Goal: Task Accomplishment & Management: Complete application form

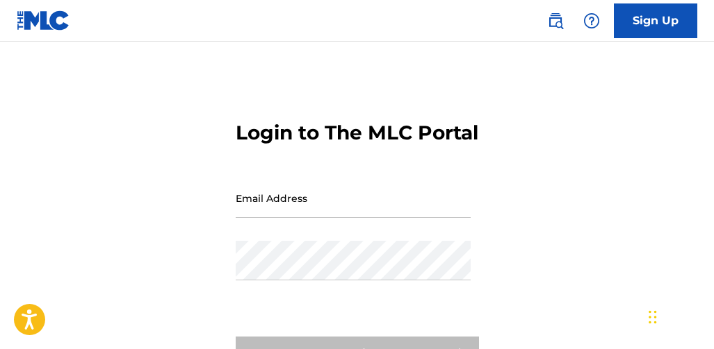
click at [281, 218] on input "Email Address" at bounding box center [353, 199] width 235 height 40
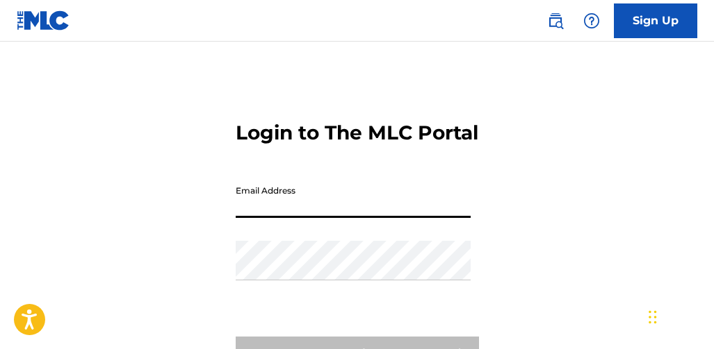
type input "[EMAIL_ADDRESS][DOMAIN_NAME]"
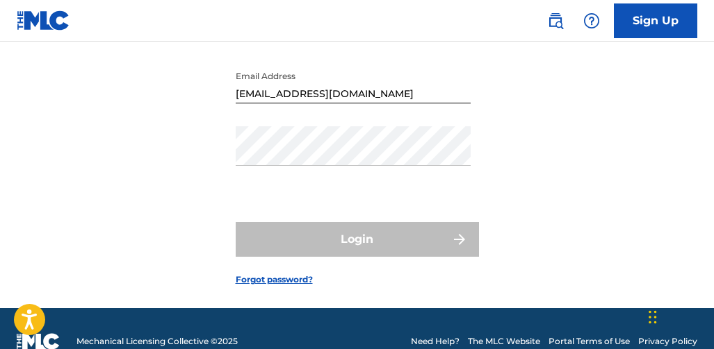
scroll to position [139, 0]
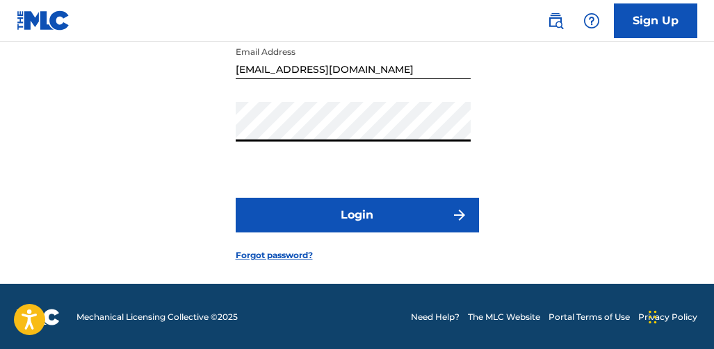
click at [349, 233] on button "Login" at bounding box center [357, 215] width 243 height 35
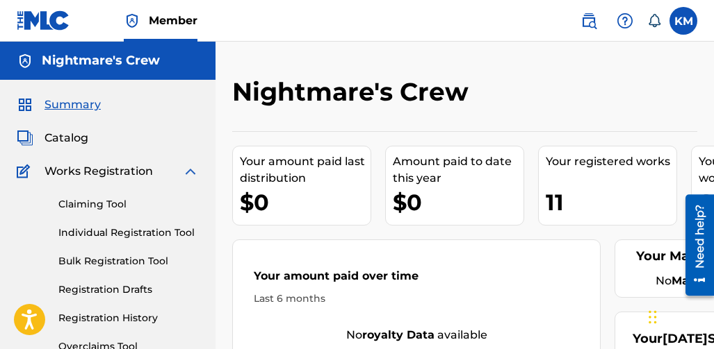
click at [113, 233] on link "Individual Registration Tool" at bounding box center [128, 233] width 140 height 15
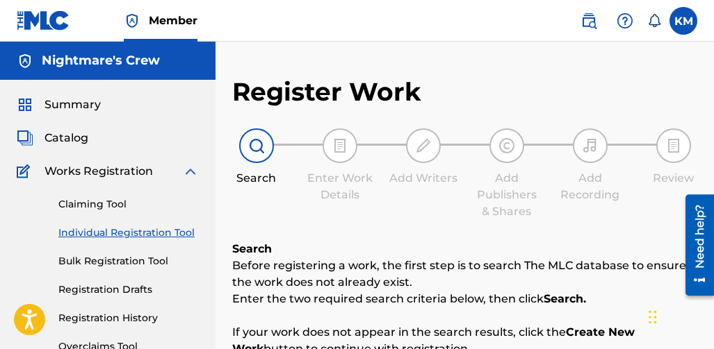
click at [93, 263] on link "Bulk Registration Tool" at bounding box center [128, 261] width 140 height 15
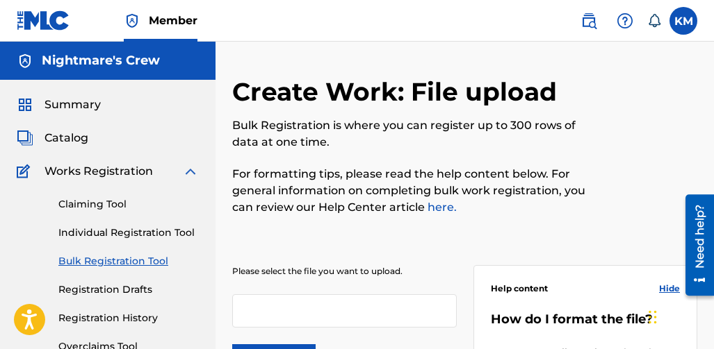
click at [149, 233] on link "Individual Registration Tool" at bounding box center [128, 233] width 140 height 15
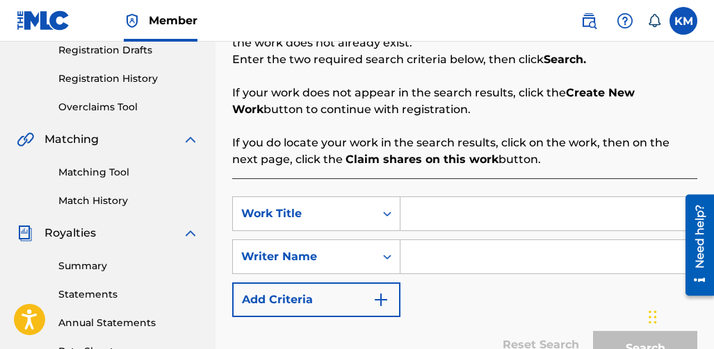
scroll to position [278, 0]
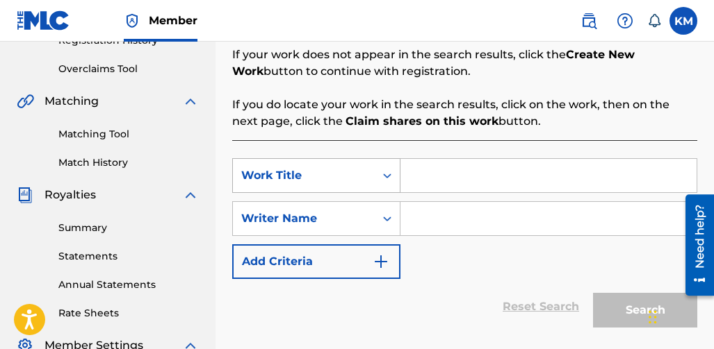
click at [377, 179] on div "Search Form" at bounding box center [387, 175] width 25 height 25
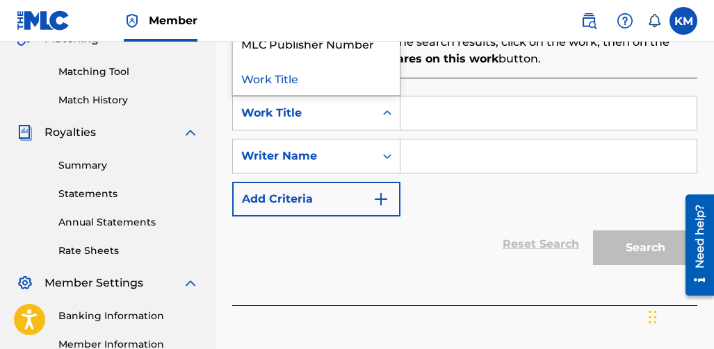
scroll to position [347, 0]
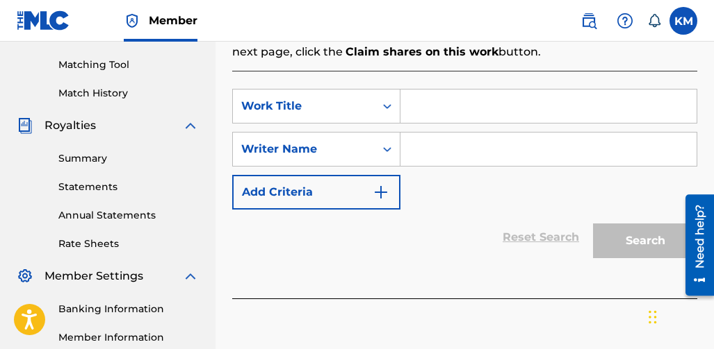
click at [463, 112] on input "Search Form" at bounding box center [548, 106] width 296 height 33
type input "He Kept Going"
click at [452, 142] on input "Search Form" at bounding box center [548, 149] width 296 height 33
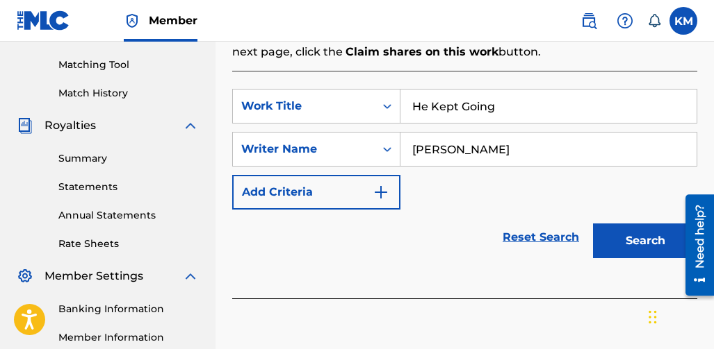
type input "Kendall mingo"
click at [593, 224] on button "Search" at bounding box center [645, 241] width 104 height 35
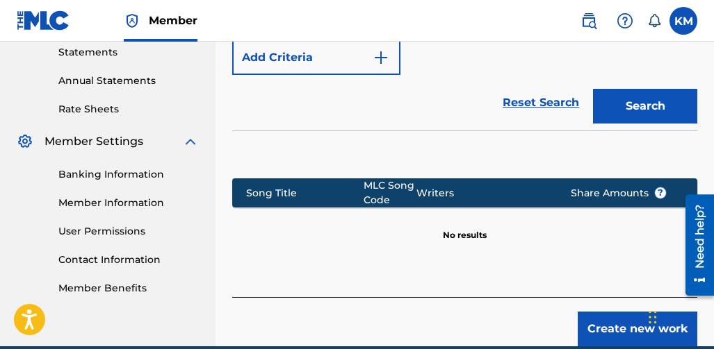
scroll to position [486, 0]
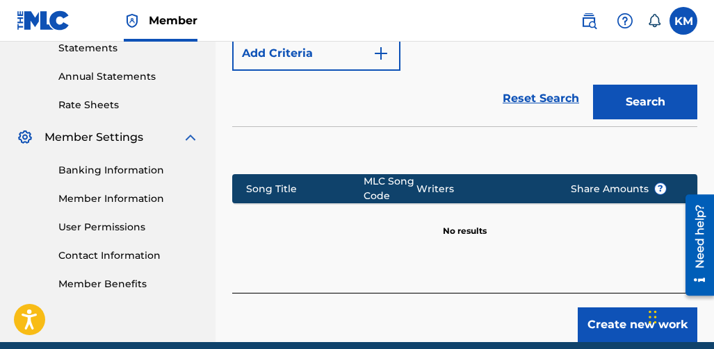
click at [606, 314] on button "Create new work" at bounding box center [637, 325] width 120 height 35
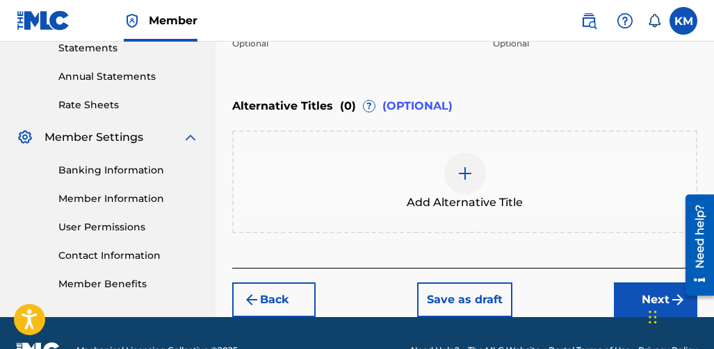
click at [463, 165] on img at bounding box center [464, 173] width 17 height 17
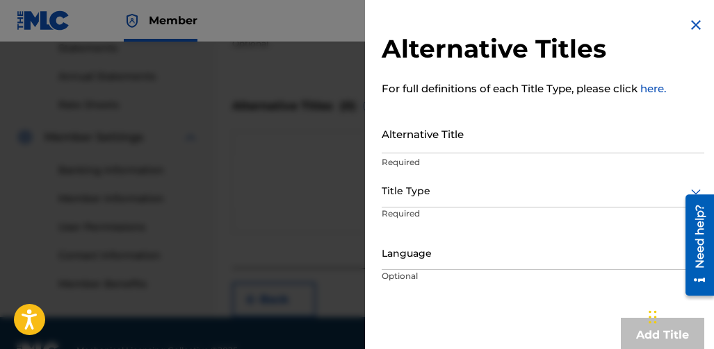
click at [459, 145] on input "Alternative Title" at bounding box center [542, 134] width 322 height 40
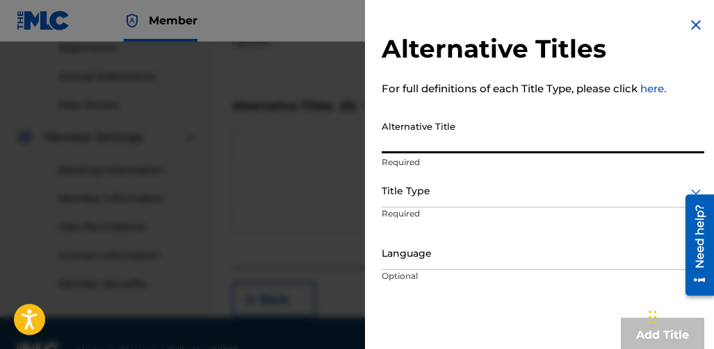
click at [691, 26] on img at bounding box center [695, 25] width 17 height 17
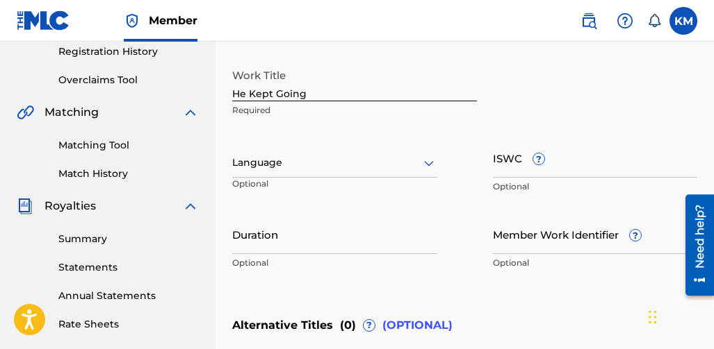
scroll to position [278, 0]
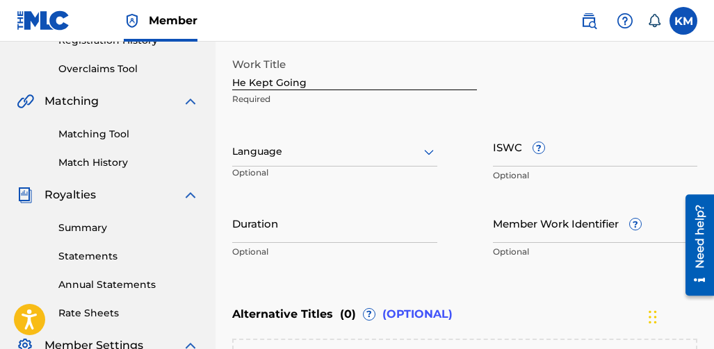
click at [346, 163] on div "Language" at bounding box center [334, 152] width 205 height 29
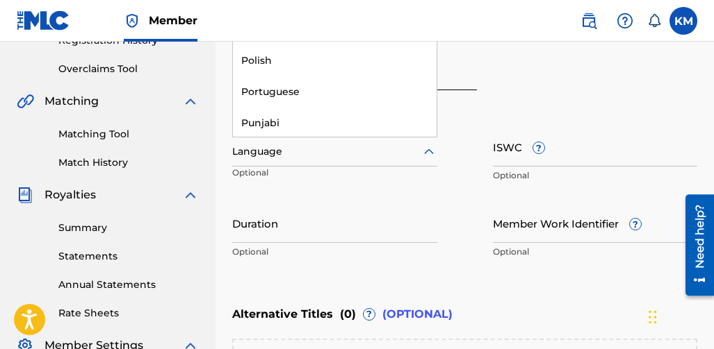
scroll to position [2560, 0]
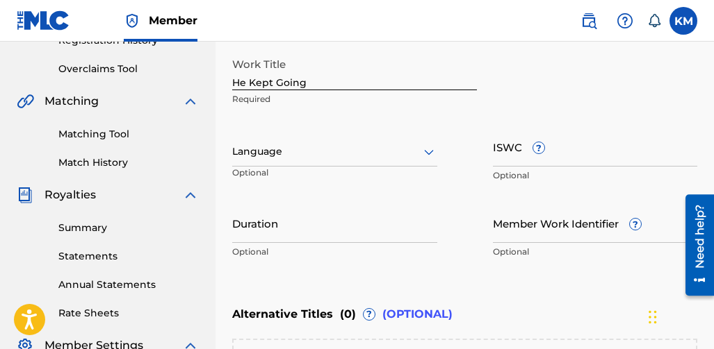
click at [513, 124] on div "Work Title He Kept Going Required Language Optional ISWC ? Optional Duration Op…" at bounding box center [464, 158] width 465 height 215
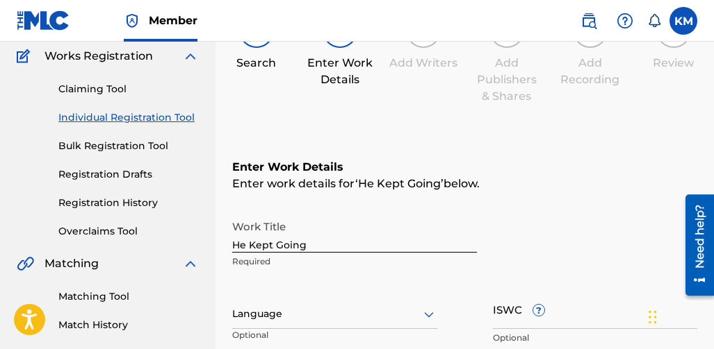
scroll to position [139, 0]
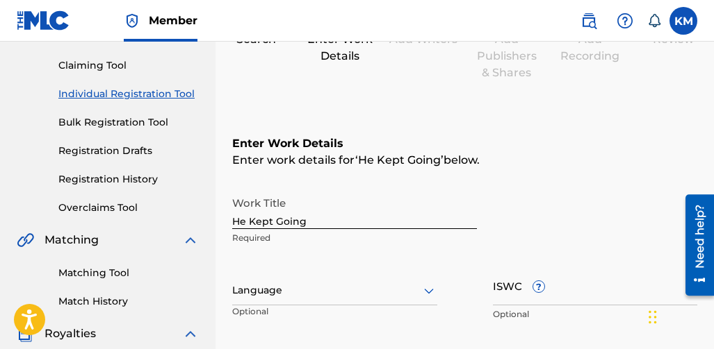
click at [335, 277] on div "Language" at bounding box center [334, 291] width 205 height 29
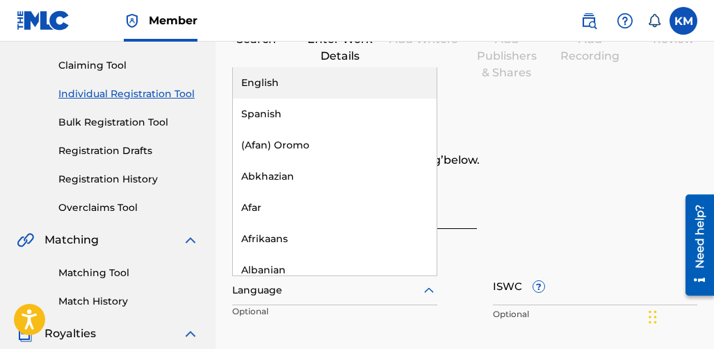
click at [305, 90] on div "English" at bounding box center [335, 82] width 204 height 31
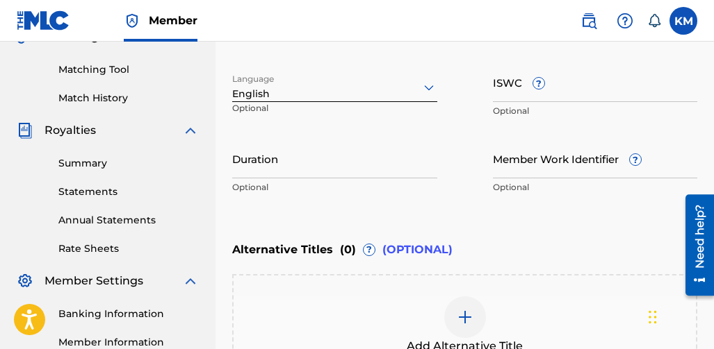
scroll to position [347, 0]
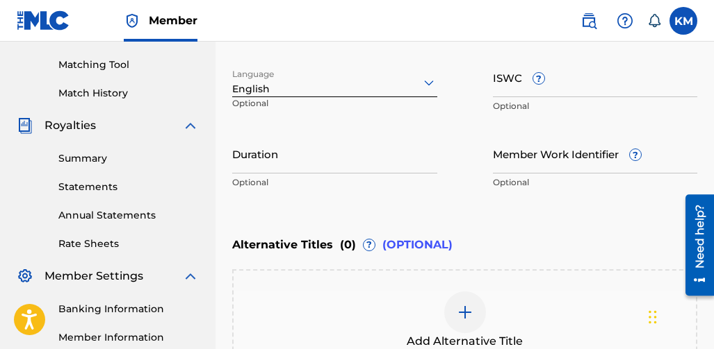
click at [286, 165] on input "Duration" at bounding box center [334, 154] width 205 height 40
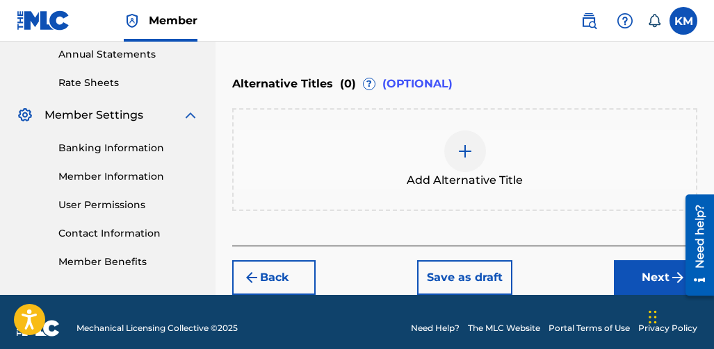
scroll to position [521, 0]
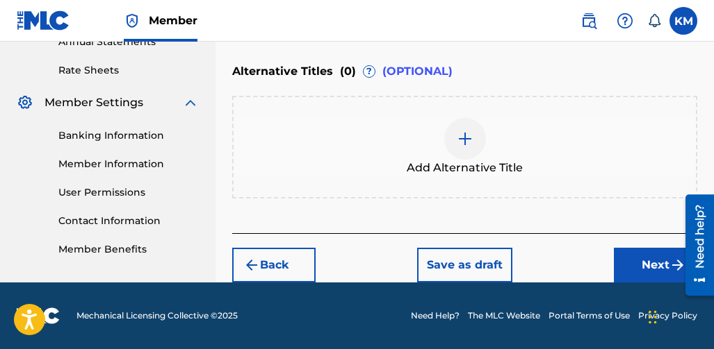
type input "04:54"
click at [633, 256] on button "Next" at bounding box center [655, 265] width 83 height 35
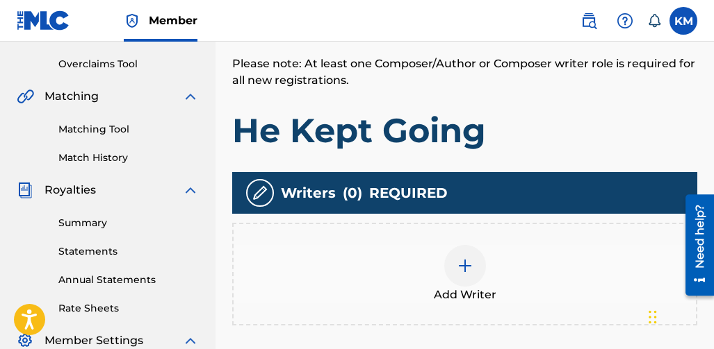
scroll to position [340, 0]
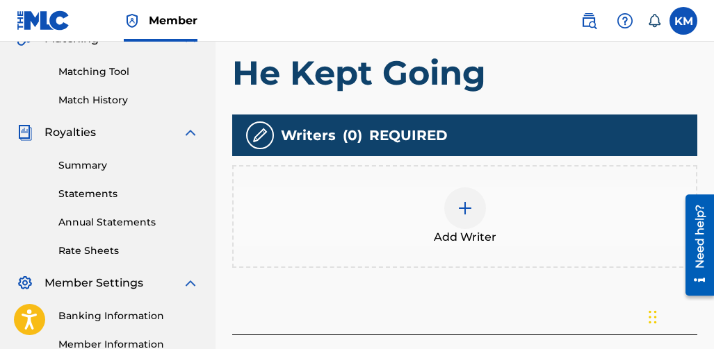
click at [481, 204] on div at bounding box center [465, 209] width 42 height 42
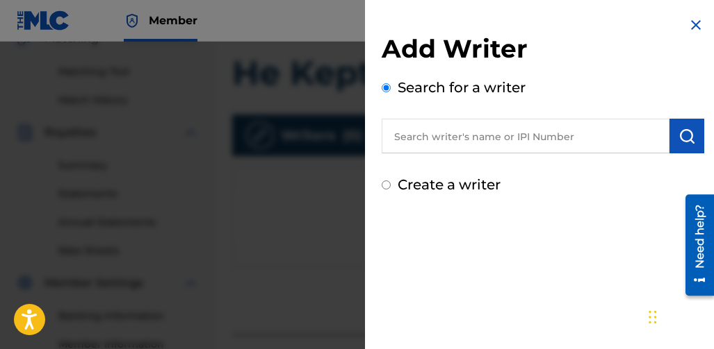
click at [454, 139] on input "text" at bounding box center [525, 136] width 288 height 35
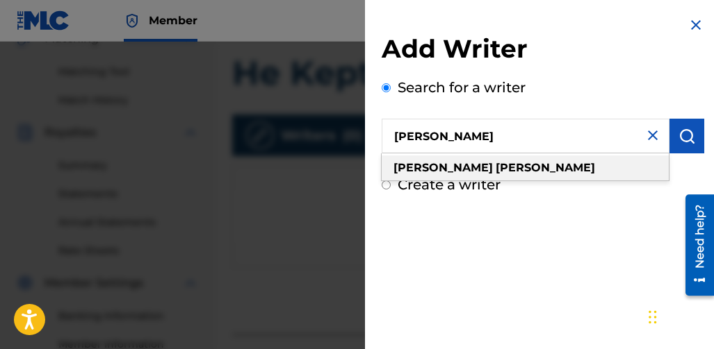
click at [498, 171] on div "[PERSON_NAME]" at bounding box center [524, 168] width 287 height 25
type input "[PERSON_NAME]"
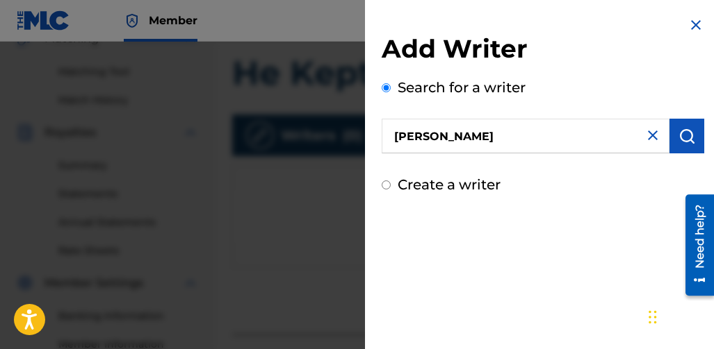
click at [690, 139] on button "submit" at bounding box center [686, 136] width 35 height 35
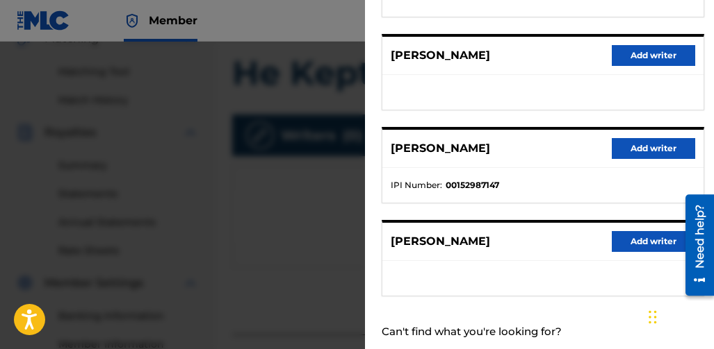
scroll to position [370, 0]
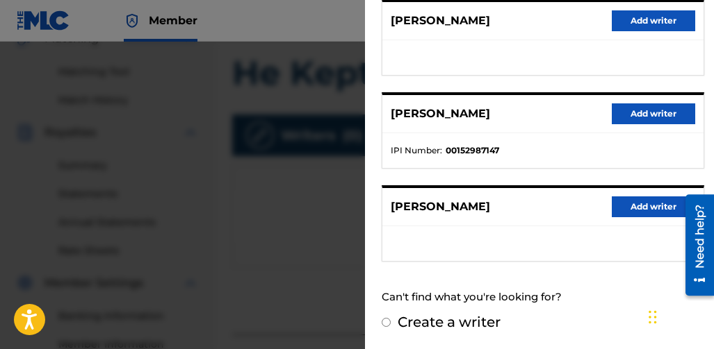
click at [636, 205] on button "Add writer" at bounding box center [652, 207] width 83 height 21
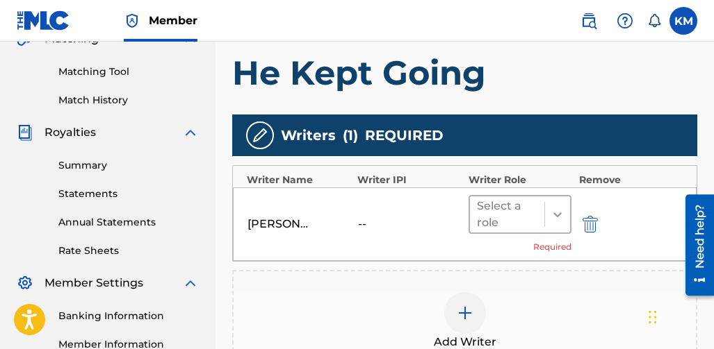
click at [557, 222] on div at bounding box center [557, 214] width 25 height 25
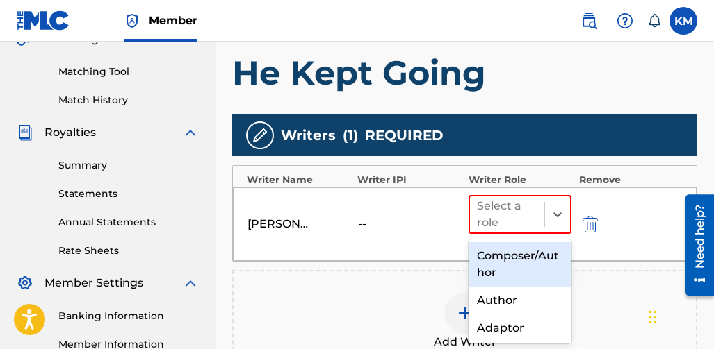
click at [505, 261] on div "Composer/Author" at bounding box center [520, 264] width 104 height 44
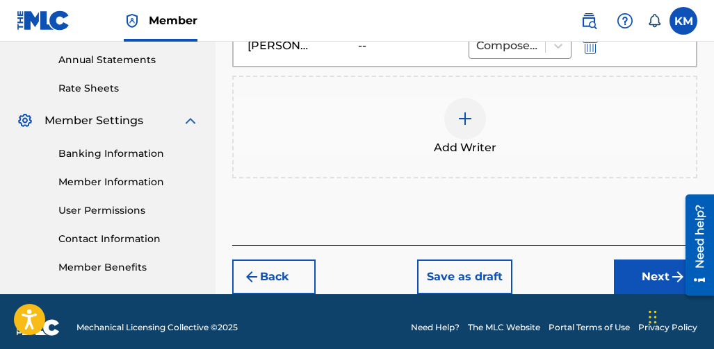
scroll to position [515, 0]
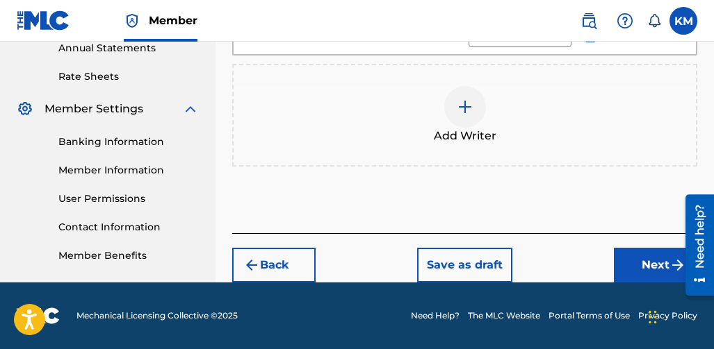
click at [607, 254] on div "Back Save as draft Next" at bounding box center [464, 257] width 465 height 49
click at [617, 260] on button "Next" at bounding box center [655, 265] width 83 height 35
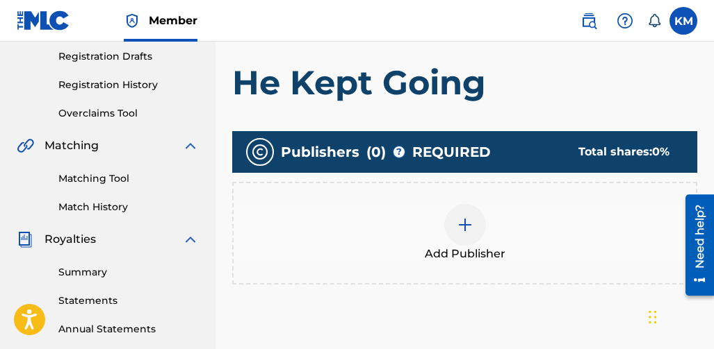
scroll to position [201, 0]
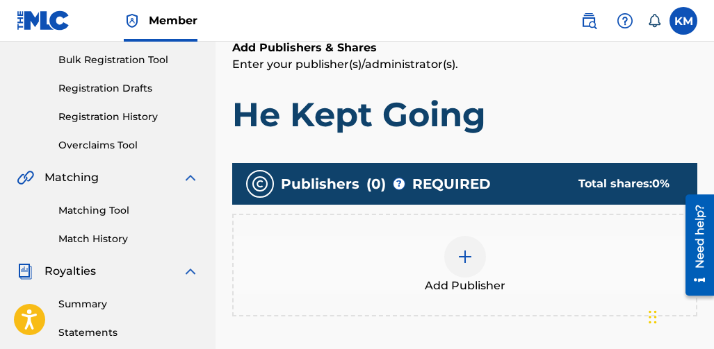
click at [466, 260] on img at bounding box center [464, 257] width 17 height 17
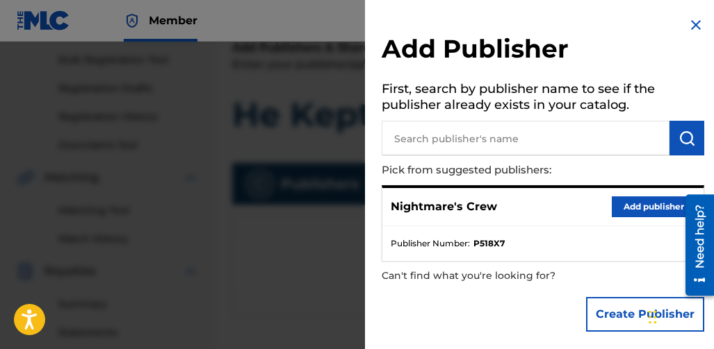
click at [621, 204] on button "Add publisher" at bounding box center [652, 207] width 83 height 21
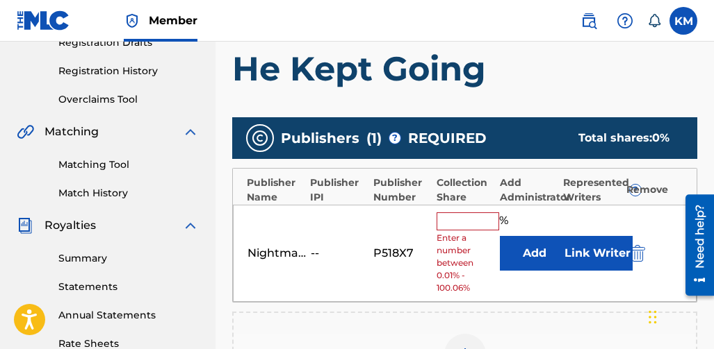
scroll to position [271, 0]
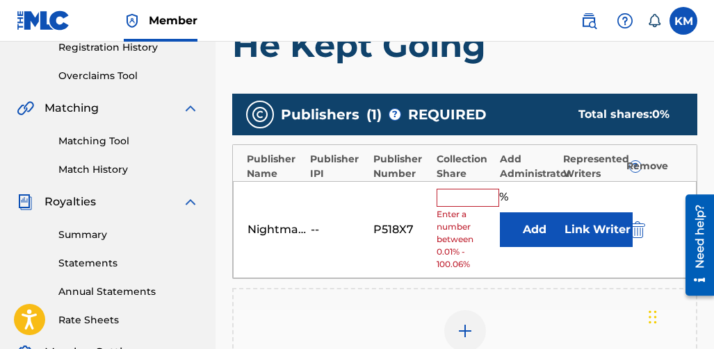
click at [477, 201] on input "text" at bounding box center [467, 198] width 63 height 18
type input "100"
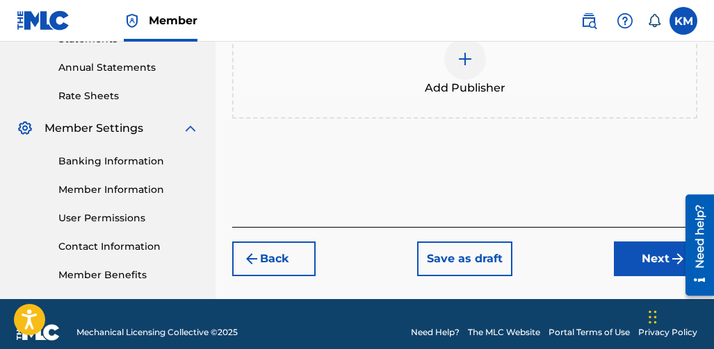
scroll to position [512, 0]
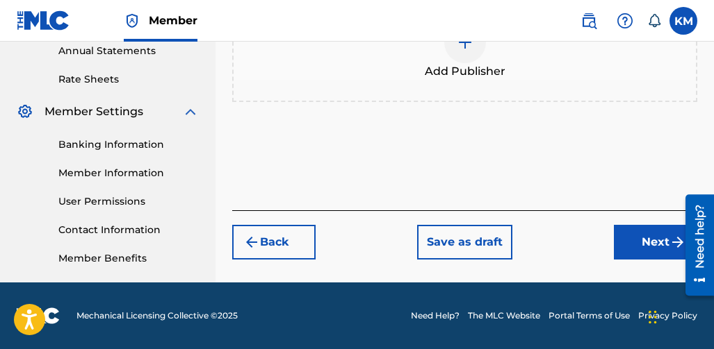
click at [646, 245] on button "Next" at bounding box center [655, 242] width 83 height 35
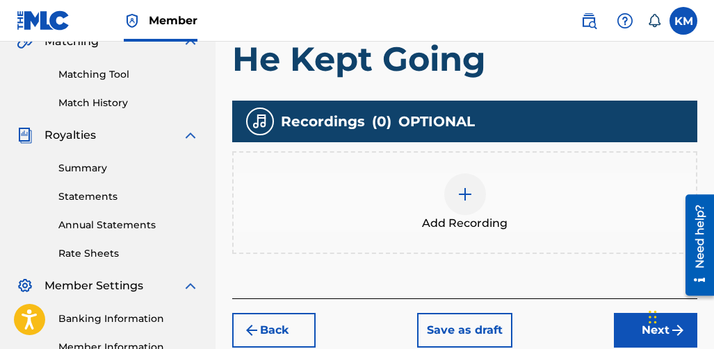
scroll to position [340, 0]
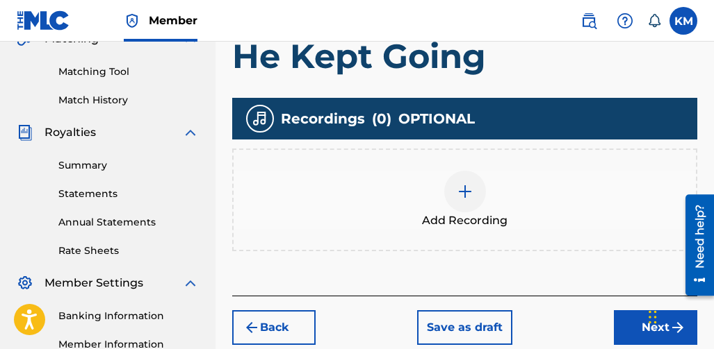
click at [452, 204] on div at bounding box center [465, 192] width 42 height 42
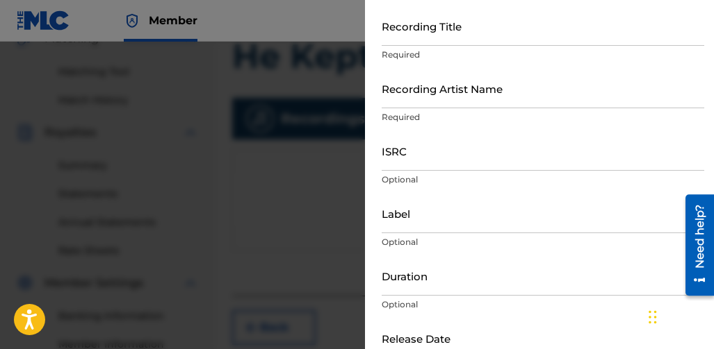
scroll to position [0, 0]
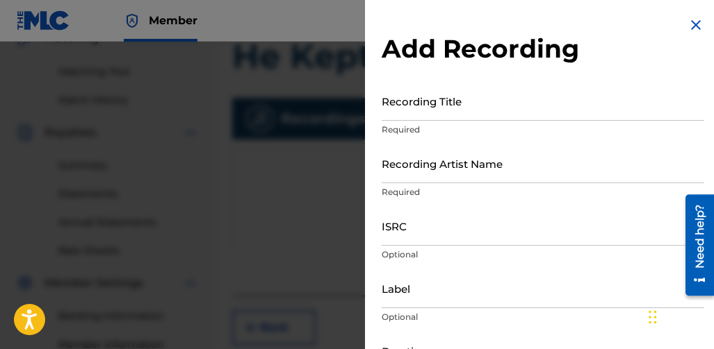
click at [417, 108] on input "Recording Title" at bounding box center [542, 101] width 322 height 40
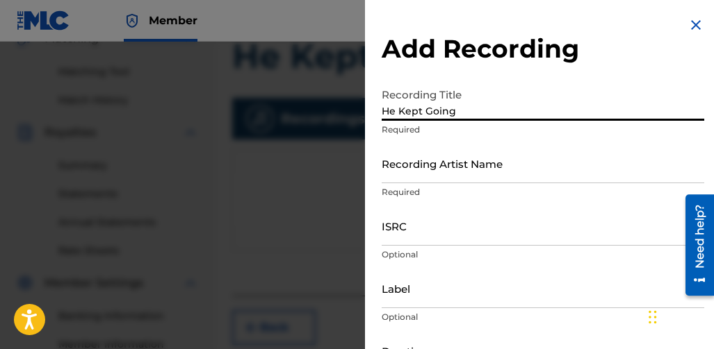
type input "He Kept Going"
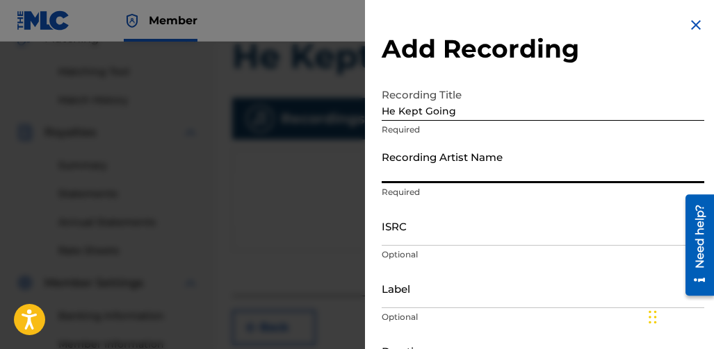
click at [412, 179] on input "Recording Artist Name" at bounding box center [542, 164] width 322 height 40
type input "Nightmare Crew"
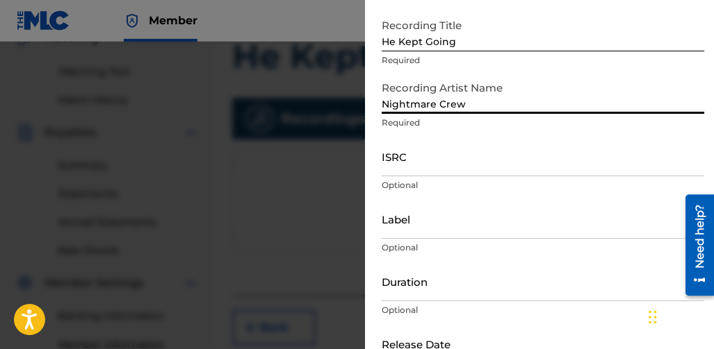
scroll to position [139, 0]
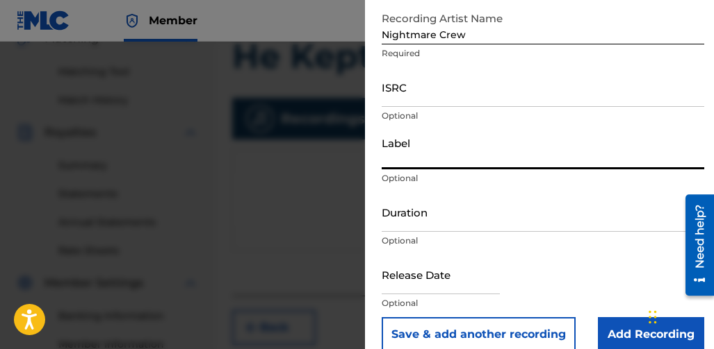
click at [419, 161] on input "Label" at bounding box center [542, 150] width 322 height 40
type input "Nightmare Records"
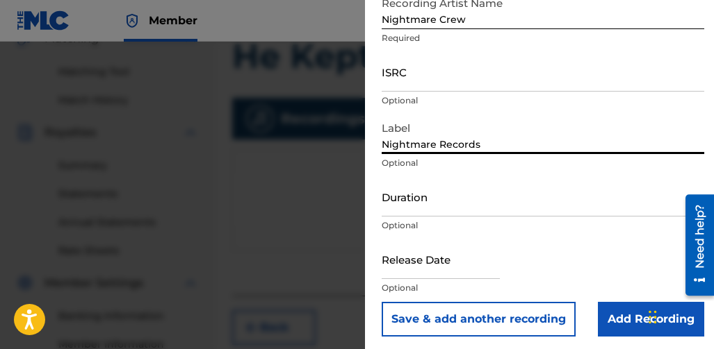
scroll to position [158, 0]
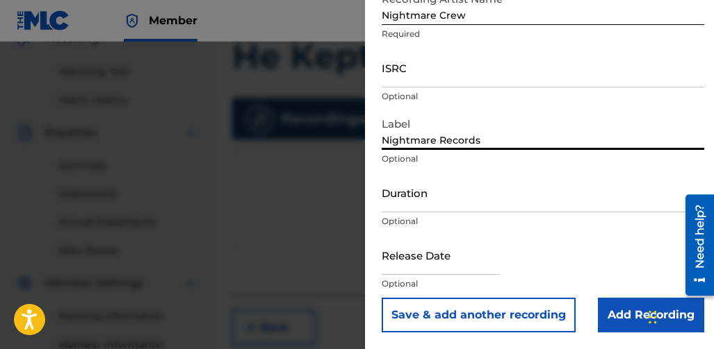
click at [434, 195] on input "Duration" at bounding box center [542, 193] width 322 height 40
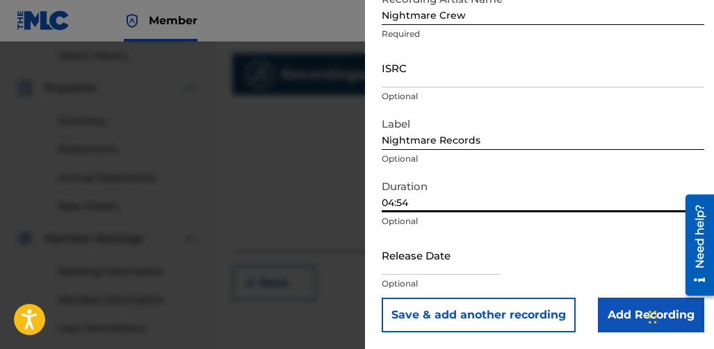
scroll to position [410, 0]
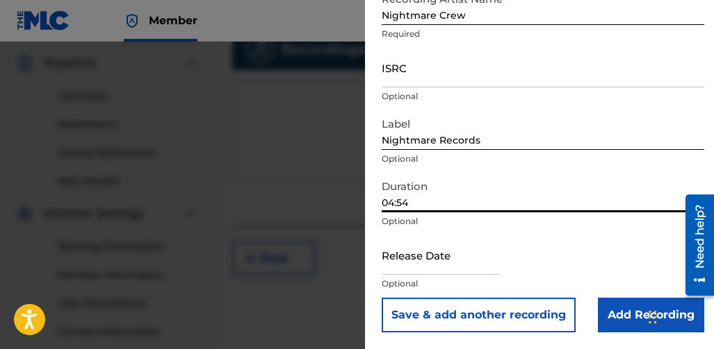
type input "04:54"
click at [402, 271] on input "text" at bounding box center [440, 256] width 118 height 40
select select "7"
select select "2025"
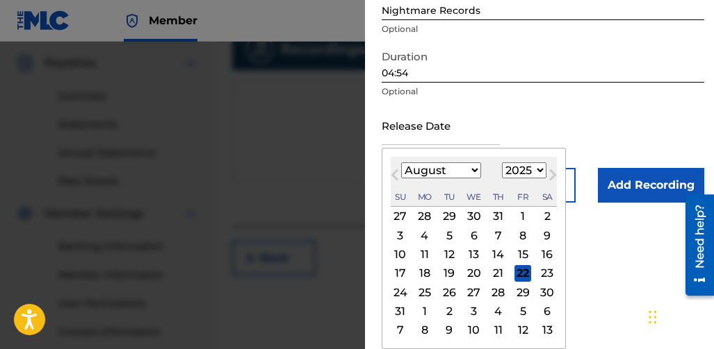
click at [549, 237] on div "9" at bounding box center [546, 235] width 17 height 17
type input "August 9 2025"
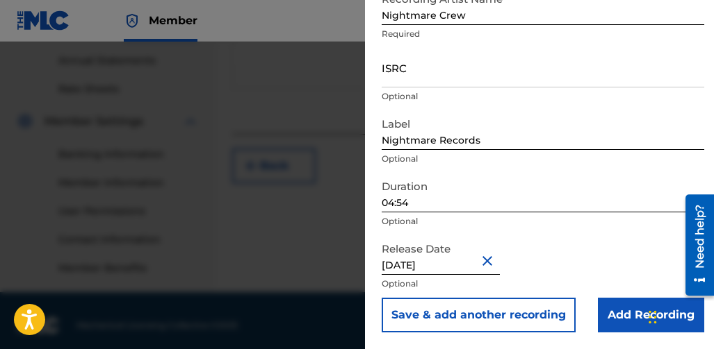
scroll to position [512, 0]
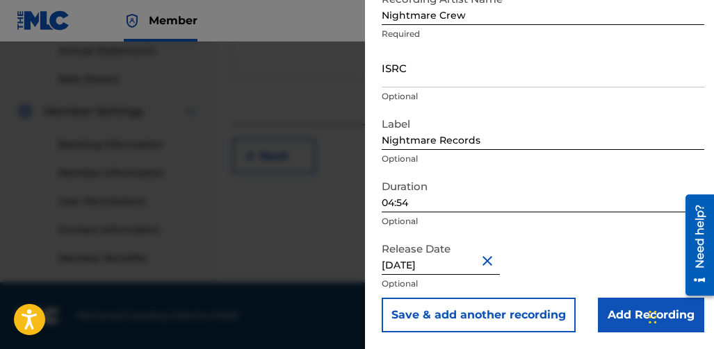
click at [616, 306] on input "Add Recording" at bounding box center [651, 315] width 106 height 35
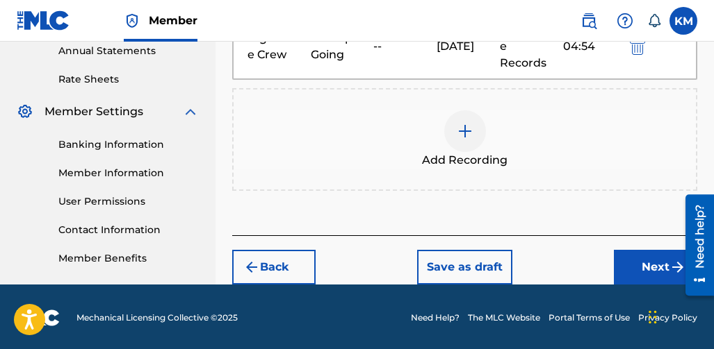
click at [633, 250] on button "Next" at bounding box center [655, 267] width 83 height 35
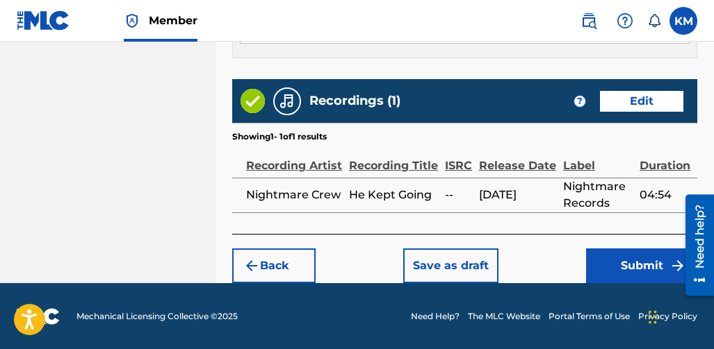
scroll to position [897, 0]
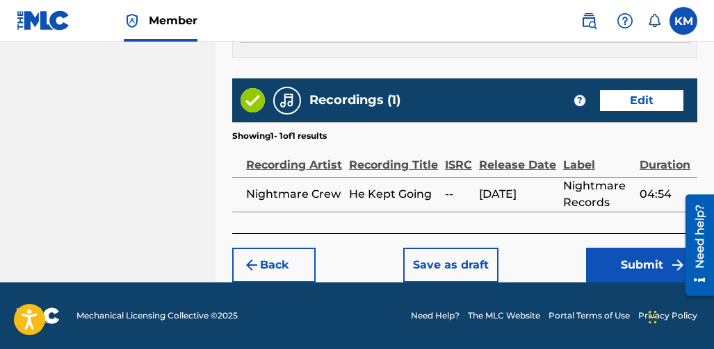
click at [620, 264] on button "Submit" at bounding box center [641, 265] width 111 height 35
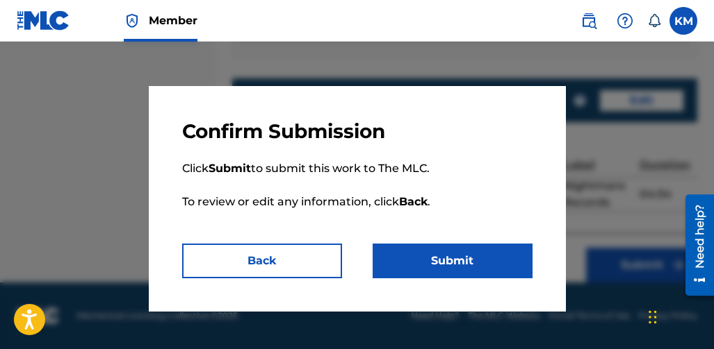
click at [439, 255] on button "Submit" at bounding box center [452, 261] width 160 height 35
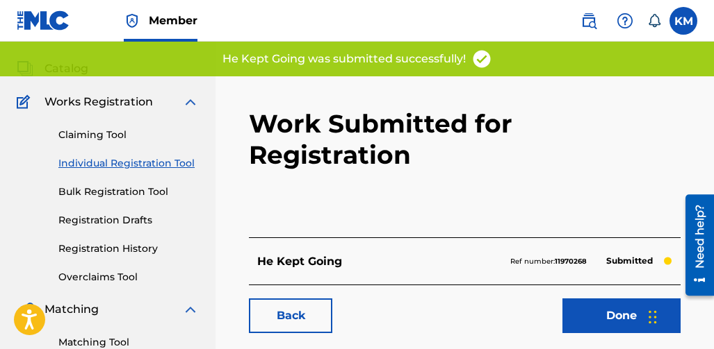
scroll to position [139, 0]
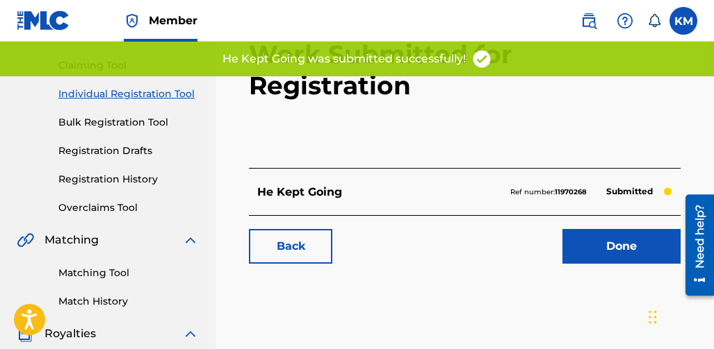
click at [589, 229] on link "Done" at bounding box center [621, 246] width 118 height 35
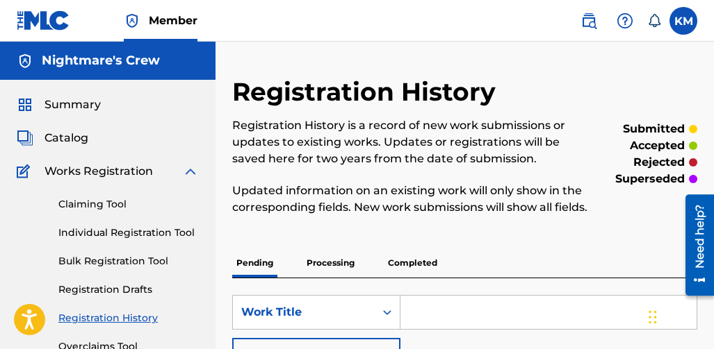
click at [111, 231] on link "Individual Registration Tool" at bounding box center [128, 233] width 140 height 15
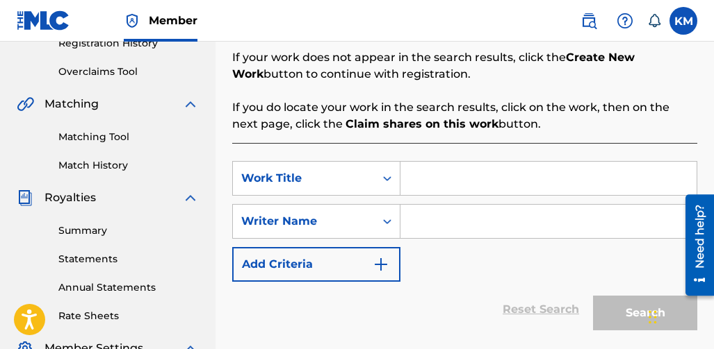
scroll to position [278, 0]
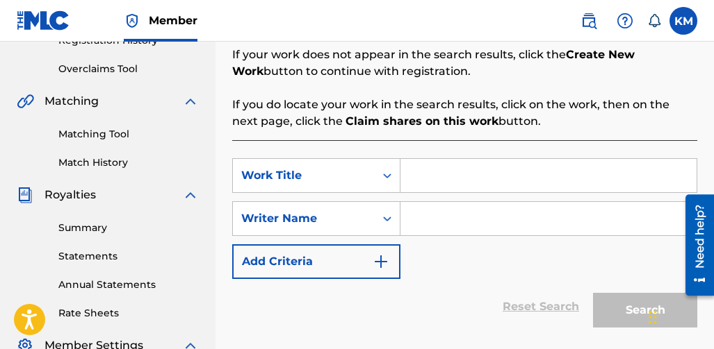
click at [445, 174] on input "Search Form" at bounding box center [548, 175] width 296 height 33
click at [439, 178] on input "Search Form" at bounding box center [548, 175] width 296 height 33
type input "Headspace Hell"
click at [424, 217] on input "Search Form" at bounding box center [548, 218] width 296 height 33
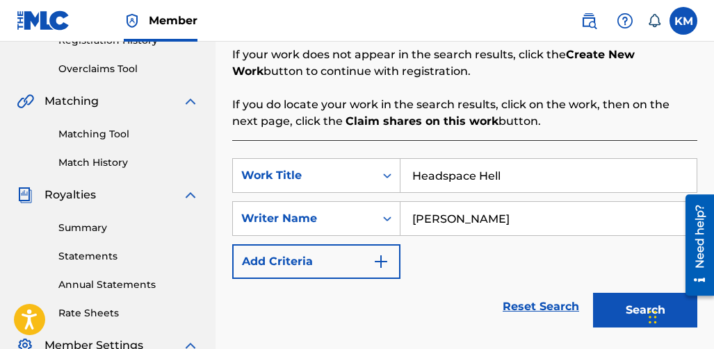
type input "[PERSON_NAME]"
click at [610, 315] on button "Search" at bounding box center [645, 310] width 104 height 35
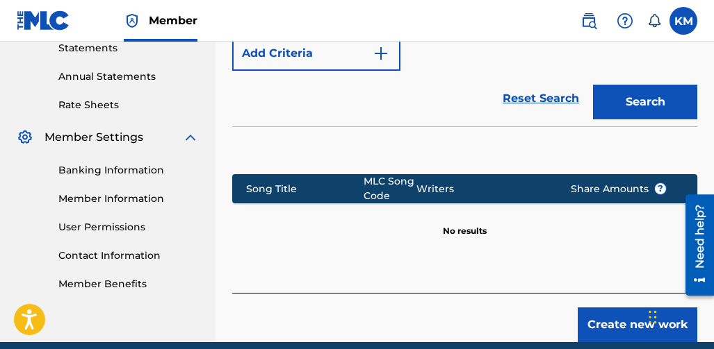
scroll to position [546, 0]
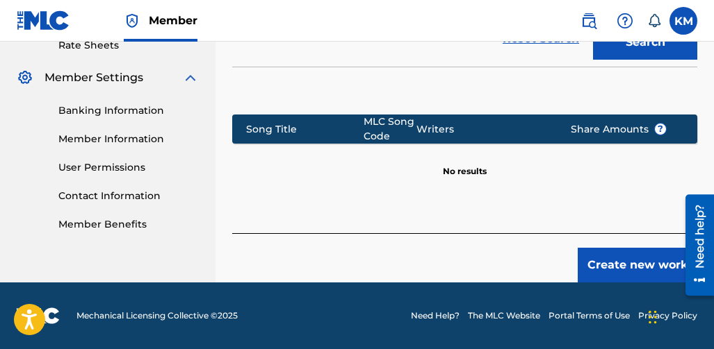
click at [591, 265] on button "Create new work" at bounding box center [637, 265] width 120 height 35
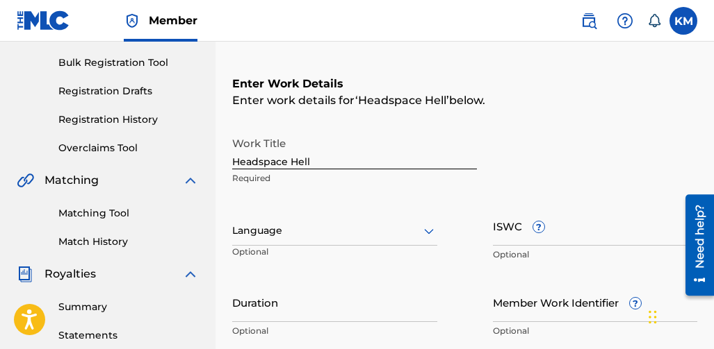
scroll to position [174, 0]
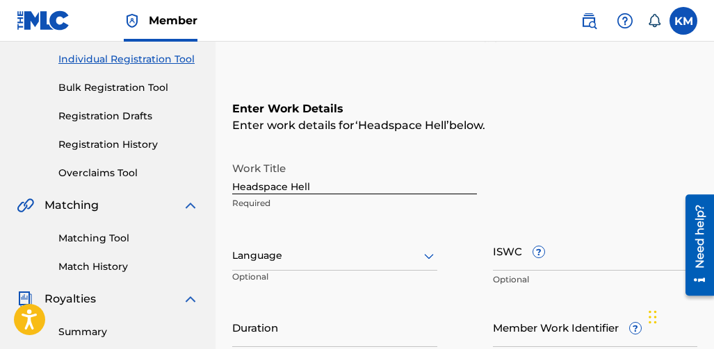
click at [320, 252] on div at bounding box center [334, 255] width 205 height 17
click at [289, 41] on nav "Member KM KM Kendall Mingo kendallmingo2@gmail.com Notification Preferences Pro…" at bounding box center [357, 21] width 714 height 42
click at [284, 253] on div at bounding box center [334, 255] width 205 height 17
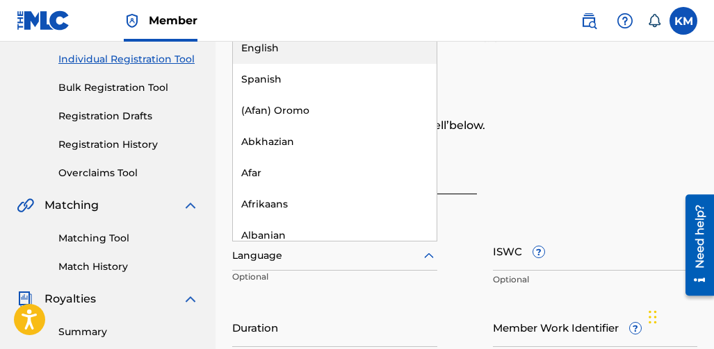
click at [277, 49] on div "English" at bounding box center [335, 48] width 204 height 31
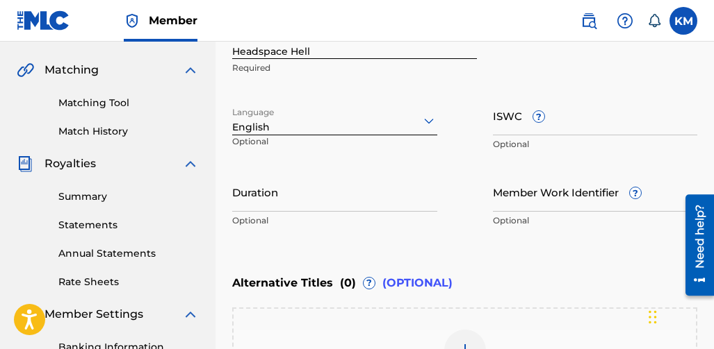
scroll to position [313, 0]
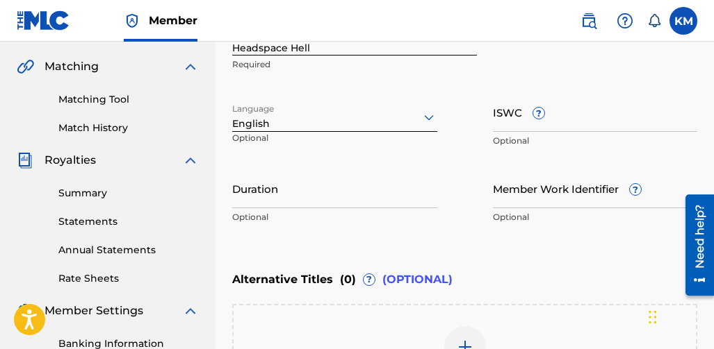
click at [317, 199] on input "Duration" at bounding box center [334, 189] width 205 height 40
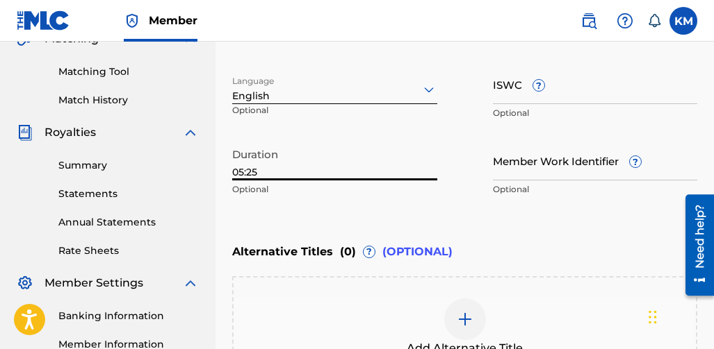
scroll to position [382, 0]
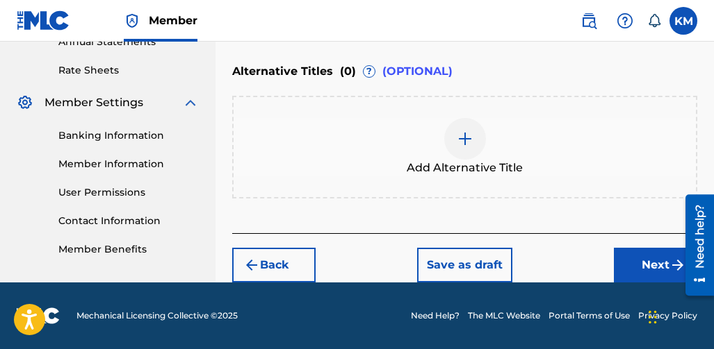
type input "05:25"
click at [627, 251] on button "Next" at bounding box center [655, 265] width 83 height 35
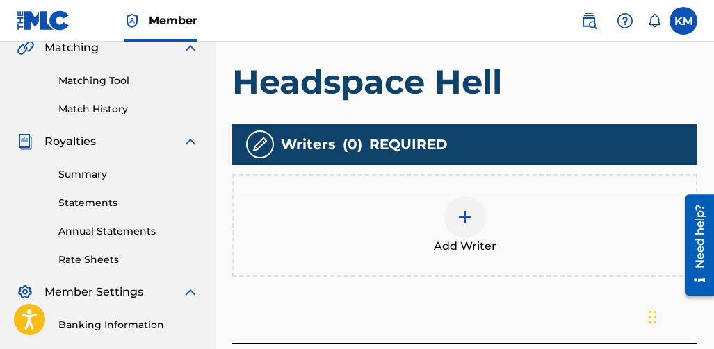
scroll to position [304, 0]
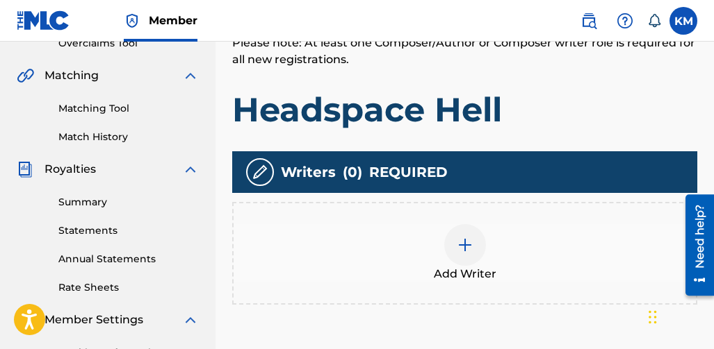
click at [466, 233] on div at bounding box center [465, 245] width 42 height 42
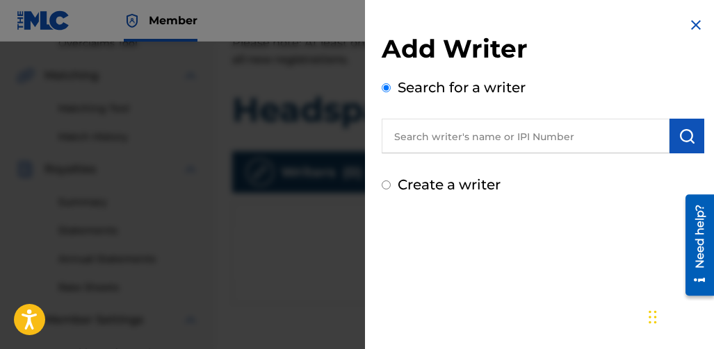
click at [569, 140] on input "text" at bounding box center [525, 136] width 288 height 35
type input "[PERSON_NAME]"
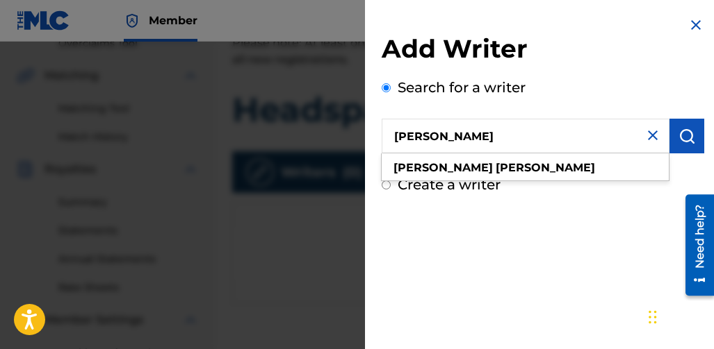
click at [678, 132] on img "submit" at bounding box center [686, 136] width 17 height 17
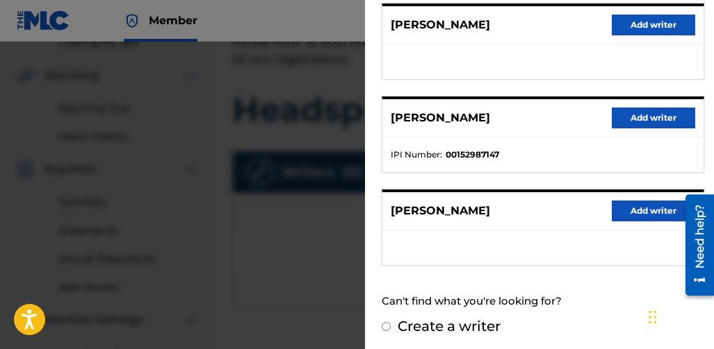
scroll to position [370, 0]
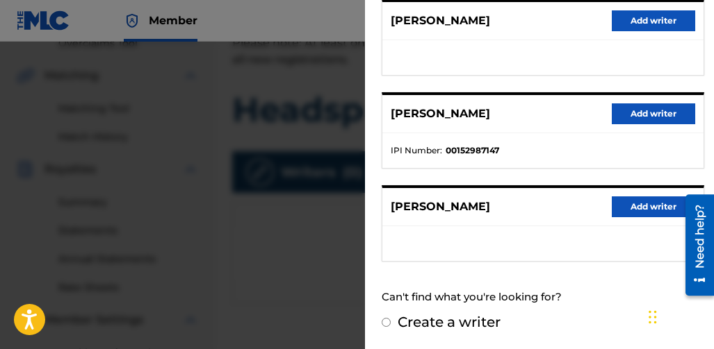
click at [620, 209] on button "Add writer" at bounding box center [652, 207] width 83 height 21
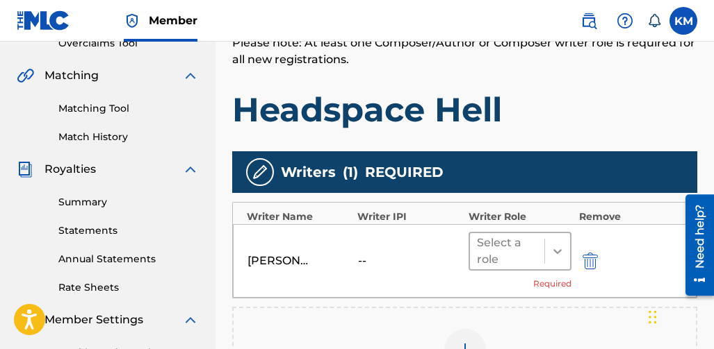
click at [559, 247] on icon at bounding box center [557, 252] width 14 height 14
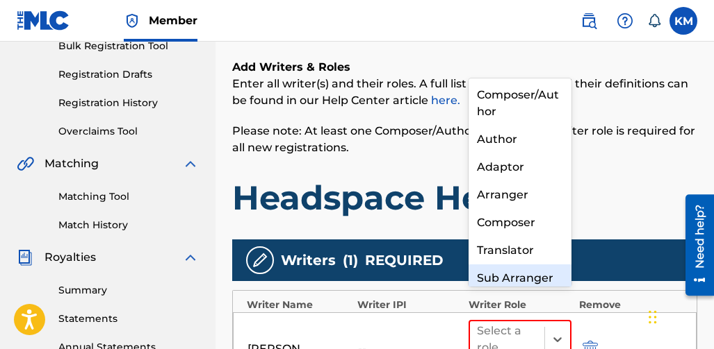
scroll to position [95, 0]
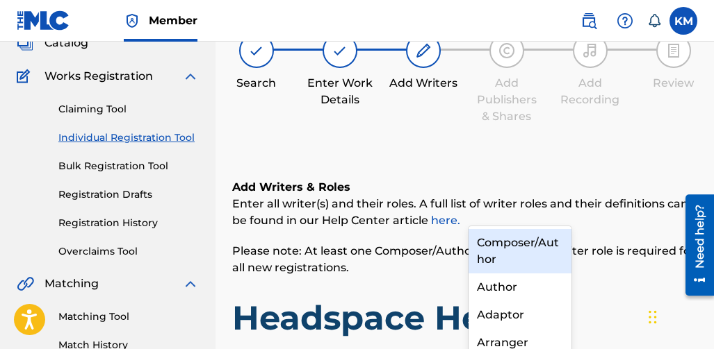
click at [524, 245] on div "Composer/Author" at bounding box center [520, 251] width 104 height 44
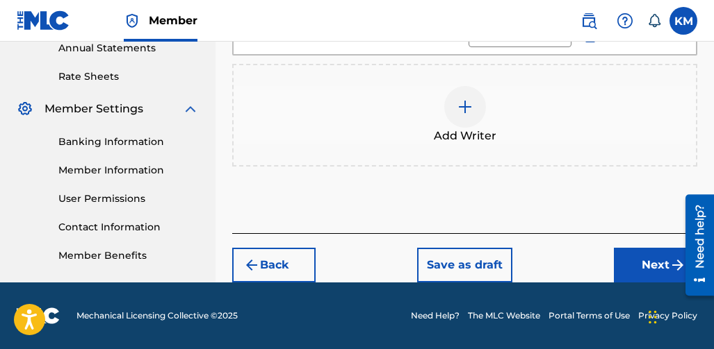
click at [620, 250] on button "Next" at bounding box center [655, 265] width 83 height 35
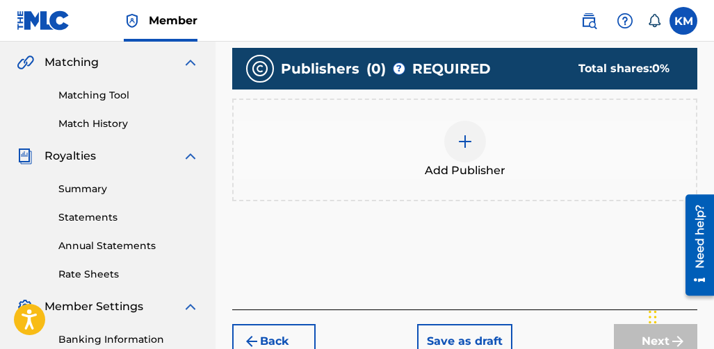
scroll to position [340, 0]
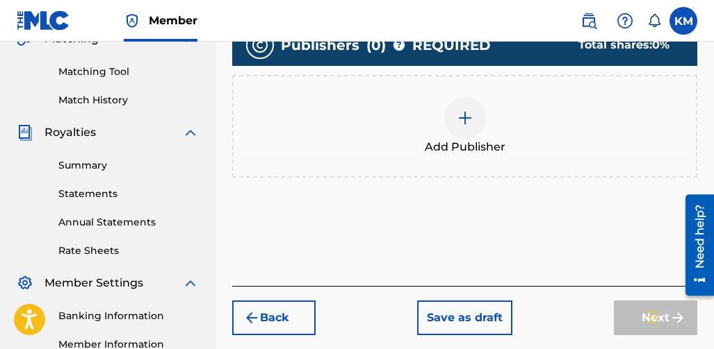
click at [488, 120] on div "Add Publisher" at bounding box center [464, 126] width 462 height 58
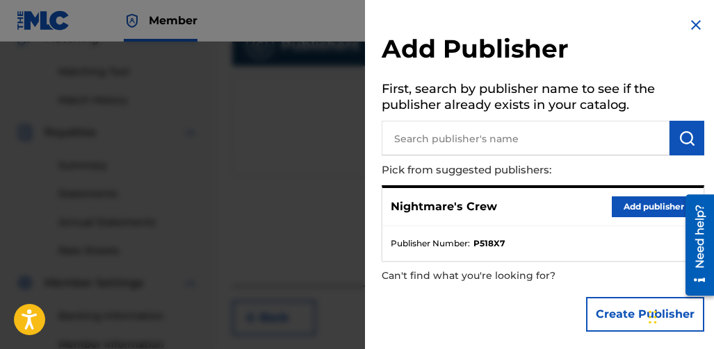
click at [643, 208] on button "Add publisher" at bounding box center [652, 207] width 83 height 21
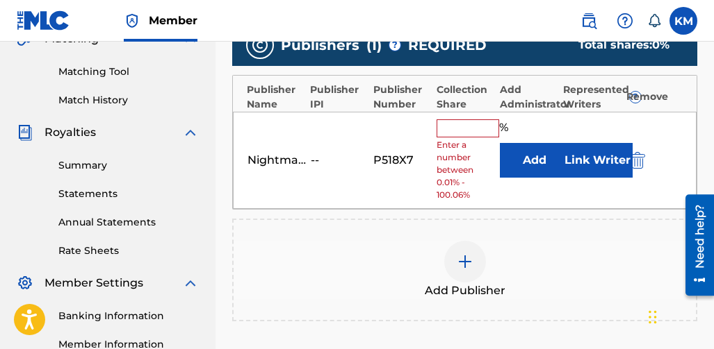
click at [461, 128] on input "text" at bounding box center [467, 129] width 63 height 18
type input "100"
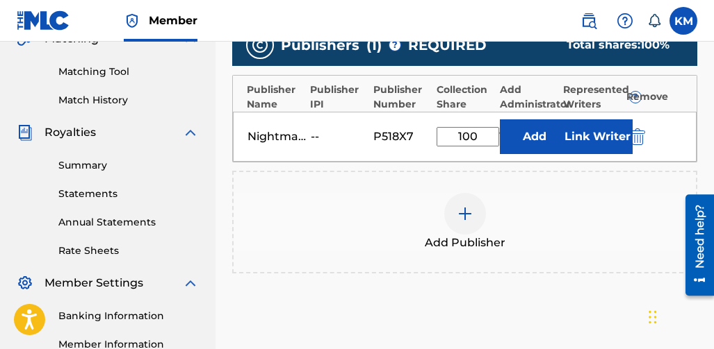
click at [525, 139] on button "Add" at bounding box center [534, 137] width 69 height 35
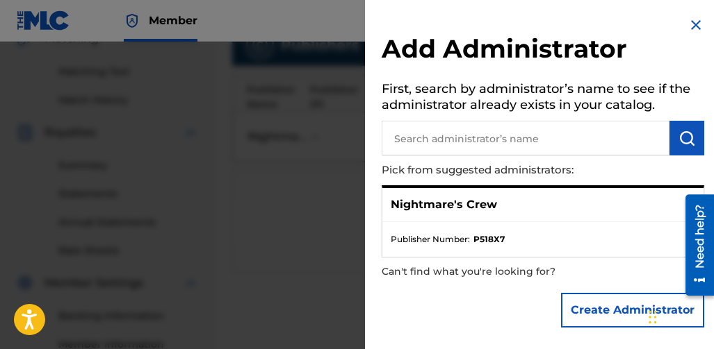
click at [688, 27] on img at bounding box center [695, 25] width 17 height 17
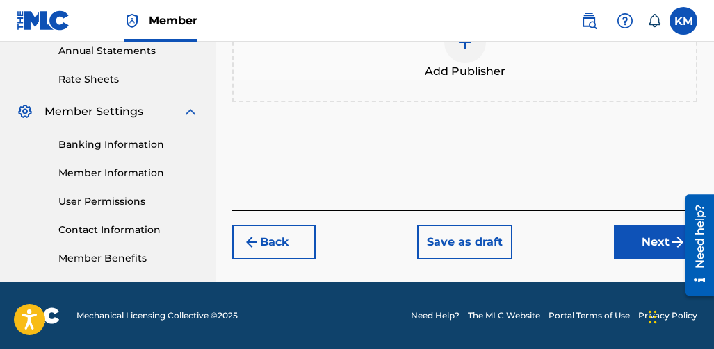
click at [620, 228] on button "Next" at bounding box center [655, 242] width 83 height 35
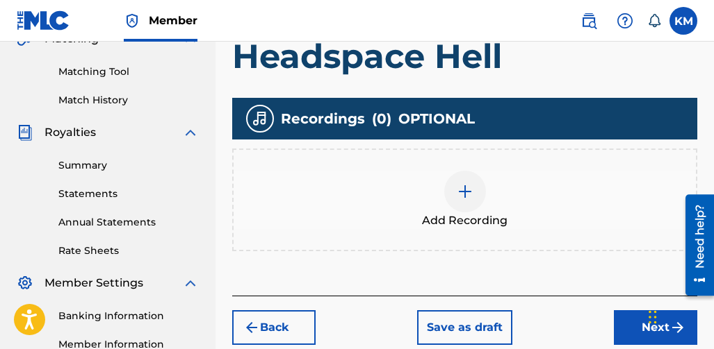
click at [466, 199] on img at bounding box center [464, 191] width 17 height 17
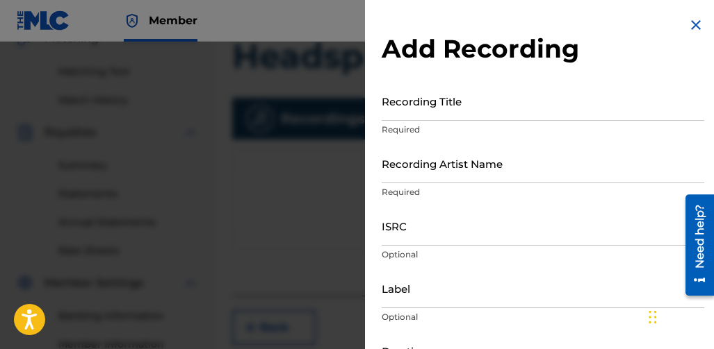
click at [403, 113] on input "Recording Title" at bounding box center [542, 101] width 322 height 40
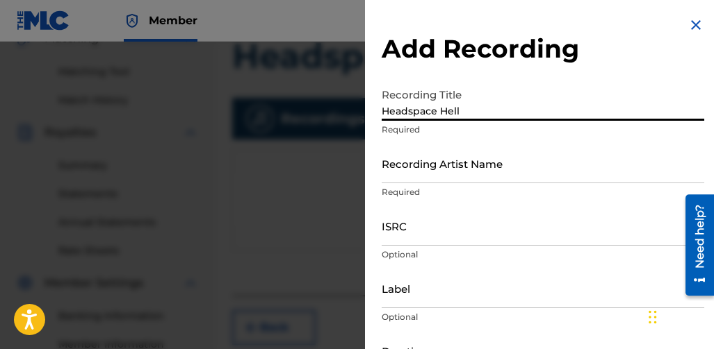
type input "Headspace Hell"
click at [405, 176] on input "Recording Artist Name" at bounding box center [542, 164] width 322 height 40
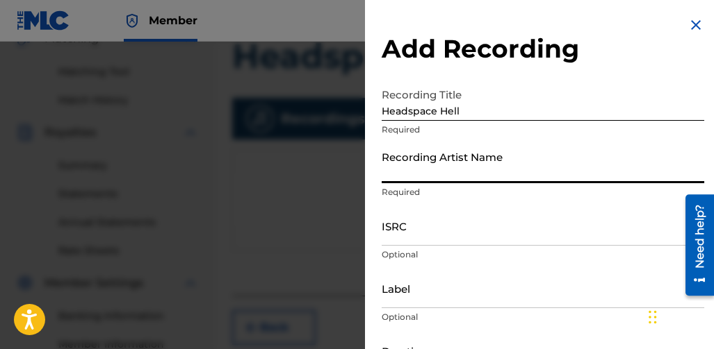
type input "Nightmare Crew"
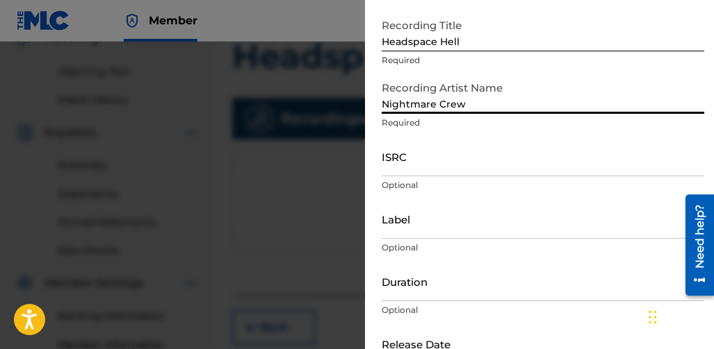
click at [422, 230] on input "Label" at bounding box center [542, 219] width 322 height 40
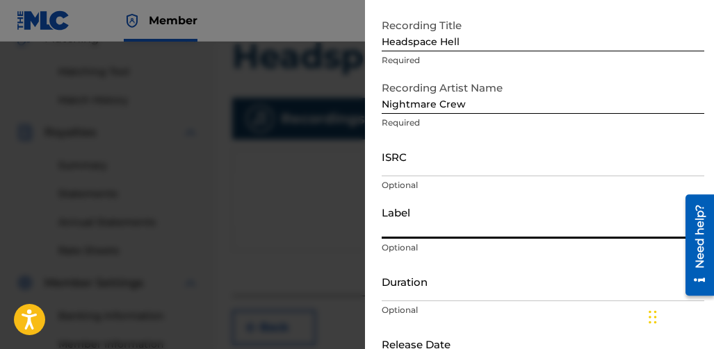
type input "Nightmare Records"
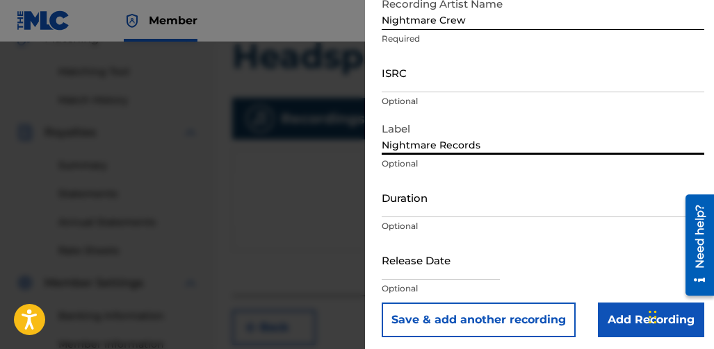
scroll to position [158, 0]
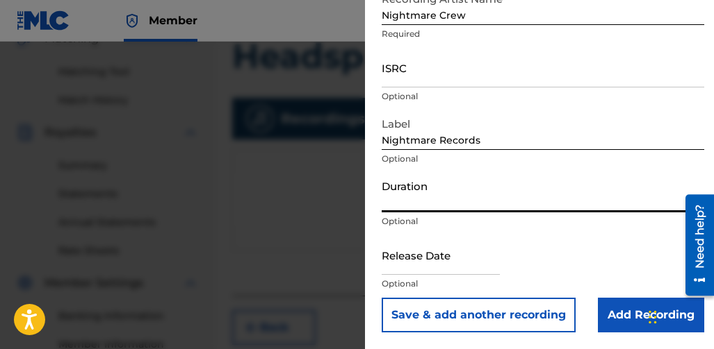
click at [426, 203] on input "Duration" at bounding box center [542, 193] width 322 height 40
type input "05:25"
click at [602, 314] on input "Add Recording" at bounding box center [651, 315] width 106 height 35
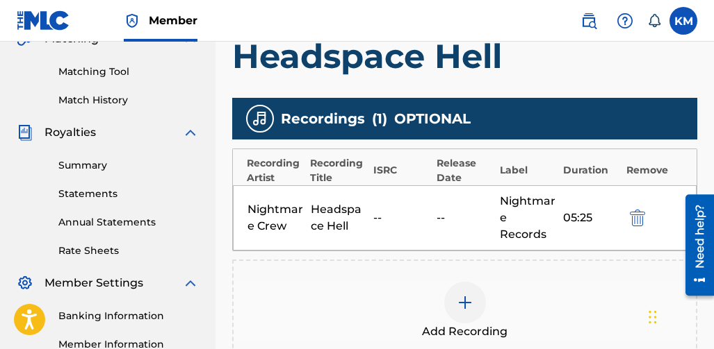
scroll to position [410, 0]
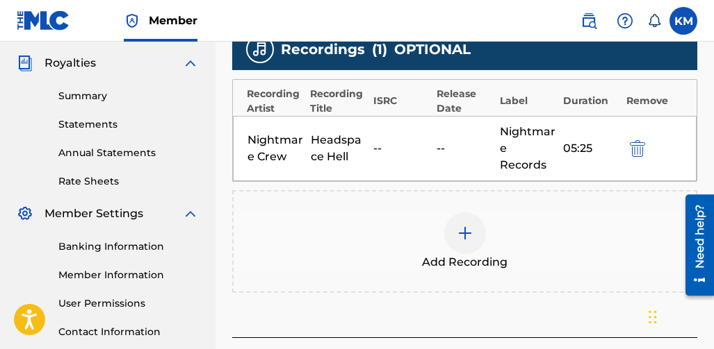
click at [443, 141] on div "--" at bounding box center [464, 148] width 56 height 17
click at [459, 101] on div "Release Date" at bounding box center [464, 101] width 56 height 29
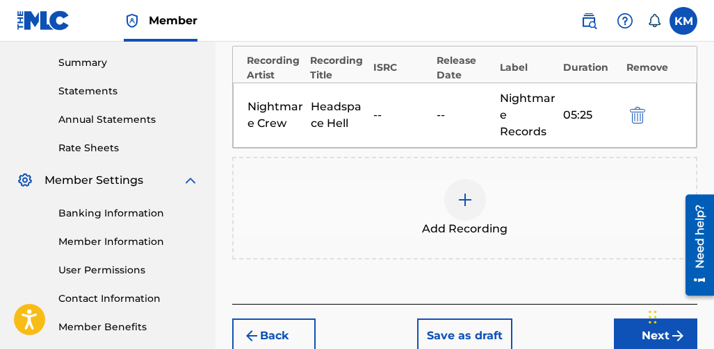
scroll to position [443, 0]
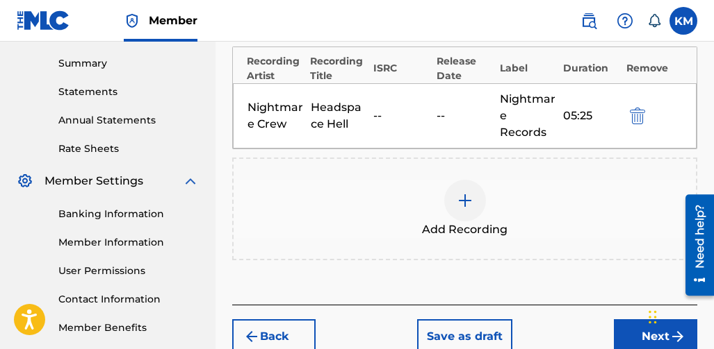
click at [468, 192] on img at bounding box center [464, 200] width 17 height 17
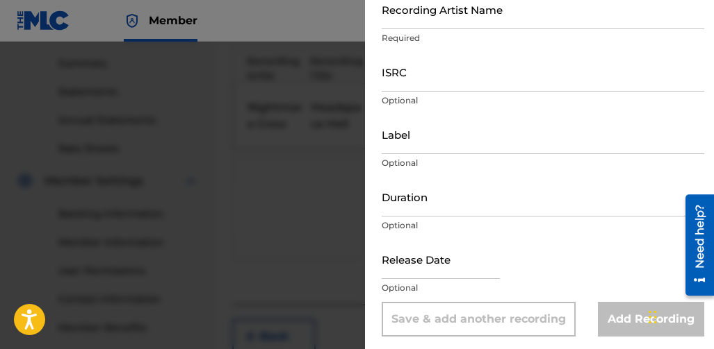
scroll to position [158, 0]
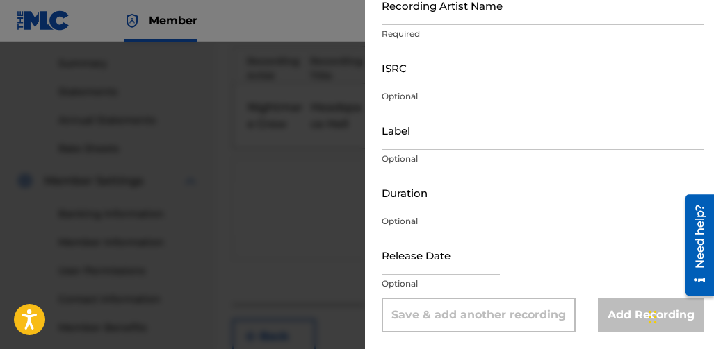
click at [422, 266] on input "text" at bounding box center [440, 256] width 118 height 40
select select "7"
select select "2025"
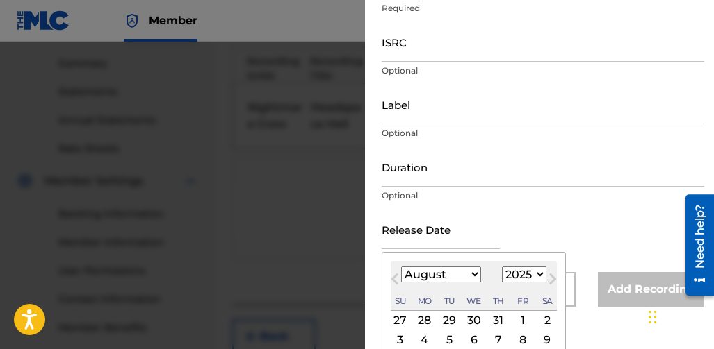
scroll to position [228, 0]
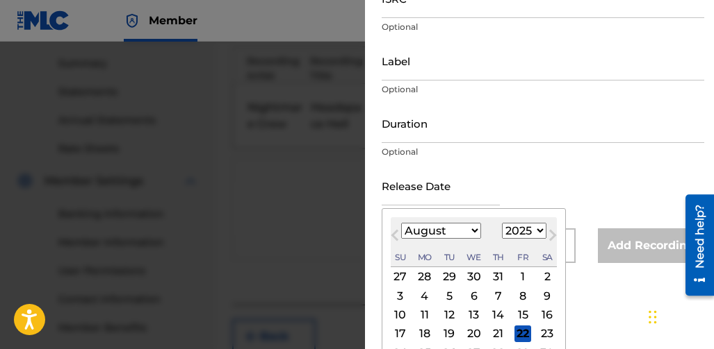
click at [548, 292] on div "9" at bounding box center [546, 296] width 17 height 17
type input "August 9 2025"
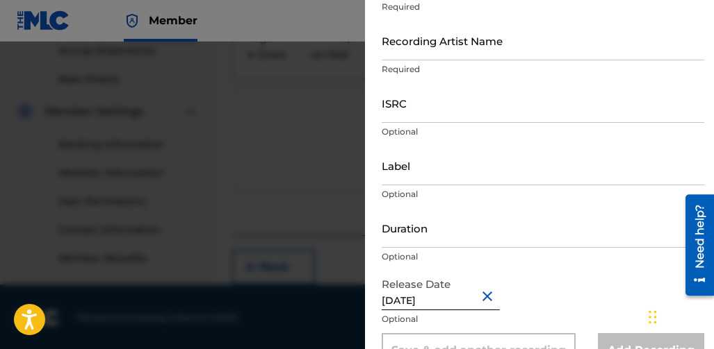
scroll to position [89, 0]
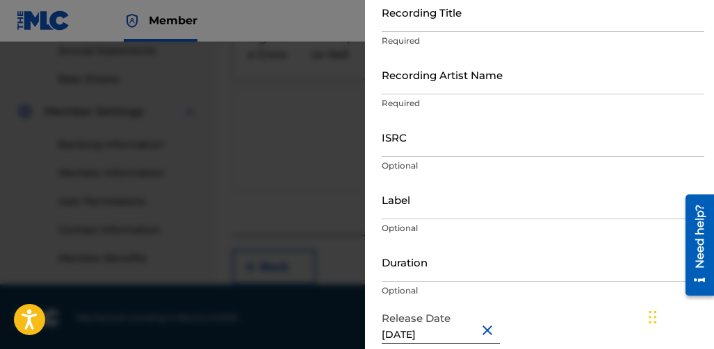
click at [414, 271] on input "Duration" at bounding box center [542, 262] width 322 height 40
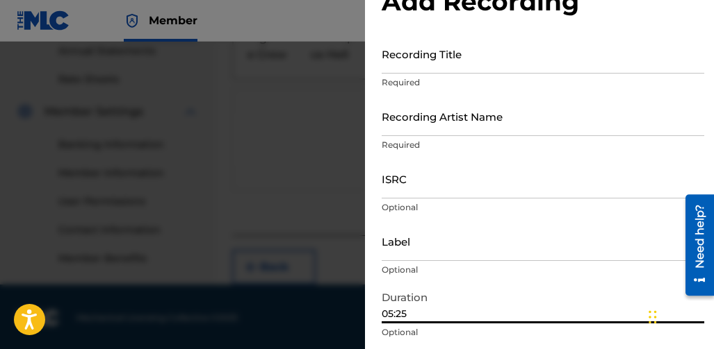
scroll to position [0, 0]
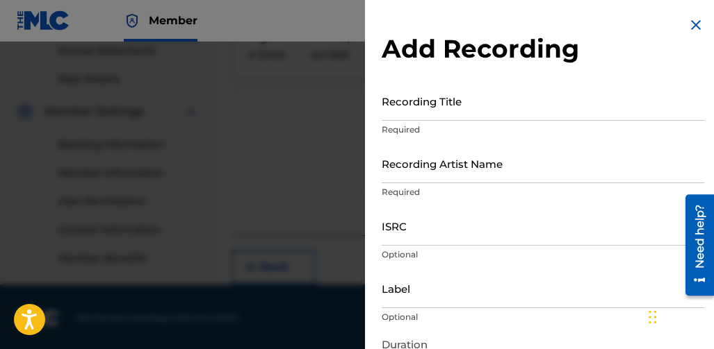
type input "05:25"
click at [406, 120] on input "Recording Title" at bounding box center [542, 101] width 322 height 40
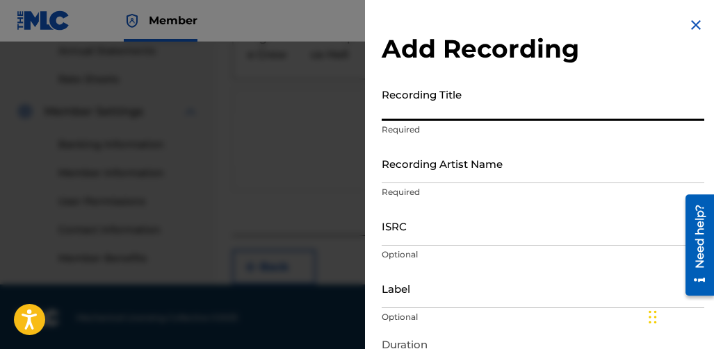
click at [411, 112] on input "Recording Title" at bounding box center [542, 101] width 322 height 40
type input "Headspace Hell"
click at [404, 174] on input "Recording Artist Name" at bounding box center [542, 164] width 322 height 40
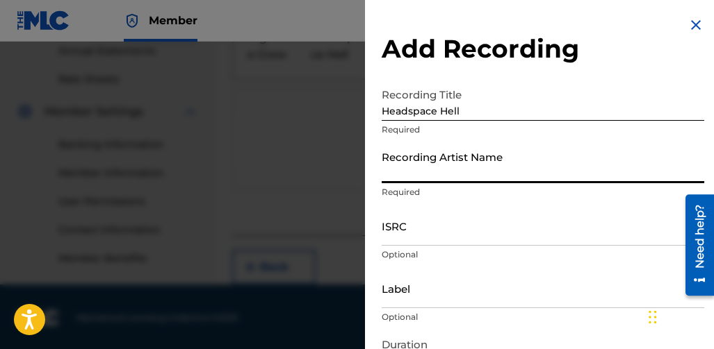
type input "Nightmare Crew"
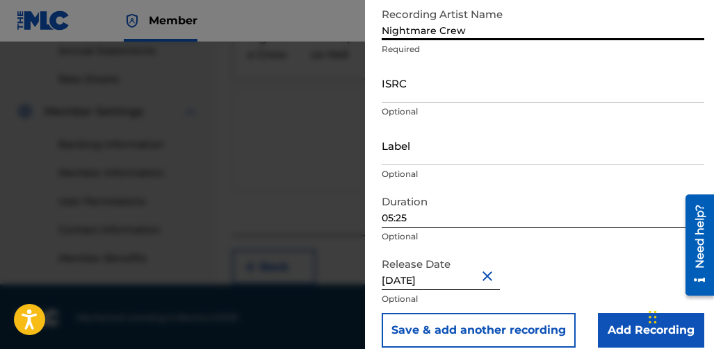
scroll to position [158, 0]
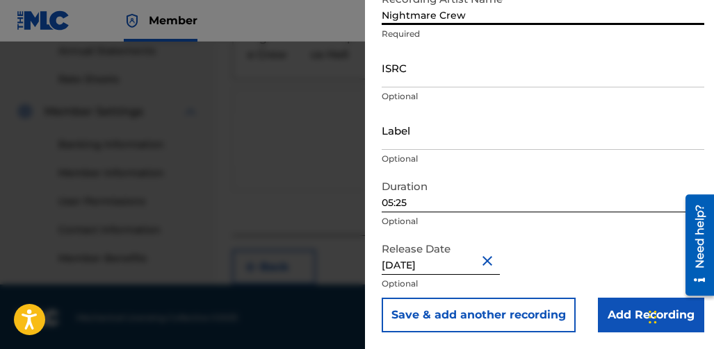
click at [620, 313] on input "Add Recording" at bounding box center [651, 315] width 106 height 35
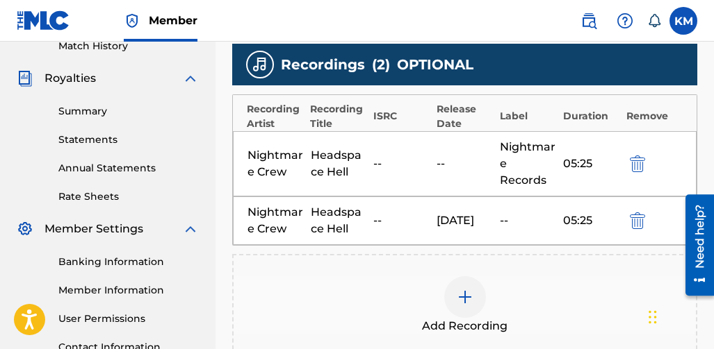
scroll to position [373, 0]
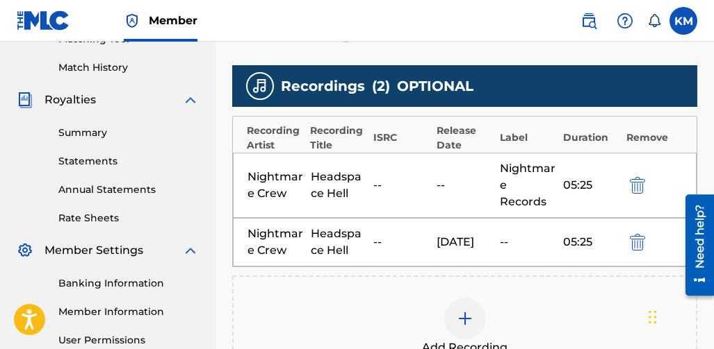
click at [634, 234] on img "submit" at bounding box center [637, 242] width 15 height 17
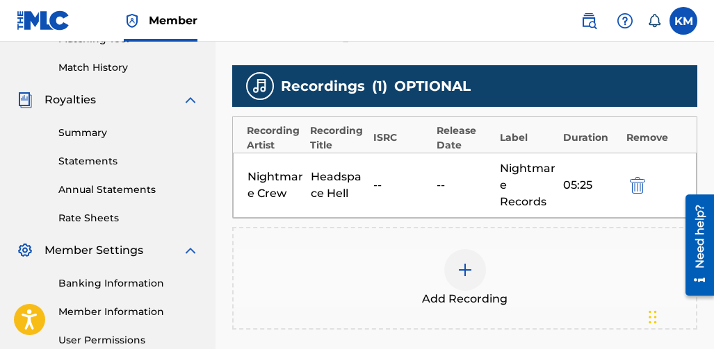
click at [511, 174] on div "Nightmare Records" at bounding box center [528, 186] width 56 height 50
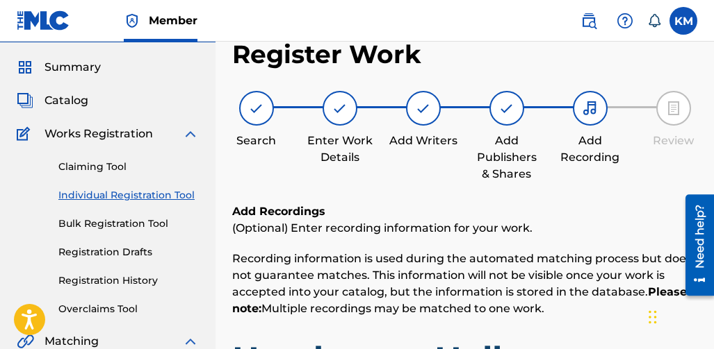
scroll to position [26, 0]
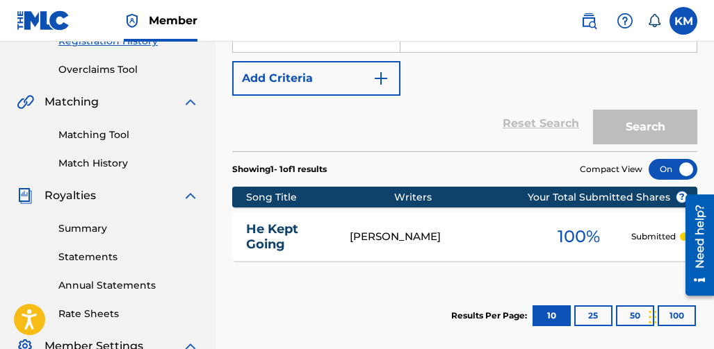
scroll to position [278, 0]
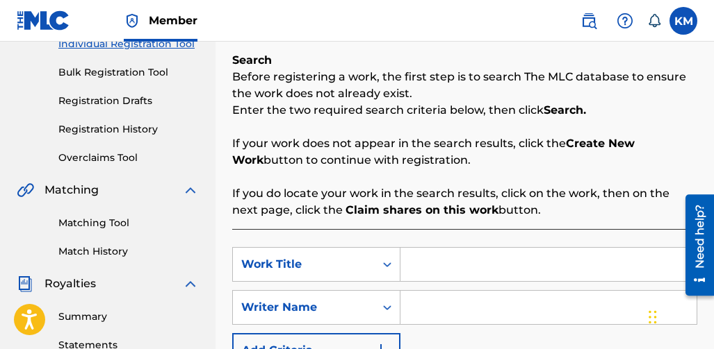
scroll to position [165, 0]
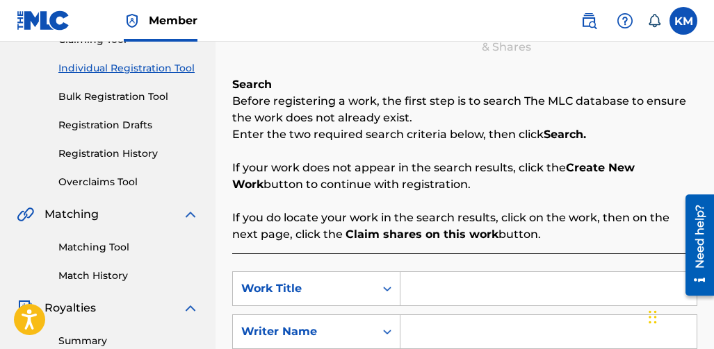
click at [125, 155] on link "Registration History" at bounding box center [128, 154] width 140 height 15
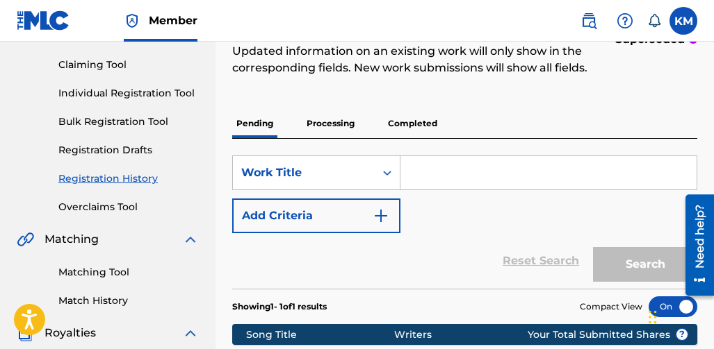
scroll to position [139, 0]
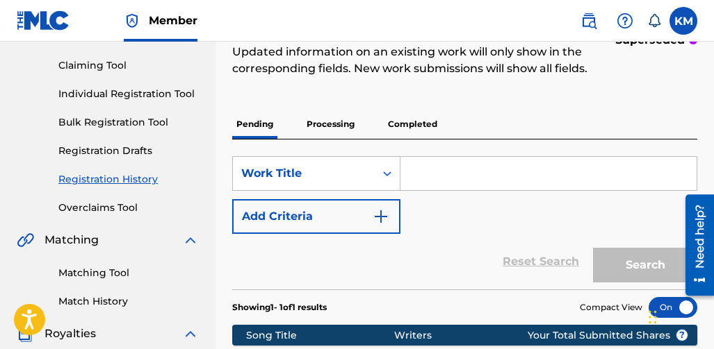
click at [104, 149] on link "Registration Drafts" at bounding box center [128, 151] width 140 height 15
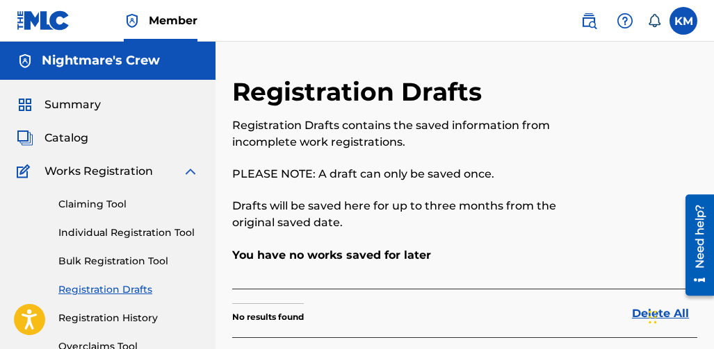
click at [97, 176] on span "Works Registration" at bounding box center [98, 171] width 108 height 17
click at [99, 233] on link "Individual Registration Tool" at bounding box center [128, 233] width 140 height 15
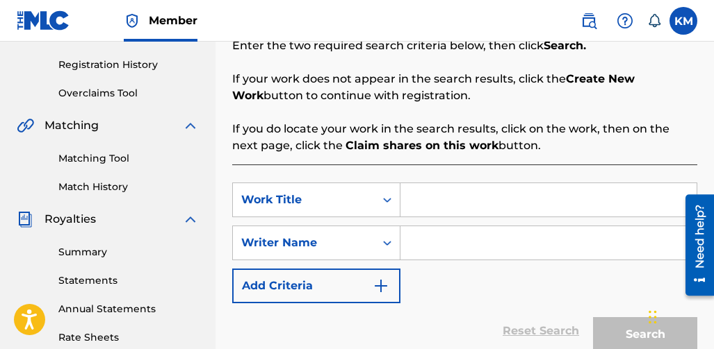
scroll to position [278, 0]
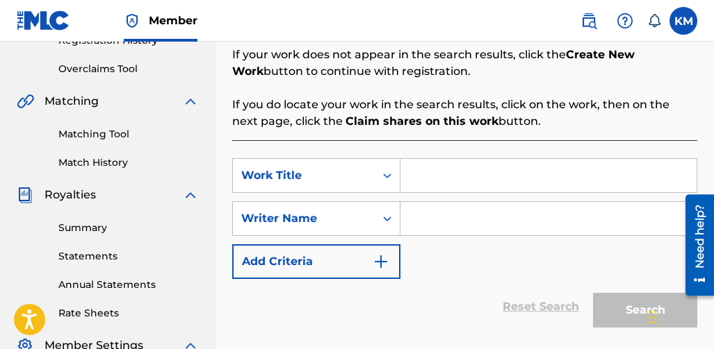
click at [437, 185] on input "Search Form" at bounding box center [548, 175] width 296 height 33
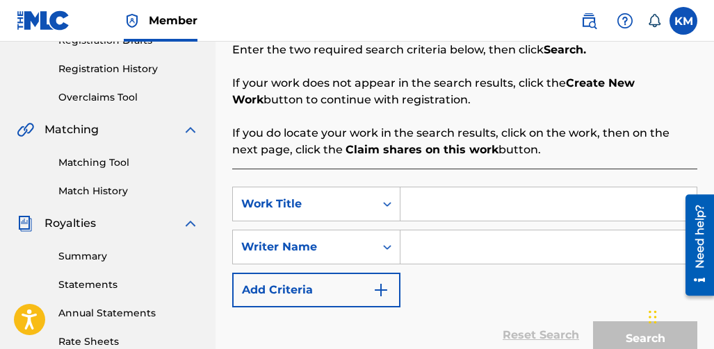
scroll to position [234, 0]
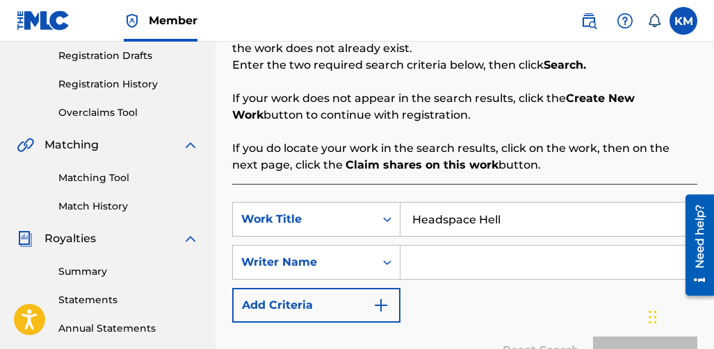
type input "Headspace Hell"
click at [429, 254] on input "Search Form" at bounding box center [548, 262] width 296 height 33
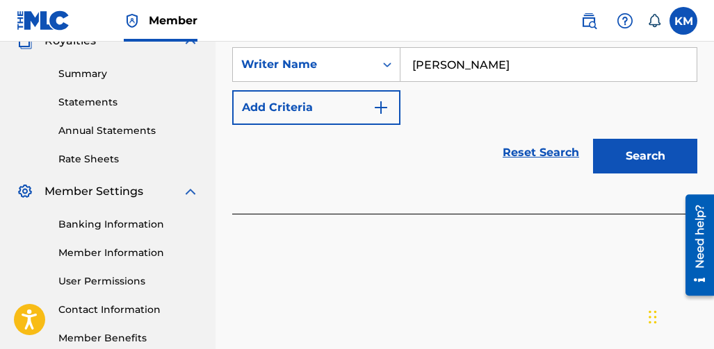
scroll to position [373, 0]
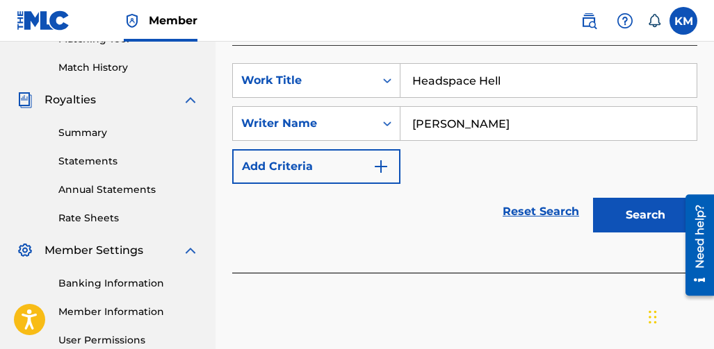
type input "[PERSON_NAME]"
click at [603, 220] on button "Search" at bounding box center [645, 215] width 104 height 35
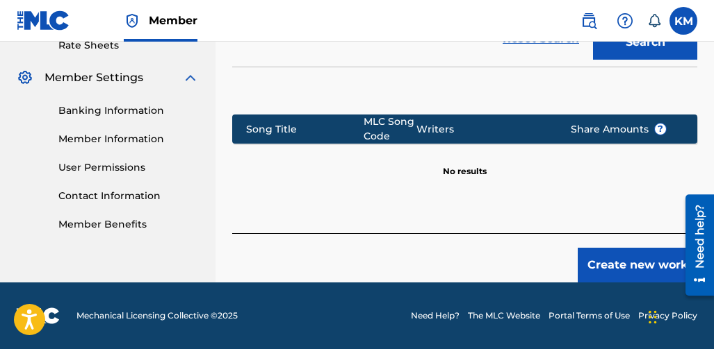
click at [602, 267] on button "Create new work" at bounding box center [637, 265] width 120 height 35
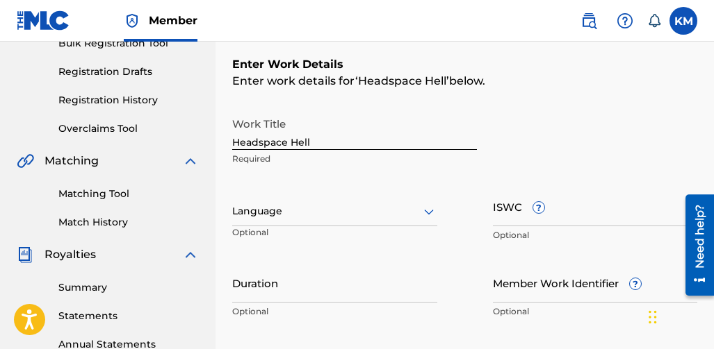
scroll to position [243, 0]
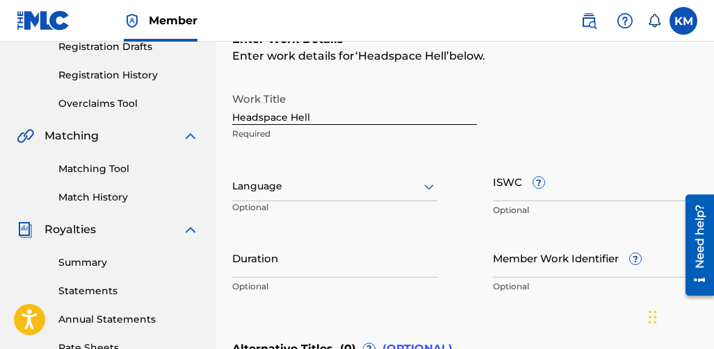
click at [386, 188] on div at bounding box center [334, 186] width 205 height 17
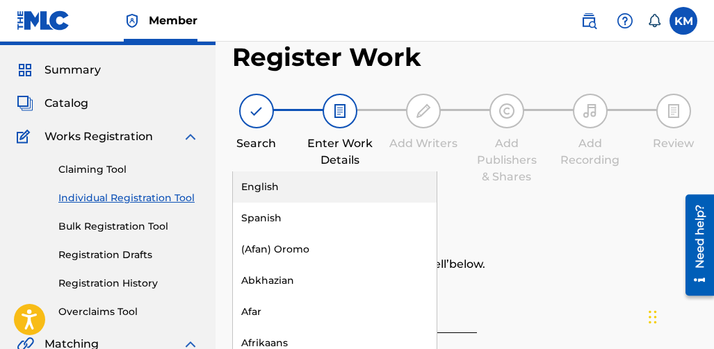
click at [302, 187] on div "English" at bounding box center [335, 187] width 204 height 31
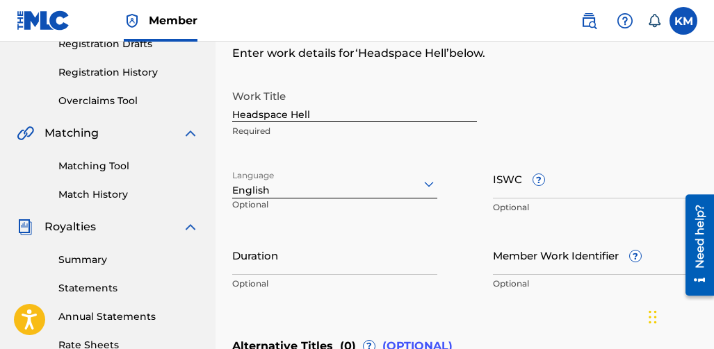
scroll to position [313, 0]
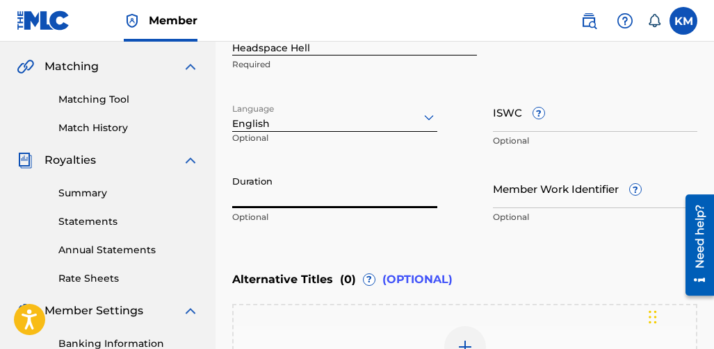
click at [380, 204] on input "Duration" at bounding box center [334, 189] width 205 height 40
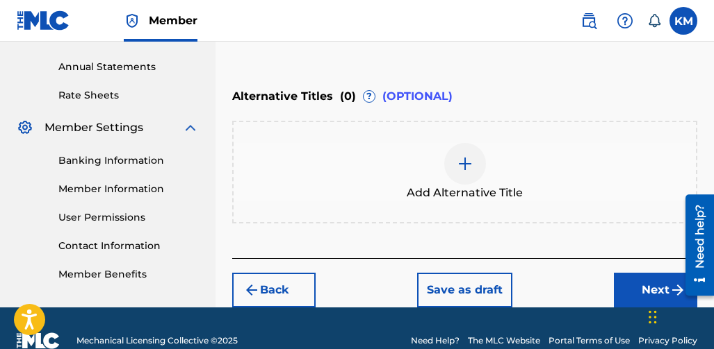
scroll to position [521, 0]
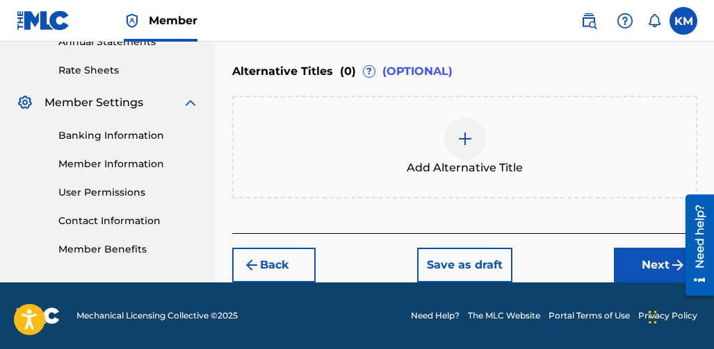
type input "05:25"
click at [621, 261] on button "Next" at bounding box center [655, 265] width 83 height 35
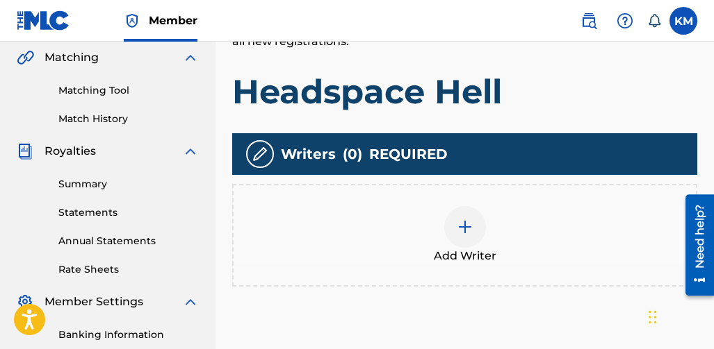
scroll to position [340, 0]
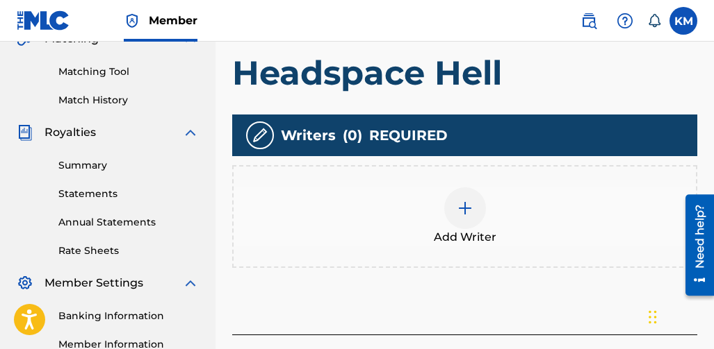
click at [464, 213] on img at bounding box center [464, 208] width 17 height 17
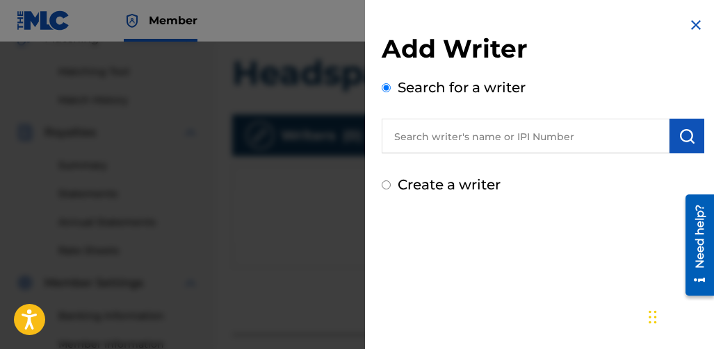
click at [573, 140] on input "text" at bounding box center [525, 136] width 288 height 35
type input "[PERSON_NAME]"
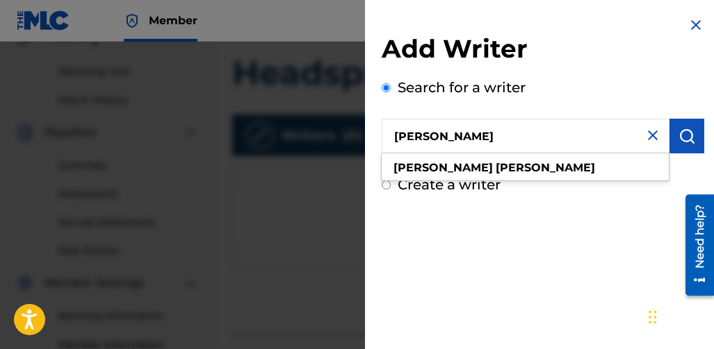
click at [707, 135] on div "Add Writer Search for a writer Kendall Mingo kendall mingo Create a writer" at bounding box center [543, 106] width 356 height 212
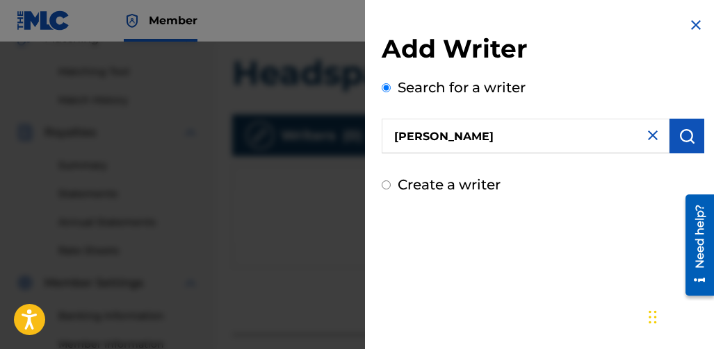
click at [669, 135] on button "submit" at bounding box center [686, 136] width 35 height 35
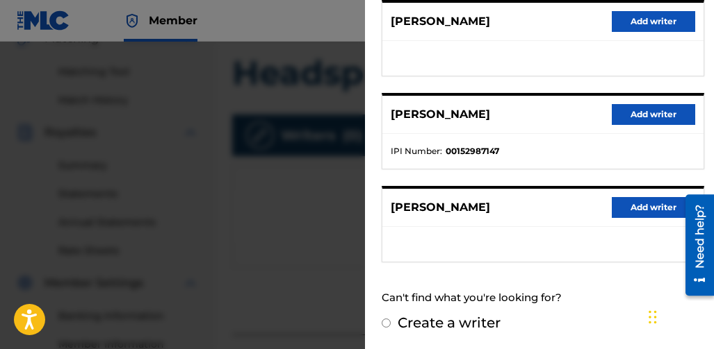
scroll to position [370, 0]
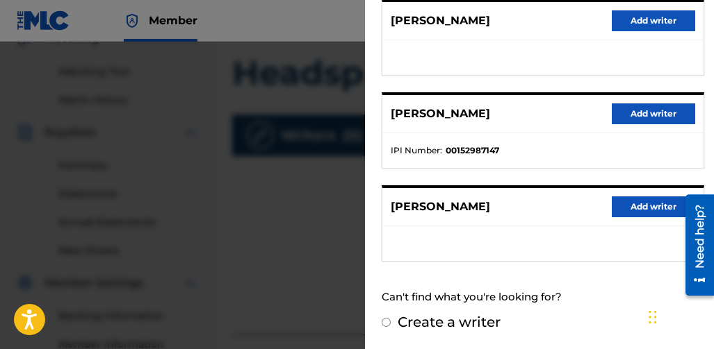
click at [660, 204] on button "Add writer" at bounding box center [652, 207] width 83 height 21
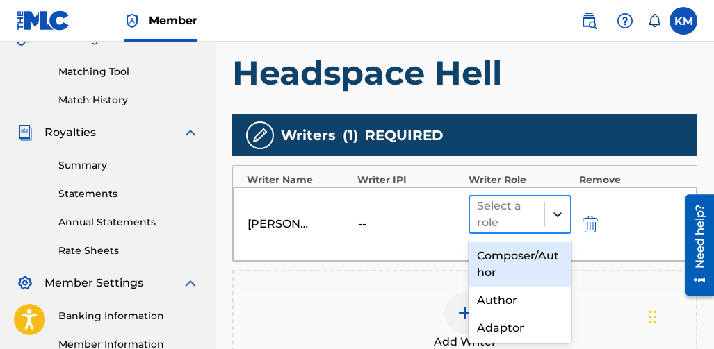
click at [561, 209] on icon at bounding box center [557, 215] width 14 height 14
click at [511, 252] on div "Composer/Author" at bounding box center [520, 264] width 104 height 44
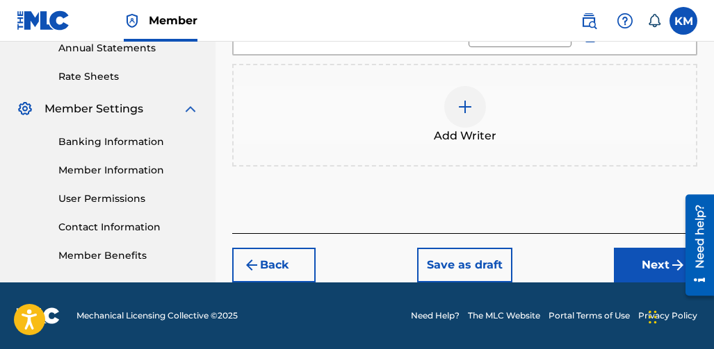
click at [634, 249] on button "Next" at bounding box center [655, 265] width 83 height 35
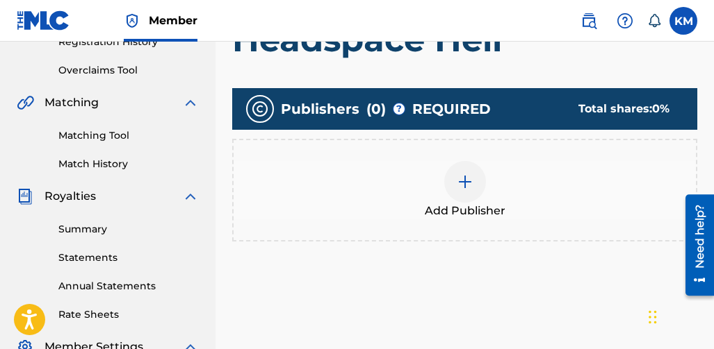
scroll to position [271, 0]
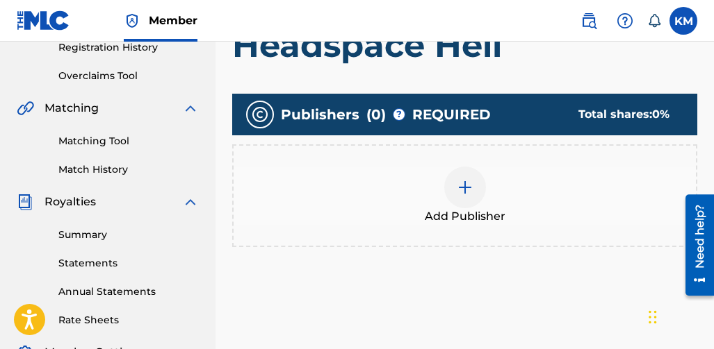
click at [475, 195] on div at bounding box center [465, 188] width 42 height 42
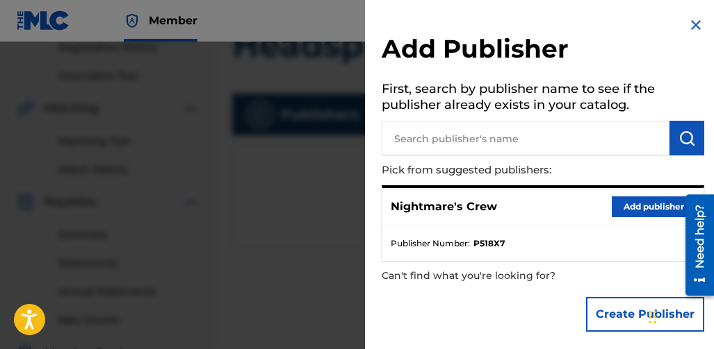
click at [623, 207] on button "Add publisher" at bounding box center [652, 207] width 83 height 21
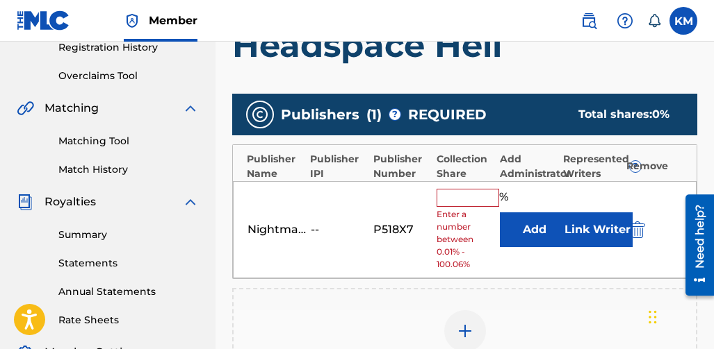
click at [480, 197] on input "text" at bounding box center [467, 198] width 63 height 18
type input "100"
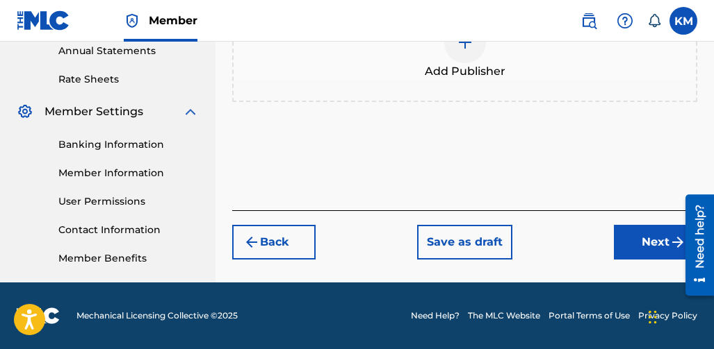
click at [631, 235] on button "Next" at bounding box center [655, 242] width 83 height 35
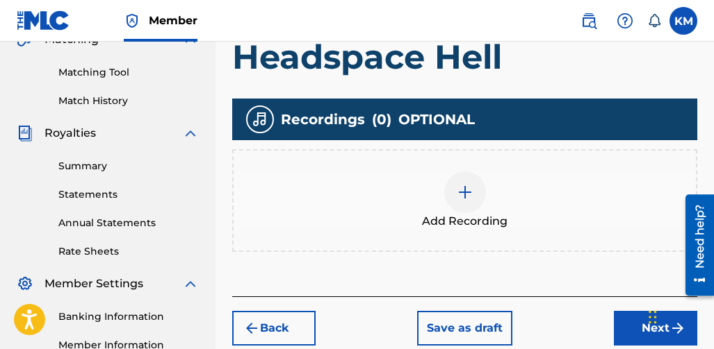
scroll to position [340, 0]
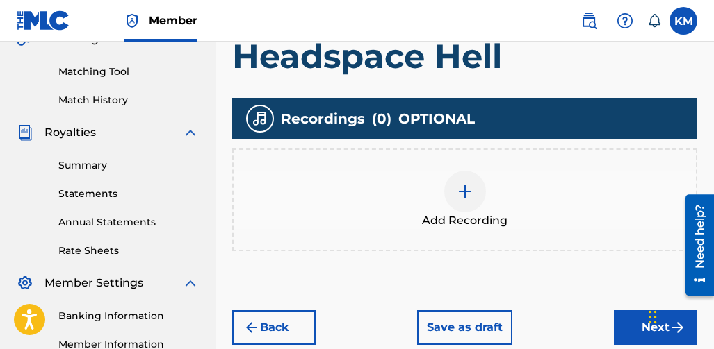
click at [476, 196] on div at bounding box center [465, 192] width 42 height 42
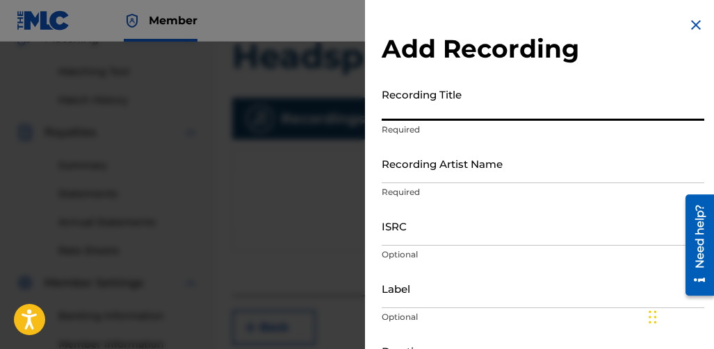
click at [468, 116] on input "Recording Title" at bounding box center [542, 101] width 322 height 40
type input "Headspace Hell"
click at [435, 179] on input "Recording Artist Name" at bounding box center [542, 164] width 322 height 40
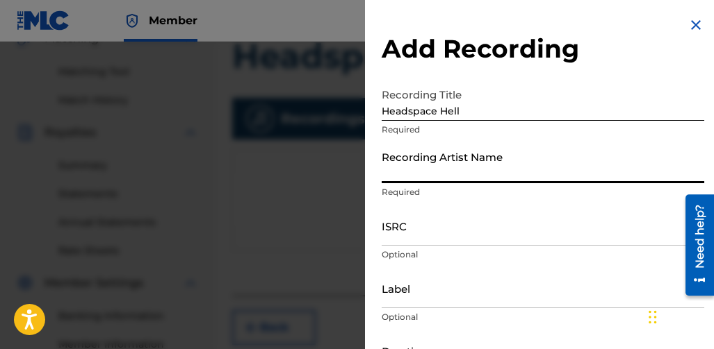
type input "Nightmare Crew"
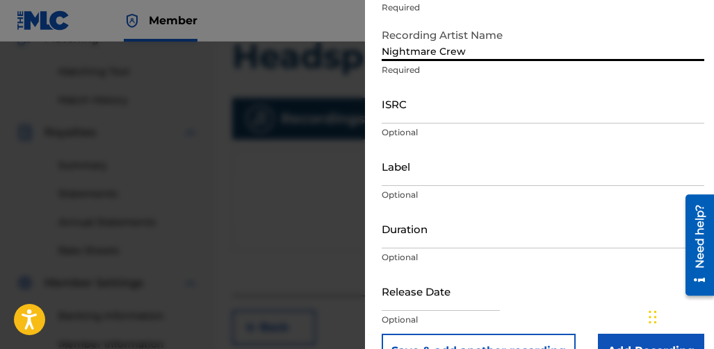
scroll to position [139, 0]
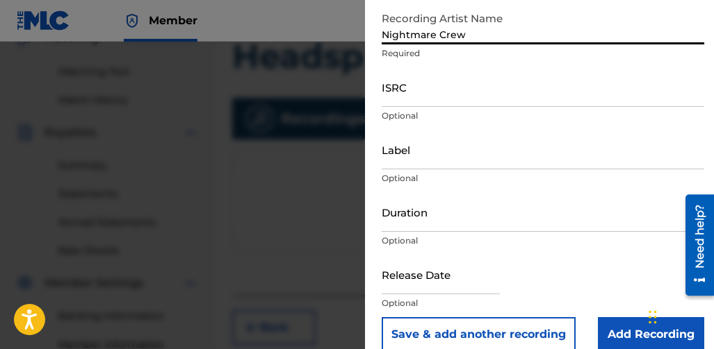
click at [434, 162] on input "Label" at bounding box center [542, 150] width 322 height 40
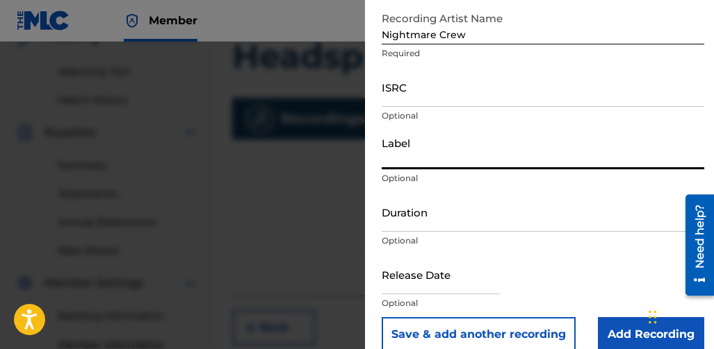
type input "Nightmare Records"
click at [470, 220] on input "Duration" at bounding box center [542, 212] width 322 height 40
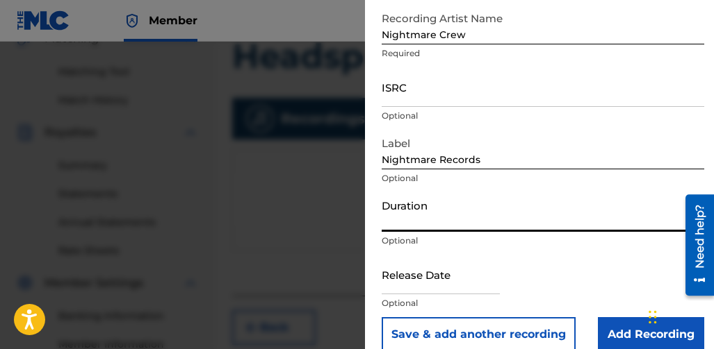
type input "05:25"
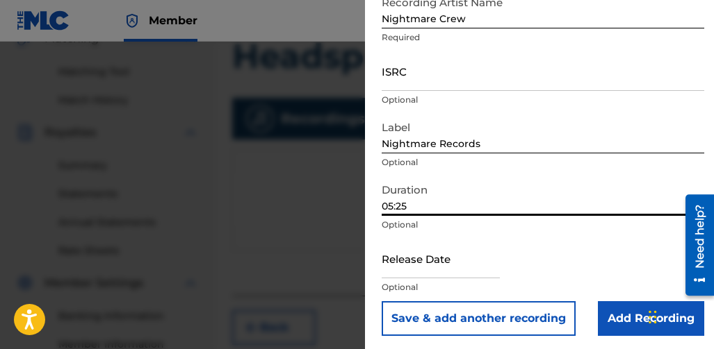
scroll to position [158, 0]
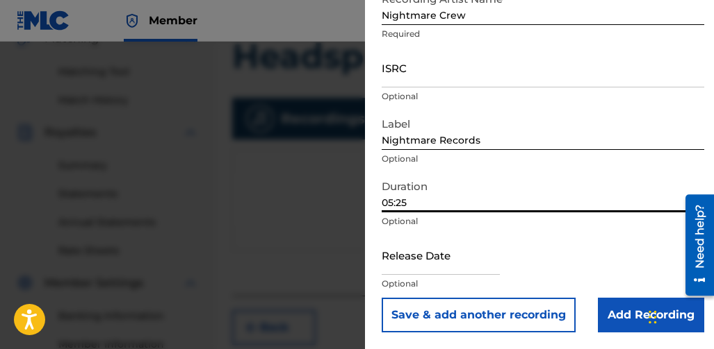
select select "7"
select select "2025"
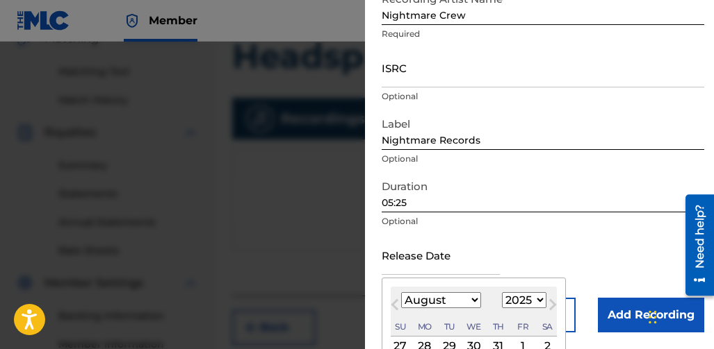
click at [449, 268] on input "text" at bounding box center [440, 256] width 118 height 40
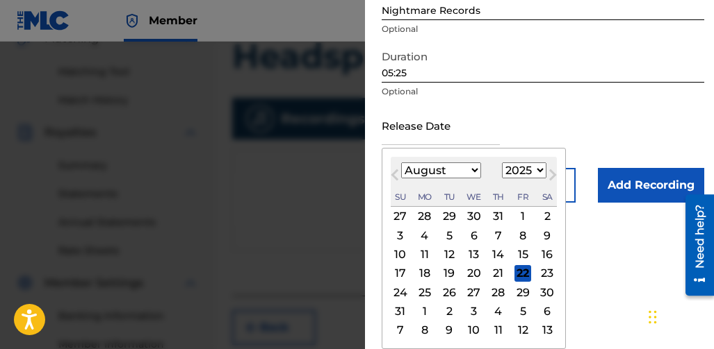
click at [547, 240] on div "9" at bounding box center [546, 235] width 17 height 17
type input "August 9 2025"
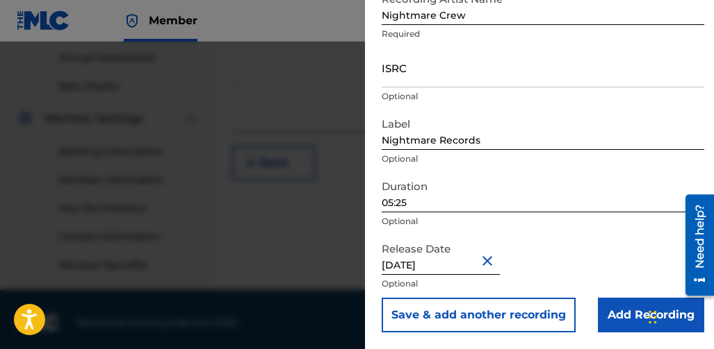
scroll to position [512, 0]
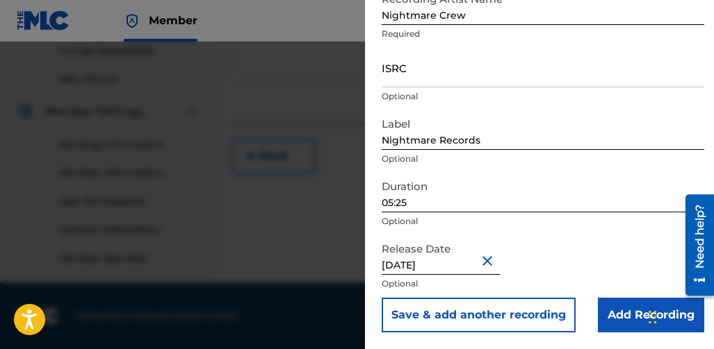
click at [611, 303] on input "Add Recording" at bounding box center [651, 315] width 106 height 35
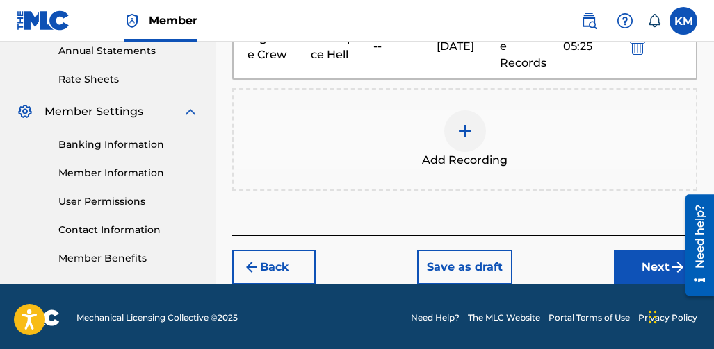
click at [629, 250] on button "Next" at bounding box center [655, 267] width 83 height 35
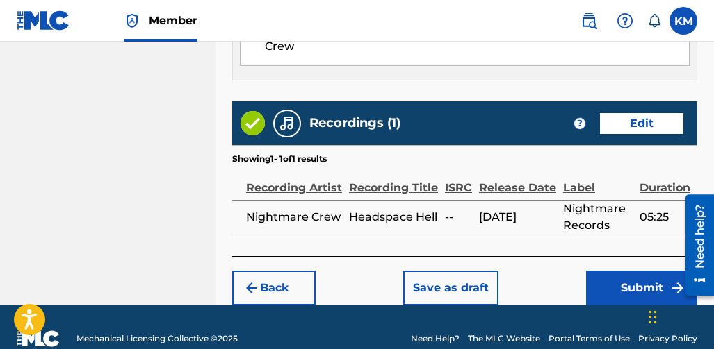
scroll to position [897, 0]
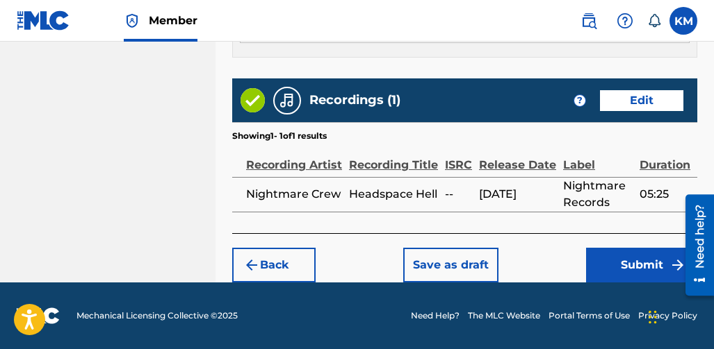
click at [601, 261] on button "Submit" at bounding box center [641, 265] width 111 height 35
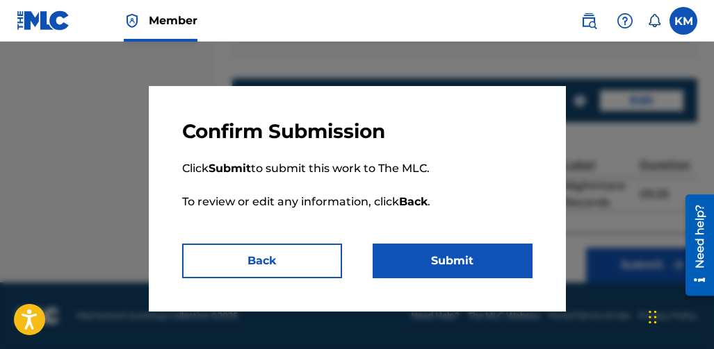
click at [486, 249] on button "Submit" at bounding box center [452, 261] width 160 height 35
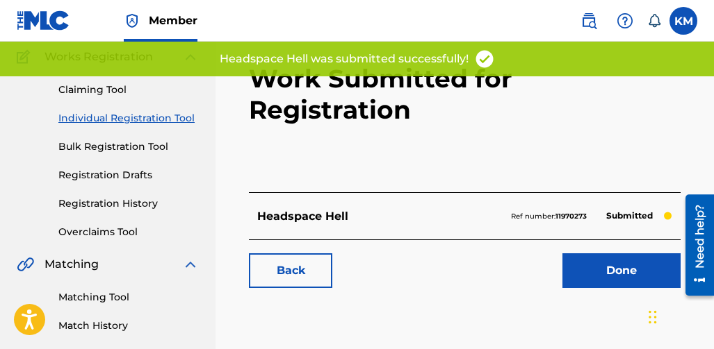
scroll to position [139, 0]
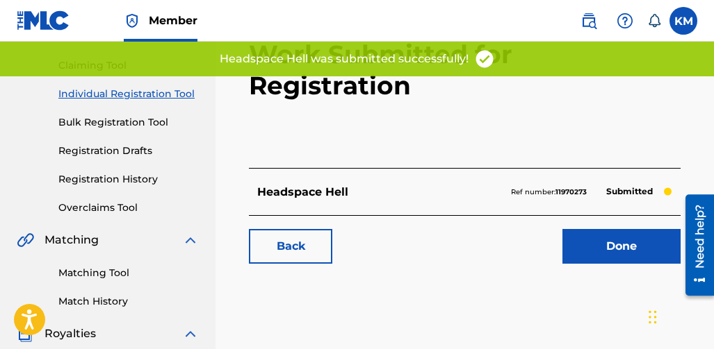
click at [557, 232] on div "Done" at bounding box center [612, 246] width 135 height 35
click at [571, 229] on link "Done" at bounding box center [621, 246] width 118 height 35
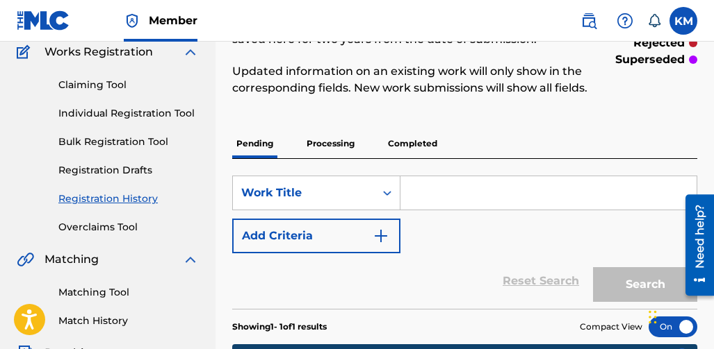
scroll to position [95, 0]
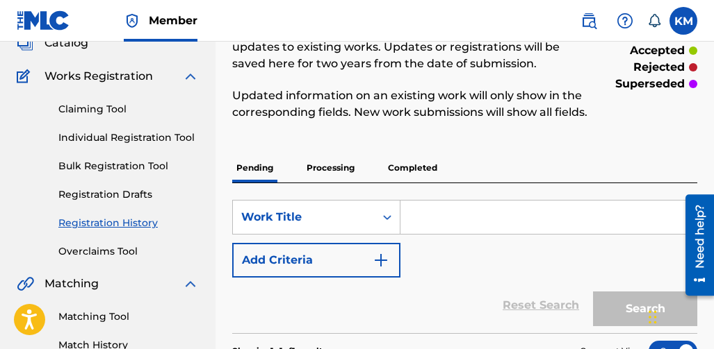
click at [108, 129] on div "Claiming Tool Individual Registration Tool Bulk Registration Tool Registration …" at bounding box center [108, 172] width 182 height 174
click at [107, 133] on link "Individual Registration Tool" at bounding box center [128, 138] width 140 height 15
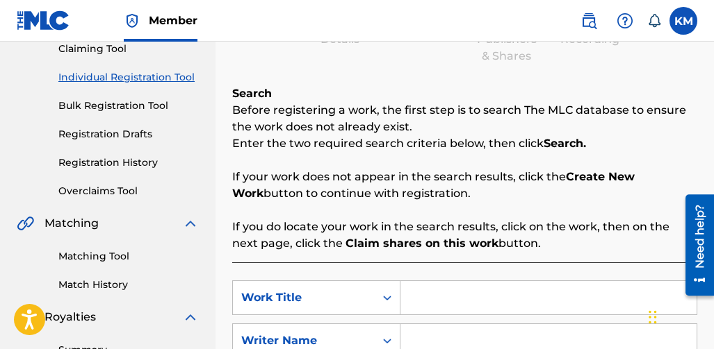
scroll to position [208, 0]
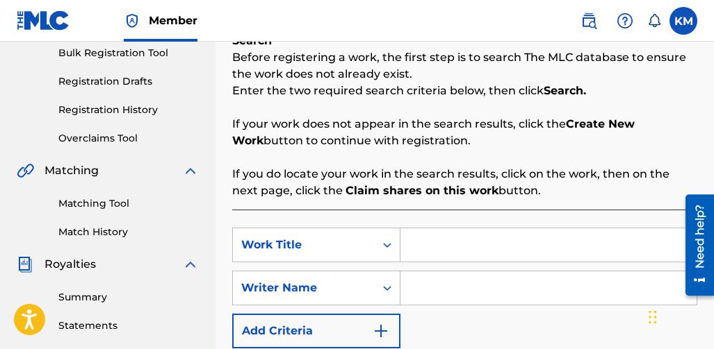
click at [438, 239] on input "Search Form" at bounding box center [548, 245] width 296 height 33
type input "Purgatory"
click at [459, 281] on input "Search Form" at bounding box center [548, 288] width 296 height 33
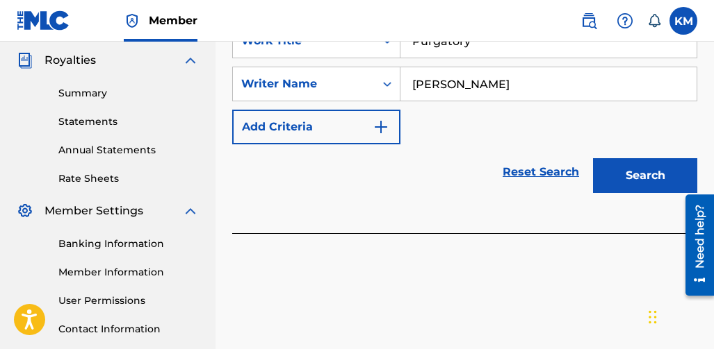
scroll to position [417, 0]
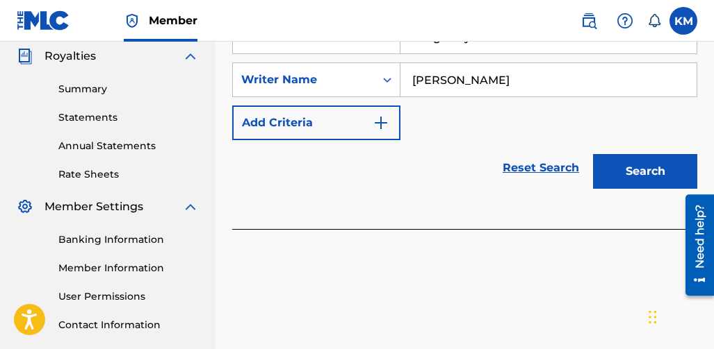
type input "[PERSON_NAME]"
click at [616, 158] on button "Search" at bounding box center [645, 171] width 104 height 35
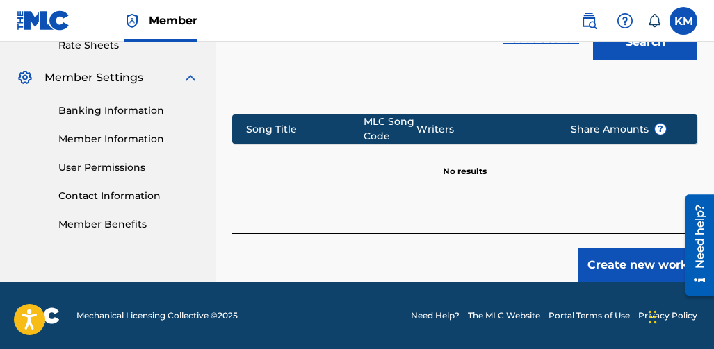
click at [627, 260] on button "Create new work" at bounding box center [637, 265] width 120 height 35
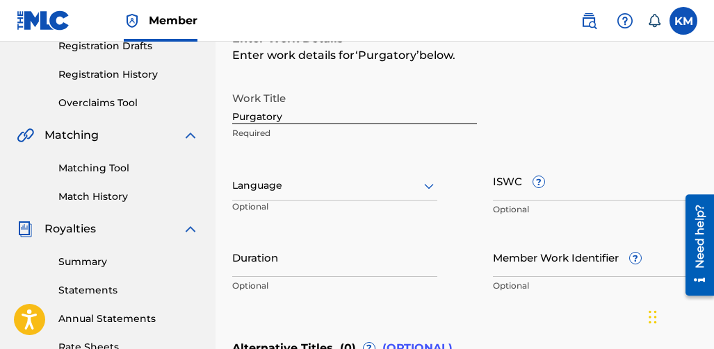
scroll to position [243, 0]
click at [285, 190] on div at bounding box center [334, 186] width 205 height 17
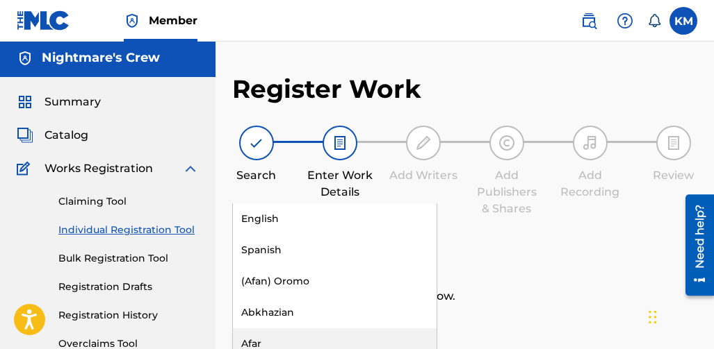
scroll to position [0, 0]
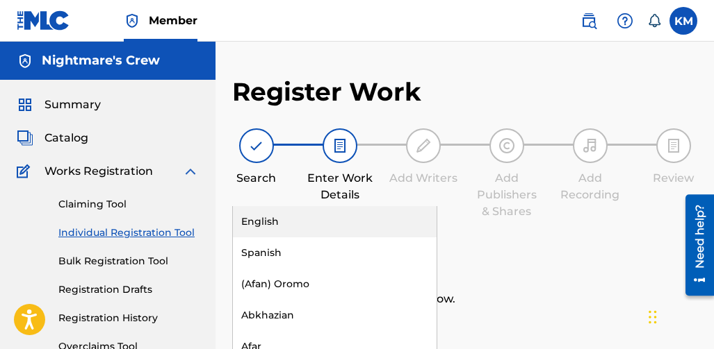
click at [272, 222] on div "English" at bounding box center [335, 221] width 204 height 31
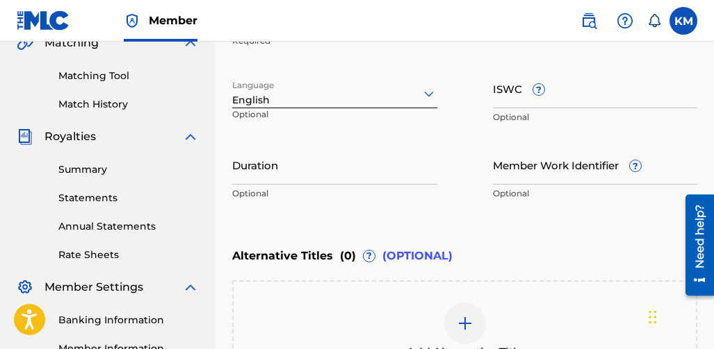
scroll to position [347, 0]
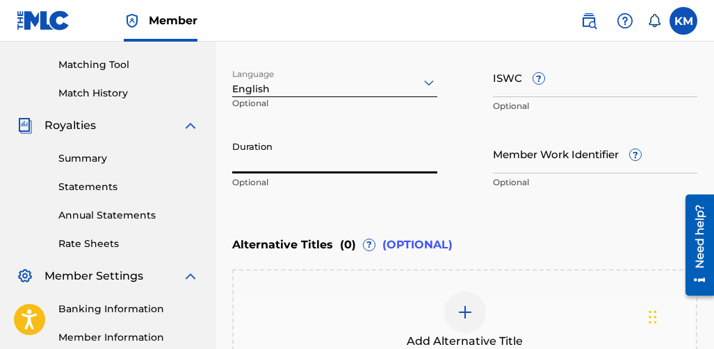
click at [302, 164] on input "Duration" at bounding box center [334, 154] width 205 height 40
type input "04:40"
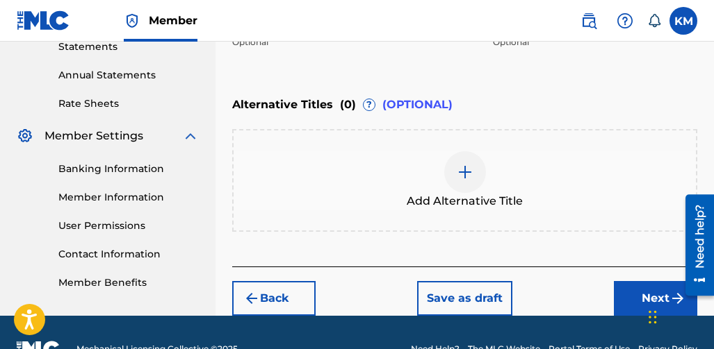
scroll to position [521, 0]
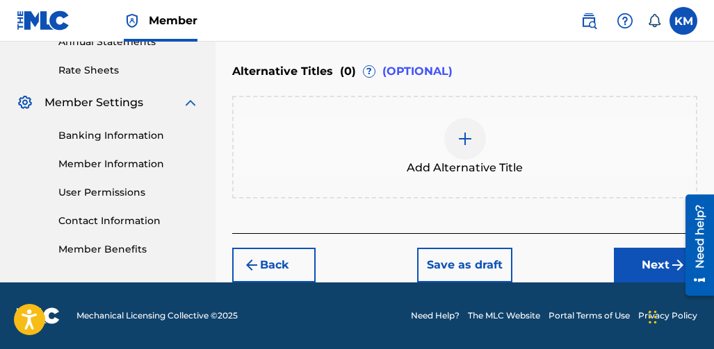
click at [632, 263] on button "Next" at bounding box center [655, 265] width 83 height 35
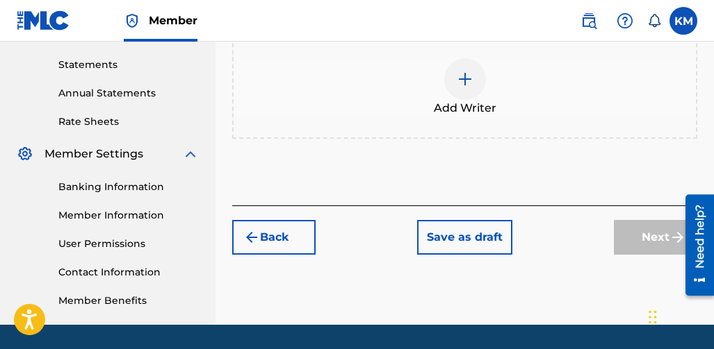
scroll to position [410, 0]
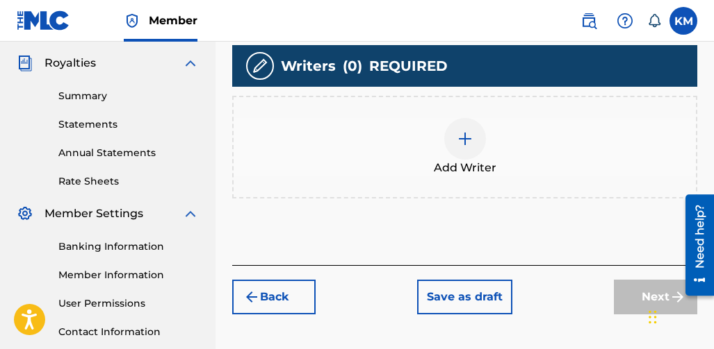
click at [475, 133] on div at bounding box center [465, 139] width 42 height 42
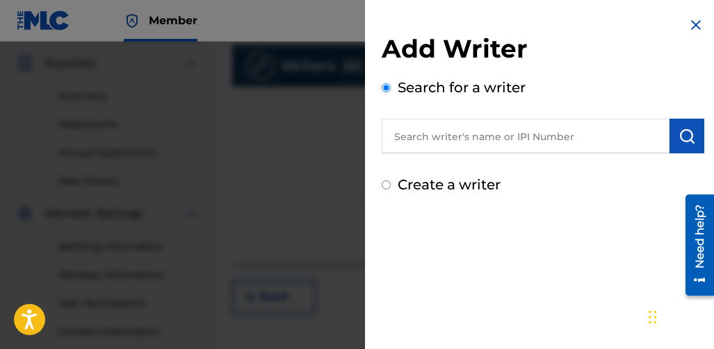
click at [477, 138] on input "text" at bounding box center [525, 136] width 288 height 35
type input "[PERSON_NAME]"
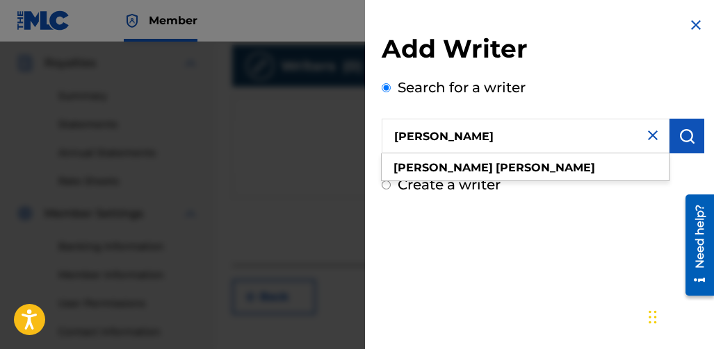
click at [662, 145] on input "[PERSON_NAME]" at bounding box center [525, 136] width 288 height 35
click at [673, 139] on button "submit" at bounding box center [686, 136] width 35 height 35
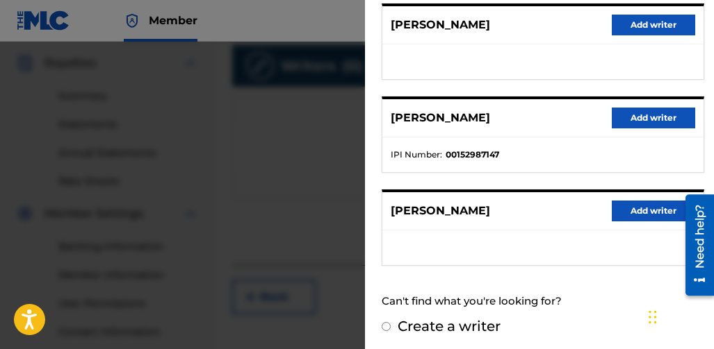
scroll to position [370, 0]
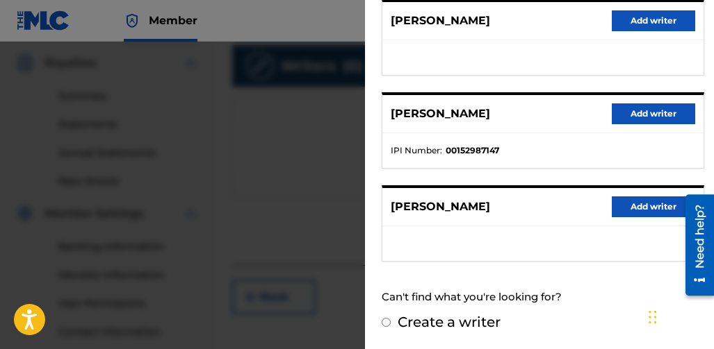
click at [631, 211] on button "Add writer" at bounding box center [652, 207] width 83 height 21
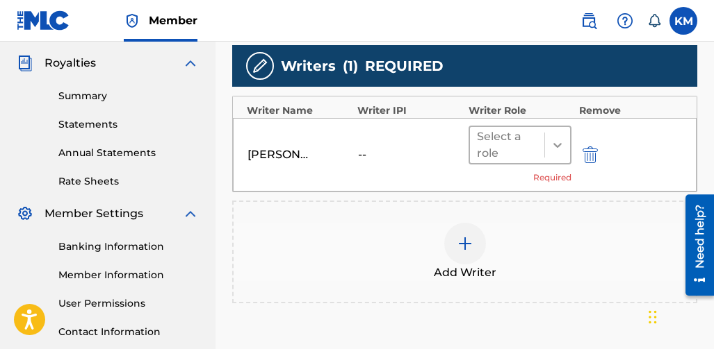
click at [548, 145] on div at bounding box center [557, 145] width 25 height 25
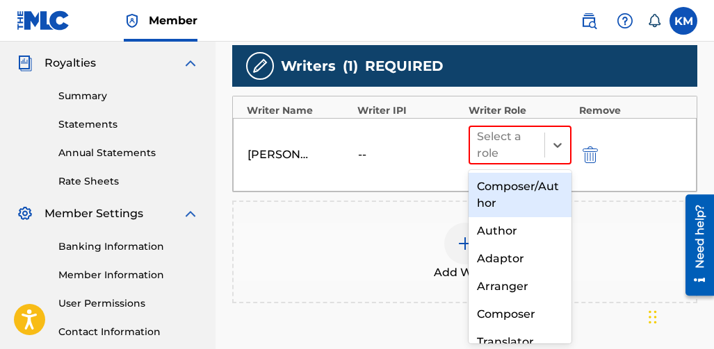
click at [502, 195] on div "Composer/Author" at bounding box center [520, 195] width 104 height 44
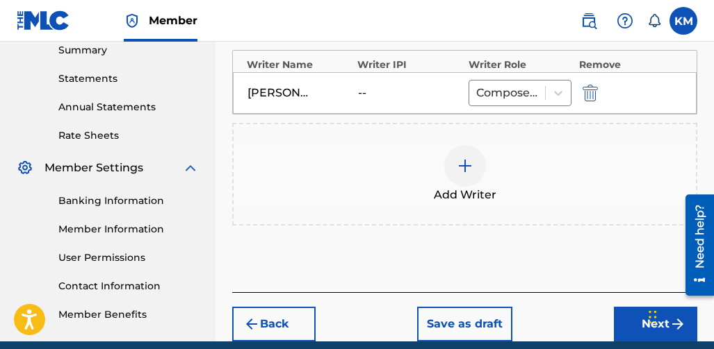
scroll to position [479, 0]
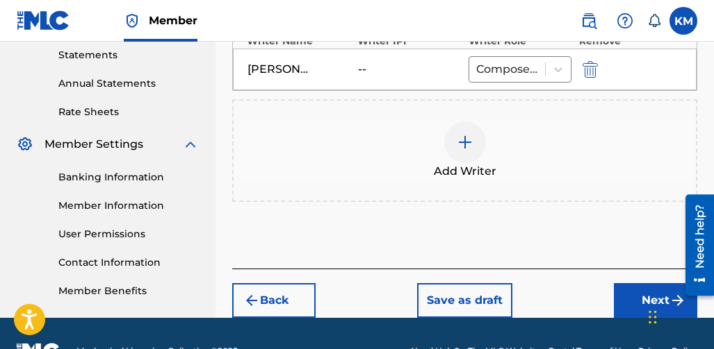
click at [626, 304] on button "Next" at bounding box center [655, 300] width 83 height 35
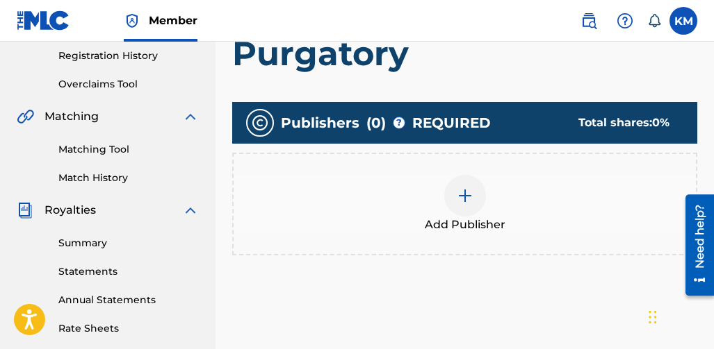
scroll to position [271, 0]
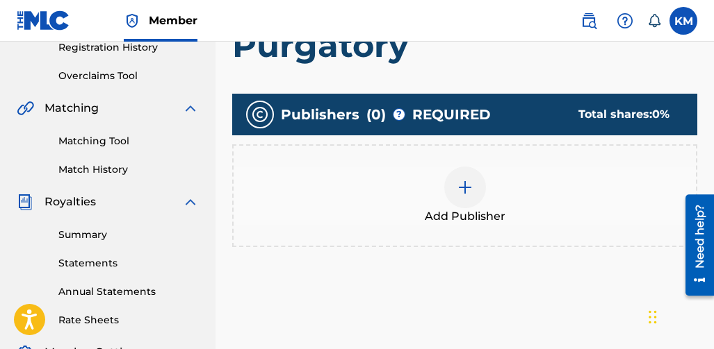
click at [468, 204] on div at bounding box center [465, 188] width 42 height 42
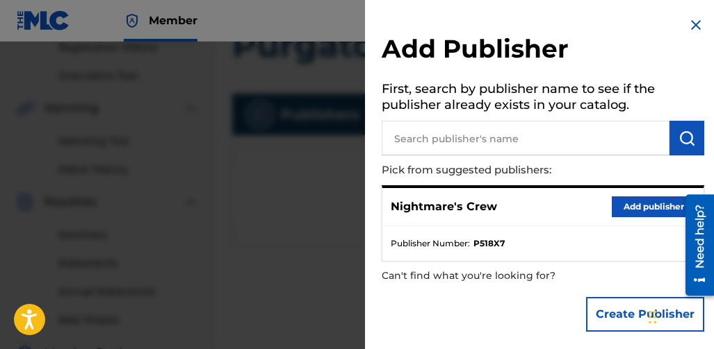
click at [611, 212] on button "Add publisher" at bounding box center [652, 207] width 83 height 21
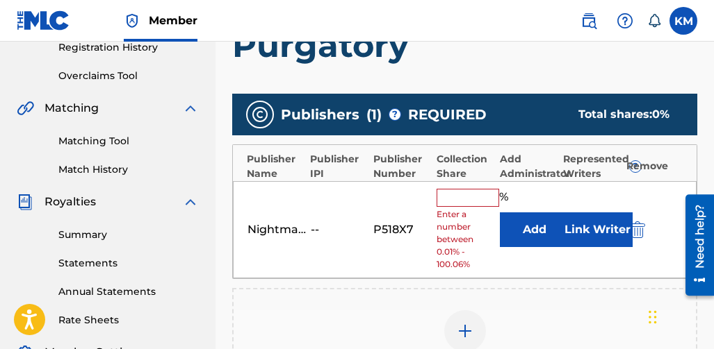
click at [470, 203] on input "text" at bounding box center [467, 198] width 63 height 18
type input "100"
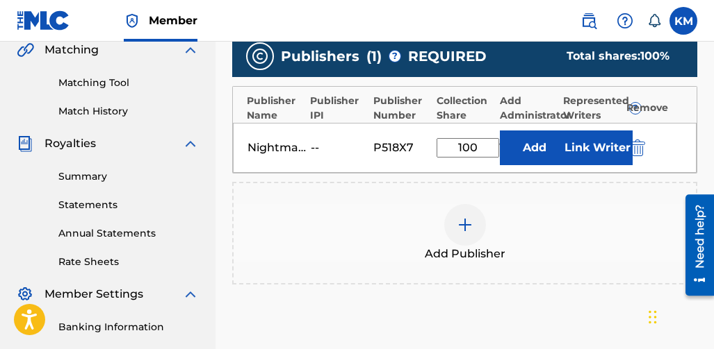
scroll to position [410, 0]
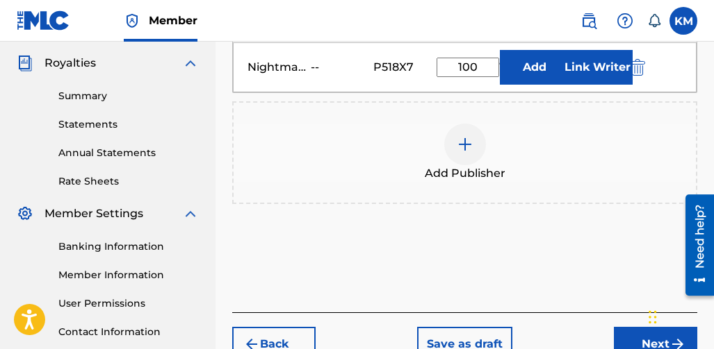
click at [615, 329] on button "Next" at bounding box center [655, 344] width 83 height 35
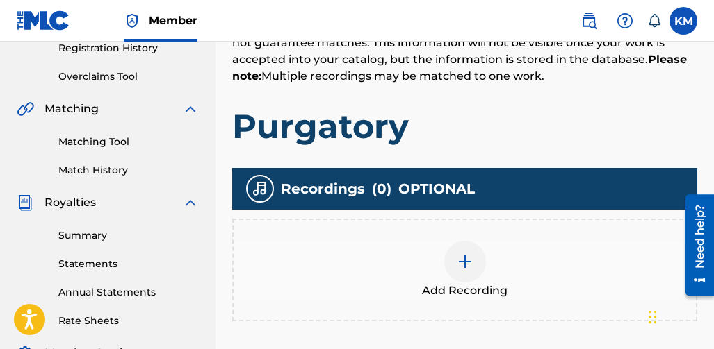
scroll to position [271, 0]
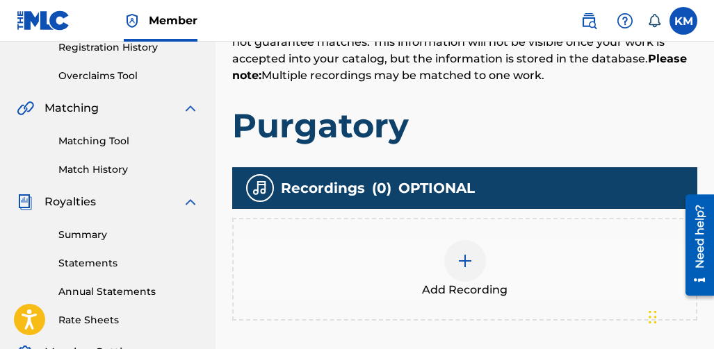
click at [477, 266] on div at bounding box center [465, 261] width 42 height 42
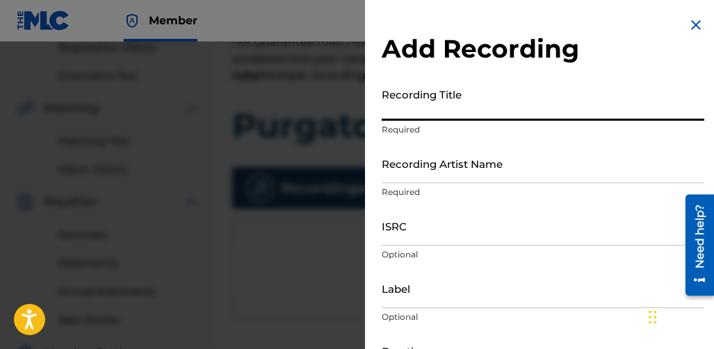
click at [427, 113] on input "Recording Title" at bounding box center [542, 101] width 322 height 40
type input "Purgatory"
click at [405, 183] on input "Recording Artist Name" at bounding box center [542, 164] width 322 height 40
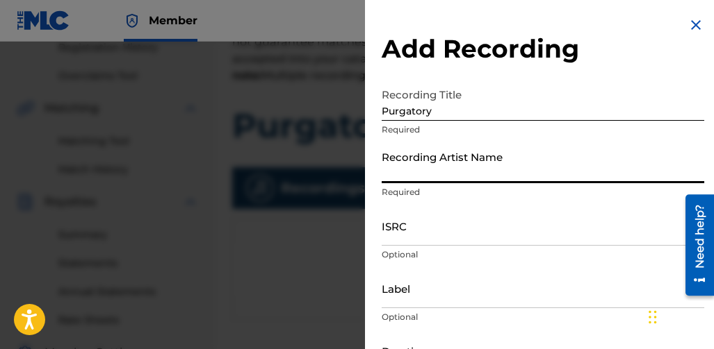
type input "Nightmare Crew"
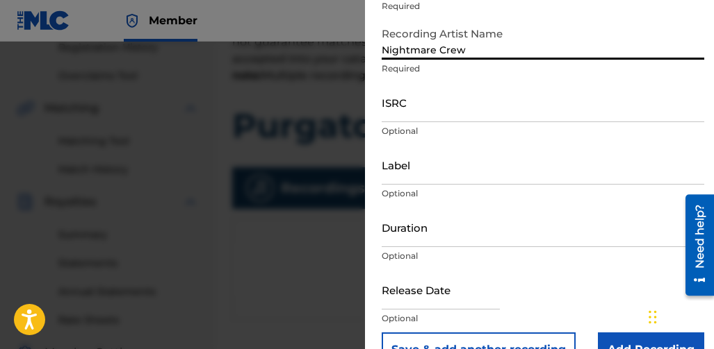
scroll to position [139, 0]
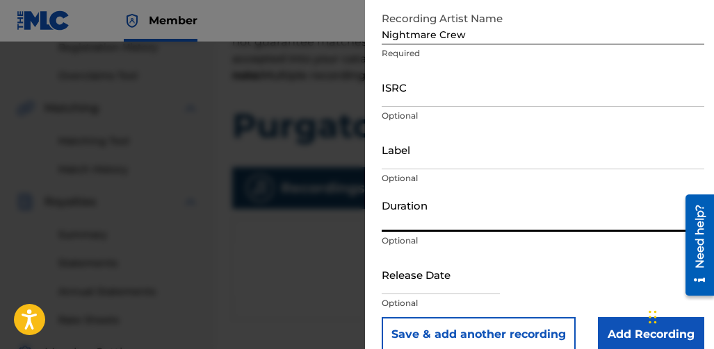
click at [418, 231] on input "Duration" at bounding box center [542, 212] width 322 height 40
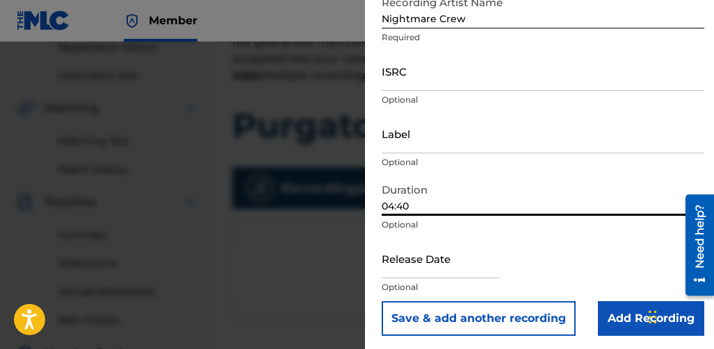
scroll to position [158, 0]
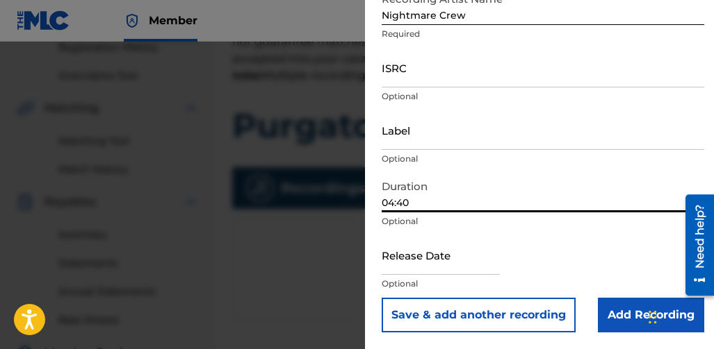
type input "04:40"
select select "7"
select select "2025"
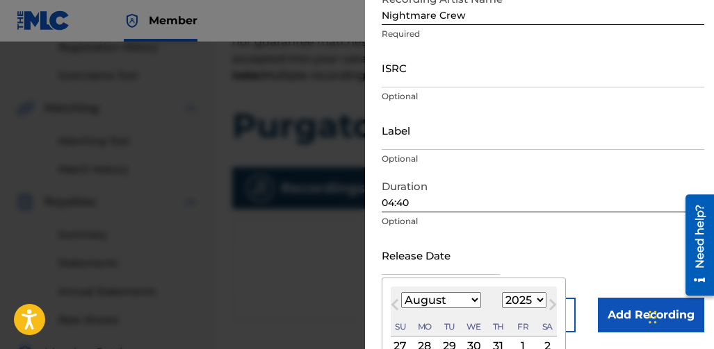
click at [412, 258] on input "text" at bounding box center [440, 256] width 118 height 40
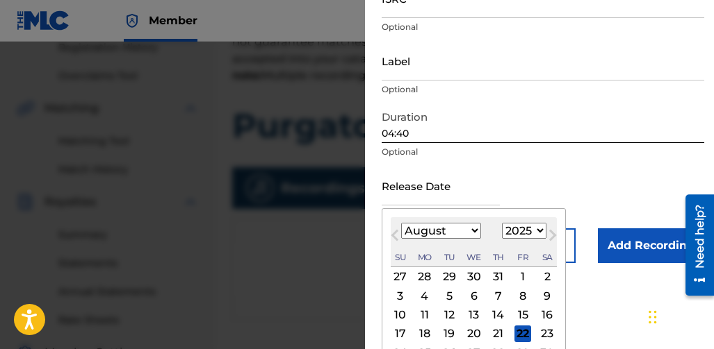
click at [541, 293] on div "9" at bounding box center [546, 296] width 17 height 17
type input "August 9 2025"
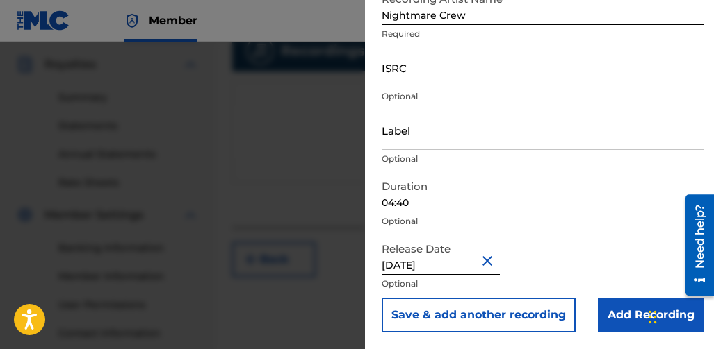
scroll to position [410, 0]
click at [611, 301] on input "Add Recording" at bounding box center [651, 315] width 106 height 35
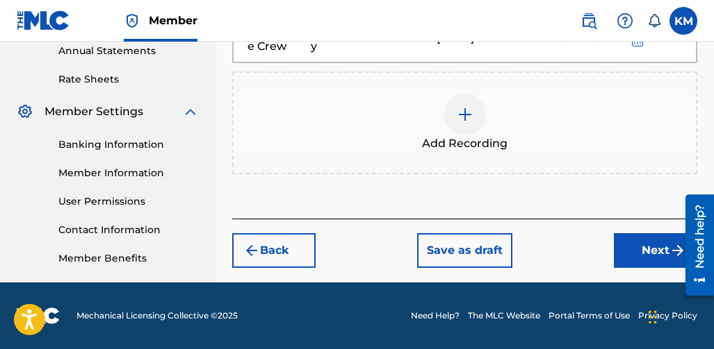
click at [625, 242] on button "Next" at bounding box center [655, 250] width 83 height 35
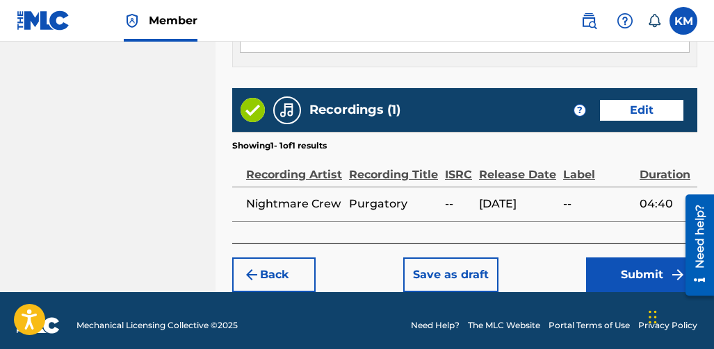
scroll to position [897, 0]
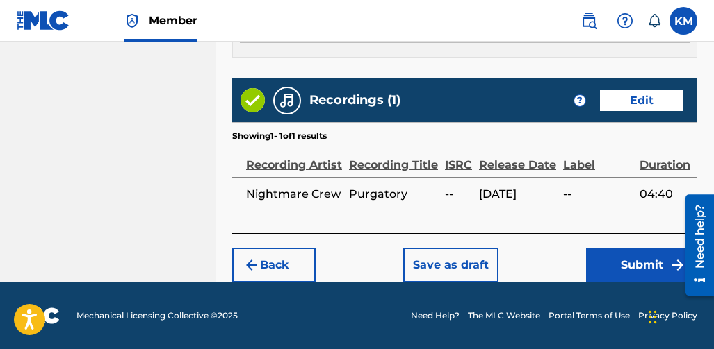
click at [589, 258] on button "Submit" at bounding box center [641, 265] width 111 height 35
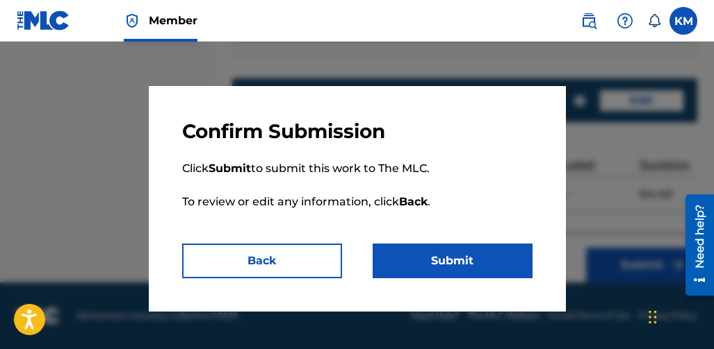
click at [495, 254] on button "Submit" at bounding box center [452, 261] width 160 height 35
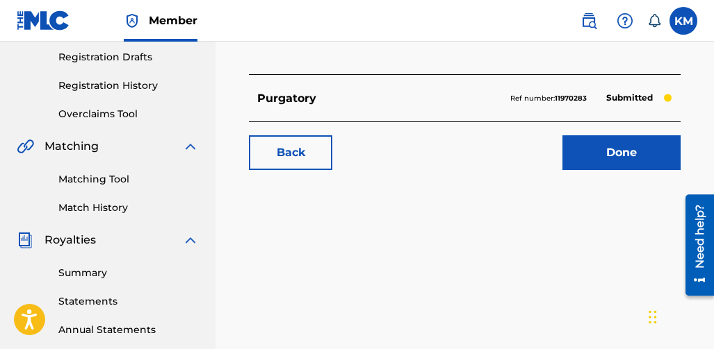
scroll to position [208, 0]
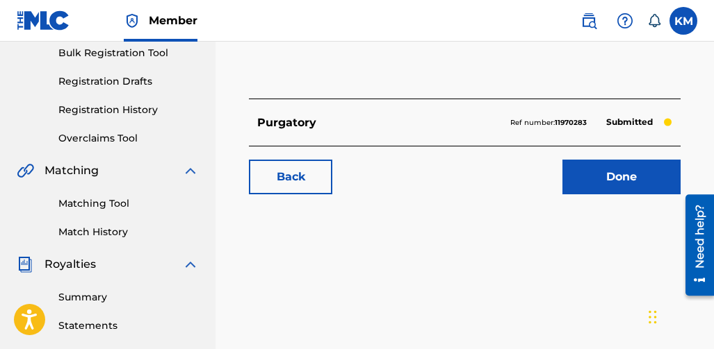
click at [586, 160] on link "Done" at bounding box center [621, 177] width 118 height 35
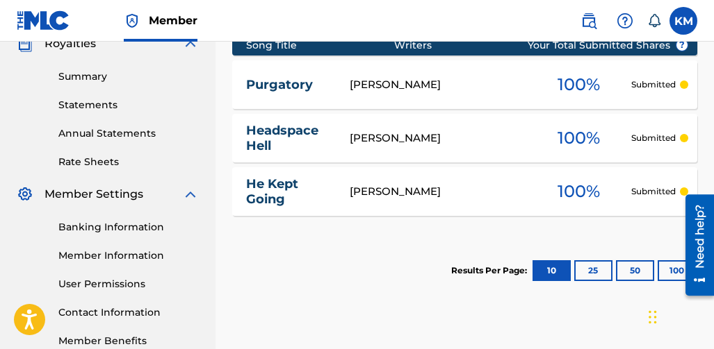
scroll to position [373, 0]
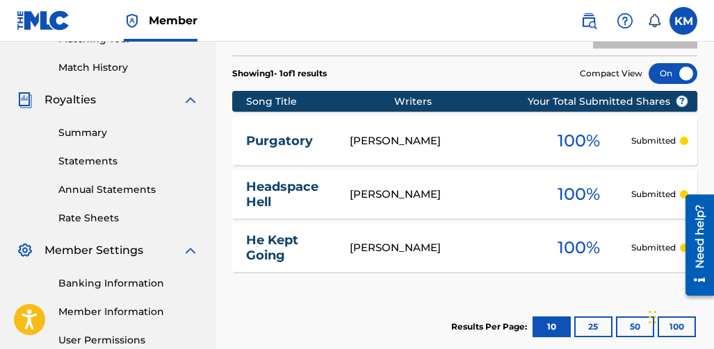
click at [112, 217] on link "Rate Sheets" at bounding box center [128, 218] width 140 height 15
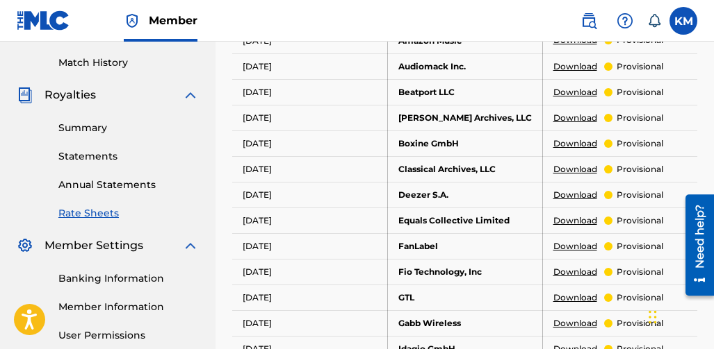
scroll to position [447, 0]
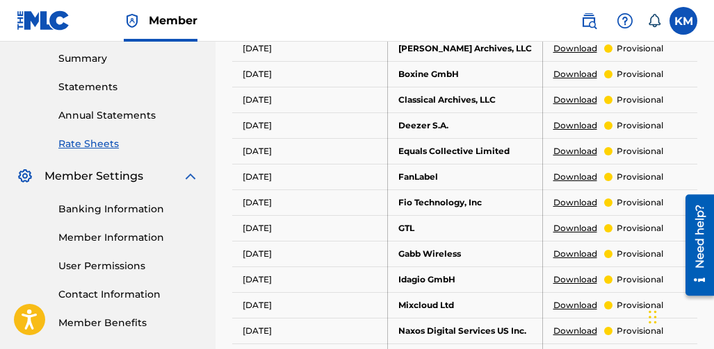
click at [115, 208] on link "Banking Information" at bounding box center [128, 209] width 140 height 15
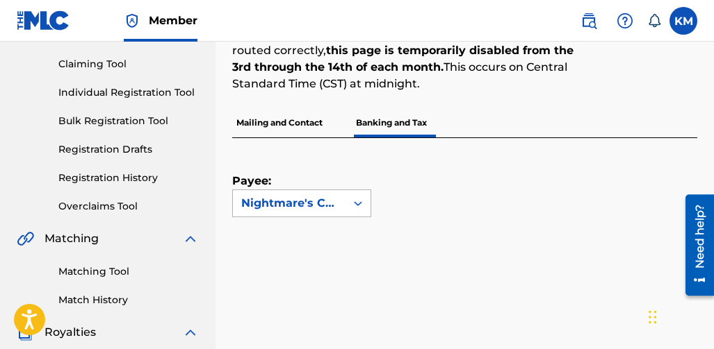
scroll to position [139, 0]
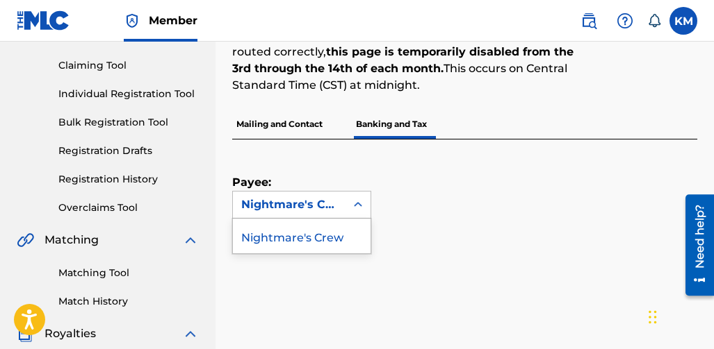
click at [314, 207] on div "Nightmare's Crew" at bounding box center [289, 205] width 96 height 17
click at [276, 238] on div "Nightmare's Crew" at bounding box center [302, 236] width 138 height 35
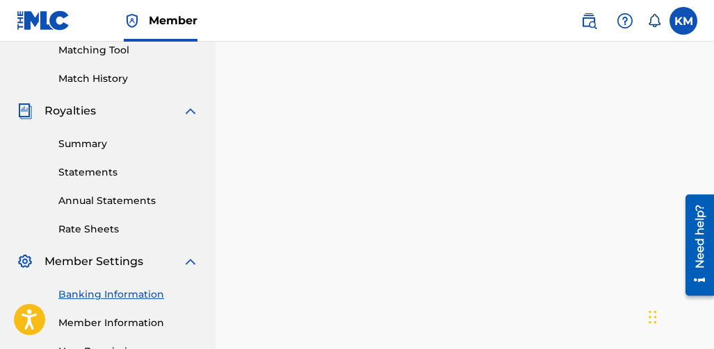
scroll to position [361, 0]
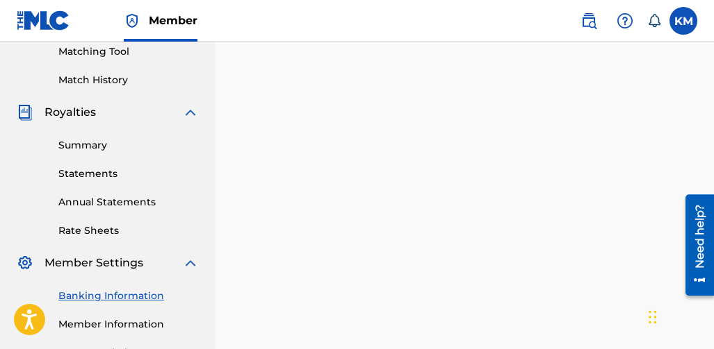
click at [86, 142] on link "Summary" at bounding box center [128, 145] width 140 height 15
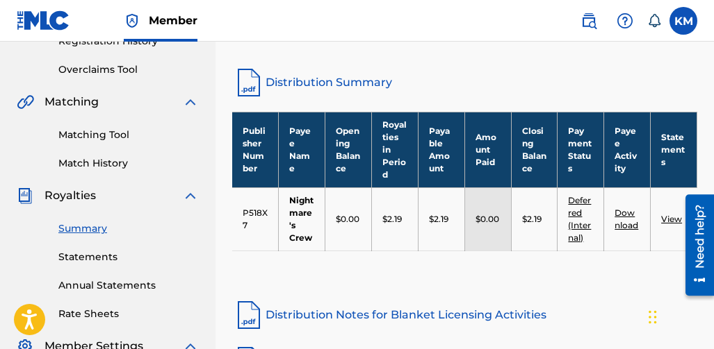
scroll to position [278, 0]
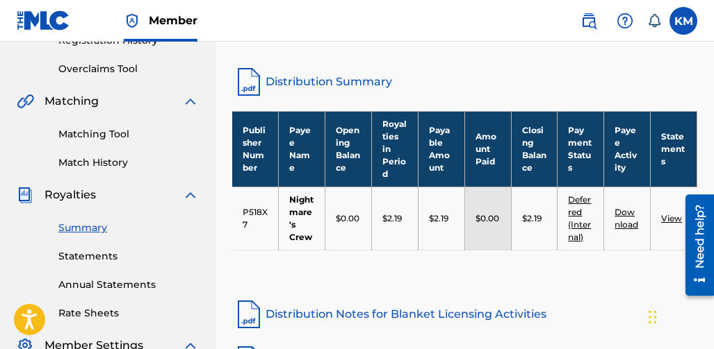
click at [671, 222] on link "View" at bounding box center [671, 218] width 21 height 10
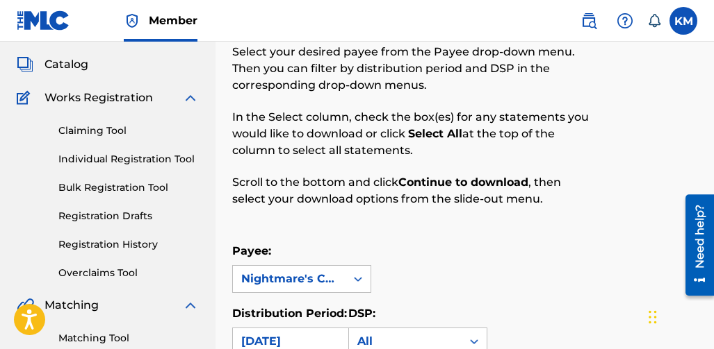
scroll to position [49, 0]
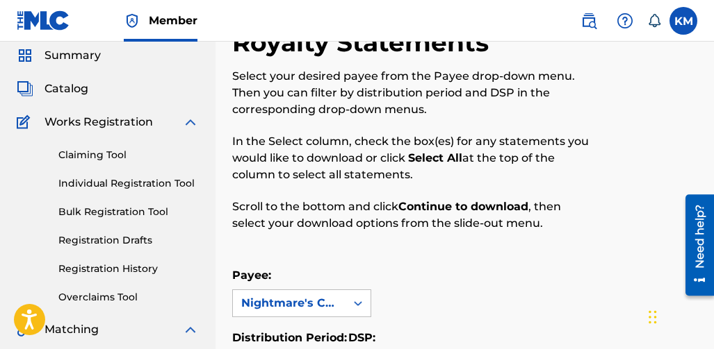
click at [108, 157] on link "Claiming Tool" at bounding box center [128, 155] width 140 height 15
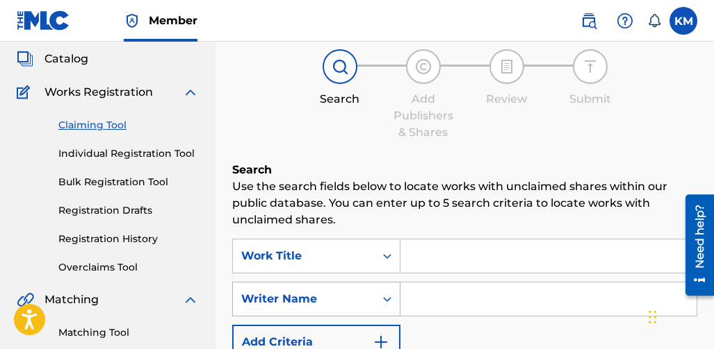
scroll to position [69, 0]
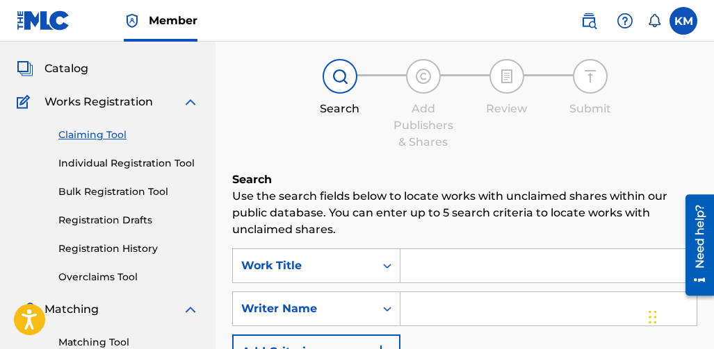
click at [443, 261] on input "Search Form" at bounding box center [548, 265] width 296 height 33
type input "Headspace hell"
click at [445, 302] on input "Search Form" at bounding box center [548, 309] width 296 height 33
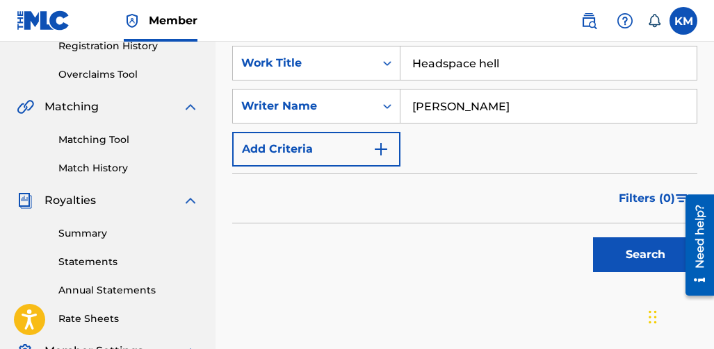
scroll to position [278, 0]
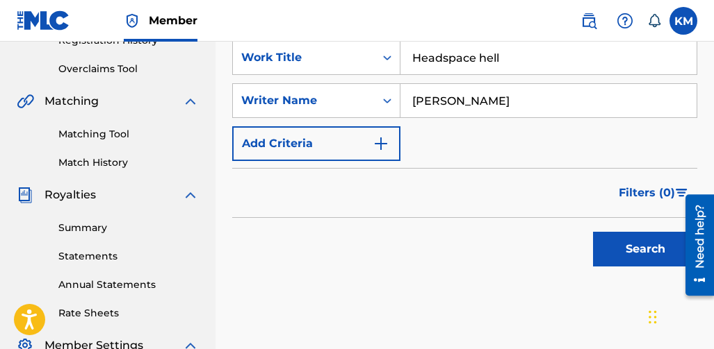
type input "[PERSON_NAME]"
click at [603, 245] on button "Search" at bounding box center [645, 249] width 104 height 35
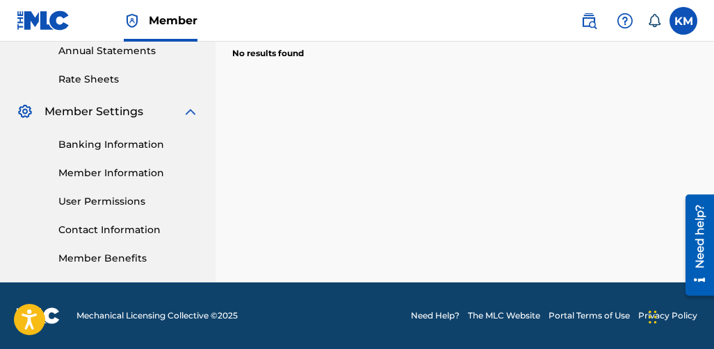
scroll to position [234, 0]
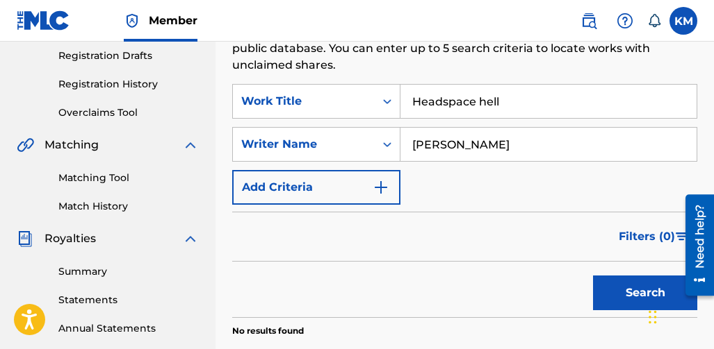
drag, startPoint x: 430, startPoint y: 107, endPoint x: 223, endPoint y: 126, distance: 208.0
click at [254, 121] on div "SearchWithCriteria2a907698-e88e-4b3f-92df-9a47f1cc65ed Work Title Headspace hel…" at bounding box center [464, 144] width 465 height 121
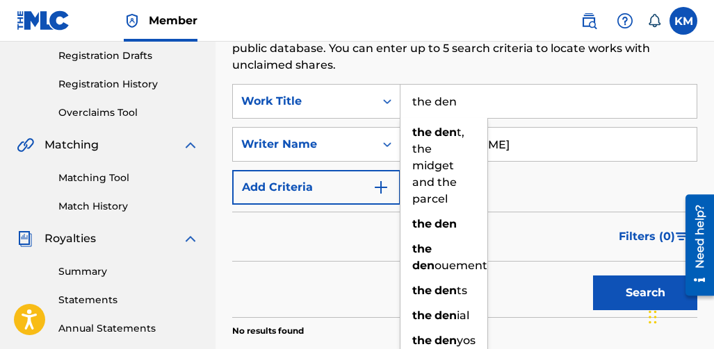
type input "the den"
click at [357, 223] on div "Filters ( 0 )" at bounding box center [464, 237] width 465 height 50
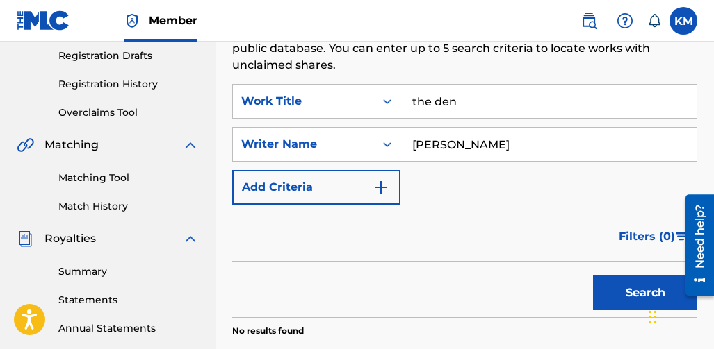
click at [641, 295] on button "Search" at bounding box center [645, 293] width 104 height 35
drag, startPoint x: 466, startPoint y: 106, endPoint x: 338, endPoint y: 117, distance: 129.0
click at [364, 113] on div "SearchWithCriteria2a907698-e88e-4b3f-92df-9a47f1cc65ed Work Title the den" at bounding box center [464, 101] width 465 height 35
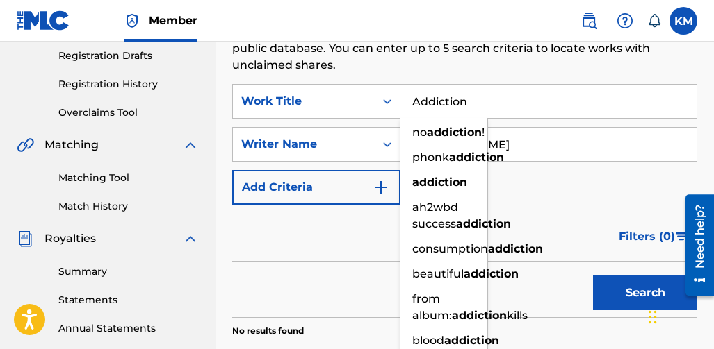
click at [293, 233] on div "Filters ( 0 )" at bounding box center [464, 237] width 465 height 50
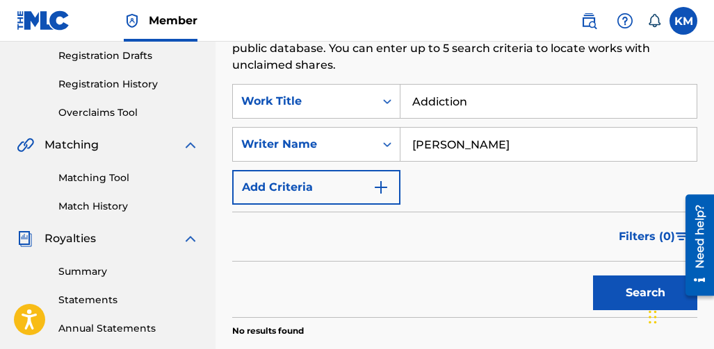
click at [627, 291] on button "Search" at bounding box center [645, 293] width 104 height 35
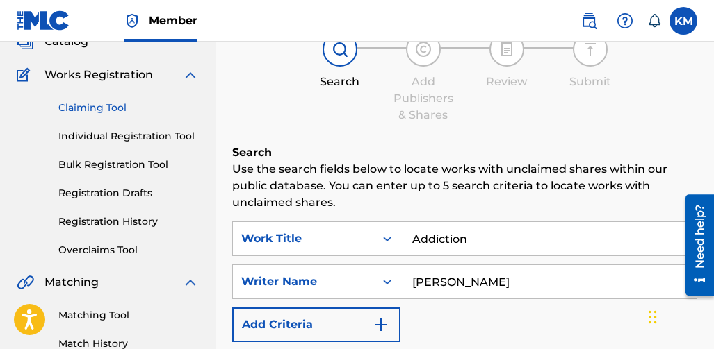
scroll to position [95, 0]
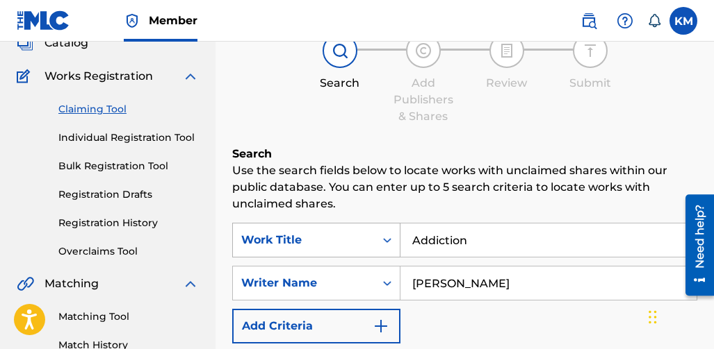
drag, startPoint x: 496, startPoint y: 226, endPoint x: 449, endPoint y: 232, distance: 47.7
click at [295, 243] on div "SearchWithCriteria2a907698-e88e-4b3f-92df-9a47f1cc65ed Work Title Addiction" at bounding box center [464, 240] width 465 height 35
type input "nightmare crew"
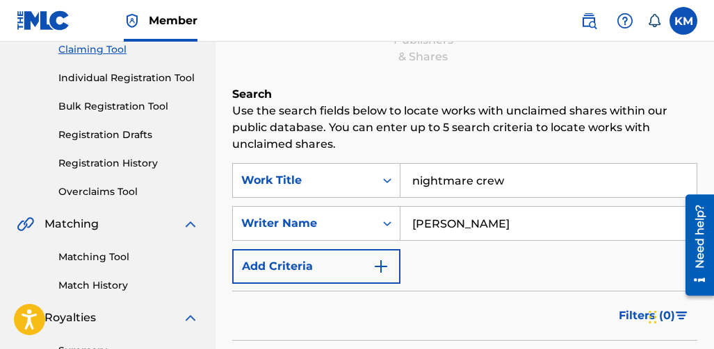
scroll to position [304, 0]
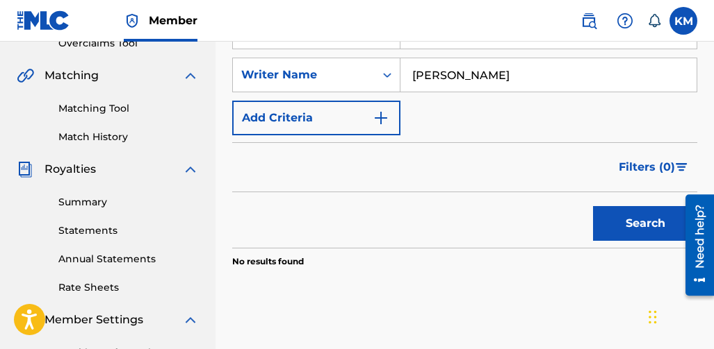
click at [625, 222] on button "Search" at bounding box center [645, 223] width 104 height 35
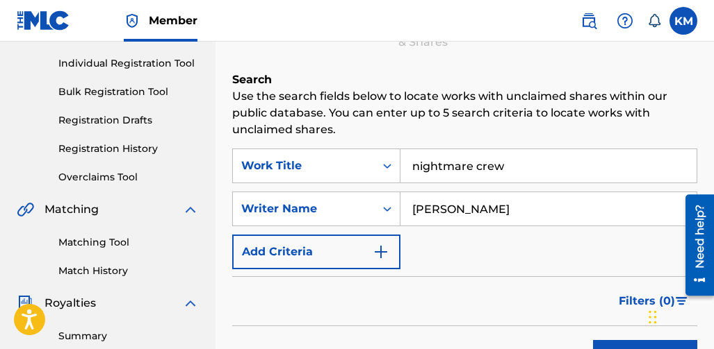
scroll to position [165, 0]
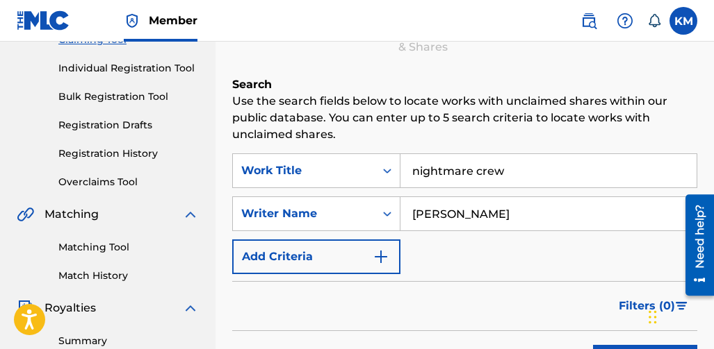
click at [84, 127] on link "Registration Drafts" at bounding box center [128, 125] width 140 height 15
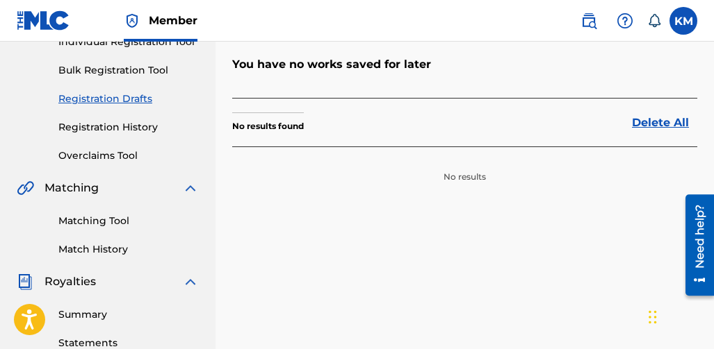
scroll to position [139, 0]
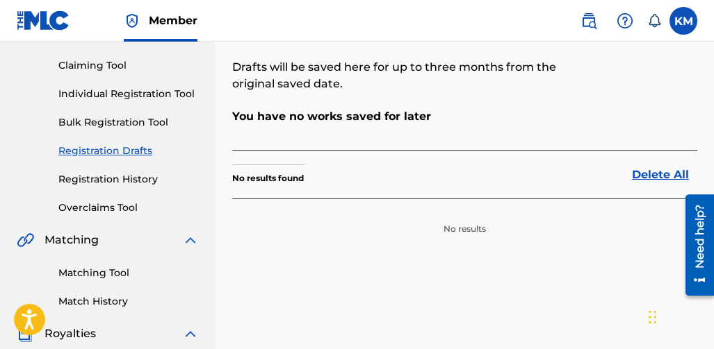
click at [97, 168] on div "Claiming Tool Individual Registration Tool Bulk Registration Tool Registration …" at bounding box center [108, 128] width 182 height 174
click at [98, 89] on link "Individual Registration Tool" at bounding box center [128, 94] width 140 height 15
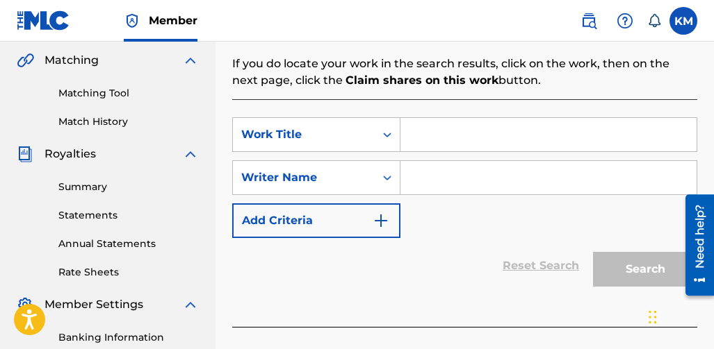
scroll to position [347, 0]
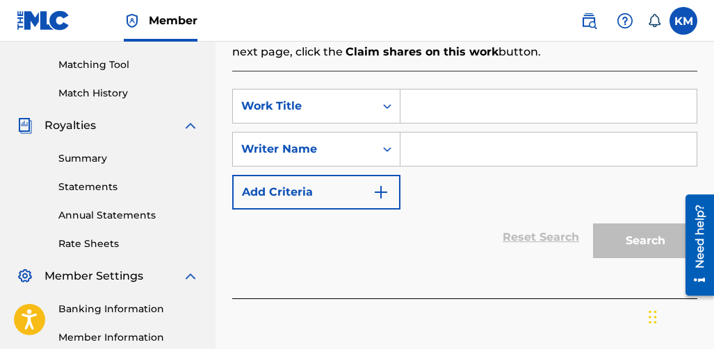
click at [484, 97] on input "Search Form" at bounding box center [548, 106] width 296 height 33
type input "[MEDICAL_DATA]"
click at [459, 138] on input "Search Form" at bounding box center [548, 149] width 296 height 33
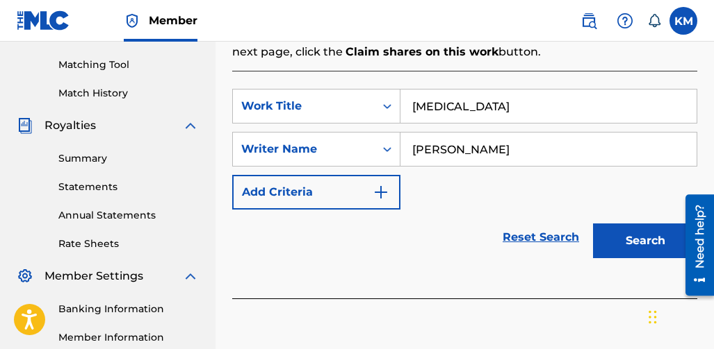
type input "[PERSON_NAME]"
click at [615, 236] on button "Search" at bounding box center [645, 241] width 104 height 35
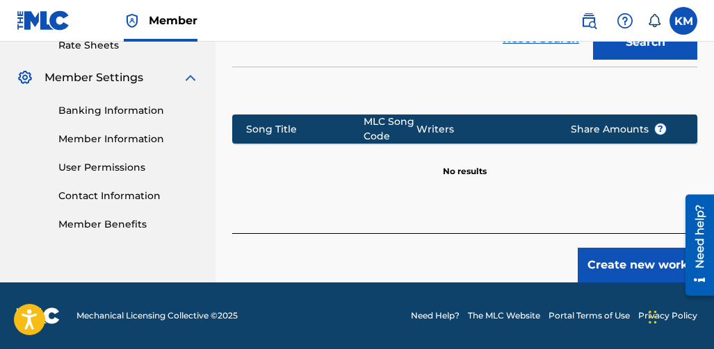
click at [597, 255] on button "Create new work" at bounding box center [637, 265] width 120 height 35
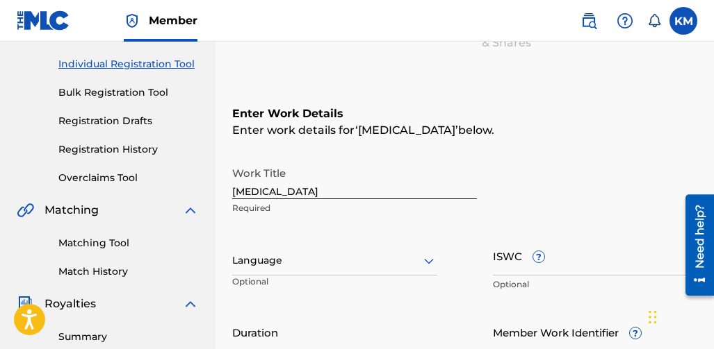
scroll to position [139, 0]
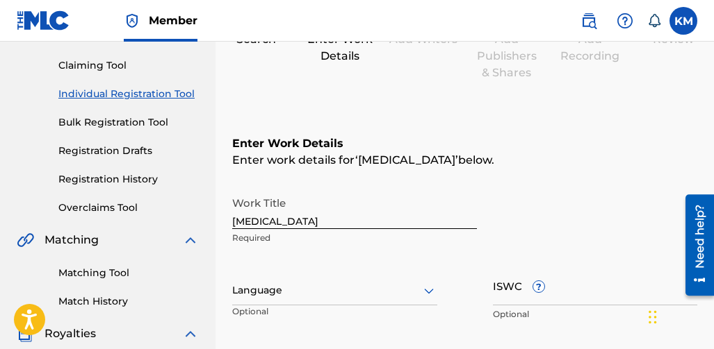
click at [413, 293] on div at bounding box center [334, 290] width 205 height 17
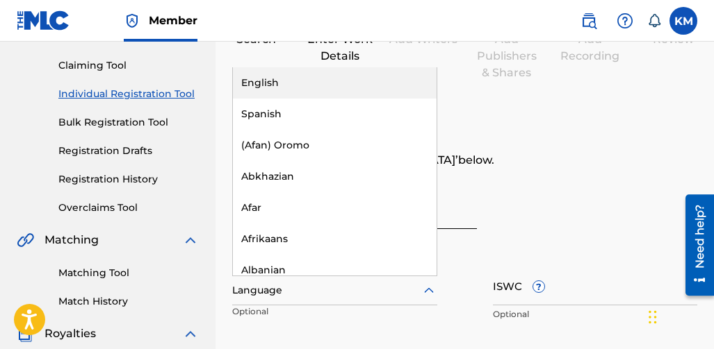
click at [272, 82] on div "English" at bounding box center [335, 82] width 204 height 31
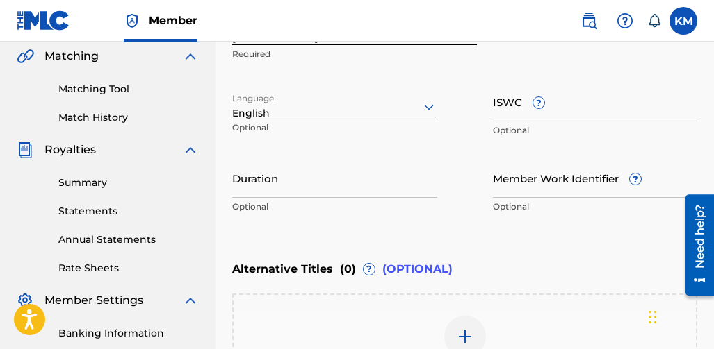
scroll to position [347, 0]
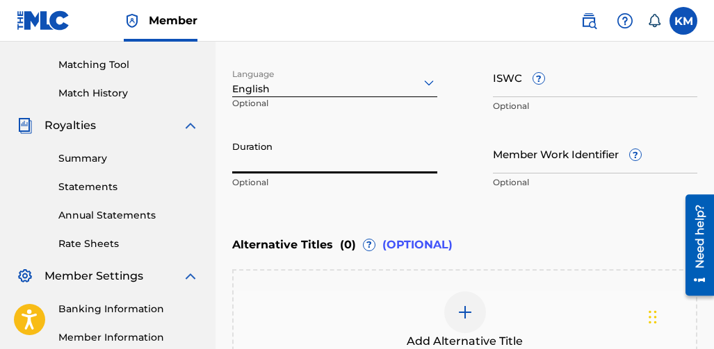
click at [331, 155] on input "Duration" at bounding box center [334, 154] width 205 height 40
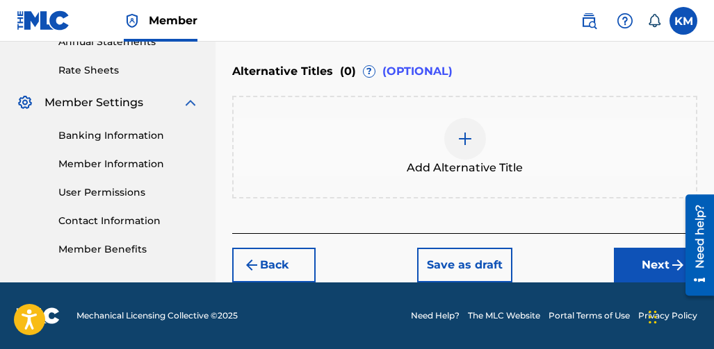
type input "04:29"
click at [625, 254] on button "Next" at bounding box center [655, 265] width 83 height 35
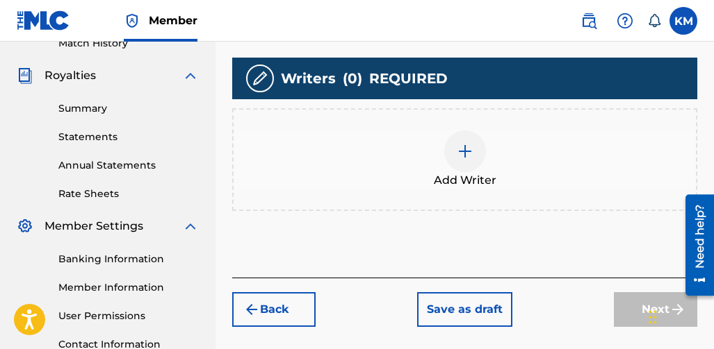
scroll to position [410, 0]
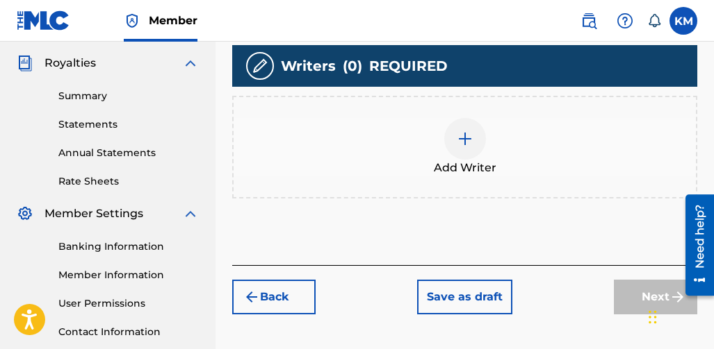
click at [457, 158] on div at bounding box center [465, 139] width 42 height 42
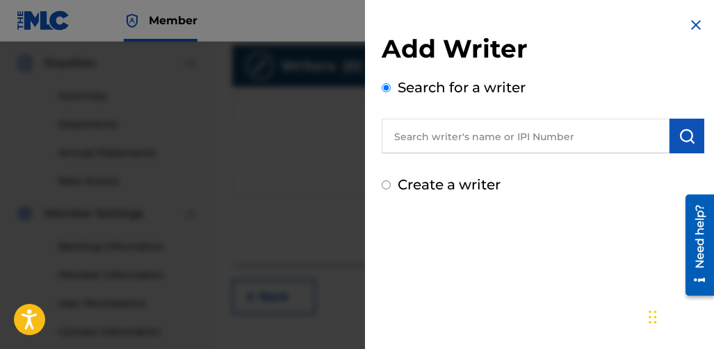
drag, startPoint x: 568, startPoint y: 146, endPoint x: 554, endPoint y: 147, distance: 13.2
click at [568, 146] on input "text" at bounding box center [525, 136] width 288 height 35
type input "[PERSON_NAME]"
drag, startPoint x: 639, startPoint y: 142, endPoint x: 652, endPoint y: 142, distance: 12.5
click at [644, 142] on img at bounding box center [652, 135] width 17 height 17
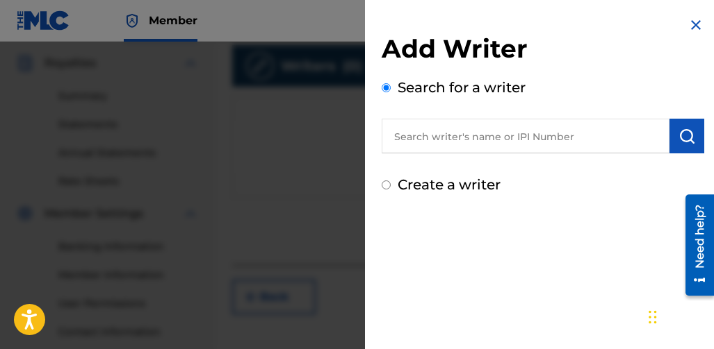
click at [553, 137] on input "text" at bounding box center [525, 136] width 288 height 35
type input "[PERSON_NAME]"
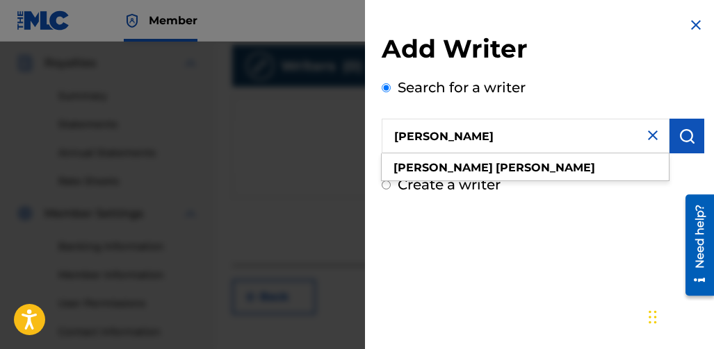
click at [677, 122] on button "submit" at bounding box center [686, 136] width 35 height 35
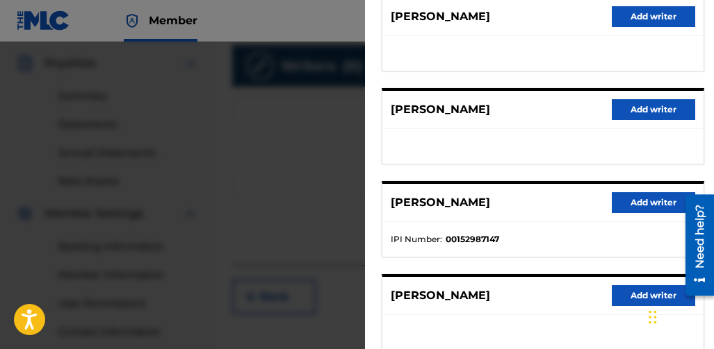
scroll to position [370, 0]
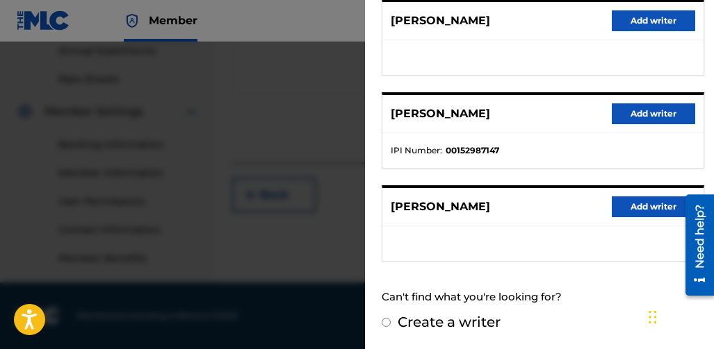
click at [639, 208] on button "Add writer" at bounding box center [652, 207] width 83 height 21
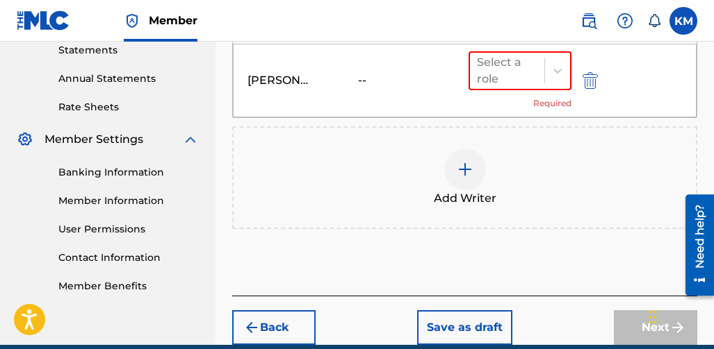
scroll to position [408, 0]
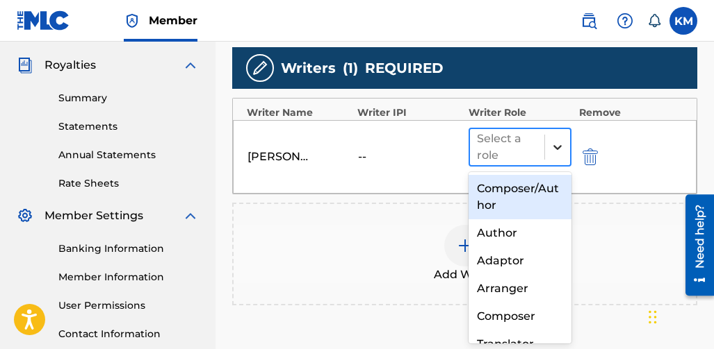
click at [559, 139] on div at bounding box center [557, 147] width 25 height 25
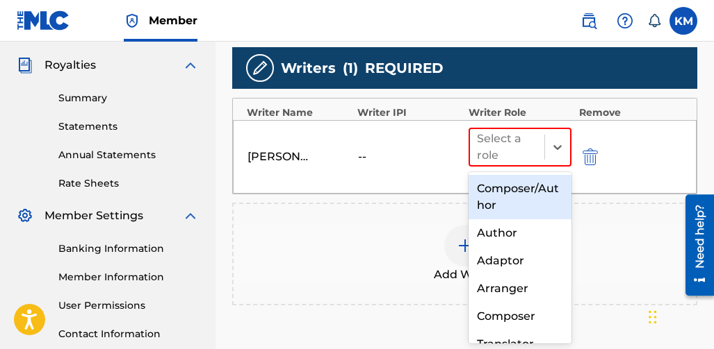
click at [506, 187] on div "Composer/Author" at bounding box center [520, 197] width 104 height 44
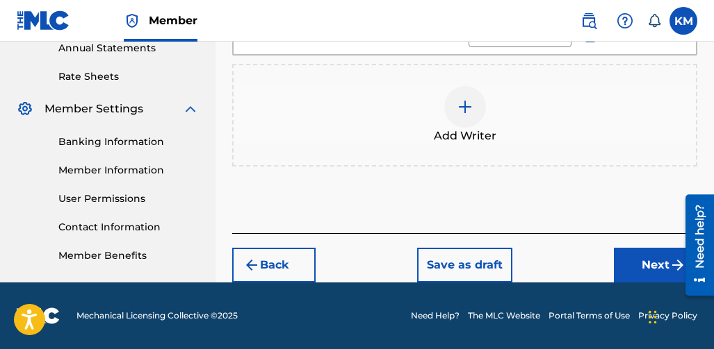
click at [643, 252] on button "Next" at bounding box center [655, 265] width 83 height 35
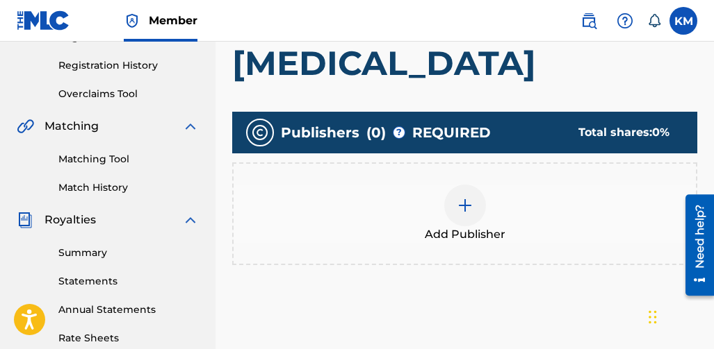
scroll to position [201, 0]
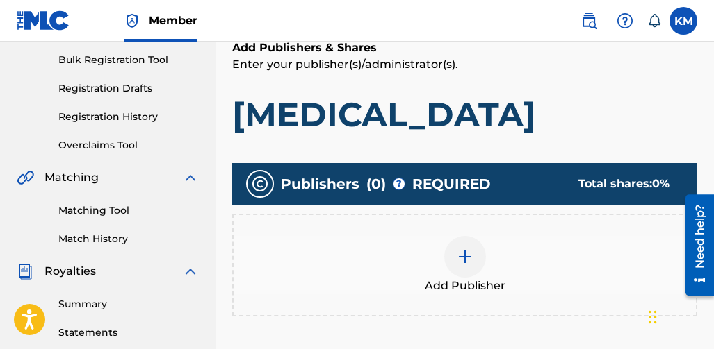
click at [476, 232] on div "Add Publisher" at bounding box center [464, 265] width 465 height 103
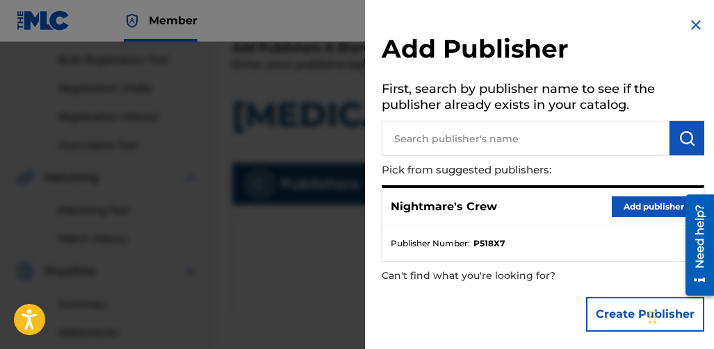
click at [517, 145] on input "text" at bounding box center [525, 138] width 288 height 35
click at [641, 206] on button "Add publisher" at bounding box center [652, 207] width 83 height 21
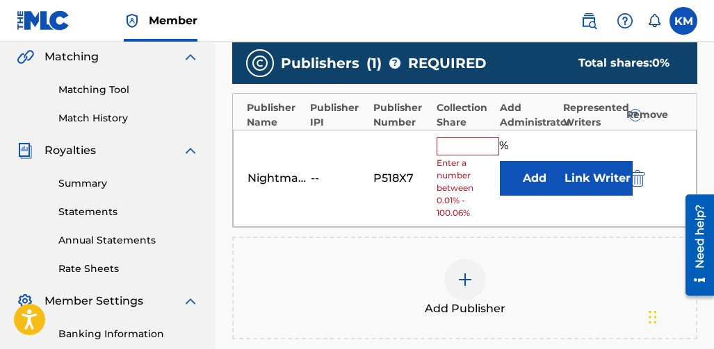
scroll to position [340, 0]
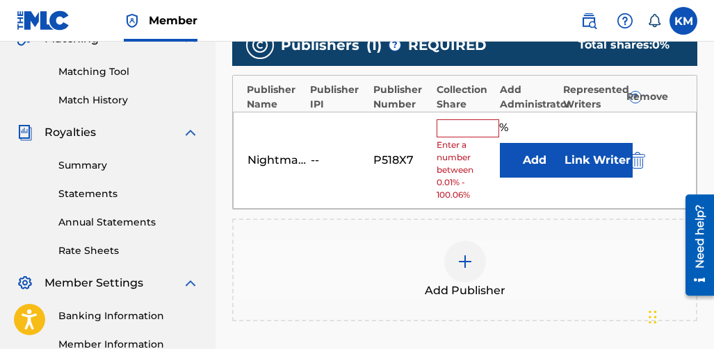
click at [456, 129] on input "text" at bounding box center [467, 129] width 63 height 18
type input "100"
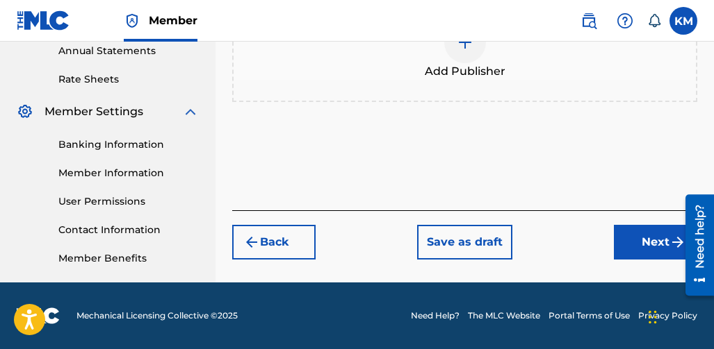
click at [626, 233] on button "Next" at bounding box center [655, 242] width 83 height 35
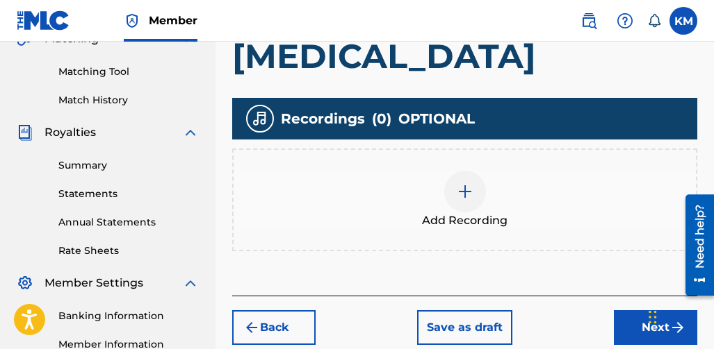
click at [470, 195] on img at bounding box center [464, 191] width 17 height 17
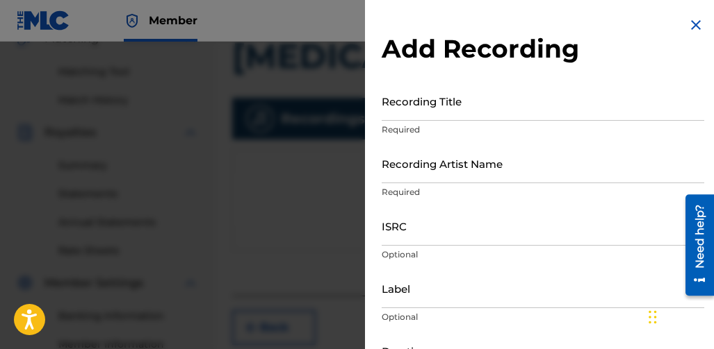
click at [409, 120] on input "Recording Title" at bounding box center [542, 101] width 322 height 40
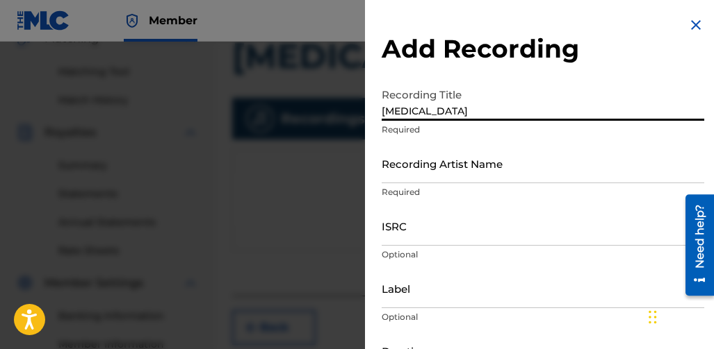
type input "[MEDICAL_DATA]"
click at [406, 176] on input "Recording Artist Name" at bounding box center [542, 164] width 322 height 40
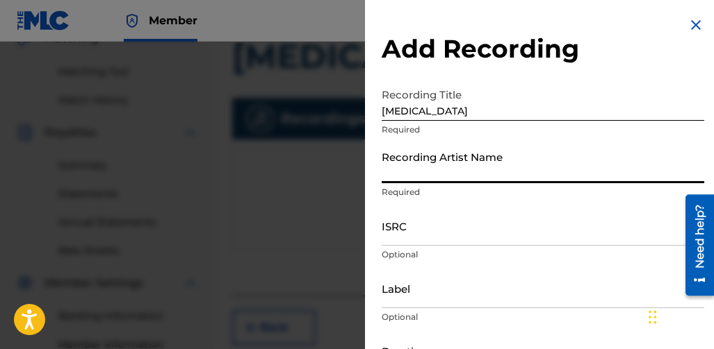
type input "Nightmare Crew"
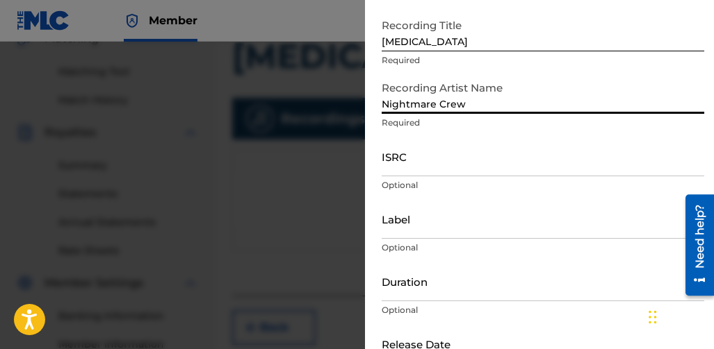
scroll to position [139, 0]
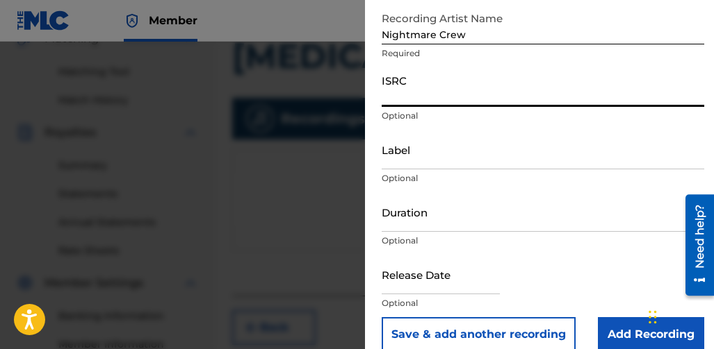
click at [411, 106] on input "ISRC" at bounding box center [542, 87] width 322 height 40
click at [415, 160] on input "Label" at bounding box center [542, 150] width 322 height 40
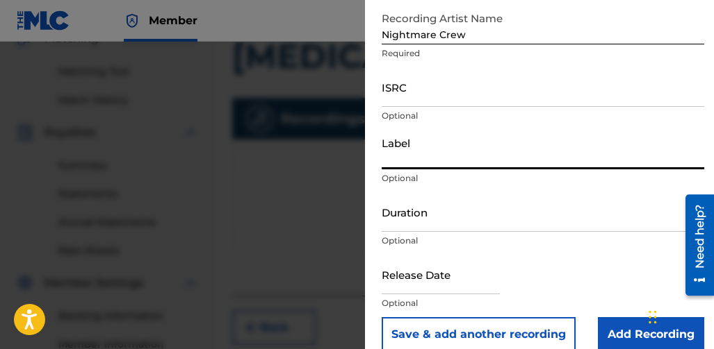
type input "Nightmare Records"
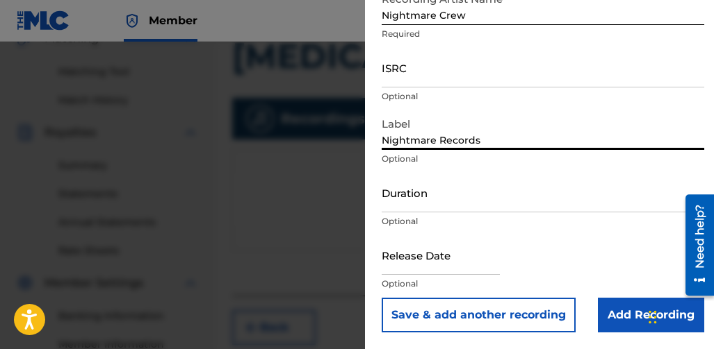
click at [440, 204] on input "Duration" at bounding box center [542, 193] width 322 height 40
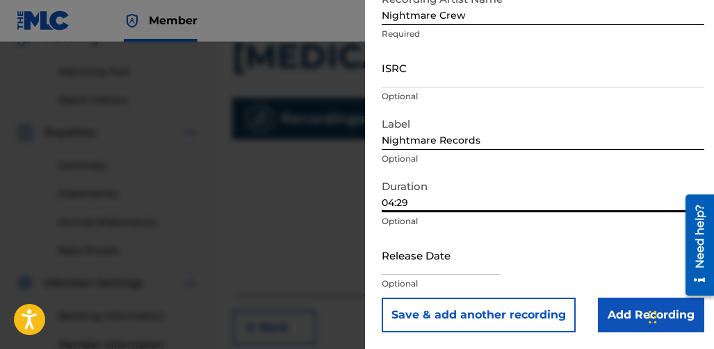
type input "04:29"
click at [426, 266] on input "text" at bounding box center [440, 256] width 118 height 40
select select "7"
select select "2025"
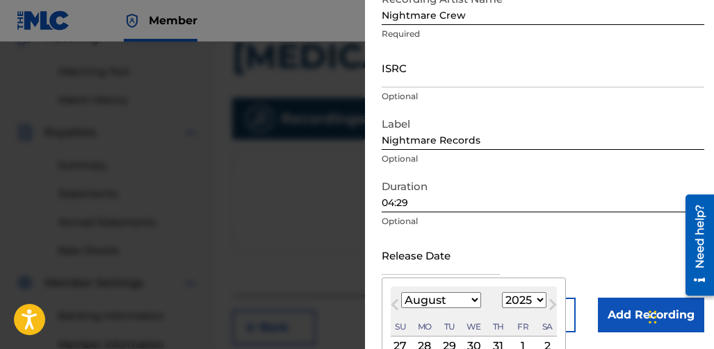
type input "August 9 2025"
click at [614, 263] on div "Release Date August 9 2025 Previous Month Next Month August 2025 January Februa…" at bounding box center [542, 267] width 322 height 63
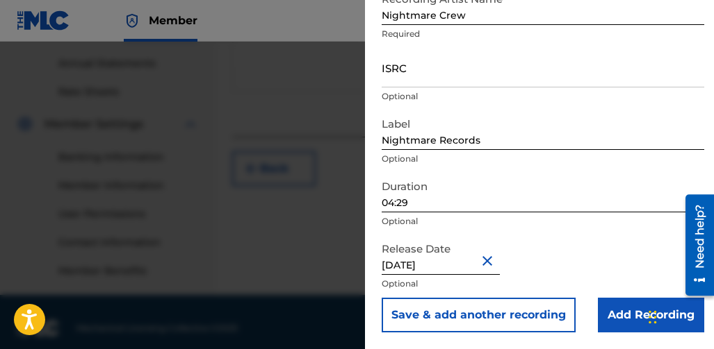
scroll to position [512, 0]
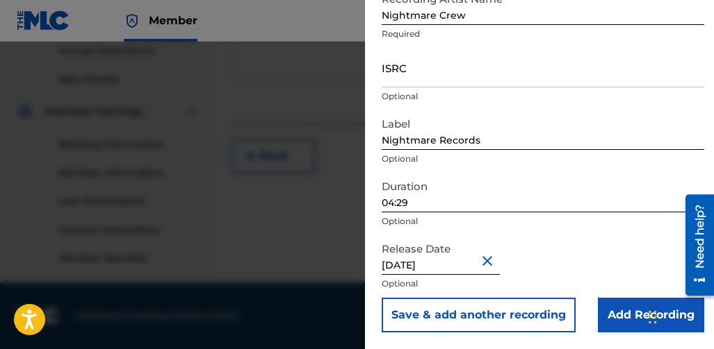
click at [611, 303] on input "Add Recording" at bounding box center [651, 315] width 106 height 35
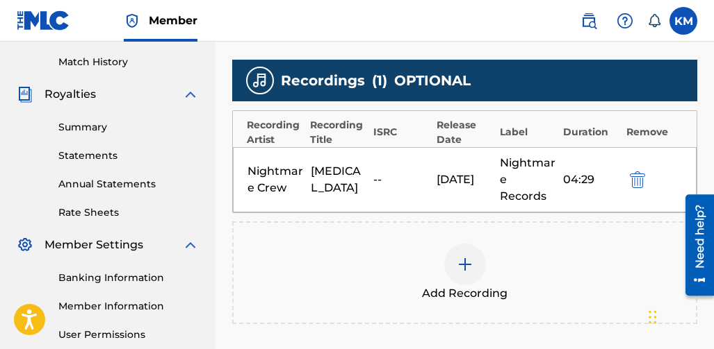
scroll to position [373, 0]
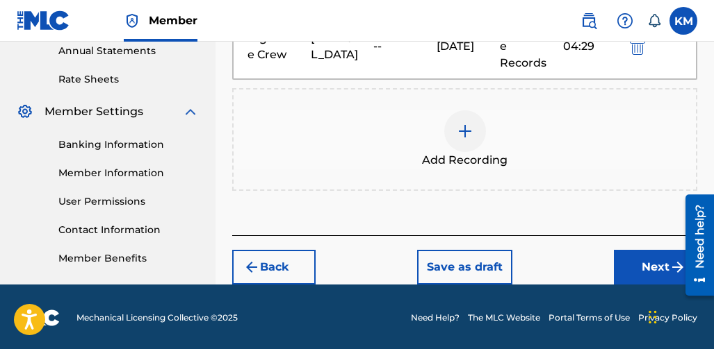
click at [620, 250] on button "Next" at bounding box center [655, 267] width 83 height 35
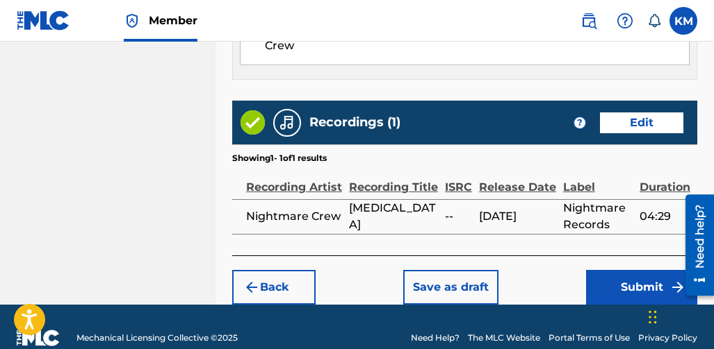
scroll to position [896, 0]
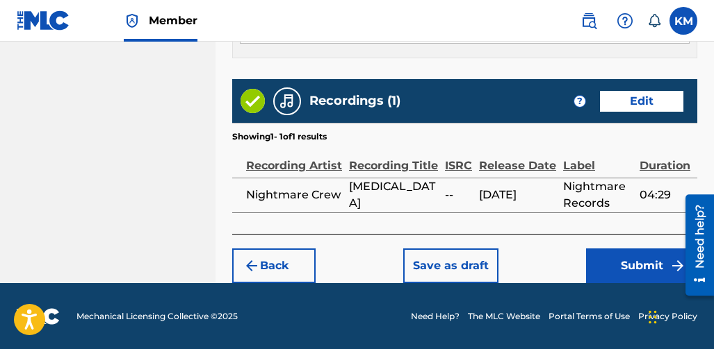
click at [624, 261] on button "Submit" at bounding box center [641, 266] width 111 height 35
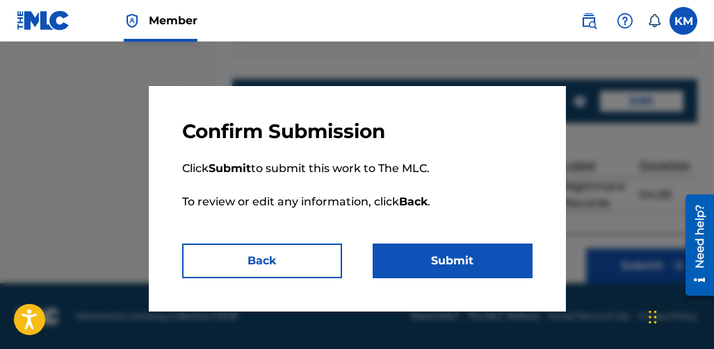
click at [494, 245] on button "Submit" at bounding box center [452, 261] width 160 height 35
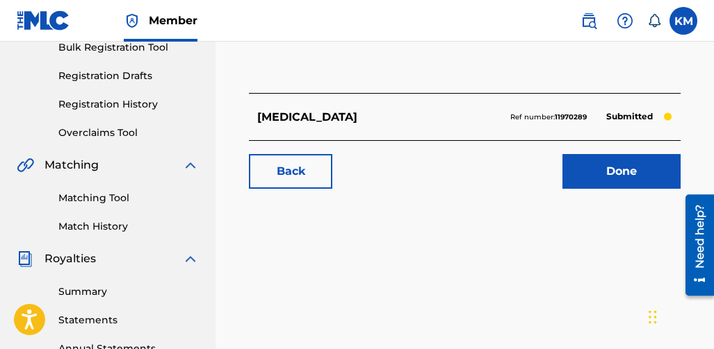
scroll to position [208, 0]
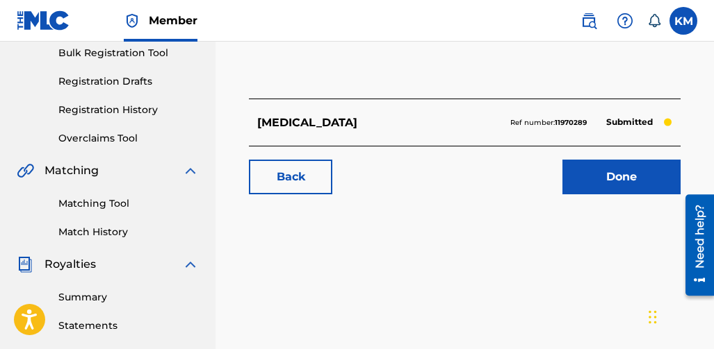
click at [604, 160] on link "Done" at bounding box center [621, 177] width 118 height 35
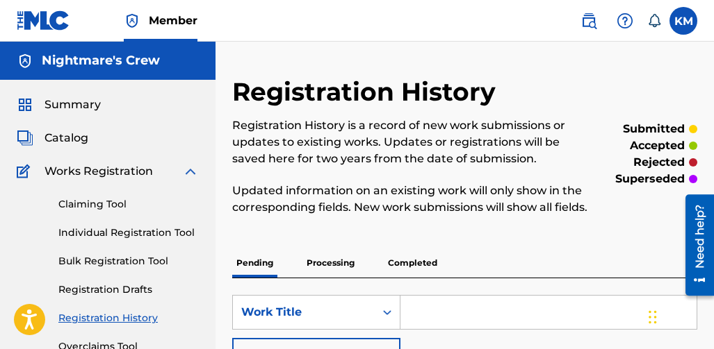
click at [110, 237] on link "Individual Registration Tool" at bounding box center [128, 233] width 140 height 15
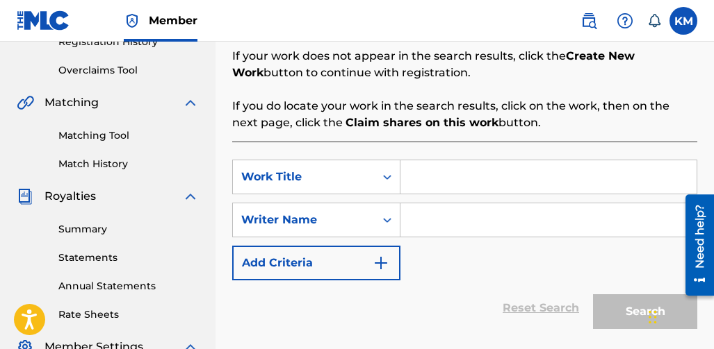
scroll to position [278, 0]
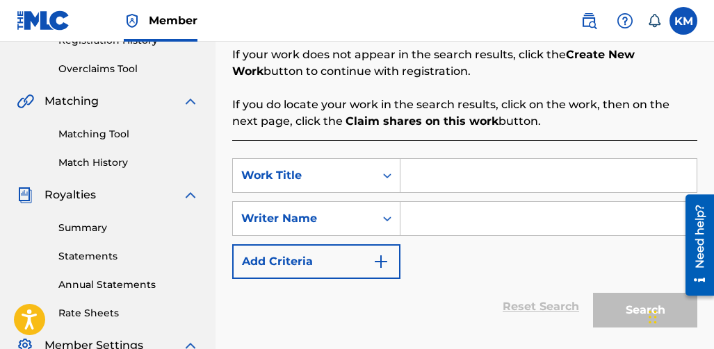
click at [429, 175] on input "Search Form" at bounding box center [548, 175] width 296 height 33
type input "Two Minds One Exit"
click at [502, 201] on div "Search Form" at bounding box center [548, 218] width 297 height 35
click at [494, 213] on input "Search Form" at bounding box center [548, 218] width 296 height 33
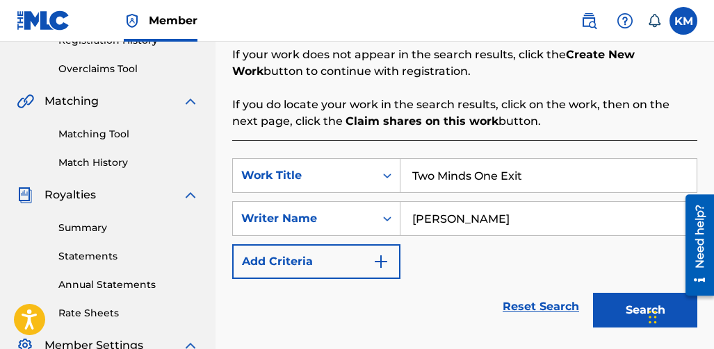
type input "[PERSON_NAME]"
click at [598, 296] on button "Search" at bounding box center [645, 310] width 104 height 35
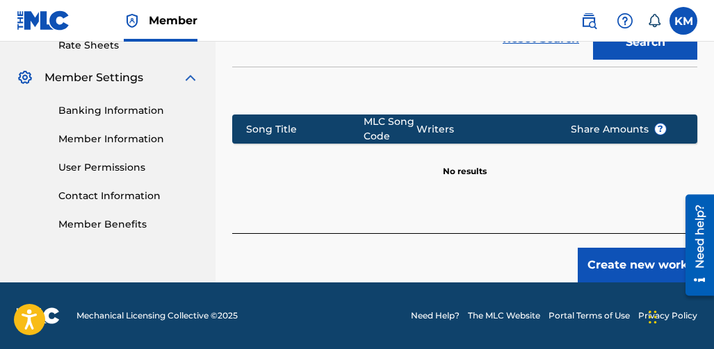
click at [602, 268] on button "Create new work" at bounding box center [637, 265] width 120 height 35
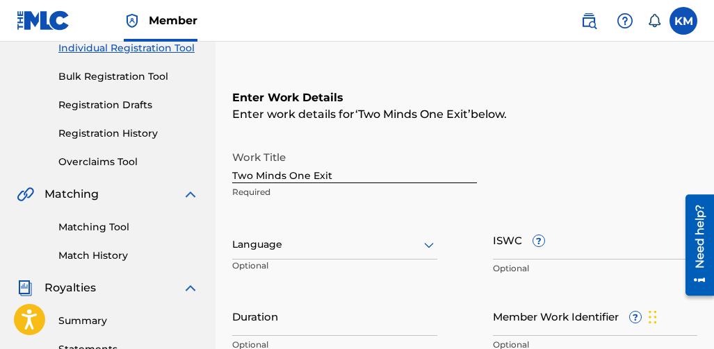
scroll to position [174, 0]
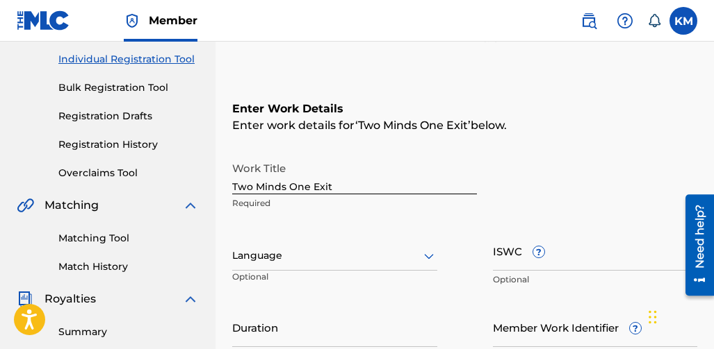
click at [348, 253] on div at bounding box center [334, 255] width 205 height 17
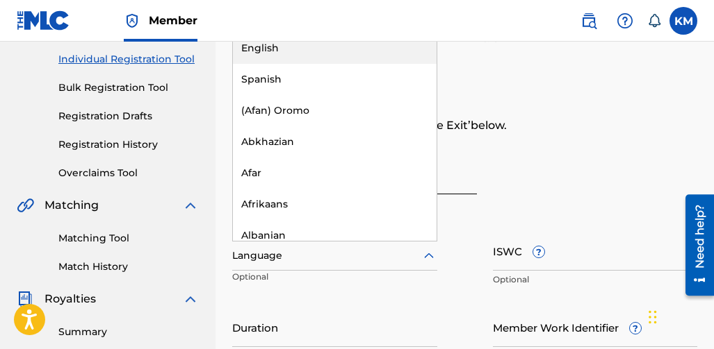
click at [330, 50] on div "English" at bounding box center [335, 48] width 204 height 31
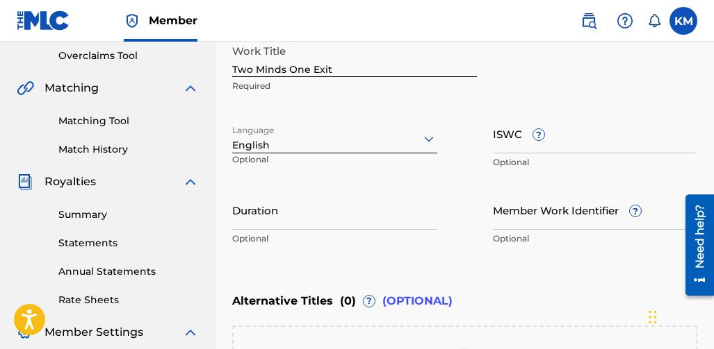
scroll to position [313, 0]
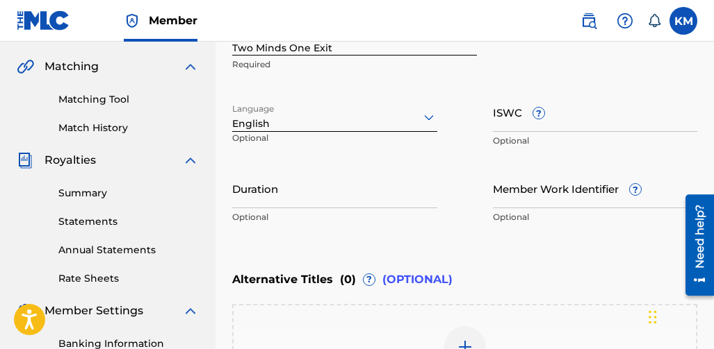
click at [268, 202] on input "Duration" at bounding box center [334, 189] width 205 height 40
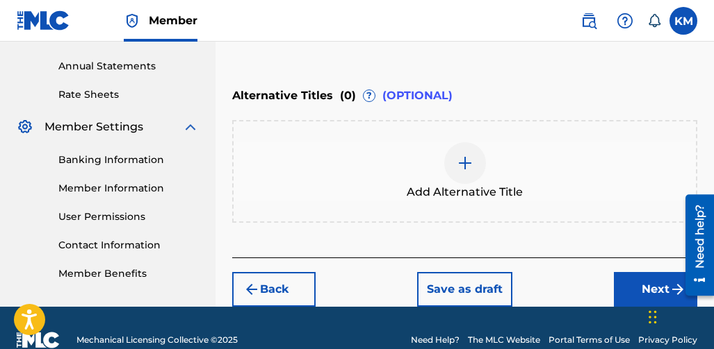
scroll to position [521, 0]
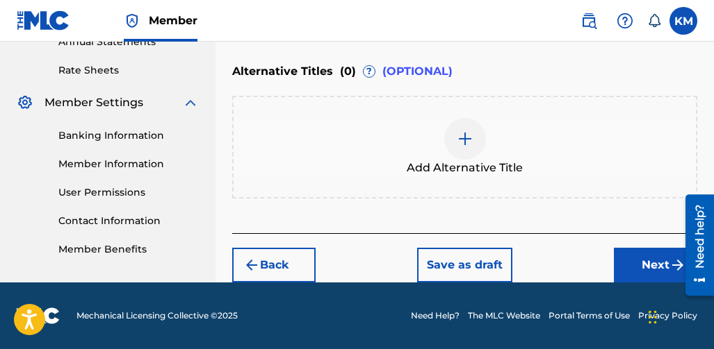
type input "04:54"
click at [632, 263] on button "Next" at bounding box center [655, 265] width 83 height 35
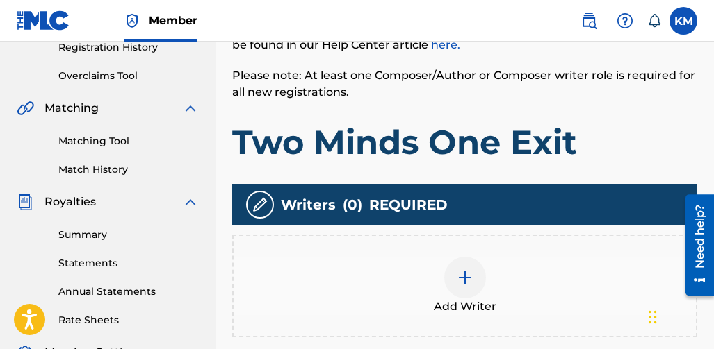
scroll to position [340, 0]
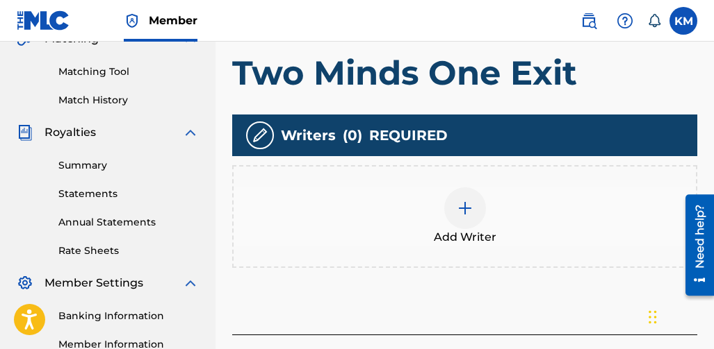
click at [455, 203] on div at bounding box center [465, 209] width 42 height 42
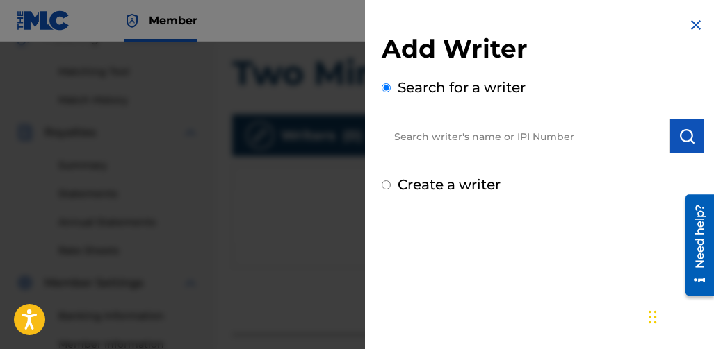
click at [470, 132] on input "text" at bounding box center [525, 136] width 288 height 35
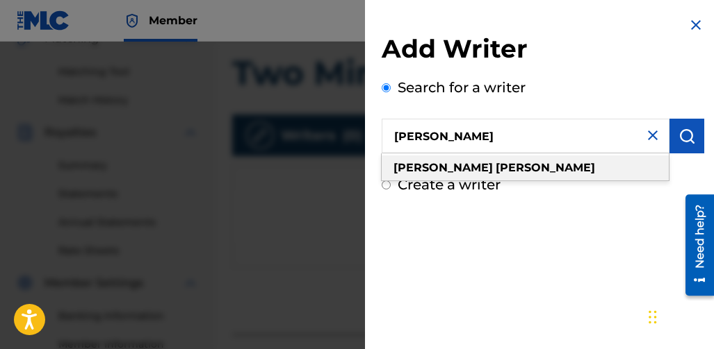
click at [507, 172] on div "[PERSON_NAME]" at bounding box center [524, 168] width 287 height 25
type input "[PERSON_NAME]"
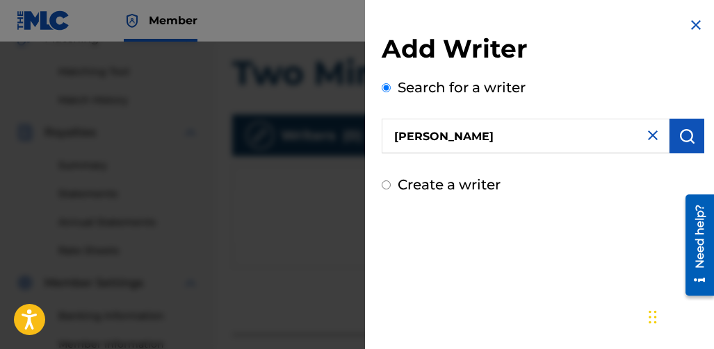
click at [682, 133] on img "submit" at bounding box center [686, 136] width 17 height 17
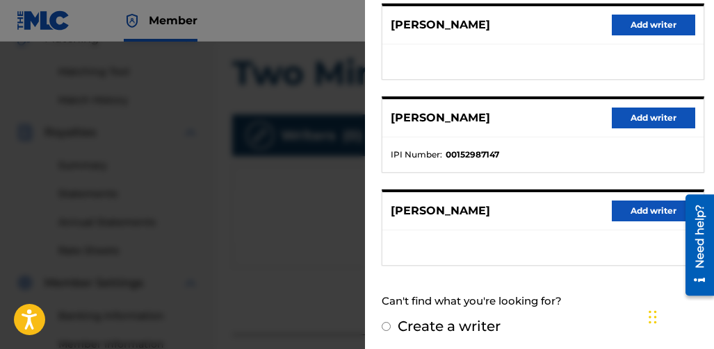
scroll to position [370, 0]
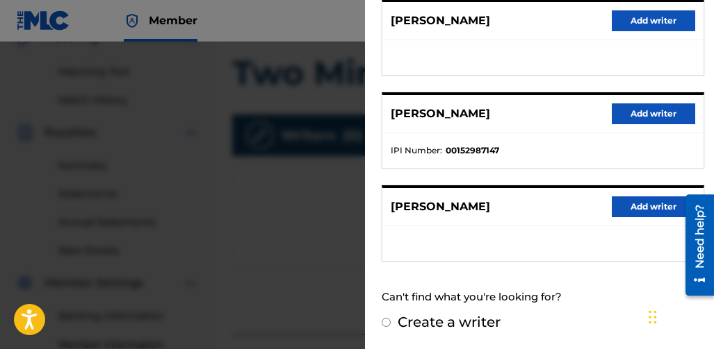
click at [643, 208] on button "Add writer" at bounding box center [652, 207] width 83 height 21
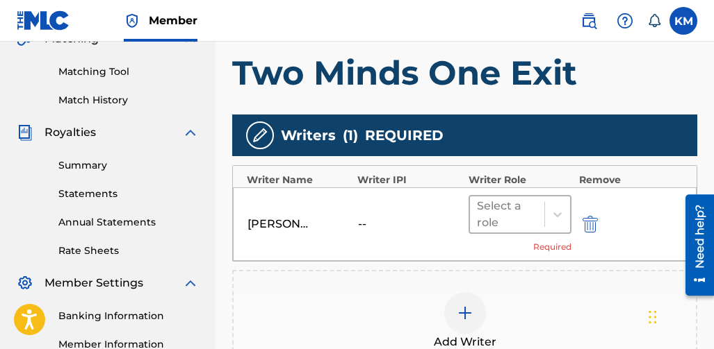
click at [485, 215] on div at bounding box center [507, 214] width 61 height 19
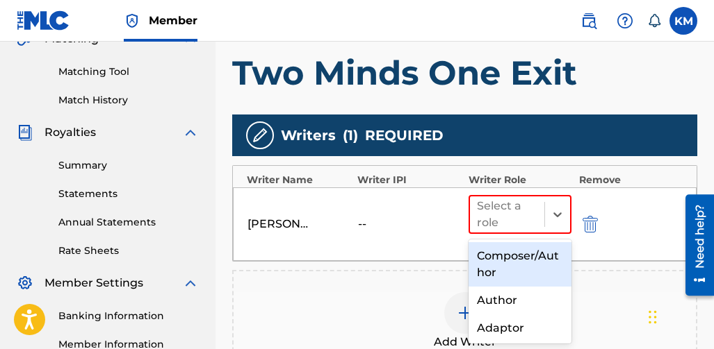
click at [511, 260] on div "Composer/Author" at bounding box center [520, 264] width 104 height 44
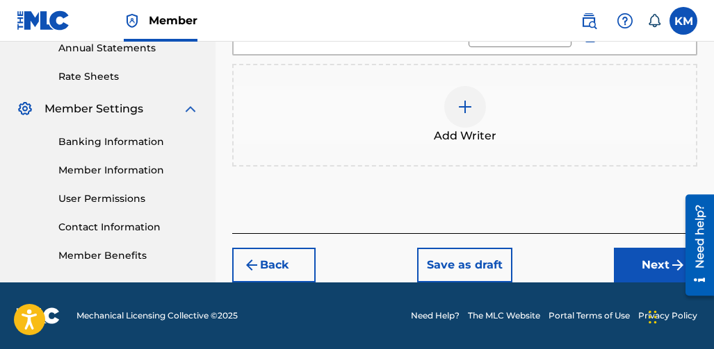
click at [623, 252] on button "Next" at bounding box center [655, 265] width 83 height 35
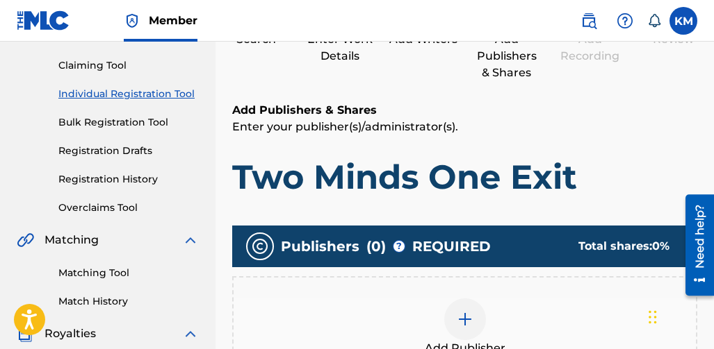
scroll to position [340, 0]
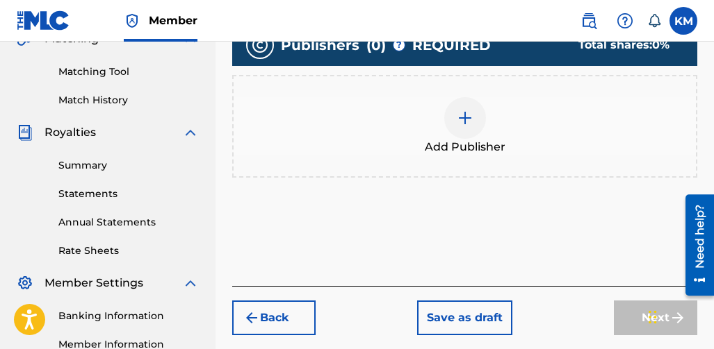
click at [463, 113] on img at bounding box center [464, 118] width 17 height 17
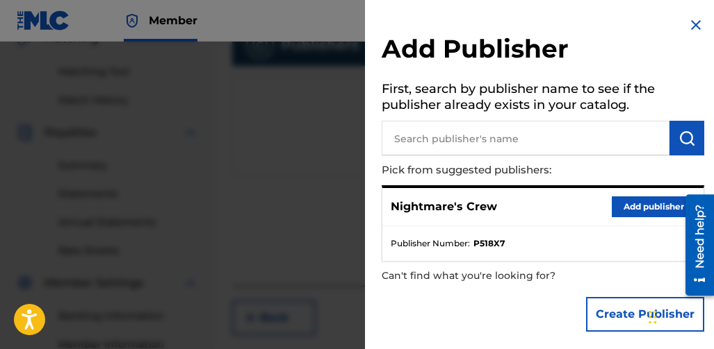
click at [649, 214] on button "Add publisher" at bounding box center [652, 207] width 83 height 21
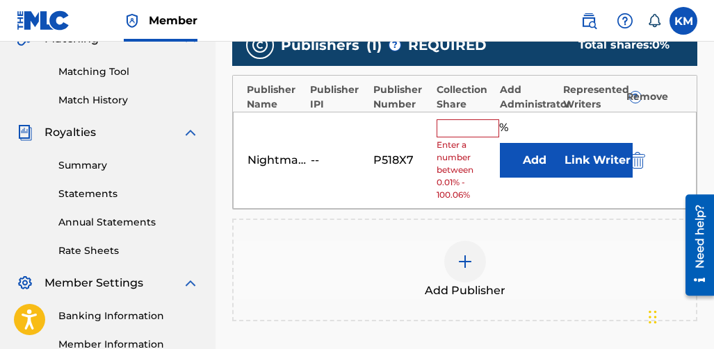
click at [477, 132] on input "text" at bounding box center [467, 129] width 63 height 18
type input "100"
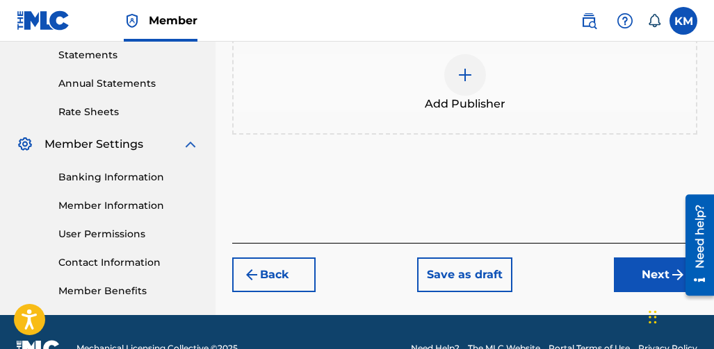
click at [620, 279] on button "Next" at bounding box center [655, 275] width 83 height 35
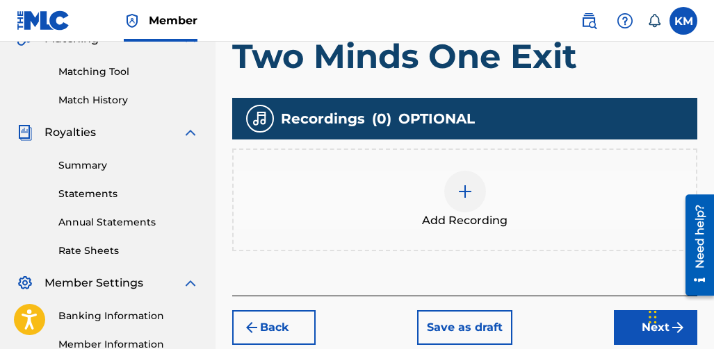
click at [624, 314] on button "Next" at bounding box center [655, 328] width 83 height 35
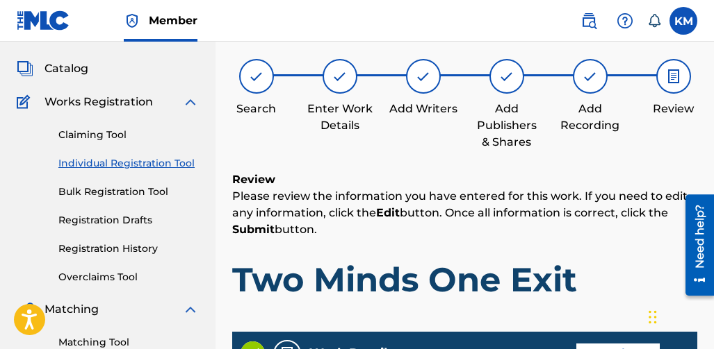
scroll to position [63, 0]
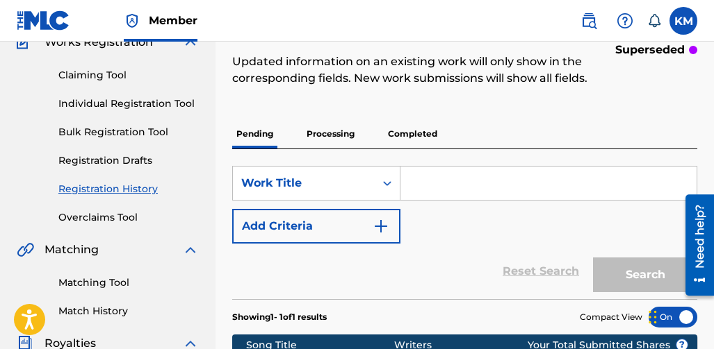
scroll to position [104, 0]
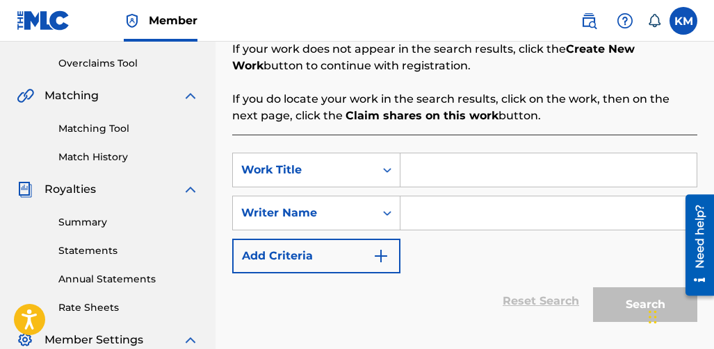
scroll to position [271, 0]
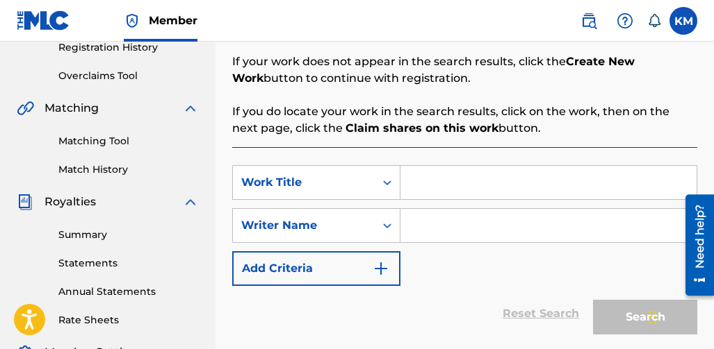
click at [422, 184] on input "Search Form" at bounding box center [548, 182] width 296 height 33
type input "Two Minds One Exit"
click at [488, 244] on div "SearchWithCriteria815a880d-7eb6-4583-8bfb-732ae4a02153 Work Title Two Minds One…" at bounding box center [464, 225] width 465 height 121
click at [483, 232] on input "Search Form" at bounding box center [548, 225] width 296 height 33
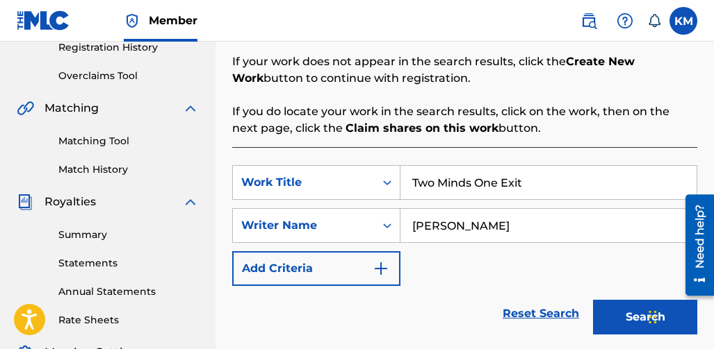
type input "[PERSON_NAME]"
click at [605, 311] on button "Search" at bounding box center [645, 317] width 104 height 35
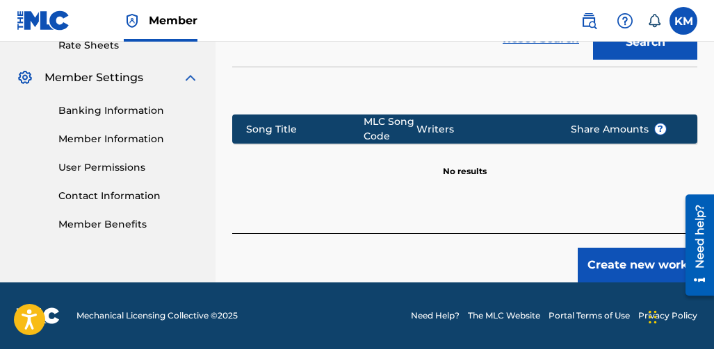
click at [605, 259] on button "Create new work" at bounding box center [637, 265] width 120 height 35
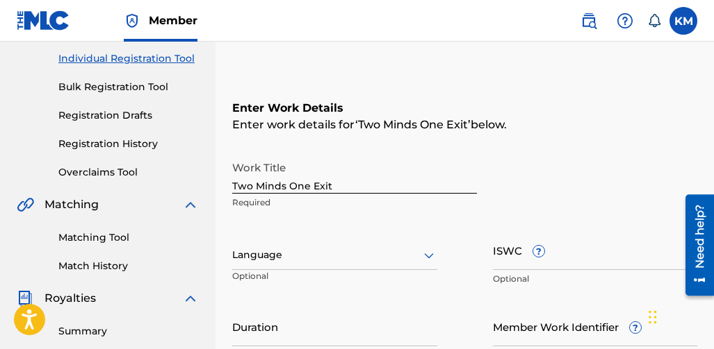
scroll to position [174, 0]
click at [388, 236] on div "Language Optional" at bounding box center [334, 262] width 205 height 63
click at [386, 257] on div at bounding box center [334, 255] width 205 height 17
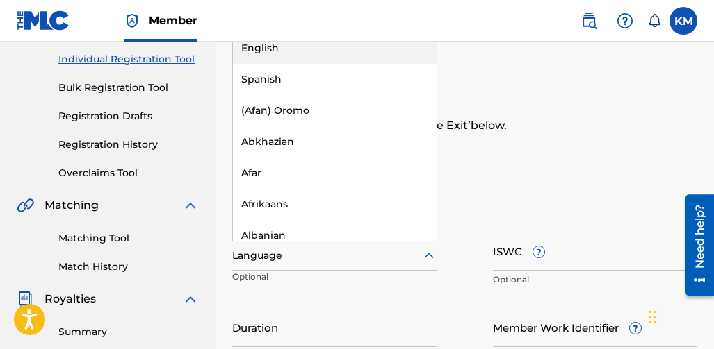
click at [275, 51] on div "English" at bounding box center [335, 48] width 204 height 31
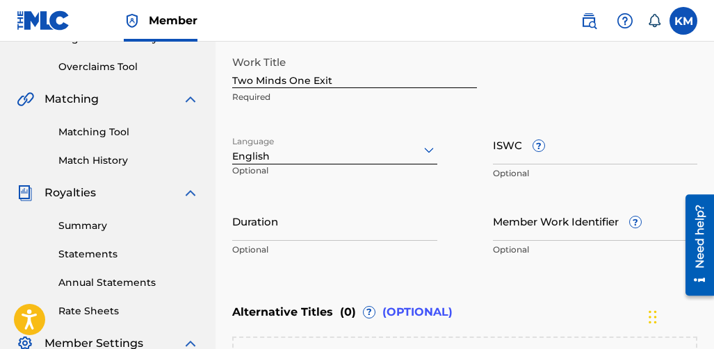
scroll to position [313, 0]
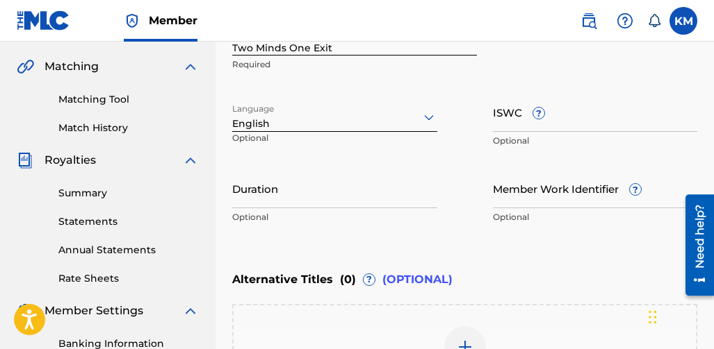
click at [313, 197] on input "Duration" at bounding box center [334, 189] width 205 height 40
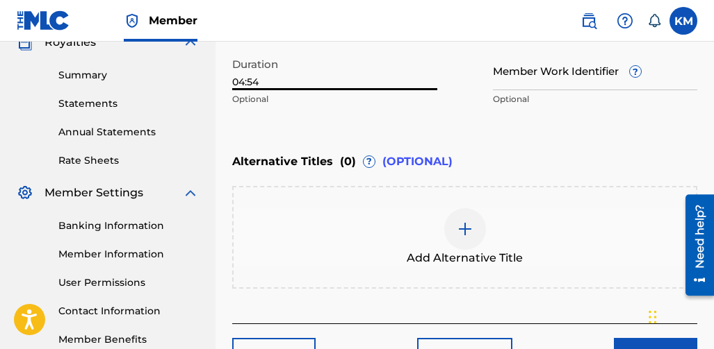
scroll to position [452, 0]
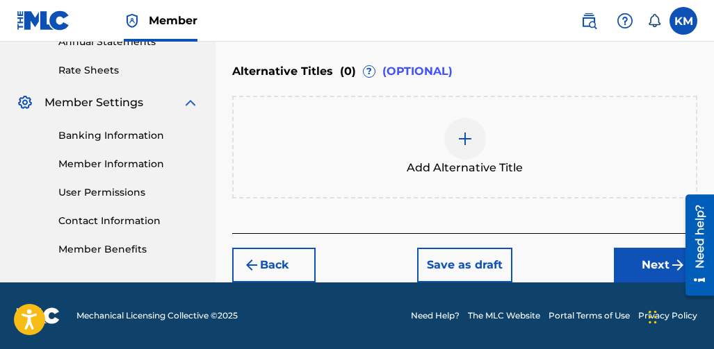
type input "04:54"
click at [620, 265] on button "Next" at bounding box center [655, 265] width 83 height 35
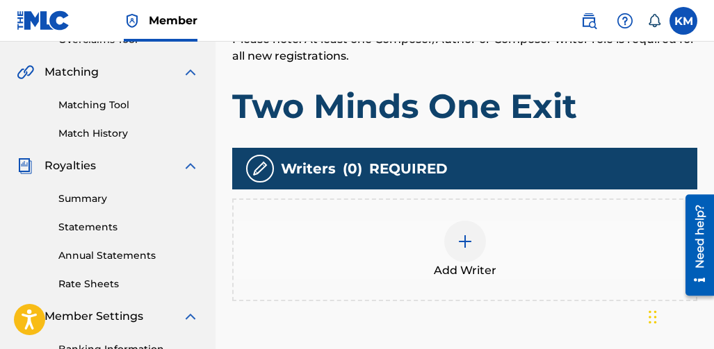
scroll to position [340, 0]
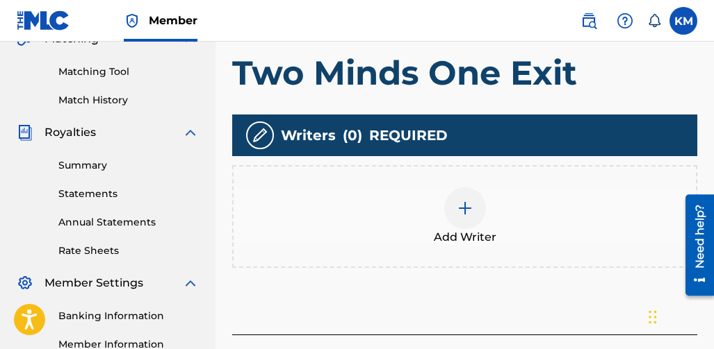
click at [459, 201] on img at bounding box center [464, 208] width 17 height 17
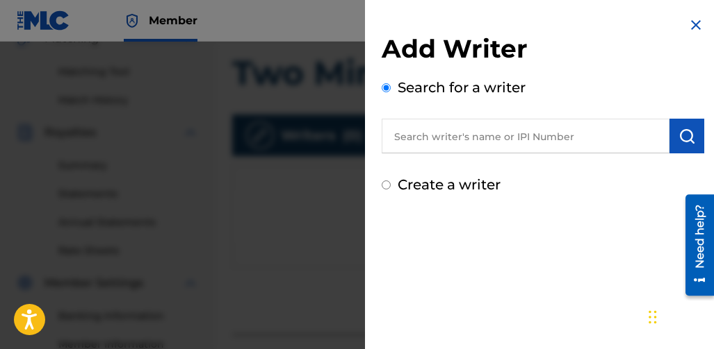
click at [427, 130] on input "text" at bounding box center [525, 136] width 288 height 35
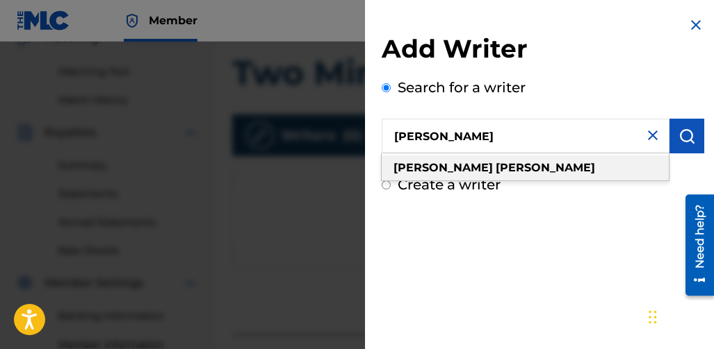
click at [560, 161] on div "[PERSON_NAME]" at bounding box center [524, 168] width 287 height 25
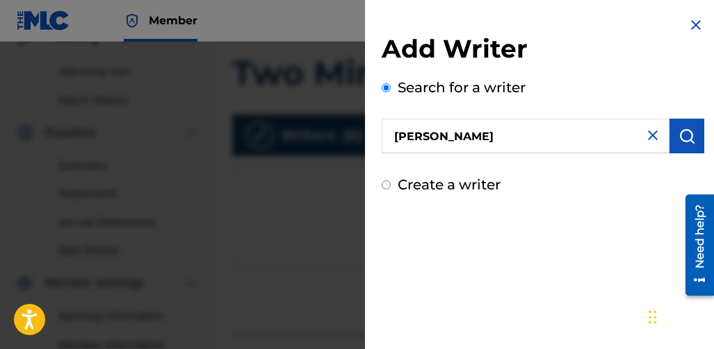
drag, startPoint x: 504, startPoint y: 129, endPoint x: 242, endPoint y: 149, distance: 262.8
click at [247, 150] on div "Add Writer Search for a writer [PERSON_NAME] Create a writer" at bounding box center [357, 196] width 714 height 308
type input "[PERSON_NAME]"
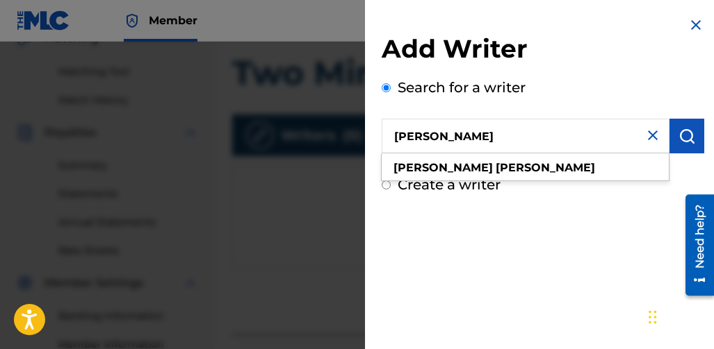
click at [677, 126] on button "submit" at bounding box center [686, 136] width 35 height 35
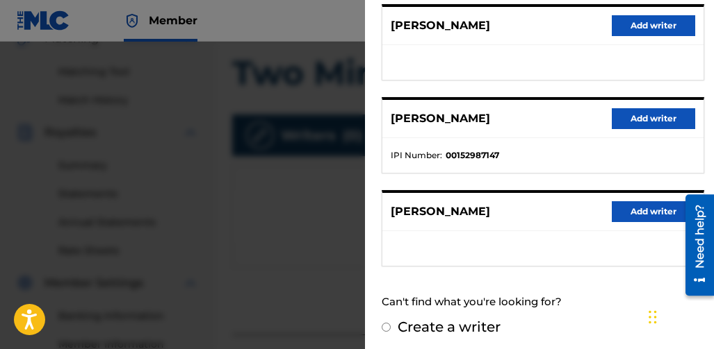
scroll to position [370, 0]
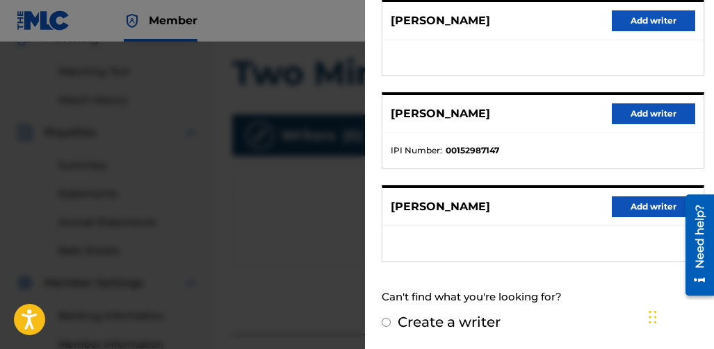
click at [661, 208] on button "Add writer" at bounding box center [652, 207] width 83 height 21
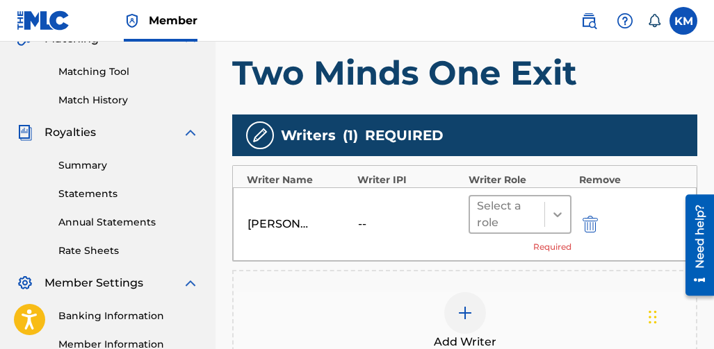
click at [550, 213] on icon at bounding box center [557, 215] width 14 height 14
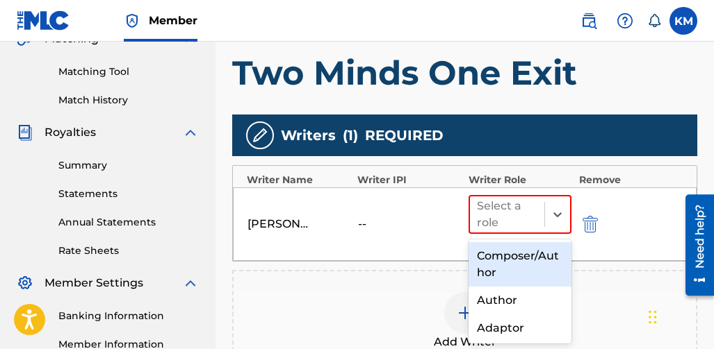
click at [501, 262] on div "Composer/Author" at bounding box center [520, 264] width 104 height 44
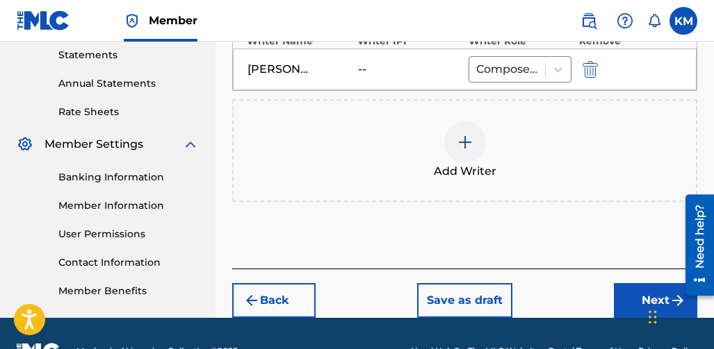
click at [623, 290] on button "Next" at bounding box center [655, 300] width 83 height 35
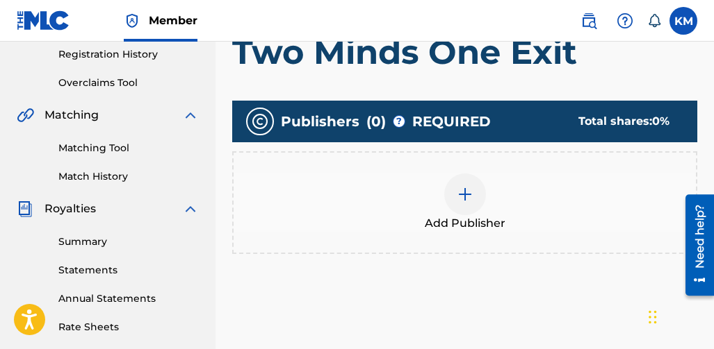
scroll to position [271, 0]
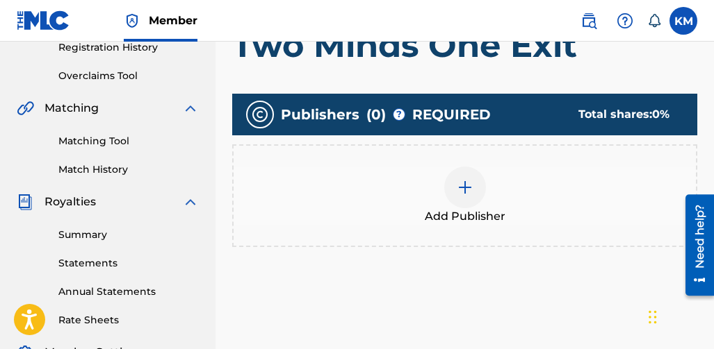
click at [470, 181] on img at bounding box center [464, 187] width 17 height 17
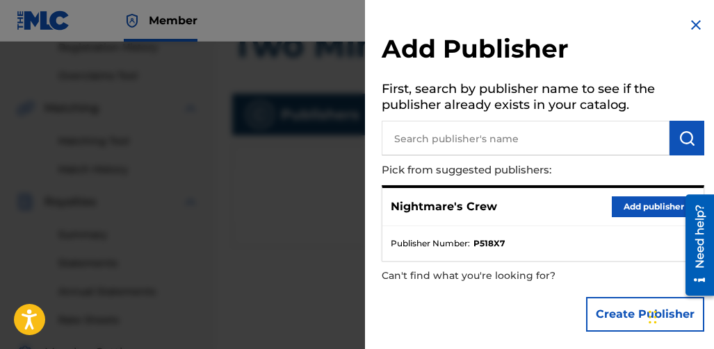
click at [622, 210] on button "Add publisher" at bounding box center [652, 207] width 83 height 21
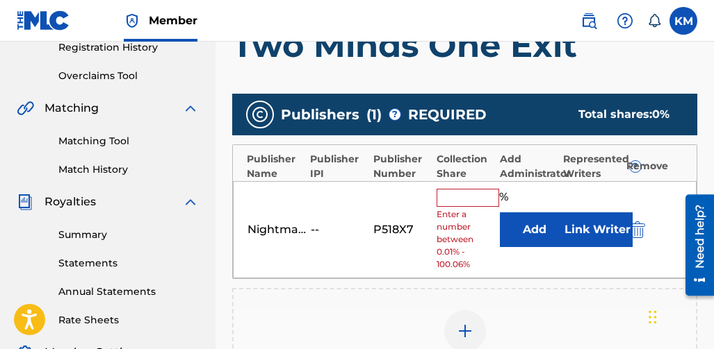
click at [470, 195] on input "text" at bounding box center [467, 198] width 63 height 18
type input "100"
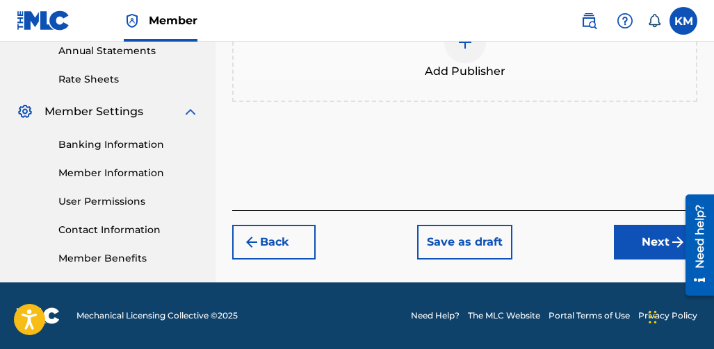
click at [622, 248] on button "Next" at bounding box center [655, 242] width 83 height 35
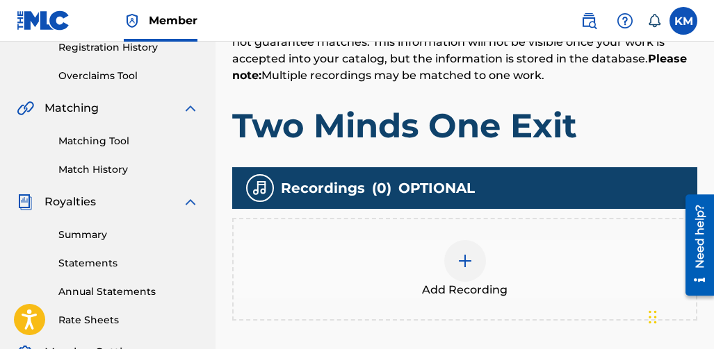
click at [467, 257] on img at bounding box center [464, 261] width 17 height 17
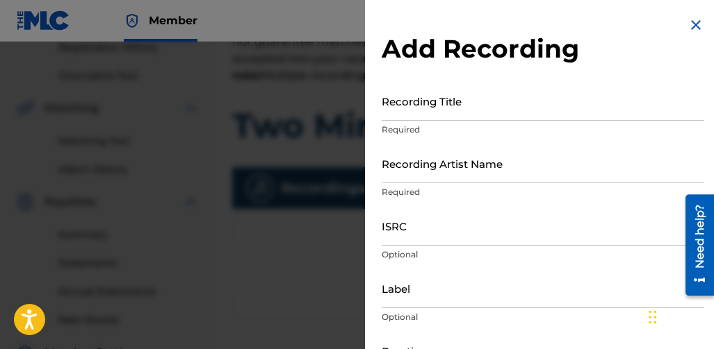
click at [418, 115] on input "Recording Title" at bounding box center [542, 101] width 322 height 40
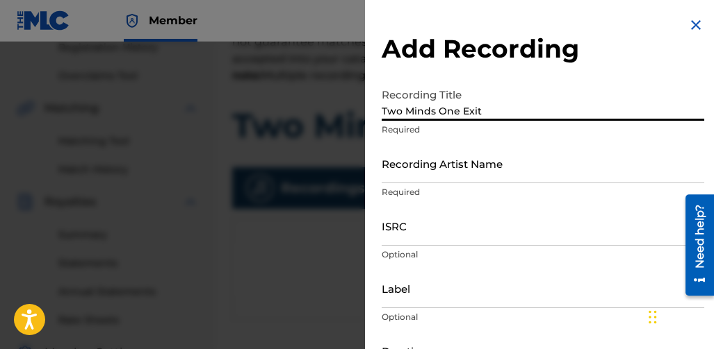
type input "Two Minds One Exit"
click at [422, 172] on input "Recording Artist Name" at bounding box center [542, 164] width 322 height 40
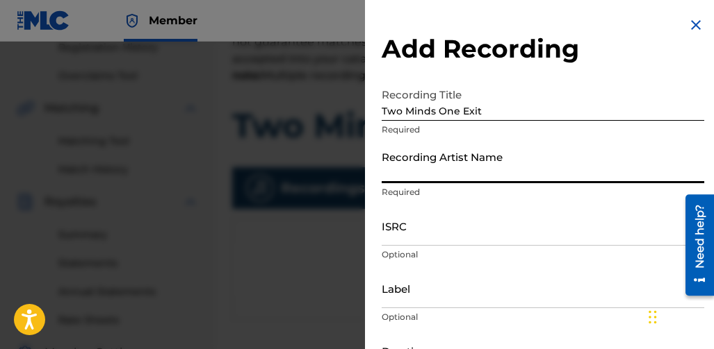
type input "Nightmare Crew"
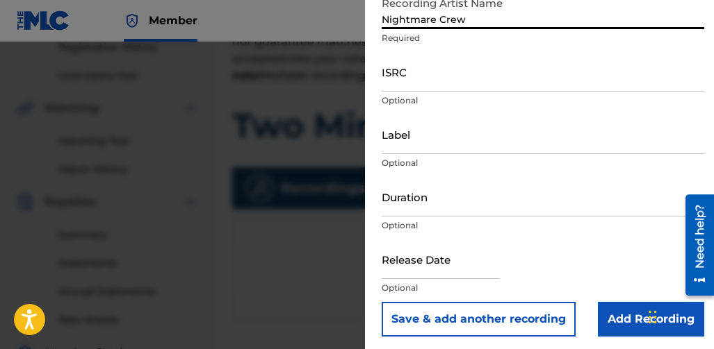
scroll to position [158, 0]
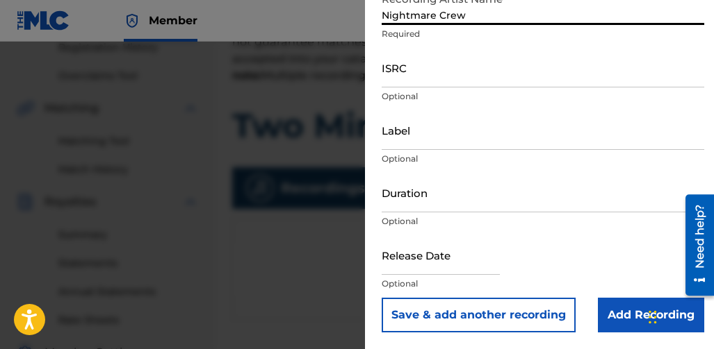
click at [420, 139] on input "Label" at bounding box center [542, 130] width 322 height 40
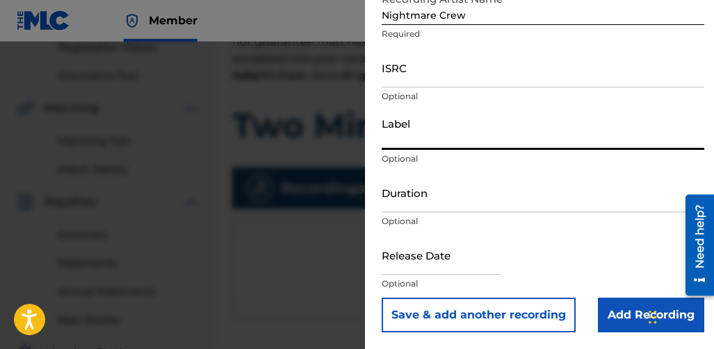
type input "Nightmare Records"
click at [456, 197] on input "Duration" at bounding box center [542, 193] width 322 height 40
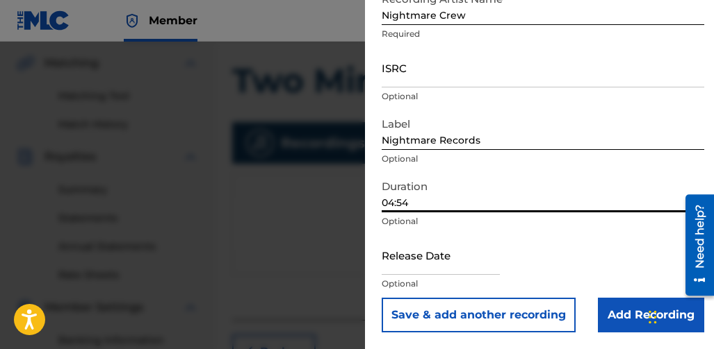
scroll to position [340, 0]
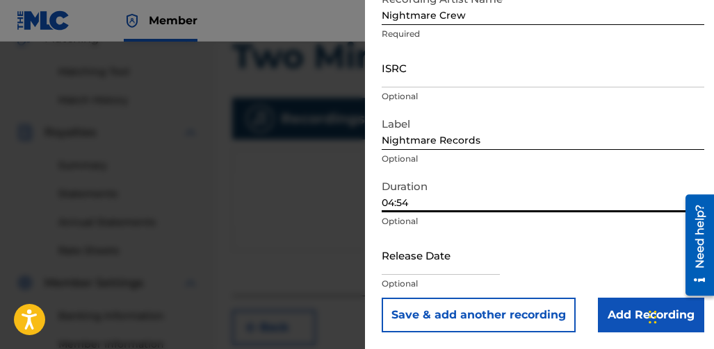
type input "04:54"
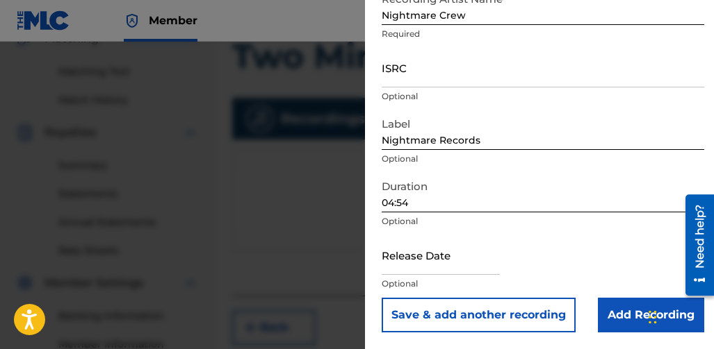
click at [462, 265] on input "text" at bounding box center [440, 256] width 118 height 40
select select "7"
select select "2025"
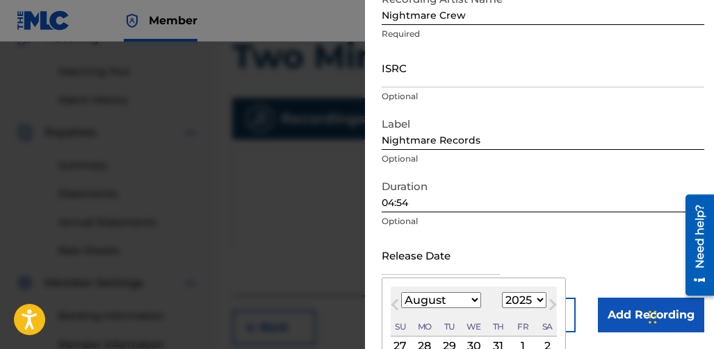
type input "August 9 2025"
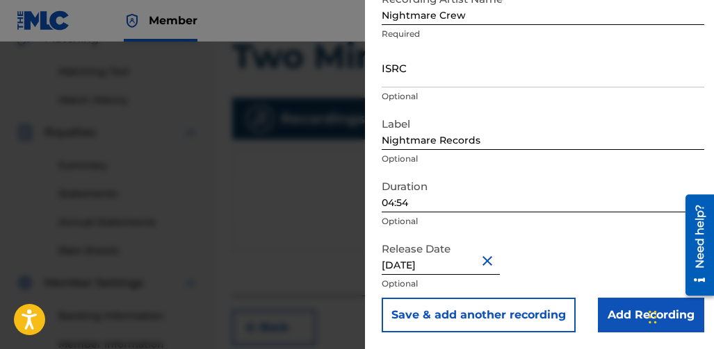
click at [620, 305] on input "Add Recording" at bounding box center [651, 315] width 106 height 35
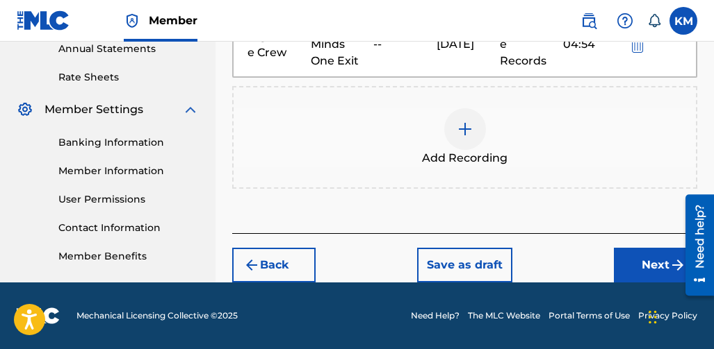
click at [627, 256] on button "Next" at bounding box center [655, 265] width 83 height 35
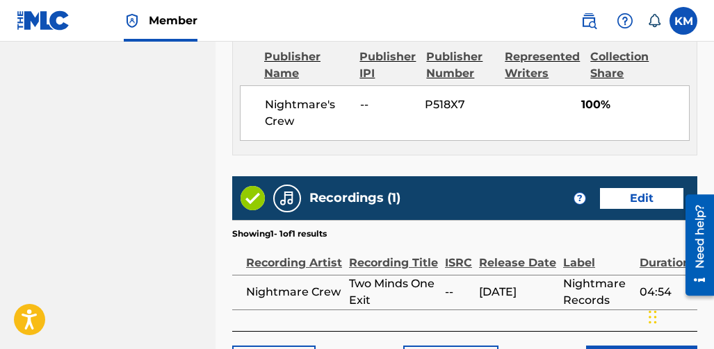
scroll to position [897, 0]
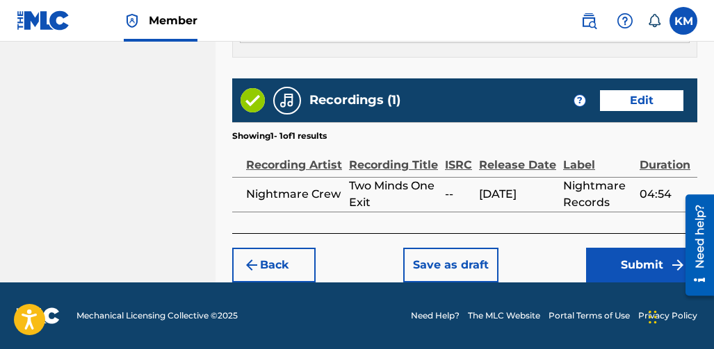
click at [602, 256] on button "Submit" at bounding box center [641, 265] width 111 height 35
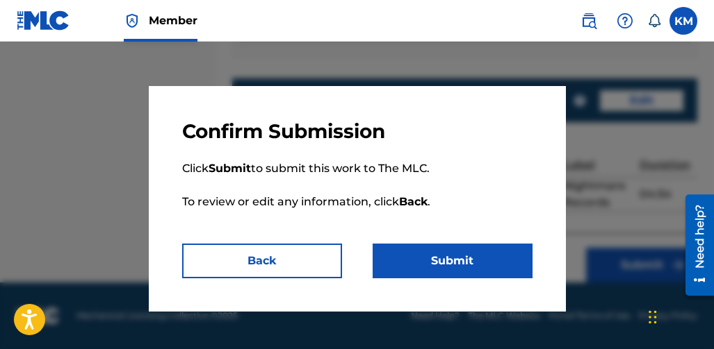
click at [487, 252] on button "Submit" at bounding box center [452, 261] width 160 height 35
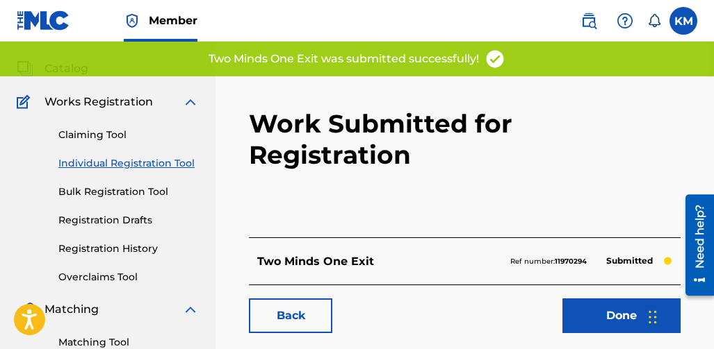
scroll to position [139, 0]
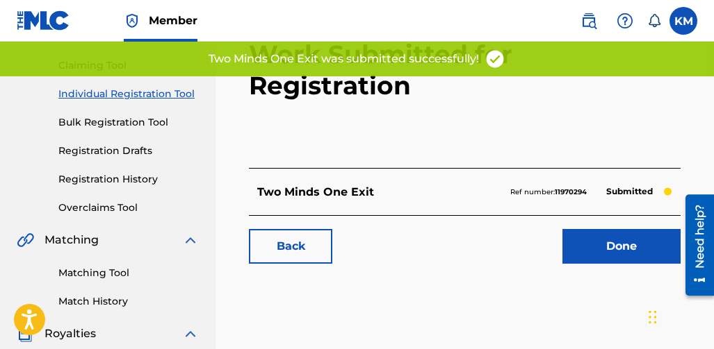
click at [586, 229] on link "Done" at bounding box center [621, 246] width 118 height 35
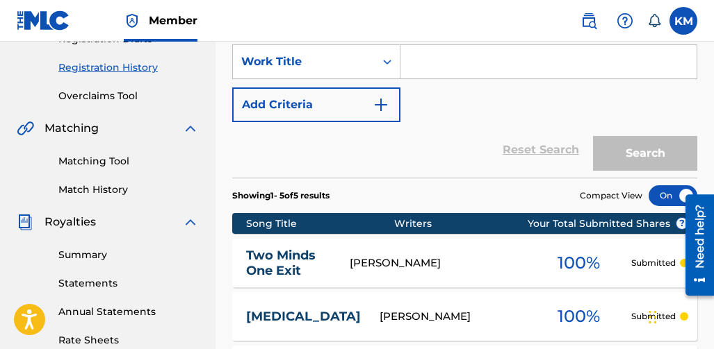
scroll to position [227, 0]
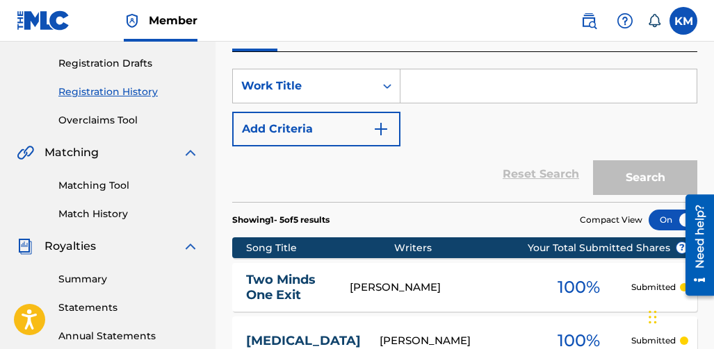
click at [97, 94] on link "Registration History" at bounding box center [128, 92] width 140 height 15
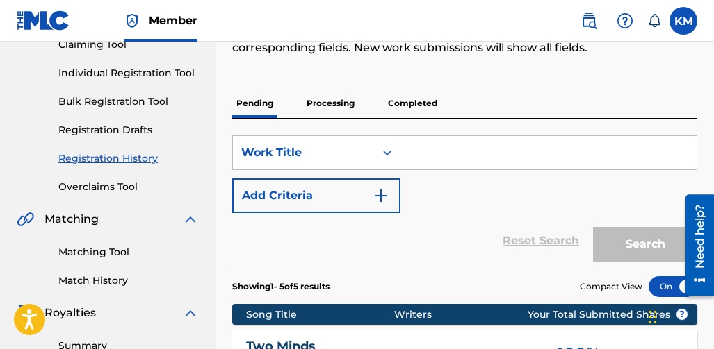
scroll to position [139, 0]
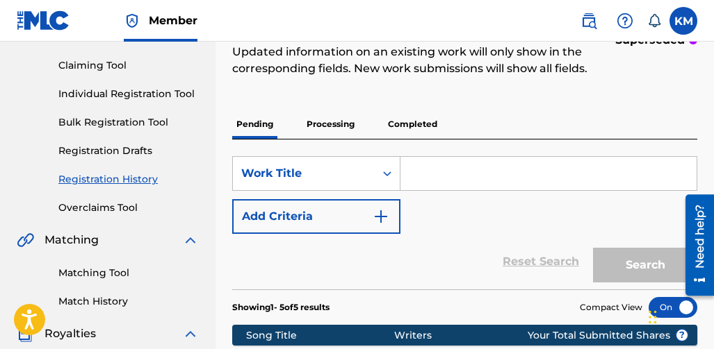
click at [102, 89] on link "Individual Registration Tool" at bounding box center [128, 94] width 140 height 15
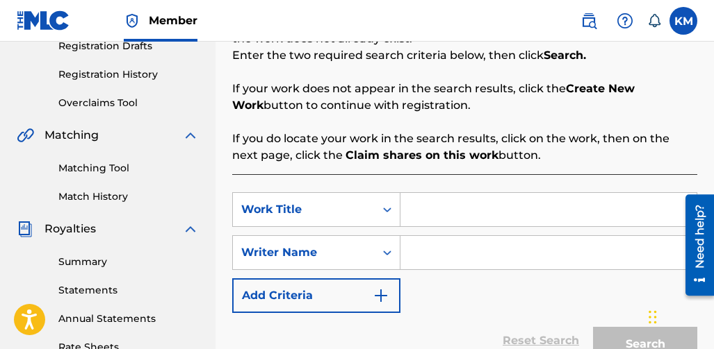
scroll to position [278, 0]
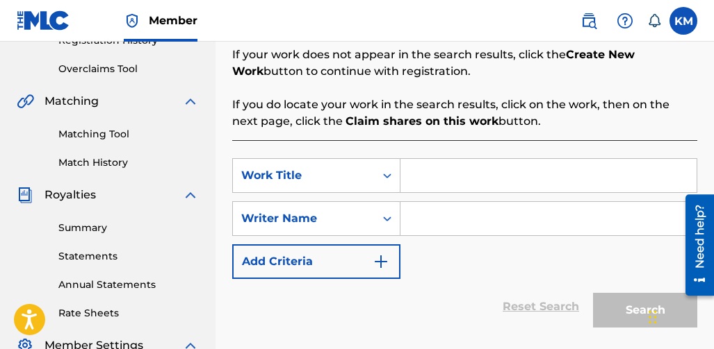
click at [438, 199] on div "SearchWithCriteria815a880d-7eb6-4583-8bfb-732ae4a02153 Work Title SearchWithCri…" at bounding box center [464, 218] width 465 height 121
click at [438, 185] on input "Search Form" at bounding box center [548, 175] width 296 height 33
type input "Take As You Needed"
click at [411, 218] on input "Search Form" at bounding box center [548, 218] width 296 height 33
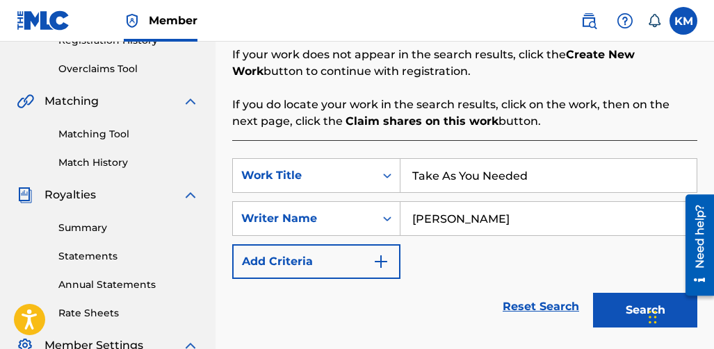
type input "[PERSON_NAME]"
click at [602, 311] on button "Search" at bounding box center [645, 310] width 104 height 35
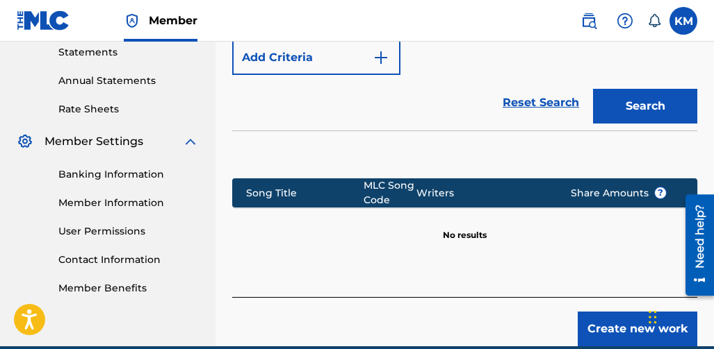
scroll to position [486, 0]
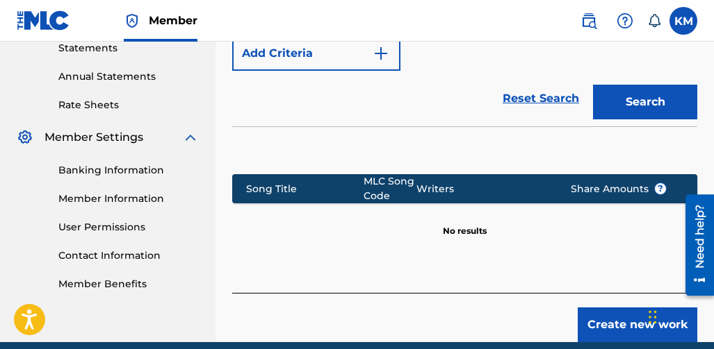
click at [589, 315] on button "Create new work" at bounding box center [637, 325] width 120 height 35
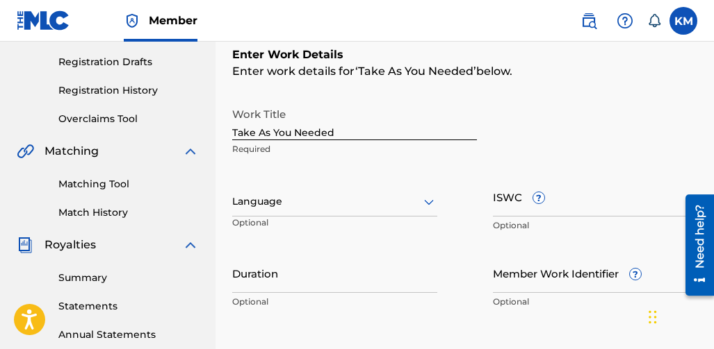
scroll to position [208, 0]
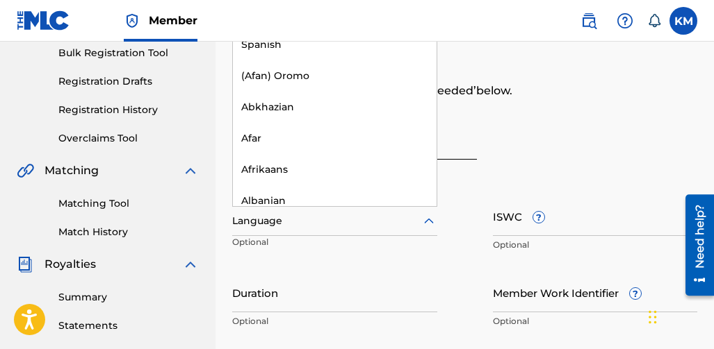
click at [314, 224] on div at bounding box center [334, 221] width 205 height 17
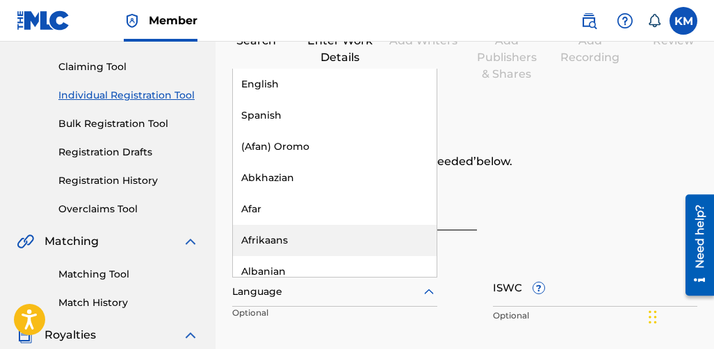
scroll to position [69, 0]
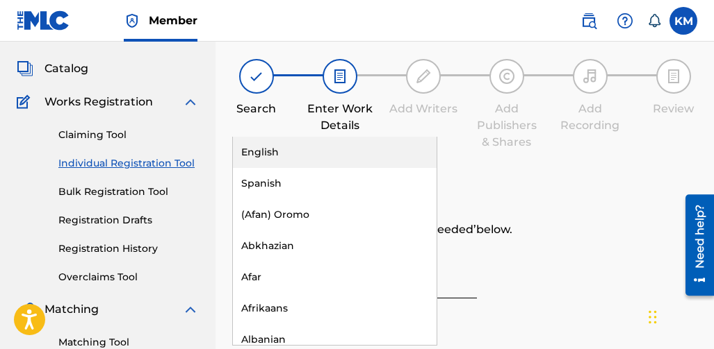
click at [295, 153] on div "English" at bounding box center [335, 152] width 204 height 31
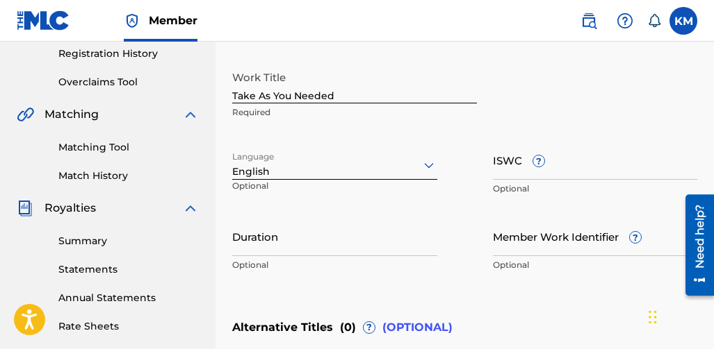
scroll to position [278, 0]
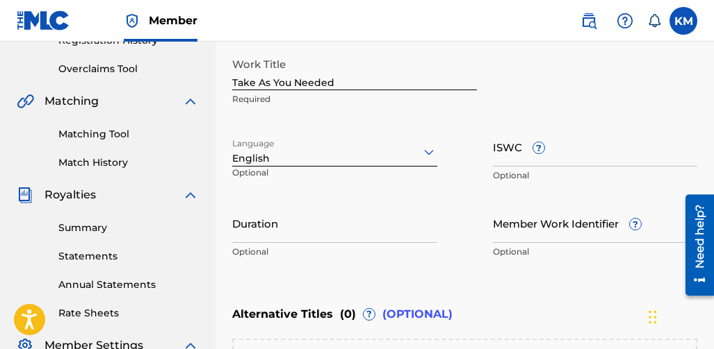
click at [414, 232] on input "Duration" at bounding box center [334, 224] width 205 height 40
click at [286, 232] on input "Duration" at bounding box center [334, 224] width 205 height 40
type input "4"
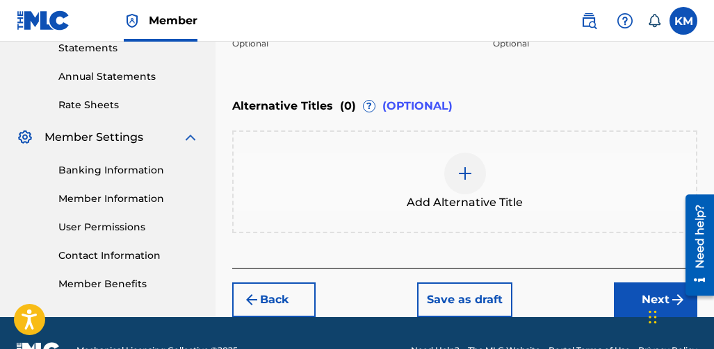
scroll to position [521, 0]
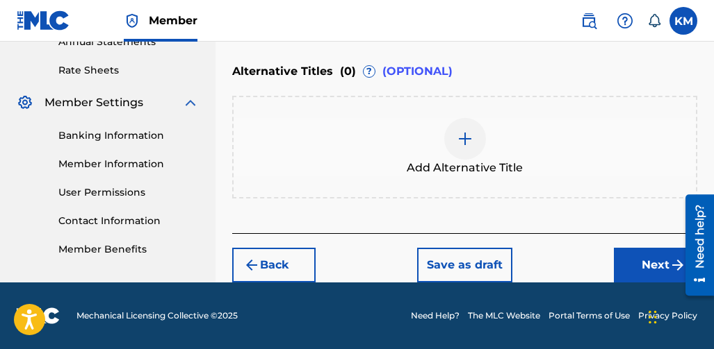
type input "04:45"
click at [656, 253] on button "Next" at bounding box center [655, 265] width 83 height 35
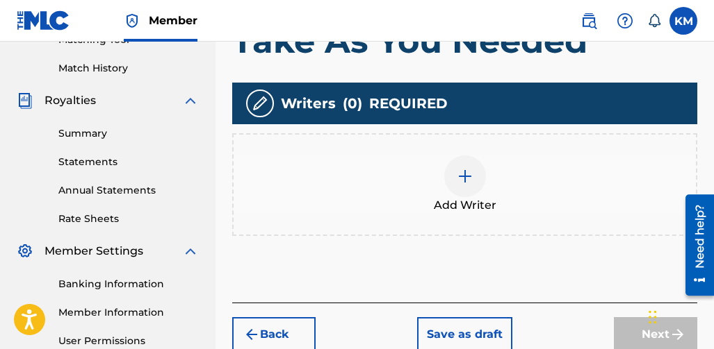
scroll to position [340, 0]
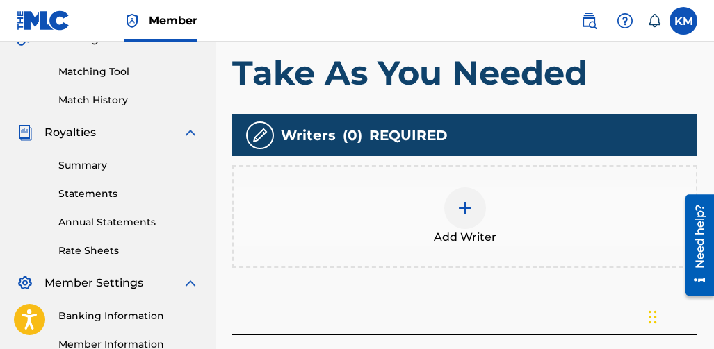
click at [464, 217] on div at bounding box center [465, 209] width 42 height 42
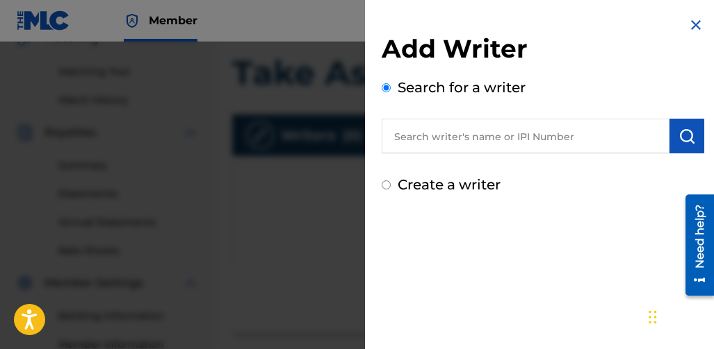
click at [559, 140] on input "text" at bounding box center [525, 136] width 288 height 35
type input "[PERSON_NAME]"
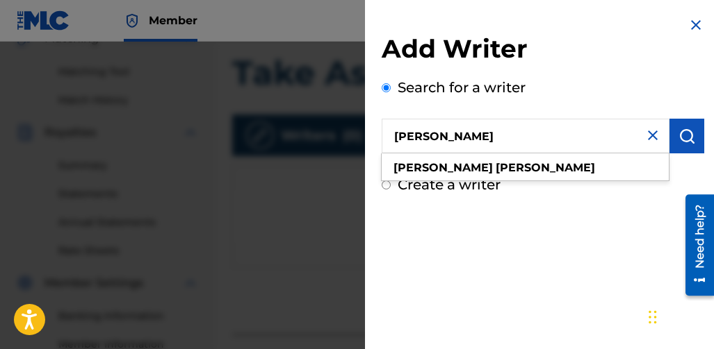
click at [678, 140] on img "submit" at bounding box center [686, 136] width 17 height 17
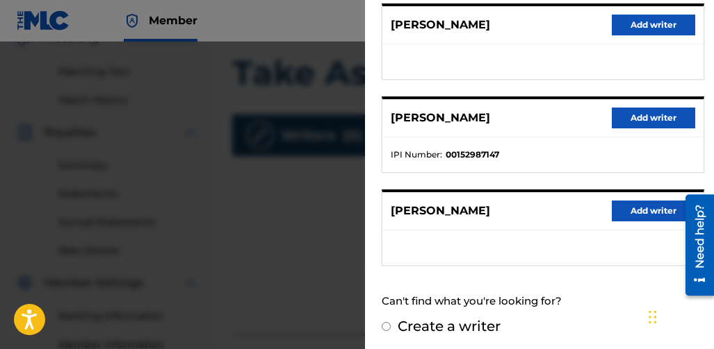
scroll to position [370, 0]
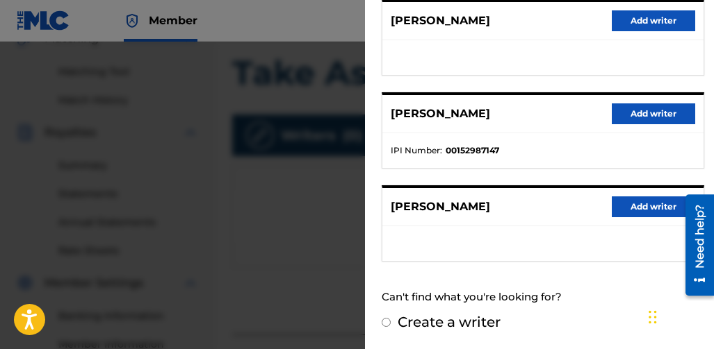
click at [633, 202] on button "Add writer" at bounding box center [652, 207] width 83 height 21
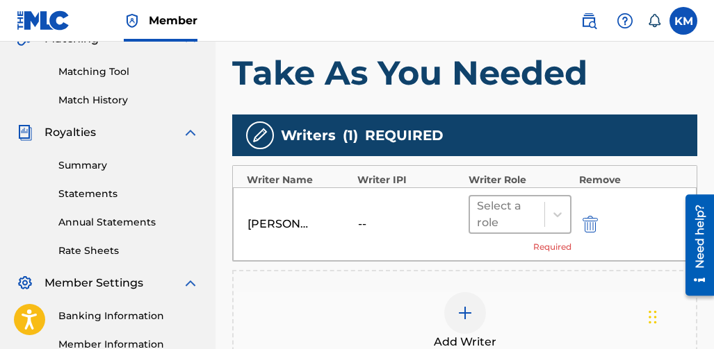
scroll to position [410, 0]
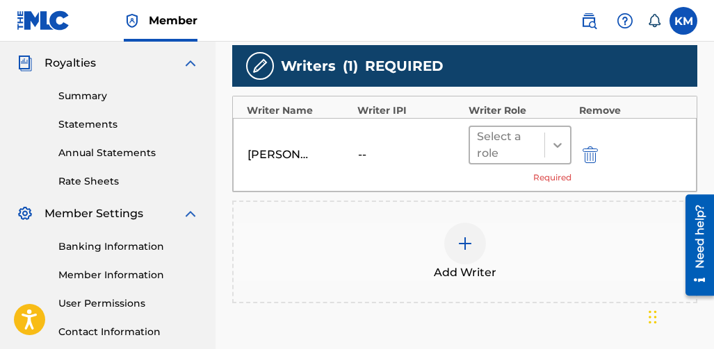
click at [557, 153] on div at bounding box center [557, 145] width 25 height 25
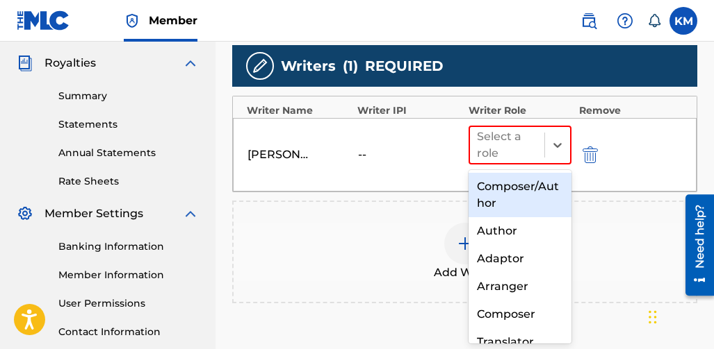
click at [484, 200] on div "Composer/Author" at bounding box center [520, 195] width 104 height 44
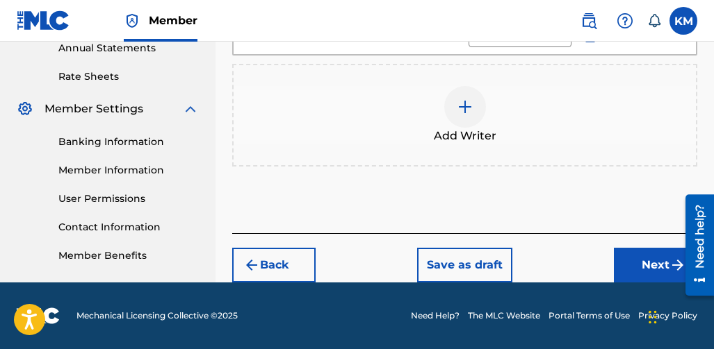
click at [633, 260] on button "Next" at bounding box center [655, 265] width 83 height 35
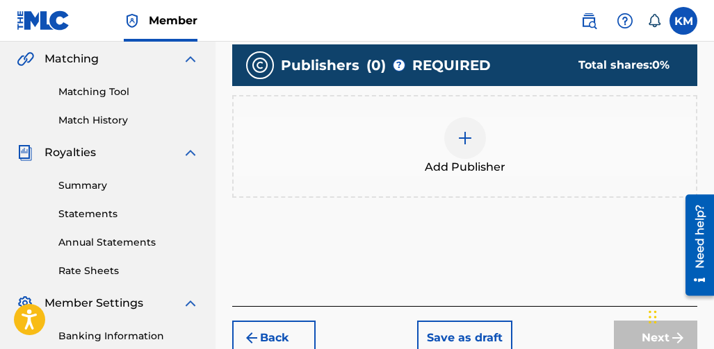
scroll to position [340, 0]
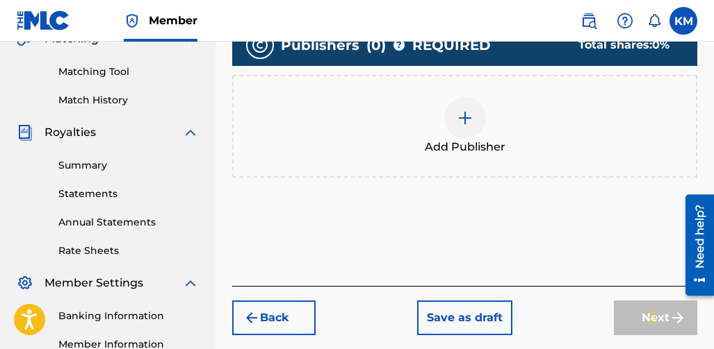
click at [465, 130] on div at bounding box center [465, 118] width 42 height 42
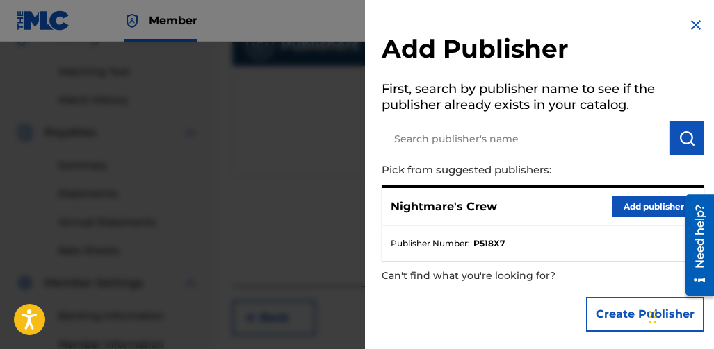
click at [619, 213] on button "Add publisher" at bounding box center [652, 207] width 83 height 21
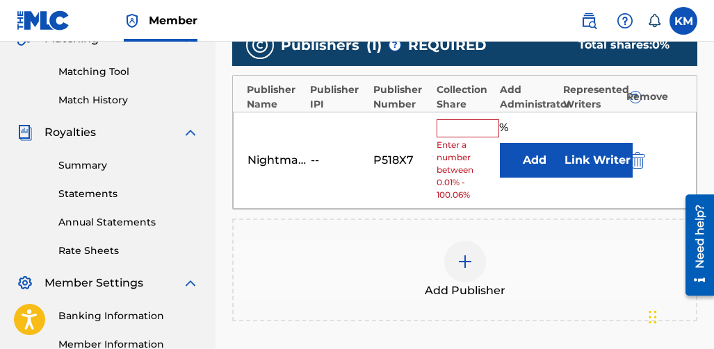
click at [486, 128] on input "text" at bounding box center [467, 129] width 63 height 18
type input "100"
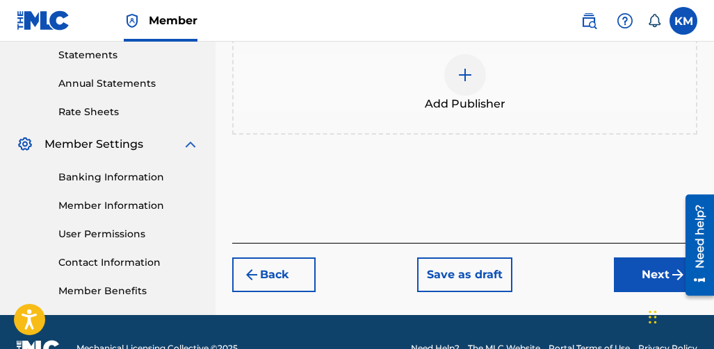
click at [636, 265] on button "Next" at bounding box center [655, 275] width 83 height 35
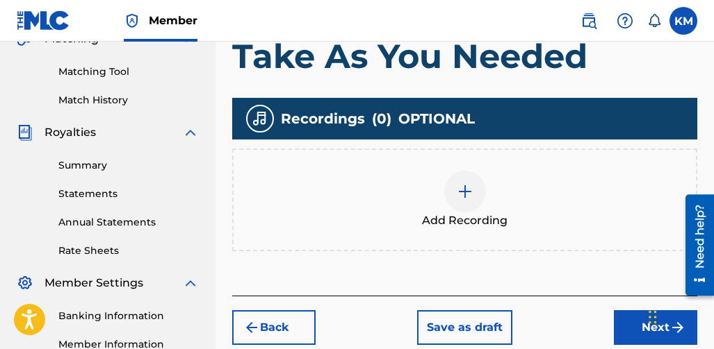
click at [472, 192] on img at bounding box center [464, 191] width 17 height 17
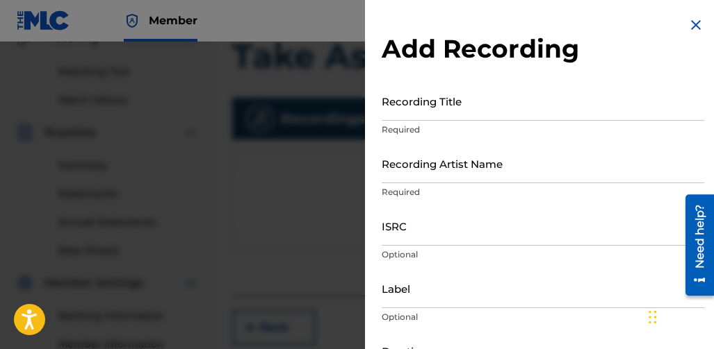
click at [390, 108] on input "Recording Title" at bounding box center [542, 101] width 322 height 40
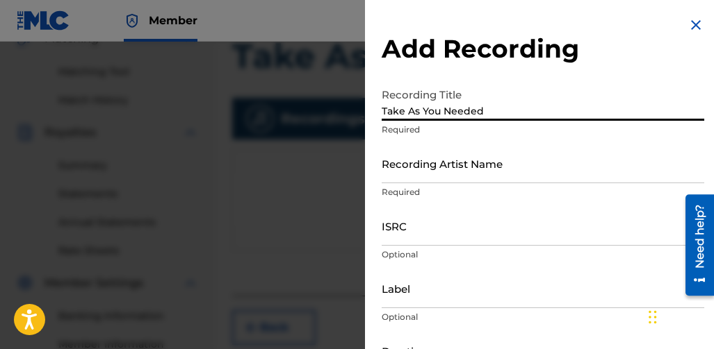
type input "Take As You Needed"
click at [445, 176] on input "Recording Artist Name" at bounding box center [542, 164] width 322 height 40
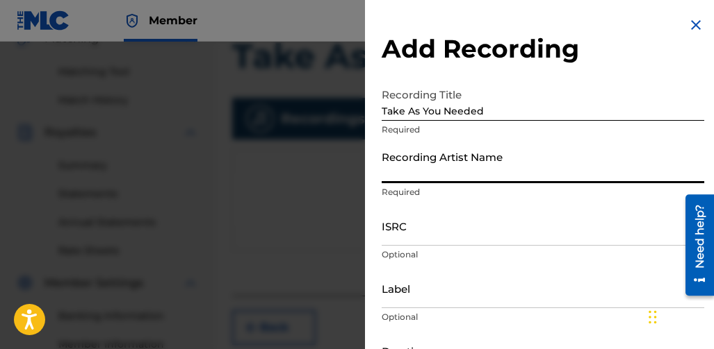
type input "Nightmare Crew"
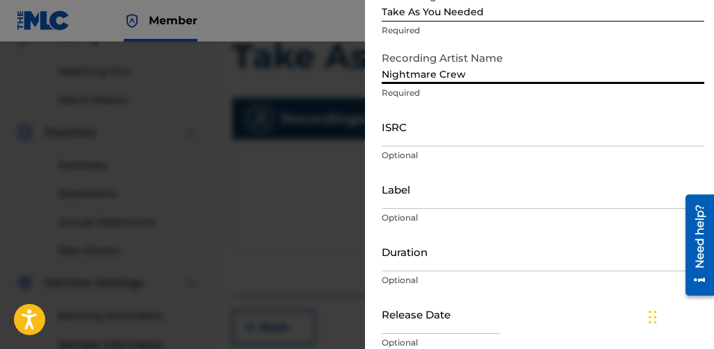
scroll to position [139, 0]
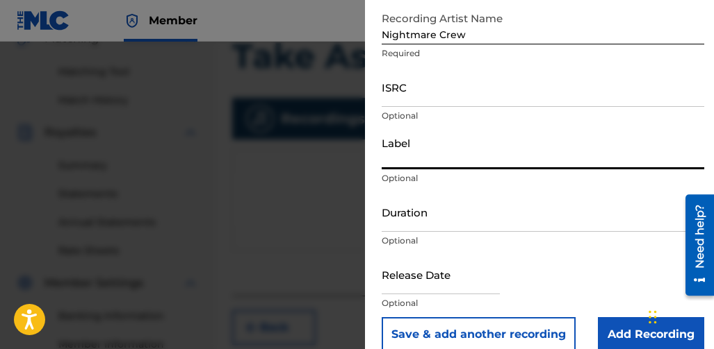
click at [451, 154] on input "Label" at bounding box center [542, 150] width 322 height 40
type input "Nightmare Records"
drag, startPoint x: 475, startPoint y: 217, endPoint x: 464, endPoint y: 197, distance: 22.4
click at [475, 217] on input "Duration" at bounding box center [542, 212] width 322 height 40
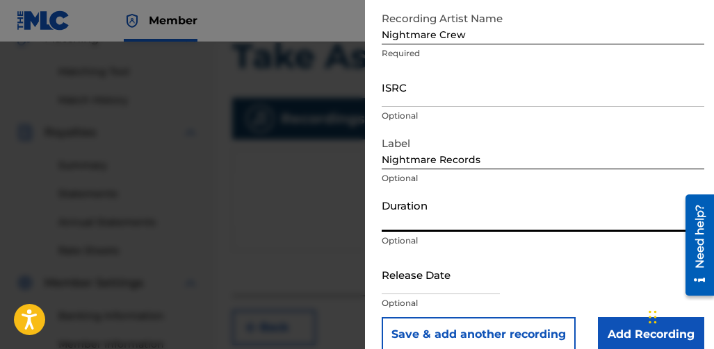
click at [410, 220] on input "Duration" at bounding box center [542, 212] width 322 height 40
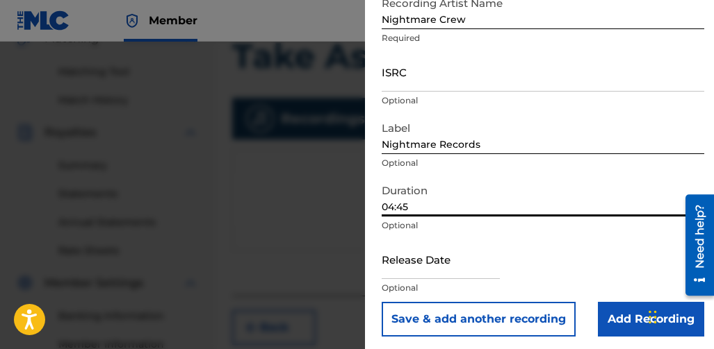
scroll to position [158, 0]
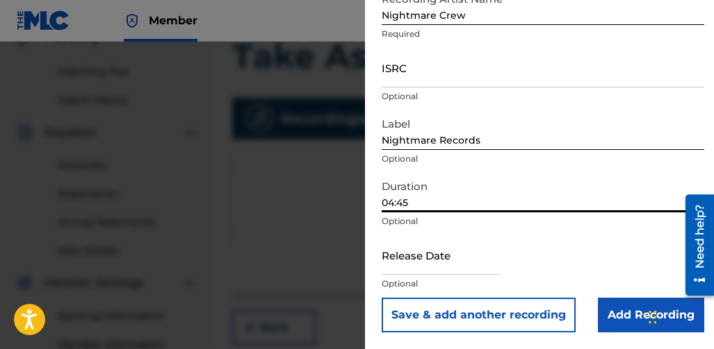
type input "04:45"
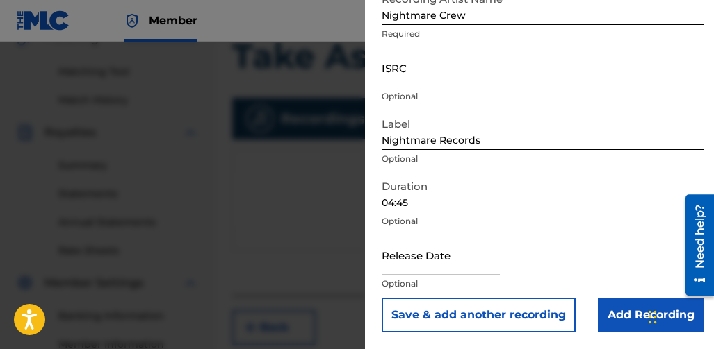
click at [427, 254] on input "text" at bounding box center [440, 256] width 118 height 40
select select "7"
select select "2025"
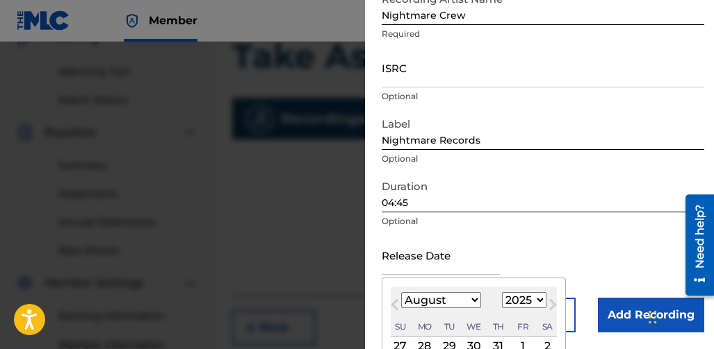
type input "August 9 2025"
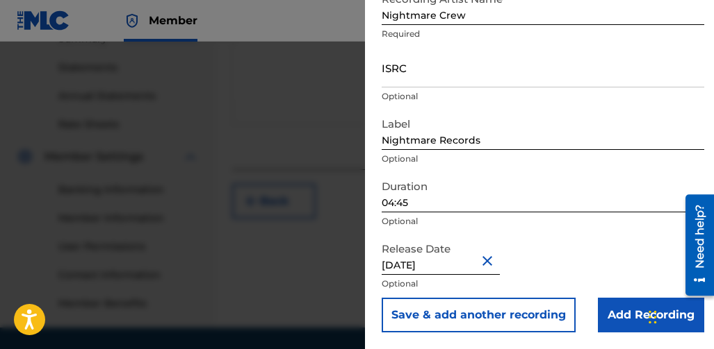
scroll to position [512, 0]
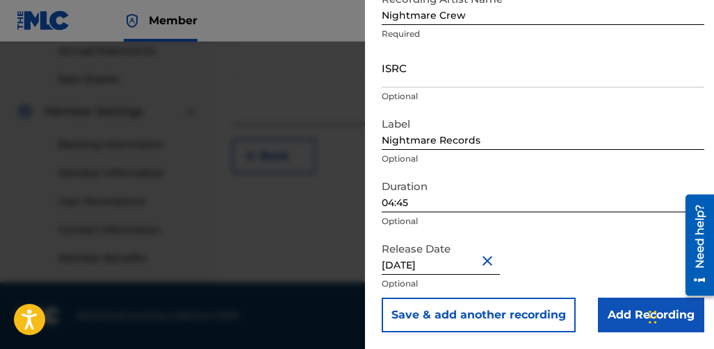
click at [610, 314] on input "Add Recording" at bounding box center [651, 315] width 106 height 35
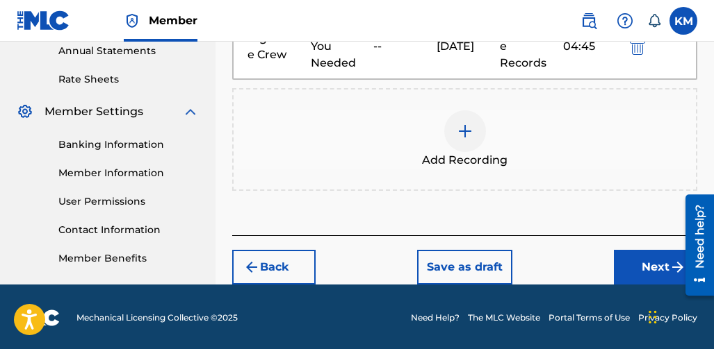
click at [614, 264] on button "Next" at bounding box center [655, 267] width 83 height 35
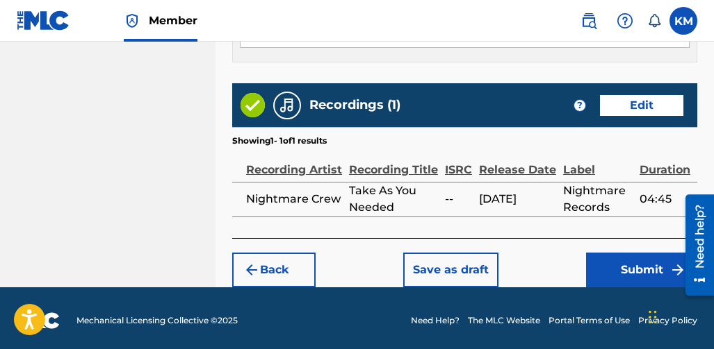
scroll to position [897, 0]
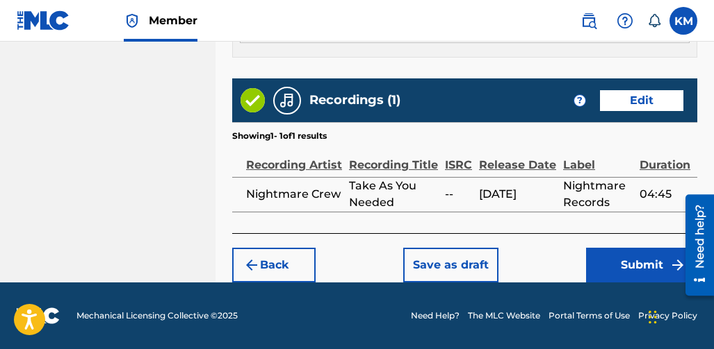
click at [596, 252] on button "Submit" at bounding box center [641, 265] width 111 height 35
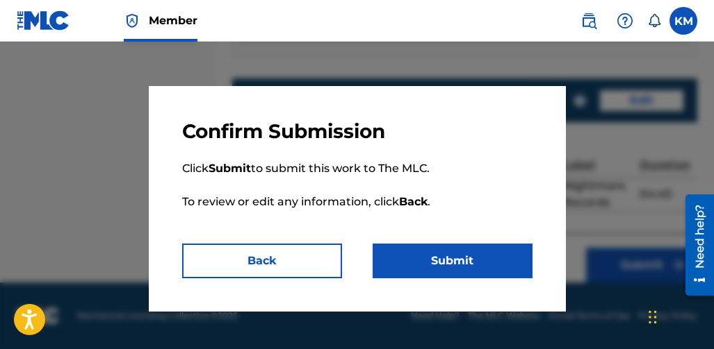
click at [490, 263] on button "Submit" at bounding box center [452, 261] width 160 height 35
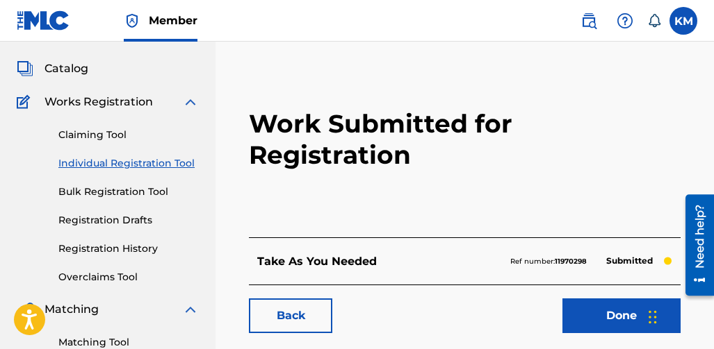
scroll to position [139, 0]
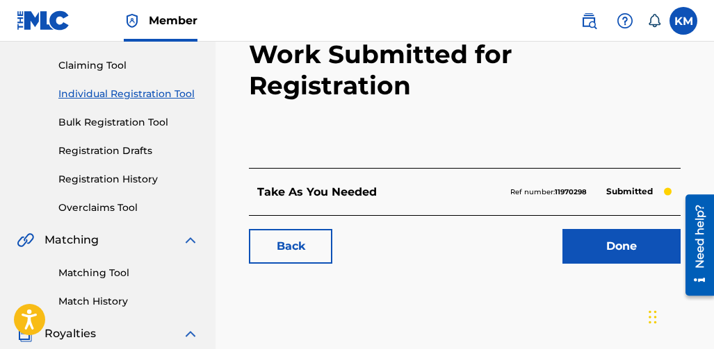
click at [573, 229] on link "Done" at bounding box center [621, 246] width 118 height 35
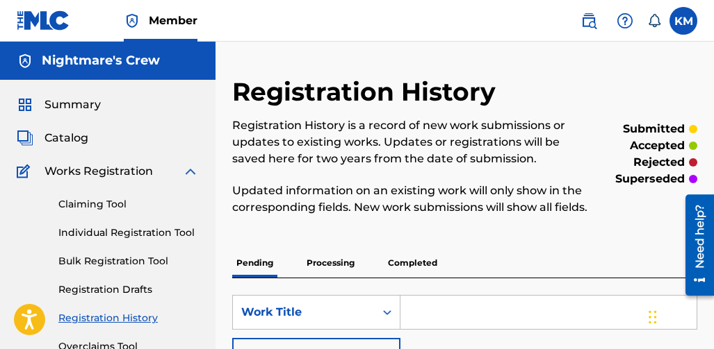
click at [112, 229] on link "Individual Registration Tool" at bounding box center [128, 233] width 140 height 15
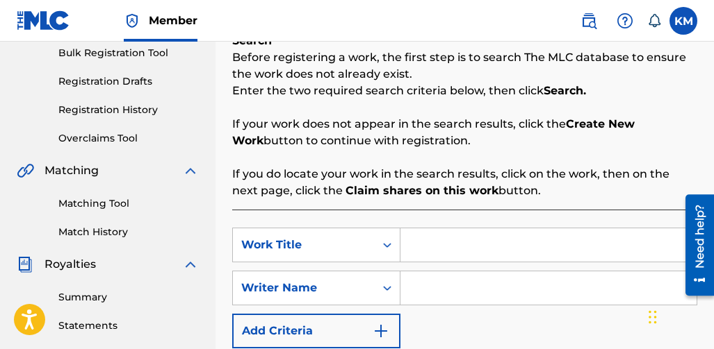
scroll to position [278, 0]
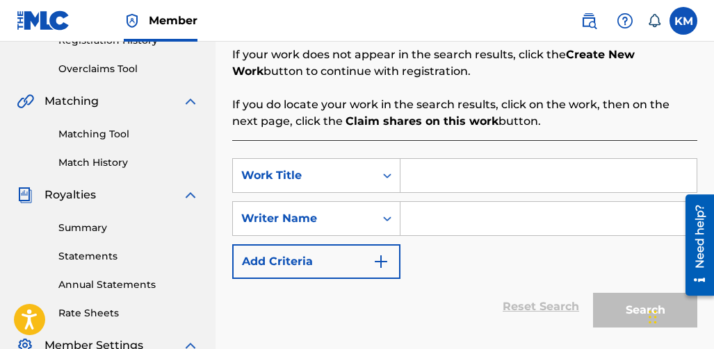
click at [466, 186] on input "Search Form" at bounding box center [548, 175] width 296 height 33
type input "Therapy Session 2"
click at [482, 221] on input "Search Form" at bounding box center [548, 218] width 296 height 33
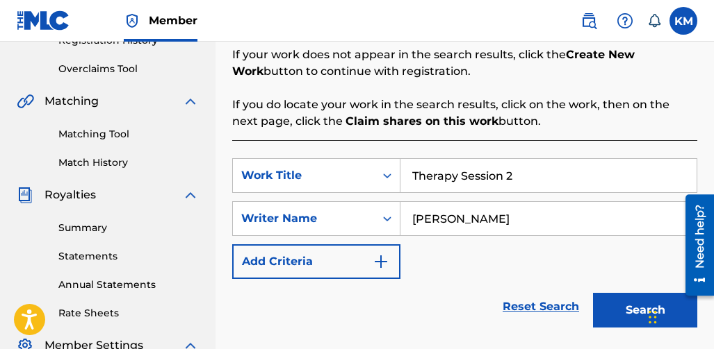
type input "[PERSON_NAME]"
click at [618, 318] on button "Search" at bounding box center [645, 310] width 104 height 35
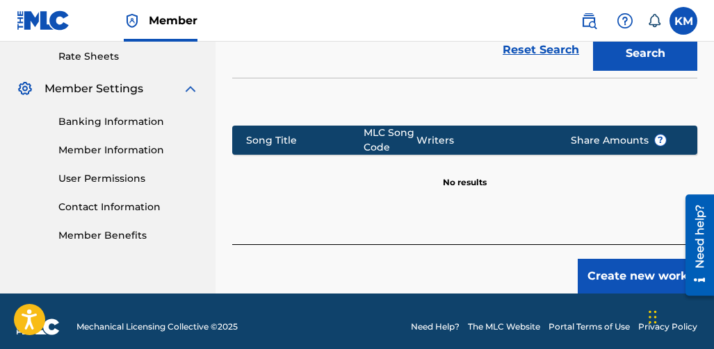
scroll to position [546, 0]
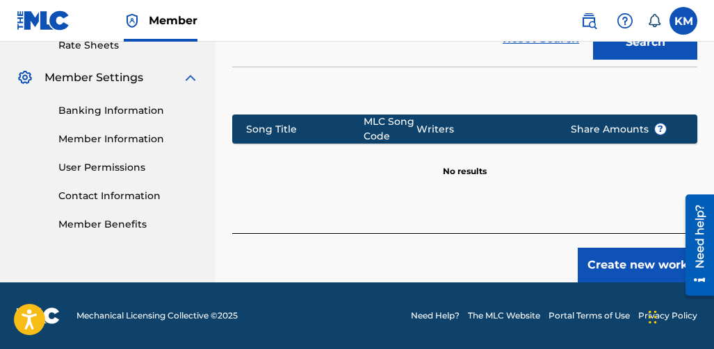
click at [610, 258] on button "Create new work" at bounding box center [637, 265] width 120 height 35
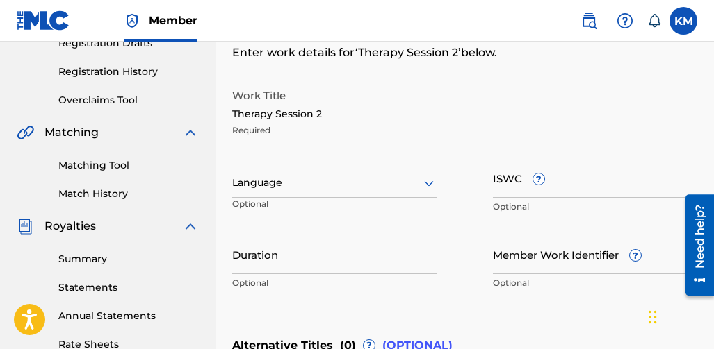
scroll to position [243, 0]
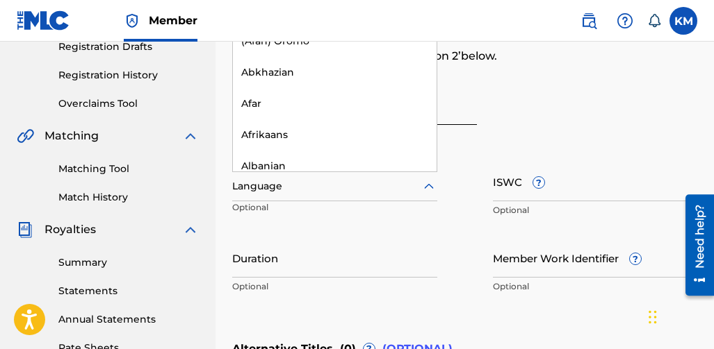
click at [347, 189] on div at bounding box center [334, 186] width 205 height 17
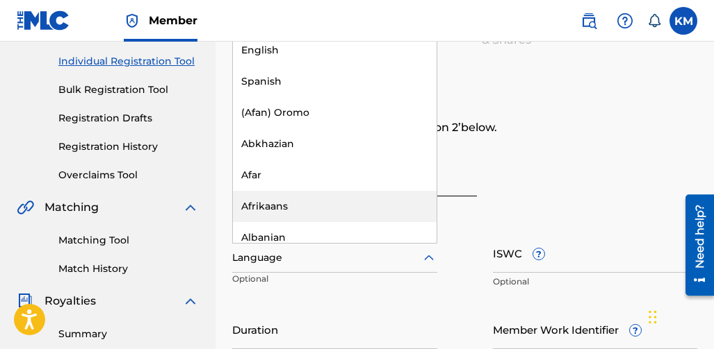
scroll to position [104, 0]
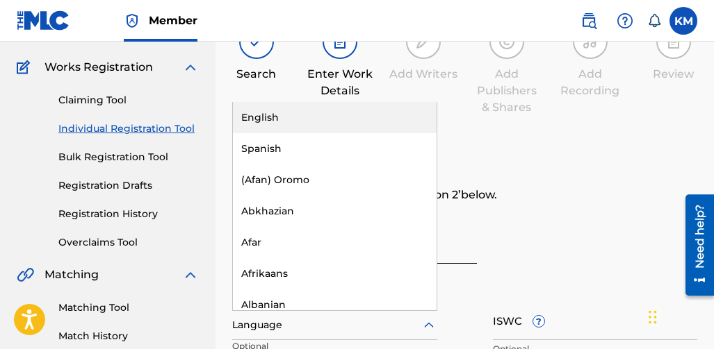
click at [308, 120] on div "English" at bounding box center [335, 117] width 204 height 31
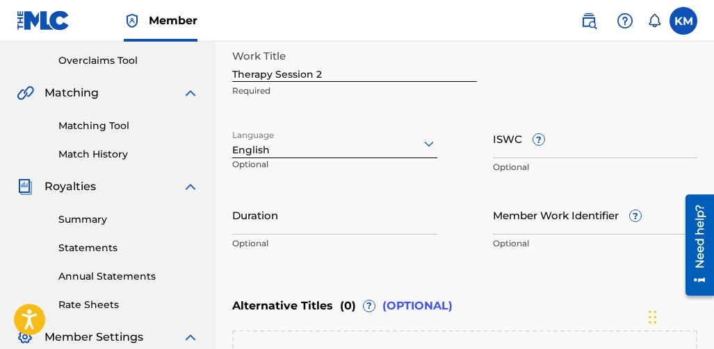
scroll to position [313, 0]
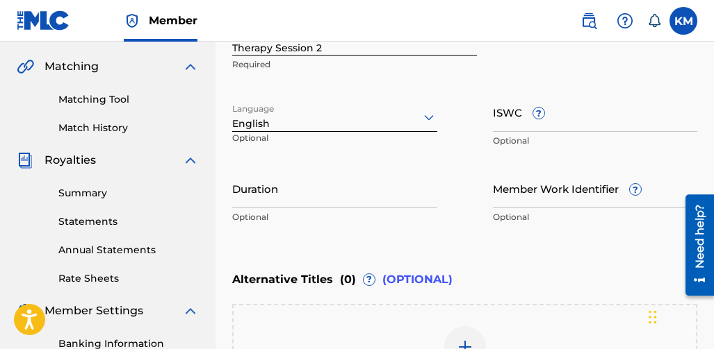
click at [311, 197] on input "Duration" at bounding box center [334, 189] width 205 height 40
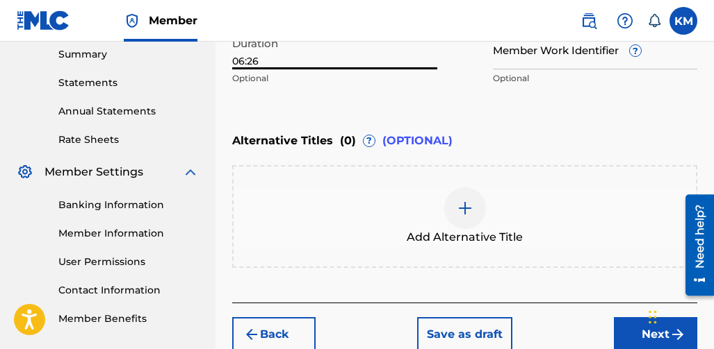
type input "06:26"
click at [614, 327] on button "Next" at bounding box center [655, 335] width 83 height 35
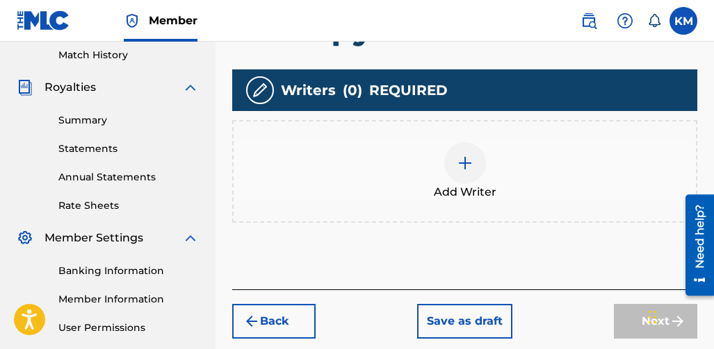
scroll to position [410, 0]
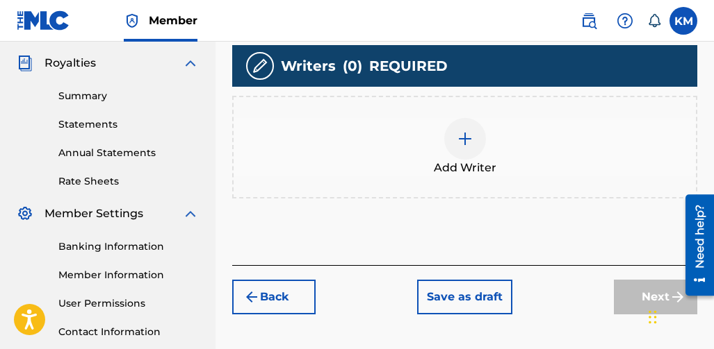
click at [474, 143] on div at bounding box center [465, 139] width 42 height 42
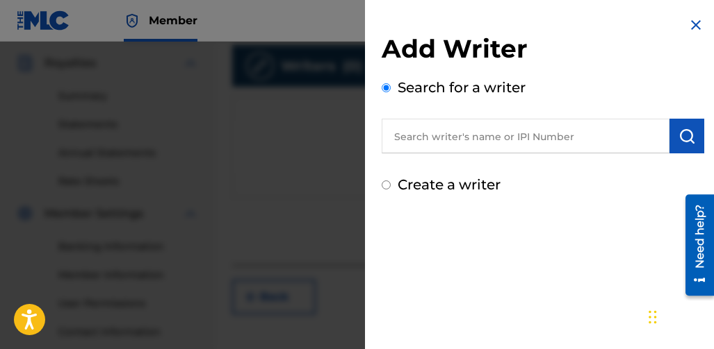
click at [588, 142] on input "text" at bounding box center [525, 136] width 288 height 35
type input "[PERSON_NAME]"
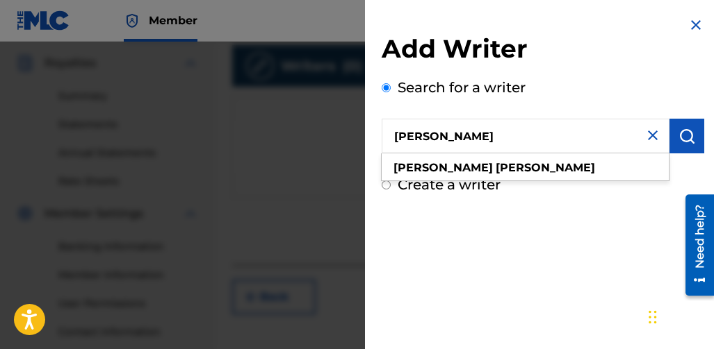
click at [693, 134] on button "submit" at bounding box center [686, 136] width 35 height 35
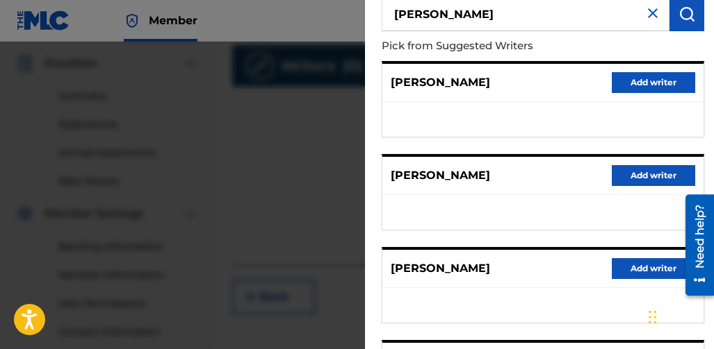
scroll to position [347, 0]
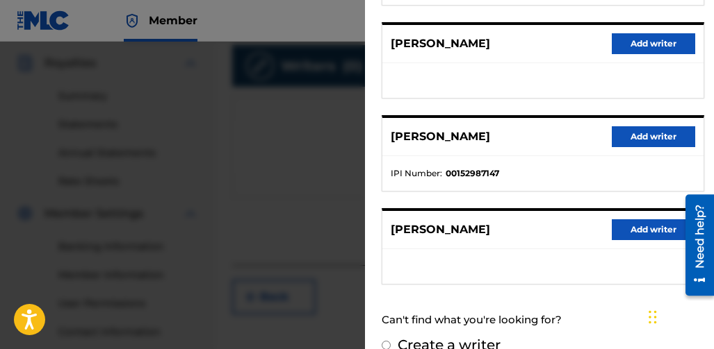
click at [625, 226] on button "Add writer" at bounding box center [652, 230] width 83 height 21
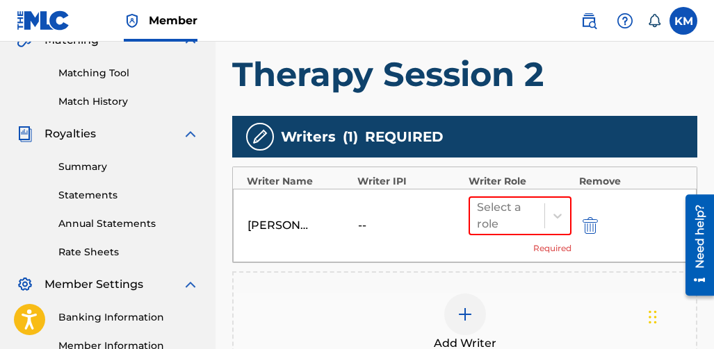
scroll to position [338, 0]
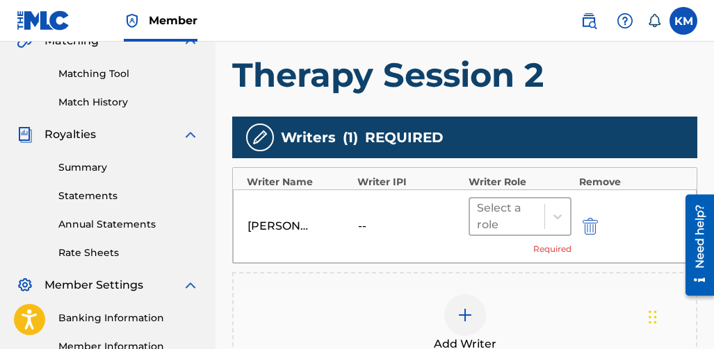
click at [525, 224] on div at bounding box center [507, 216] width 61 height 19
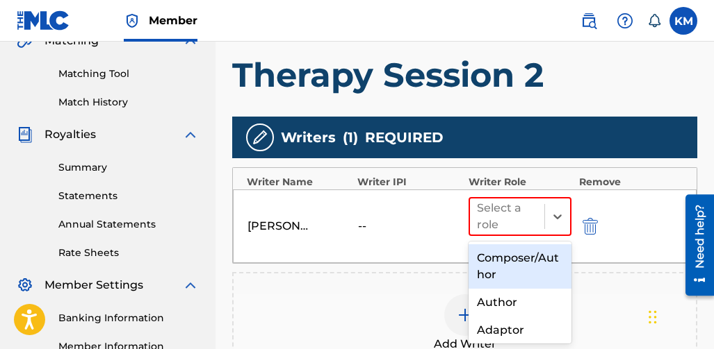
click at [522, 263] on div "Composer/Author" at bounding box center [520, 267] width 104 height 44
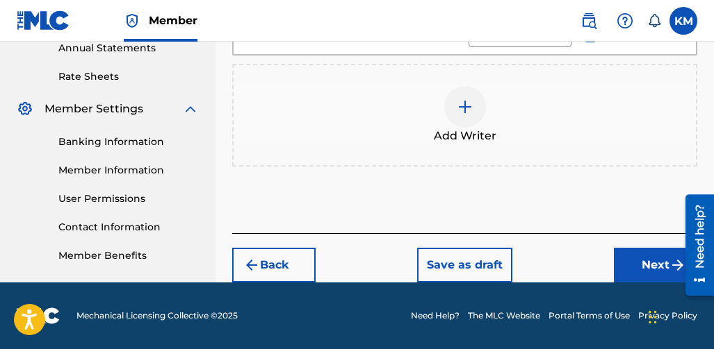
click at [630, 256] on button "Next" at bounding box center [655, 265] width 83 height 35
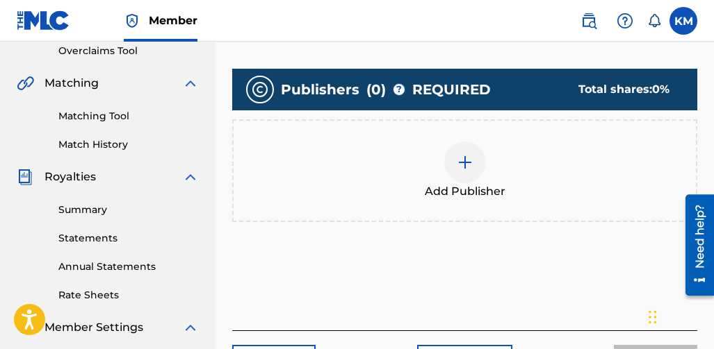
scroll to position [343, 0]
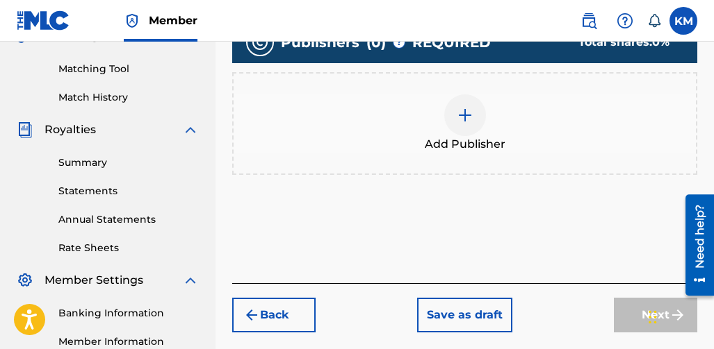
click at [469, 120] on img at bounding box center [464, 115] width 17 height 17
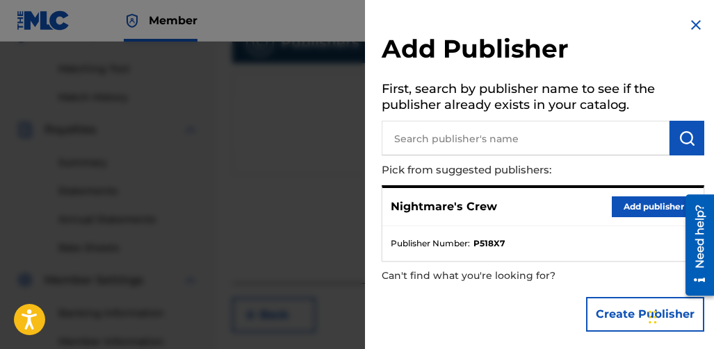
click at [629, 206] on button "Add publisher" at bounding box center [652, 207] width 83 height 21
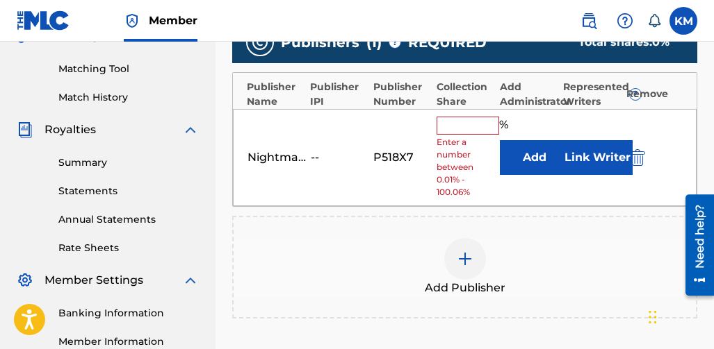
click at [468, 128] on input "text" at bounding box center [467, 126] width 63 height 18
type input "100"
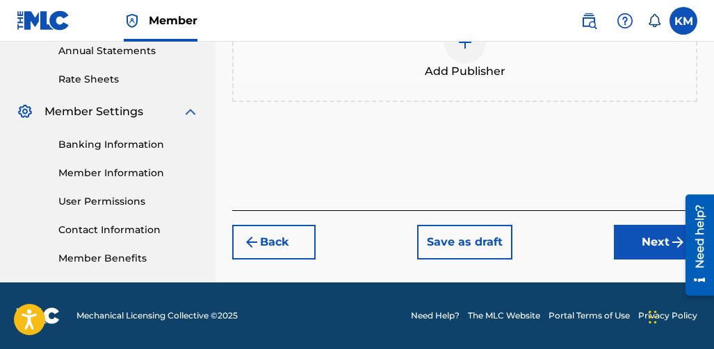
click at [624, 235] on button "Next" at bounding box center [655, 242] width 83 height 35
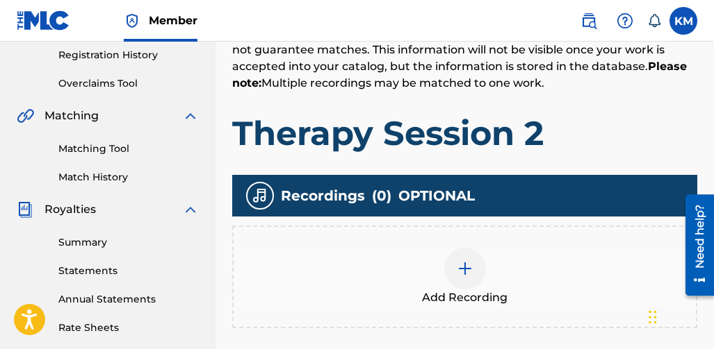
scroll to position [271, 0]
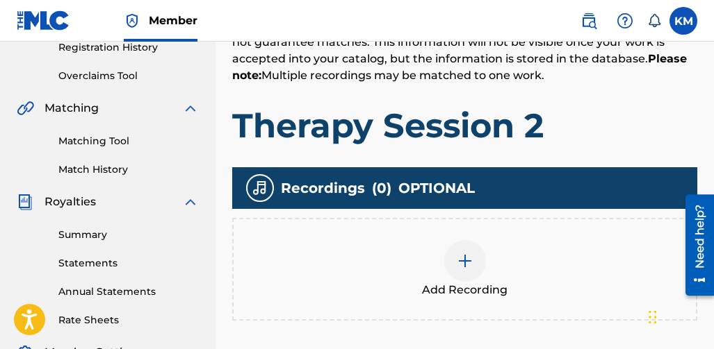
click at [495, 247] on div "Add Recording" at bounding box center [464, 269] width 462 height 58
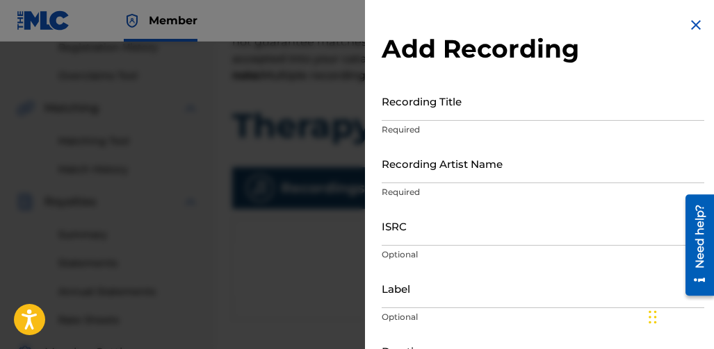
click at [415, 113] on input "Recording Title" at bounding box center [542, 101] width 322 height 40
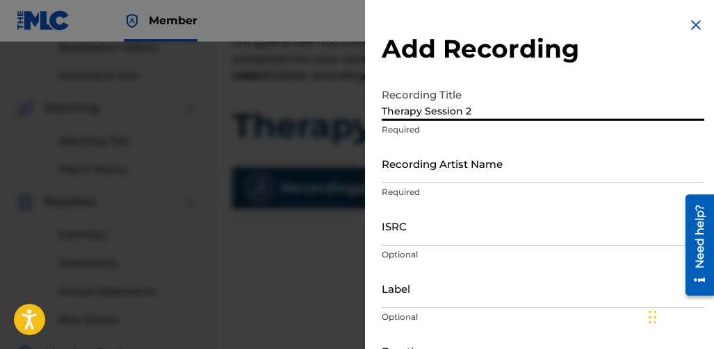
type input "Therapy Session 2"
click at [430, 176] on input "Recording Artist Name" at bounding box center [542, 164] width 322 height 40
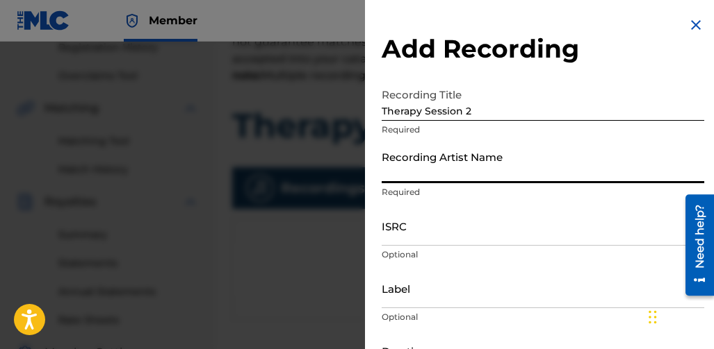
type input "Nightmare Crew"
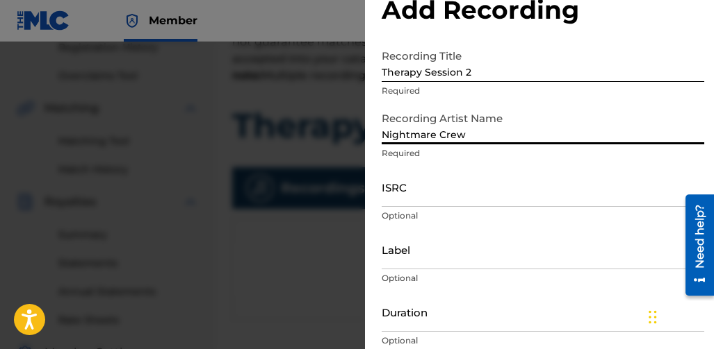
scroll to position [69, 0]
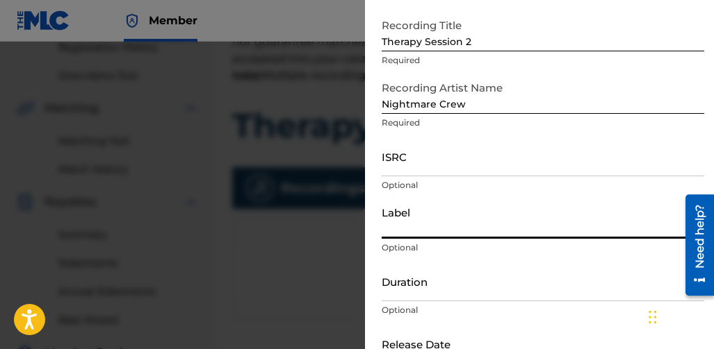
click at [469, 227] on input "Label" at bounding box center [542, 219] width 322 height 40
type input "Nightmare Records"
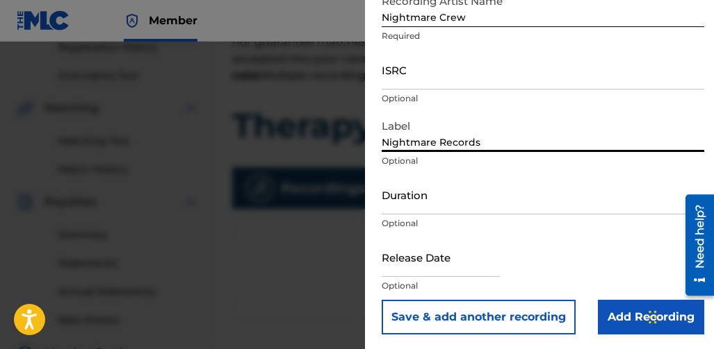
scroll to position [158, 0]
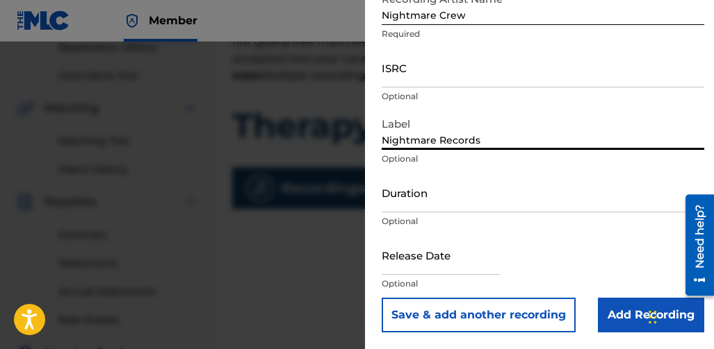
click at [467, 204] on input "Duration" at bounding box center [542, 193] width 322 height 40
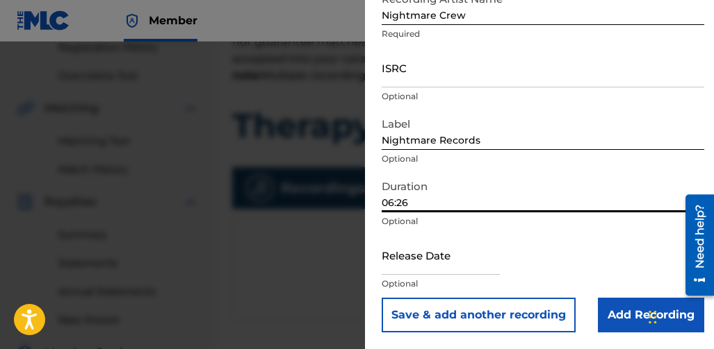
scroll to position [340, 0]
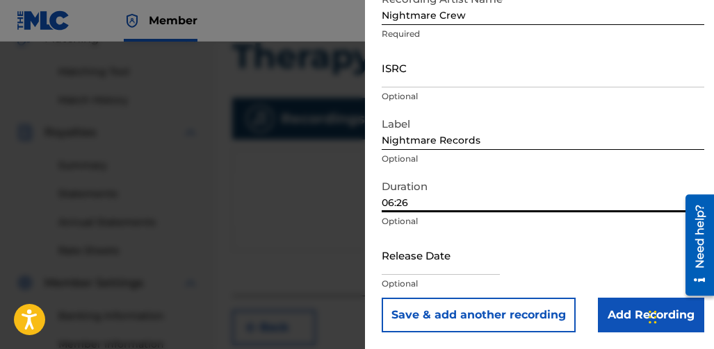
type input "06:26"
click at [425, 268] on input "text" at bounding box center [440, 256] width 118 height 40
select select "7"
select select "2025"
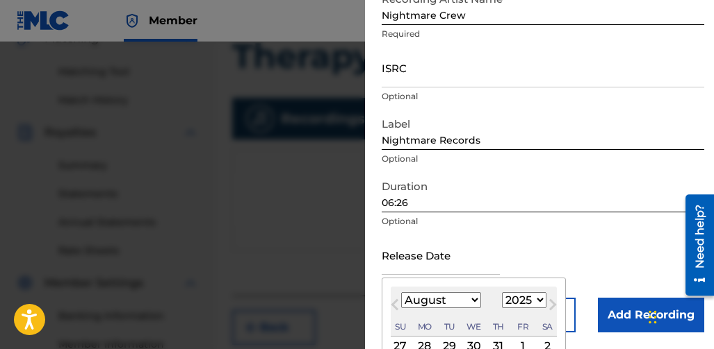
type input "August 9 2025"
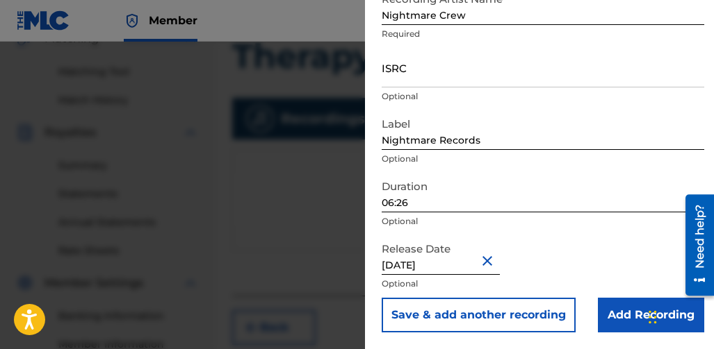
click at [611, 311] on input "Add Recording" at bounding box center [651, 315] width 106 height 35
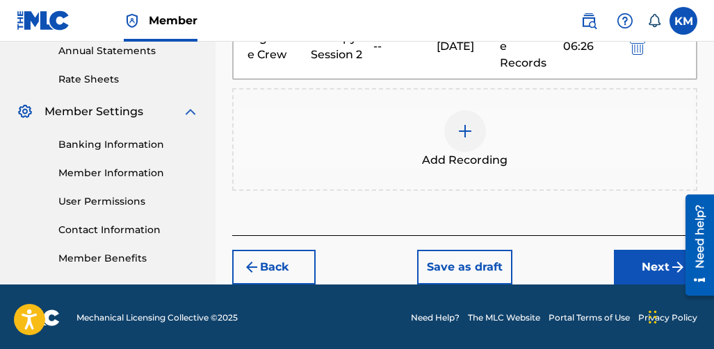
click at [626, 250] on button "Next" at bounding box center [655, 267] width 83 height 35
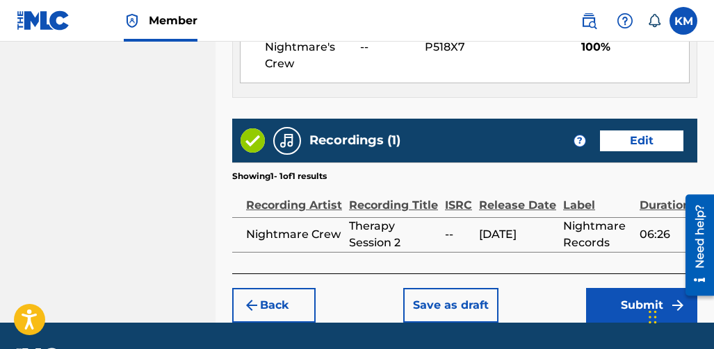
scroll to position [897, 0]
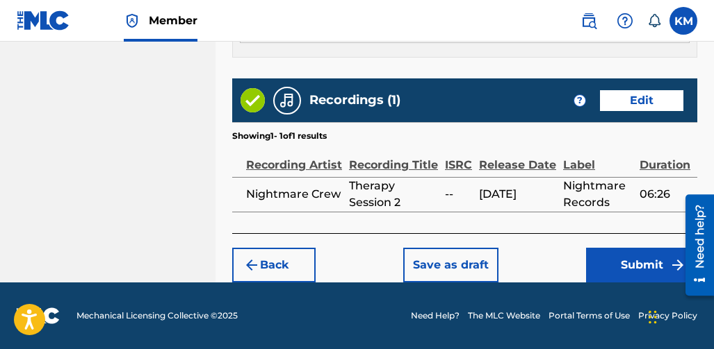
click at [599, 261] on button "Submit" at bounding box center [641, 265] width 111 height 35
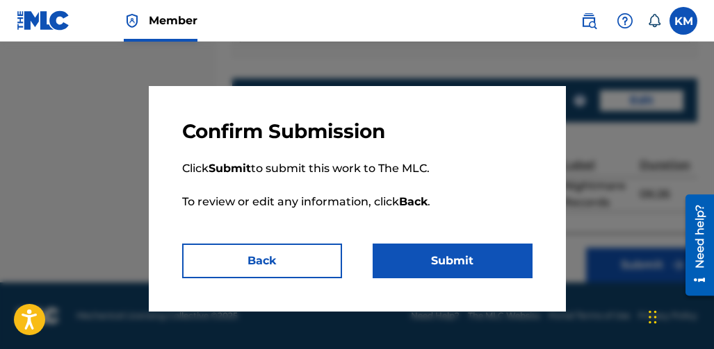
click at [447, 250] on button "Submit" at bounding box center [452, 261] width 160 height 35
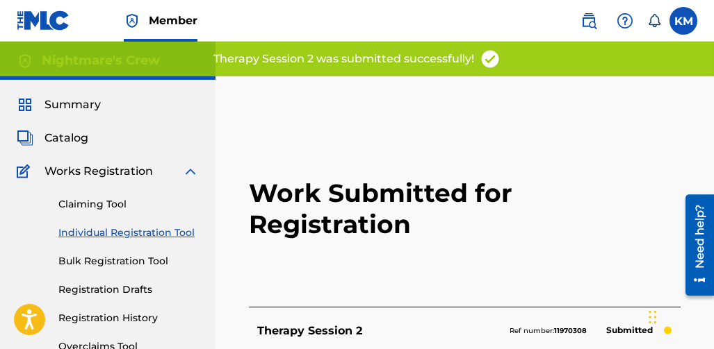
scroll to position [69, 0]
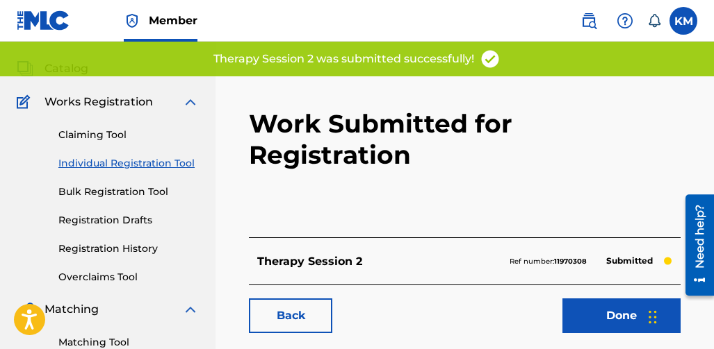
click at [589, 299] on link "Done" at bounding box center [621, 316] width 118 height 35
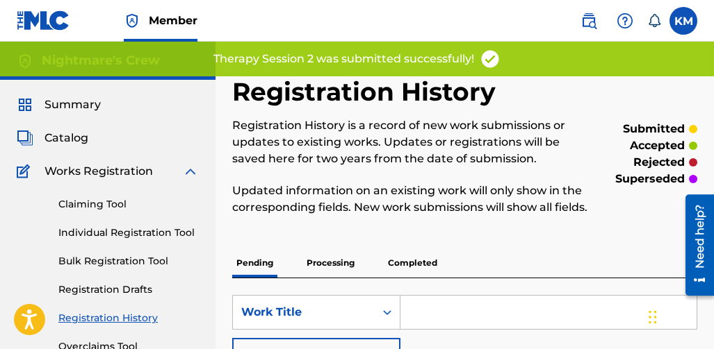
click at [142, 235] on link "Individual Registration Tool" at bounding box center [128, 233] width 140 height 15
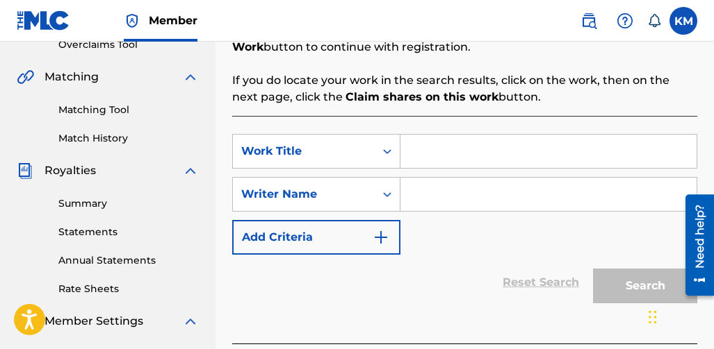
scroll to position [278, 0]
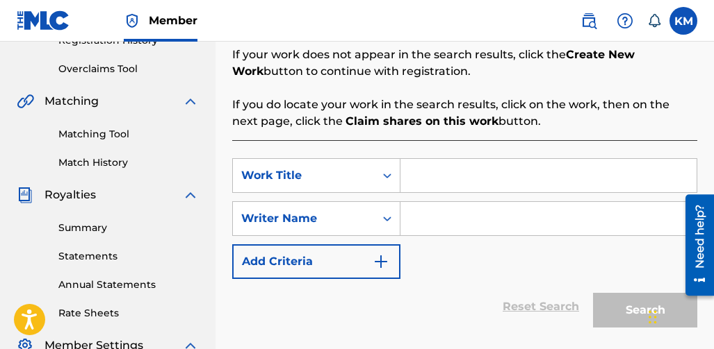
click at [427, 177] on input "Search Form" at bounding box center [548, 175] width 296 height 33
type input "Therapy Session"
click at [411, 220] on input "Search Form" at bounding box center [548, 218] width 296 height 33
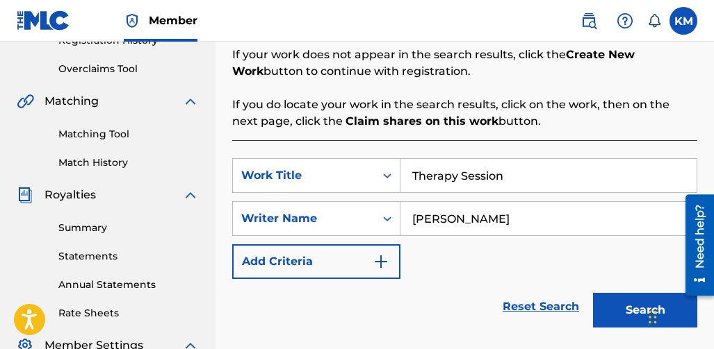
type input "[PERSON_NAME]"
click at [604, 299] on button "Search" at bounding box center [645, 310] width 104 height 35
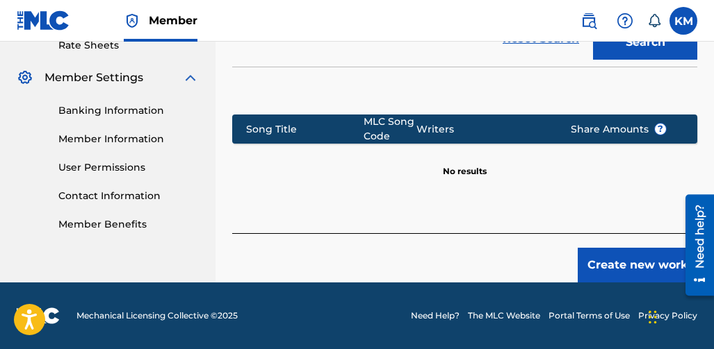
click at [605, 272] on button "Create new work" at bounding box center [637, 265] width 120 height 35
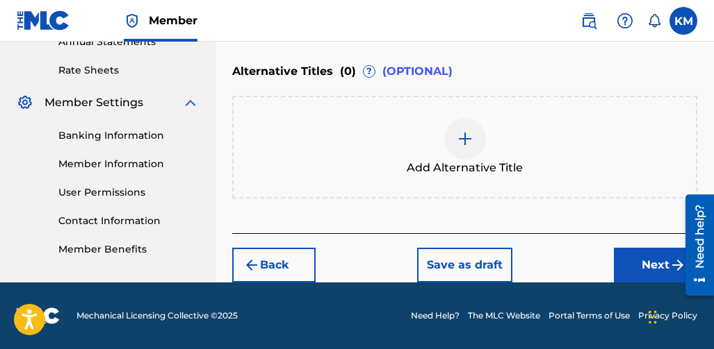
click at [616, 259] on button "Next" at bounding box center [655, 265] width 83 height 35
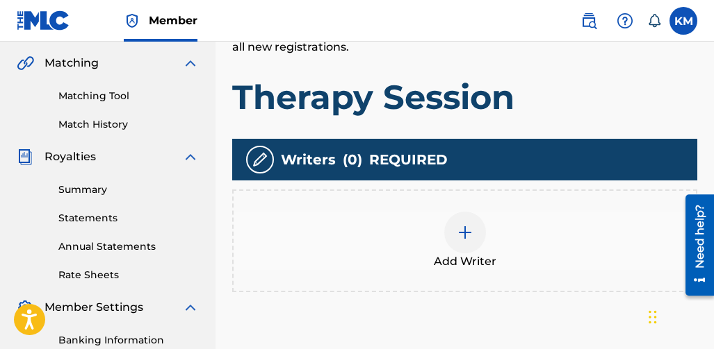
scroll to position [340, 0]
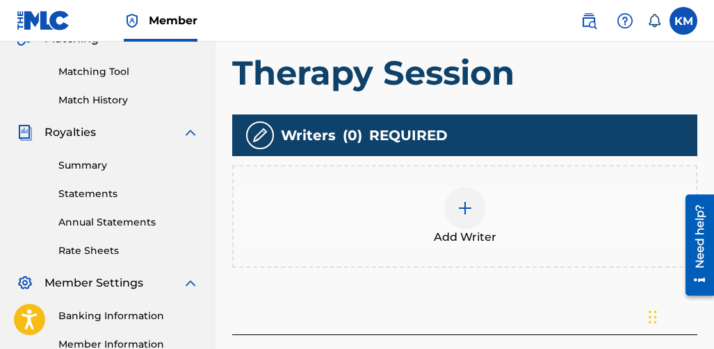
click at [450, 203] on div at bounding box center [465, 209] width 42 height 42
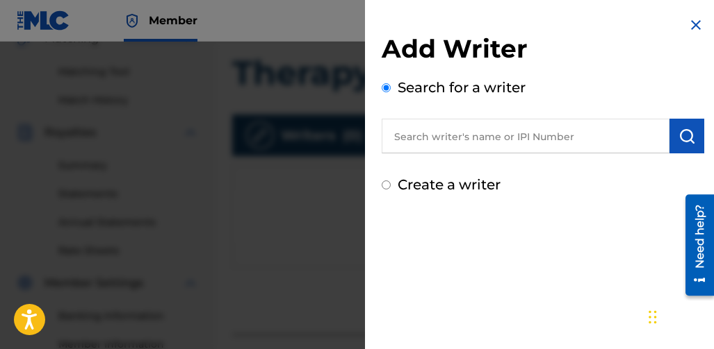
drag, startPoint x: 548, startPoint y: 141, endPoint x: 537, endPoint y: 149, distance: 12.9
click at [548, 141] on input "text" at bounding box center [525, 136] width 288 height 35
type input "[PERSON_NAME]"
click at [682, 120] on button "submit" at bounding box center [686, 136] width 35 height 35
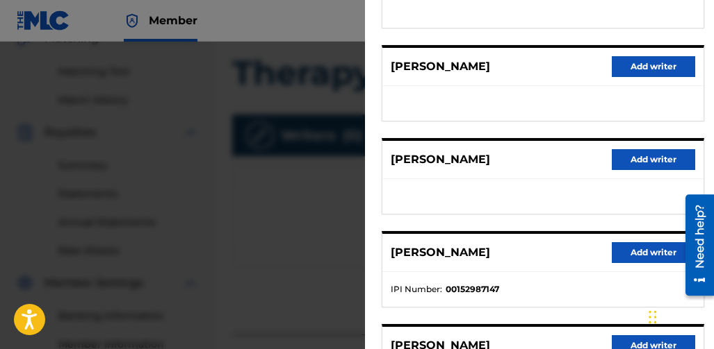
scroll to position [347, 0]
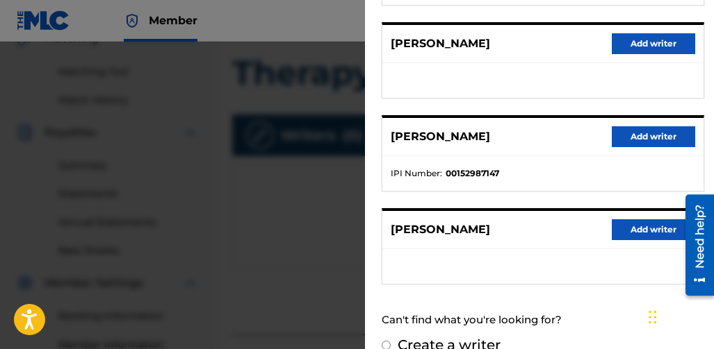
click at [639, 231] on button "Add writer" at bounding box center [652, 230] width 83 height 21
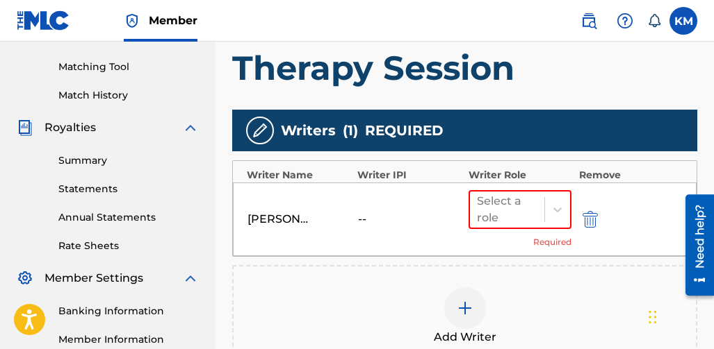
scroll to position [338, 0]
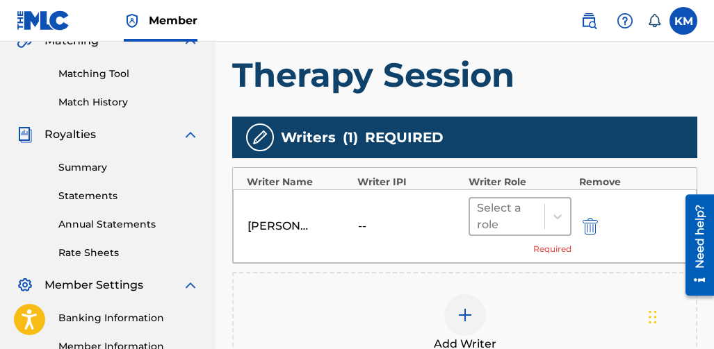
click at [480, 222] on div at bounding box center [507, 216] width 61 height 19
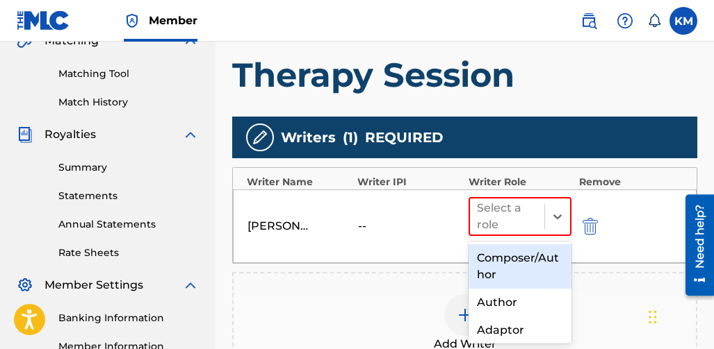
click at [509, 256] on div "Composer/Author" at bounding box center [520, 267] width 104 height 44
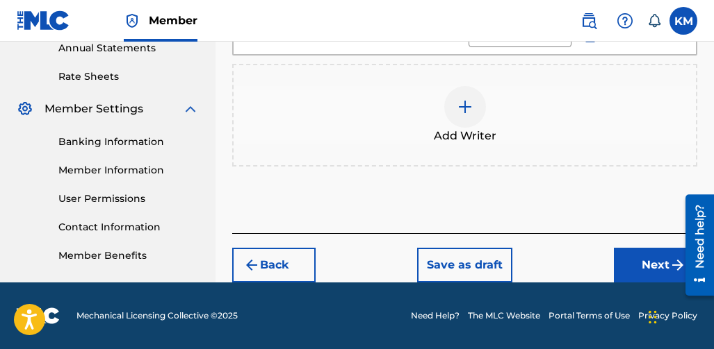
click at [628, 262] on button "Next" at bounding box center [655, 265] width 83 height 35
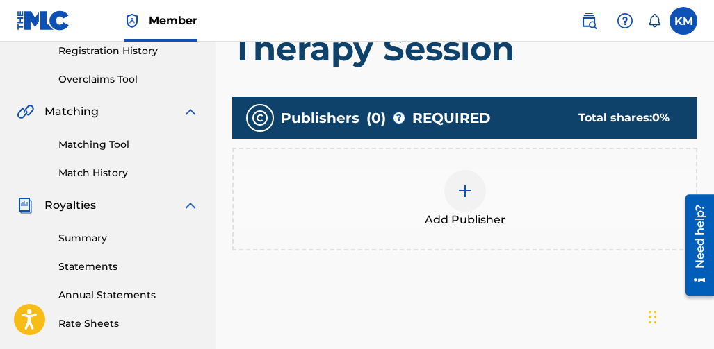
scroll to position [271, 0]
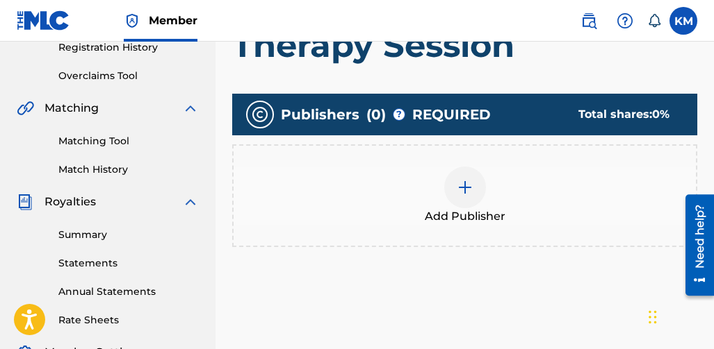
click at [465, 189] on img at bounding box center [464, 187] width 17 height 17
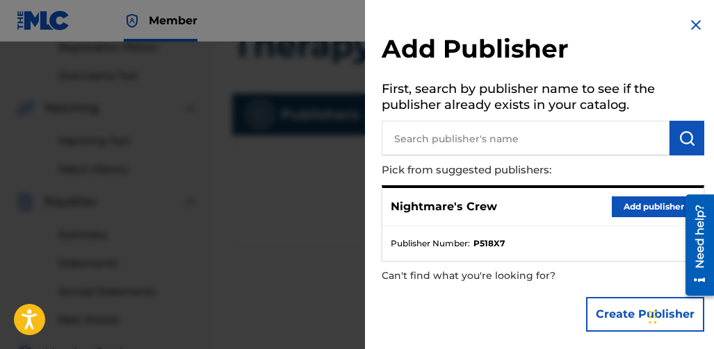
click at [620, 207] on button "Add publisher" at bounding box center [652, 207] width 83 height 21
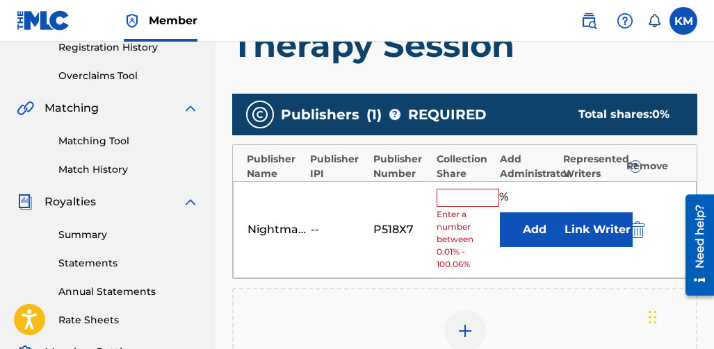
click at [466, 203] on input "text" at bounding box center [467, 198] width 63 height 18
type input "100"
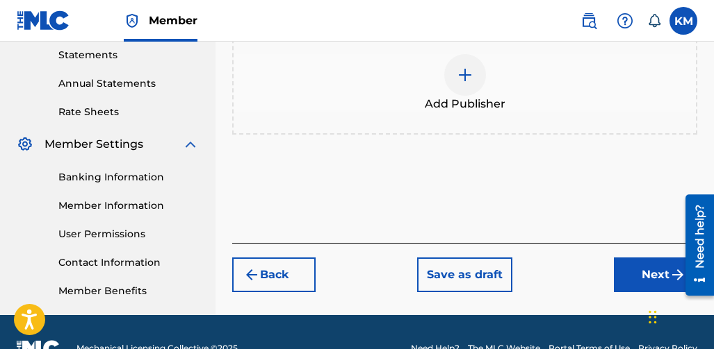
click at [636, 275] on button "Next" at bounding box center [655, 275] width 83 height 35
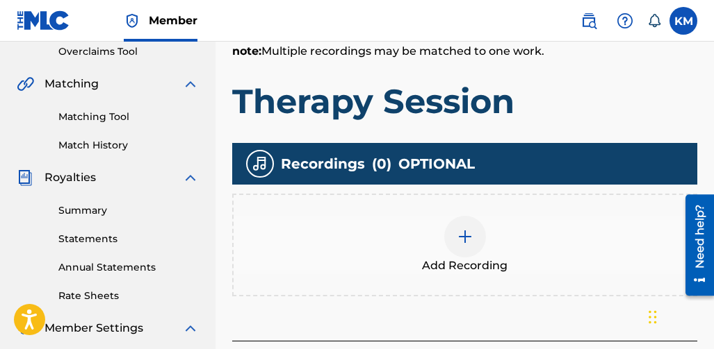
scroll to position [340, 0]
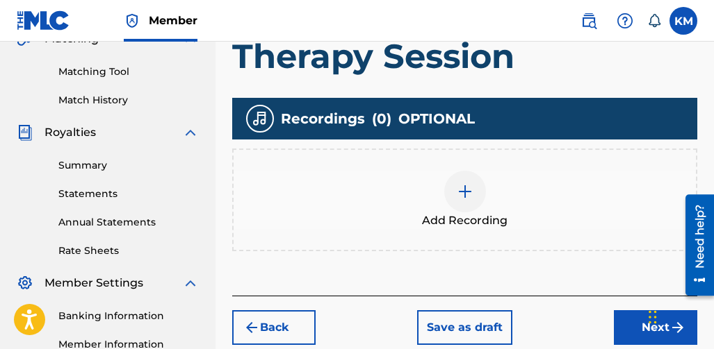
click at [468, 201] on div at bounding box center [465, 192] width 42 height 42
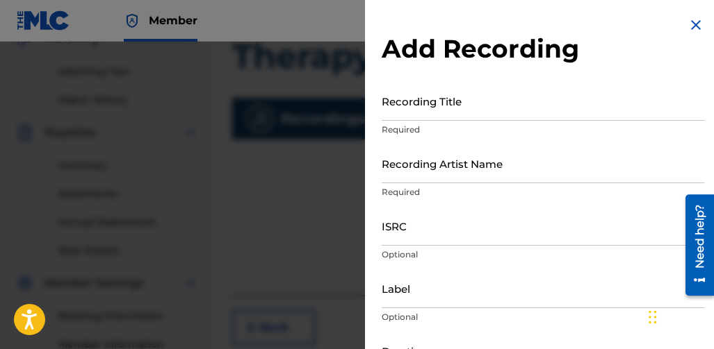
click at [411, 117] on input "Recording Title" at bounding box center [542, 101] width 322 height 40
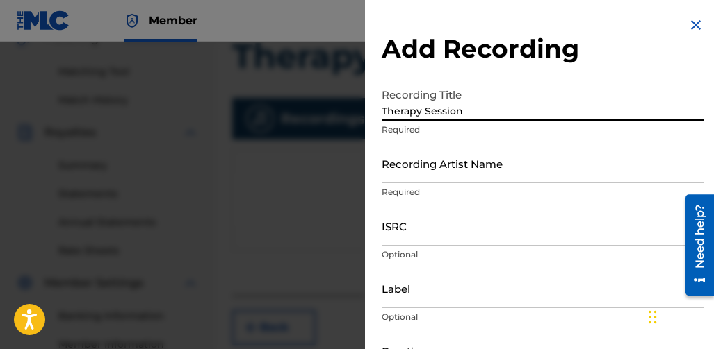
type input "Therapy Session"
click at [434, 179] on input "Recording Artist Name" at bounding box center [542, 164] width 322 height 40
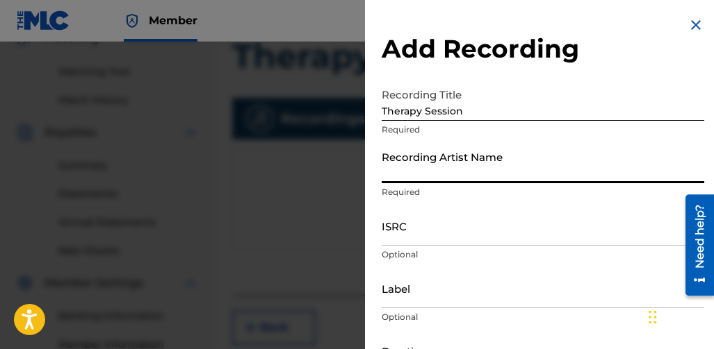
type input "Nightmare Crew"
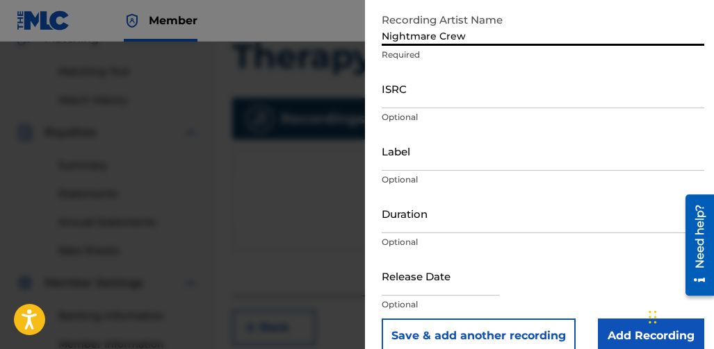
scroll to position [139, 0]
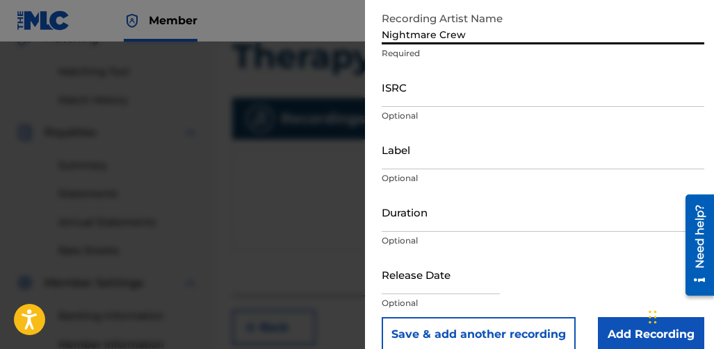
click at [429, 216] on input "Duration" at bounding box center [542, 212] width 322 height 40
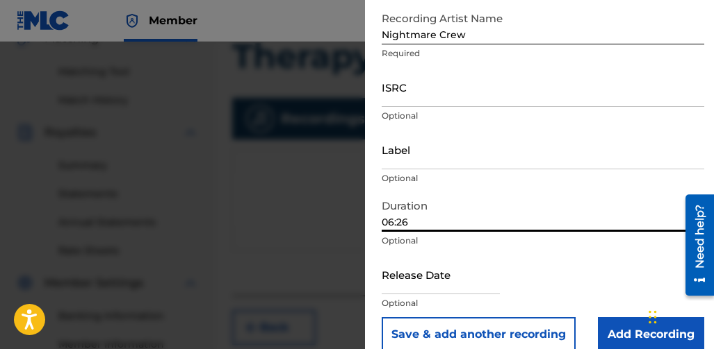
scroll to position [158, 0]
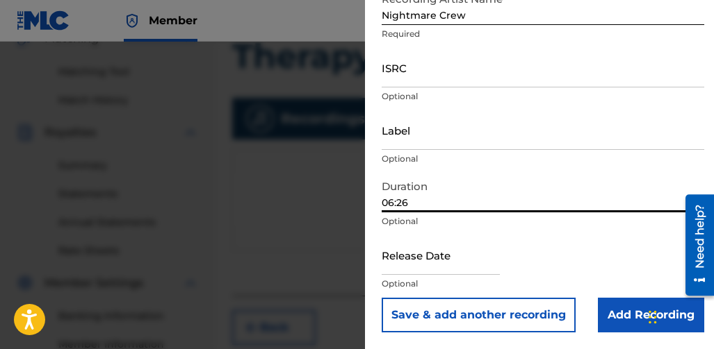
type input "06:26"
click at [438, 258] on input "text" at bounding box center [440, 256] width 118 height 40
select select "7"
select select "2025"
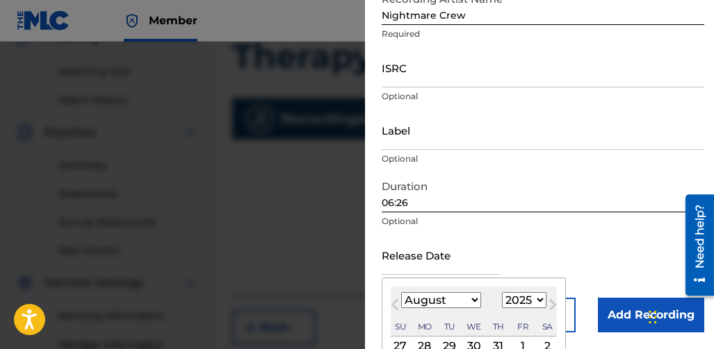
type input "August 9 2025"
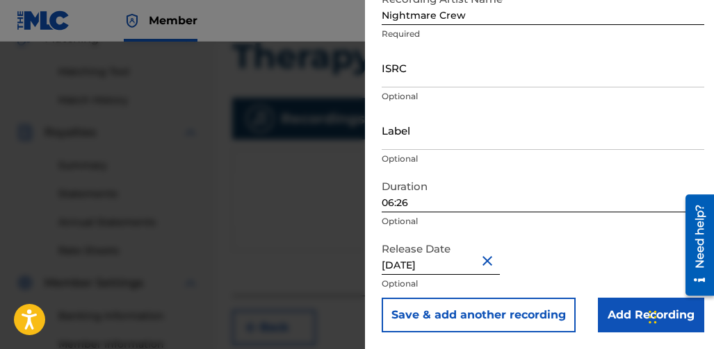
click at [604, 309] on input "Add Recording" at bounding box center [651, 315] width 106 height 35
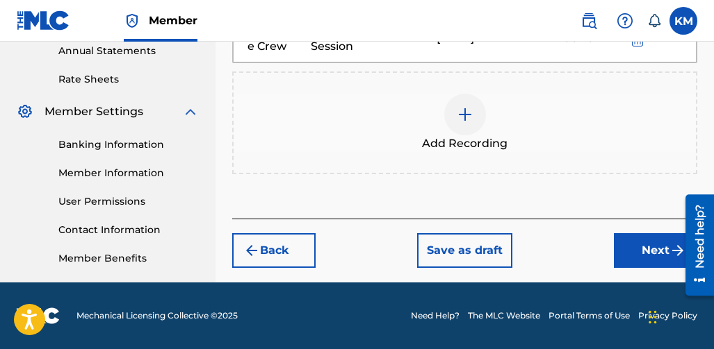
click at [625, 246] on button "Next" at bounding box center [655, 250] width 83 height 35
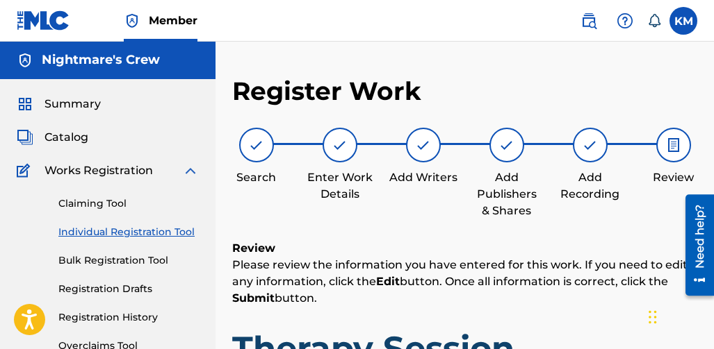
scroll to position [0, 0]
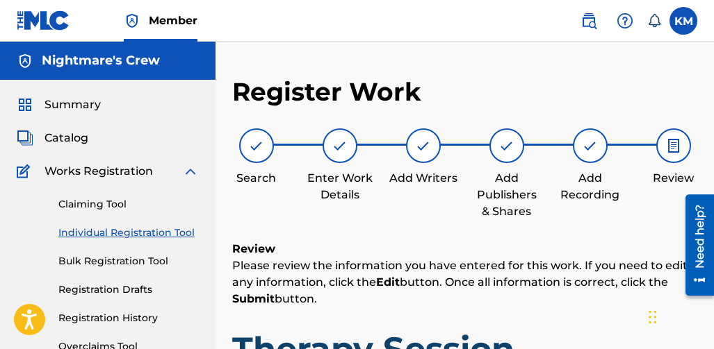
click at [590, 146] on img at bounding box center [590, 146] width 17 height 17
click at [598, 188] on div "Add Recording" at bounding box center [589, 186] width 69 height 33
click at [545, 190] on div "Search Enter Work Details Add Writers Add Publishers & Shares Add Recording Rev…" at bounding box center [464, 175] width 465 height 92
click at [617, 163] on div "Add Recording" at bounding box center [589, 166] width 69 height 75
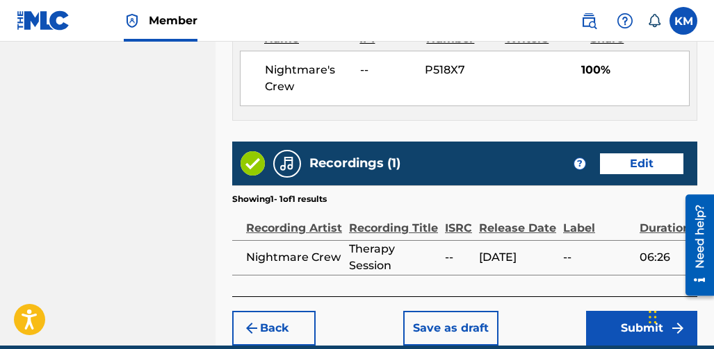
scroll to position [897, 0]
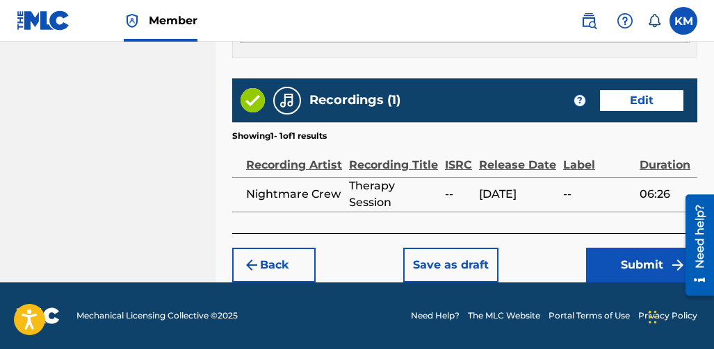
click at [632, 102] on button "Edit" at bounding box center [641, 100] width 83 height 21
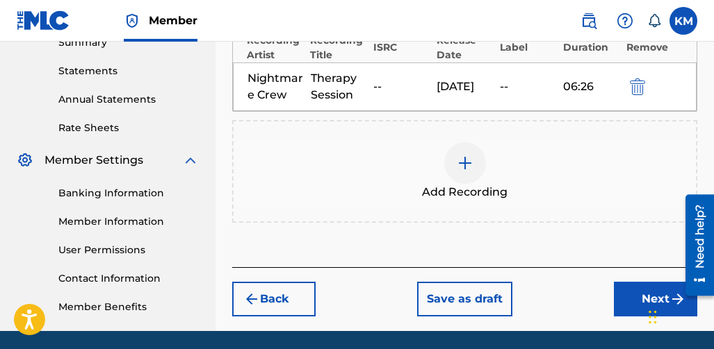
scroll to position [373, 0]
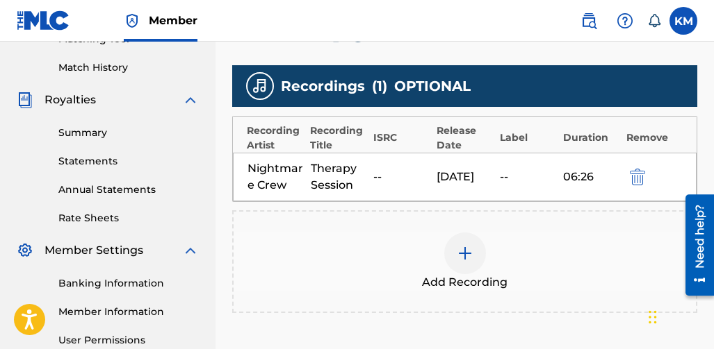
click at [492, 249] on div "Add Recording" at bounding box center [464, 262] width 462 height 58
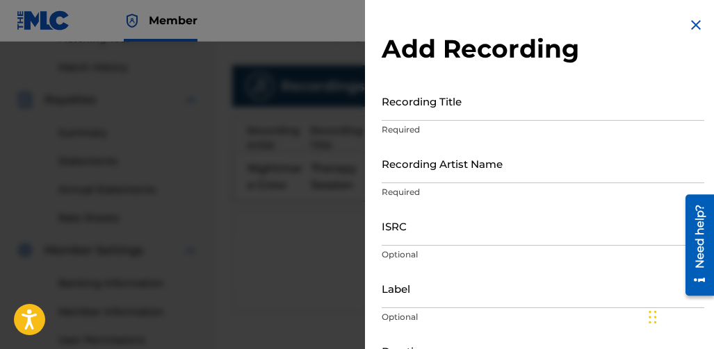
click at [696, 21] on img at bounding box center [695, 25] width 17 height 17
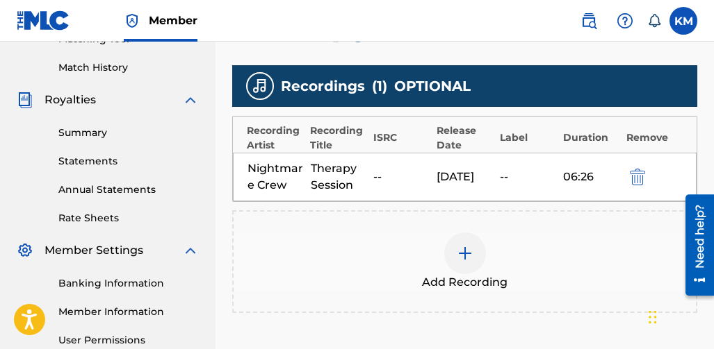
click at [460, 243] on div at bounding box center [465, 254] width 42 height 42
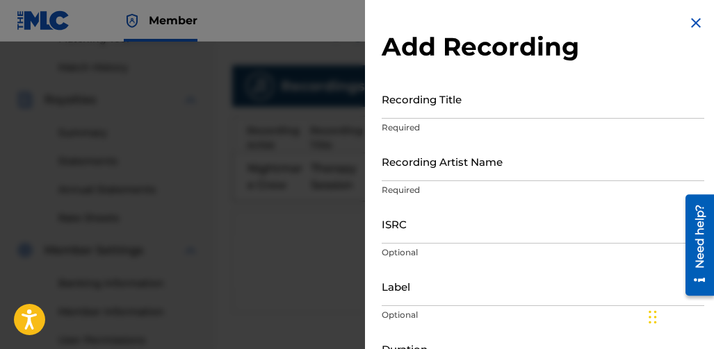
scroll to position [0, 0]
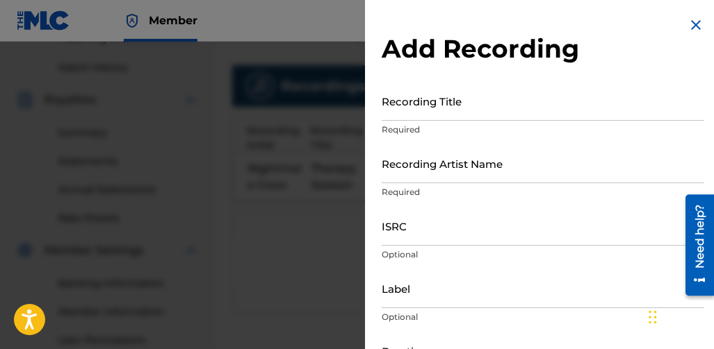
click at [700, 27] on div "Add Recording Recording Title Required Recording Artist Name Required ISRC Opti…" at bounding box center [543, 254] width 356 height 508
click at [696, 27] on img at bounding box center [695, 25] width 17 height 17
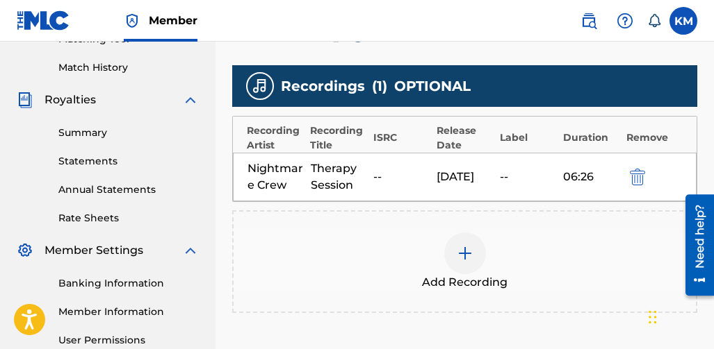
click at [636, 177] on img "submit" at bounding box center [637, 177] width 15 height 17
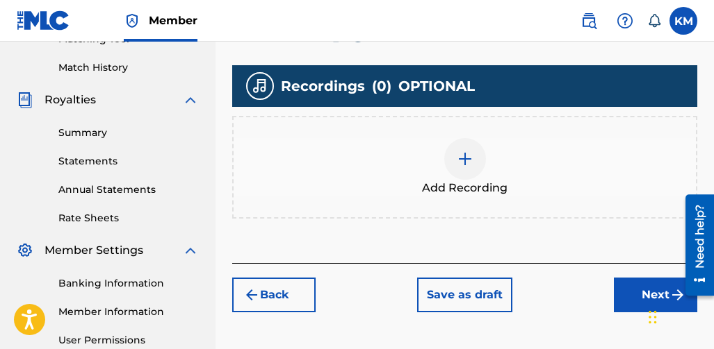
click at [502, 165] on div "Add Recording" at bounding box center [464, 167] width 462 height 58
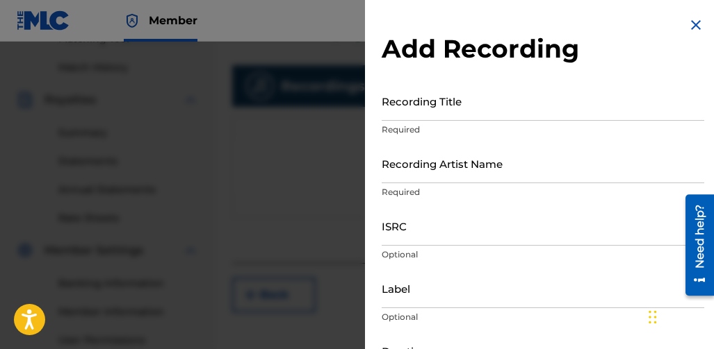
click at [410, 114] on input "Recording Title" at bounding box center [542, 101] width 322 height 40
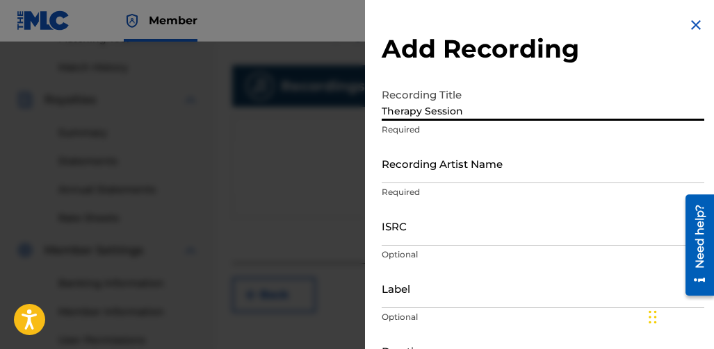
type input "Therapy Session"
click at [443, 177] on input "Recording Artist Name" at bounding box center [542, 164] width 322 height 40
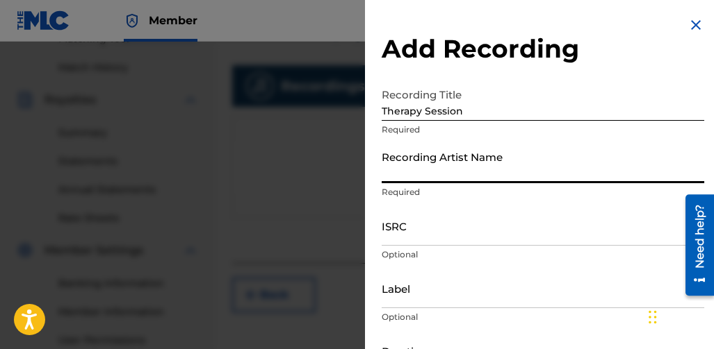
type input "Nightmare Crew"
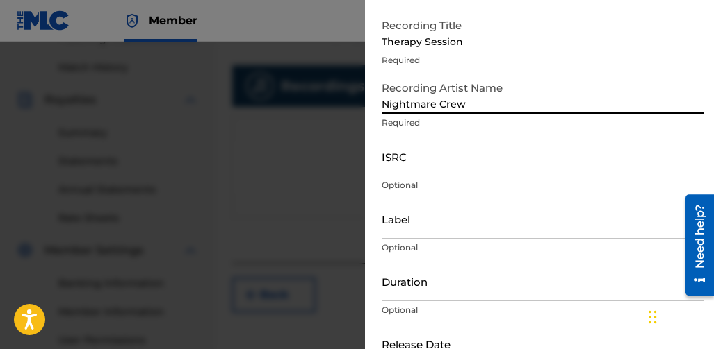
click at [462, 230] on input "Label" at bounding box center [542, 219] width 322 height 40
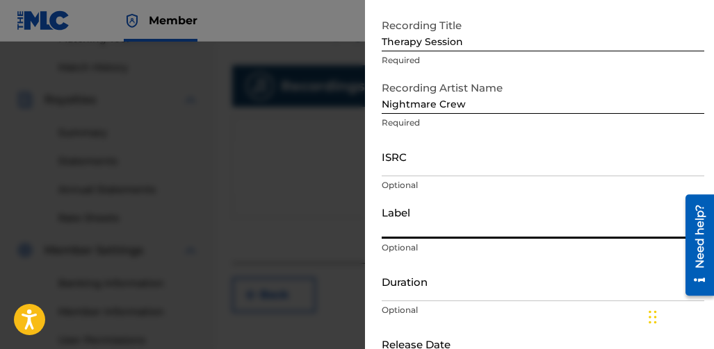
type input "Nightmare Records"
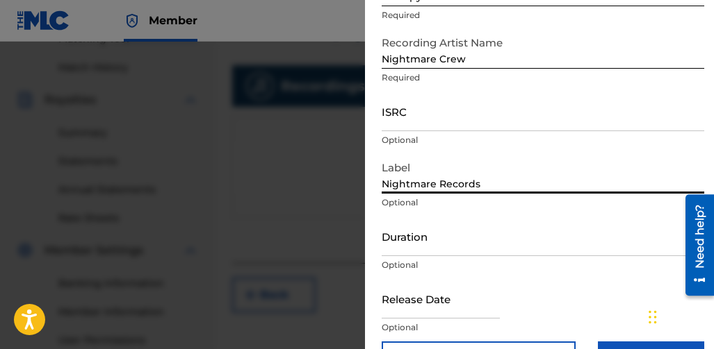
scroll to position [139, 0]
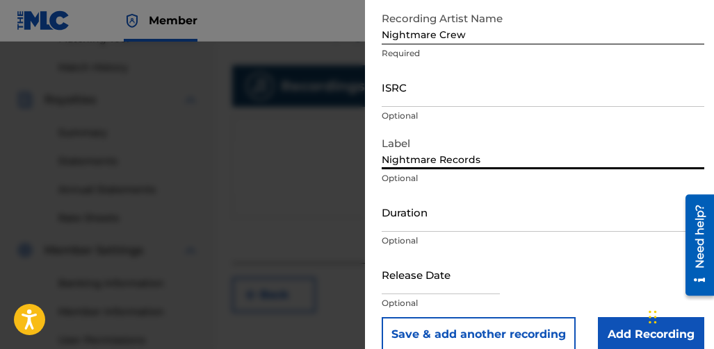
click at [466, 224] on input "Duration" at bounding box center [542, 212] width 322 height 40
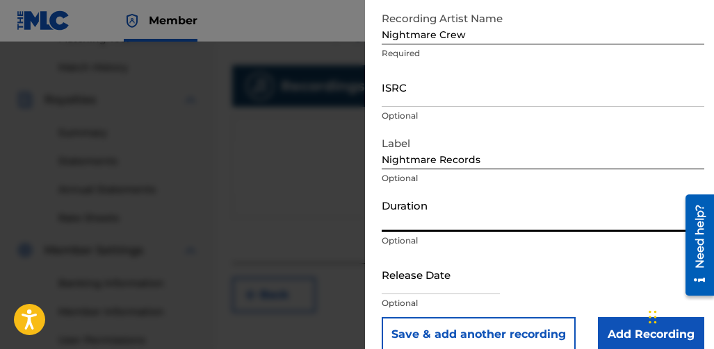
type input "06:26"
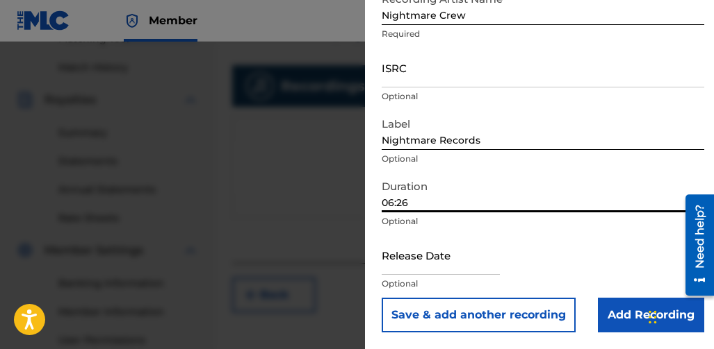
click at [477, 263] on input "text" at bounding box center [440, 256] width 118 height 40
select select "7"
select select "2025"
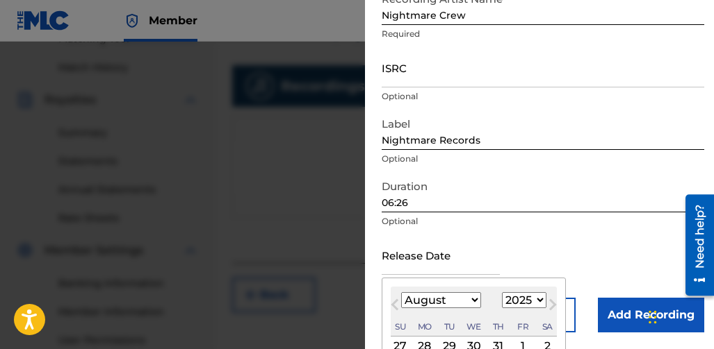
type input "August 9 2025"
click at [575, 269] on div "Release Date August 9 2025 Previous Month Next Month August 2025 January Februa…" at bounding box center [542, 267] width 322 height 63
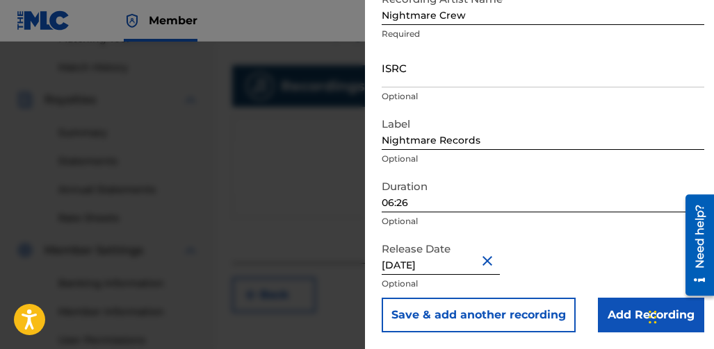
click at [600, 310] on input "Add Recording" at bounding box center [651, 315] width 106 height 35
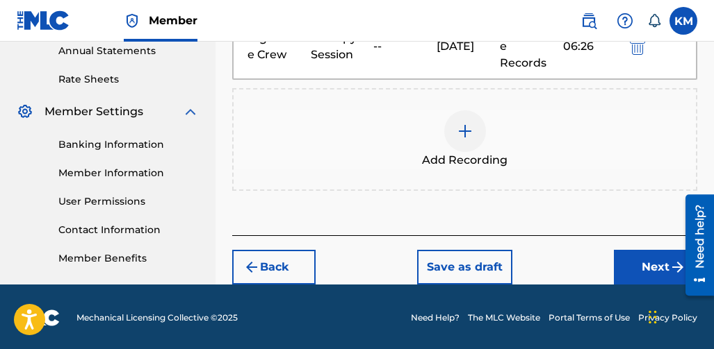
click at [631, 256] on button "Next" at bounding box center [655, 267] width 83 height 35
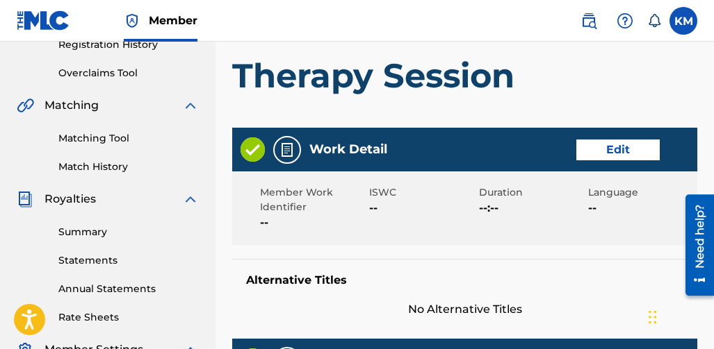
scroll to position [271, 0]
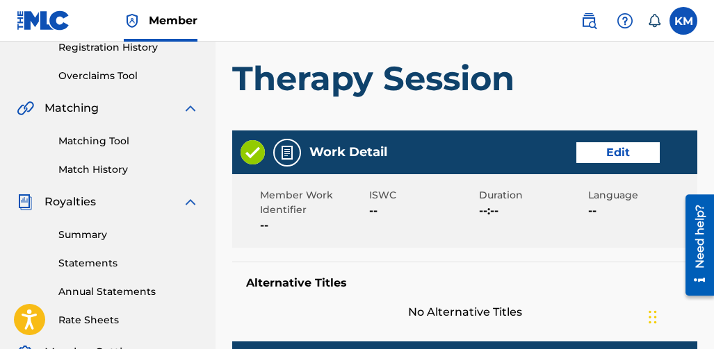
click at [600, 154] on button "Edit" at bounding box center [617, 152] width 83 height 21
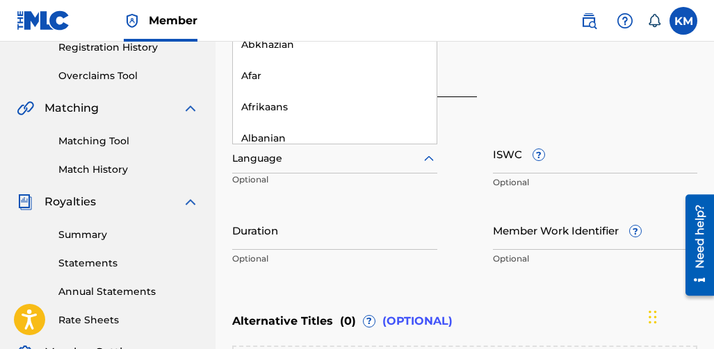
click at [255, 161] on div at bounding box center [334, 158] width 205 height 17
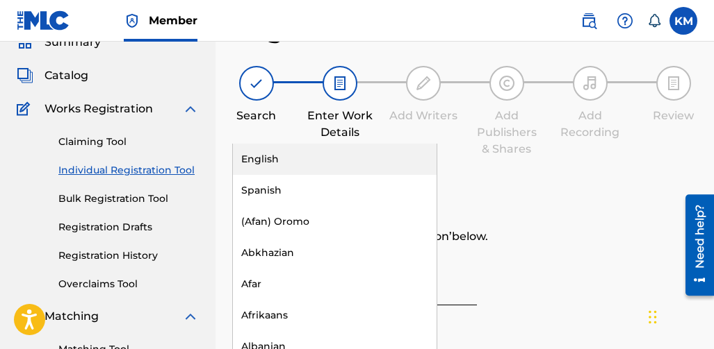
click at [280, 158] on div "English" at bounding box center [335, 159] width 204 height 31
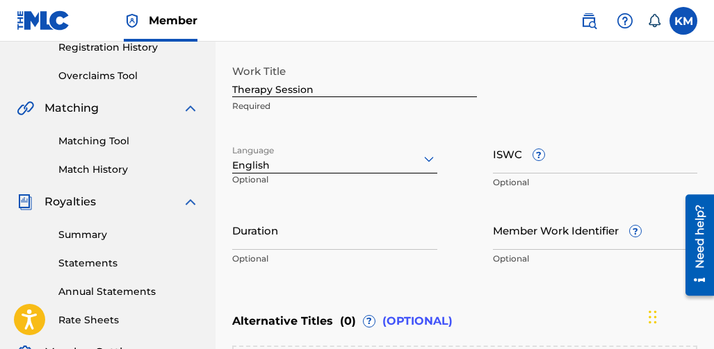
click at [409, 236] on input "Duration" at bounding box center [334, 231] width 205 height 40
click at [391, 240] on input "Duration" at bounding box center [334, 231] width 205 height 40
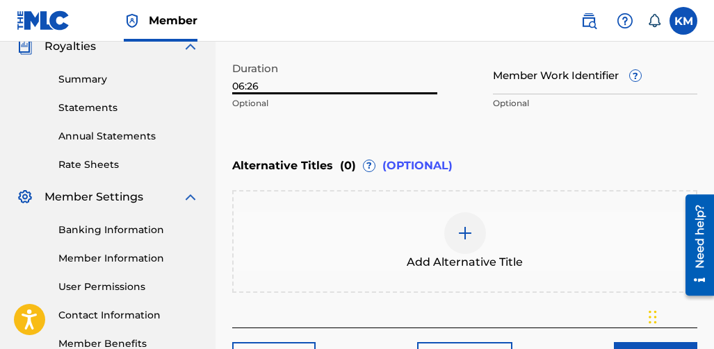
scroll to position [452, 0]
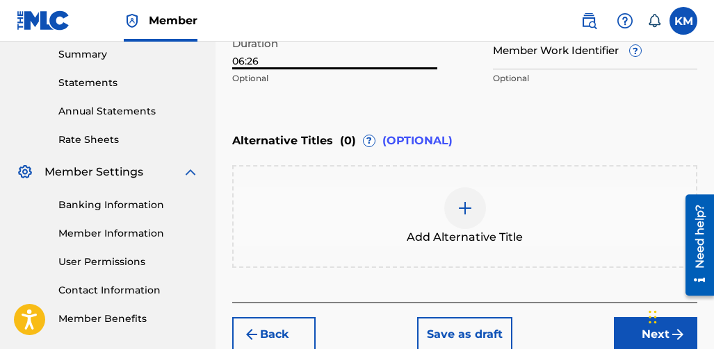
type input "06:26"
click at [619, 325] on button "Next" at bounding box center [655, 335] width 83 height 35
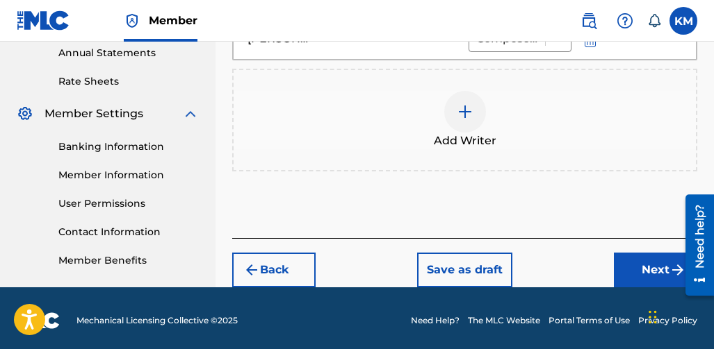
scroll to position [515, 0]
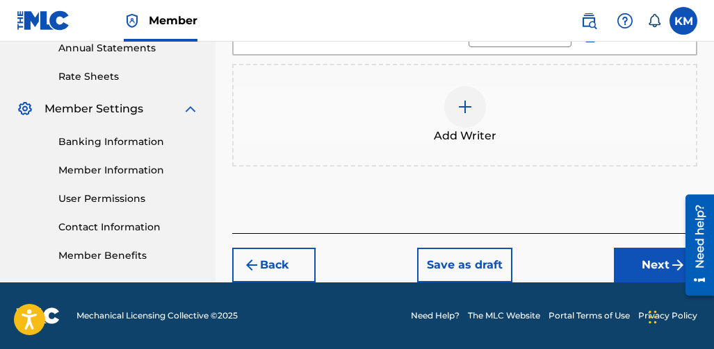
click at [620, 258] on button "Next" at bounding box center [655, 265] width 83 height 35
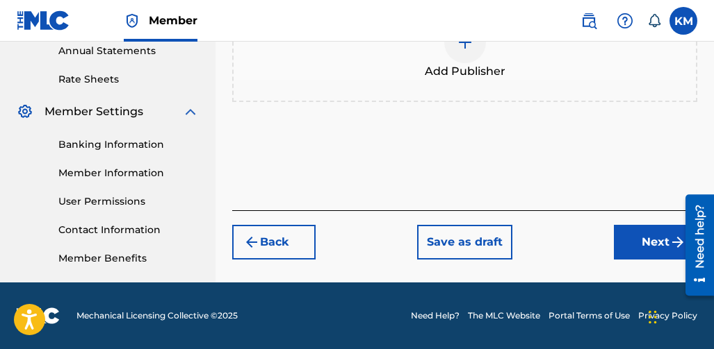
click at [626, 250] on button "Next" at bounding box center [655, 242] width 83 height 35
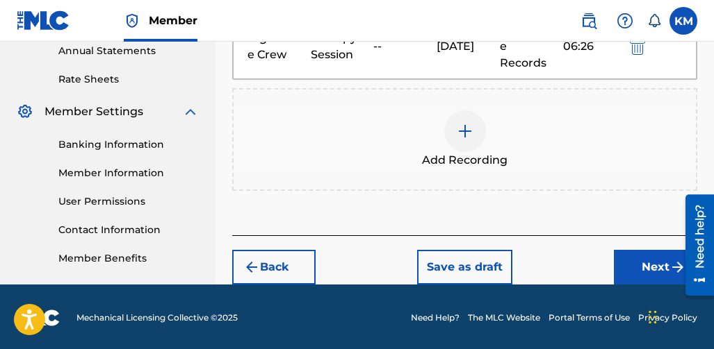
click at [617, 258] on button "Next" at bounding box center [655, 267] width 83 height 35
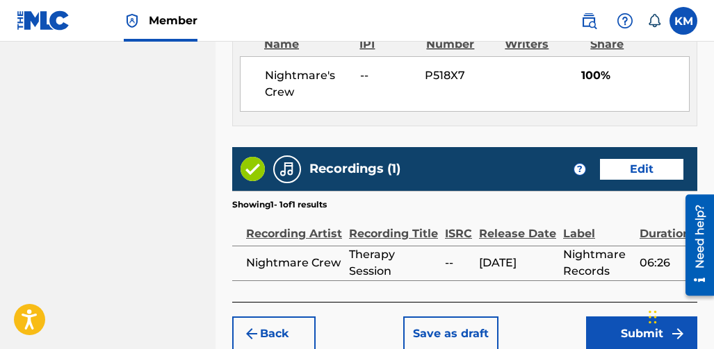
scroll to position [897, 0]
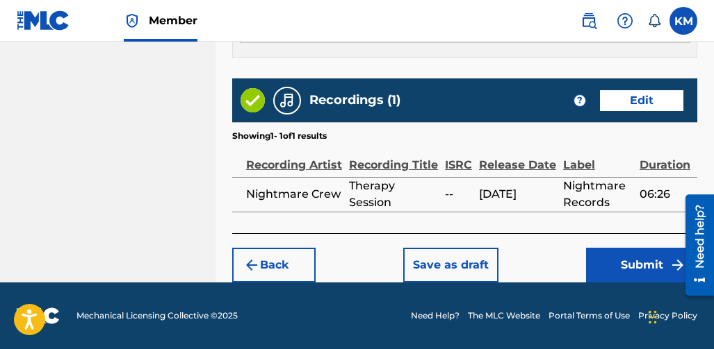
click at [604, 258] on button "Submit" at bounding box center [641, 265] width 111 height 35
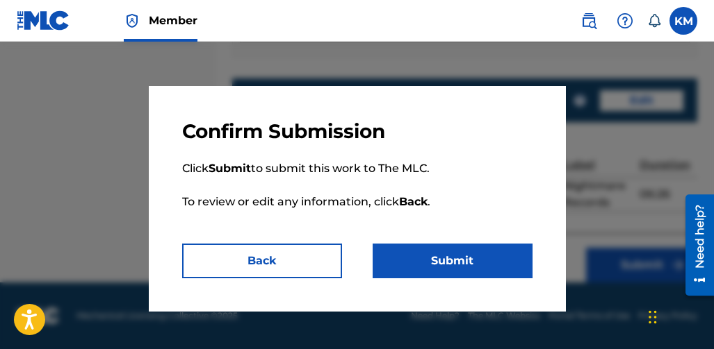
click at [496, 256] on button "Submit" at bounding box center [452, 261] width 160 height 35
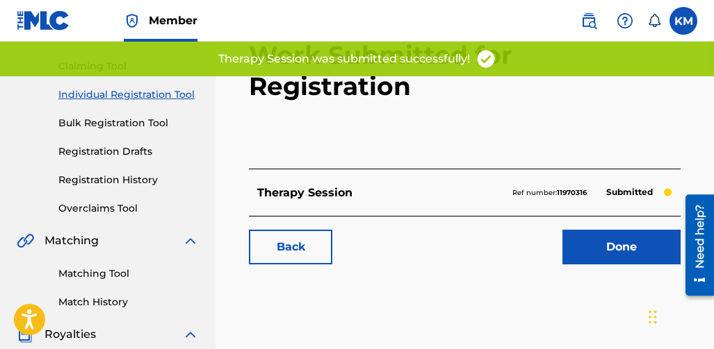
scroll to position [139, 0]
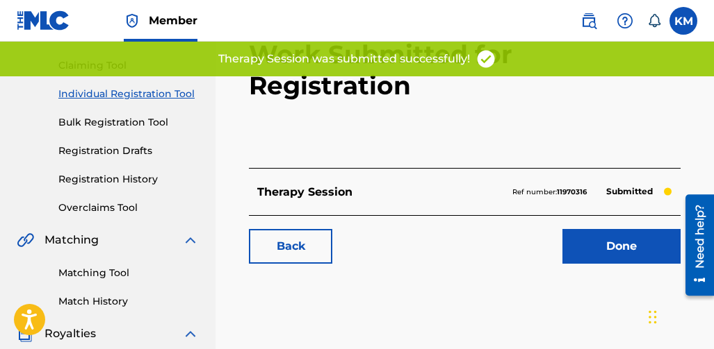
click at [584, 229] on link "Done" at bounding box center [621, 246] width 118 height 35
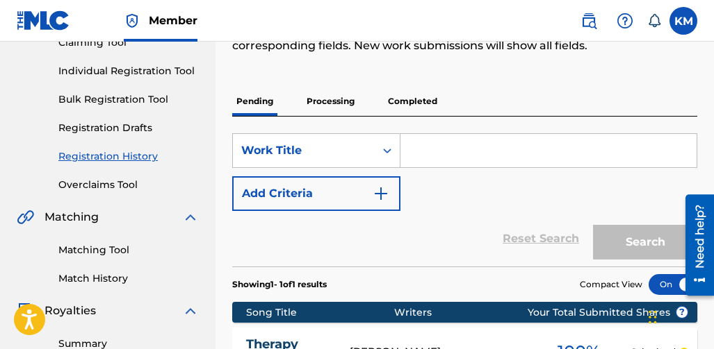
scroll to position [139, 0]
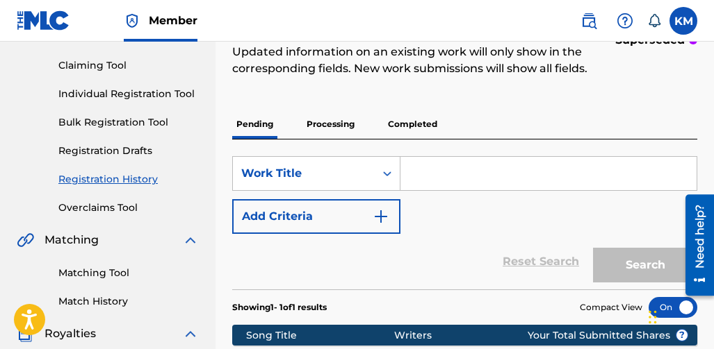
click at [116, 100] on link "Individual Registration Tool" at bounding box center [128, 94] width 140 height 15
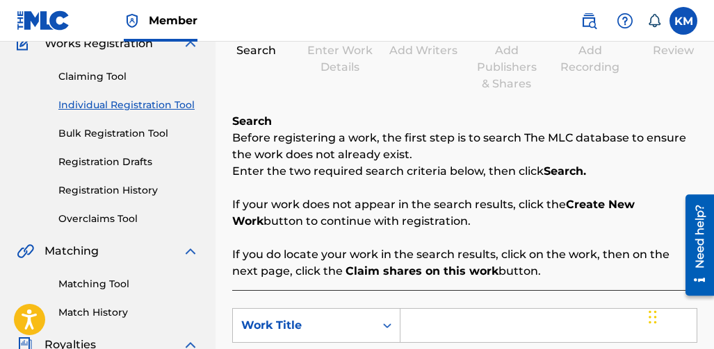
scroll to position [208, 0]
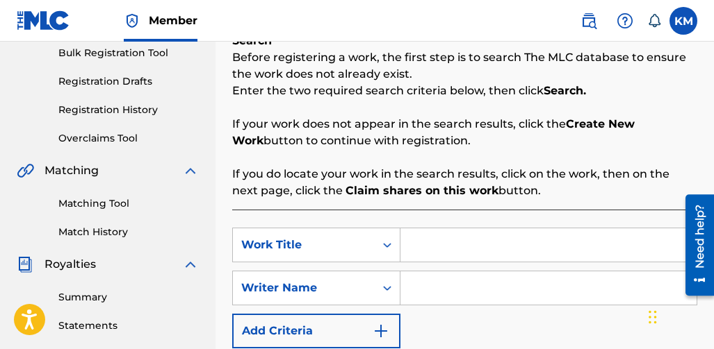
click at [404, 240] on input "Search Form" at bounding box center [548, 245] width 296 height 33
type input "Incarcerated"
click at [406, 285] on input "Search Form" at bounding box center [548, 288] width 296 height 33
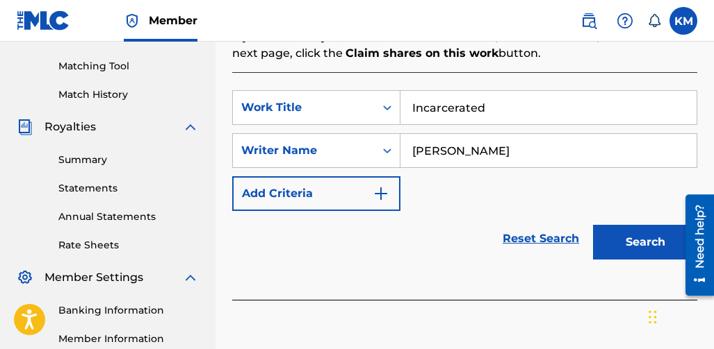
scroll to position [347, 0]
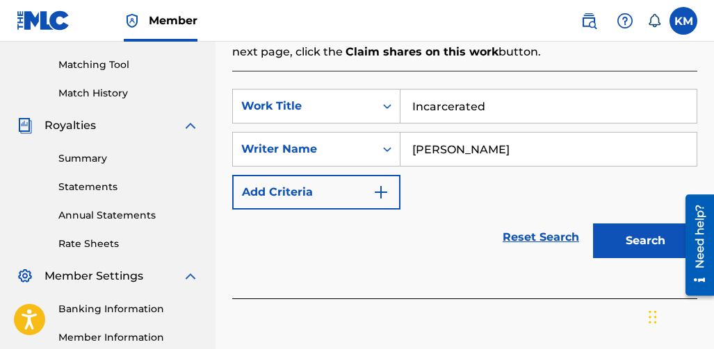
type input "[PERSON_NAME]"
click at [607, 248] on button "Search" at bounding box center [645, 241] width 104 height 35
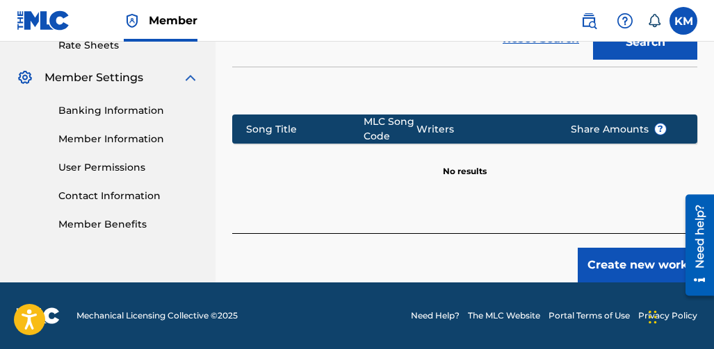
click at [580, 269] on div "Create new work" at bounding box center [464, 257] width 465 height 49
click at [591, 265] on button "Create new work" at bounding box center [637, 265] width 120 height 35
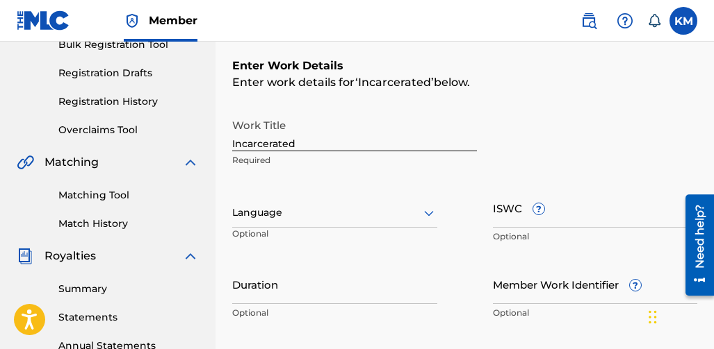
scroll to position [243, 0]
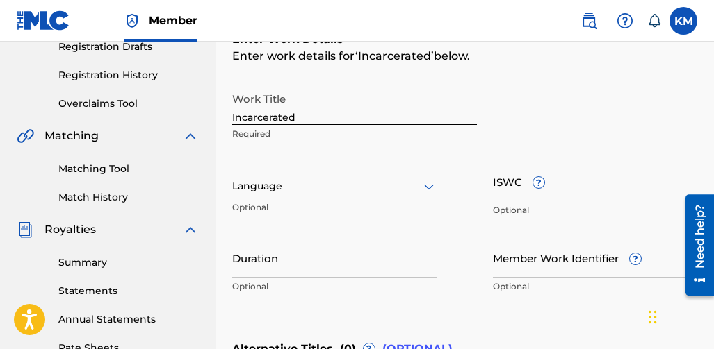
click at [356, 184] on div at bounding box center [334, 186] width 205 height 17
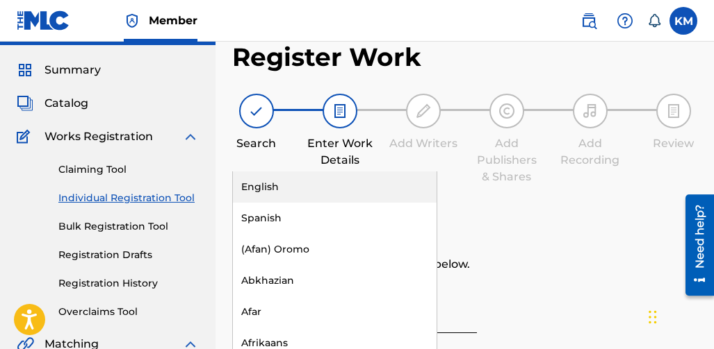
click at [312, 199] on div "English" at bounding box center [335, 187] width 204 height 31
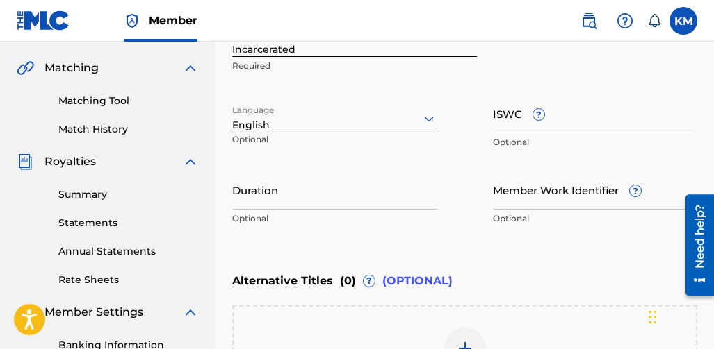
scroll to position [313, 0]
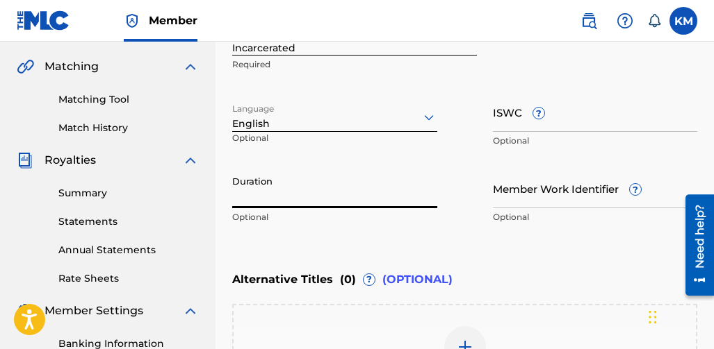
click at [352, 204] on input "Duration" at bounding box center [334, 189] width 205 height 40
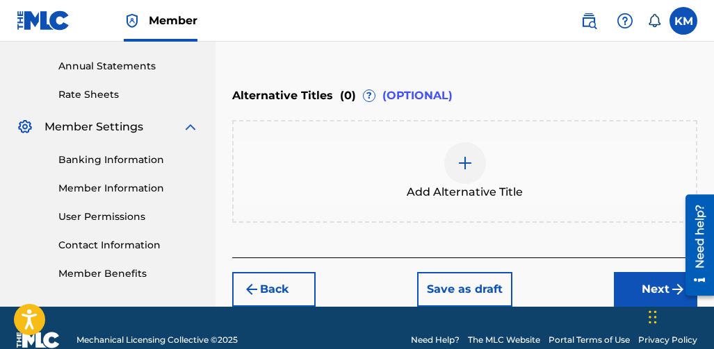
scroll to position [521, 0]
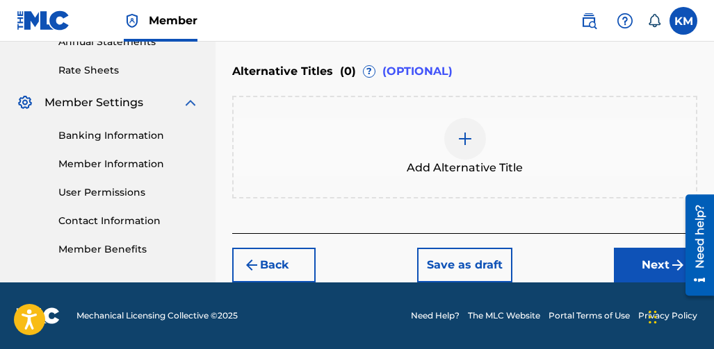
type input "04:45"
click at [621, 270] on button "Next" at bounding box center [655, 265] width 83 height 35
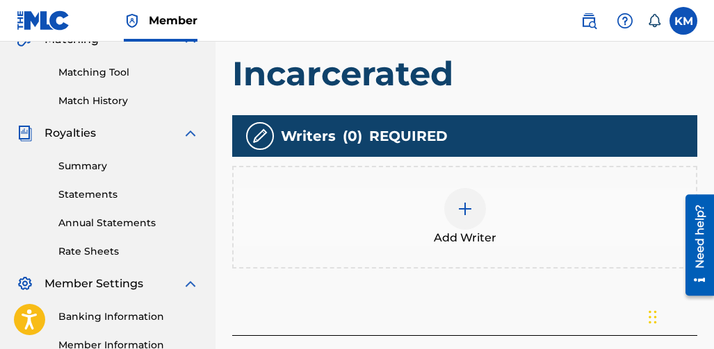
scroll to position [340, 0]
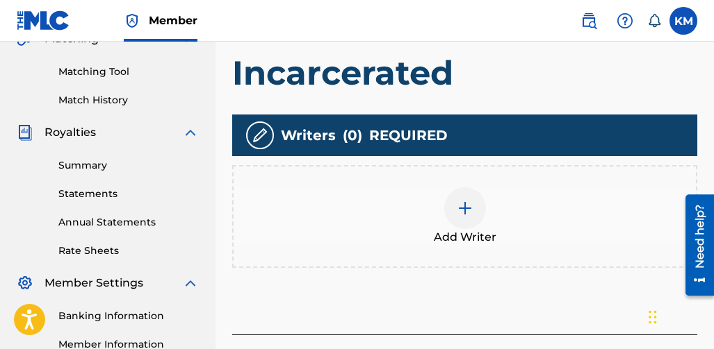
click at [475, 213] on div at bounding box center [465, 209] width 42 height 42
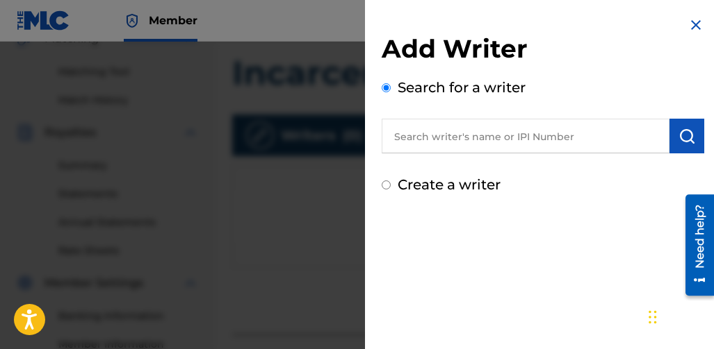
click at [477, 147] on input "text" at bounding box center [525, 136] width 288 height 35
type input "[PERSON_NAME]"
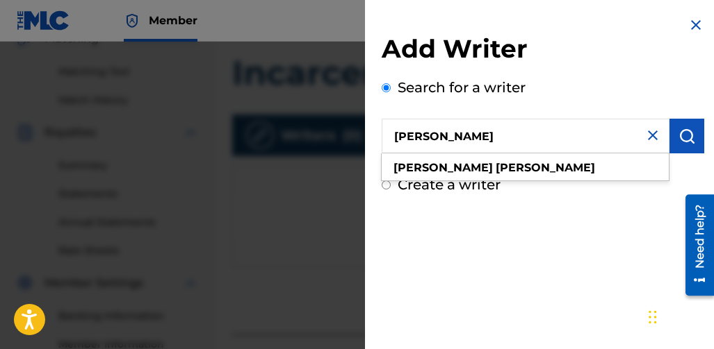
click at [669, 135] on button "submit" at bounding box center [686, 136] width 35 height 35
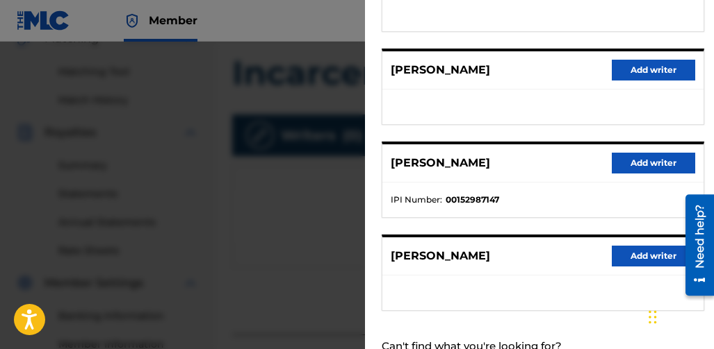
scroll to position [370, 0]
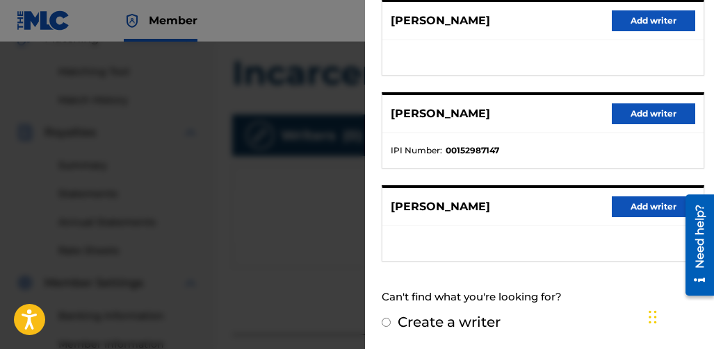
click at [647, 204] on button "Add writer" at bounding box center [652, 207] width 83 height 21
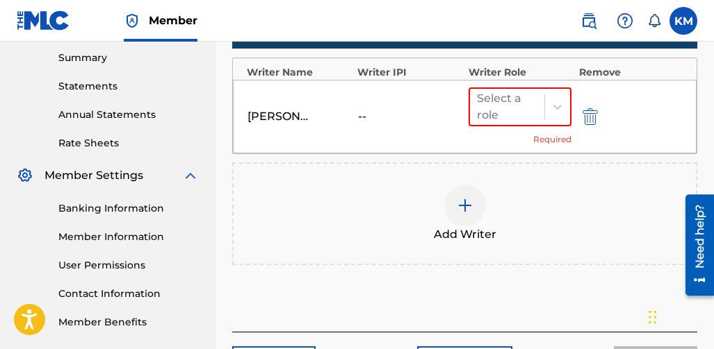
scroll to position [479, 0]
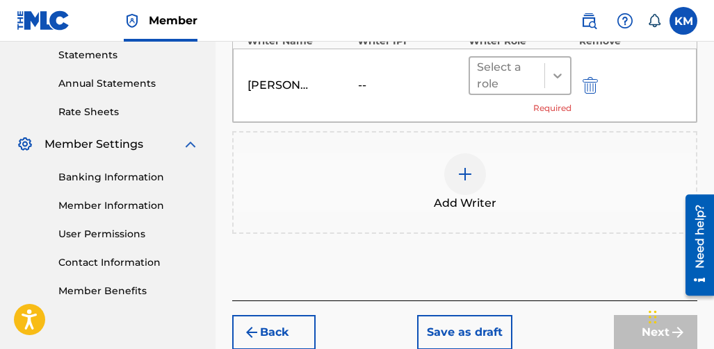
click at [558, 79] on icon at bounding box center [557, 76] width 14 height 14
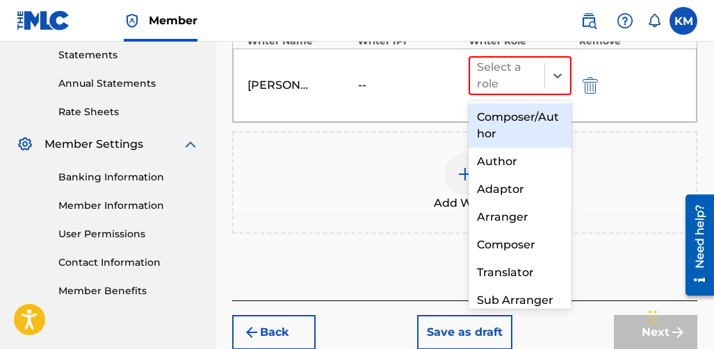
click at [509, 115] on div "Composer/Author" at bounding box center [520, 126] width 104 height 44
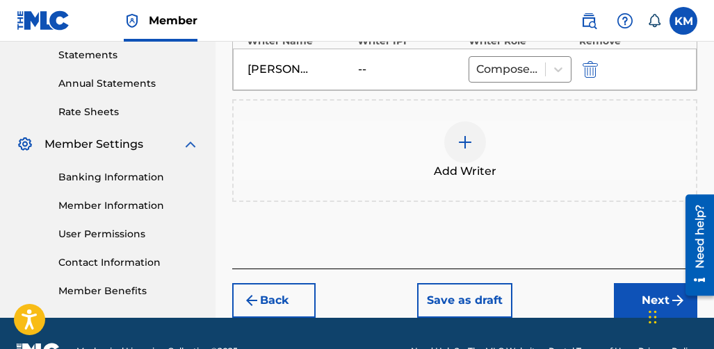
click at [635, 294] on button "Next" at bounding box center [655, 300] width 83 height 35
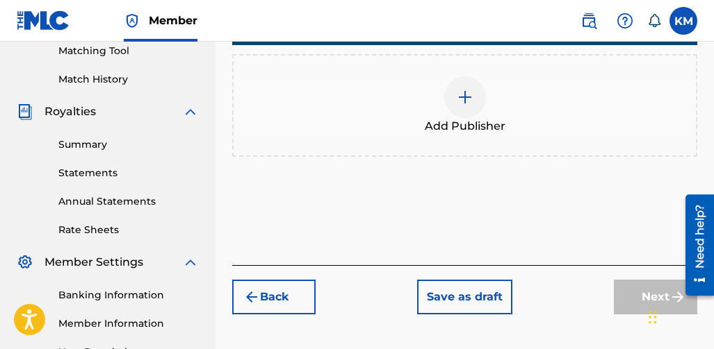
scroll to position [271, 0]
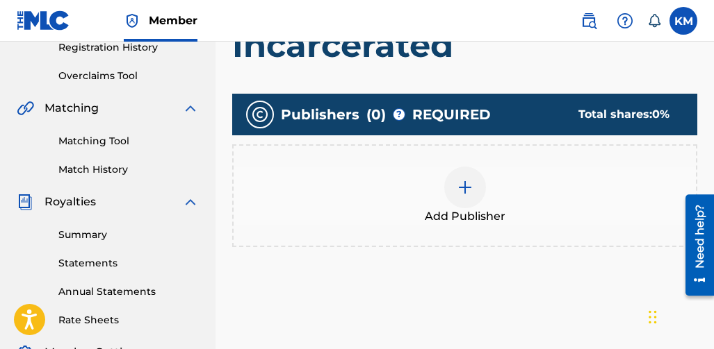
click at [463, 196] on div at bounding box center [465, 188] width 42 height 42
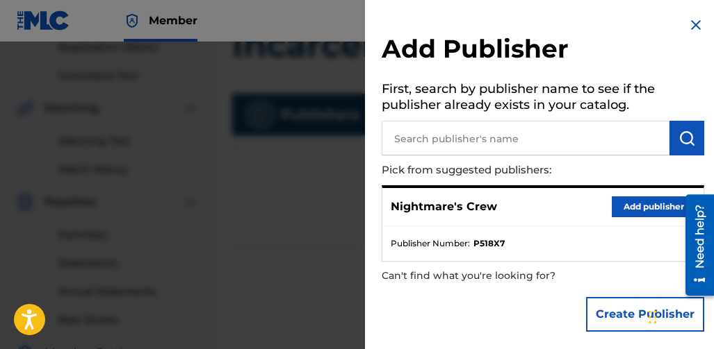
click at [617, 209] on button "Add publisher" at bounding box center [652, 207] width 83 height 21
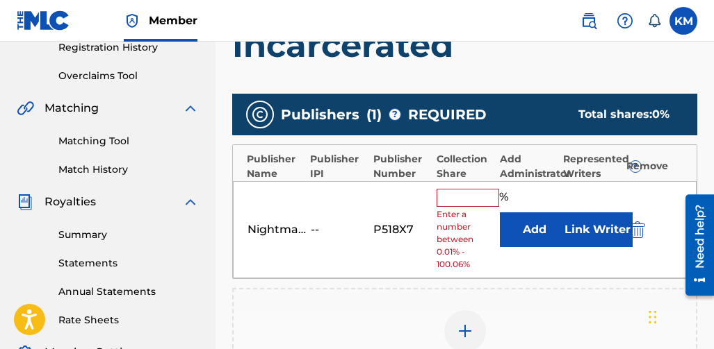
click at [467, 192] on input "text" at bounding box center [467, 198] width 63 height 18
type input "100"
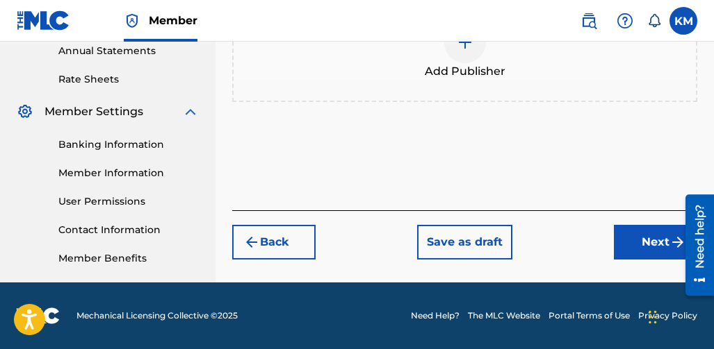
click at [630, 233] on button "Next" at bounding box center [655, 242] width 83 height 35
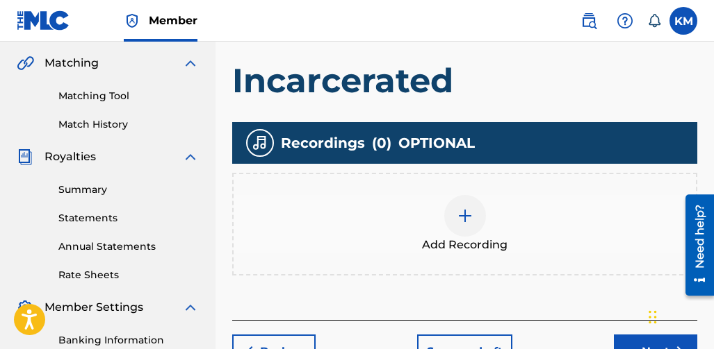
scroll to position [340, 0]
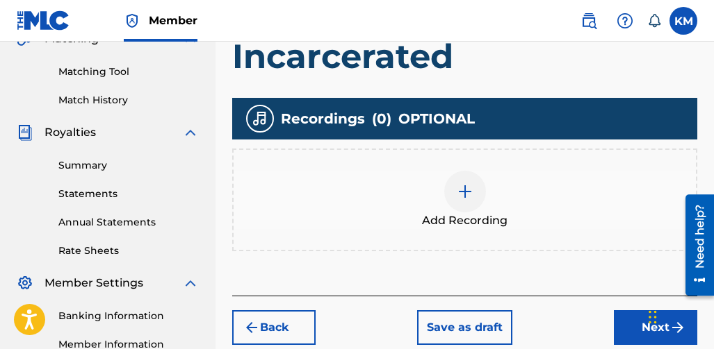
click at [447, 199] on div at bounding box center [465, 192] width 42 height 42
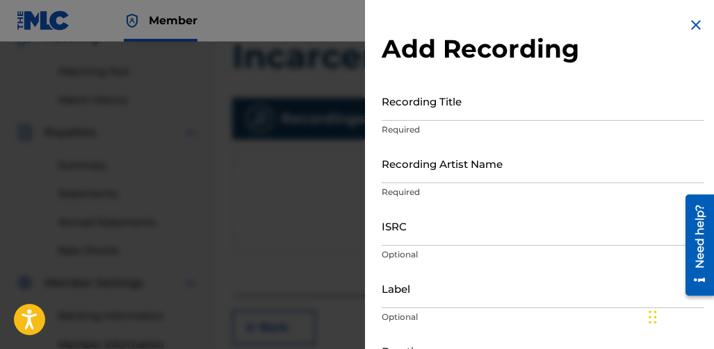
click at [441, 108] on input "Recording Title" at bounding box center [542, 101] width 322 height 40
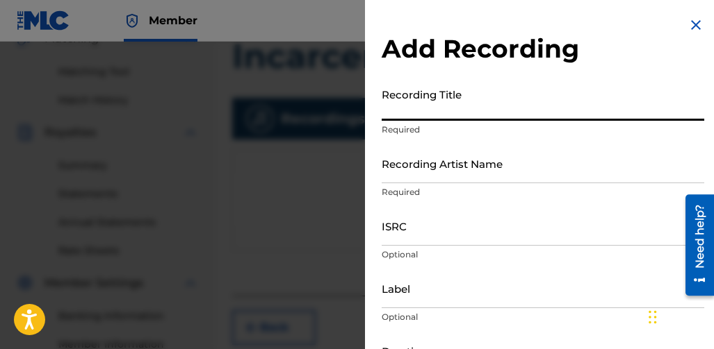
click at [439, 110] on input "Recording Title" at bounding box center [542, 101] width 322 height 40
type input "Incarcerated"
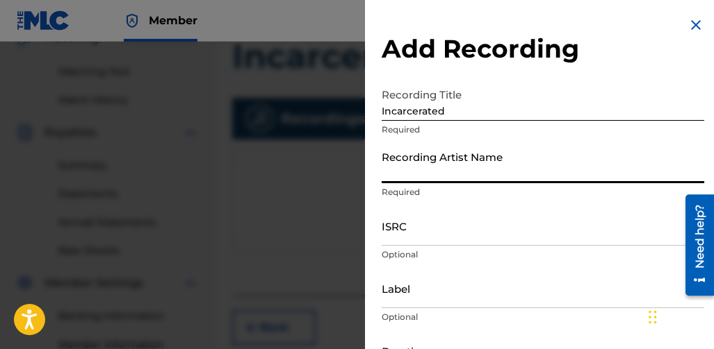
click at [401, 176] on input "Recording Artist Name" at bounding box center [542, 164] width 322 height 40
type input "Nightmare Crew"
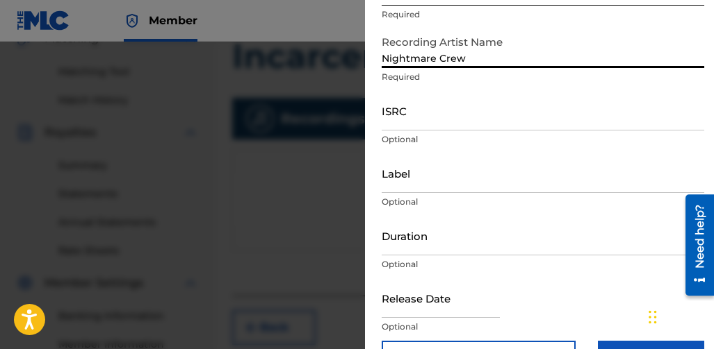
scroll to position [139, 0]
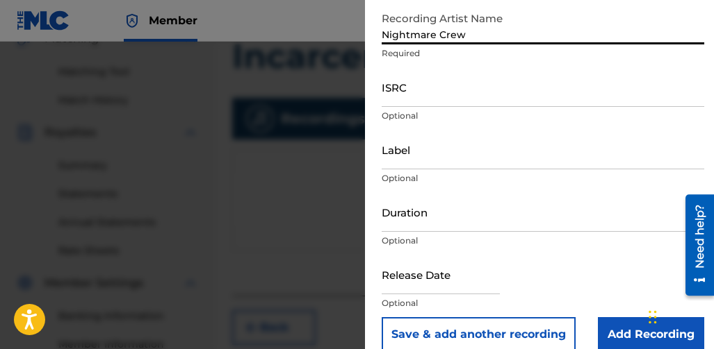
click at [456, 159] on input "Label" at bounding box center [542, 150] width 322 height 40
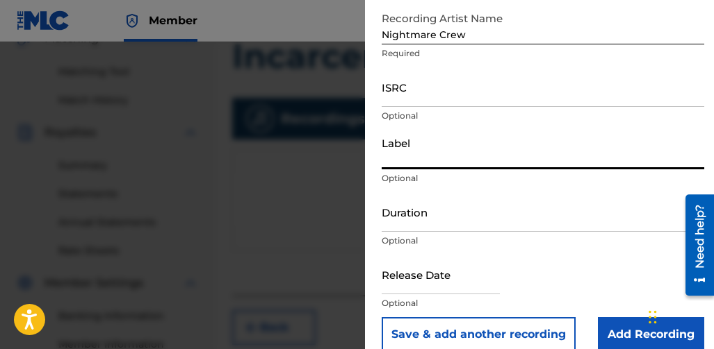
type input "Nightmare Records"
click at [479, 217] on input "Duration" at bounding box center [542, 212] width 322 height 40
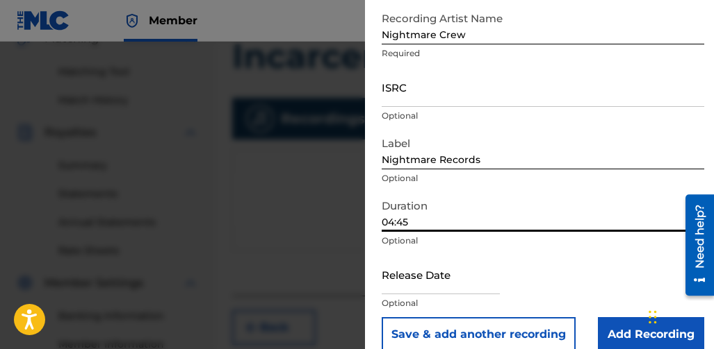
type input "04:45"
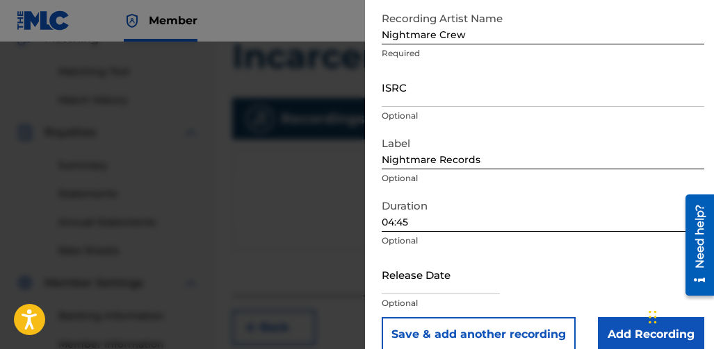
click at [470, 281] on input "text" at bounding box center [440, 275] width 118 height 40
select select "7"
select select "2025"
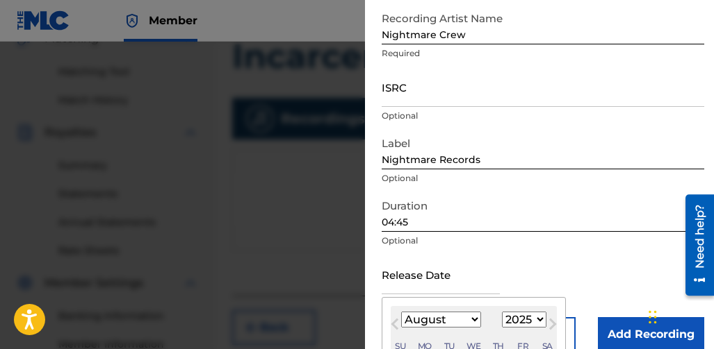
type input "August 9 2025"
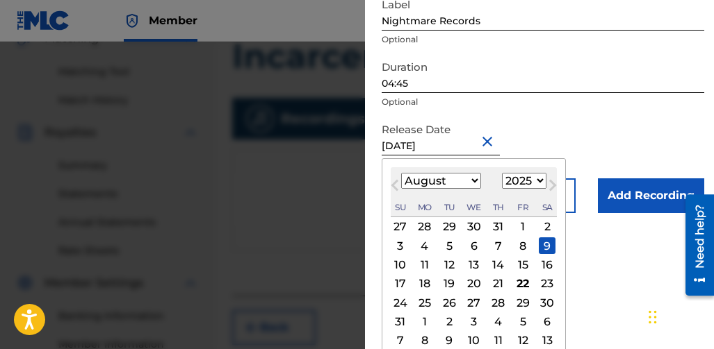
scroll to position [158, 0]
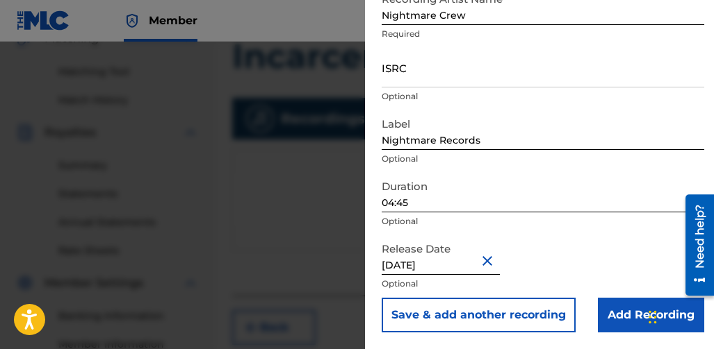
click at [602, 306] on input "Add Recording" at bounding box center [651, 315] width 106 height 35
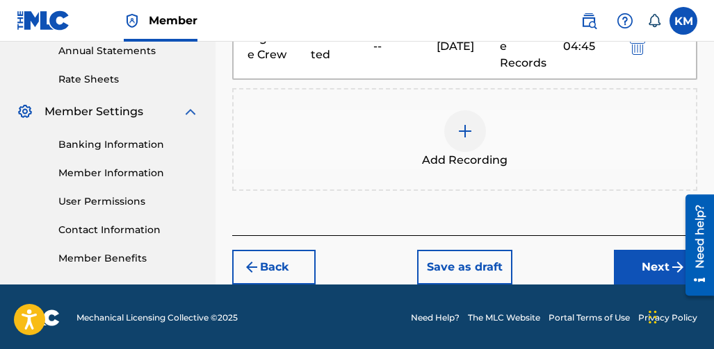
click at [632, 252] on button "Next" at bounding box center [655, 267] width 83 height 35
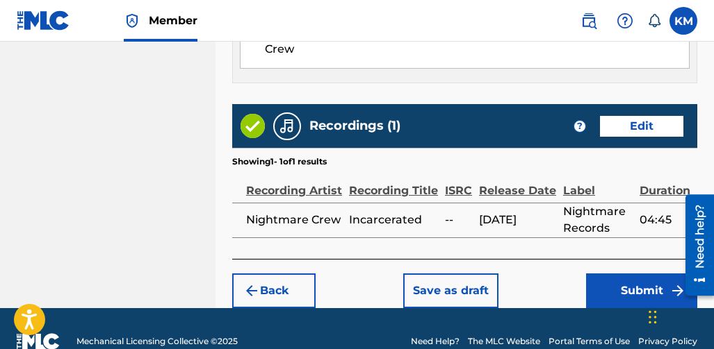
scroll to position [896, 0]
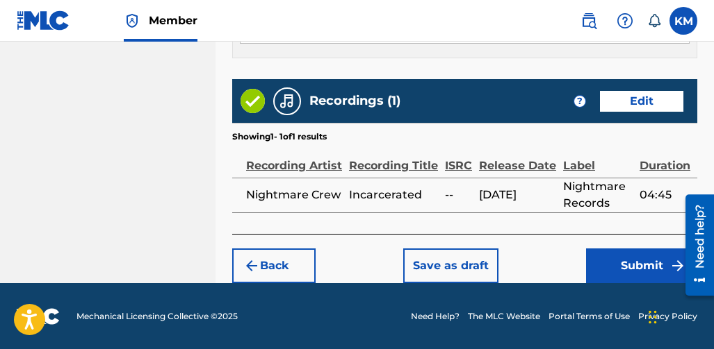
click at [600, 255] on button "Submit" at bounding box center [641, 266] width 111 height 35
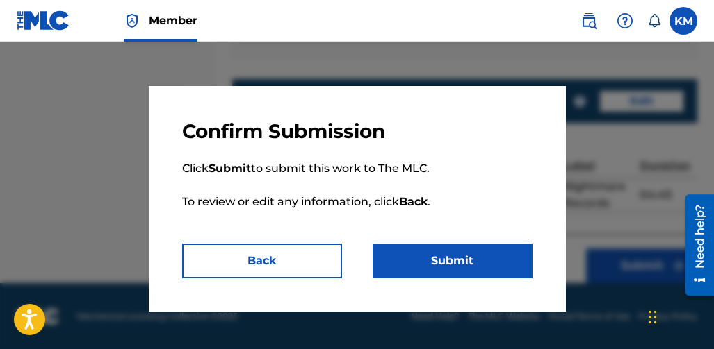
click at [473, 260] on button "Submit" at bounding box center [452, 261] width 160 height 35
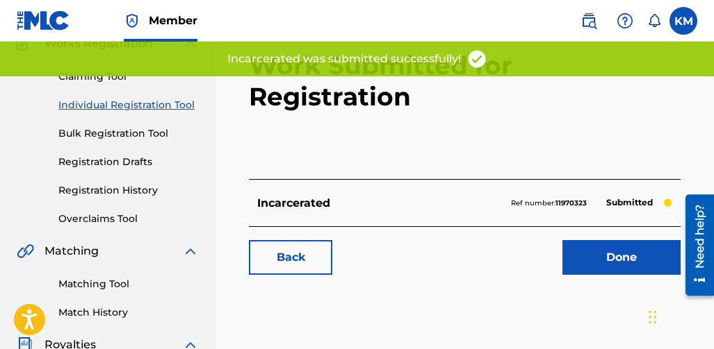
scroll to position [139, 0]
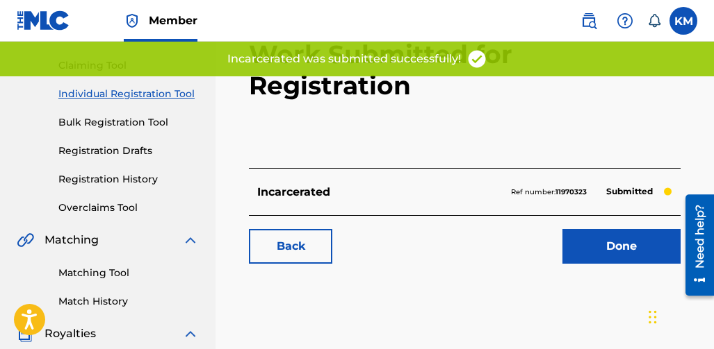
click at [573, 229] on link "Done" at bounding box center [621, 246] width 118 height 35
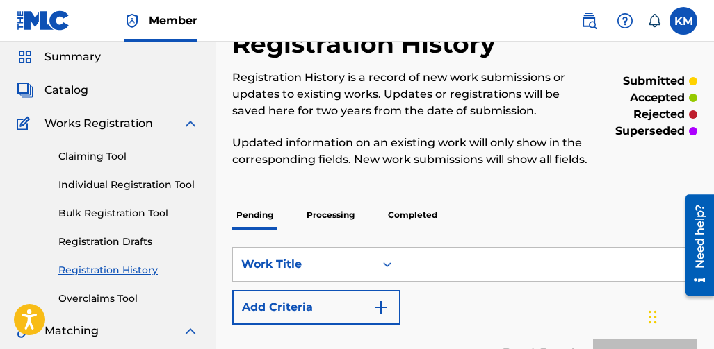
scroll to position [24, 0]
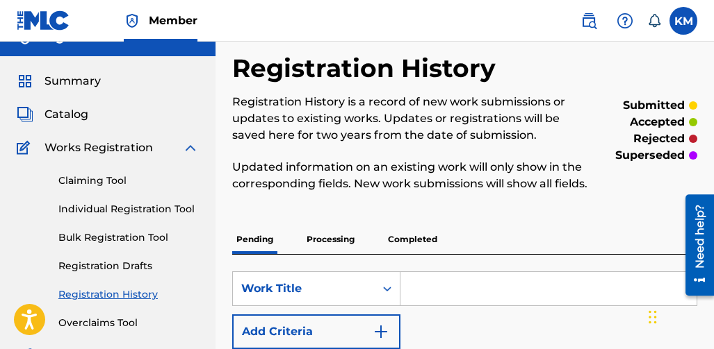
click at [65, 110] on span "Catalog" at bounding box center [66, 114] width 44 height 17
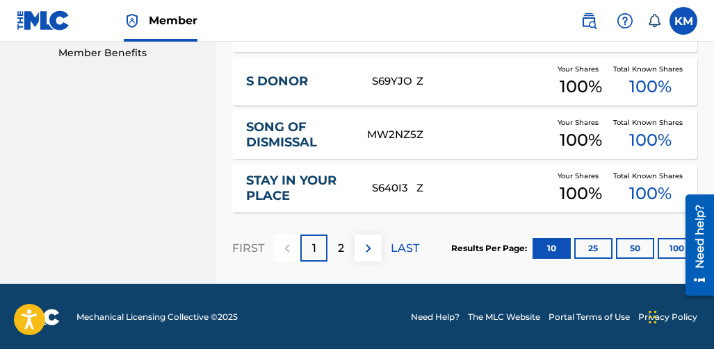
scroll to position [719, 0]
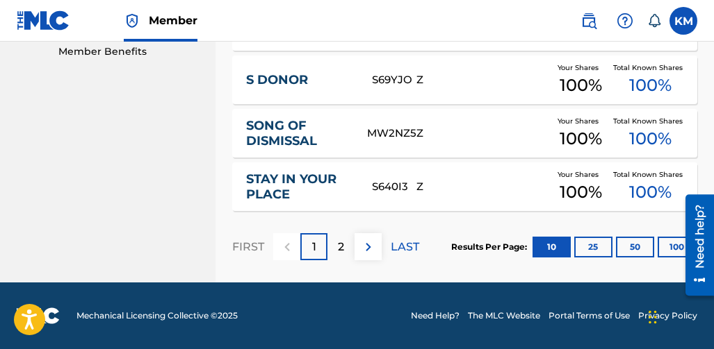
click at [352, 252] on div "2" at bounding box center [340, 246] width 27 height 27
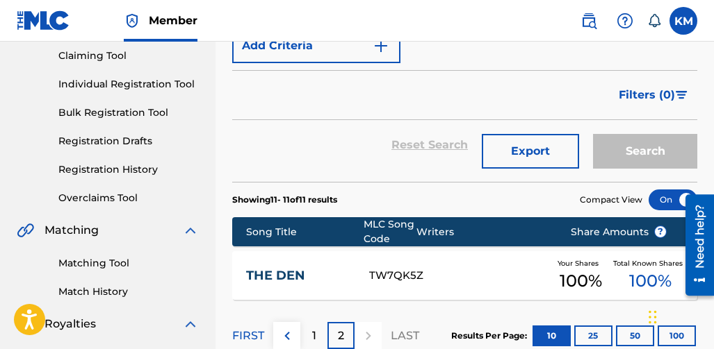
scroll to position [0, 0]
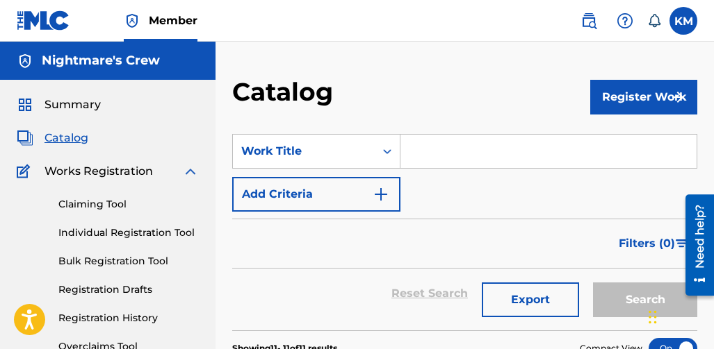
click at [96, 236] on link "Individual Registration Tool" at bounding box center [128, 233] width 140 height 15
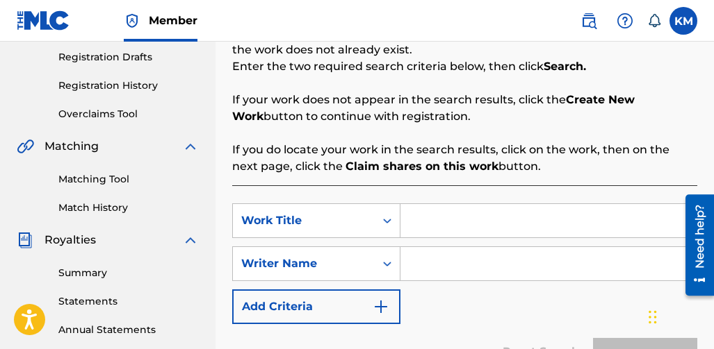
scroll to position [278, 0]
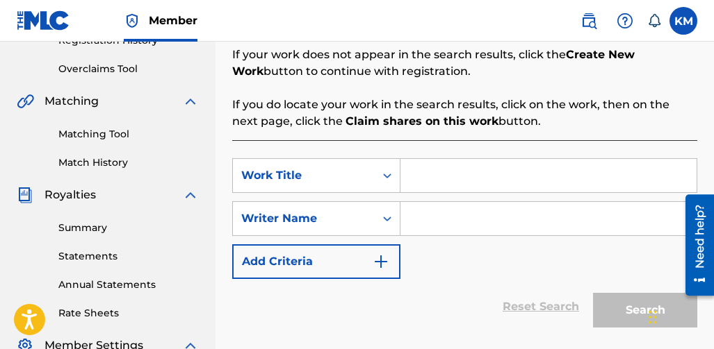
click at [456, 183] on input "Search Form" at bounding box center [548, 175] width 296 height 33
type input "Devil Made A good Child"
click at [416, 214] on input "Search Form" at bounding box center [548, 218] width 296 height 33
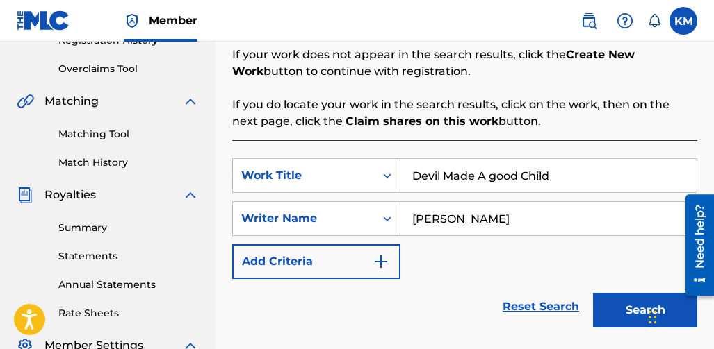
type input "[PERSON_NAME]"
click at [618, 301] on button "Search" at bounding box center [645, 310] width 104 height 35
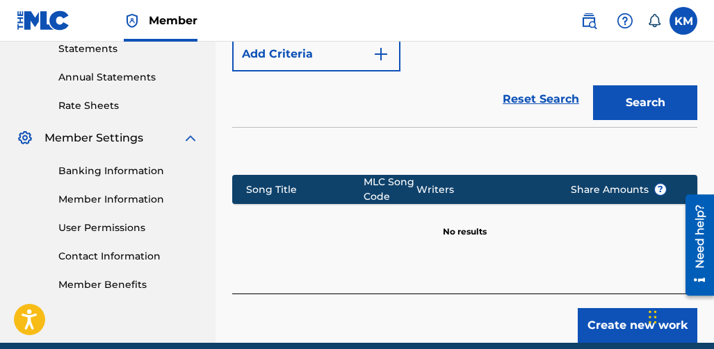
scroll to position [546, 0]
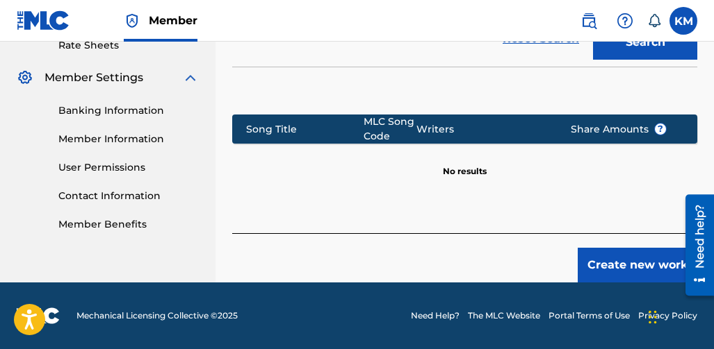
click at [595, 247] on div "Create new work" at bounding box center [464, 257] width 465 height 49
click at [585, 258] on button "Create new work" at bounding box center [637, 265] width 120 height 35
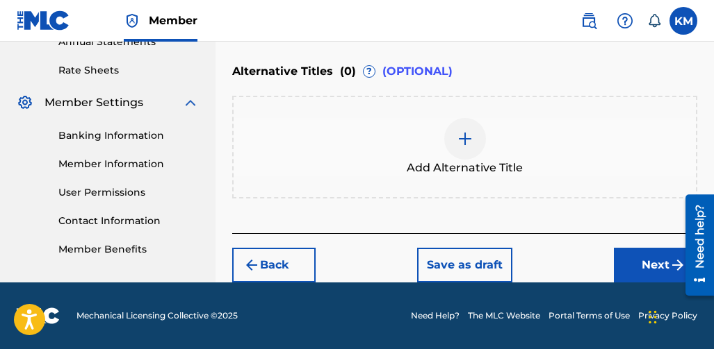
scroll to position [521, 0]
click at [468, 142] on img at bounding box center [464, 139] width 17 height 17
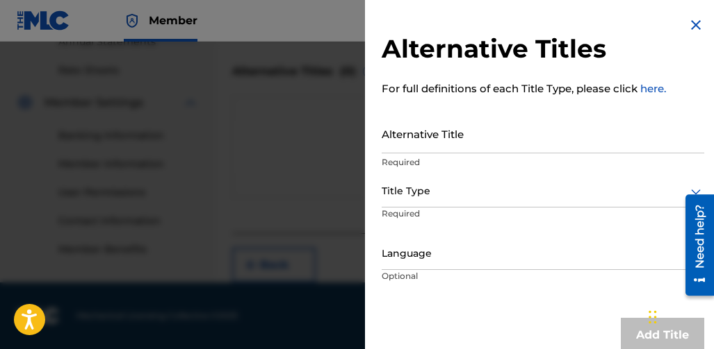
click at [687, 27] on img at bounding box center [695, 25] width 17 height 17
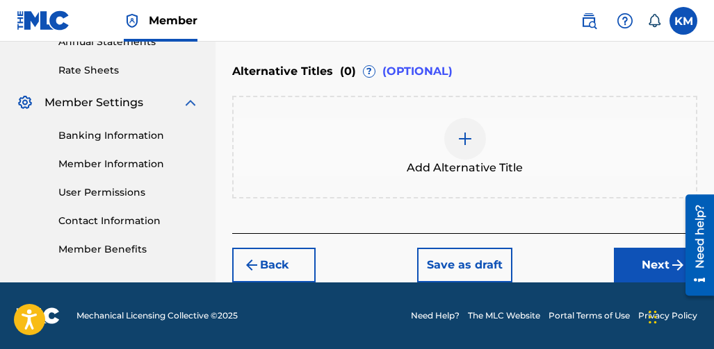
click at [621, 258] on button "Next" at bounding box center [655, 265] width 83 height 35
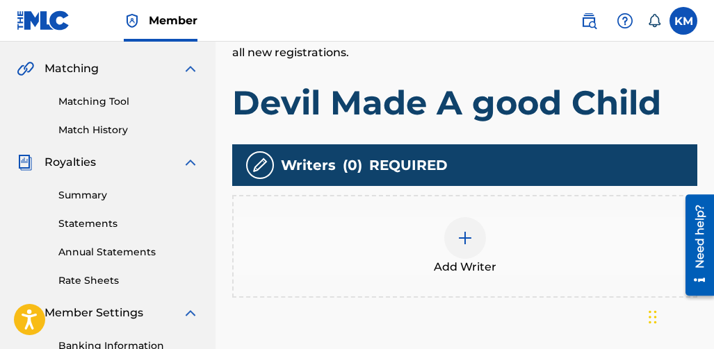
scroll to position [410, 0]
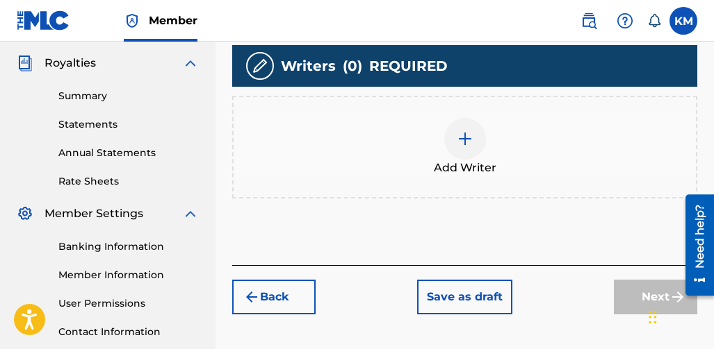
click at [459, 151] on div at bounding box center [465, 139] width 42 height 42
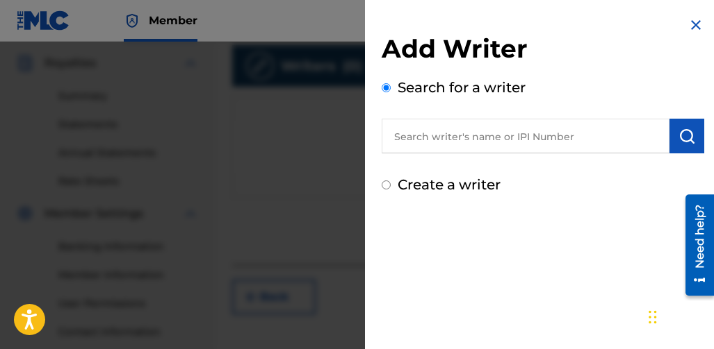
drag, startPoint x: 520, startPoint y: 123, endPoint x: 532, endPoint y: 140, distance: 20.4
click at [520, 123] on input "text" at bounding box center [525, 136] width 288 height 35
type input "[PERSON_NAME]"
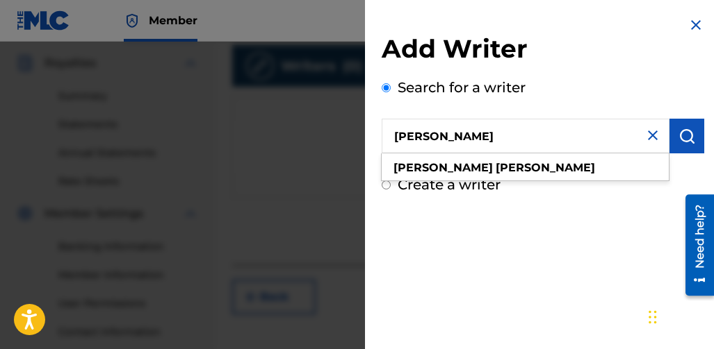
drag, startPoint x: 656, startPoint y: 140, endPoint x: 679, endPoint y: 142, distance: 23.0
click at [658, 140] on input "[PERSON_NAME]" at bounding box center [525, 136] width 288 height 35
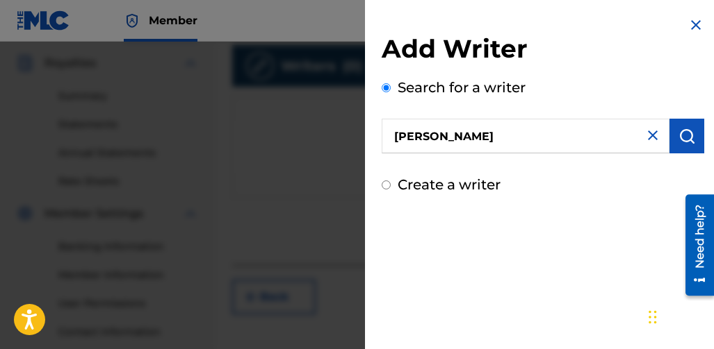
click at [678, 142] on img "submit" at bounding box center [686, 136] width 17 height 17
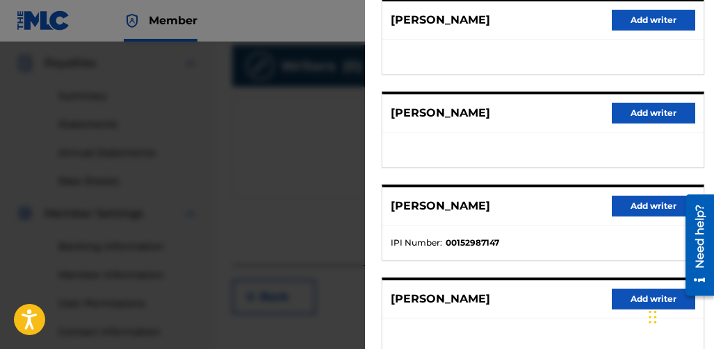
scroll to position [370, 0]
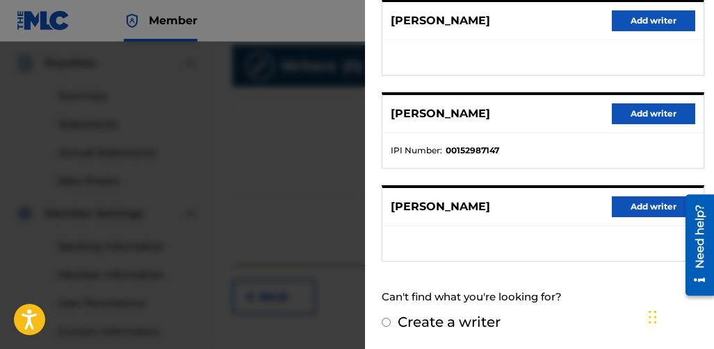
click at [652, 210] on button "Add writer" at bounding box center [652, 207] width 83 height 21
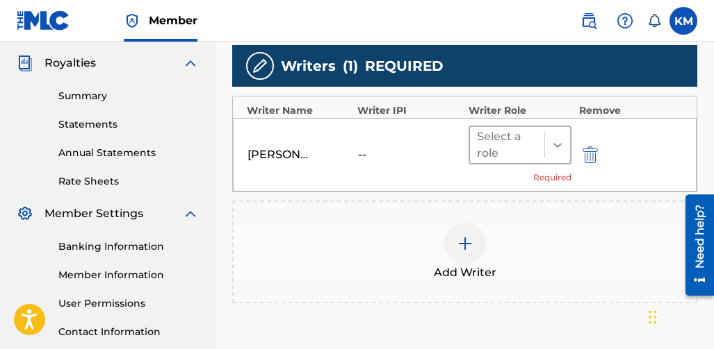
click at [553, 141] on icon at bounding box center [557, 145] width 14 height 14
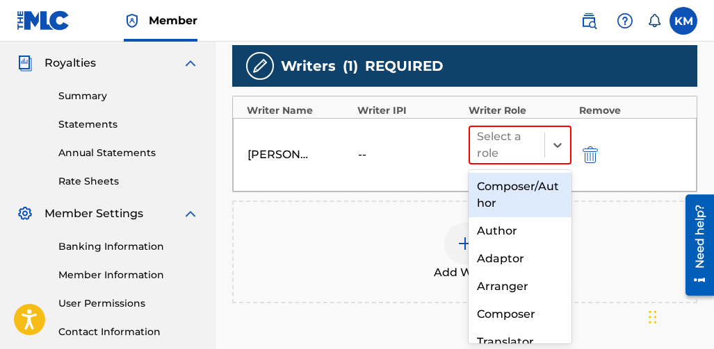
click at [533, 185] on div "Composer/Author" at bounding box center [520, 195] width 104 height 44
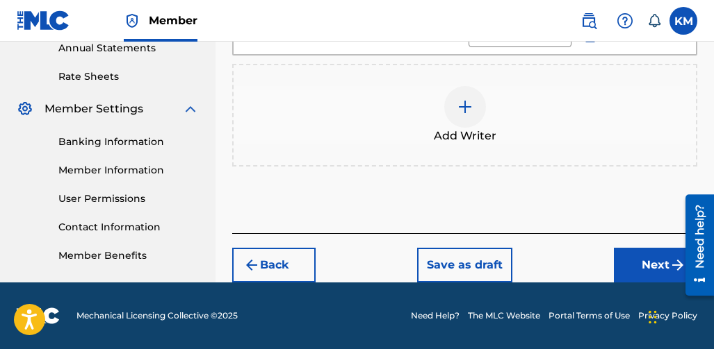
click at [643, 252] on button "Next" at bounding box center [655, 265] width 83 height 35
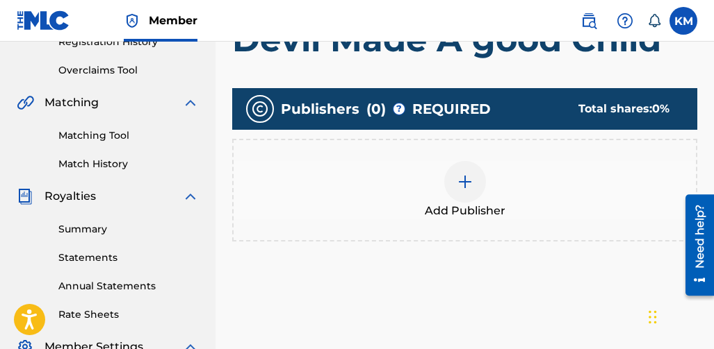
scroll to position [283, 0]
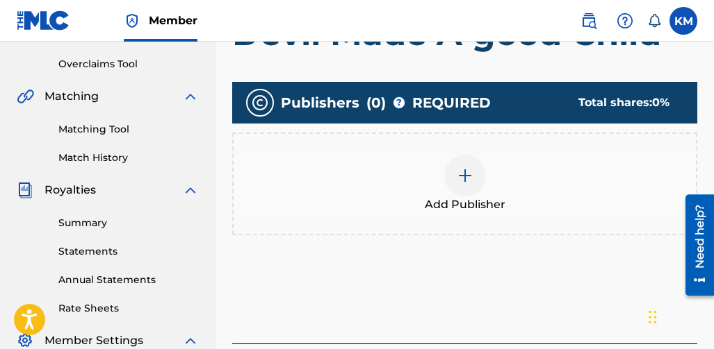
click at [480, 165] on div at bounding box center [465, 176] width 42 height 42
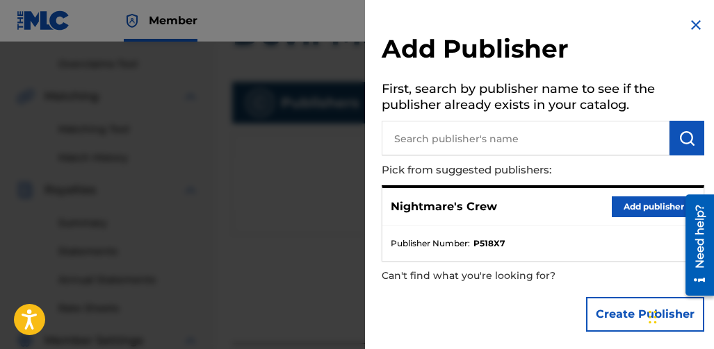
click at [486, 120] on h5 "First, search by publisher name to see if the publisher already exists in your …" at bounding box center [542, 99] width 322 height 44
click at [597, 139] on input "text" at bounding box center [525, 138] width 288 height 35
click at [619, 207] on button "Add publisher" at bounding box center [652, 207] width 83 height 21
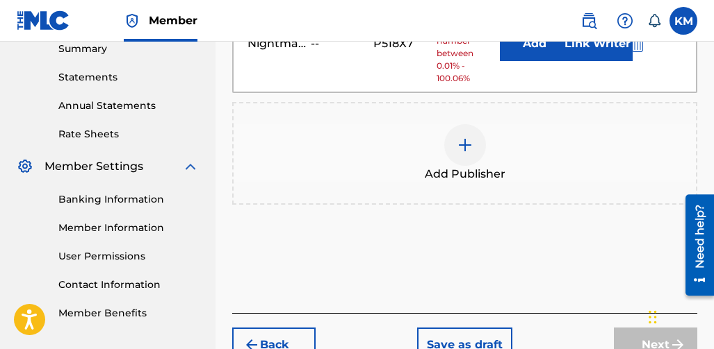
scroll to position [329, 0]
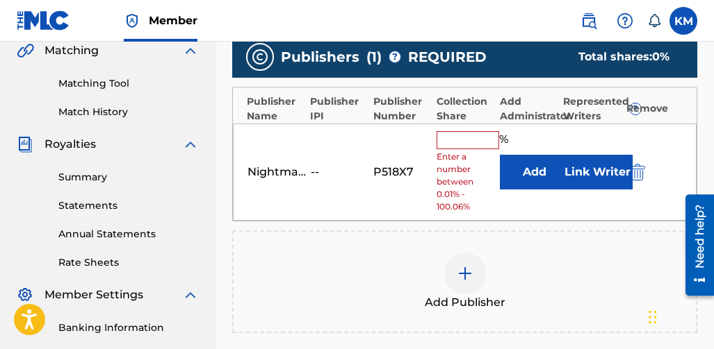
click at [457, 135] on input "text" at bounding box center [467, 140] width 63 height 18
click at [454, 133] on input "text" at bounding box center [467, 140] width 63 height 18
click at [480, 142] on input "text" at bounding box center [467, 140] width 63 height 18
type input "100"
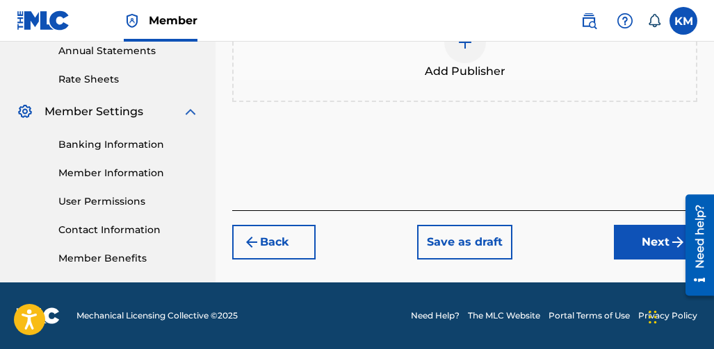
drag, startPoint x: 634, startPoint y: 239, endPoint x: 617, endPoint y: 220, distance: 25.6
click at [634, 238] on button "Next" at bounding box center [655, 242] width 83 height 35
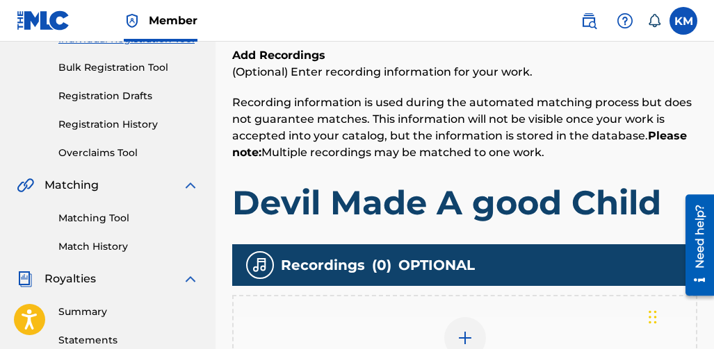
scroll to position [271, 0]
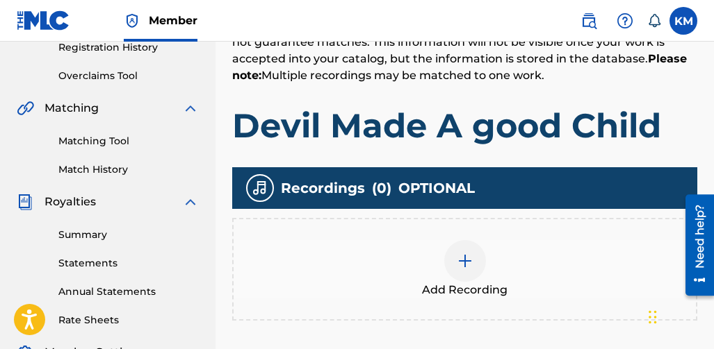
click at [466, 256] on img at bounding box center [464, 261] width 17 height 17
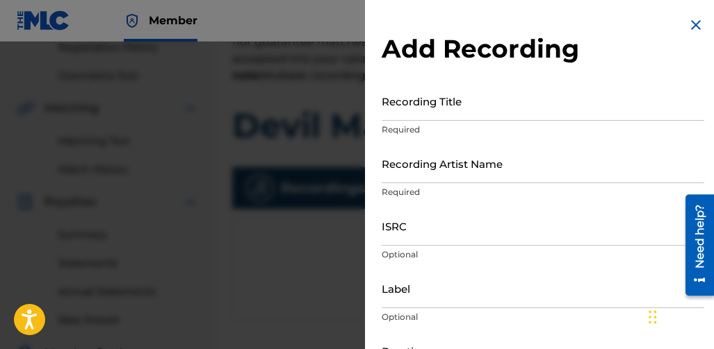
click at [422, 110] on input "Recording Title" at bounding box center [542, 101] width 322 height 40
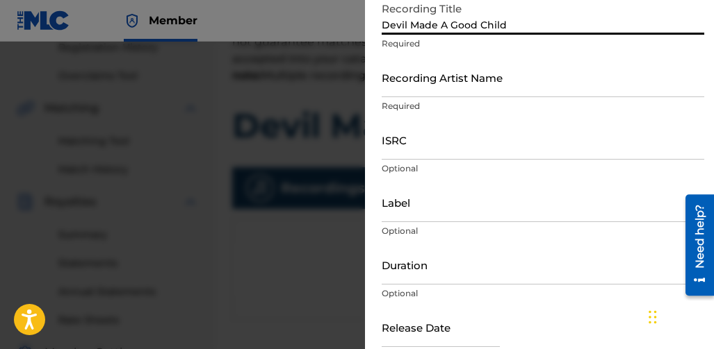
scroll to position [0, 0]
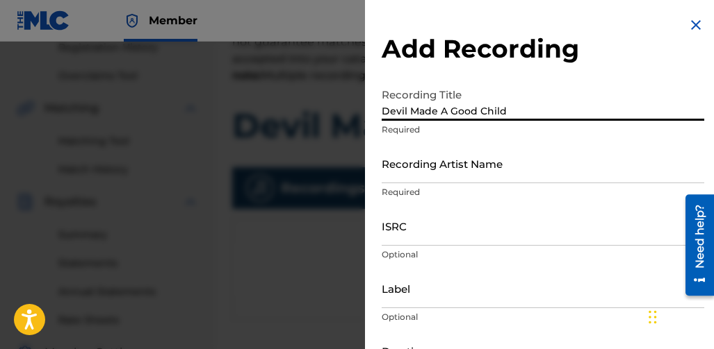
type input "Devil Made A Good Child"
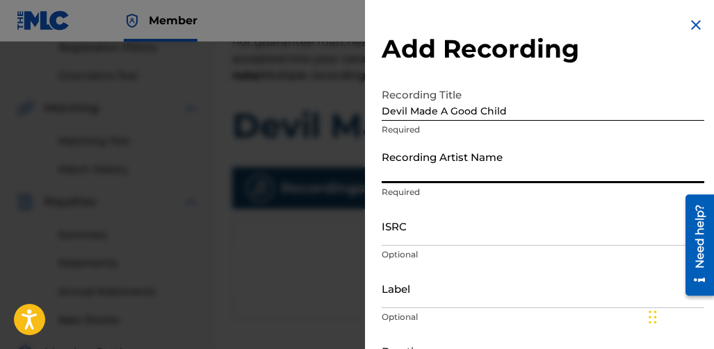
click at [421, 181] on input "Recording Artist Name" at bounding box center [542, 164] width 322 height 40
type input "Nightmare Crew"
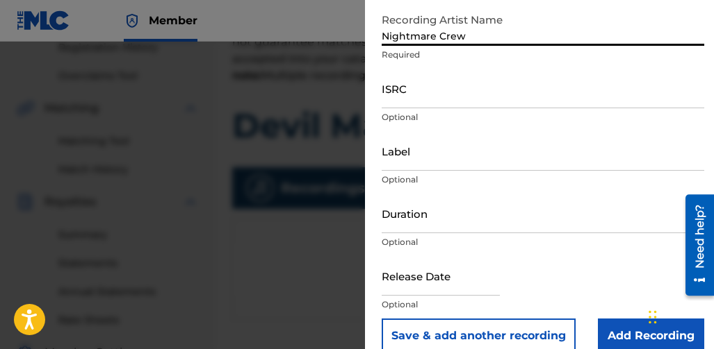
scroll to position [139, 0]
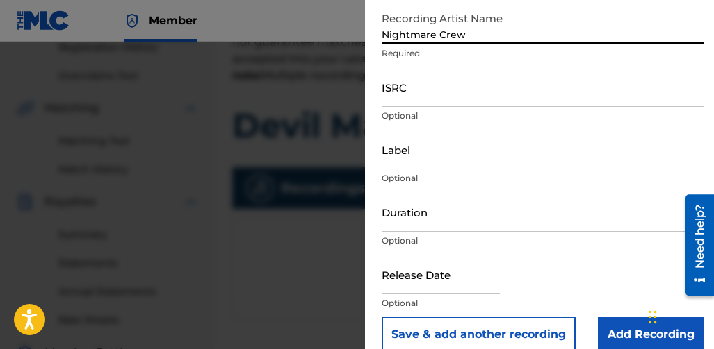
click at [435, 152] on input "Label" at bounding box center [542, 150] width 322 height 40
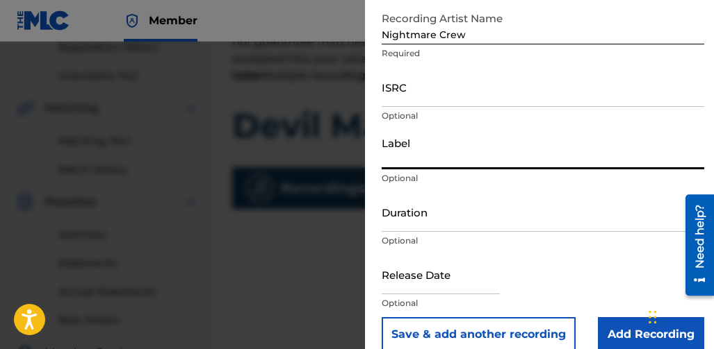
type input "Nightmare Records"
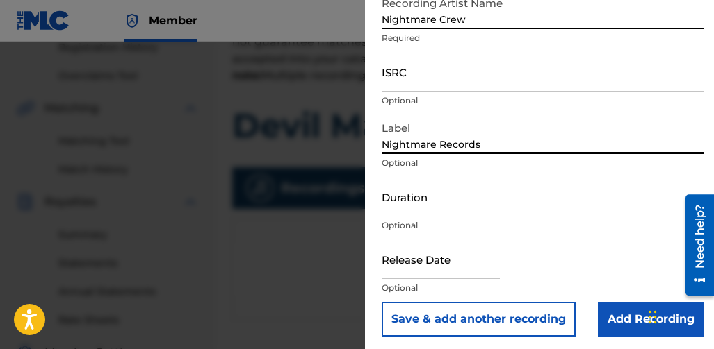
scroll to position [158, 0]
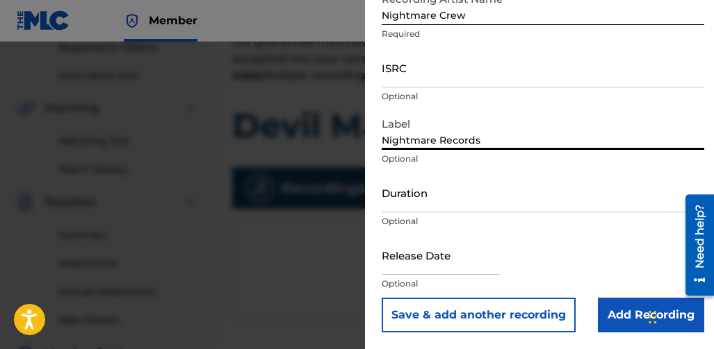
click at [446, 207] on input "Duration" at bounding box center [542, 193] width 322 height 40
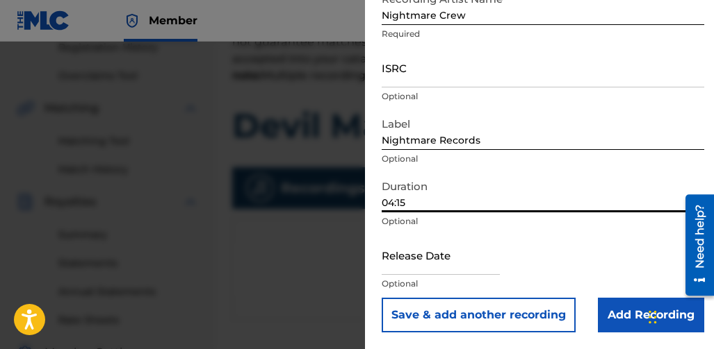
scroll to position [340, 0]
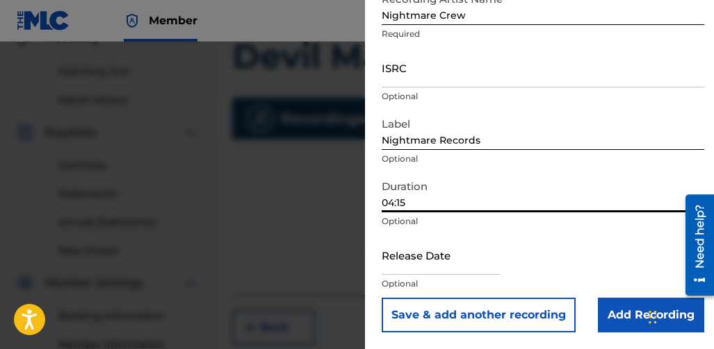
type input "04:15"
click at [416, 267] on input "text" at bounding box center [440, 256] width 118 height 40
select select "7"
select select "2025"
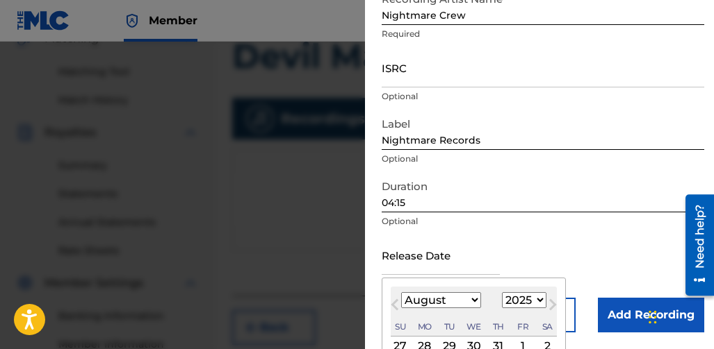
type input "August 9 2025"
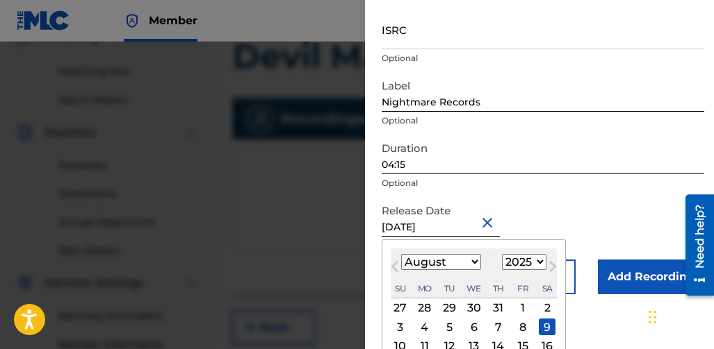
scroll to position [228, 0]
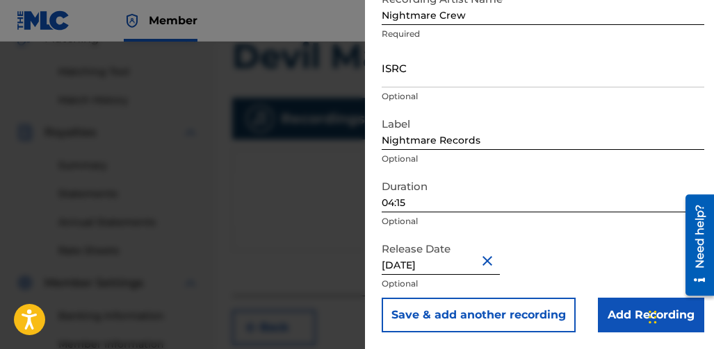
click at [563, 179] on form "Recording Title Devil Made A Good Child Required Recording Artist Name Nightmar…" at bounding box center [542, 128] width 322 height 410
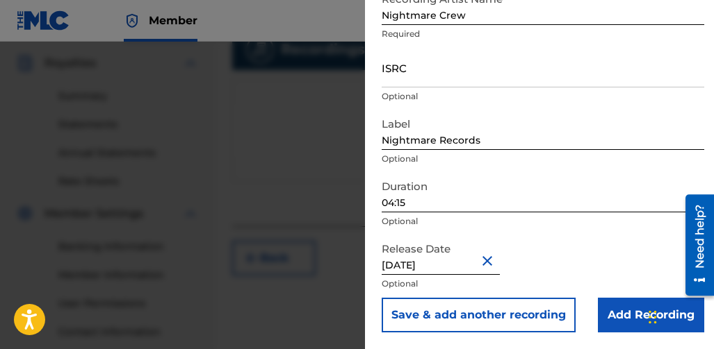
click at [609, 313] on input "Add Recording" at bounding box center [651, 315] width 106 height 35
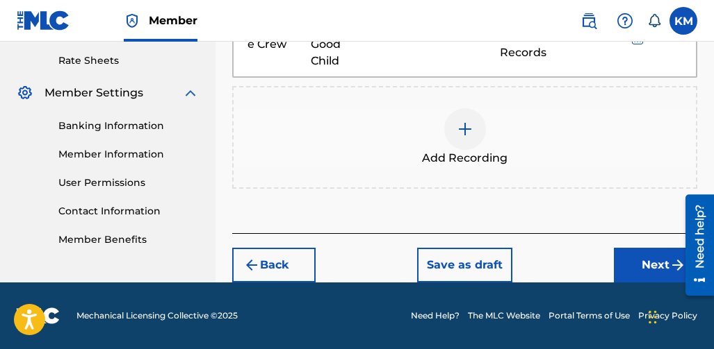
click at [624, 259] on button "Next" at bounding box center [655, 265] width 83 height 35
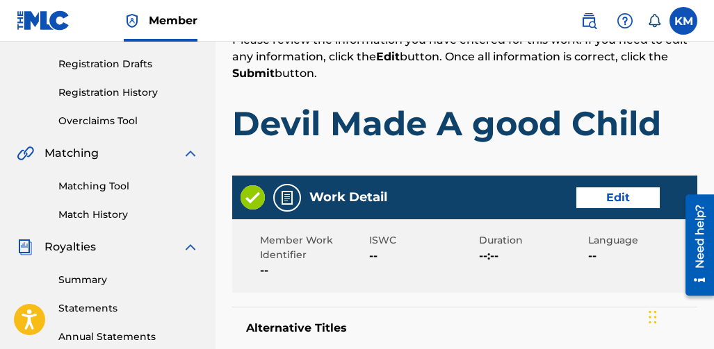
scroll to position [271, 0]
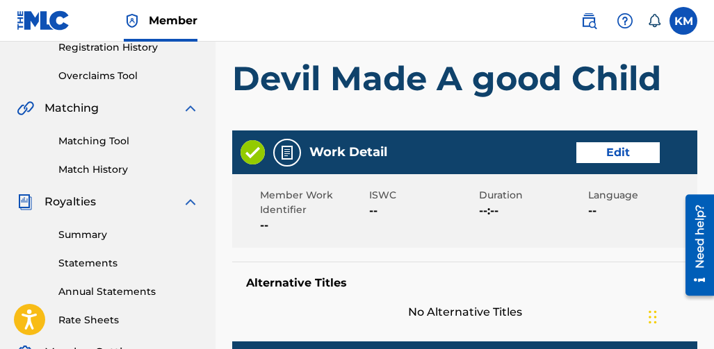
click at [593, 157] on button "Edit" at bounding box center [617, 152] width 83 height 21
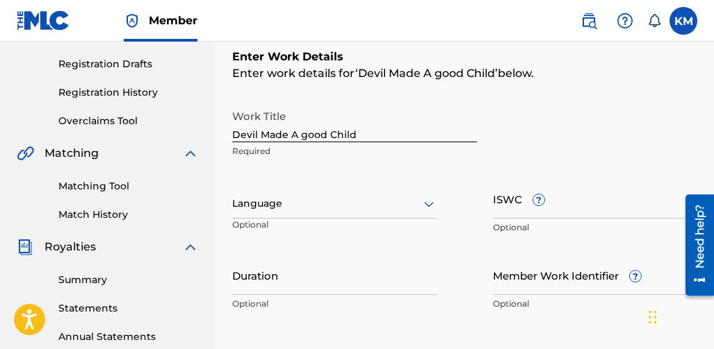
scroll to position [201, 0]
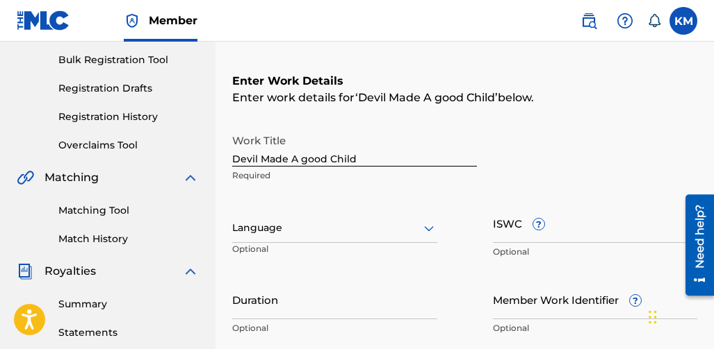
click at [361, 229] on div at bounding box center [334, 228] width 205 height 17
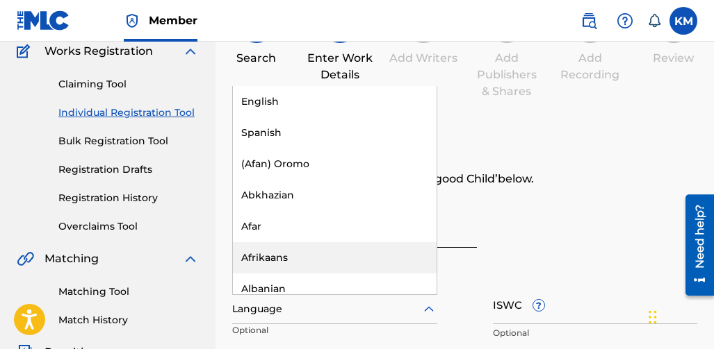
scroll to position [0, 0]
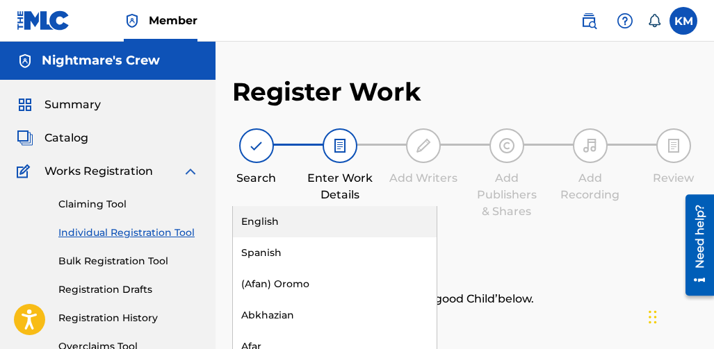
click at [244, 231] on div "English" at bounding box center [335, 221] width 204 height 31
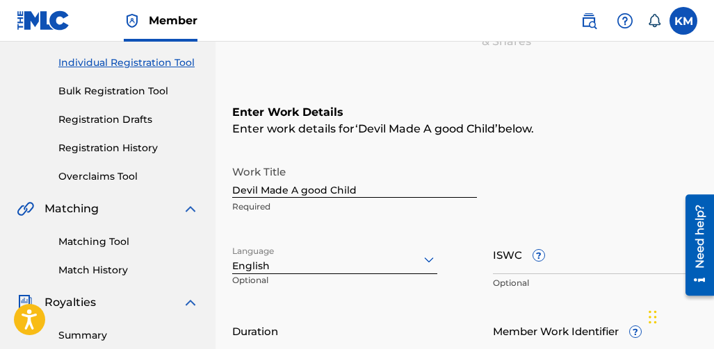
scroll to position [278, 0]
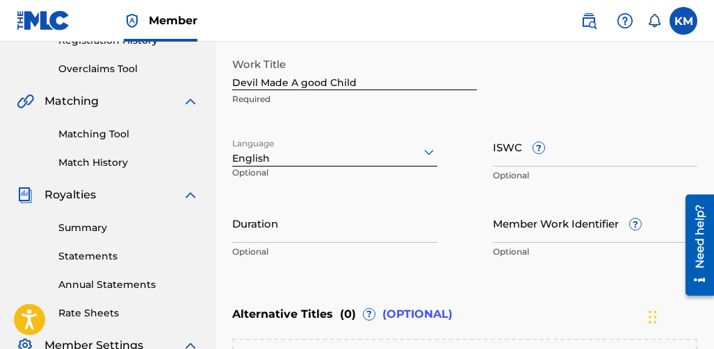
click at [387, 232] on input "Duration" at bounding box center [334, 224] width 205 height 40
type input "04:15"
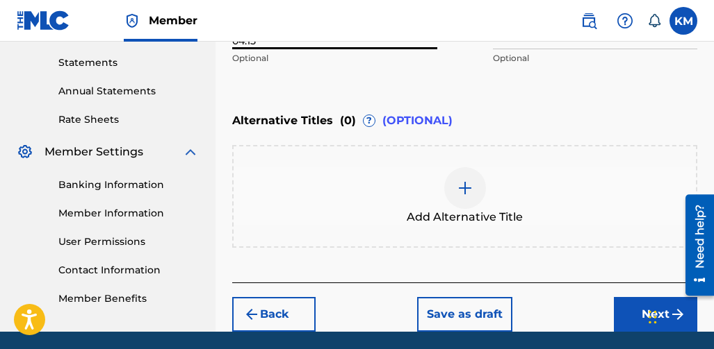
scroll to position [486, 0]
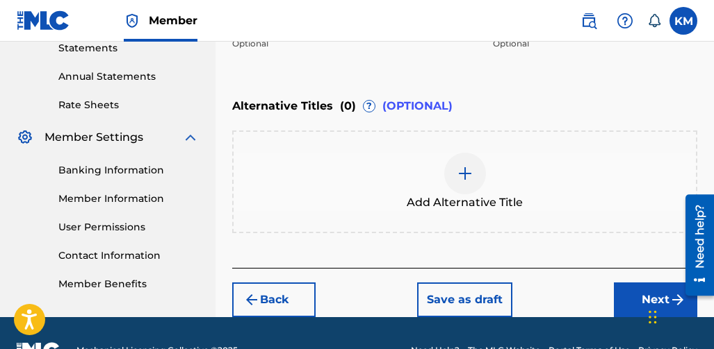
click at [623, 296] on button "Next" at bounding box center [655, 300] width 83 height 35
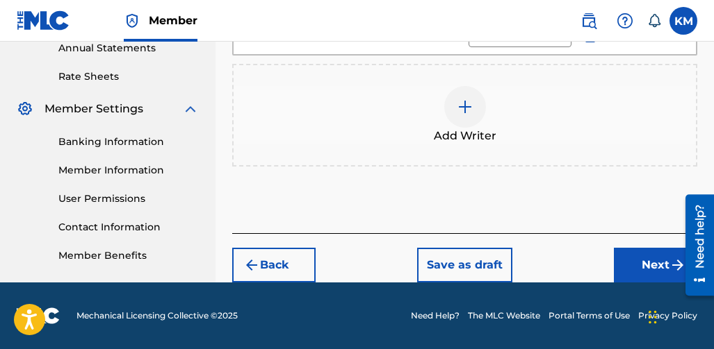
click at [623, 270] on button "Next" at bounding box center [655, 265] width 83 height 35
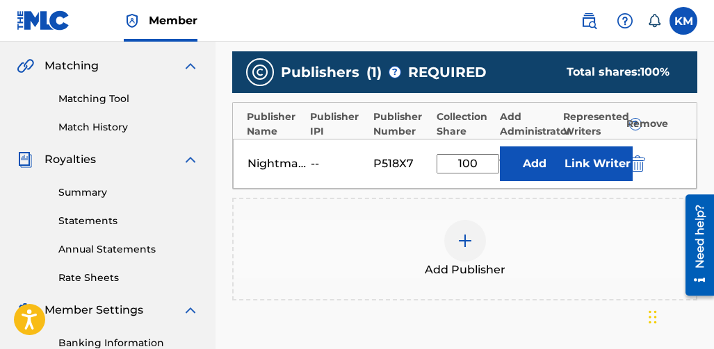
scroll to position [340, 0]
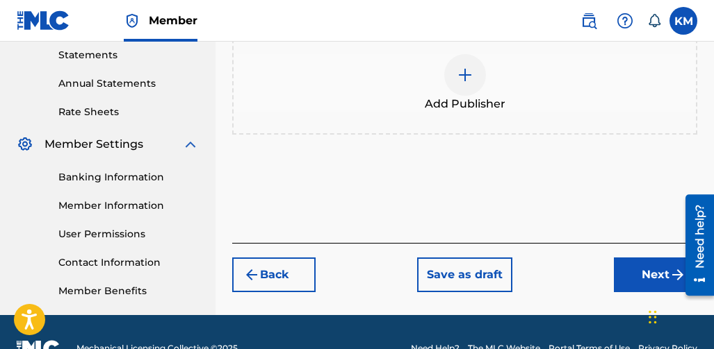
click at [617, 274] on button "Next" at bounding box center [655, 275] width 83 height 35
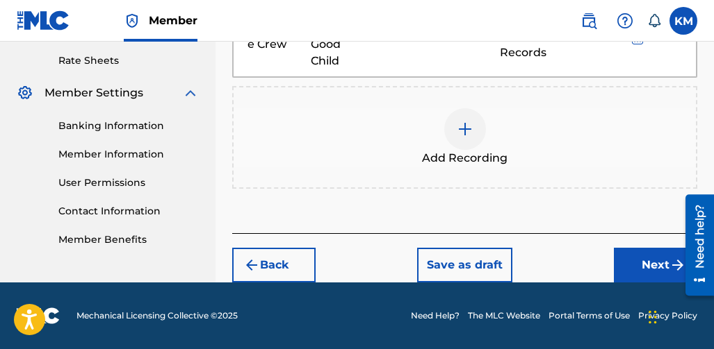
click at [618, 270] on button "Next" at bounding box center [655, 265] width 83 height 35
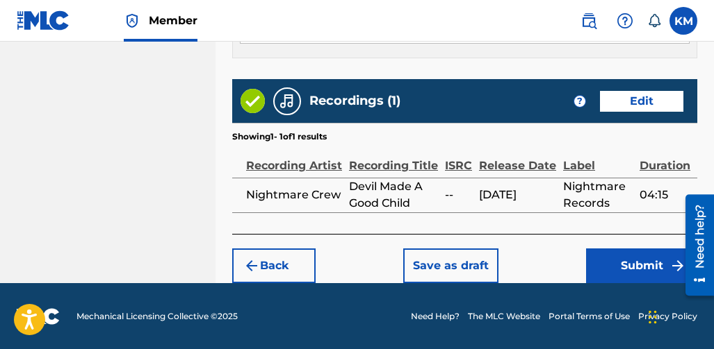
scroll to position [897, 0]
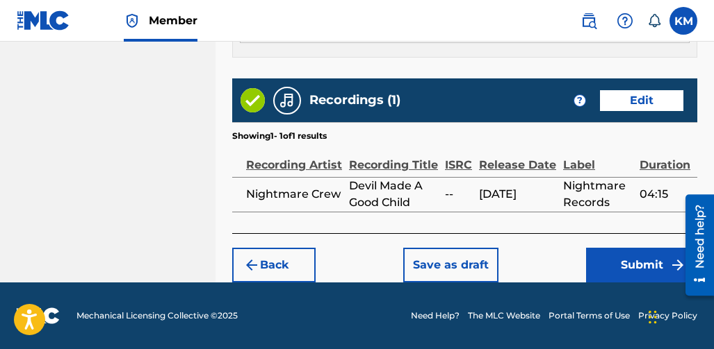
click at [600, 261] on button "Submit" at bounding box center [641, 265] width 111 height 35
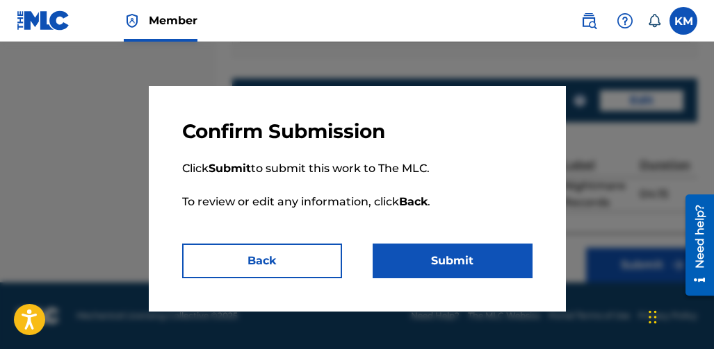
click at [471, 248] on button "Submit" at bounding box center [452, 261] width 160 height 35
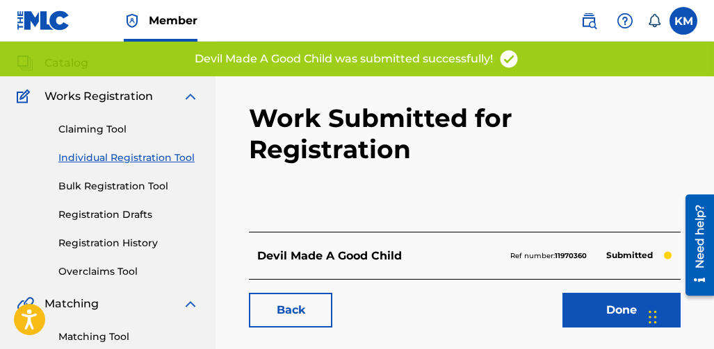
scroll to position [69, 0]
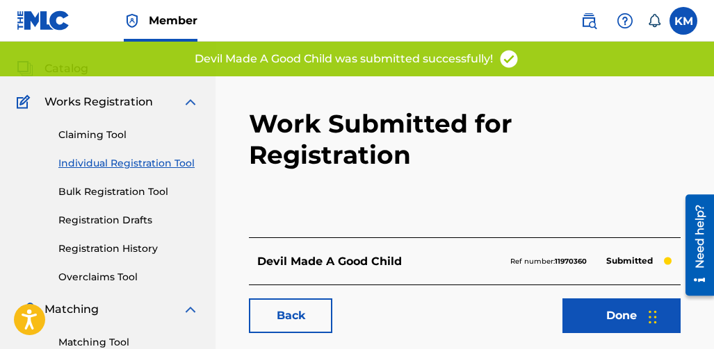
click at [567, 299] on link "Done" at bounding box center [621, 316] width 118 height 35
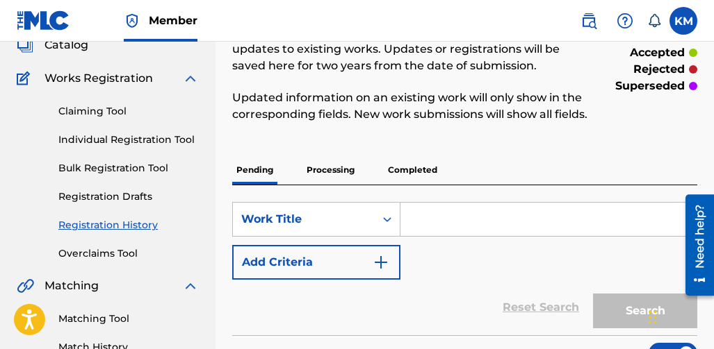
scroll to position [77, 0]
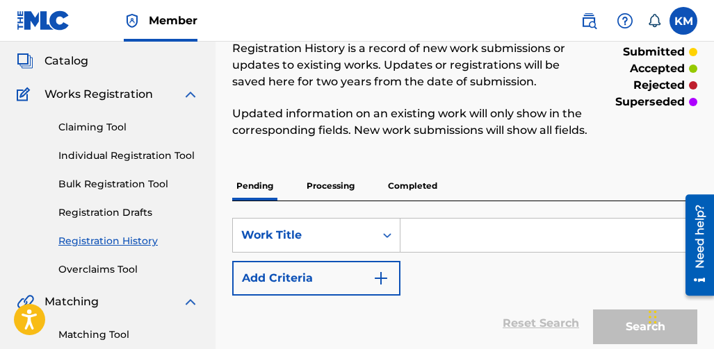
click at [392, 201] on p "Completed" at bounding box center [413, 186] width 58 height 29
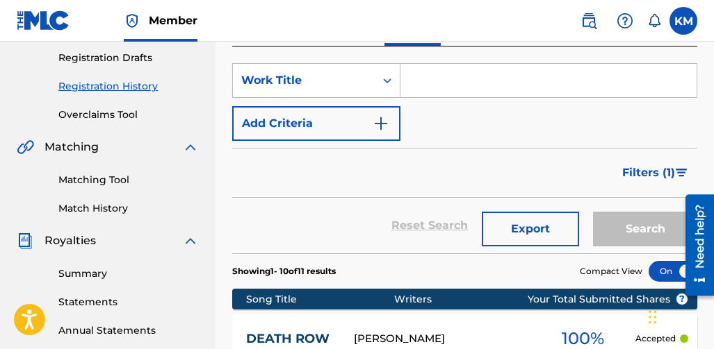
scroll to position [208, 0]
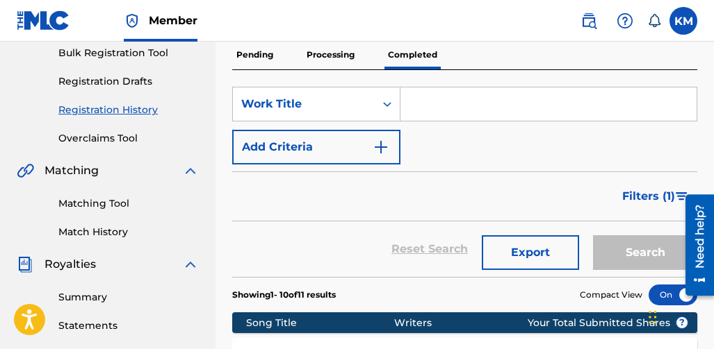
click at [106, 113] on link "Registration History" at bounding box center [128, 110] width 140 height 15
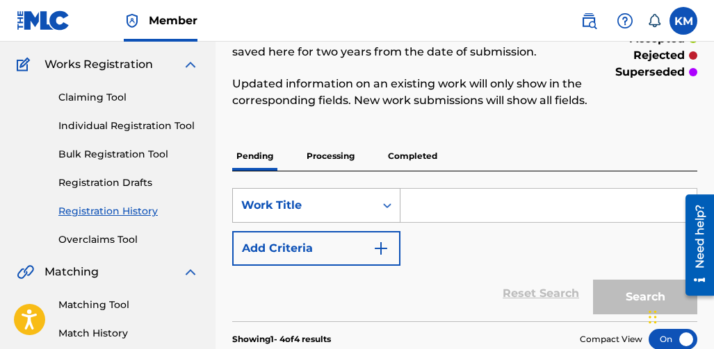
scroll to position [139, 0]
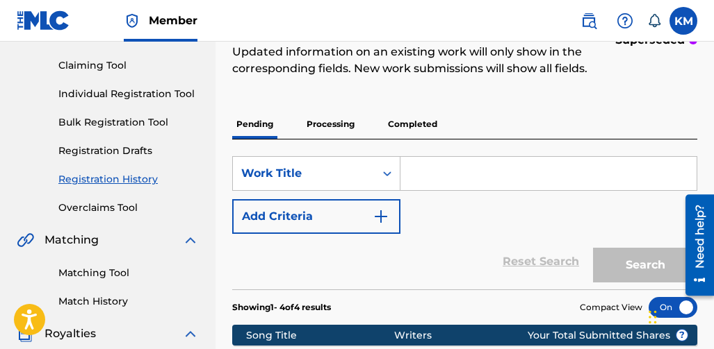
click at [494, 190] on input "Search Form" at bounding box center [548, 173] width 296 height 33
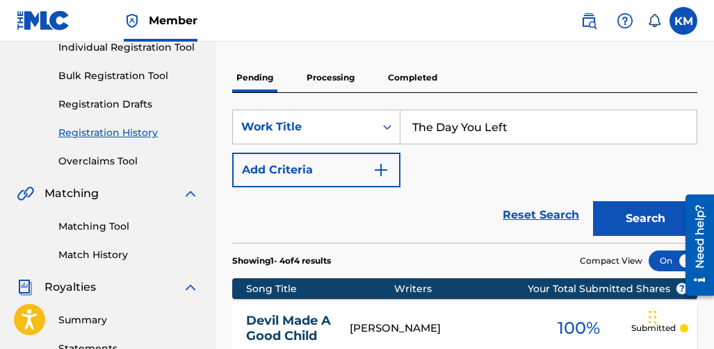
scroll to position [208, 0]
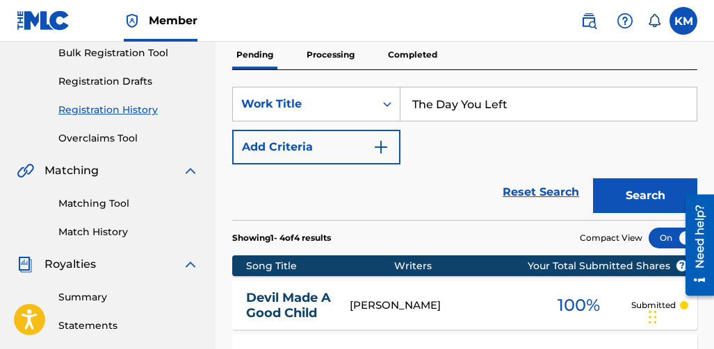
type input "The Day You Left"
click at [616, 213] on button "Search" at bounding box center [645, 196] width 104 height 35
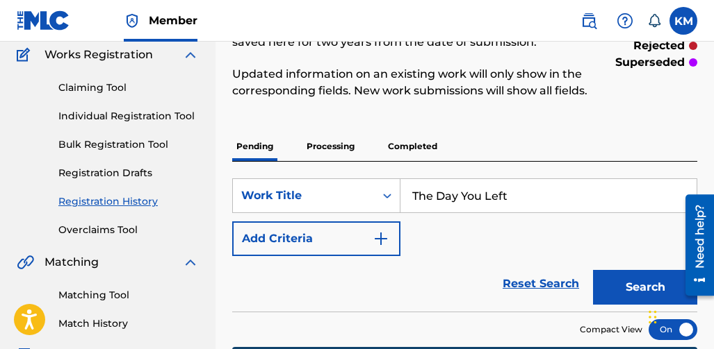
scroll to position [95, 0]
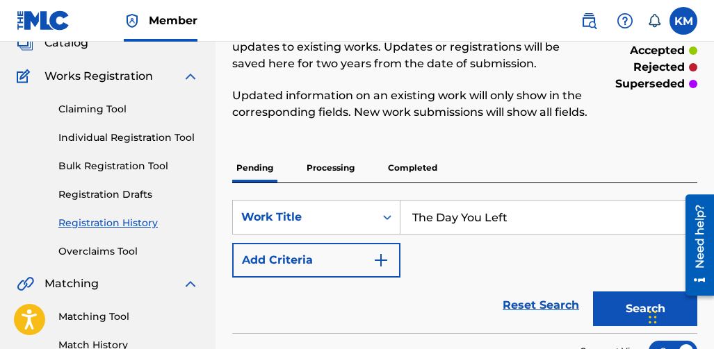
click at [113, 134] on link "Individual Registration Tool" at bounding box center [128, 138] width 140 height 15
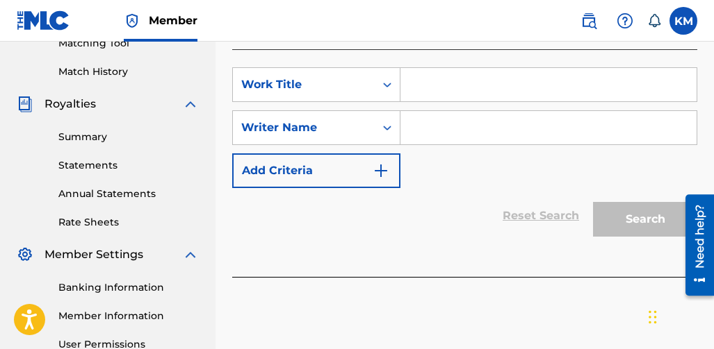
scroll to position [347, 0]
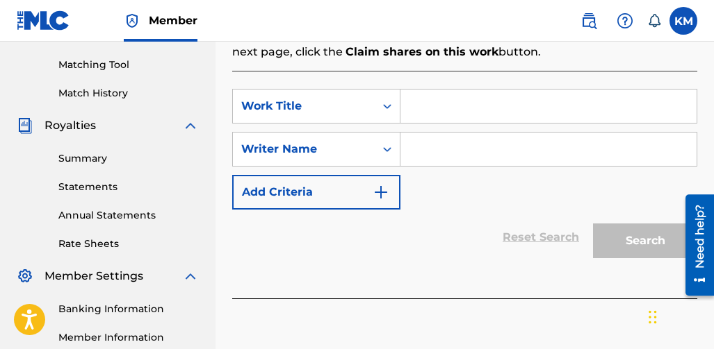
click at [440, 99] on input "Search Form" at bounding box center [548, 106] width 296 height 33
type input "The Day You Left"
click at [441, 140] on input "Search Form" at bounding box center [548, 149] width 296 height 33
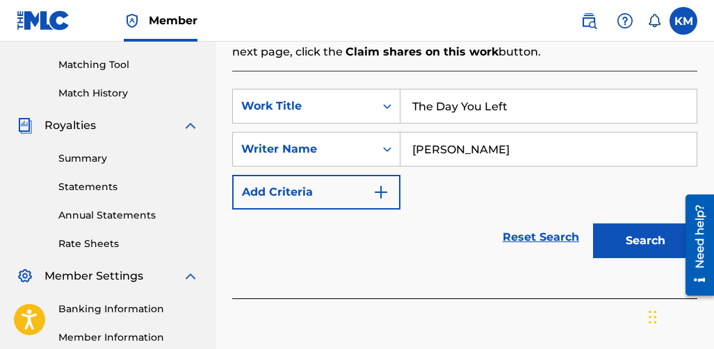
type input "[PERSON_NAME]"
click at [634, 237] on button "Search" at bounding box center [645, 241] width 104 height 35
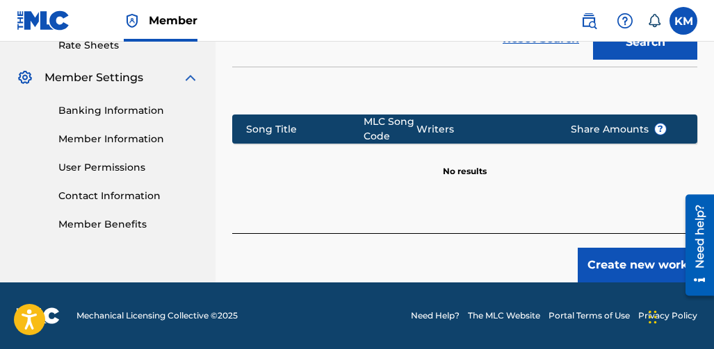
click at [616, 262] on button "Create new work" at bounding box center [637, 265] width 120 height 35
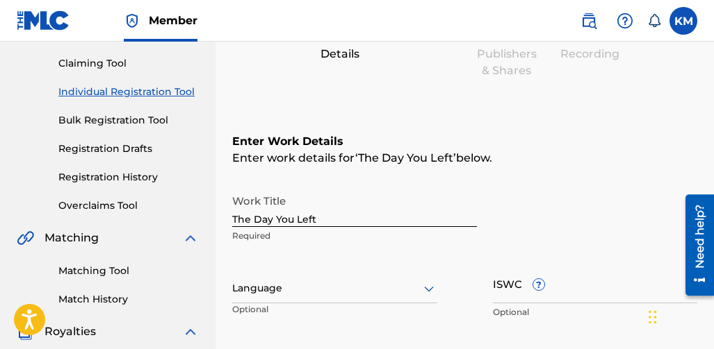
scroll to position [104, 0]
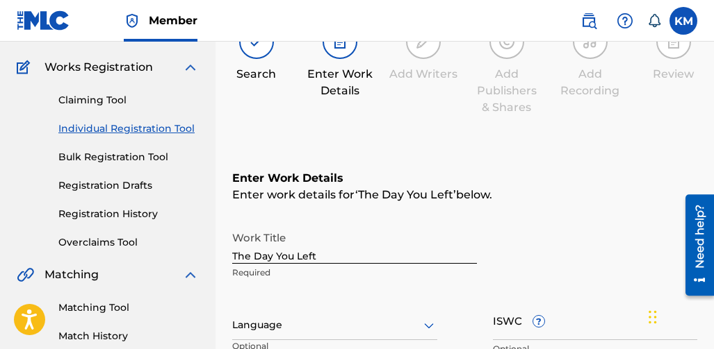
click at [427, 325] on icon at bounding box center [429, 327] width 10 height 6
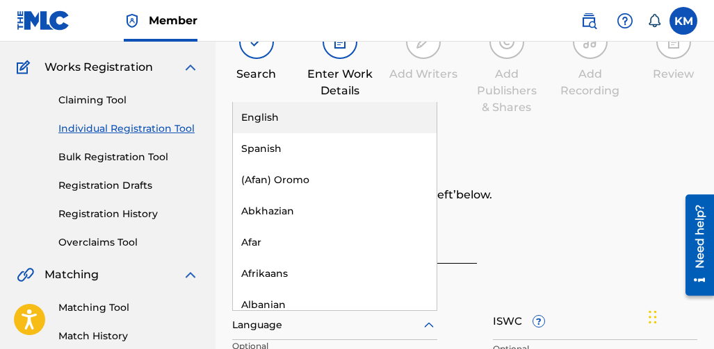
click at [287, 114] on div "English" at bounding box center [335, 117] width 204 height 31
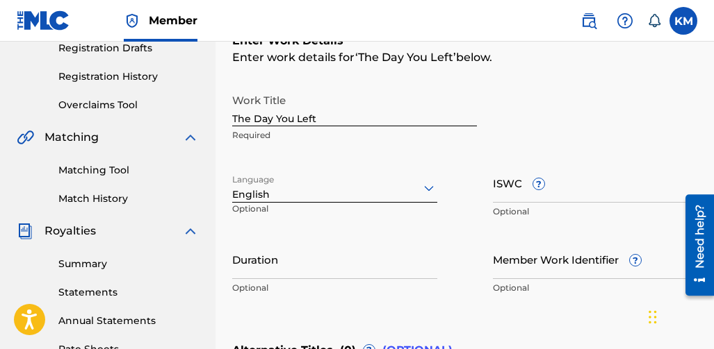
scroll to position [243, 0]
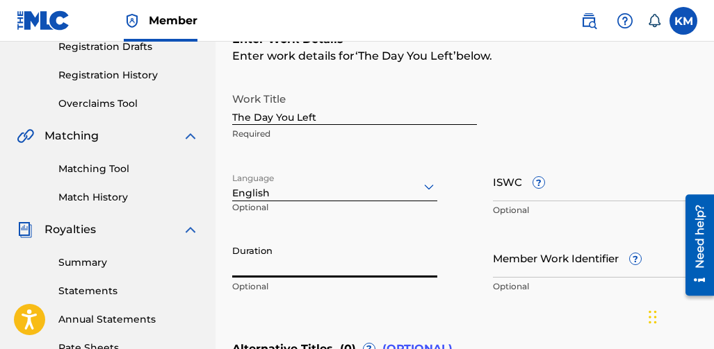
click at [356, 269] on input "Duration" at bounding box center [334, 258] width 205 height 40
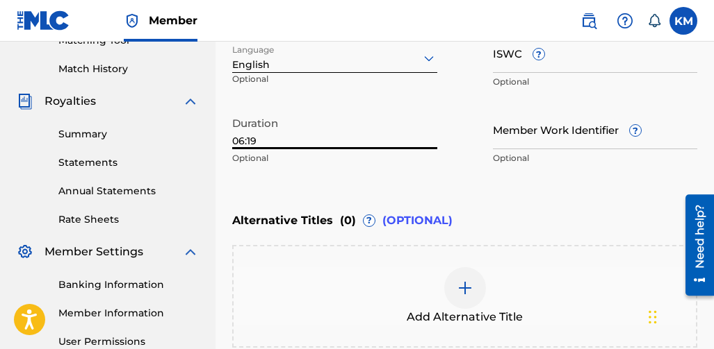
scroll to position [452, 0]
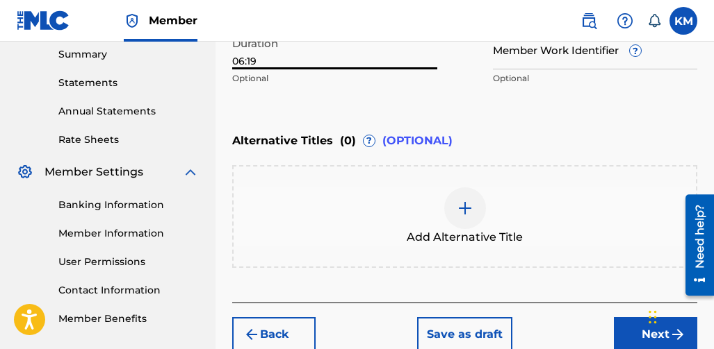
type input "06:19"
click at [615, 322] on button "Next" at bounding box center [655, 335] width 83 height 35
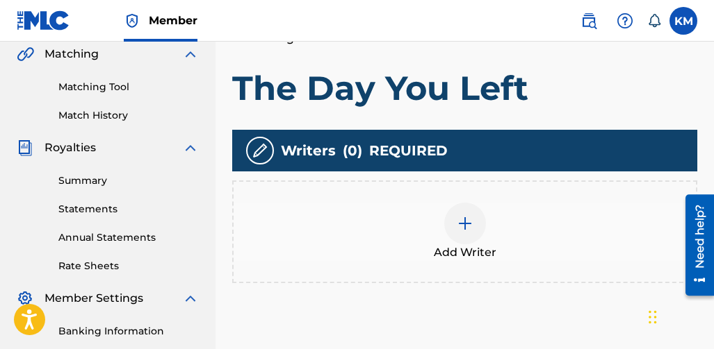
scroll to position [410, 0]
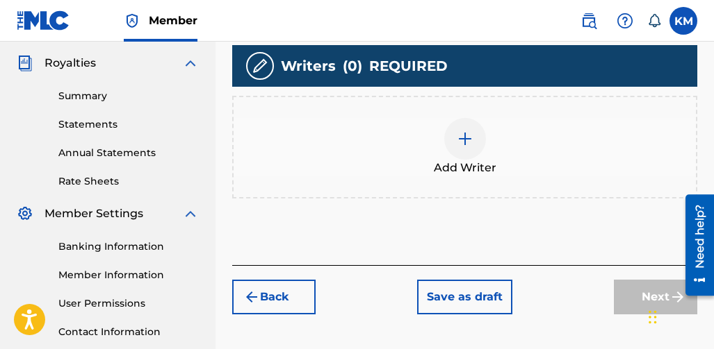
click at [479, 147] on div at bounding box center [465, 139] width 42 height 42
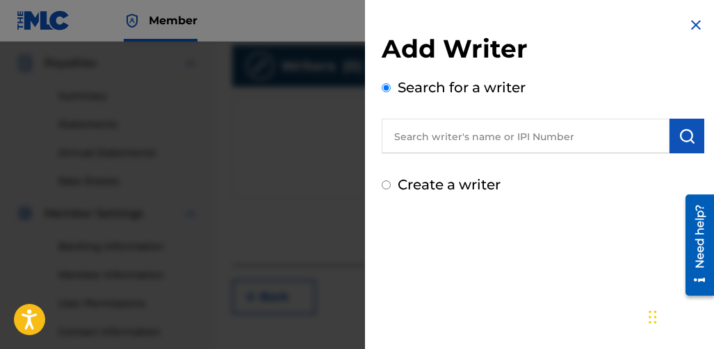
click at [521, 101] on div "Search for a writer" at bounding box center [542, 115] width 322 height 76
click at [514, 133] on input "text" at bounding box center [525, 136] width 288 height 35
type input "[PERSON_NAME]"
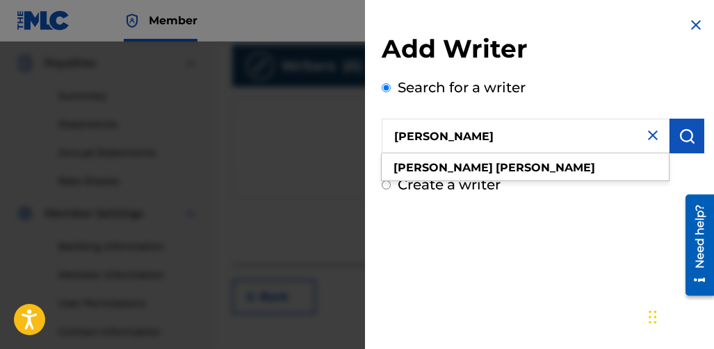
click at [678, 137] on img "submit" at bounding box center [686, 136] width 17 height 17
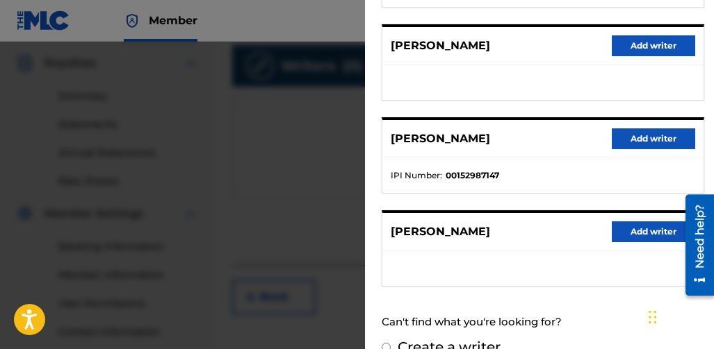
scroll to position [347, 0]
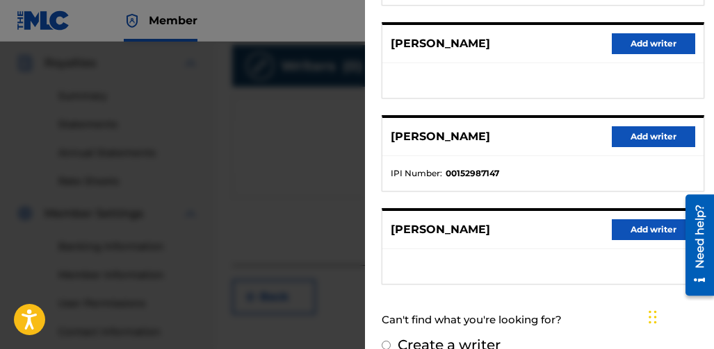
click at [619, 223] on button "Add writer" at bounding box center [652, 230] width 83 height 21
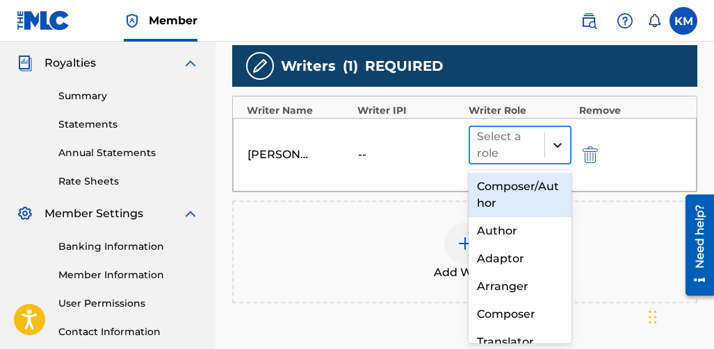
click at [554, 143] on icon at bounding box center [557, 145] width 8 height 5
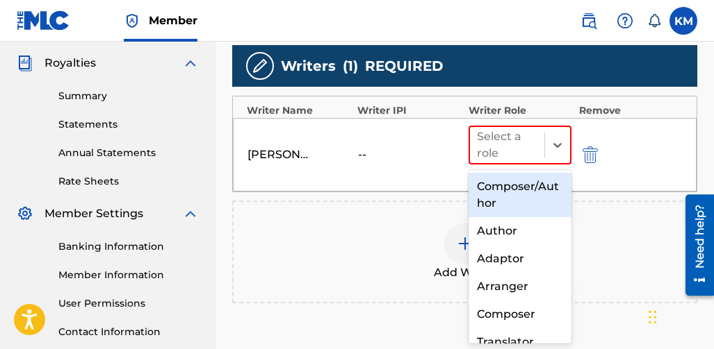
click at [495, 197] on div "Composer/Author" at bounding box center [520, 195] width 104 height 44
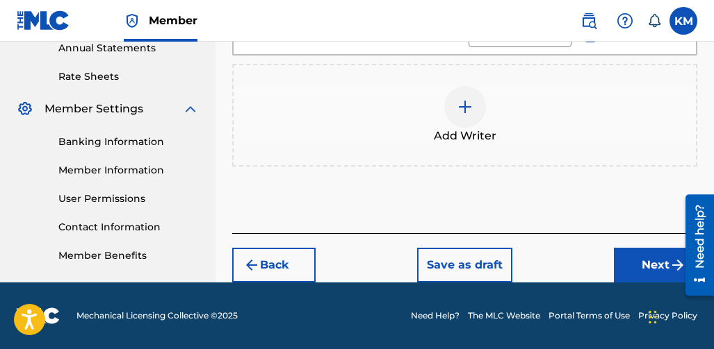
click at [629, 254] on button "Next" at bounding box center [655, 265] width 83 height 35
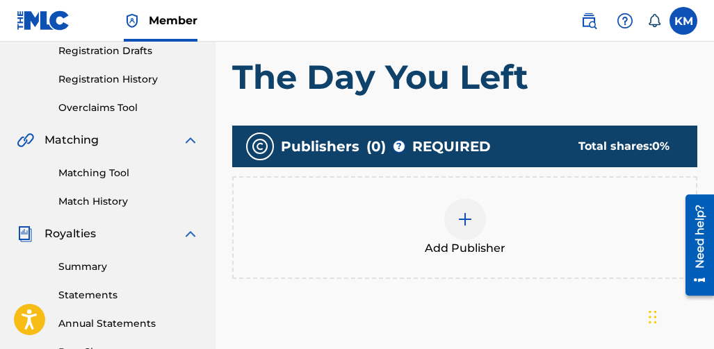
scroll to position [271, 0]
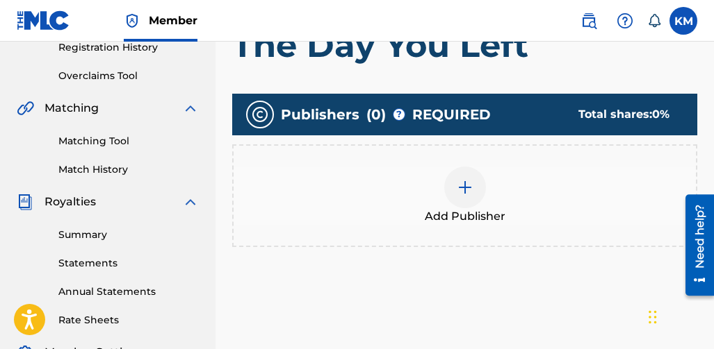
click at [457, 195] on img at bounding box center [464, 187] width 17 height 17
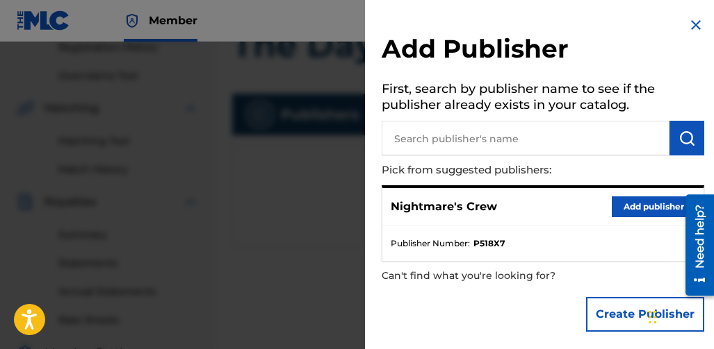
click at [618, 201] on button "Add publisher" at bounding box center [652, 207] width 83 height 21
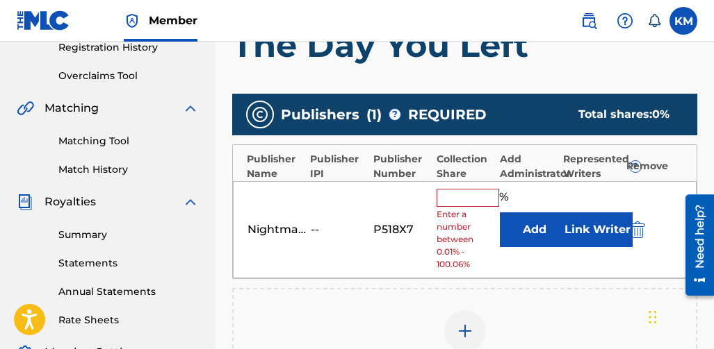
click at [471, 197] on input "text" at bounding box center [467, 198] width 63 height 18
type input "100"
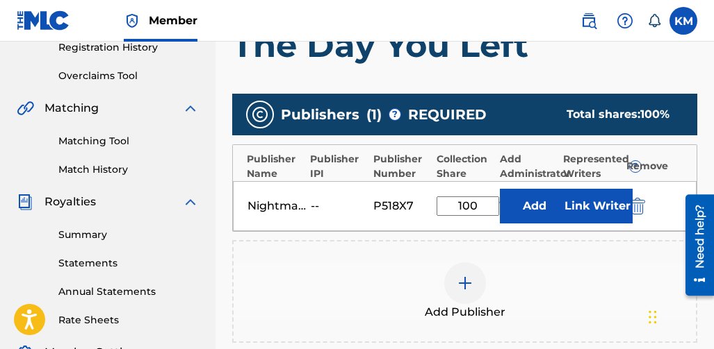
click at [579, 214] on button "Link Writer" at bounding box center [597, 206] width 69 height 35
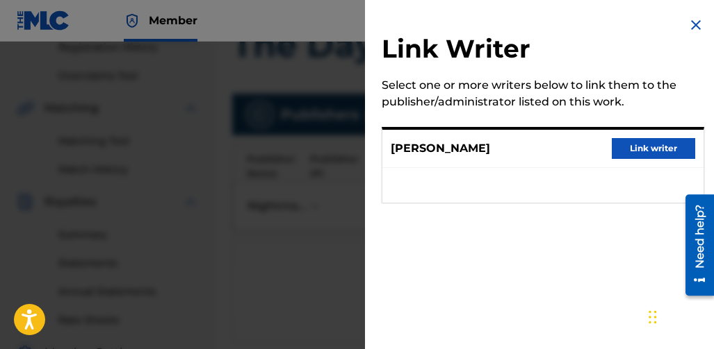
click at [693, 29] on img at bounding box center [695, 25] width 17 height 17
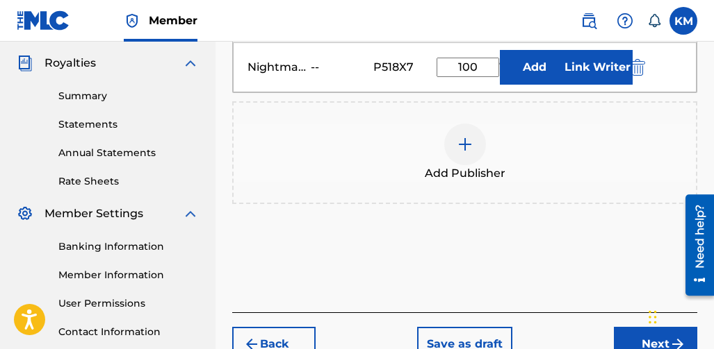
scroll to position [479, 0]
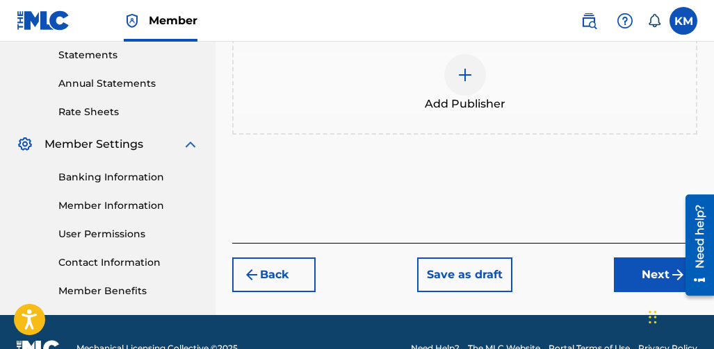
click at [617, 271] on button "Next" at bounding box center [655, 275] width 83 height 35
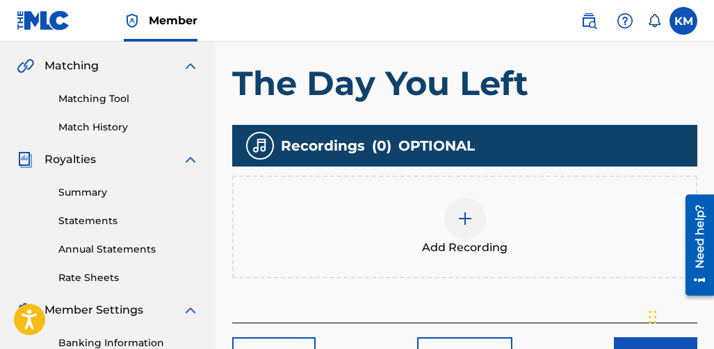
scroll to position [340, 0]
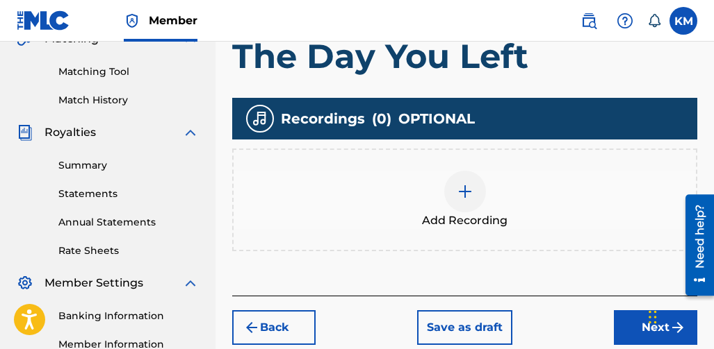
click at [476, 204] on div at bounding box center [465, 192] width 42 height 42
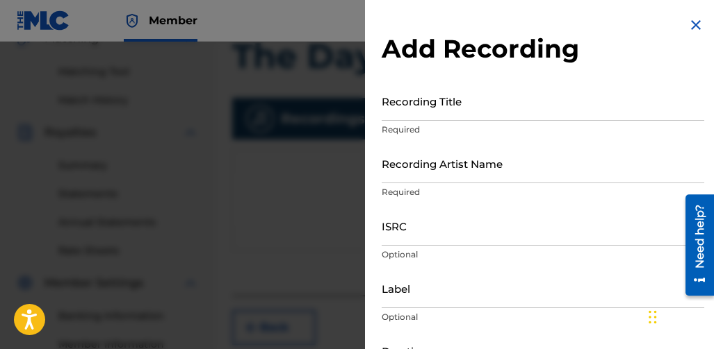
click at [447, 117] on input "Recording Title" at bounding box center [542, 101] width 322 height 40
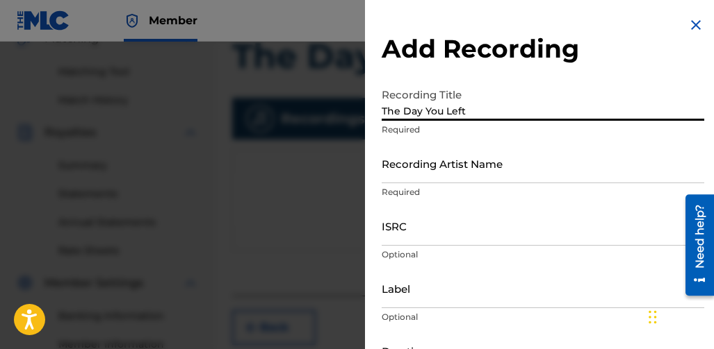
type input "The Day You Left"
click at [422, 178] on input "Recording Artist Name" at bounding box center [542, 164] width 322 height 40
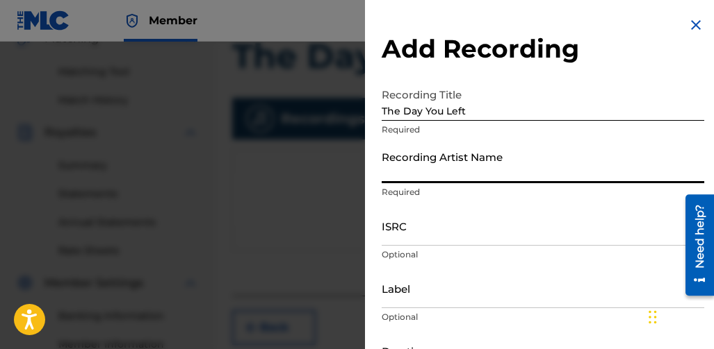
type input "Nightmare Crew"
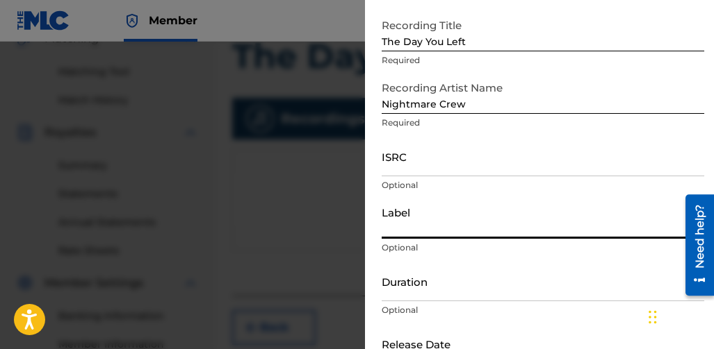
click at [462, 229] on input "Label" at bounding box center [542, 219] width 322 height 40
type input "Nightmare Records"
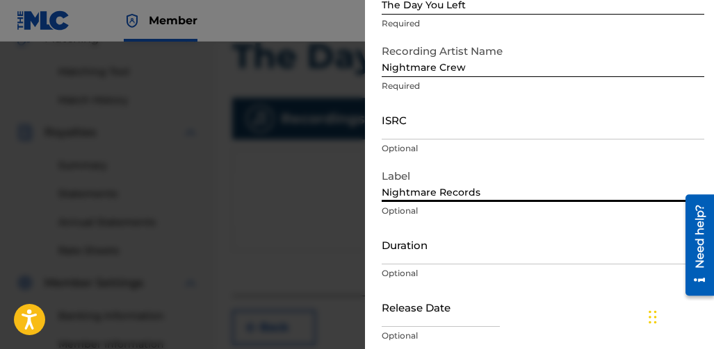
scroll to position [139, 0]
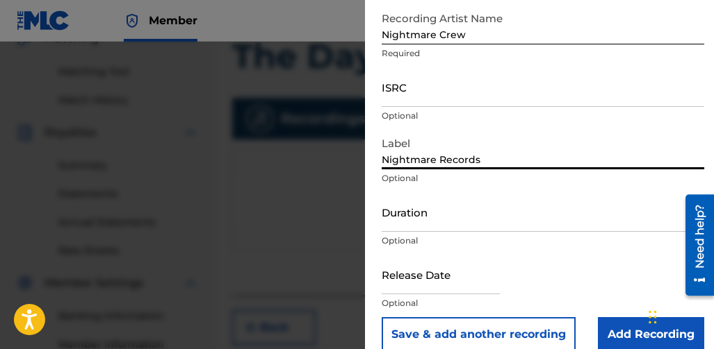
click at [482, 223] on input "Duration" at bounding box center [542, 212] width 322 height 40
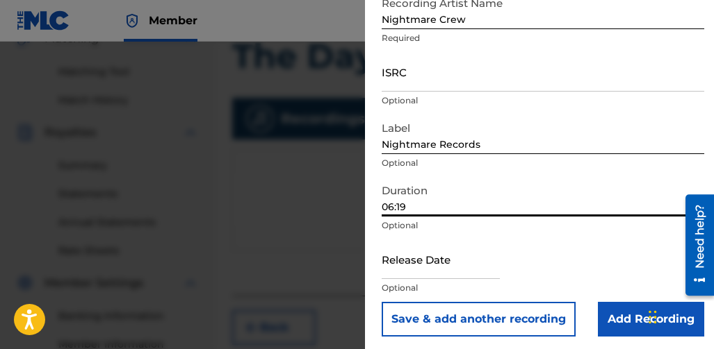
scroll to position [158, 0]
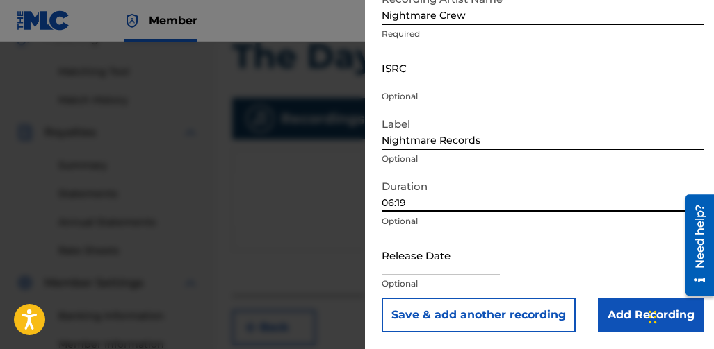
type input "06:19"
click at [451, 263] on input "text" at bounding box center [440, 256] width 118 height 40
select select "7"
select select "2025"
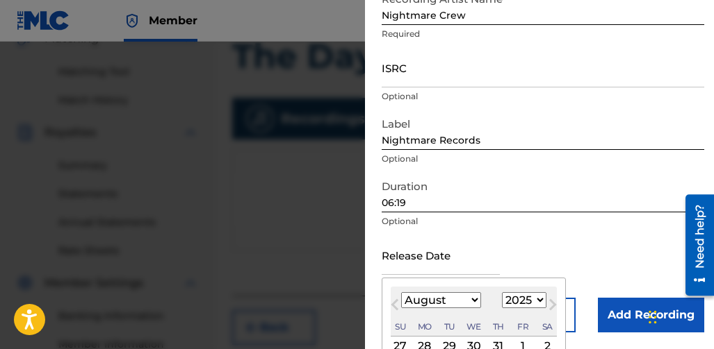
type input "August 9 2025"
click at [591, 249] on div "Release Date August 9 2025 Previous Month Next Month August 2025 January Februa…" at bounding box center [542, 267] width 322 height 63
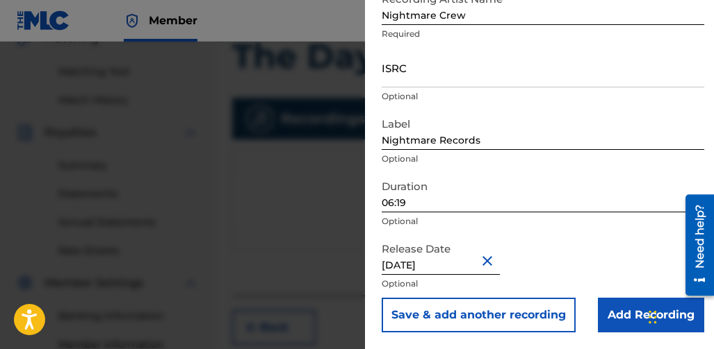
click at [616, 324] on input "Add Recording" at bounding box center [651, 315] width 106 height 35
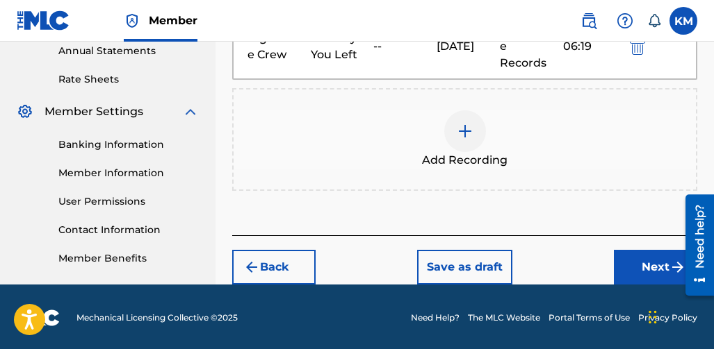
click at [638, 250] on button "Next" at bounding box center [655, 267] width 83 height 35
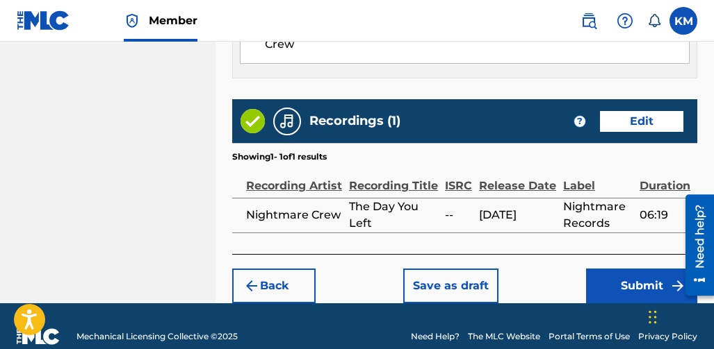
scroll to position [897, 0]
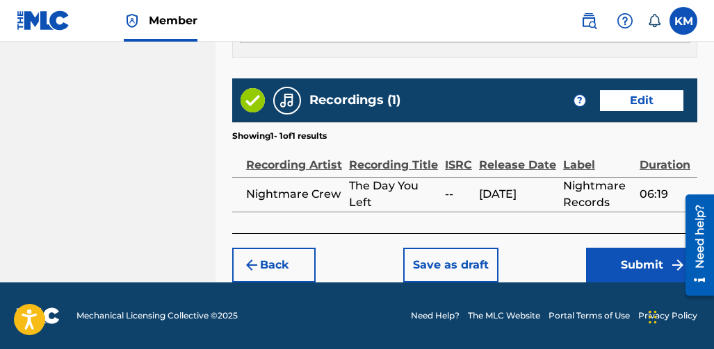
click at [596, 269] on button "Submit" at bounding box center [641, 265] width 111 height 35
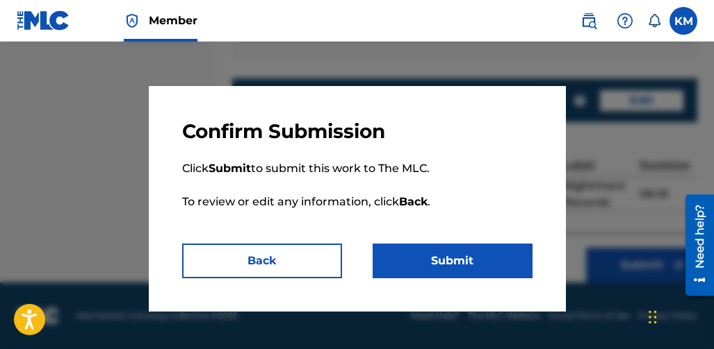
click at [469, 256] on button "Submit" at bounding box center [452, 261] width 160 height 35
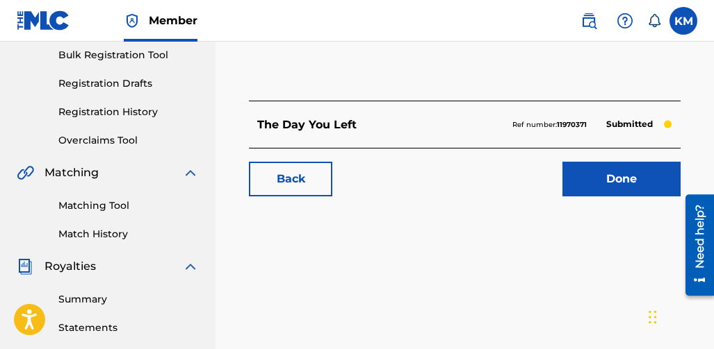
scroll to position [208, 0]
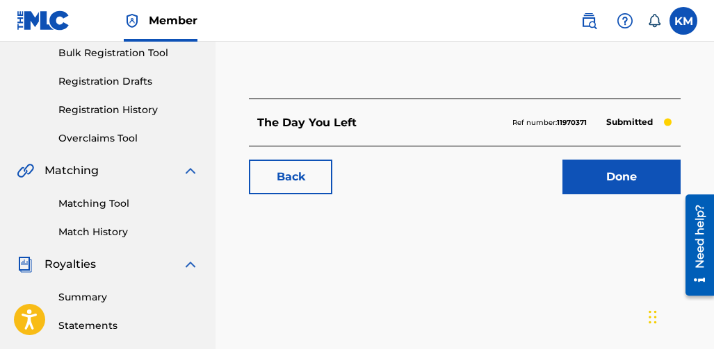
click at [610, 161] on link "Done" at bounding box center [621, 177] width 118 height 35
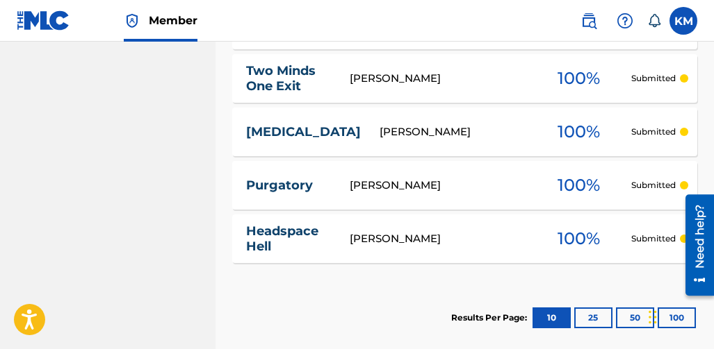
scroll to position [556, 0]
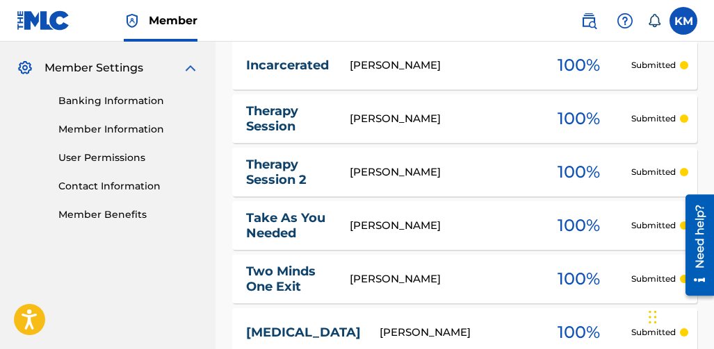
click at [192, 66] on img at bounding box center [190, 68] width 17 height 17
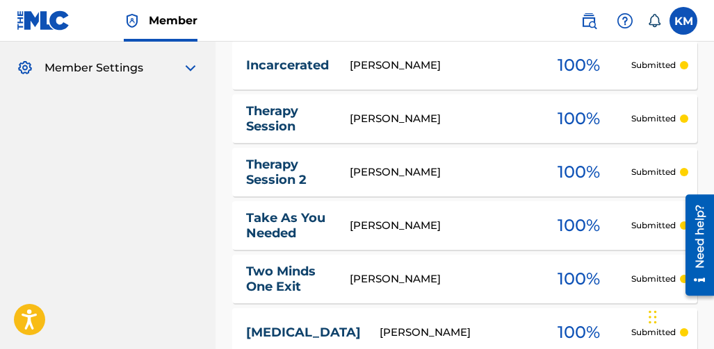
click at [193, 64] on img at bounding box center [190, 68] width 17 height 17
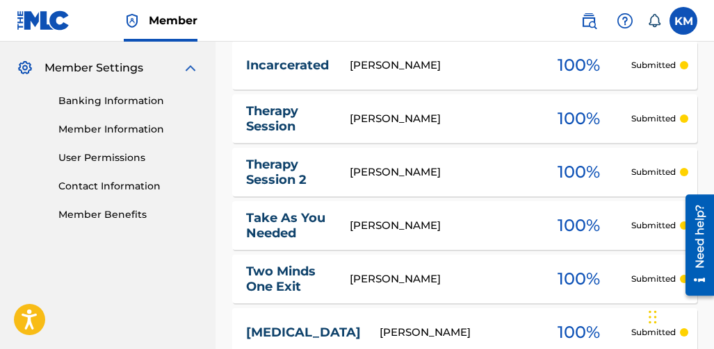
click at [105, 183] on link "Contact Information" at bounding box center [128, 186] width 140 height 15
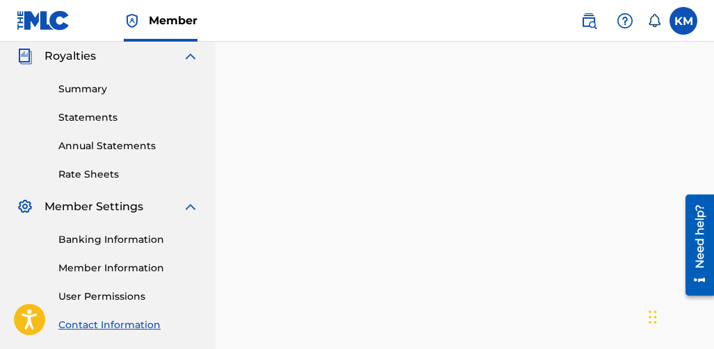
scroll to position [486, 0]
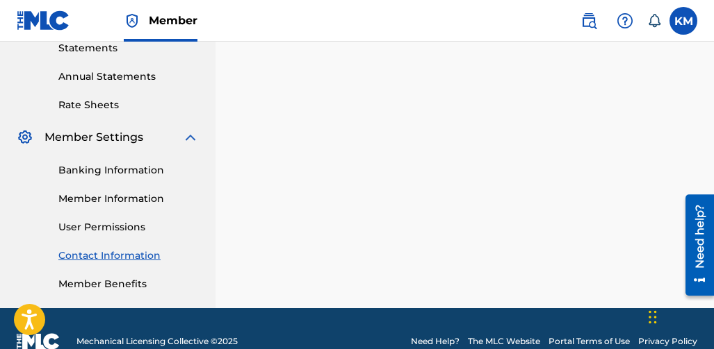
click at [105, 286] on link "Member Benefits" at bounding box center [128, 284] width 140 height 15
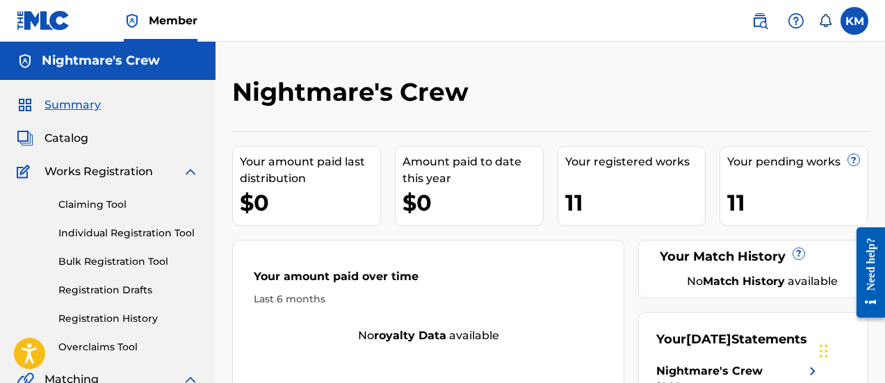
click at [90, 205] on link "Claiming Tool" at bounding box center [128, 204] width 140 height 15
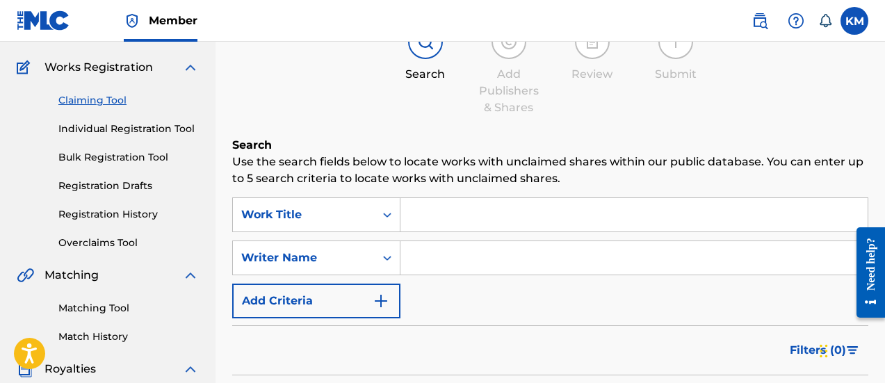
scroll to position [139, 0]
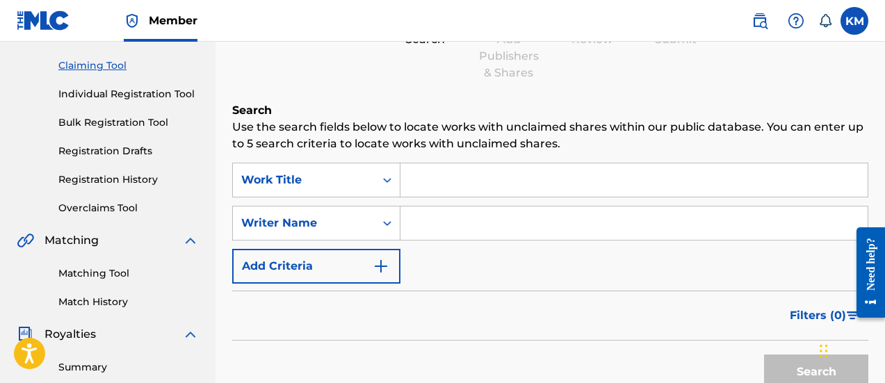
click at [449, 185] on input "Search Form" at bounding box center [633, 179] width 467 height 33
click at [434, 229] on input "Search Form" at bounding box center [633, 222] width 467 height 33
type input "Z"
click at [443, 229] on input "Z" at bounding box center [633, 222] width 467 height 33
click at [444, 183] on input "Search Form" at bounding box center [633, 179] width 467 height 33
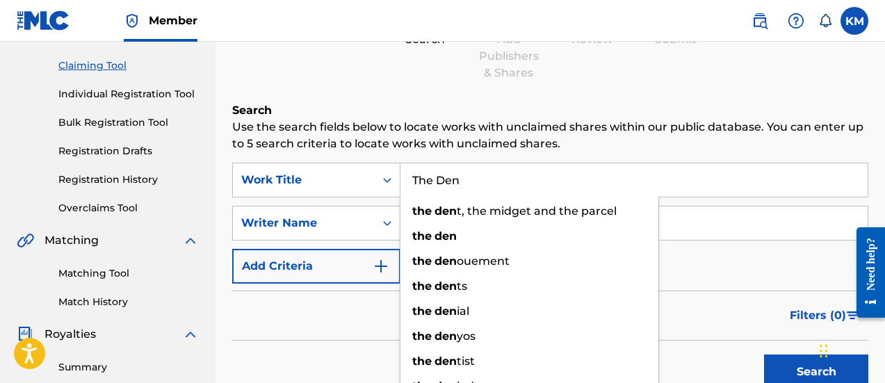
type input "The Den"
click at [759, 225] on input "Z" at bounding box center [633, 222] width 467 height 33
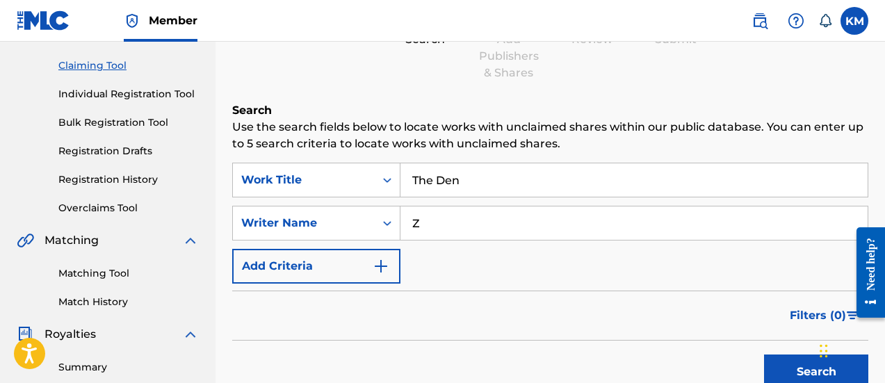
click at [789, 367] on button "Search" at bounding box center [816, 371] width 104 height 35
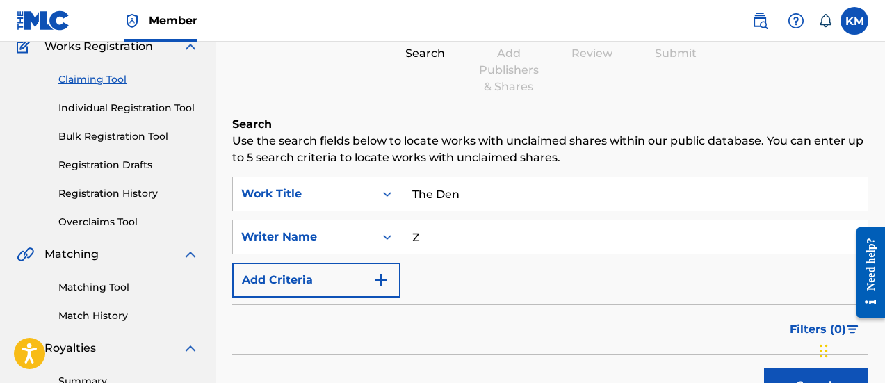
scroll to position [115, 0]
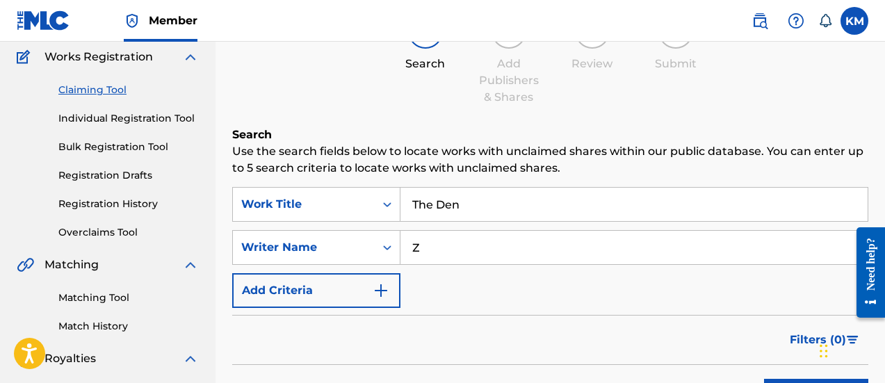
click at [455, 249] on input "Z" at bounding box center [633, 247] width 467 height 33
click at [495, 249] on input "Z" at bounding box center [633, 247] width 467 height 33
type input "Kendall Mingo"
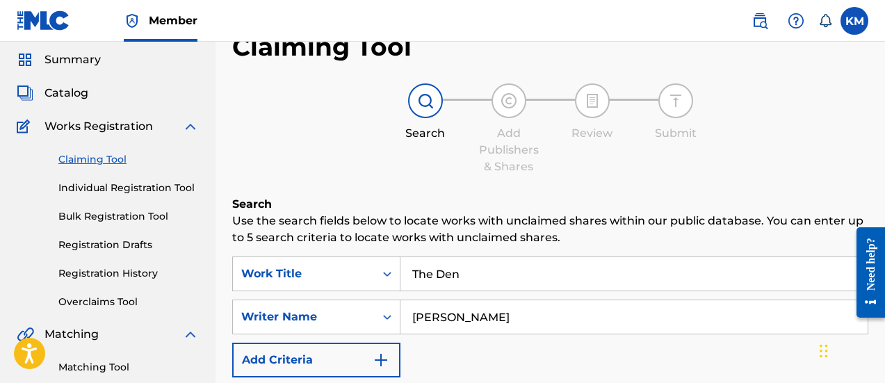
scroll to position [0, 0]
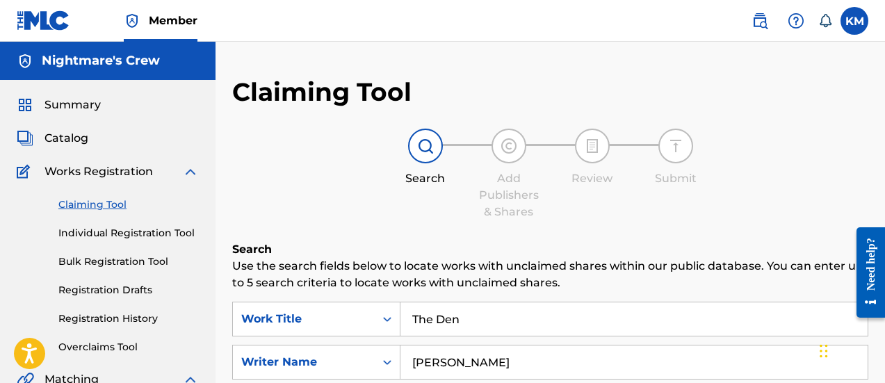
click at [69, 142] on span "Catalog" at bounding box center [66, 138] width 44 height 17
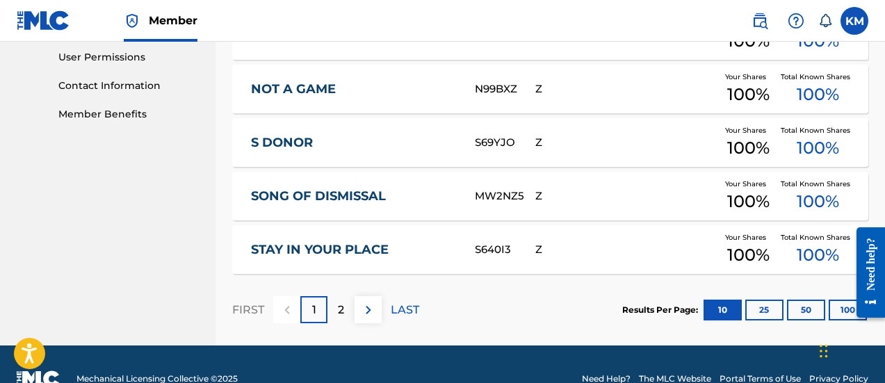
scroll to position [686, 0]
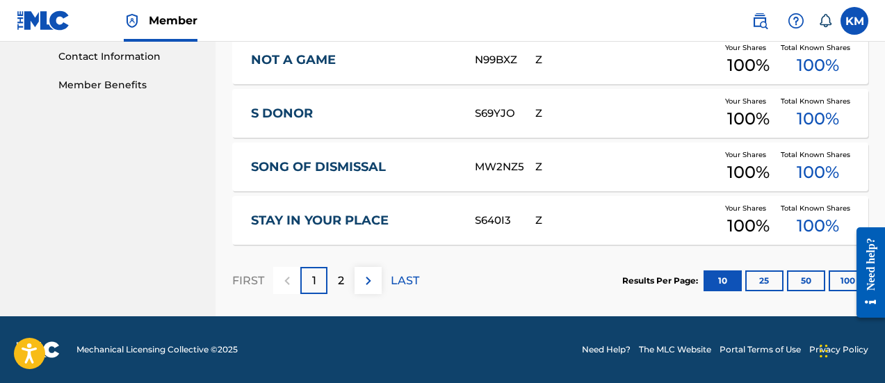
click at [351, 279] on div "2" at bounding box center [340, 280] width 27 height 27
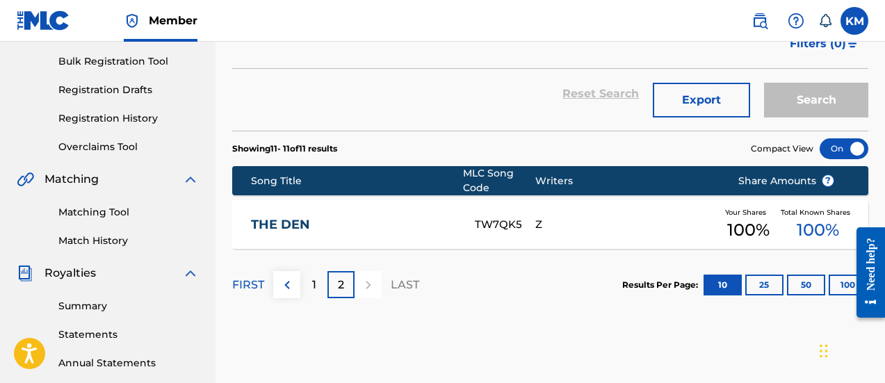
scroll to position [131, 0]
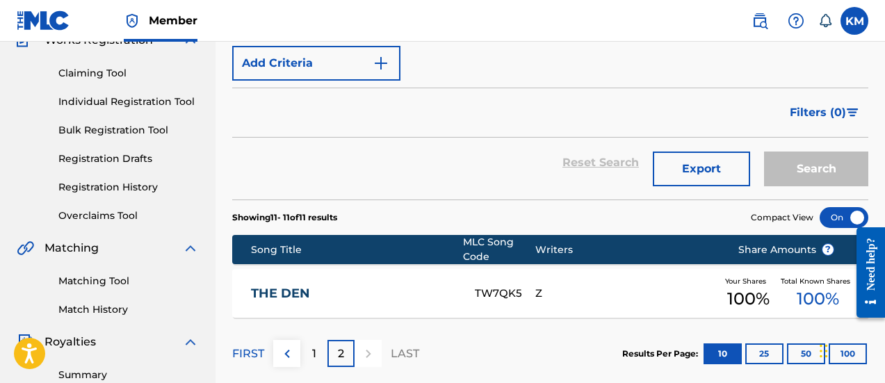
click at [281, 351] on img at bounding box center [287, 353] width 17 height 17
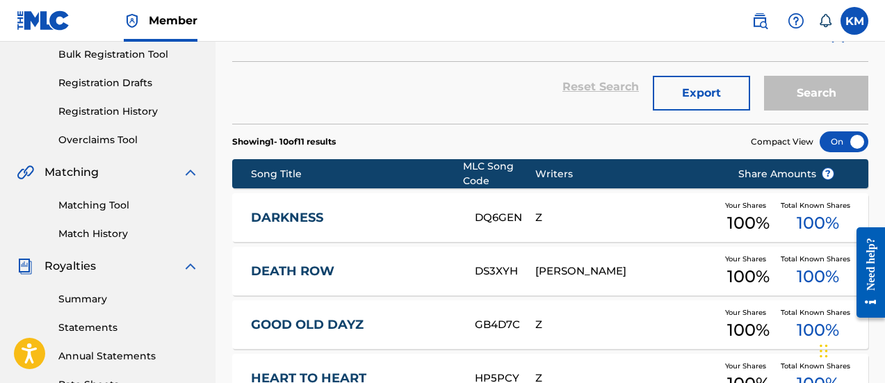
scroll to position [199, 0]
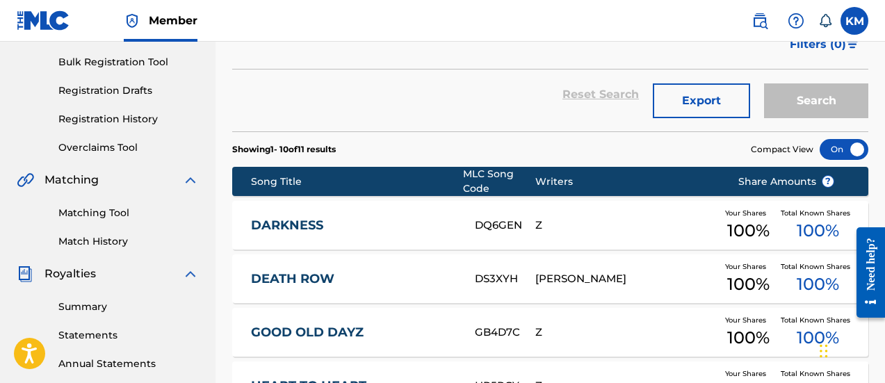
click at [100, 148] on link "Overclaims Tool" at bounding box center [128, 147] width 140 height 15
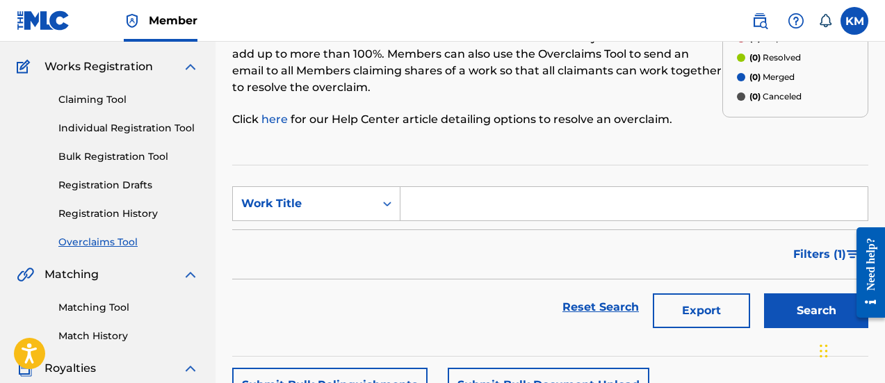
scroll to position [69, 0]
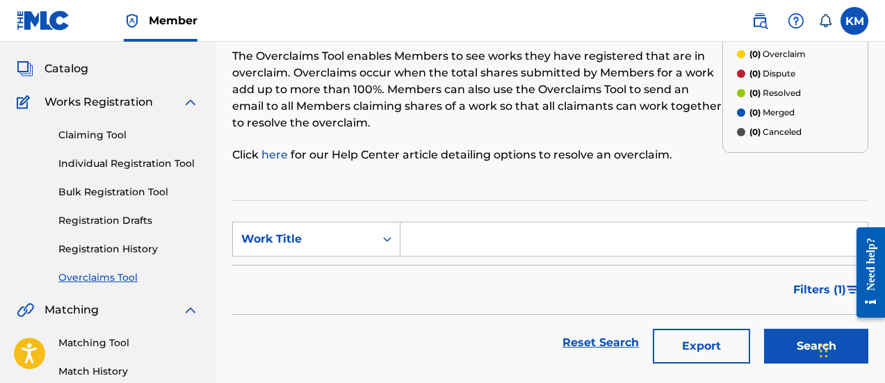
click at [72, 141] on link "Claiming Tool" at bounding box center [128, 135] width 140 height 15
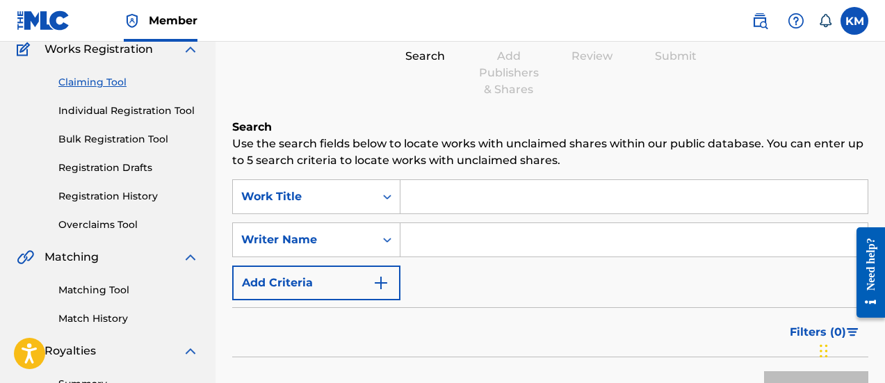
scroll to position [139, 0]
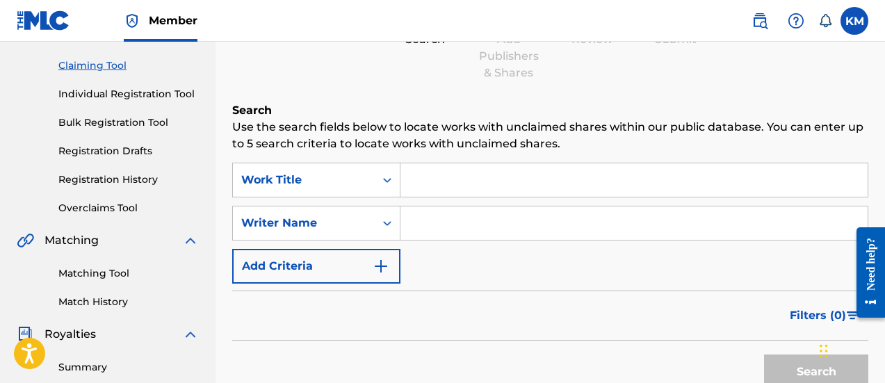
click at [429, 197] on div "Search Form" at bounding box center [634, 180] width 468 height 35
click at [431, 192] on input "Search Form" at bounding box center [633, 179] width 467 height 33
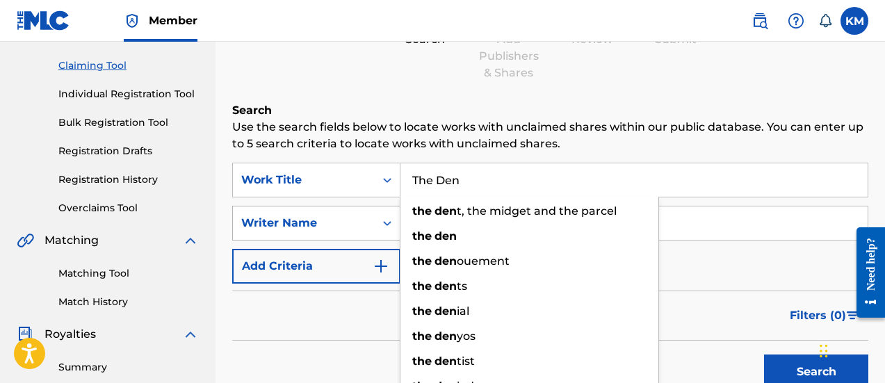
type input "The Den"
click at [364, 229] on div "Writer Name" at bounding box center [303, 223] width 125 height 17
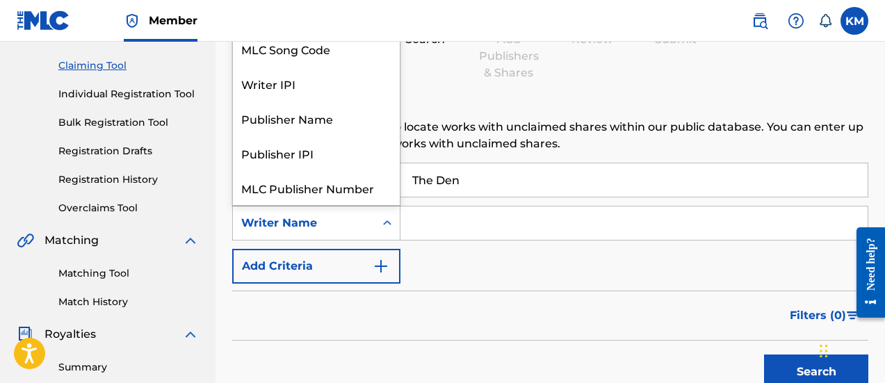
scroll to position [35, 0]
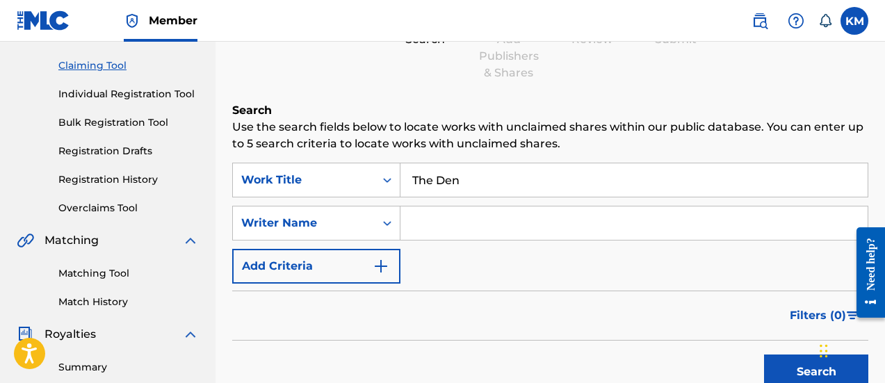
click at [436, 233] on input "Search Form" at bounding box center [633, 222] width 467 height 33
type input "Z"
click at [386, 272] on img "Search Form" at bounding box center [380, 266] width 17 height 17
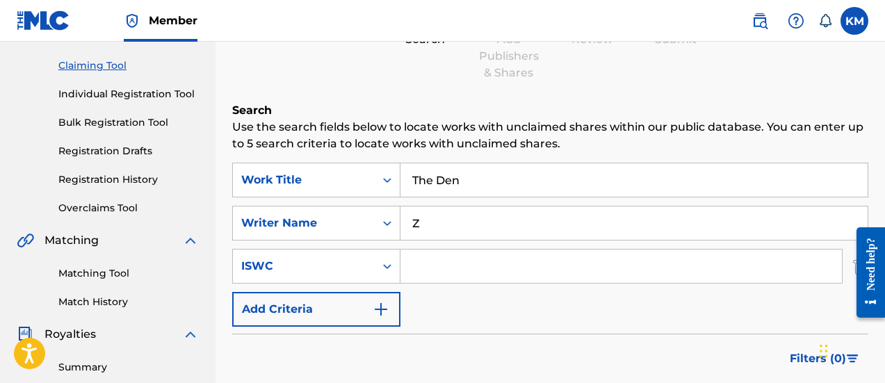
click at [386, 272] on icon "Search Form" at bounding box center [387, 266] width 14 height 14
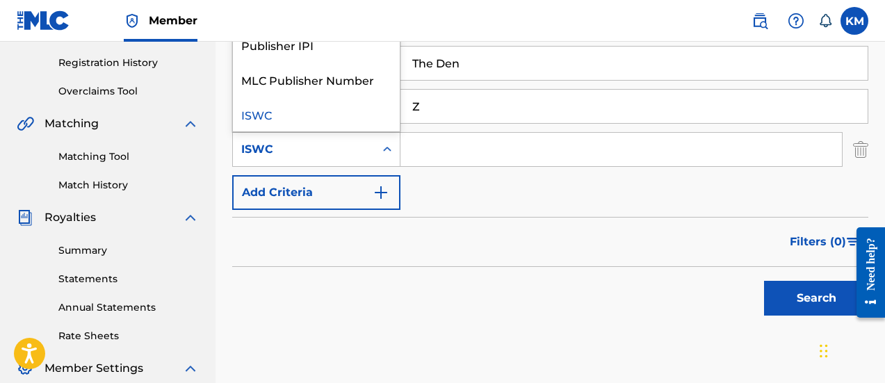
scroll to position [347, 0]
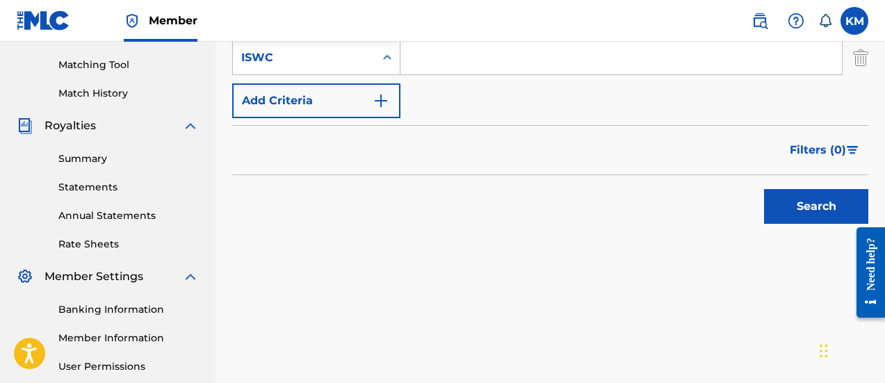
click at [775, 200] on button "Search" at bounding box center [816, 206] width 104 height 35
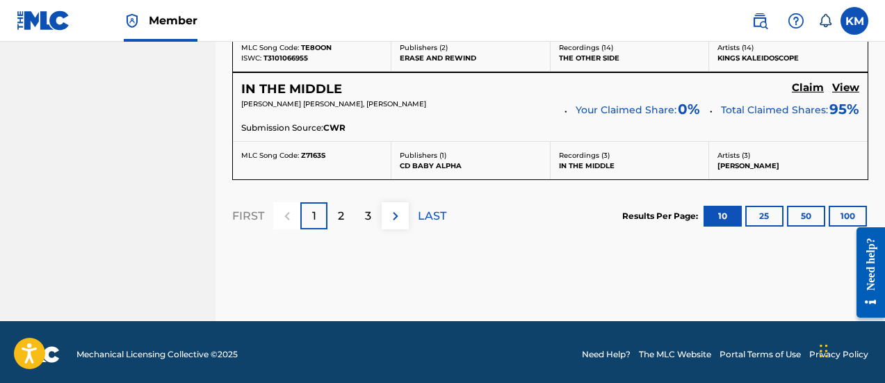
scroll to position [1488, 0]
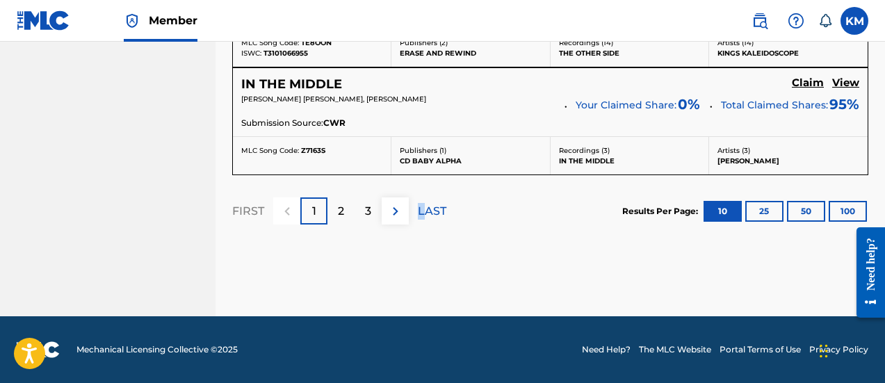
click at [421, 210] on p "LAST" at bounding box center [432, 211] width 28 height 17
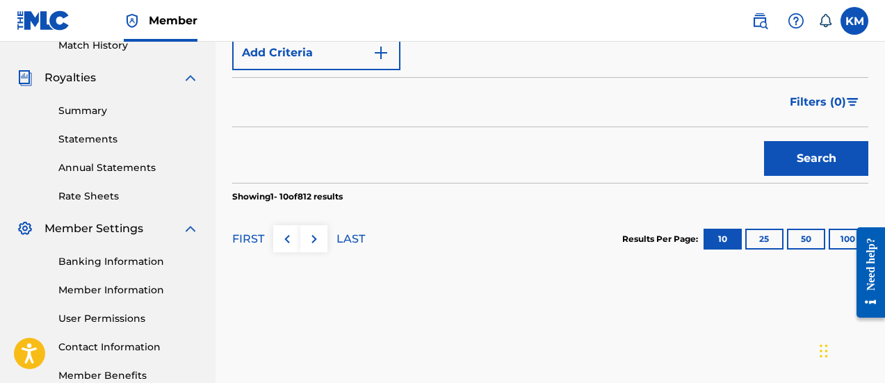
scroll to position [417, 0]
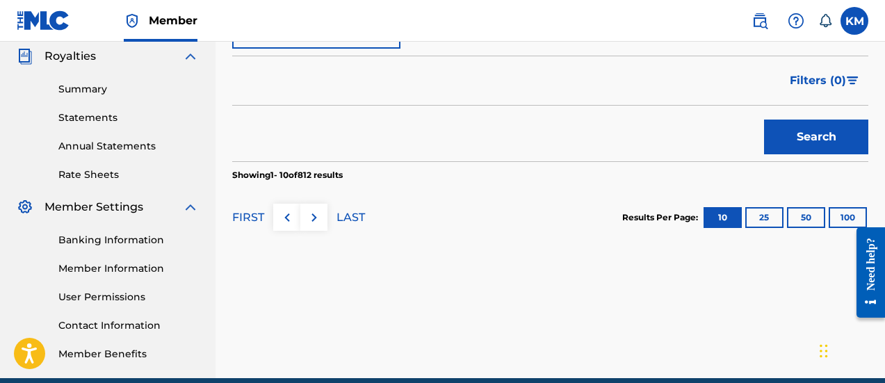
click at [286, 217] on img at bounding box center [287, 217] width 17 height 17
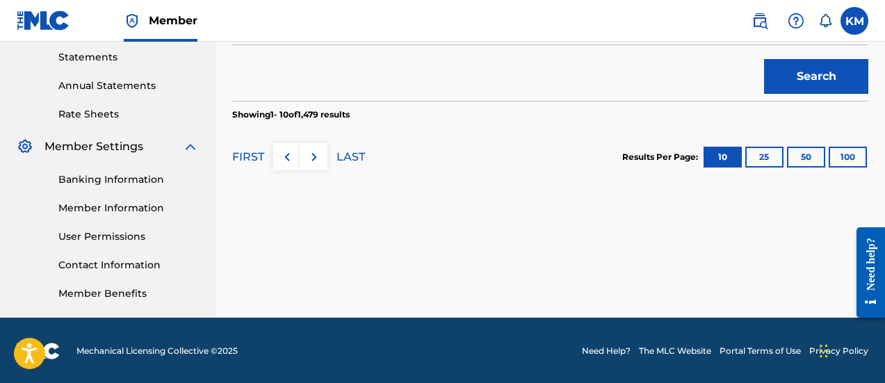
scroll to position [479, 0]
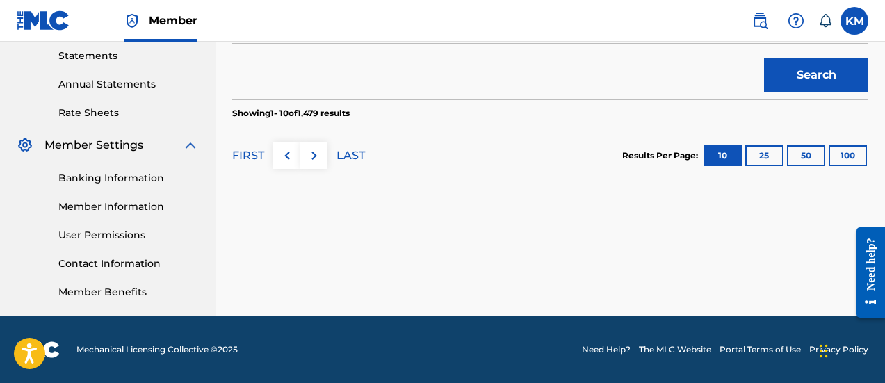
click at [283, 154] on img at bounding box center [287, 155] width 17 height 17
click at [310, 158] on img at bounding box center [314, 155] width 17 height 17
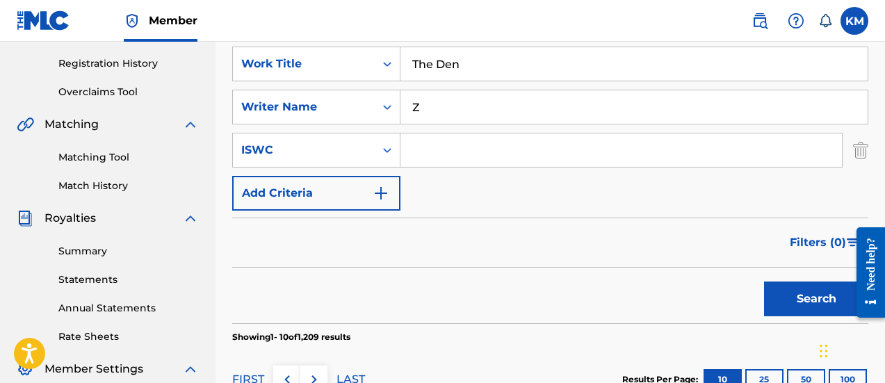
scroll to position [278, 0]
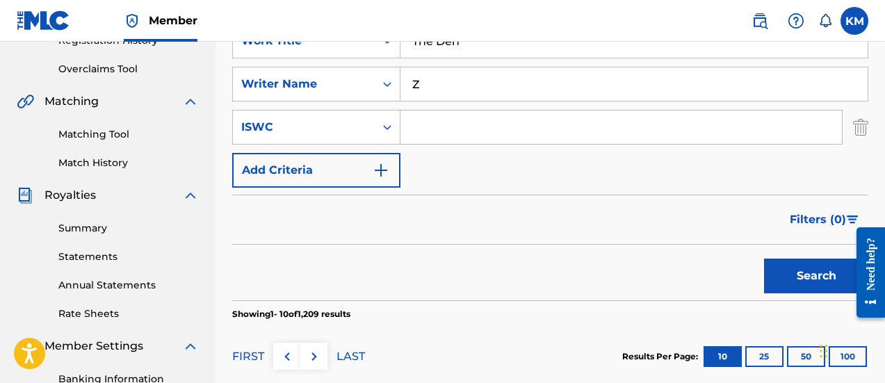
click at [315, 352] on img at bounding box center [314, 356] width 17 height 17
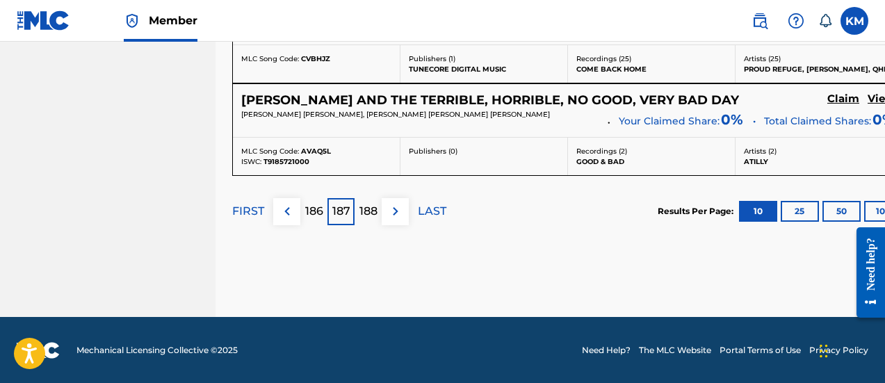
scroll to position [1473, 0]
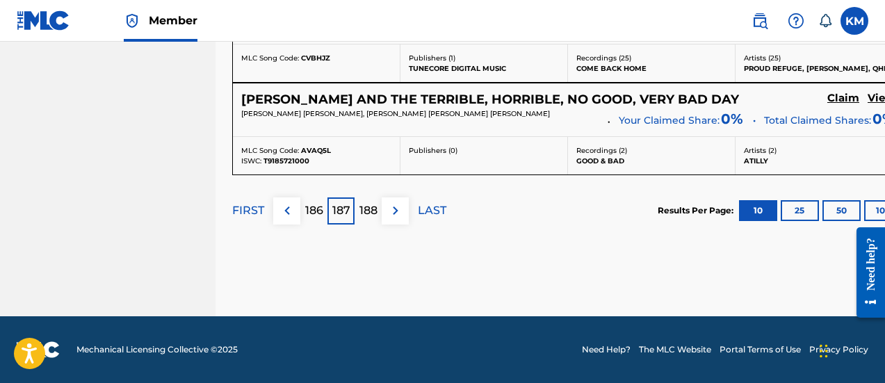
click at [390, 212] on img at bounding box center [395, 210] width 17 height 17
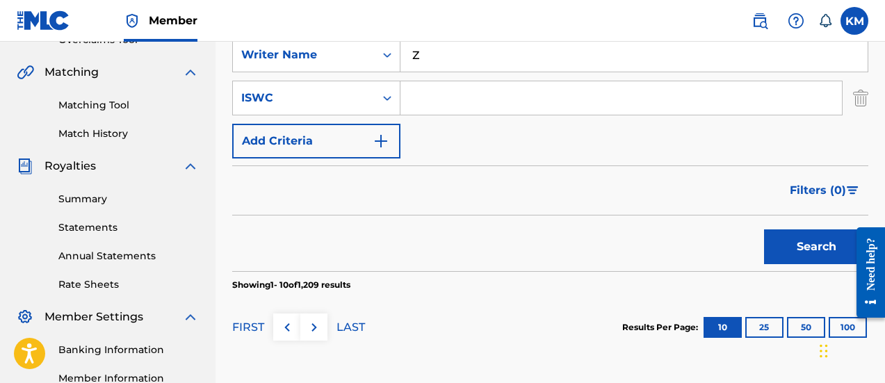
scroll to position [347, 0]
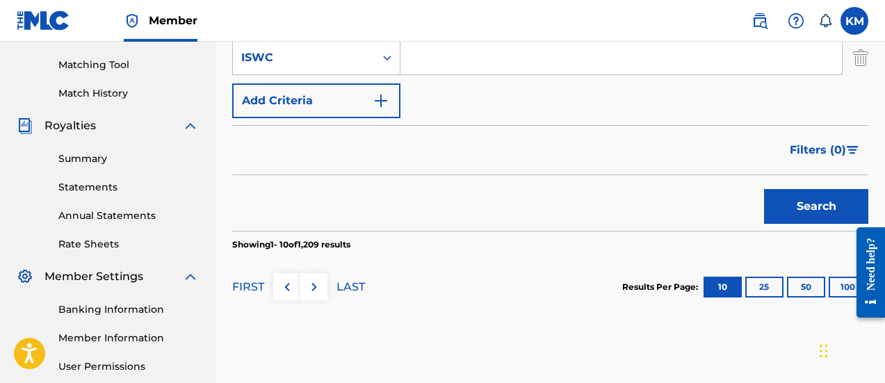
click at [839, 281] on button "100" at bounding box center [847, 287] width 38 height 21
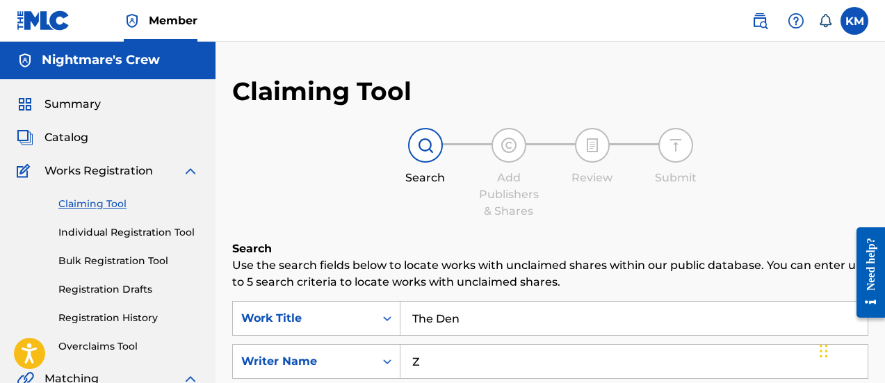
scroll to position [0, 0]
click at [70, 106] on span "Summary" at bounding box center [72, 105] width 56 height 17
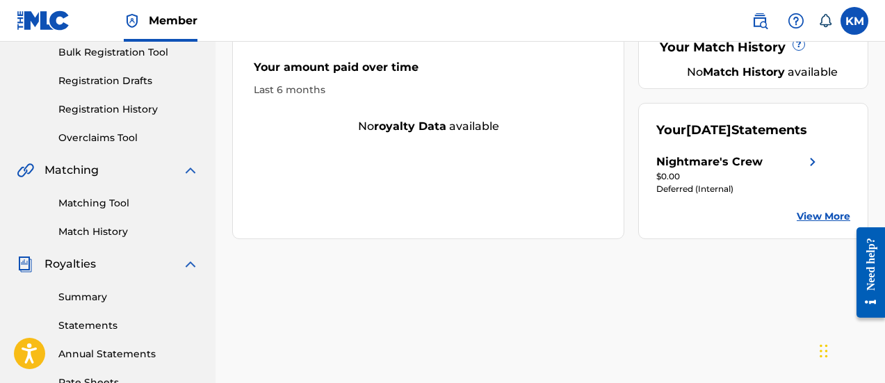
scroll to position [208, 0]
click at [710, 196] on div "Deferred (Internal)" at bounding box center [738, 189] width 165 height 13
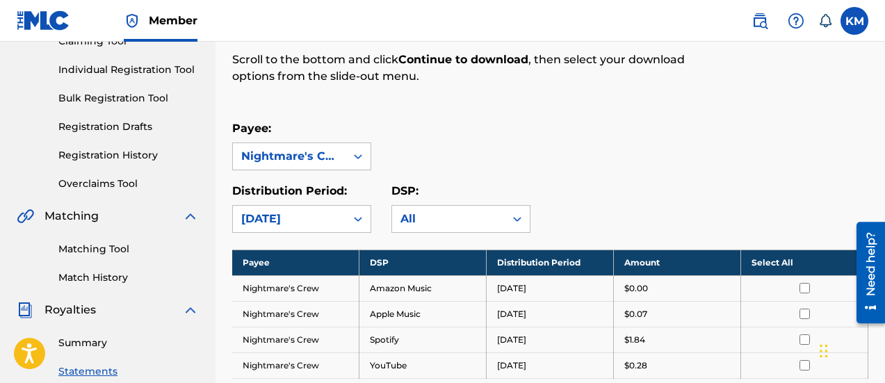
scroll to position [139, 0]
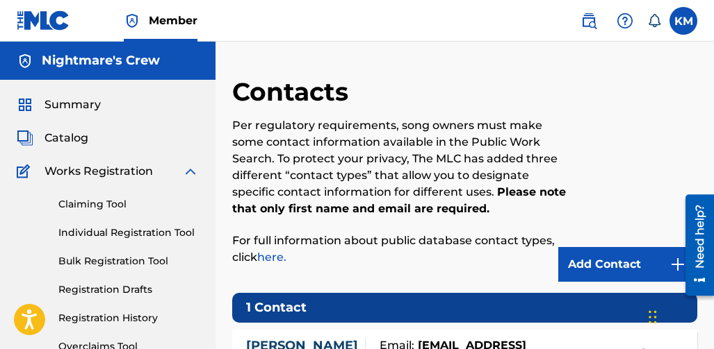
click at [106, 231] on link "Individual Registration Tool" at bounding box center [128, 233] width 140 height 15
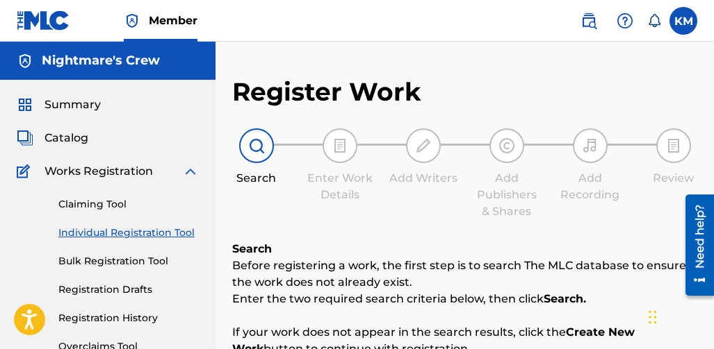
click at [76, 107] on span "Summary" at bounding box center [72, 105] width 56 height 17
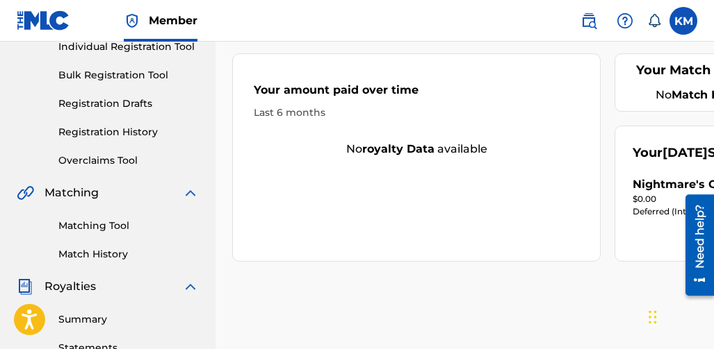
scroll to position [208, 0]
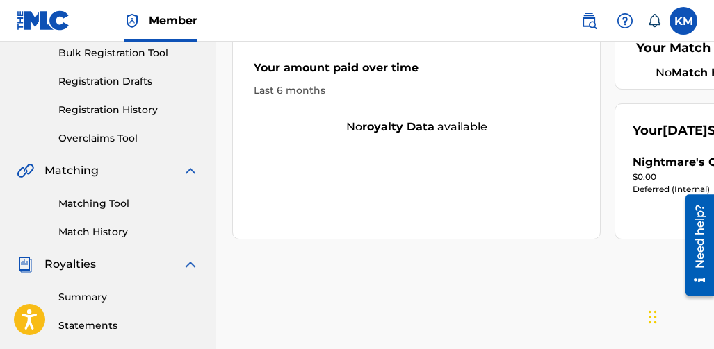
click at [644, 171] on div "Nightmare's Crew" at bounding box center [685, 162] width 106 height 17
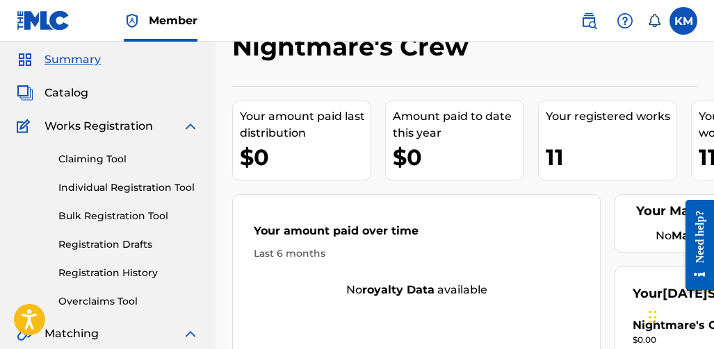
scroll to position [69, 0]
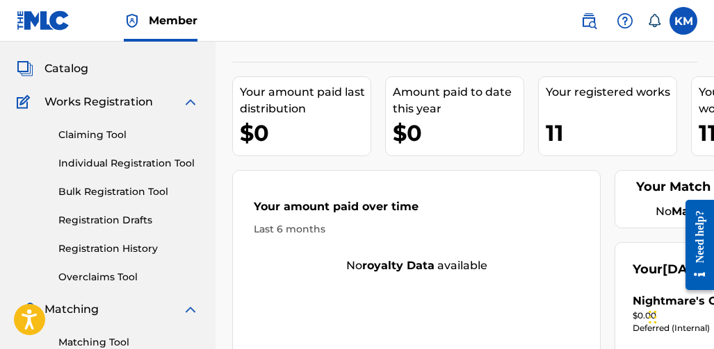
click at [106, 247] on link "Registration History" at bounding box center [128, 249] width 140 height 15
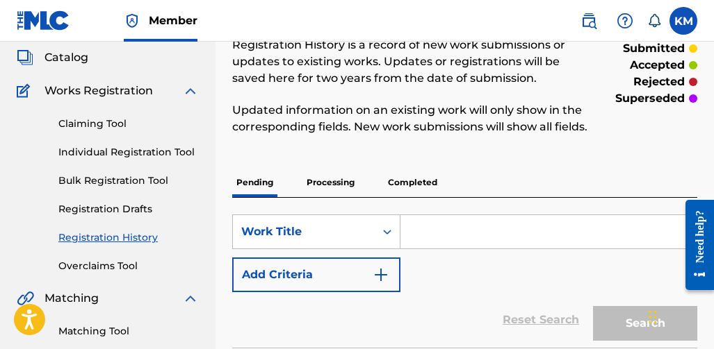
scroll to position [69, 0]
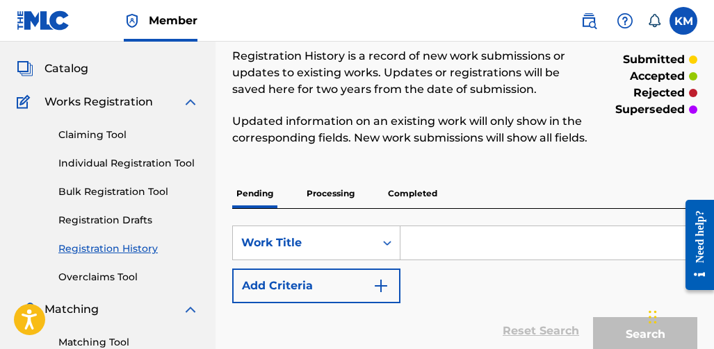
click at [411, 206] on p "Completed" at bounding box center [413, 193] width 58 height 29
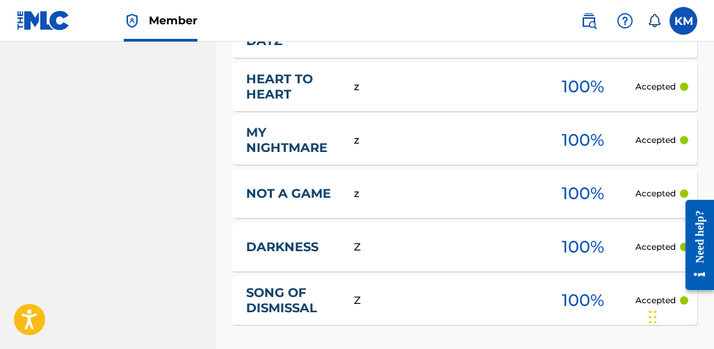
scroll to position [834, 0]
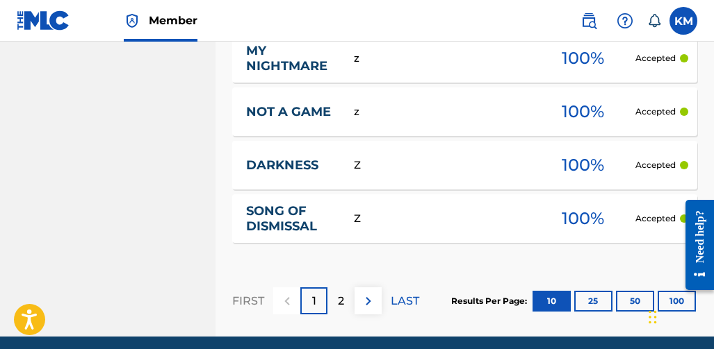
click at [345, 315] on div "2" at bounding box center [340, 301] width 27 height 27
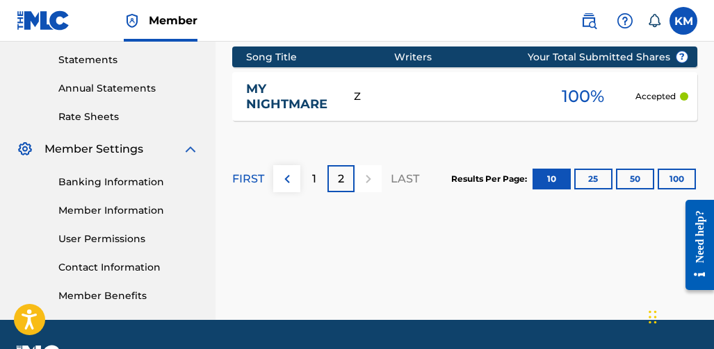
scroll to position [443, 0]
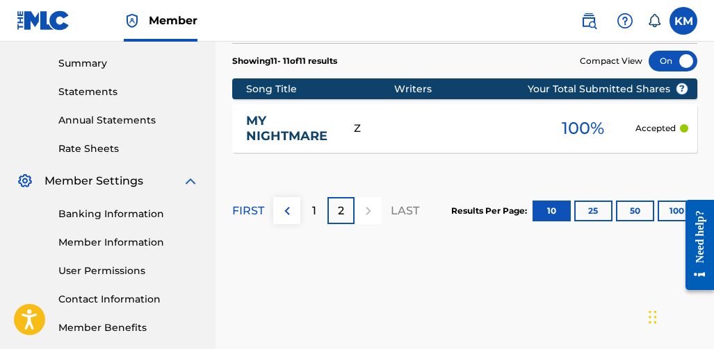
click at [298, 224] on button at bounding box center [286, 210] width 27 height 27
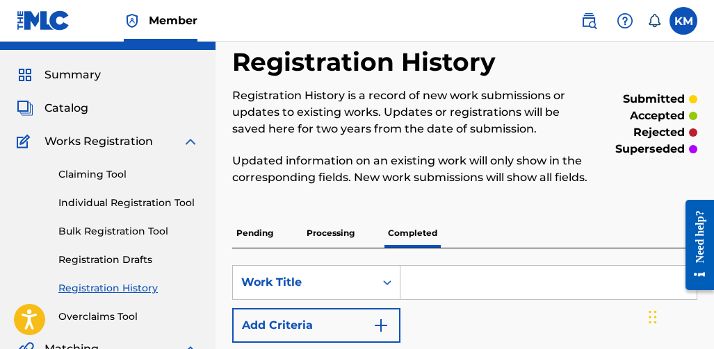
scroll to position [26, 0]
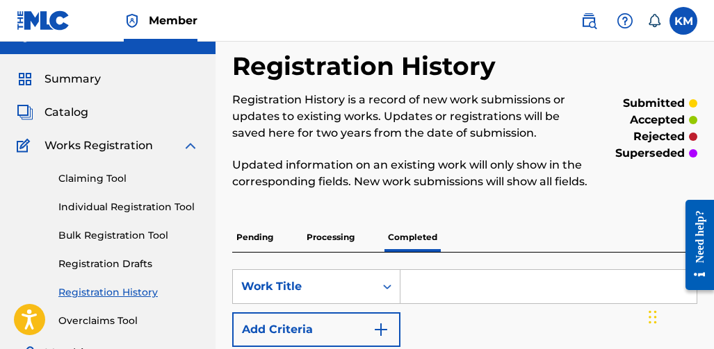
click at [83, 203] on link "Individual Registration Tool" at bounding box center [128, 207] width 140 height 15
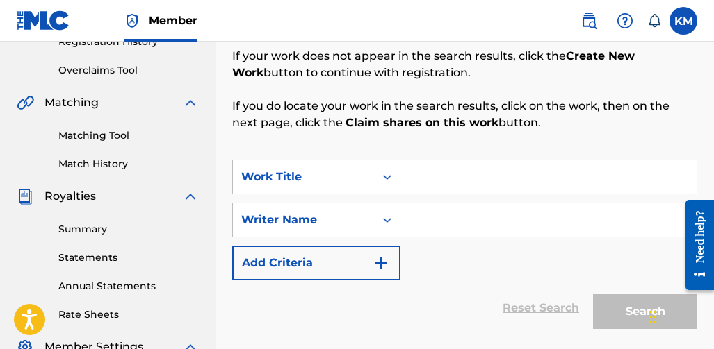
scroll to position [278, 0]
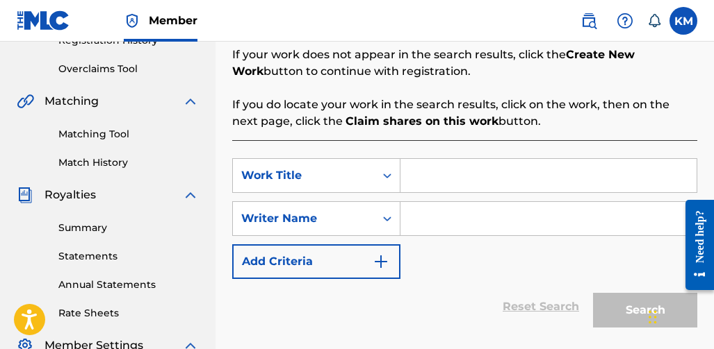
click at [438, 185] on input "Search Form" at bounding box center [548, 175] width 296 height 33
type input "[MEDICAL_DATA]"
click at [441, 229] on input "Search Form" at bounding box center [548, 218] width 296 height 33
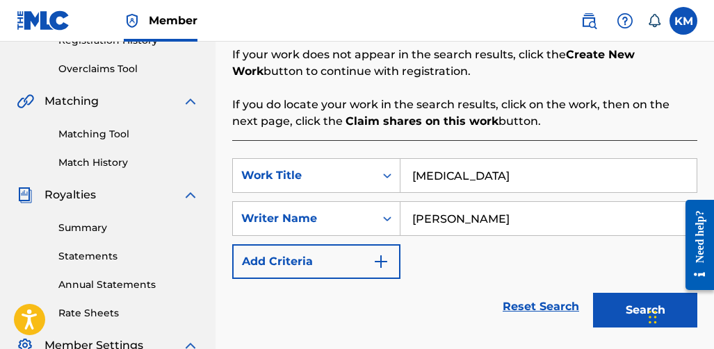
type input "[PERSON_NAME]"
click at [602, 313] on button "Search" at bounding box center [645, 310] width 104 height 35
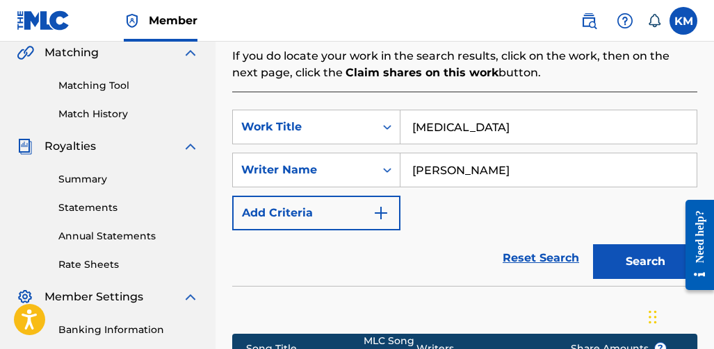
scroll to position [486, 0]
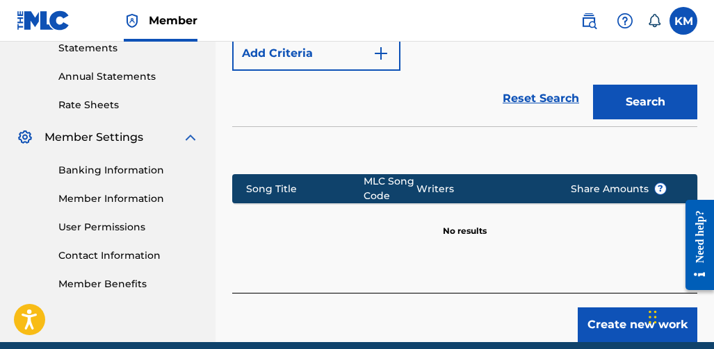
click at [597, 325] on button "Create new work" at bounding box center [637, 325] width 120 height 35
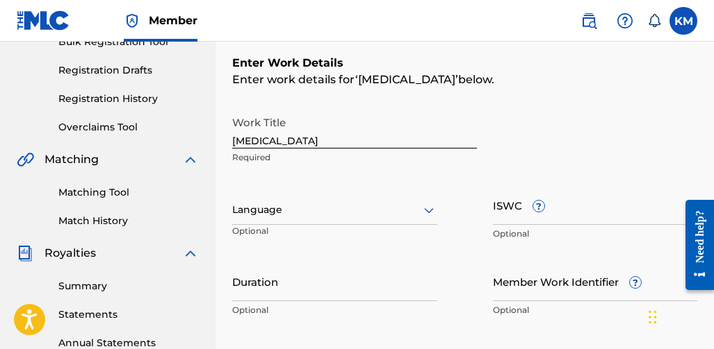
scroll to position [208, 0]
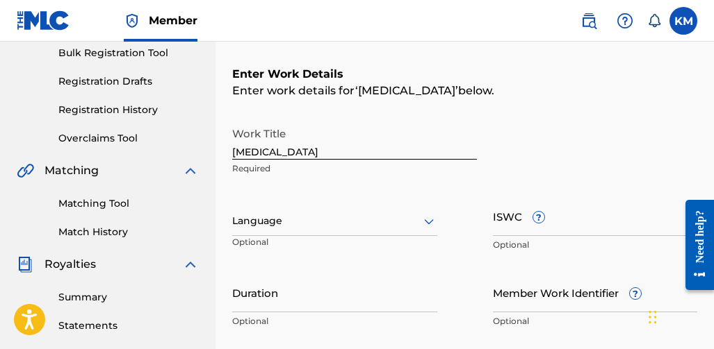
click at [425, 224] on icon at bounding box center [428, 221] width 17 height 17
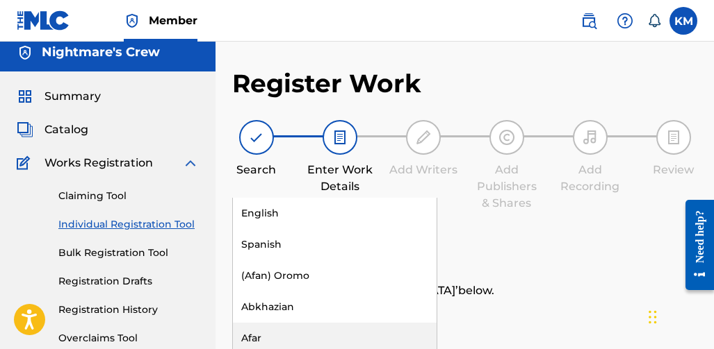
scroll to position [0, 0]
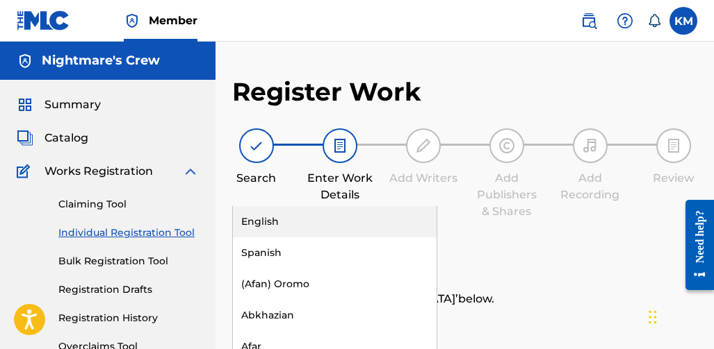
click at [250, 233] on div "English" at bounding box center [335, 221] width 204 height 31
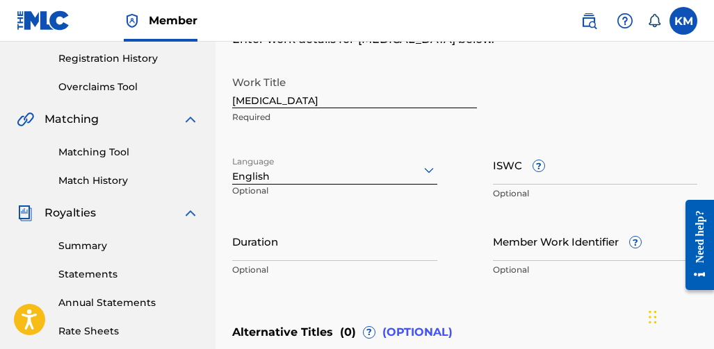
scroll to position [278, 0]
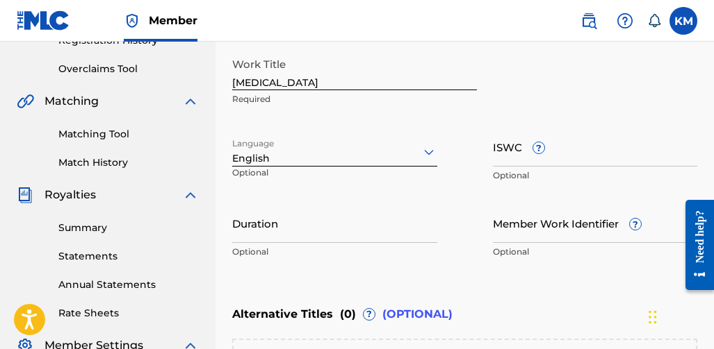
click at [418, 229] on input "Duration" at bounding box center [334, 224] width 205 height 40
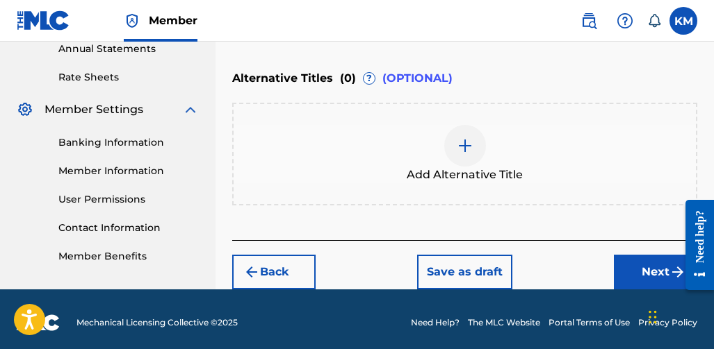
scroll to position [521, 0]
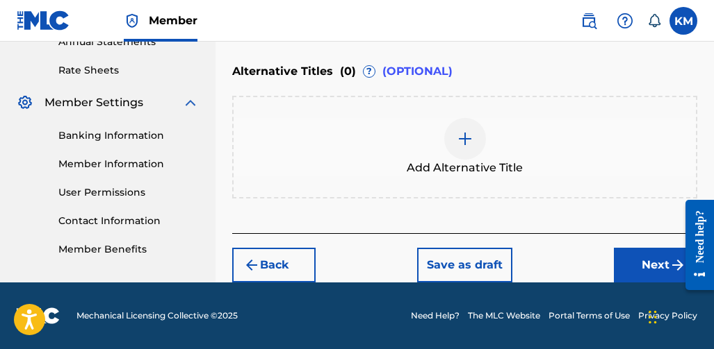
type input "04:04"
click at [612, 257] on div "Back Save as draft Next" at bounding box center [464, 257] width 465 height 49
click at [623, 263] on button "Next" at bounding box center [655, 265] width 83 height 35
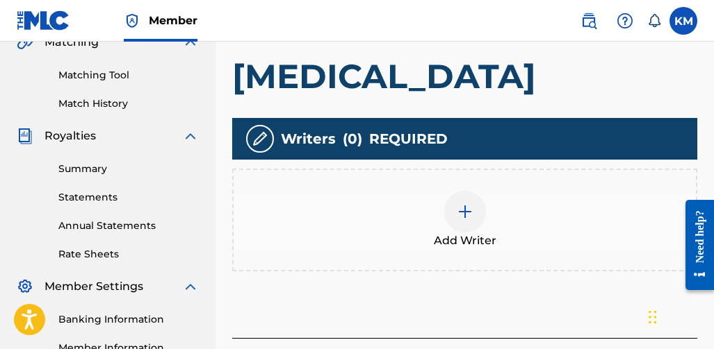
scroll to position [340, 0]
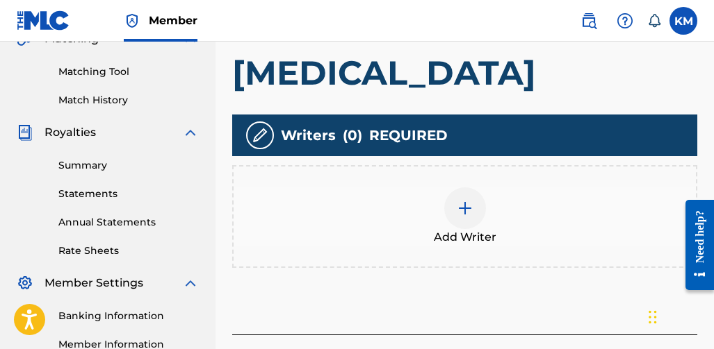
click at [466, 214] on img at bounding box center [464, 208] width 17 height 17
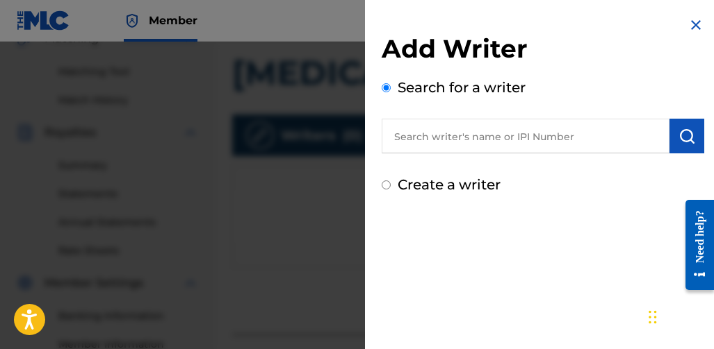
click at [637, 143] on input "text" at bounding box center [525, 136] width 288 height 35
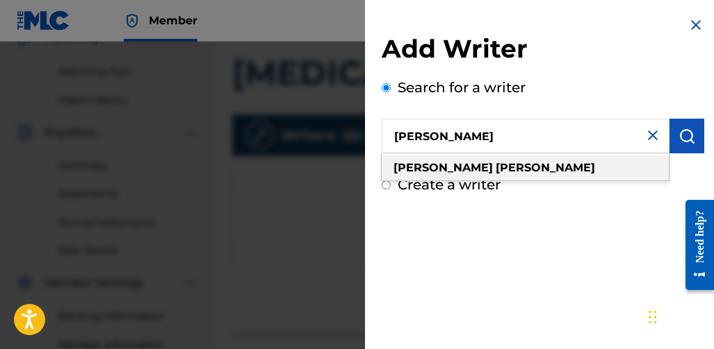
click at [576, 174] on div "[PERSON_NAME]" at bounding box center [524, 168] width 287 height 25
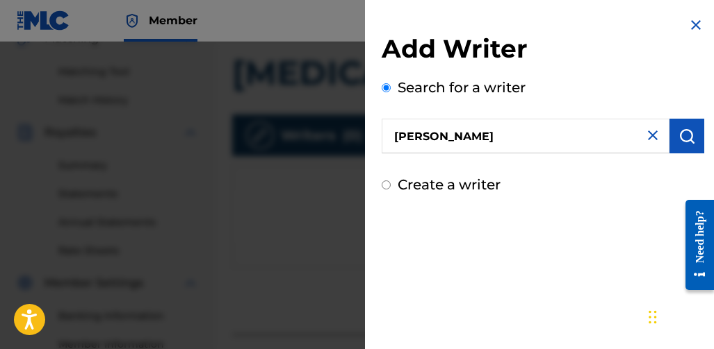
drag, startPoint x: 586, startPoint y: 145, endPoint x: 351, endPoint y: 145, distance: 234.8
click at [351, 145] on div "Add Writer Search for a writer [PERSON_NAME] Create a writer" at bounding box center [357, 196] width 714 height 308
type input "[PERSON_NAME]"
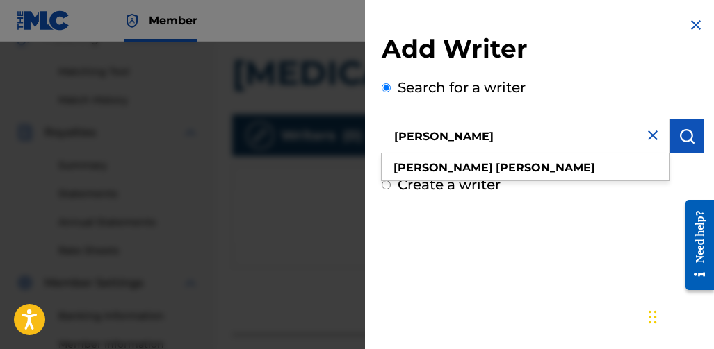
click at [669, 138] on button "submit" at bounding box center [686, 136] width 35 height 35
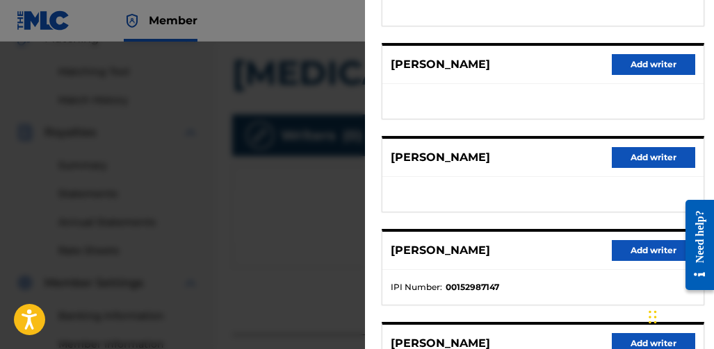
scroll to position [347, 0]
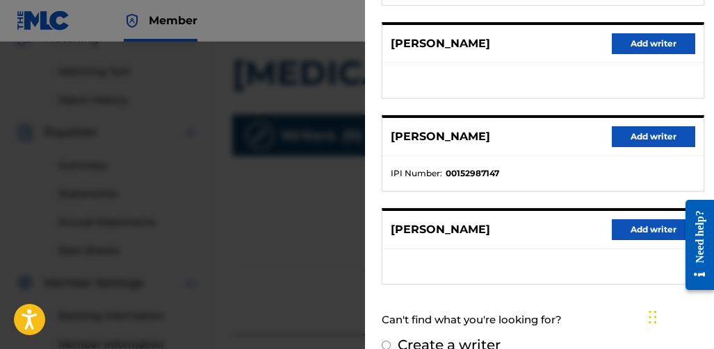
click at [641, 229] on button "Add writer" at bounding box center [652, 230] width 83 height 21
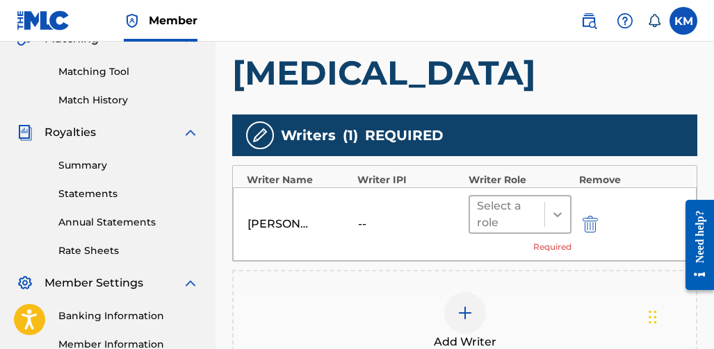
click at [563, 208] on icon at bounding box center [557, 215] width 14 height 14
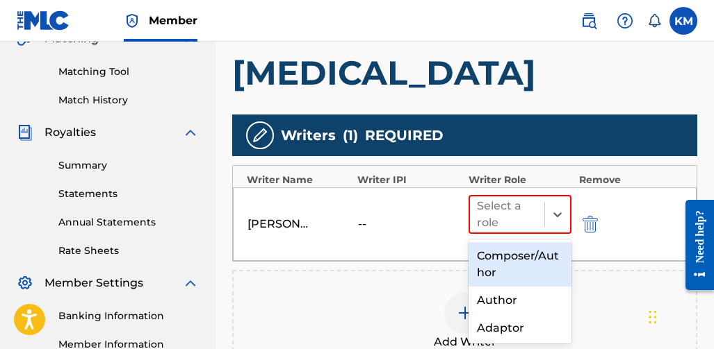
click at [502, 253] on div "Composer/Author" at bounding box center [520, 264] width 104 height 44
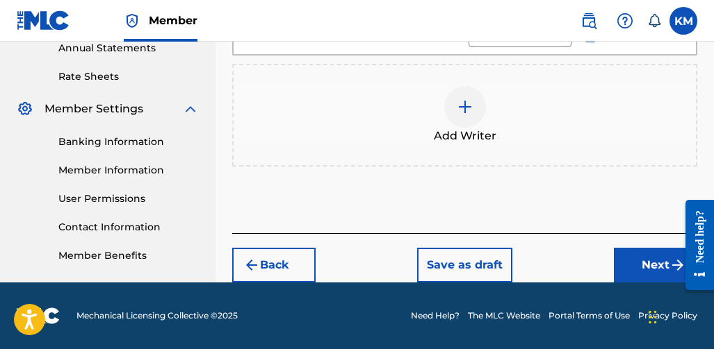
click at [625, 257] on button "Next" at bounding box center [655, 265] width 83 height 35
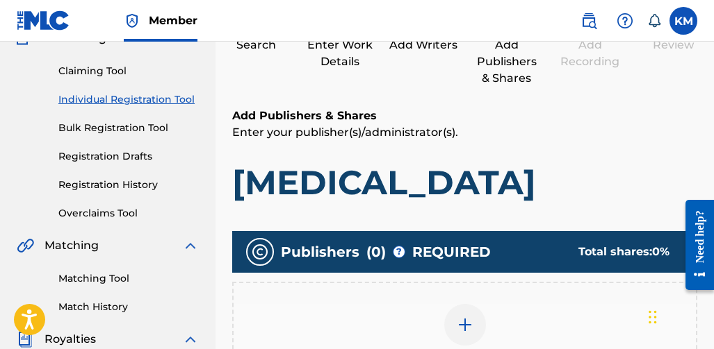
scroll to position [272, 0]
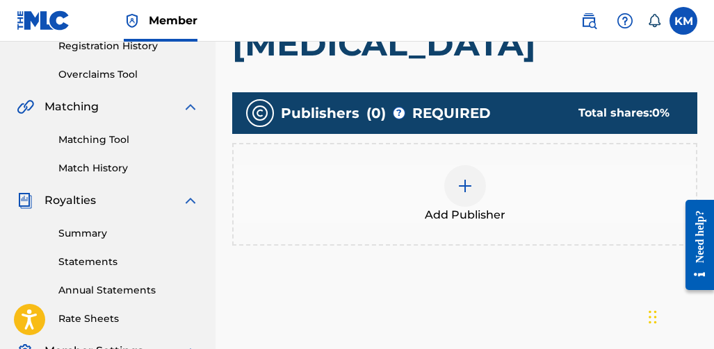
click at [484, 192] on div at bounding box center [465, 186] width 42 height 42
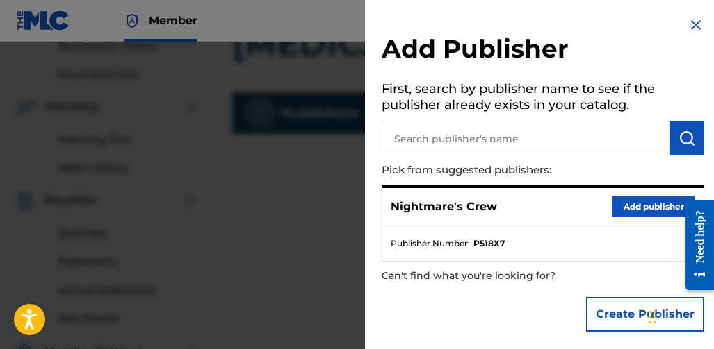
click at [636, 211] on button "Add publisher" at bounding box center [652, 207] width 83 height 21
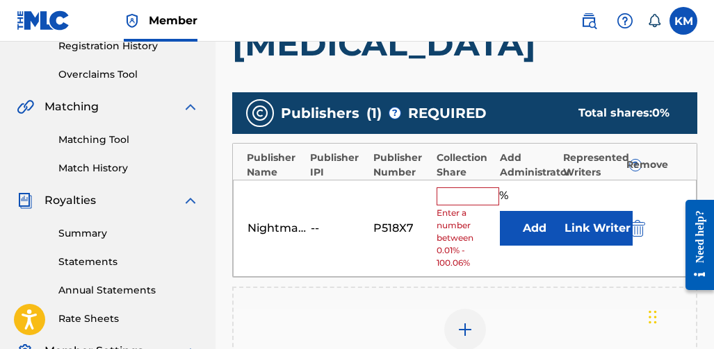
click at [467, 195] on input "text" at bounding box center [467, 197] width 63 height 18
type input "100"
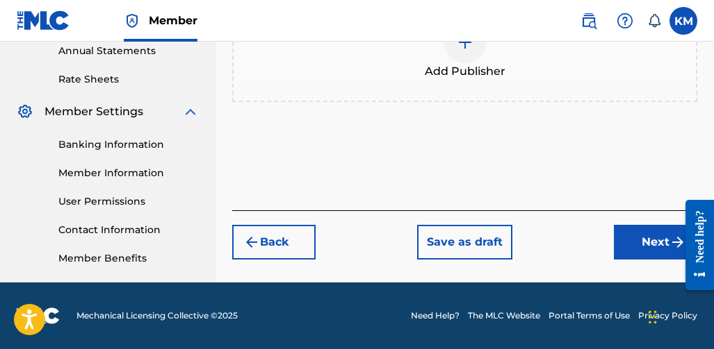
click at [626, 239] on button "Next" at bounding box center [655, 242] width 83 height 35
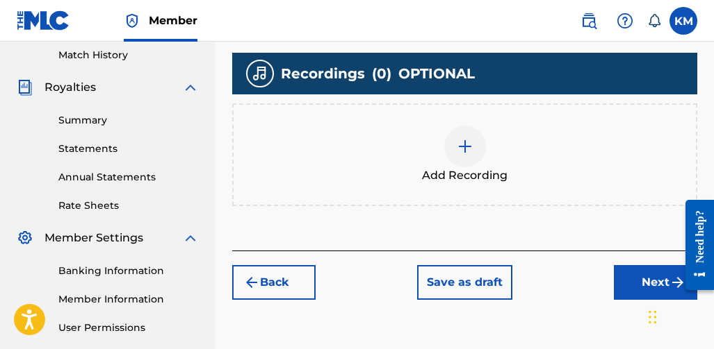
scroll to position [410, 0]
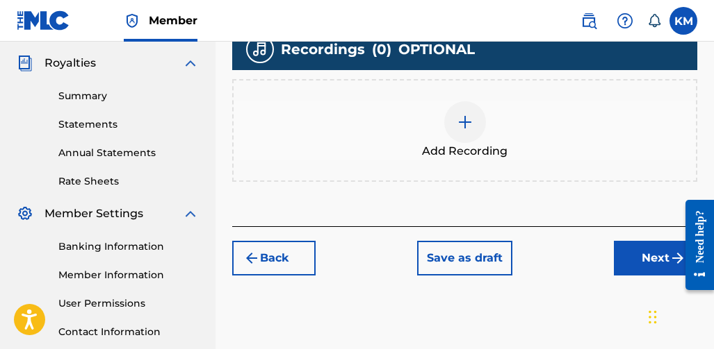
click at [470, 128] on img at bounding box center [464, 122] width 17 height 17
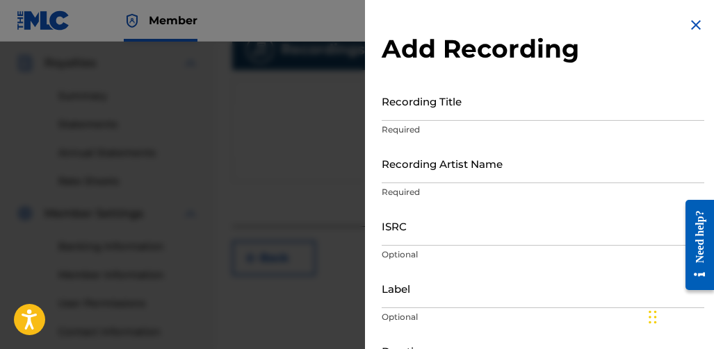
click at [442, 113] on input "Recording Title" at bounding box center [542, 101] width 322 height 40
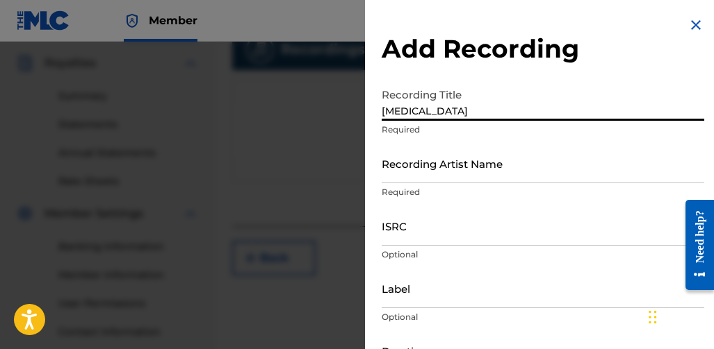
type input "[MEDICAL_DATA]"
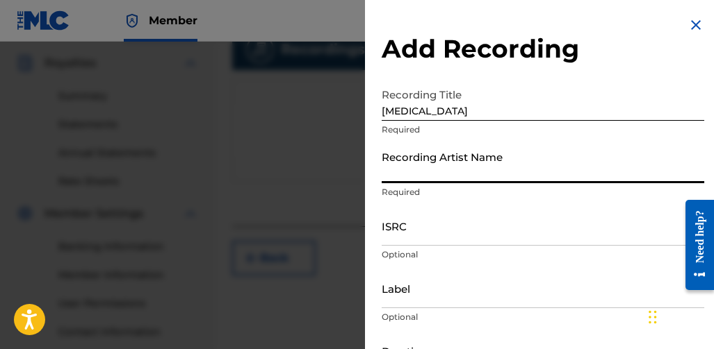
click at [447, 174] on input "Recording Artist Name" at bounding box center [542, 164] width 322 height 40
type input "Nightmare Crew"
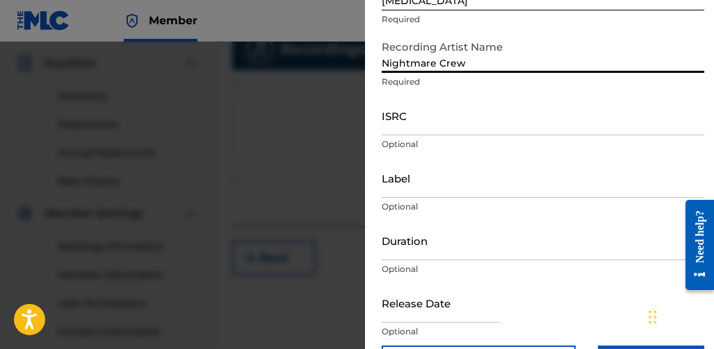
scroll to position [139, 0]
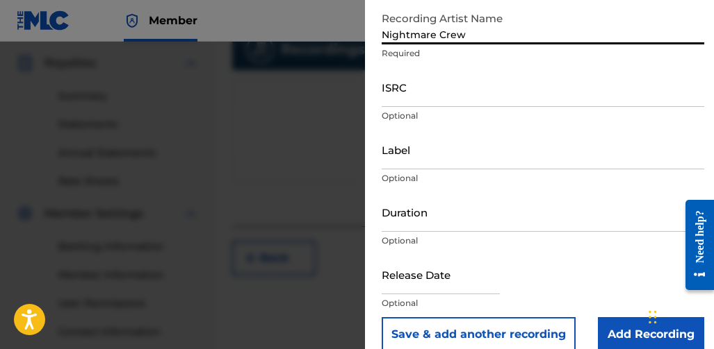
click at [509, 163] on input "Label" at bounding box center [542, 150] width 322 height 40
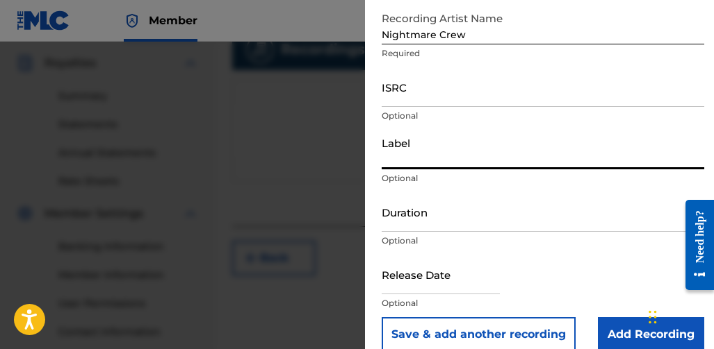
type input "Nightmare Records"
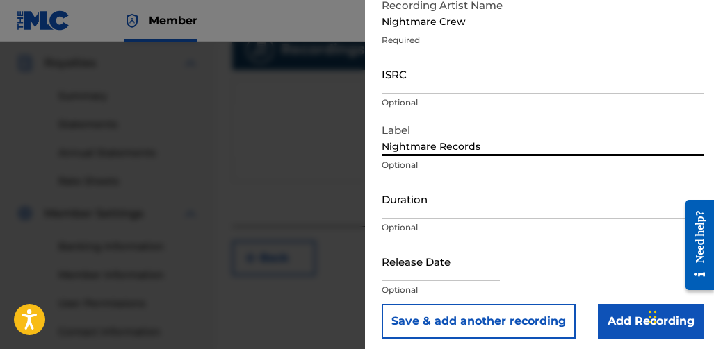
scroll to position [158, 0]
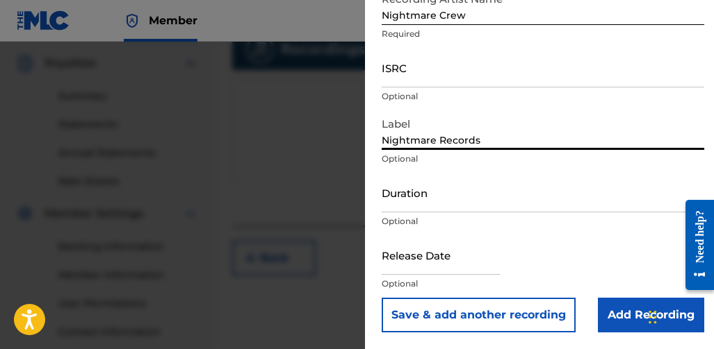
click at [512, 206] on input "Duration" at bounding box center [542, 193] width 322 height 40
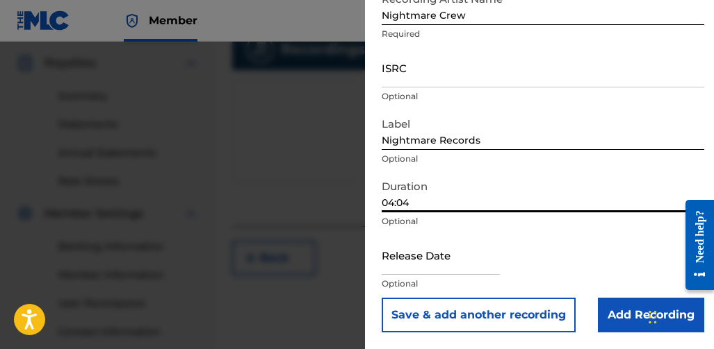
type input "04:04"
click at [453, 266] on input "text" at bounding box center [440, 256] width 118 height 40
select select "7"
select select "2025"
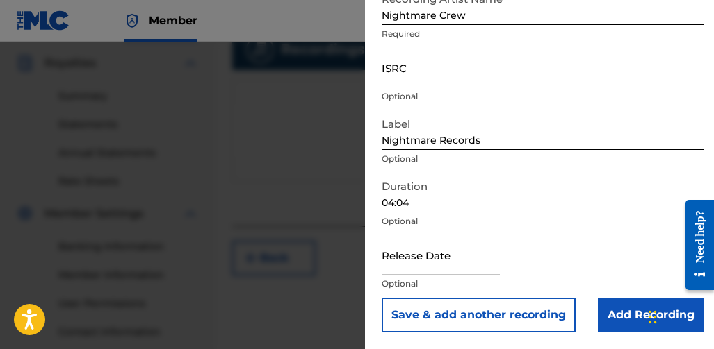
click at [523, 264] on div "Release Date Optional" at bounding box center [542, 267] width 322 height 63
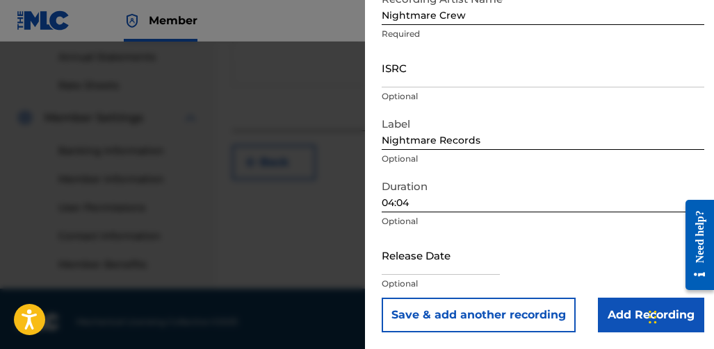
scroll to position [512, 0]
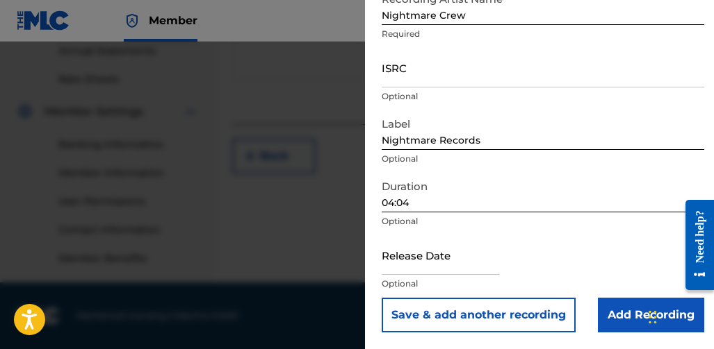
click at [441, 258] on input "text" at bounding box center [440, 256] width 118 height 40
select select "7"
select select "2025"
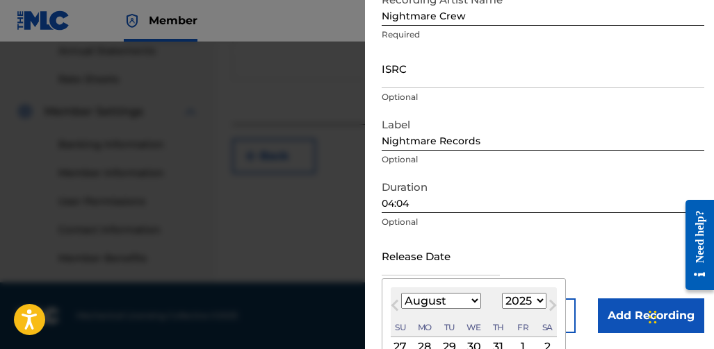
scroll to position [149, 0]
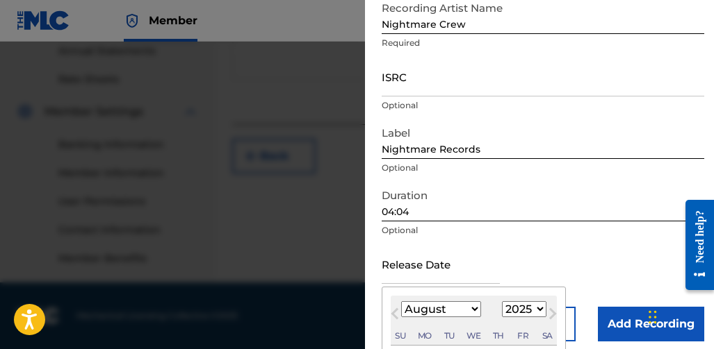
click at [474, 304] on select "January February March April May June July August September October November De…" at bounding box center [441, 310] width 80 height 16
select select "4"
click at [401, 302] on select "January February March April May June July August September October November De…" at bounding box center [441, 310] width 80 height 16
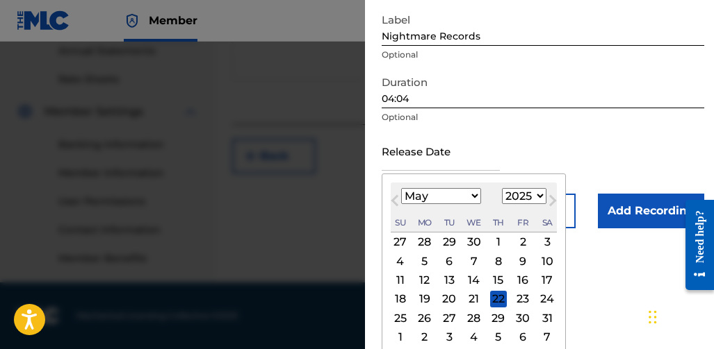
scroll to position [269, 0]
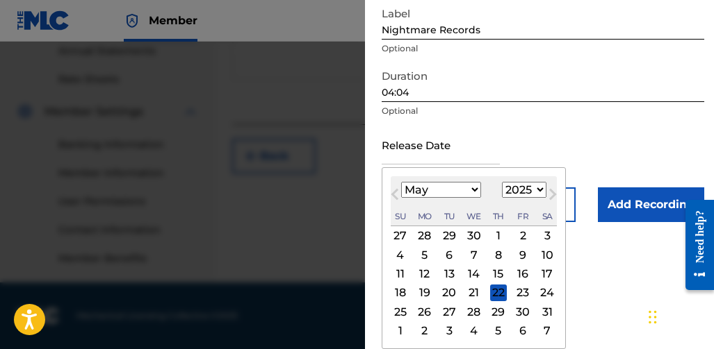
click at [545, 297] on div "24" at bounding box center [546, 293] width 17 height 17
type input "[DATE]"
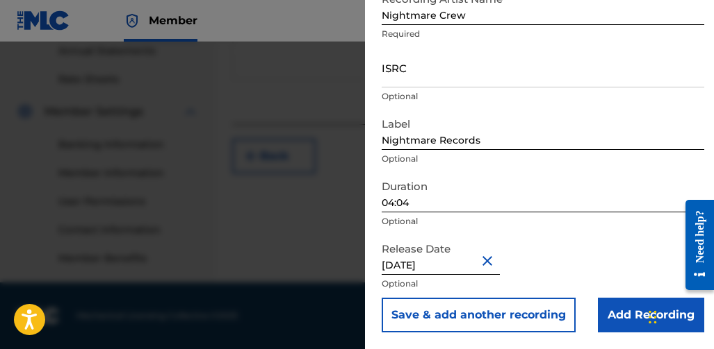
scroll to position [158, 0]
click at [601, 309] on input "Add Recording" at bounding box center [651, 315] width 106 height 35
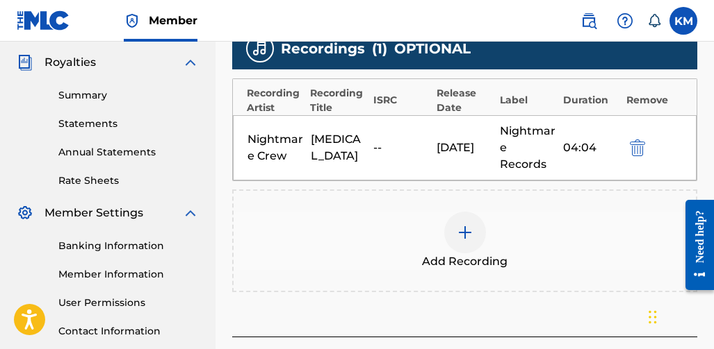
scroll to position [443, 0]
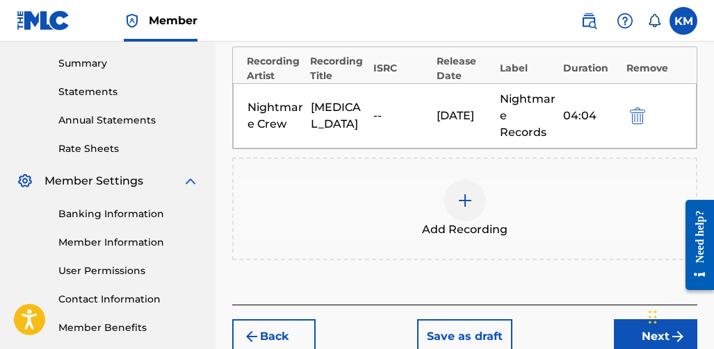
click at [623, 326] on button "Next" at bounding box center [655, 337] width 83 height 35
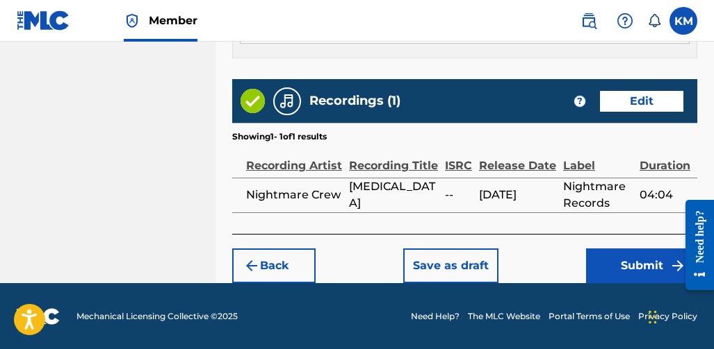
scroll to position [897, 0]
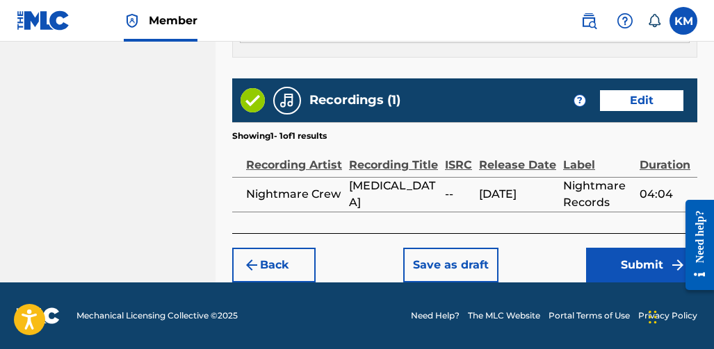
click at [594, 253] on button "Submit" at bounding box center [641, 265] width 111 height 35
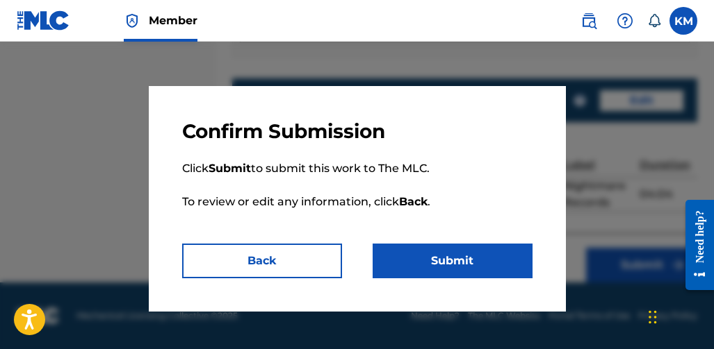
click at [435, 259] on button "Submit" at bounding box center [452, 261] width 160 height 35
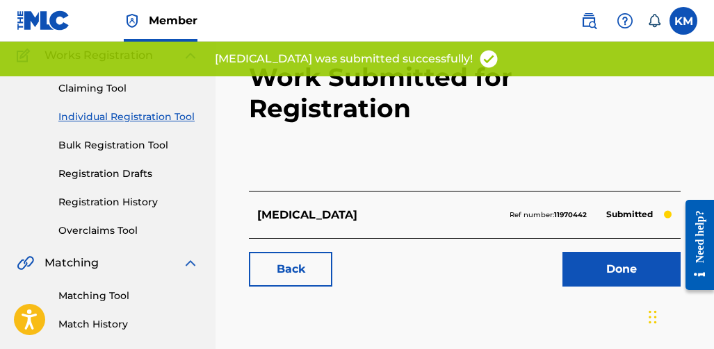
scroll to position [139, 0]
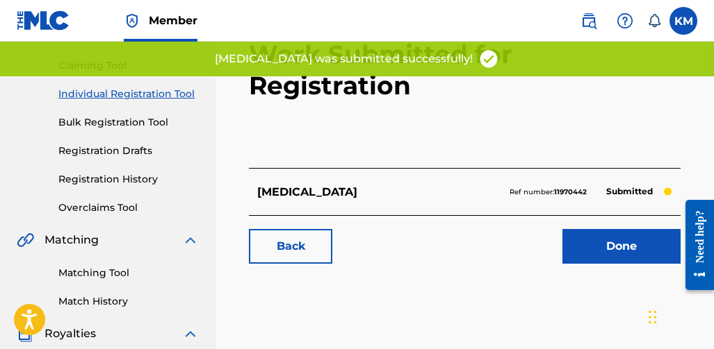
click at [576, 229] on link "Done" at bounding box center [621, 246] width 118 height 35
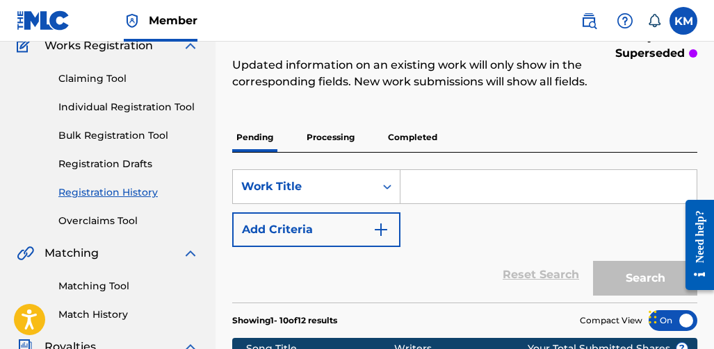
scroll to position [83, 0]
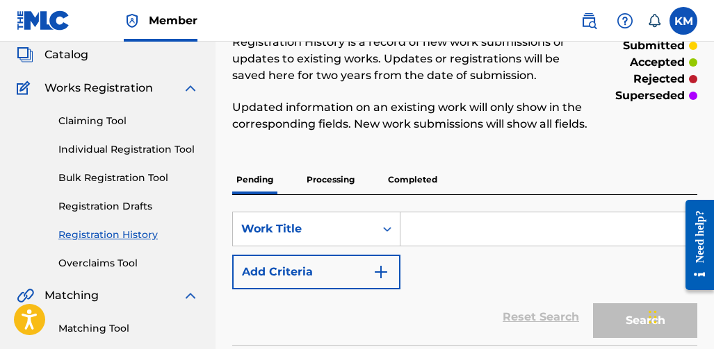
click at [87, 124] on link "Claiming Tool" at bounding box center [128, 121] width 140 height 15
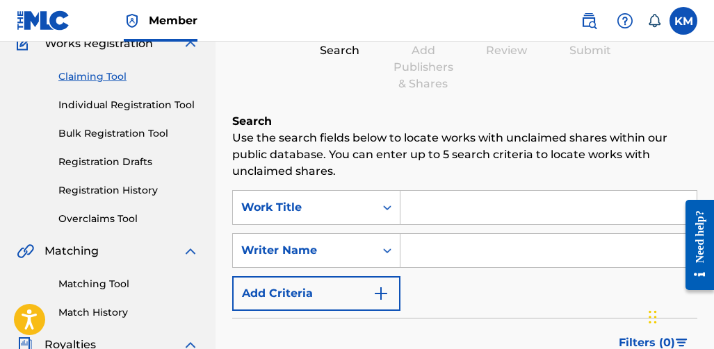
scroll to position [139, 0]
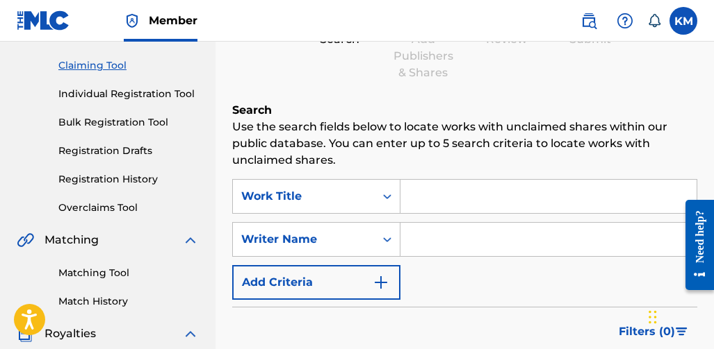
click at [433, 191] on input "Search Form" at bounding box center [548, 196] width 296 height 33
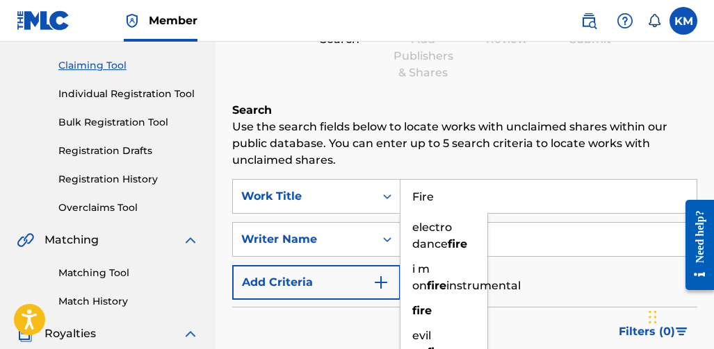
click at [493, 198] on input "Fire" at bounding box center [548, 196] width 296 height 33
type input "Fire"
click at [532, 234] on input "Search Form" at bounding box center [548, 239] width 296 height 33
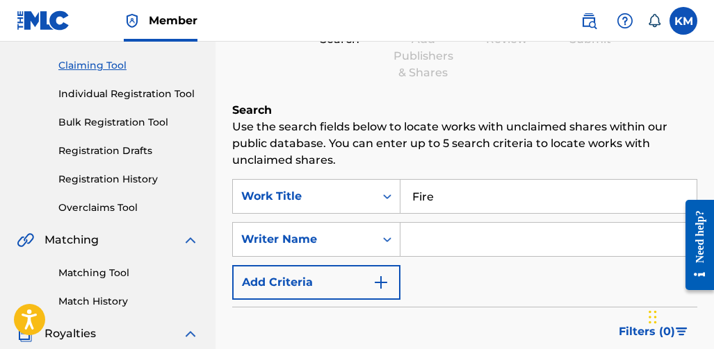
type input "[PERSON_NAME]"
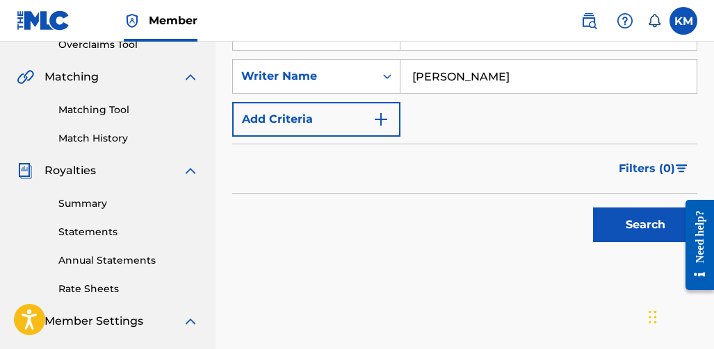
scroll to position [278, 0]
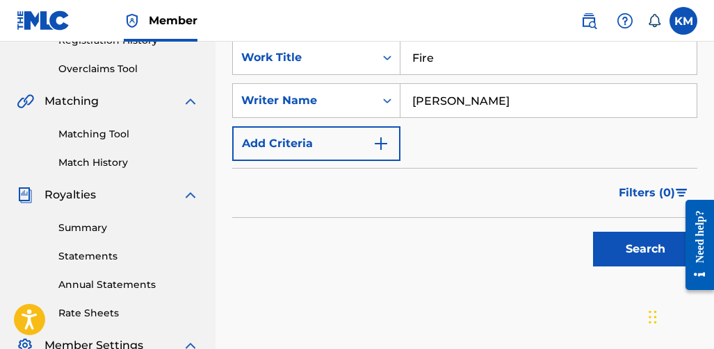
click at [621, 258] on button "Search" at bounding box center [645, 249] width 104 height 35
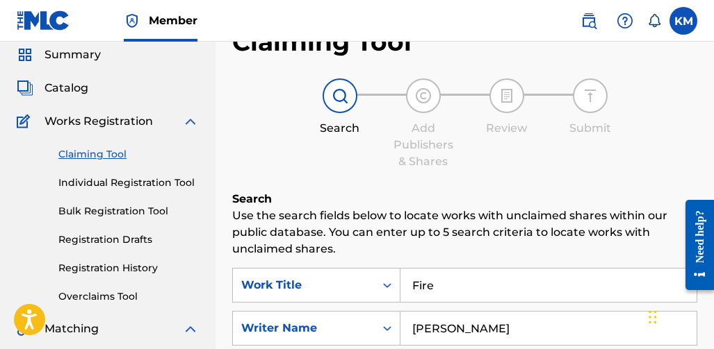
scroll to position [26, 0]
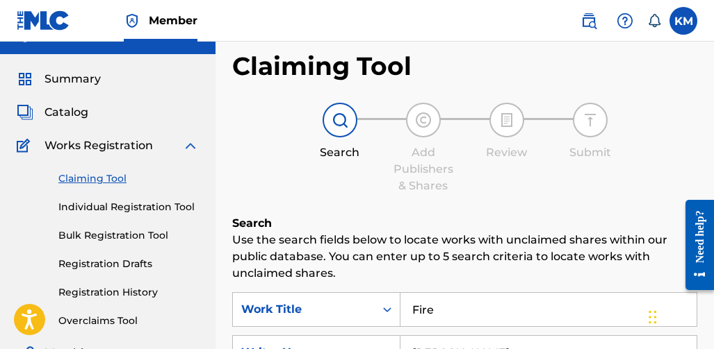
click at [120, 202] on link "Individual Registration Tool" at bounding box center [128, 207] width 140 height 15
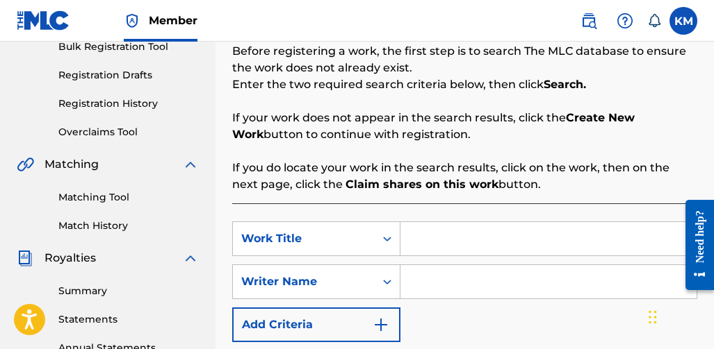
scroll to position [278, 0]
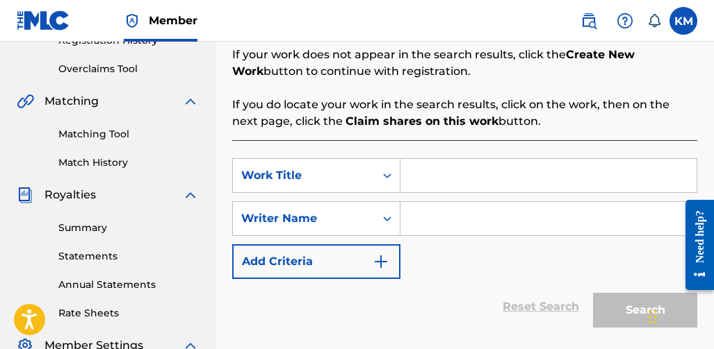
click at [416, 186] on input "Search Form" at bounding box center [548, 175] width 296 height 33
type input "Fire"
click at [409, 208] on input "Search Form" at bounding box center [548, 218] width 296 height 33
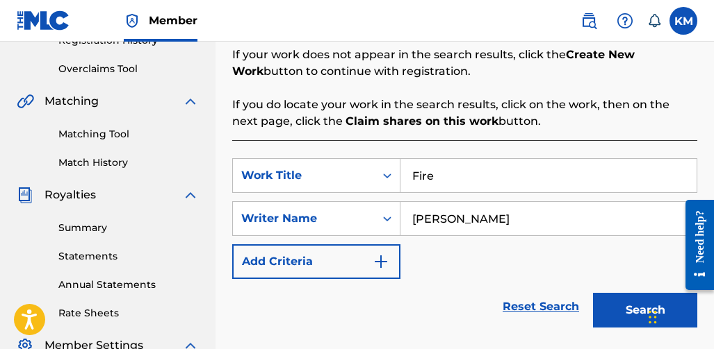
type input "[PERSON_NAME]"
click at [595, 304] on button "Search" at bounding box center [645, 310] width 104 height 35
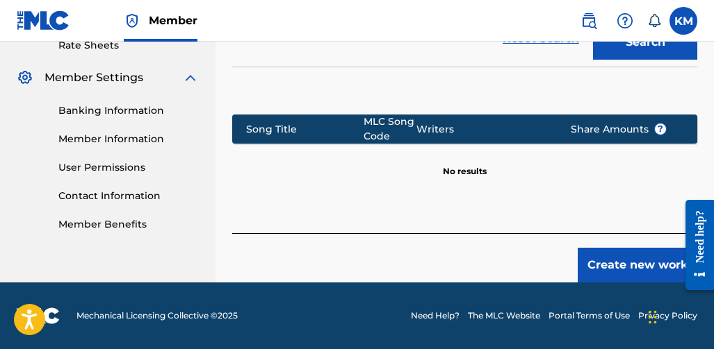
click at [582, 270] on button "Create new work" at bounding box center [637, 265] width 120 height 35
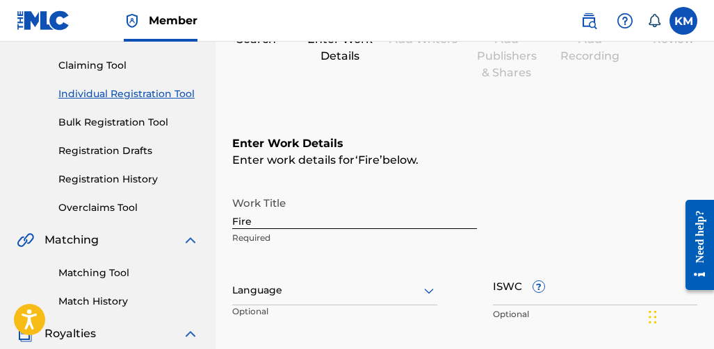
scroll to position [174, 0]
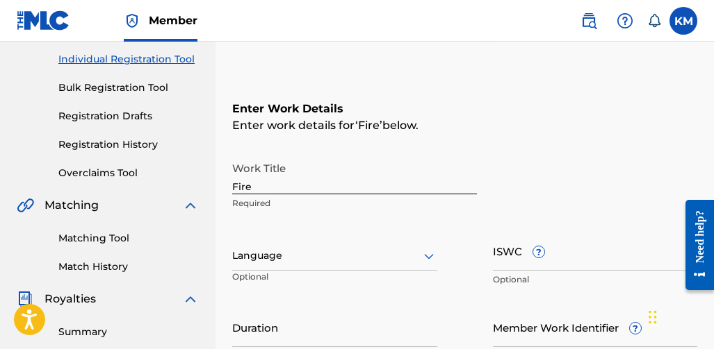
click at [428, 251] on icon at bounding box center [428, 256] width 17 height 17
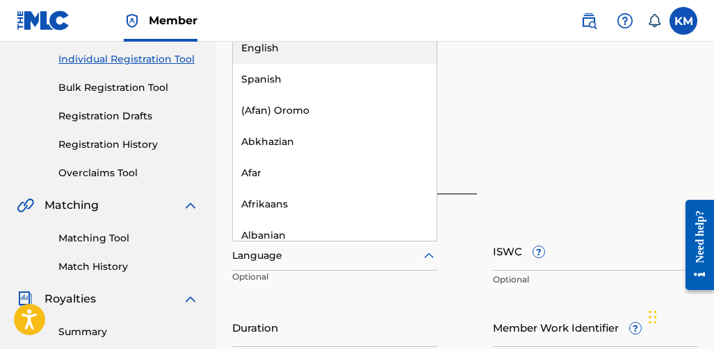
click at [320, 54] on div "English" at bounding box center [335, 48] width 204 height 31
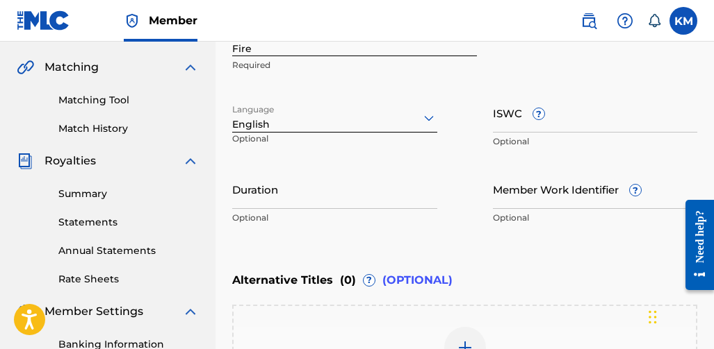
scroll to position [313, 0]
click at [321, 198] on input "Duration" at bounding box center [334, 189] width 205 height 40
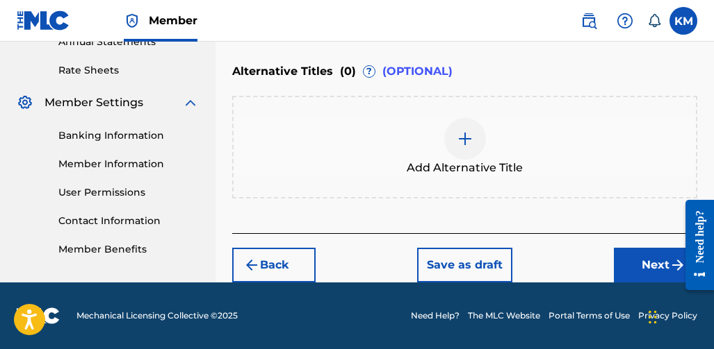
type input "03:58"
click at [625, 256] on button "Next" at bounding box center [655, 265] width 83 height 35
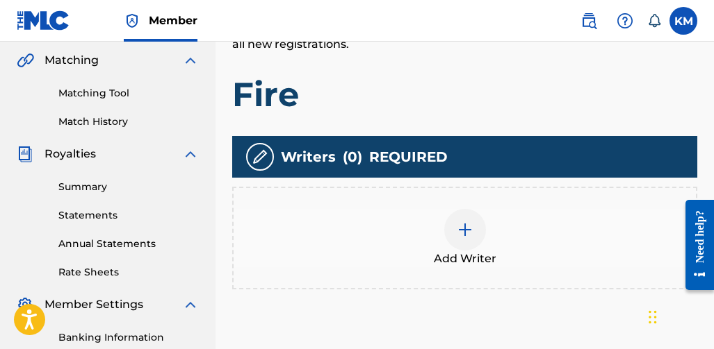
scroll to position [340, 0]
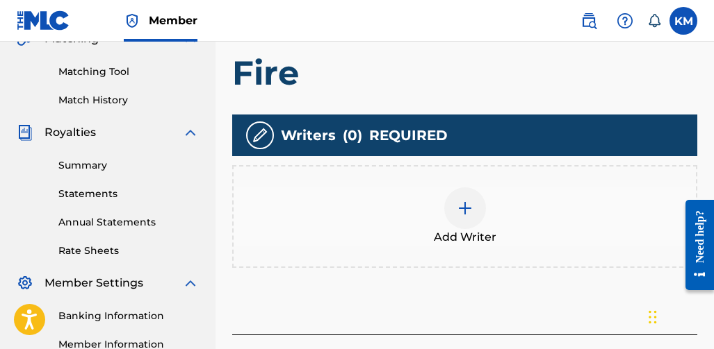
click at [465, 209] on img at bounding box center [464, 208] width 17 height 17
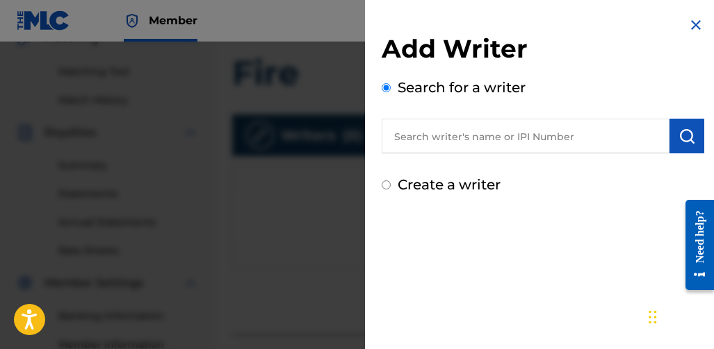
click at [609, 141] on input "text" at bounding box center [525, 136] width 288 height 35
type input "[PERSON_NAME]"
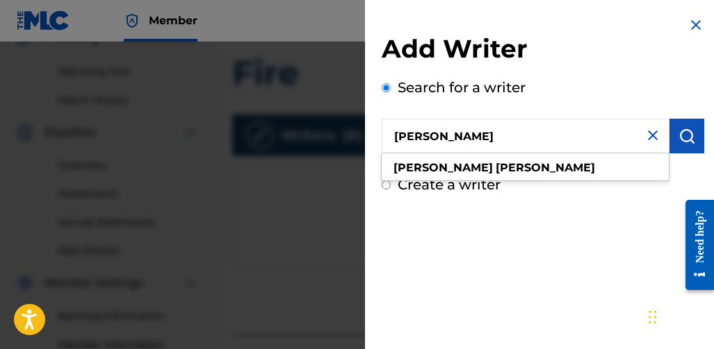
click at [671, 129] on button "submit" at bounding box center [686, 136] width 35 height 35
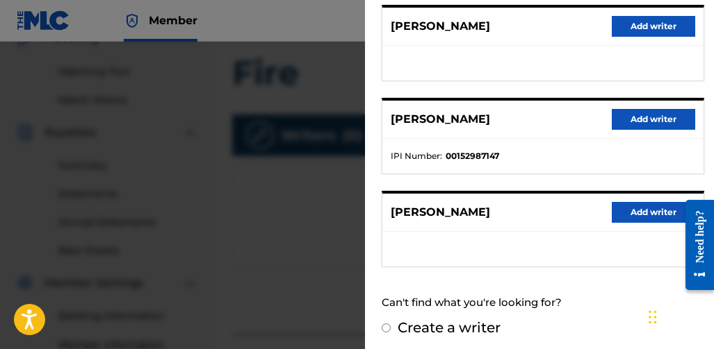
scroll to position [370, 0]
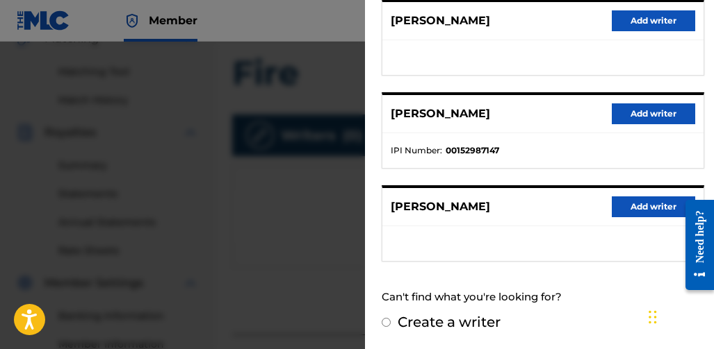
click at [611, 208] on button "Add writer" at bounding box center [652, 207] width 83 height 21
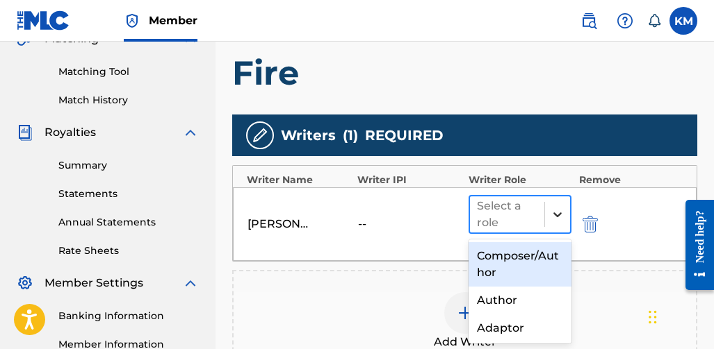
click at [552, 217] on icon at bounding box center [557, 215] width 14 height 14
click at [504, 251] on div "Composer/Author" at bounding box center [520, 264] width 104 height 44
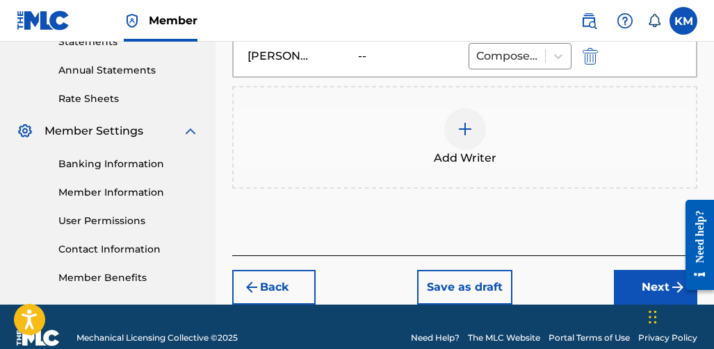
scroll to position [515, 0]
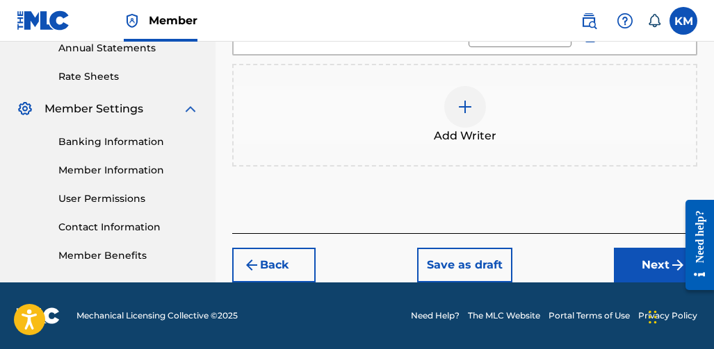
click at [633, 258] on button "Next" at bounding box center [655, 265] width 83 height 35
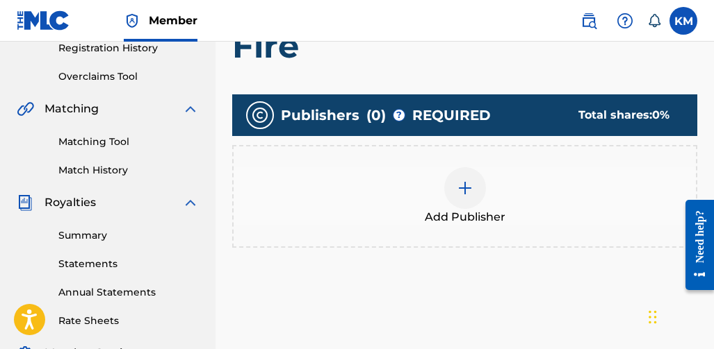
scroll to position [271, 0]
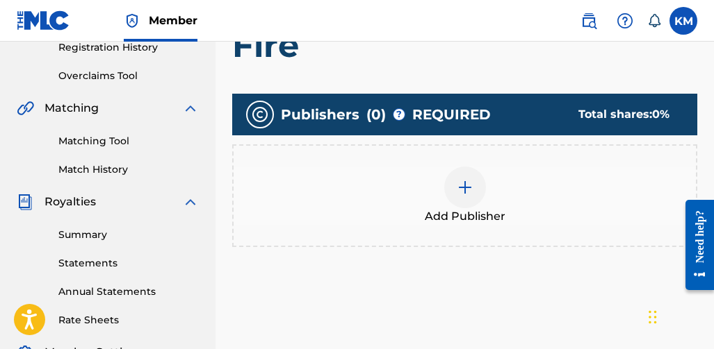
click at [473, 186] on div at bounding box center [465, 188] width 42 height 42
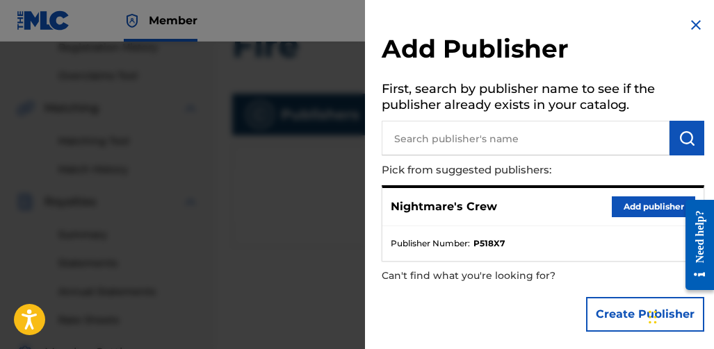
click at [615, 212] on button "Add publisher" at bounding box center [652, 207] width 83 height 21
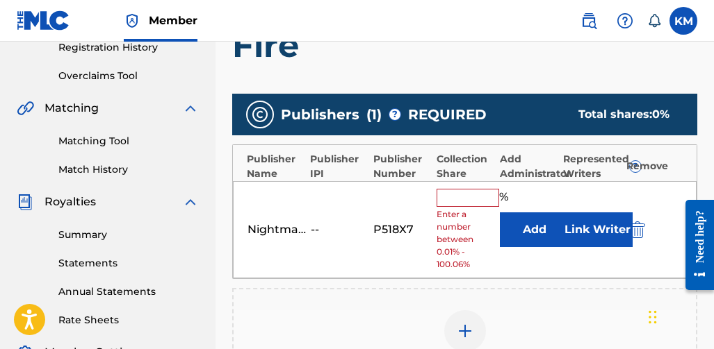
click at [451, 193] on input "text" at bounding box center [467, 198] width 63 height 18
type input "100"
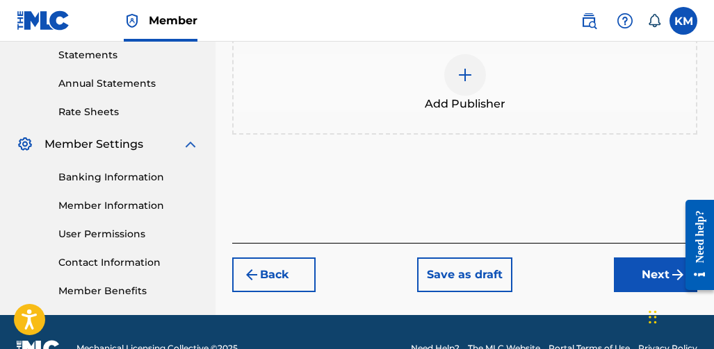
click at [625, 262] on button "Next" at bounding box center [655, 275] width 83 height 35
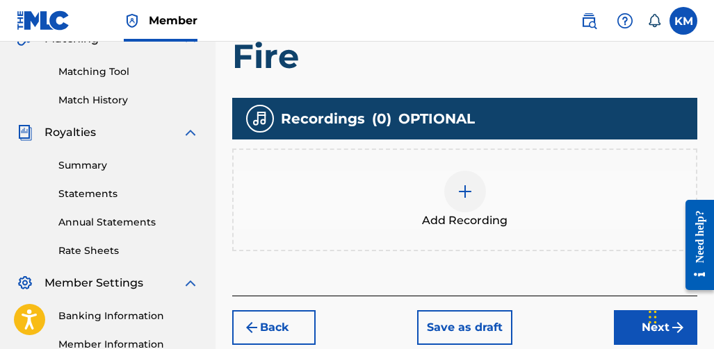
scroll to position [410, 0]
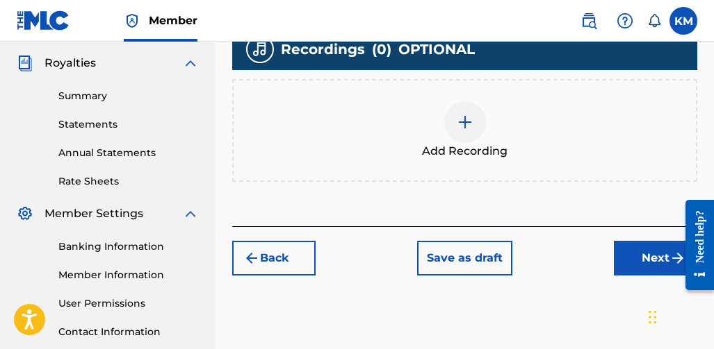
click at [469, 125] on img at bounding box center [464, 122] width 17 height 17
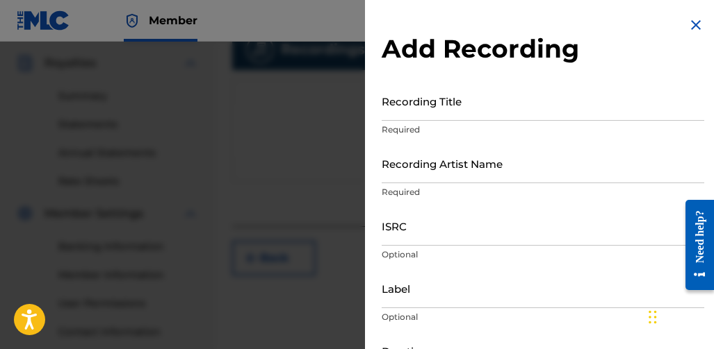
click at [407, 114] on input "Recording Title" at bounding box center [542, 101] width 322 height 40
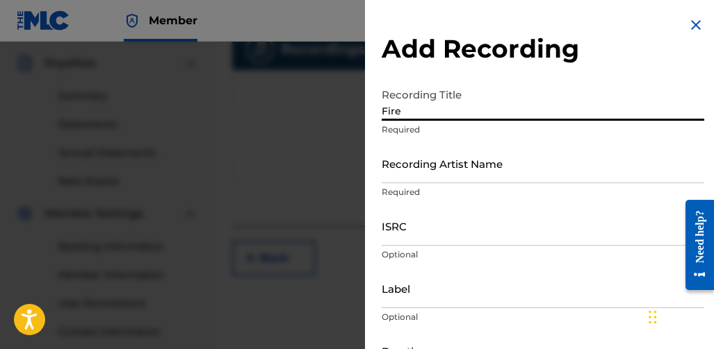
type input "Fire"
click at [419, 176] on input "Recording Artist Name" at bounding box center [542, 164] width 322 height 40
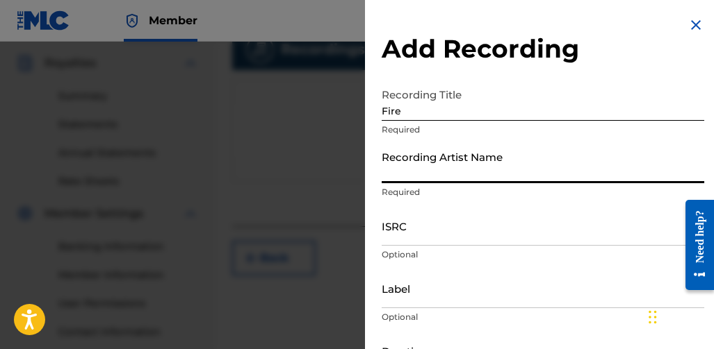
type input "Nightmare Crew"
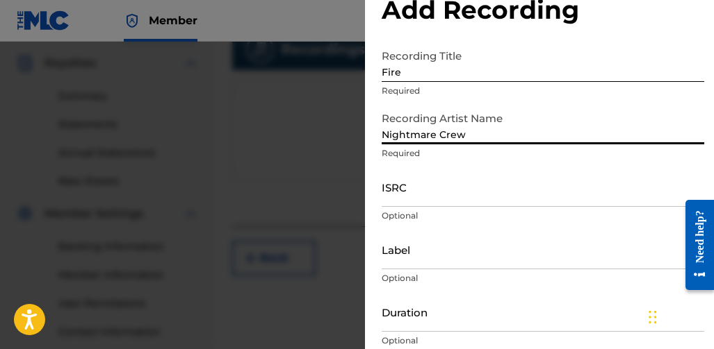
scroll to position [69, 0]
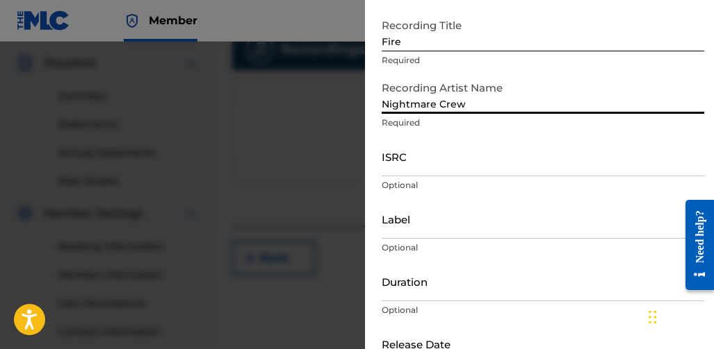
click at [445, 227] on input "Label" at bounding box center [542, 219] width 322 height 40
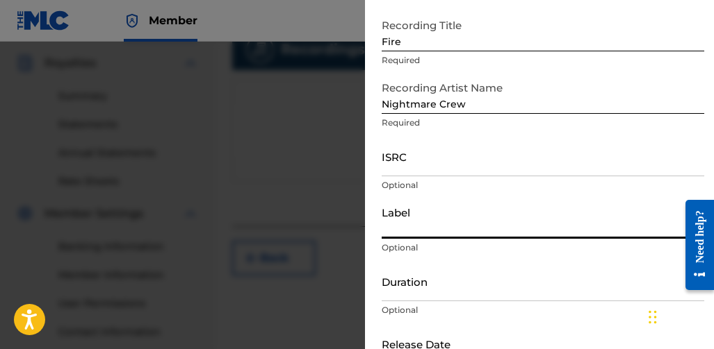
type input "Nightmare Records"
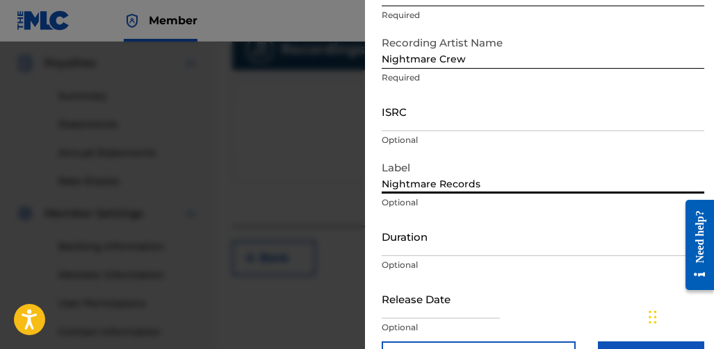
scroll to position [139, 0]
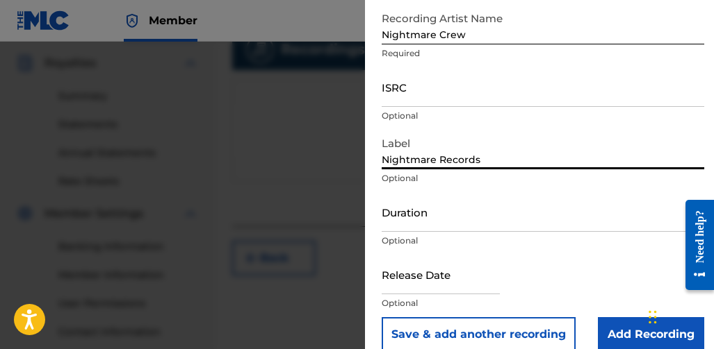
click at [475, 229] on input "Duration" at bounding box center [542, 212] width 322 height 40
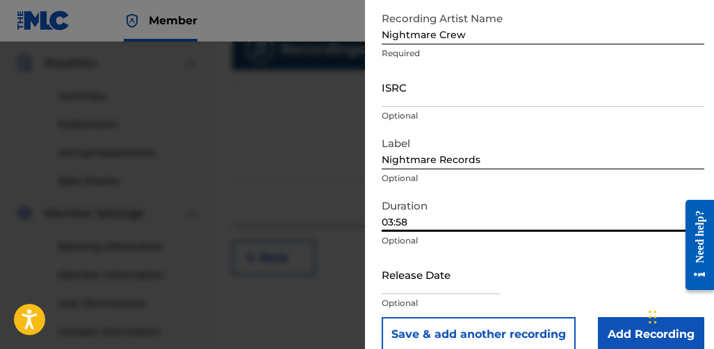
type input "03:58"
click at [452, 286] on input "text" at bounding box center [440, 275] width 118 height 40
select select "7"
select select "2025"
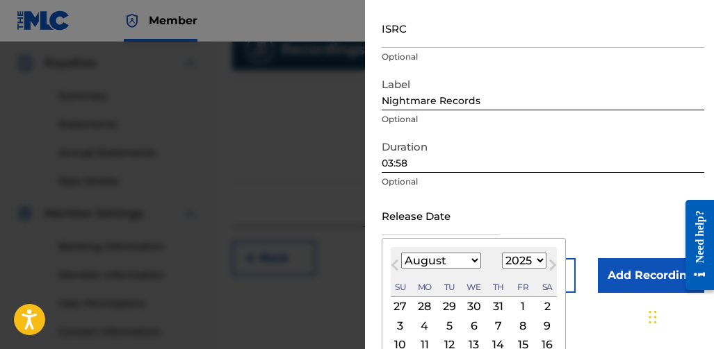
scroll to position [208, 0]
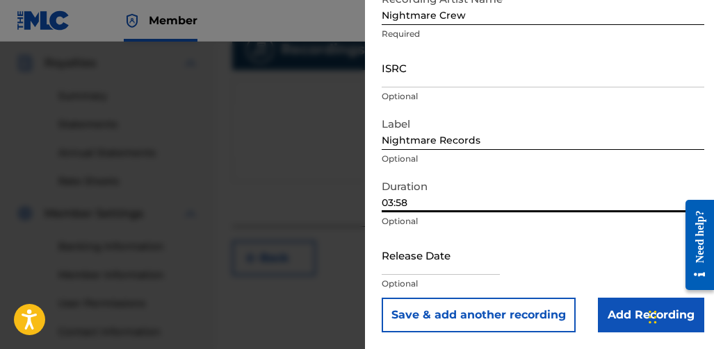
click at [572, 207] on form "Recording Title Fire Required Recording Artist Name Nightmare Crew Required ISR…" at bounding box center [542, 128] width 322 height 410
click at [486, 265] on input "text" at bounding box center [440, 256] width 118 height 40
select select "7"
select select "2025"
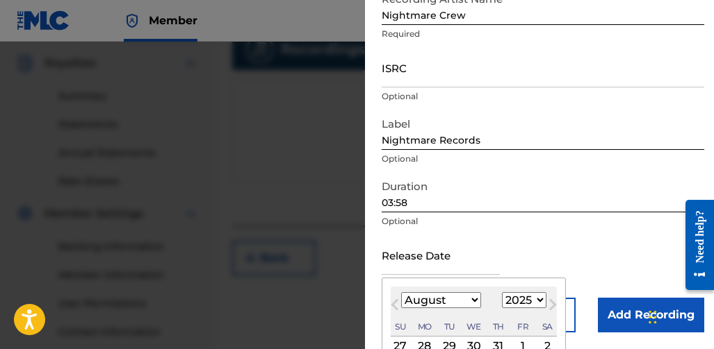
click at [471, 292] on div "August [DATE] February March April May June July August September October Novem…" at bounding box center [473, 312] width 166 height 50
click at [474, 299] on select "January February March April May June July August September October November De…" at bounding box center [441, 301] width 80 height 16
select select "4"
click at [401, 293] on select "January February March April May June July August September October November De…" at bounding box center [441, 301] width 80 height 16
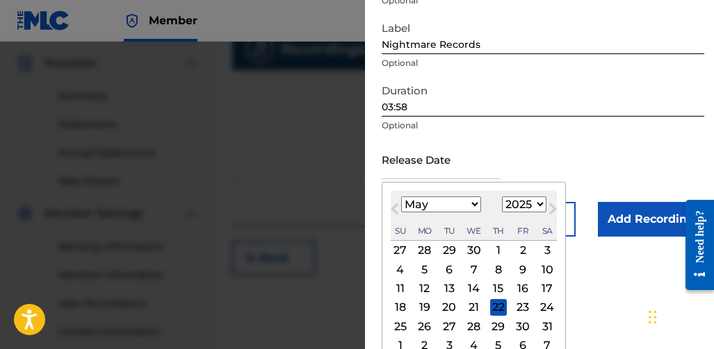
scroll to position [269, 0]
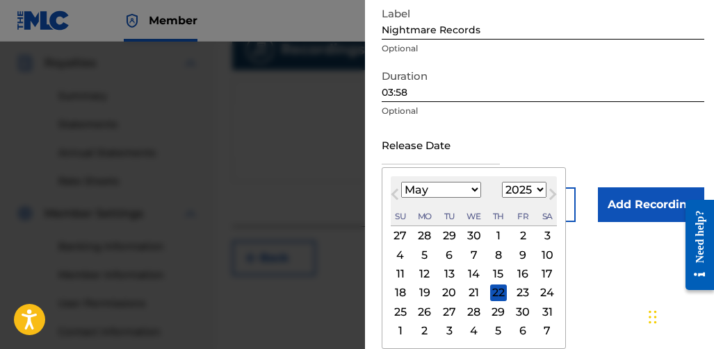
click at [548, 296] on div "24" at bounding box center [546, 293] width 17 height 17
type input "[DATE]"
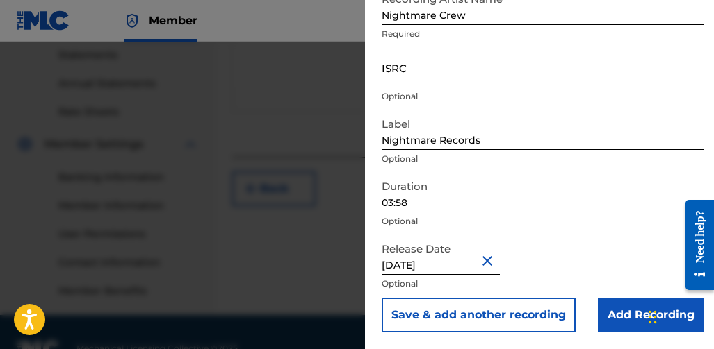
scroll to position [512, 0]
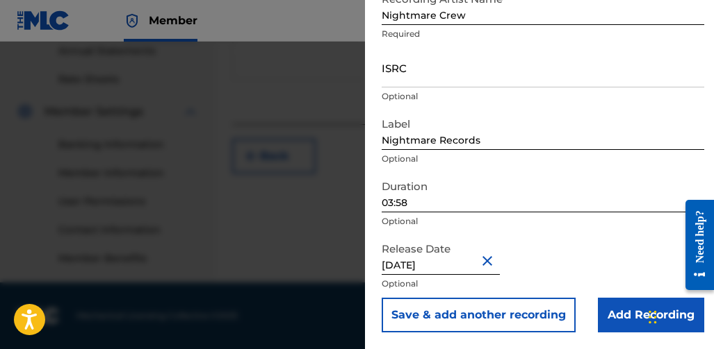
click at [602, 297] on div "Release Date [DATE] Optional" at bounding box center [542, 267] width 322 height 63
click at [602, 304] on input "Add Recording" at bounding box center [651, 315] width 106 height 35
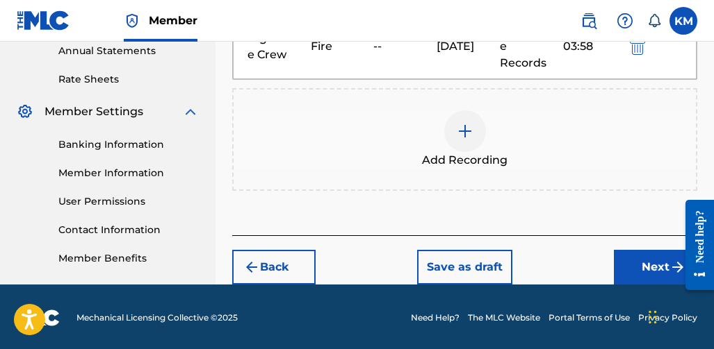
click at [616, 253] on button "Next" at bounding box center [655, 267] width 83 height 35
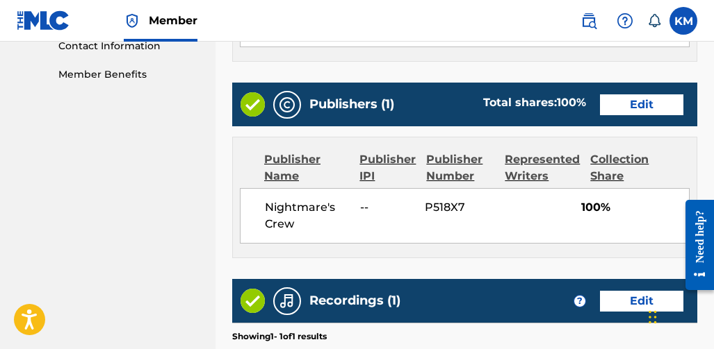
scroll to position [896, 0]
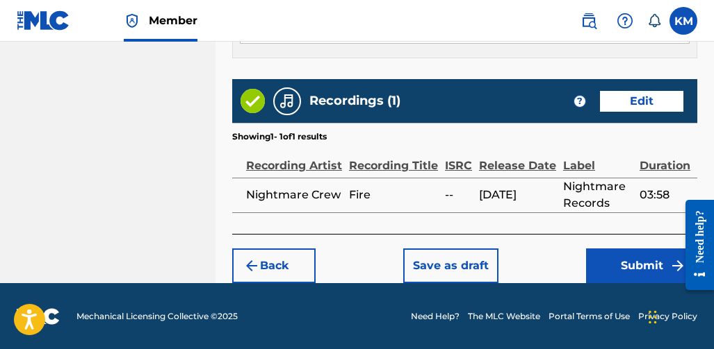
click at [589, 257] on button "Submit" at bounding box center [641, 266] width 111 height 35
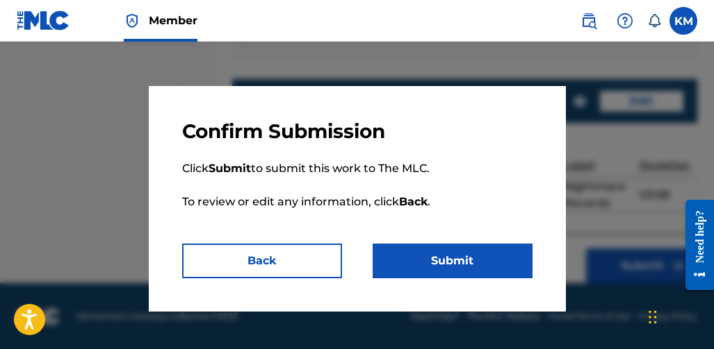
click at [518, 256] on button "Submit" at bounding box center [452, 261] width 160 height 35
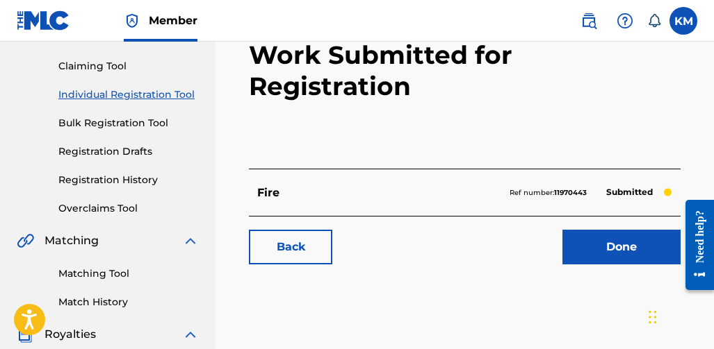
scroll to position [139, 0]
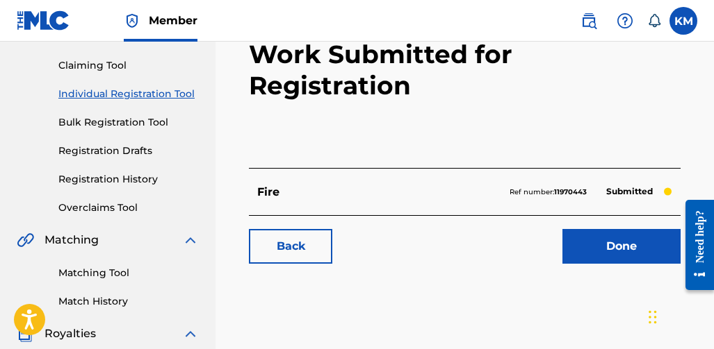
click at [586, 229] on link "Done" at bounding box center [621, 246] width 118 height 35
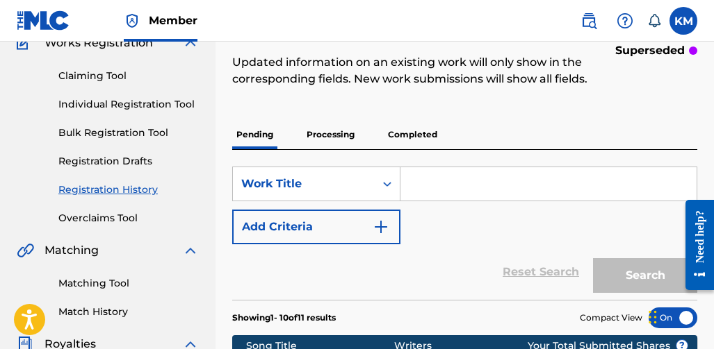
scroll to position [208, 0]
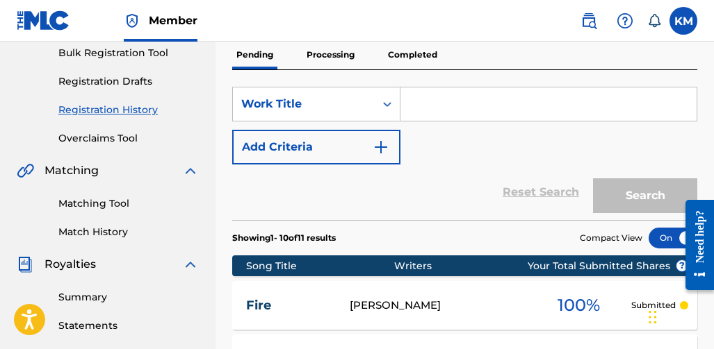
click at [75, 302] on link "Summary" at bounding box center [128, 297] width 140 height 15
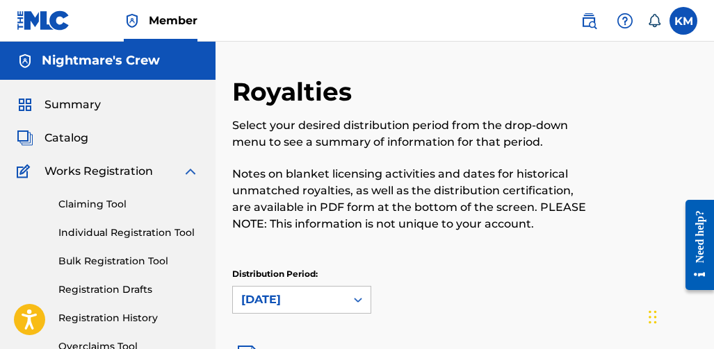
click at [80, 109] on span "Summary" at bounding box center [72, 105] width 56 height 17
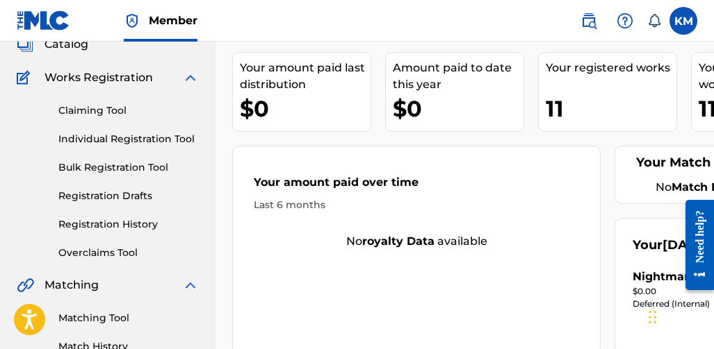
scroll to position [69, 0]
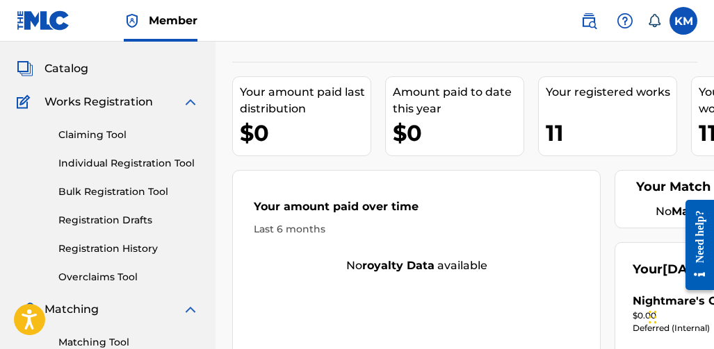
click at [112, 245] on link "Registration History" at bounding box center [128, 249] width 140 height 15
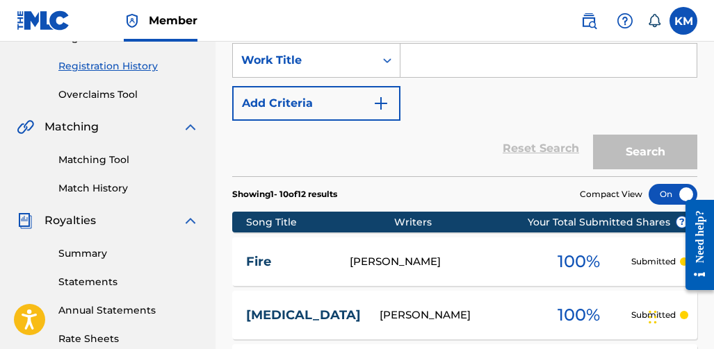
scroll to position [69, 0]
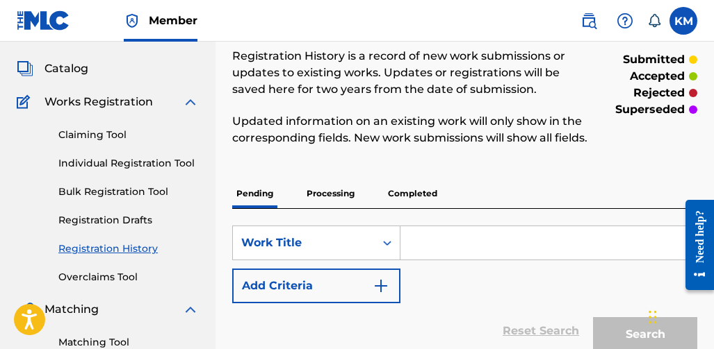
click at [400, 208] on p "Completed" at bounding box center [413, 193] width 58 height 29
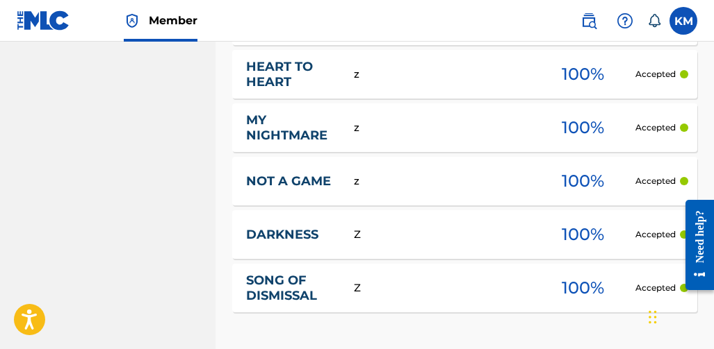
scroll to position [834, 0]
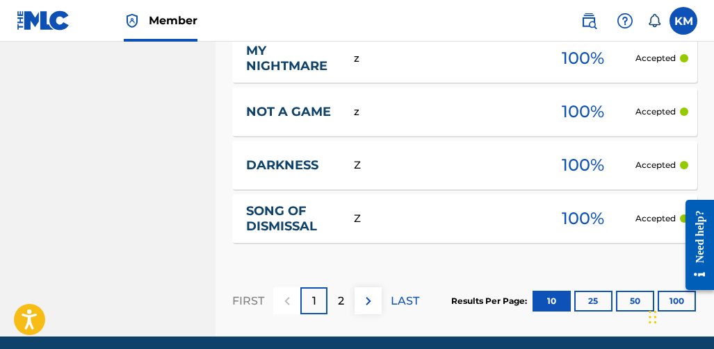
click at [374, 310] on img at bounding box center [368, 301] width 17 height 17
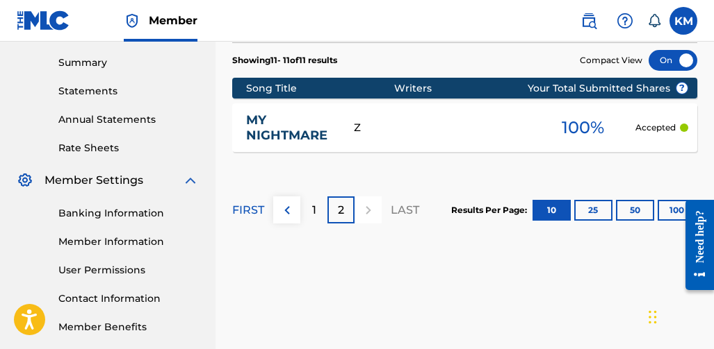
scroll to position [443, 0]
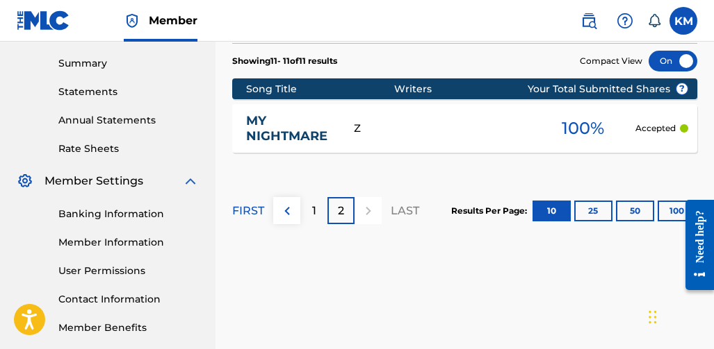
click at [283, 220] on img at bounding box center [287, 211] width 17 height 17
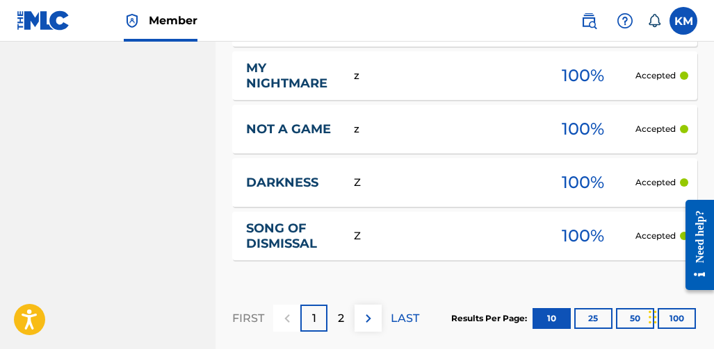
scroll to position [835, 0]
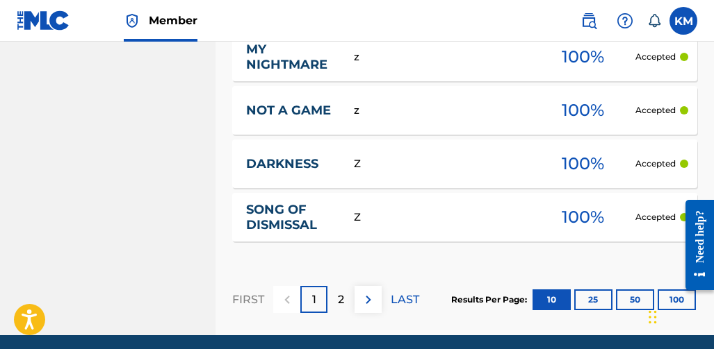
click at [368, 309] on img at bounding box center [368, 300] width 17 height 17
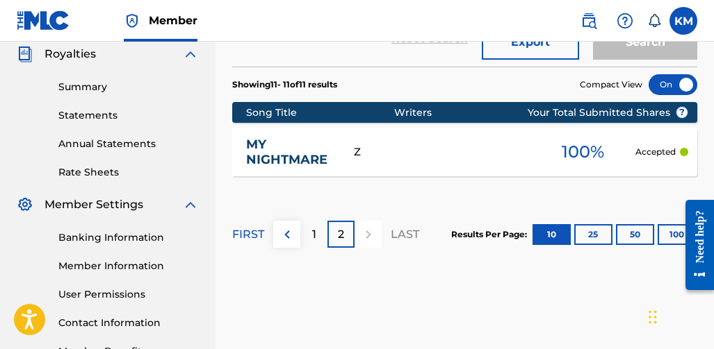
scroll to position [443, 0]
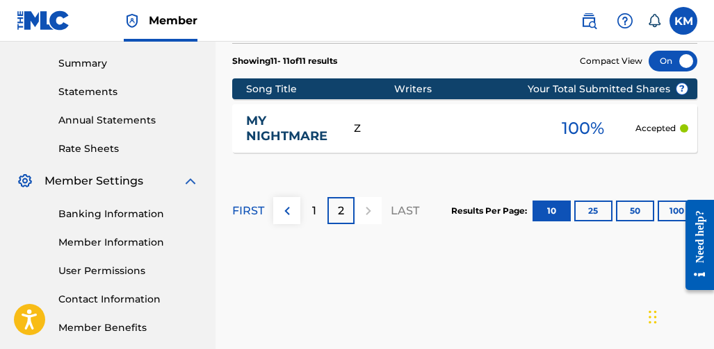
click at [290, 220] on img at bounding box center [287, 211] width 17 height 17
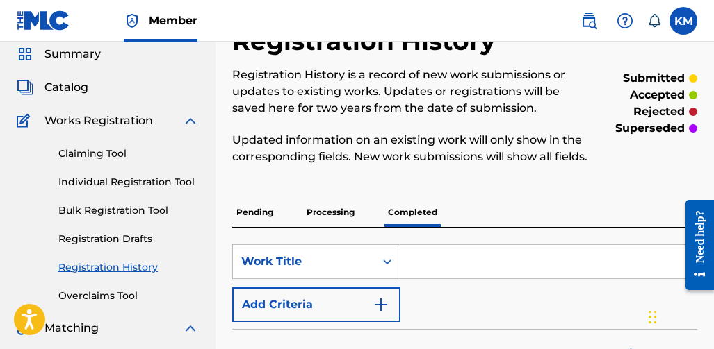
scroll to position [26, 0]
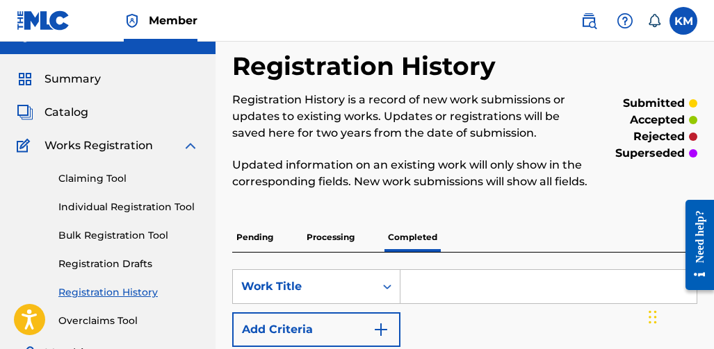
click at [137, 208] on link "Individual Registration Tool" at bounding box center [128, 207] width 140 height 15
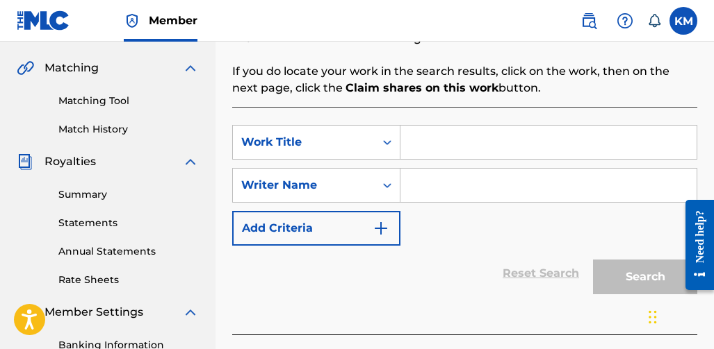
scroll to position [347, 0]
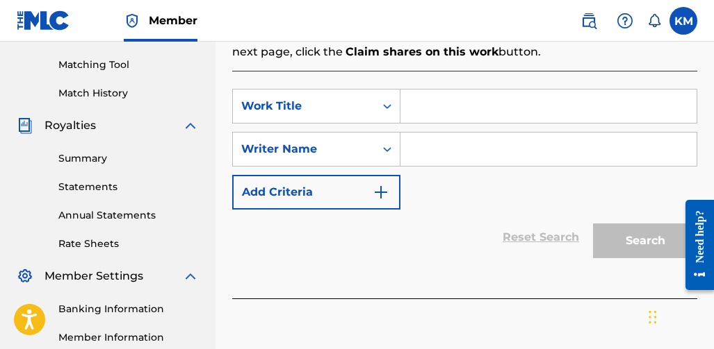
click at [459, 108] on input "Search Form" at bounding box center [548, 106] width 296 height 33
type input "Addiction"
click at [441, 143] on input "Search Form" at bounding box center [548, 149] width 296 height 33
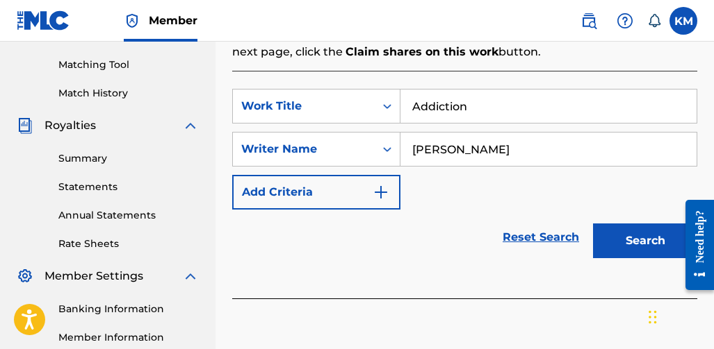
type input "[PERSON_NAME]"
click at [611, 238] on button "Search" at bounding box center [645, 241] width 104 height 35
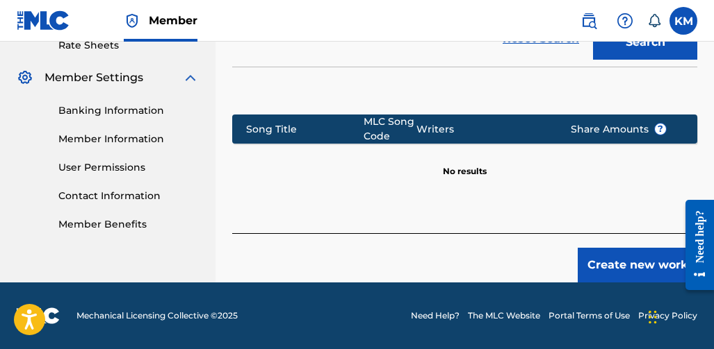
click at [598, 274] on button "Create new work" at bounding box center [637, 265] width 120 height 35
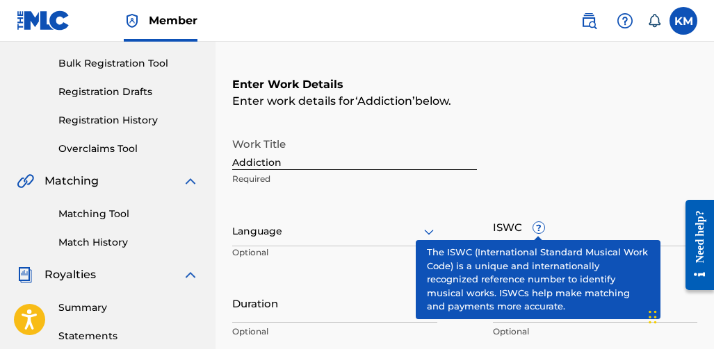
scroll to position [174, 0]
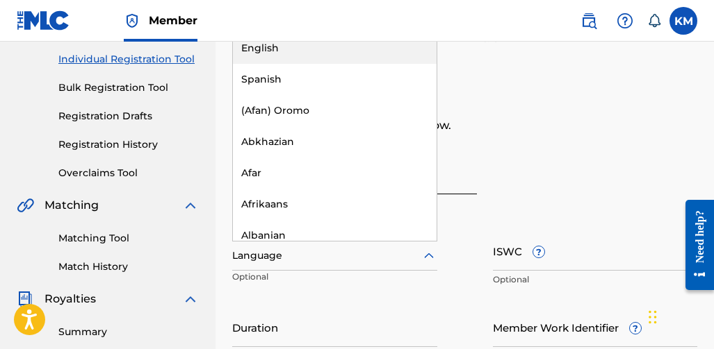
click at [432, 254] on icon at bounding box center [428, 256] width 17 height 17
click at [266, 47] on div "English" at bounding box center [335, 48] width 204 height 31
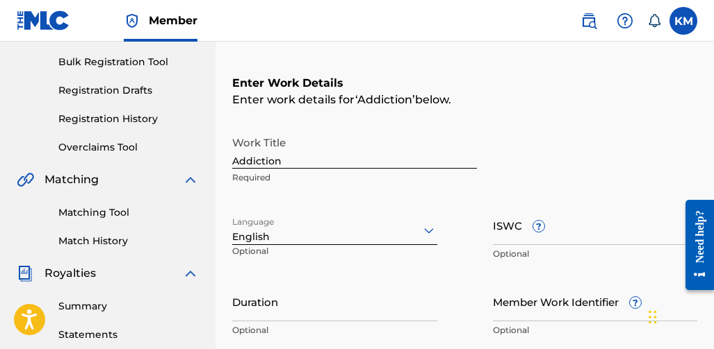
scroll to position [243, 0]
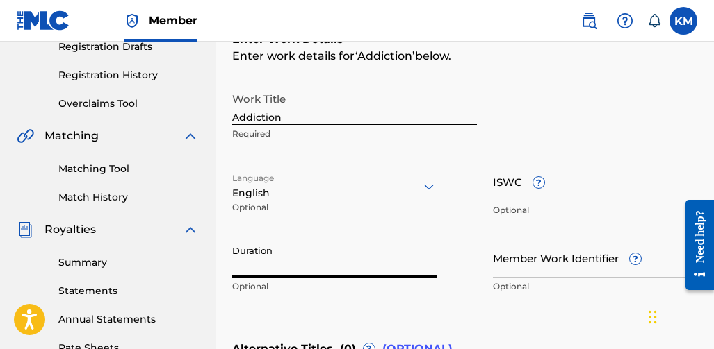
click at [267, 268] on input "Duration" at bounding box center [334, 258] width 205 height 40
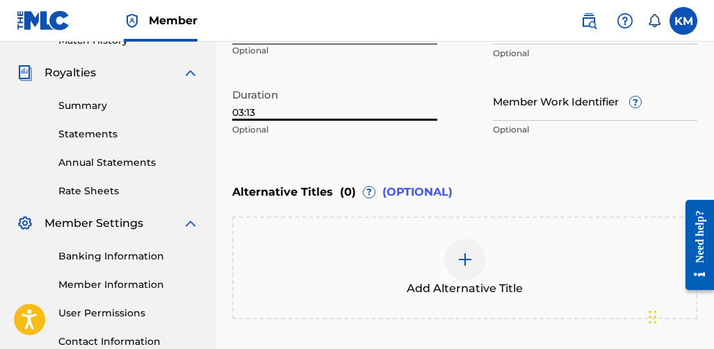
scroll to position [452, 0]
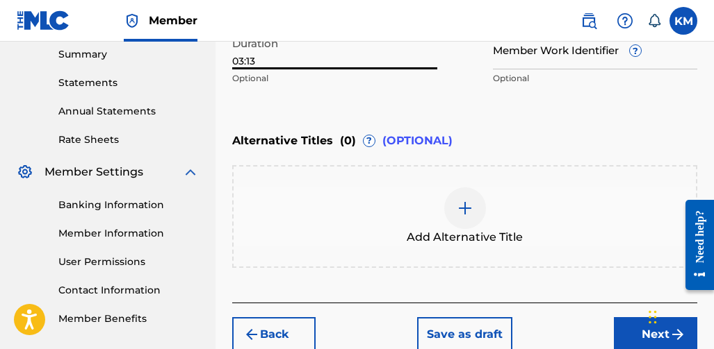
type input "03:13"
click at [618, 331] on button "Next" at bounding box center [655, 335] width 83 height 35
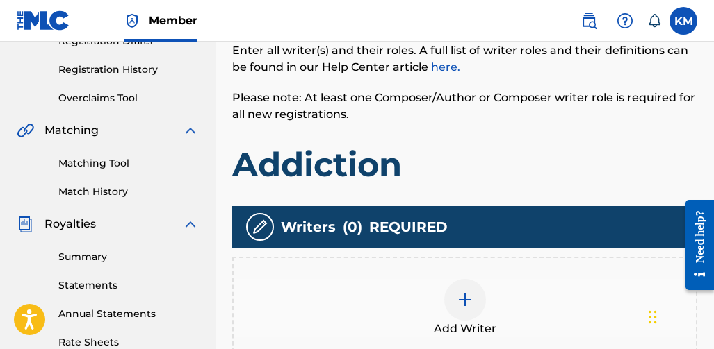
scroll to position [271, 0]
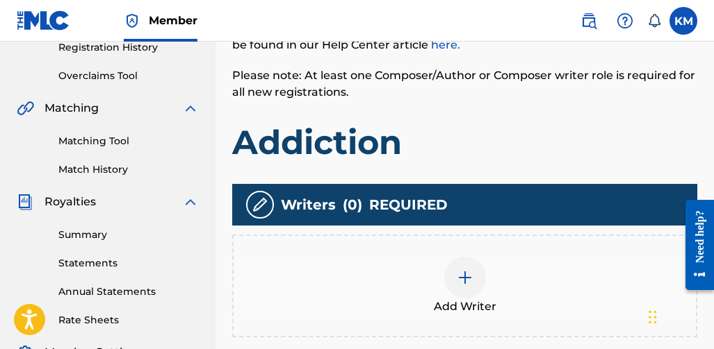
click at [477, 290] on div at bounding box center [465, 278] width 42 height 42
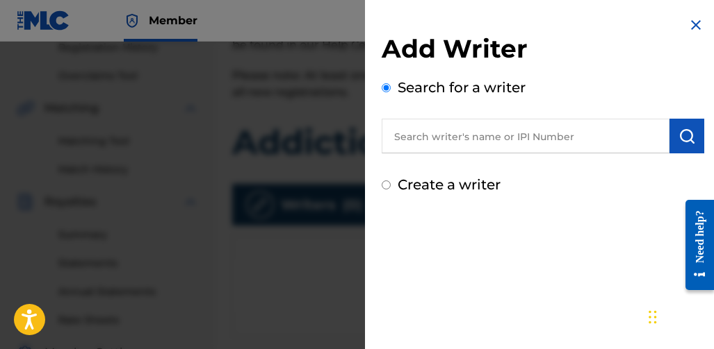
click at [525, 127] on input "text" at bounding box center [525, 136] width 288 height 35
type input "[PERSON_NAME]"
click at [689, 129] on img "submit" at bounding box center [686, 136] width 17 height 17
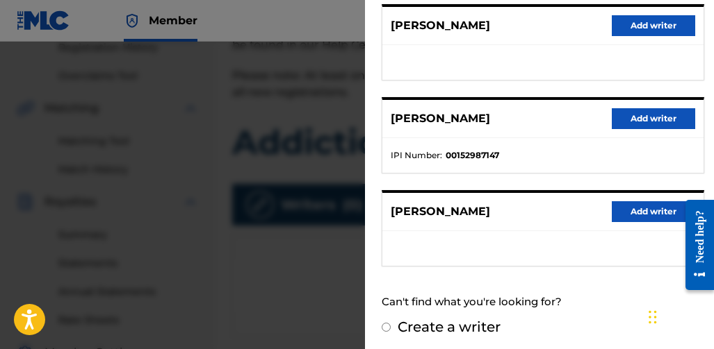
scroll to position [370, 0]
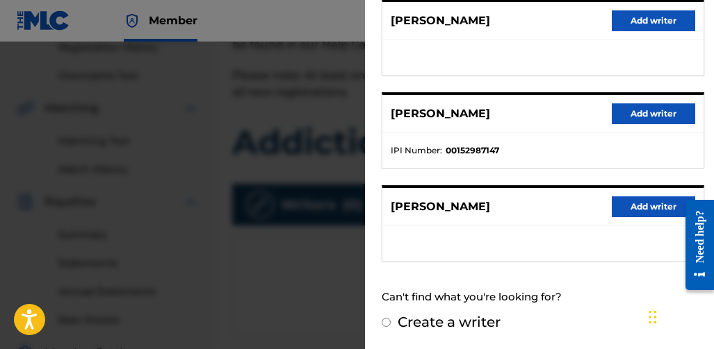
click at [630, 195] on div "[PERSON_NAME] Add writer" at bounding box center [542, 207] width 321 height 38
click at [628, 201] on button "Add writer" at bounding box center [652, 207] width 83 height 21
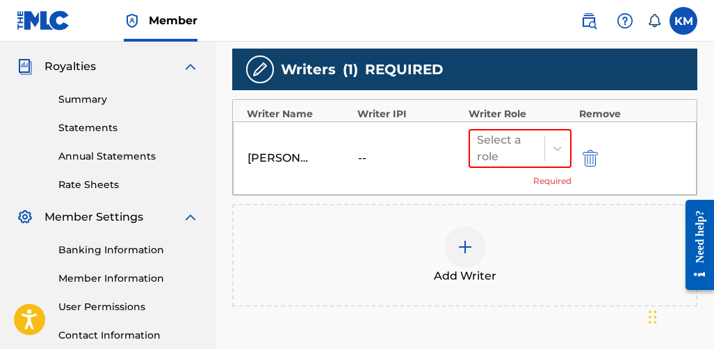
scroll to position [410, 0]
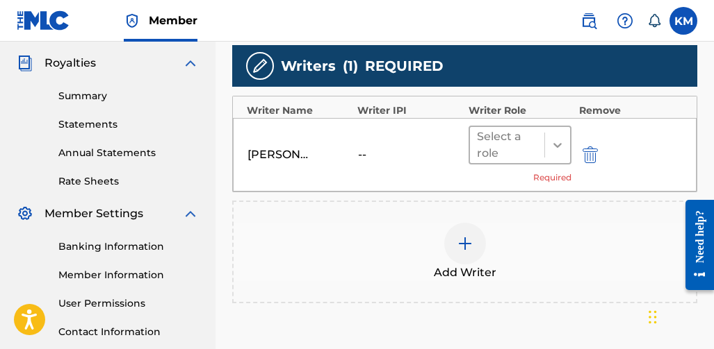
click at [548, 140] on div at bounding box center [557, 145] width 25 height 25
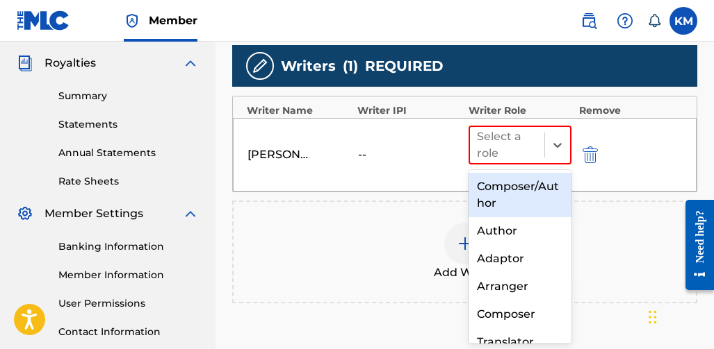
click at [489, 202] on div "Composer/Author" at bounding box center [520, 195] width 104 height 44
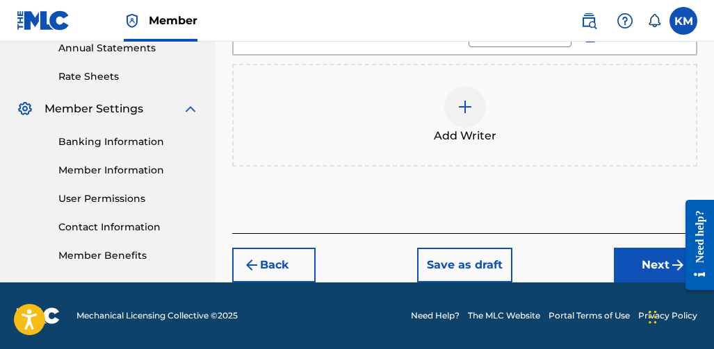
click at [621, 255] on button "Next" at bounding box center [655, 265] width 83 height 35
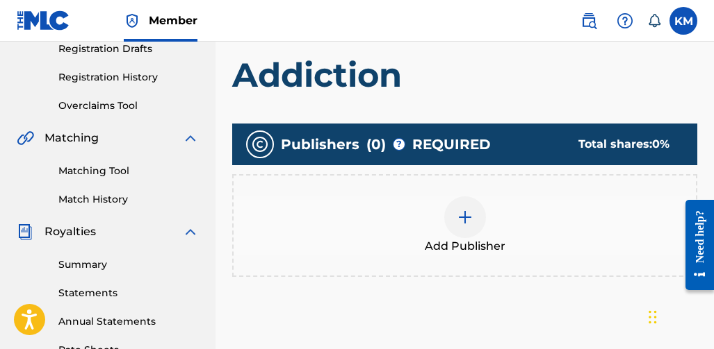
scroll to position [271, 0]
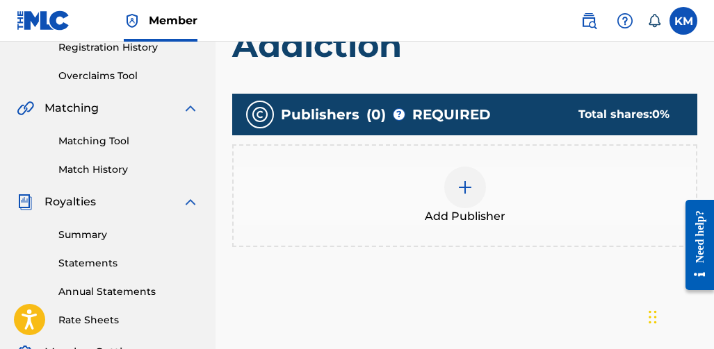
click at [468, 184] on img at bounding box center [464, 187] width 17 height 17
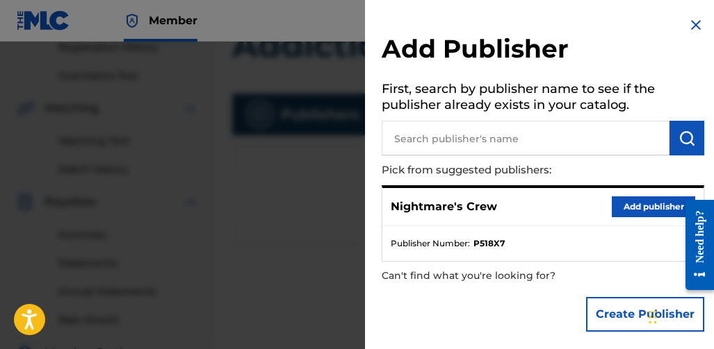
click at [623, 210] on button "Add publisher" at bounding box center [652, 207] width 83 height 21
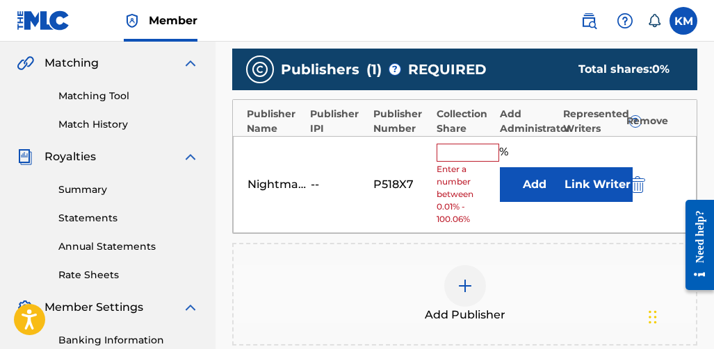
scroll to position [340, 0]
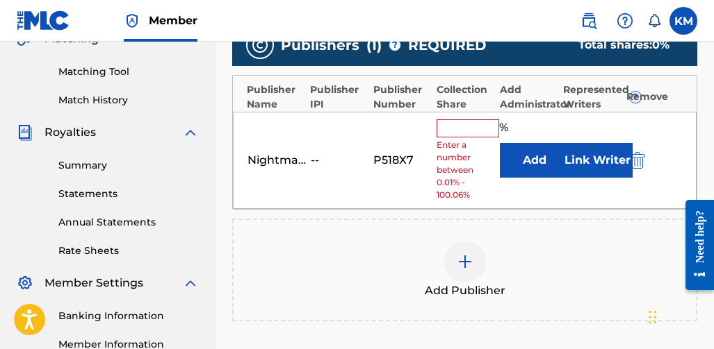
click at [472, 122] on input "text" at bounding box center [467, 129] width 63 height 18
type input "100"
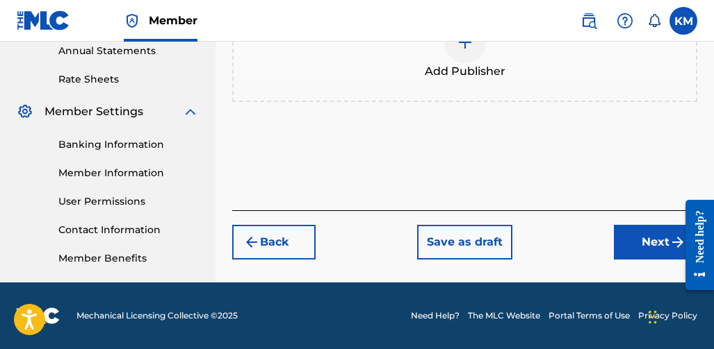
click at [636, 243] on button "Next" at bounding box center [655, 242] width 83 height 35
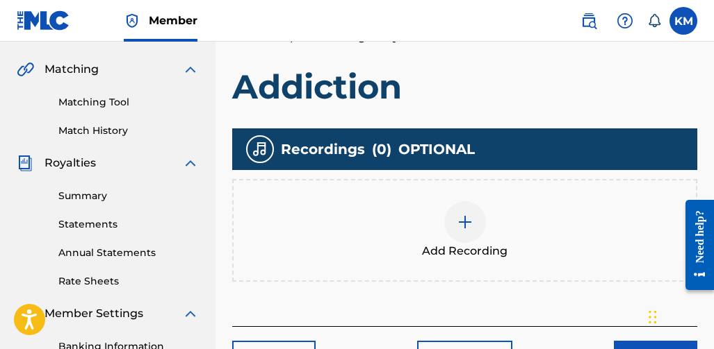
scroll to position [271, 0]
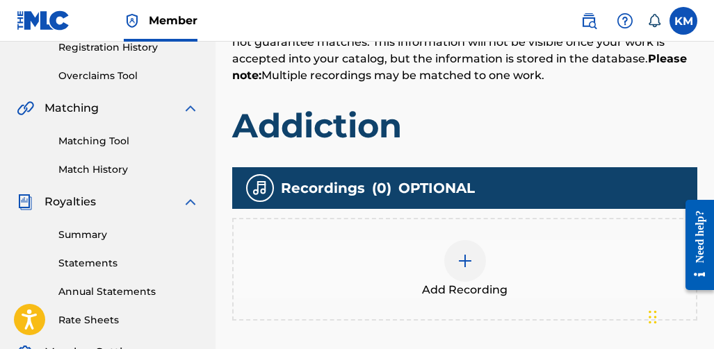
click at [474, 245] on div at bounding box center [465, 261] width 42 height 42
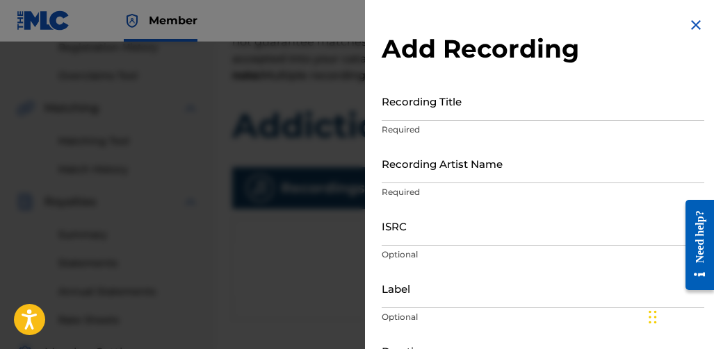
click at [395, 113] on input "Recording Title" at bounding box center [542, 101] width 322 height 40
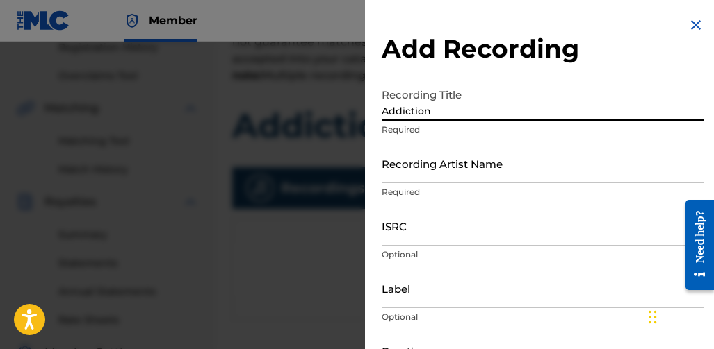
type input "Addiction"
click at [425, 171] on input "Recording Artist Name" at bounding box center [542, 164] width 322 height 40
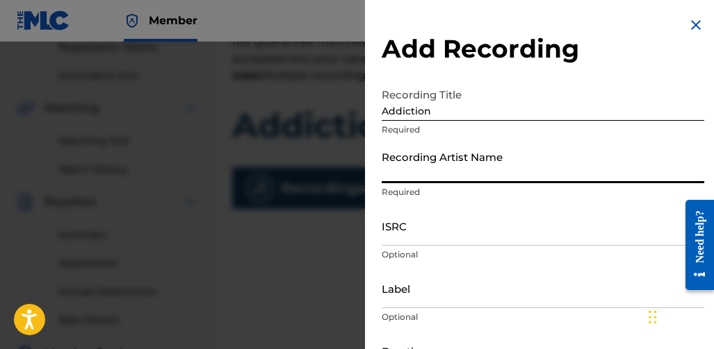
type input "Nightmare Crew"
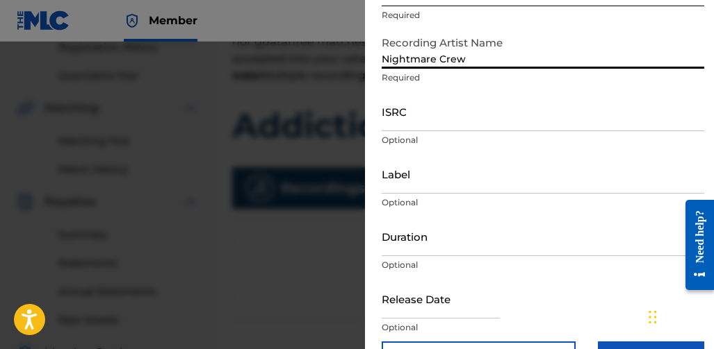
scroll to position [139, 0]
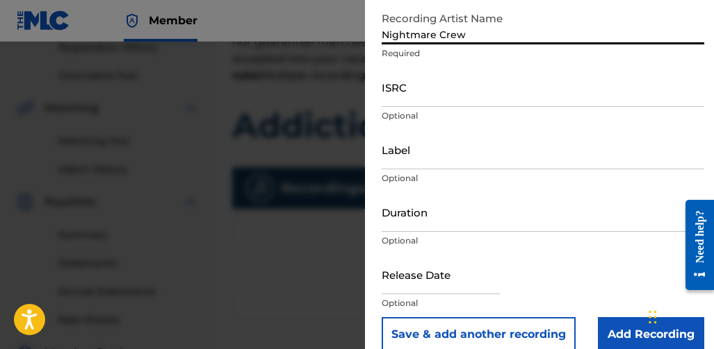
click at [418, 154] on input "Label" at bounding box center [542, 150] width 322 height 40
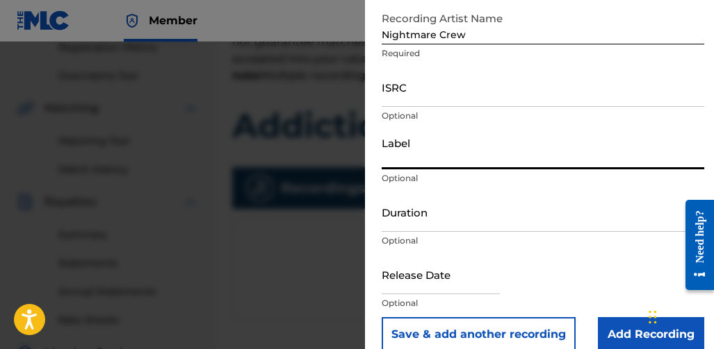
type input "Nightmare Records"
click at [441, 220] on input "Duration" at bounding box center [542, 212] width 322 height 40
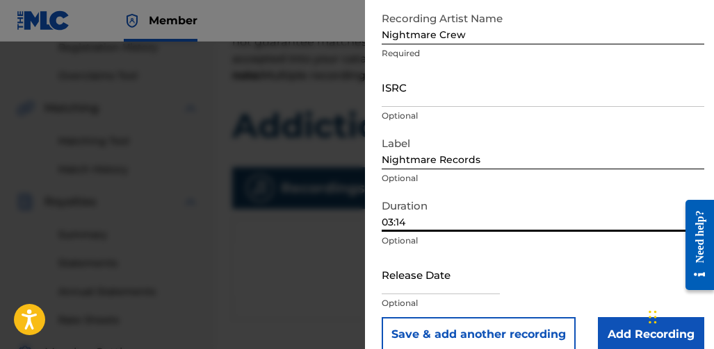
type input "03:14"
click at [446, 282] on input "text" at bounding box center [440, 275] width 118 height 40
select select "7"
select select "2025"
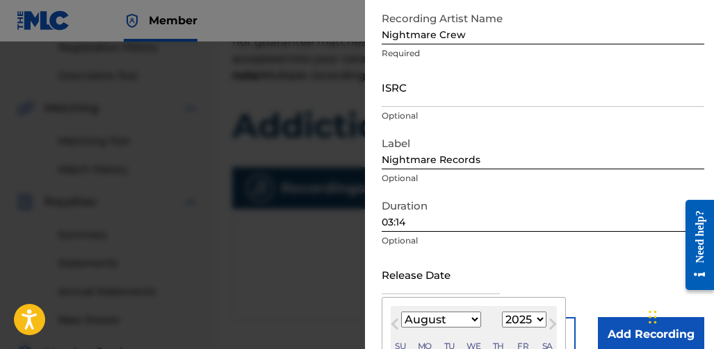
type input "[DATE]"
select select "4"
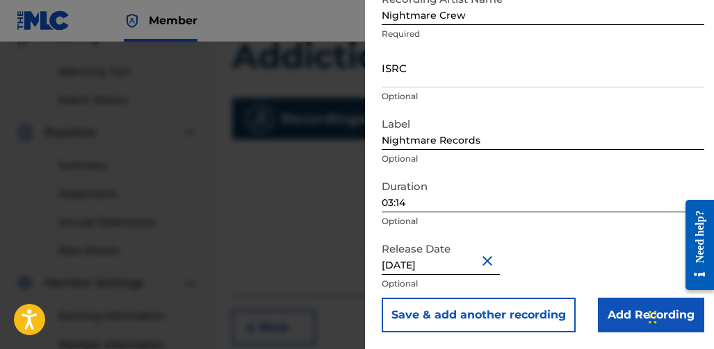
scroll to position [410, 0]
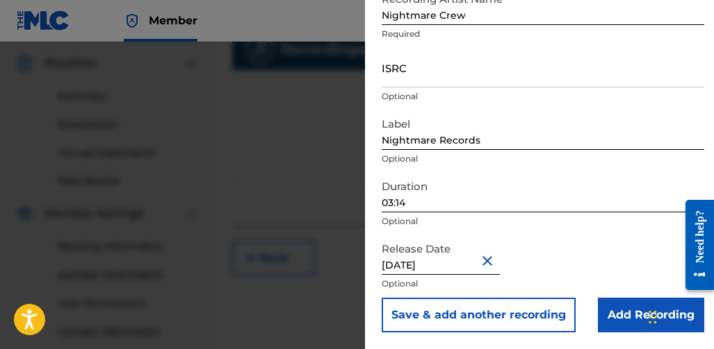
click at [615, 314] on input "Add Recording" at bounding box center [651, 315] width 106 height 35
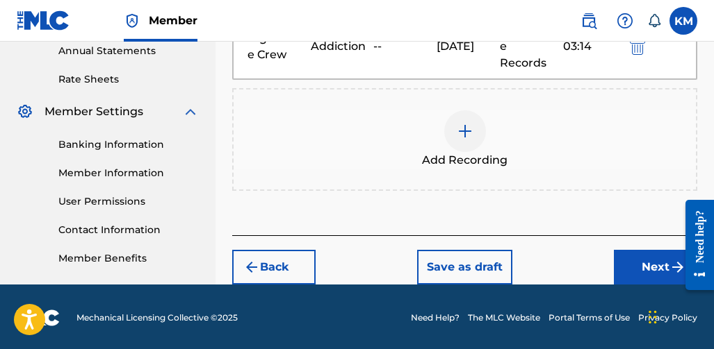
click at [624, 254] on button "Next" at bounding box center [655, 267] width 83 height 35
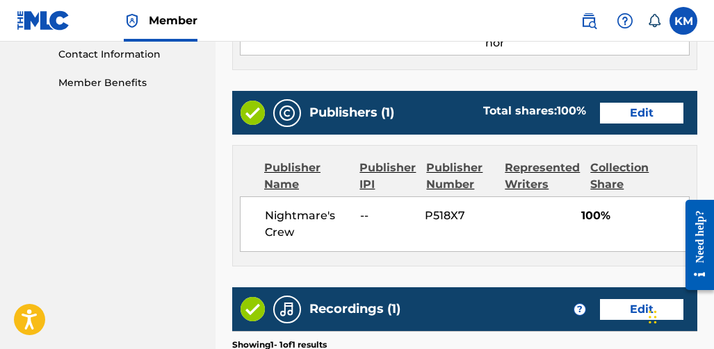
scroll to position [897, 0]
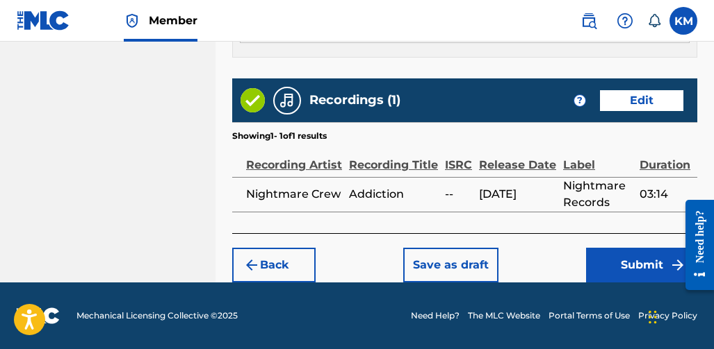
click at [595, 254] on button "Submit" at bounding box center [641, 265] width 111 height 35
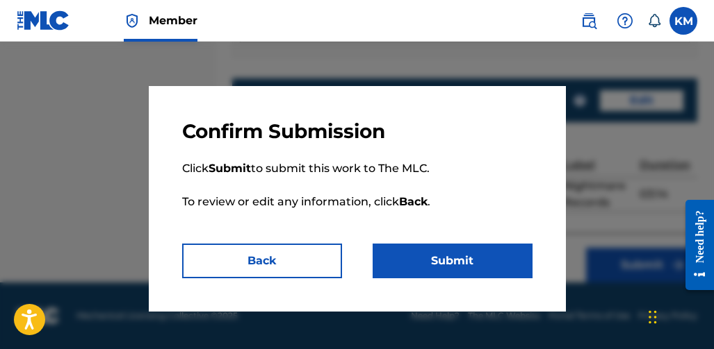
click at [452, 251] on button "Submit" at bounding box center [452, 261] width 160 height 35
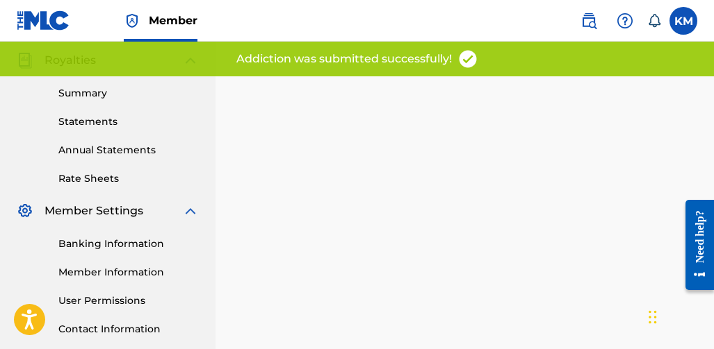
scroll to position [139, 0]
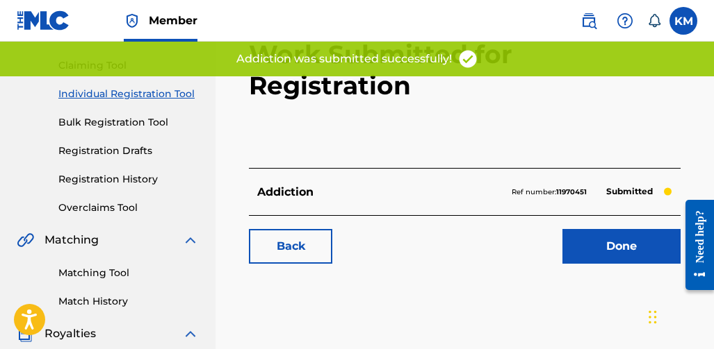
click at [595, 229] on link "Done" at bounding box center [621, 246] width 118 height 35
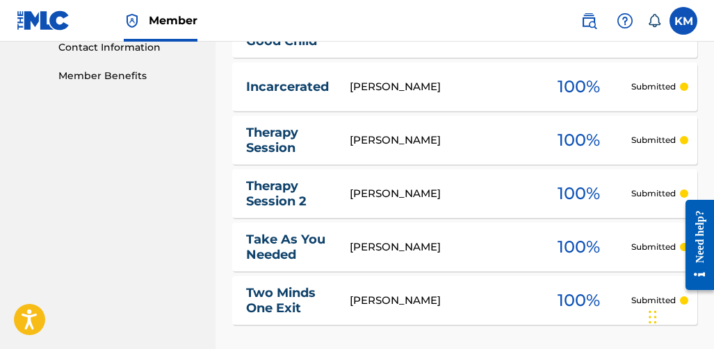
scroll to position [848, 0]
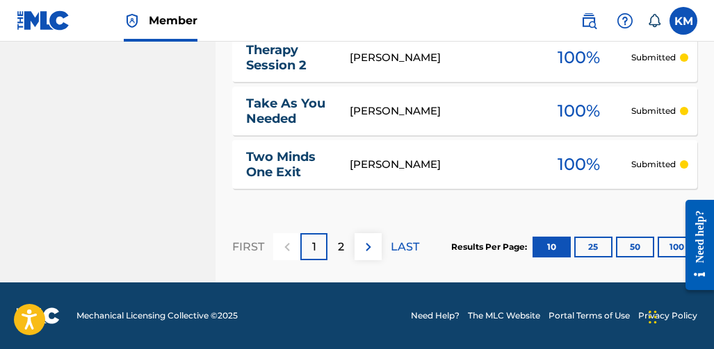
click at [370, 246] on img at bounding box center [368, 247] width 17 height 17
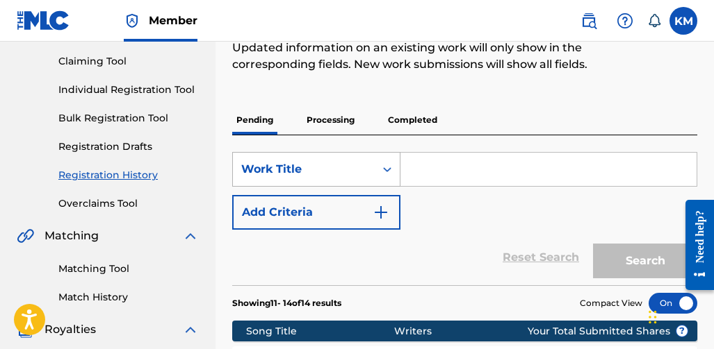
scroll to position [110, 0]
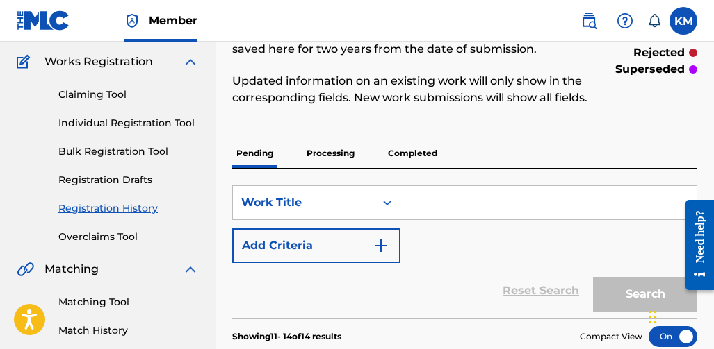
click at [416, 168] on p "Completed" at bounding box center [413, 153] width 58 height 29
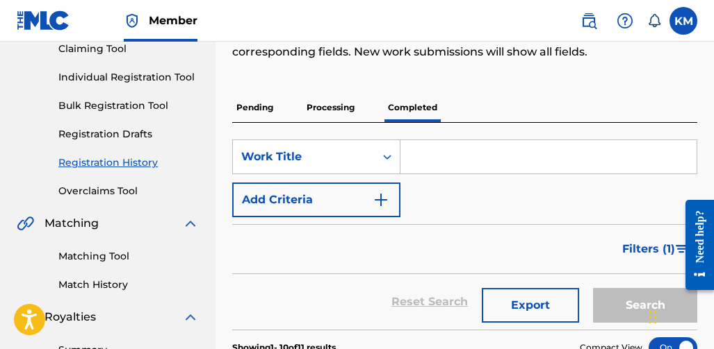
scroll to position [139, 0]
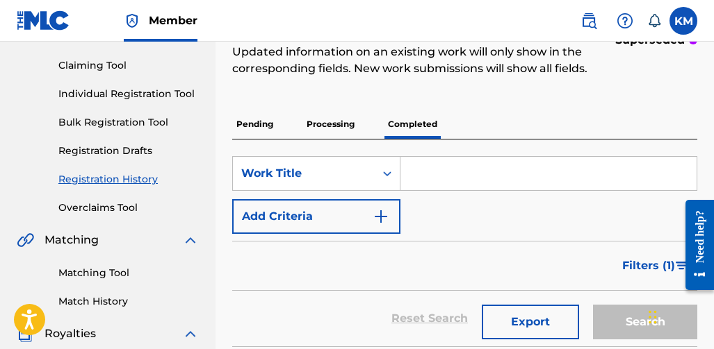
click at [338, 139] on p "Processing" at bounding box center [330, 124] width 56 height 29
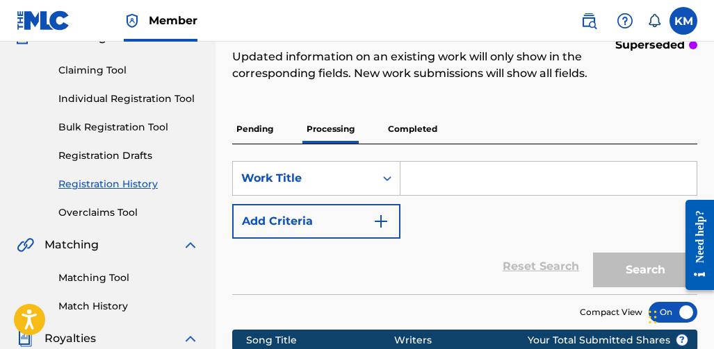
scroll to position [139, 0]
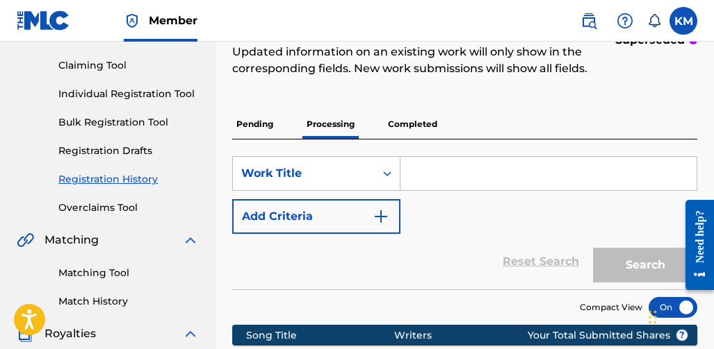
click at [258, 138] on p "Pending" at bounding box center [254, 124] width 45 height 29
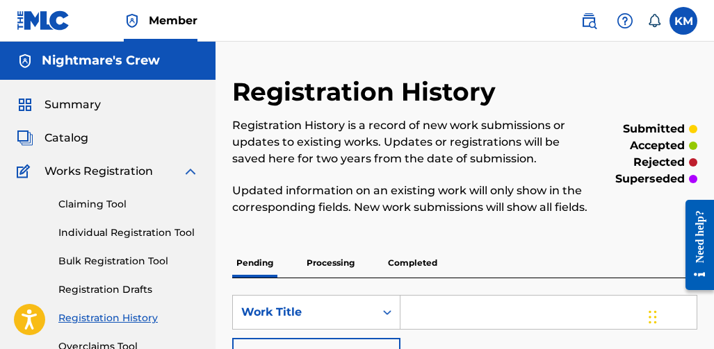
click at [108, 230] on link "Individual Registration Tool" at bounding box center [128, 233] width 140 height 15
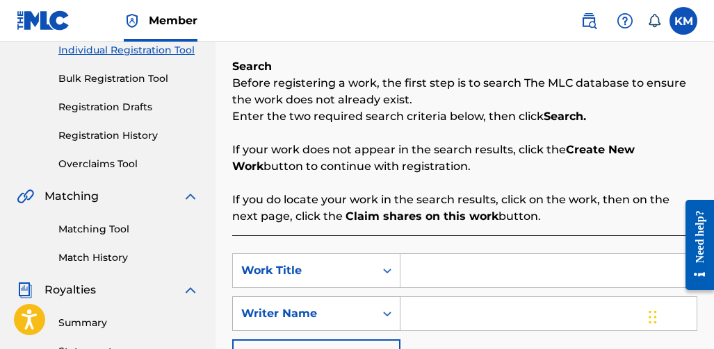
scroll to position [278, 0]
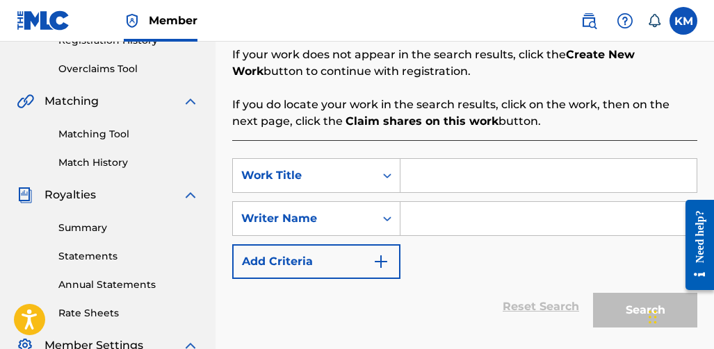
click at [445, 179] on input "Search Form" at bounding box center [548, 175] width 296 height 33
type input "Bipolar"
click at [421, 223] on input "Search Form" at bounding box center [548, 218] width 296 height 33
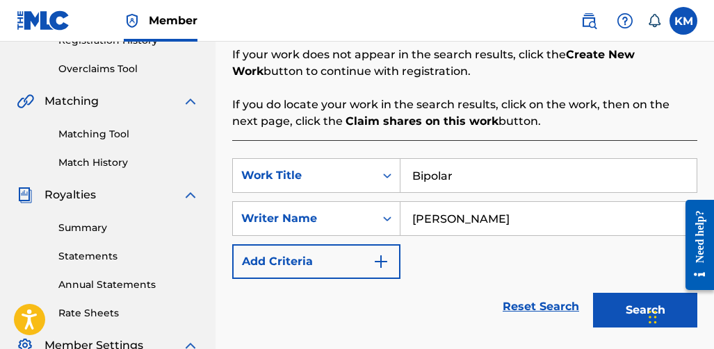
type input "[PERSON_NAME]"
click at [595, 307] on button "Search" at bounding box center [645, 310] width 104 height 35
click at [609, 307] on button "Search" at bounding box center [645, 310] width 104 height 35
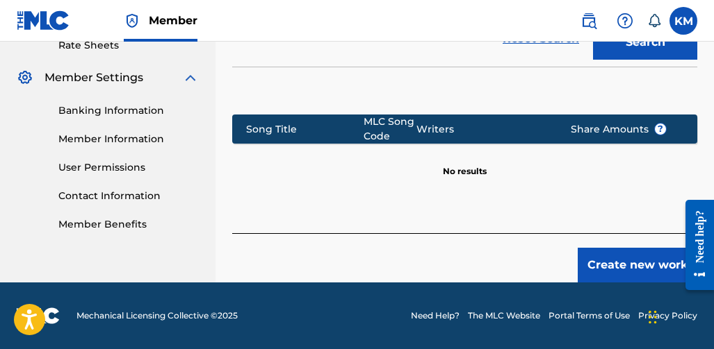
click at [592, 272] on button "Create new work" at bounding box center [637, 265] width 120 height 35
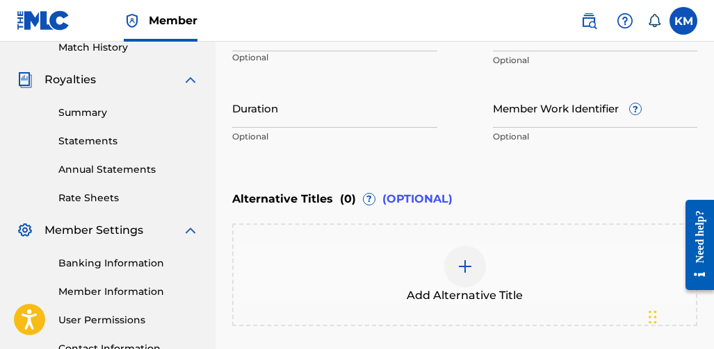
scroll to position [174, 0]
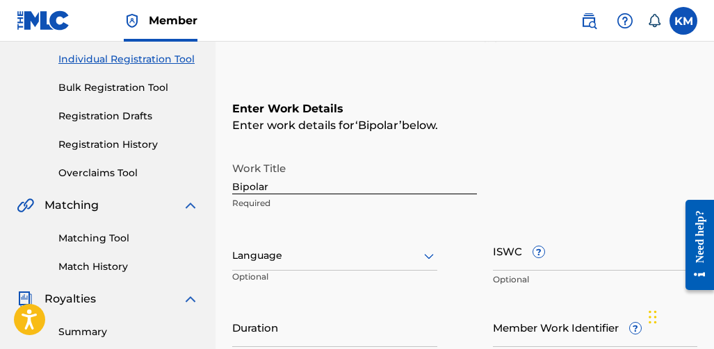
click at [368, 240] on div "Language Optional" at bounding box center [334, 262] width 205 height 63
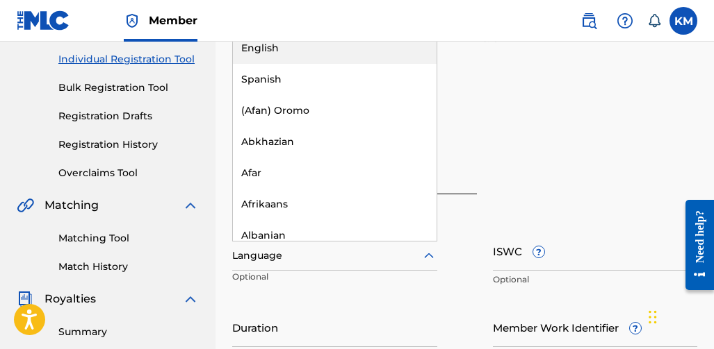
click at [374, 250] on div at bounding box center [334, 255] width 205 height 17
click at [347, 58] on div "English" at bounding box center [335, 48] width 204 height 31
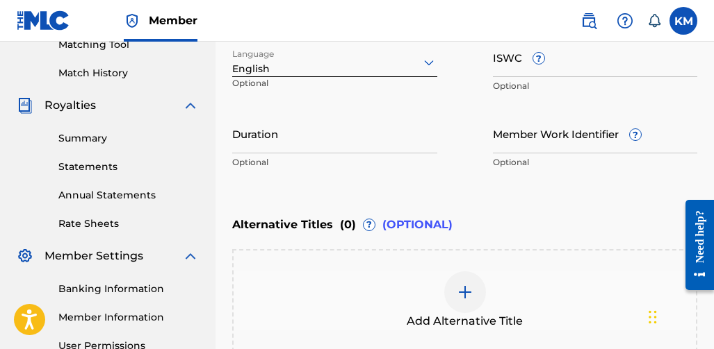
scroll to position [382, 0]
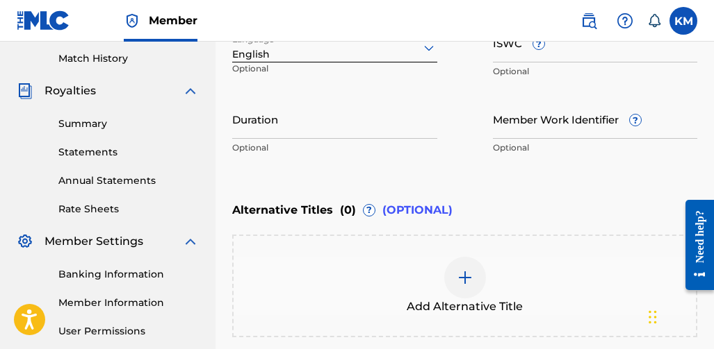
click at [391, 140] on div "Duration Optional" at bounding box center [334, 130] width 205 height 63
click at [391, 129] on input "Duration" at bounding box center [334, 119] width 205 height 40
click at [277, 131] on input "Duration" at bounding box center [334, 119] width 205 height 40
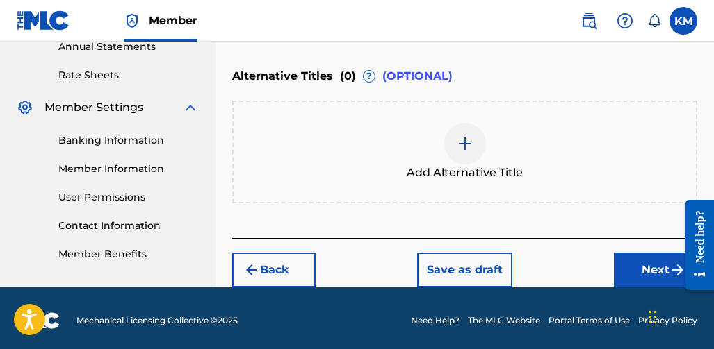
scroll to position [521, 0]
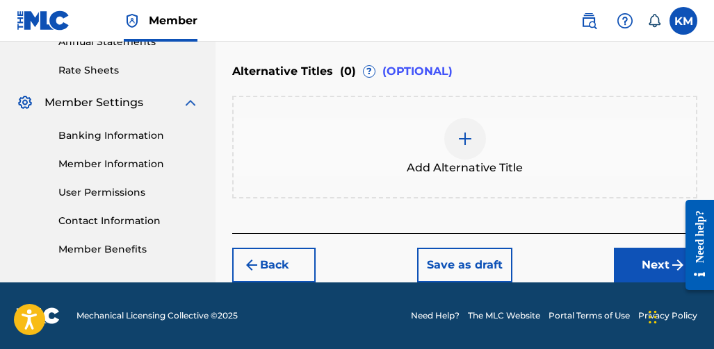
type input "03:34"
click at [627, 256] on button "Next" at bounding box center [655, 265] width 83 height 35
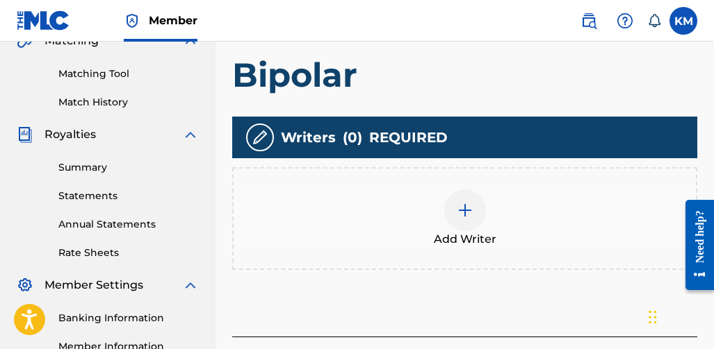
scroll to position [340, 0]
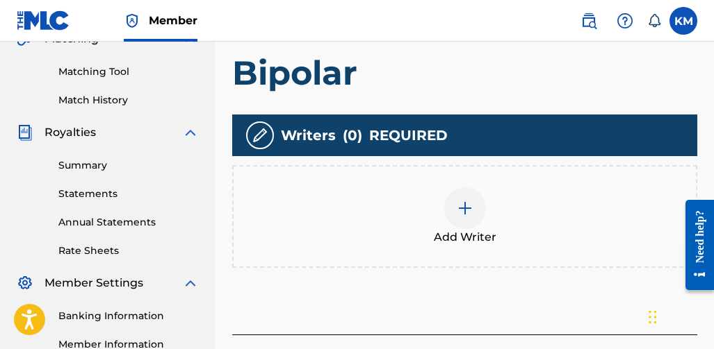
click at [449, 215] on div at bounding box center [465, 209] width 42 height 42
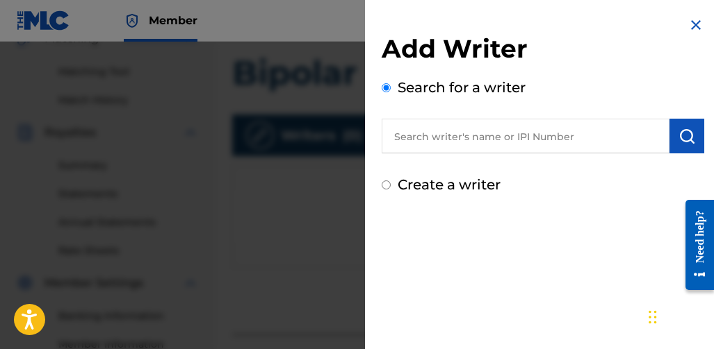
click at [499, 136] on input "text" at bounding box center [525, 136] width 288 height 35
type input "[PERSON_NAME]"
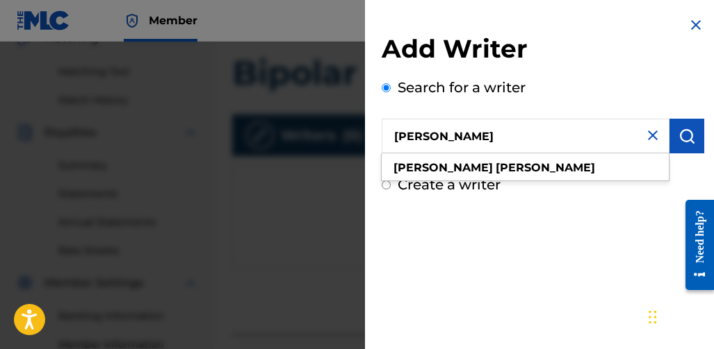
click at [678, 135] on img "submit" at bounding box center [686, 136] width 17 height 17
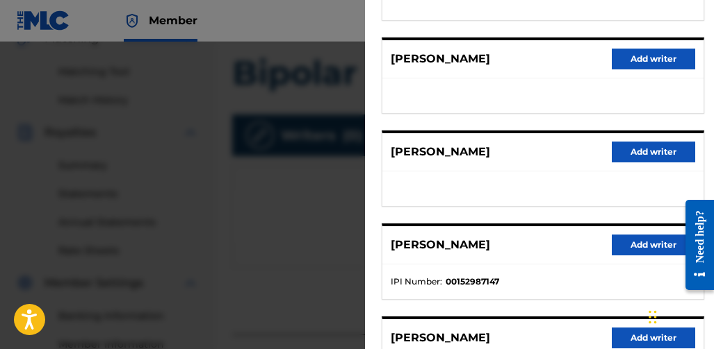
scroll to position [370, 0]
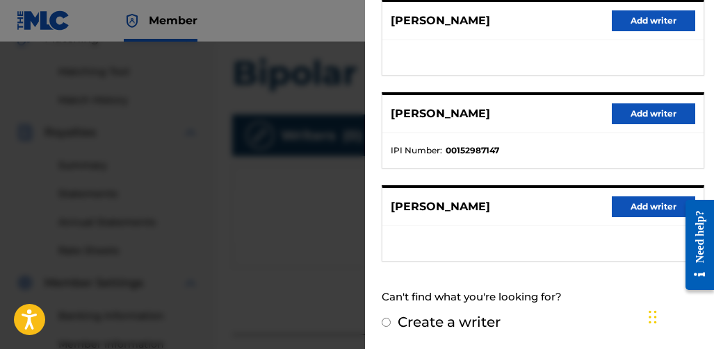
click at [625, 213] on button "Add writer" at bounding box center [652, 207] width 83 height 21
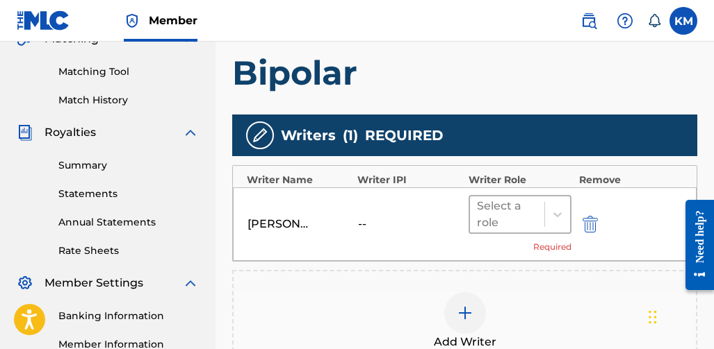
click at [534, 202] on div "Select a role" at bounding box center [507, 214] width 61 height 33
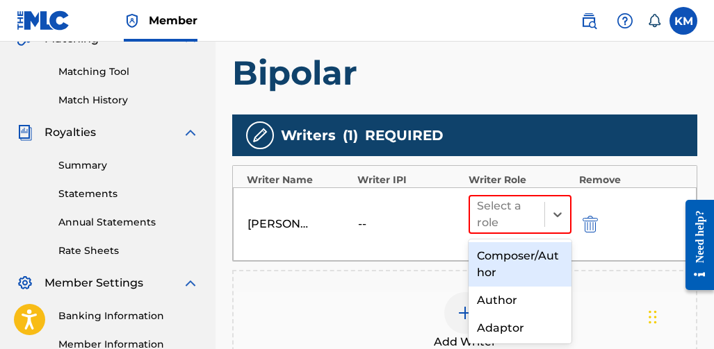
click at [514, 263] on div "Composer/Author" at bounding box center [520, 264] width 104 height 44
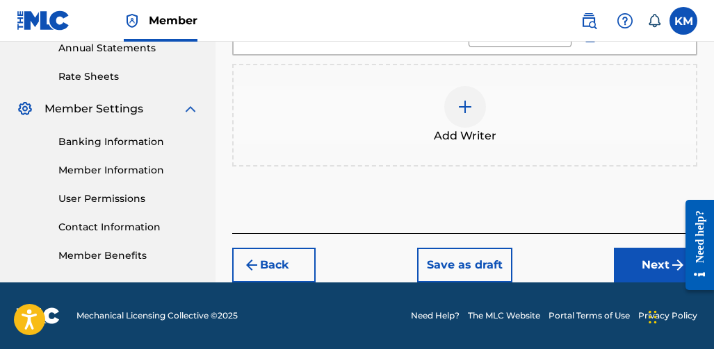
click at [645, 272] on button "Next" at bounding box center [655, 265] width 83 height 35
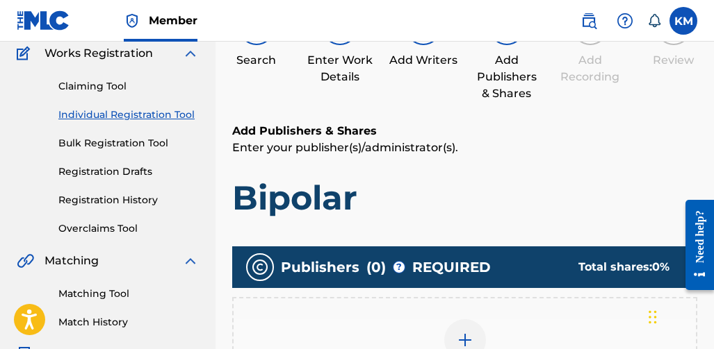
scroll to position [201, 0]
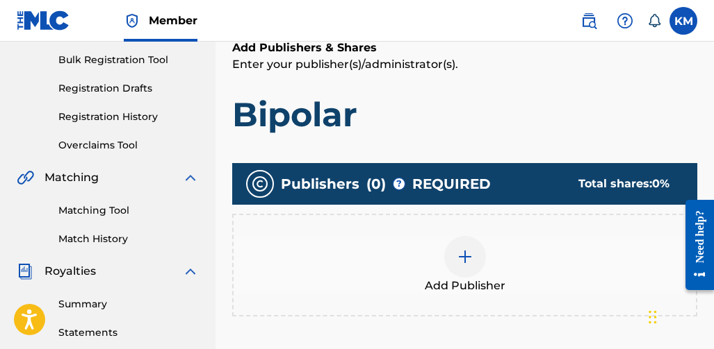
click at [470, 254] on img at bounding box center [464, 257] width 17 height 17
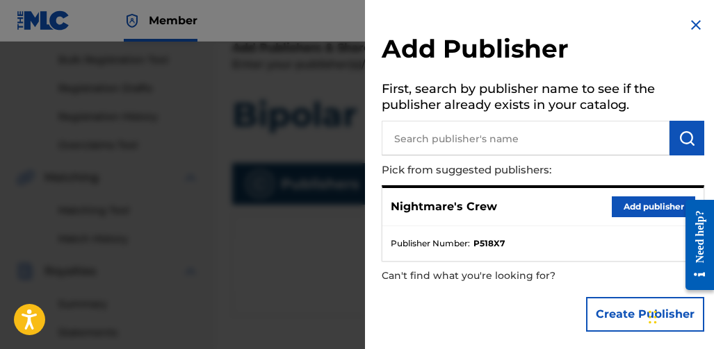
drag, startPoint x: 621, startPoint y: 209, endPoint x: 610, endPoint y: 208, distance: 11.1
click at [622, 209] on button "Add publisher" at bounding box center [652, 207] width 83 height 21
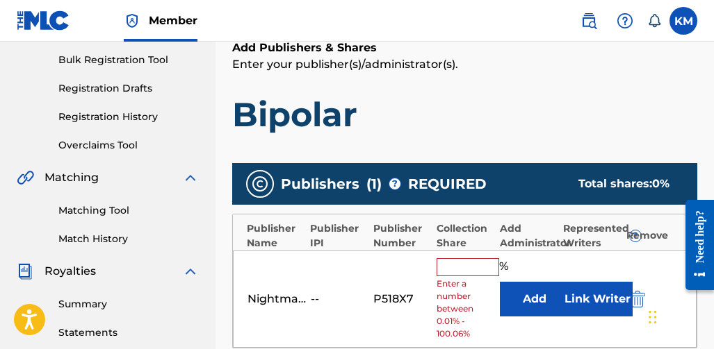
click at [488, 265] on input "text" at bounding box center [467, 267] width 63 height 18
type input "100"
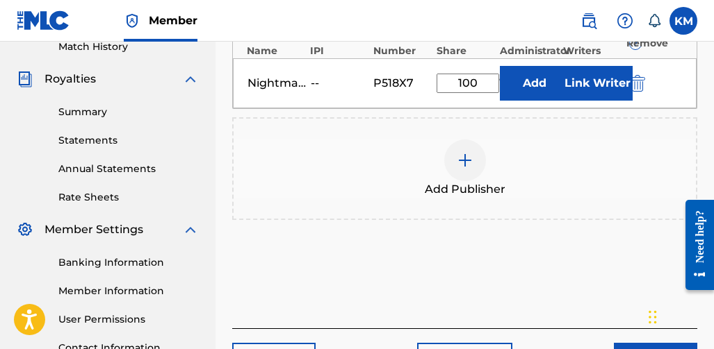
scroll to position [410, 0]
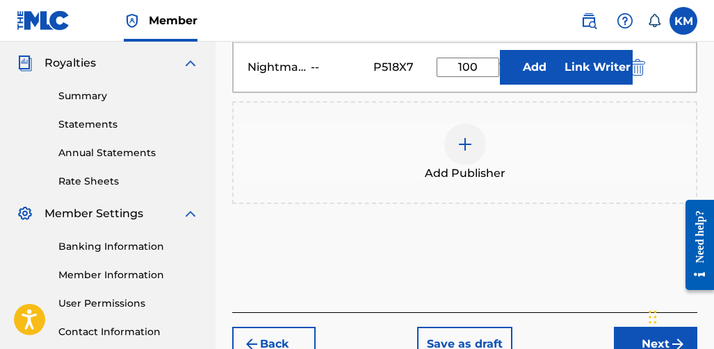
click at [618, 329] on button "Next" at bounding box center [655, 344] width 83 height 35
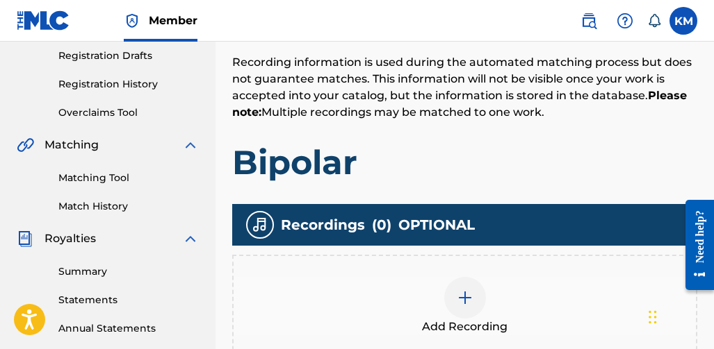
scroll to position [340, 0]
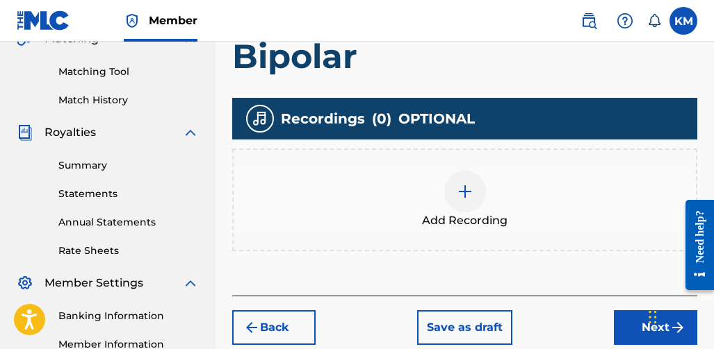
click at [458, 208] on div at bounding box center [465, 192] width 42 height 42
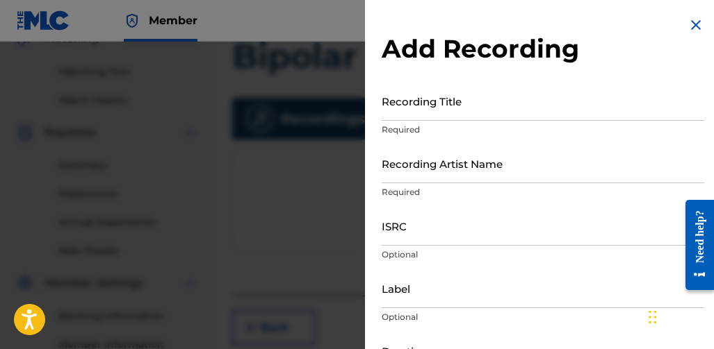
click at [483, 123] on div "Recording Title Required" at bounding box center [542, 112] width 322 height 63
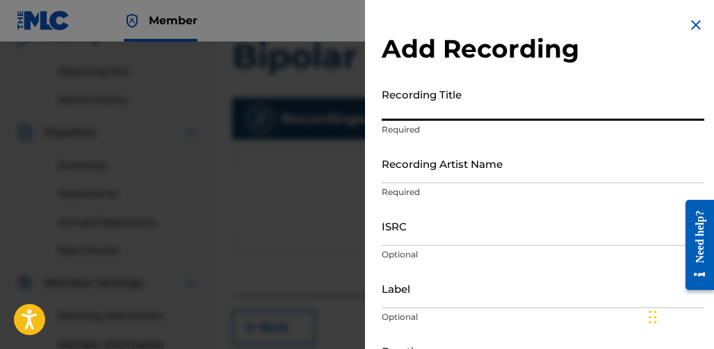
click at [483, 111] on input "Recording Title" at bounding box center [542, 101] width 322 height 40
type input "Bipolar"
click at [463, 182] on input "Recording Artist Name" at bounding box center [542, 164] width 322 height 40
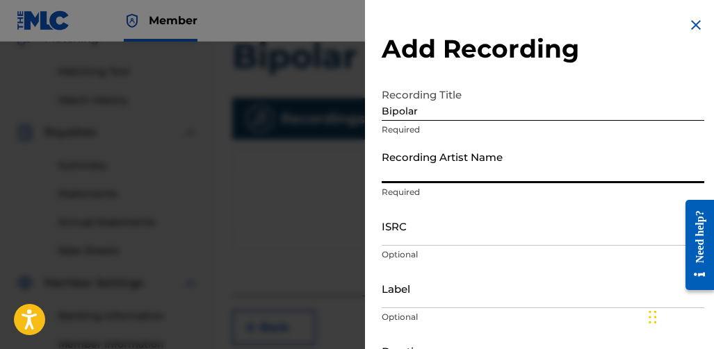
type input "Nightmare Crew"
click at [492, 240] on input "ISRC" at bounding box center [542, 226] width 322 height 40
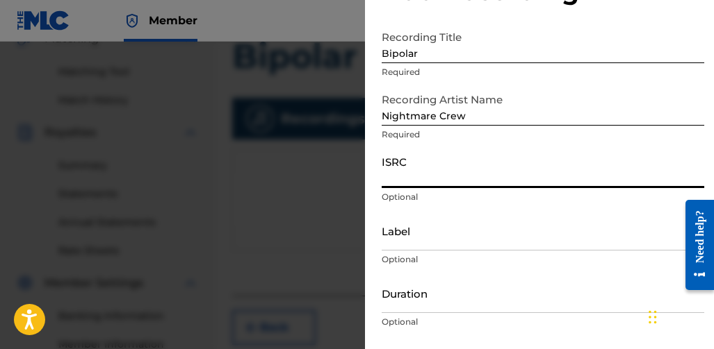
scroll to position [139, 0]
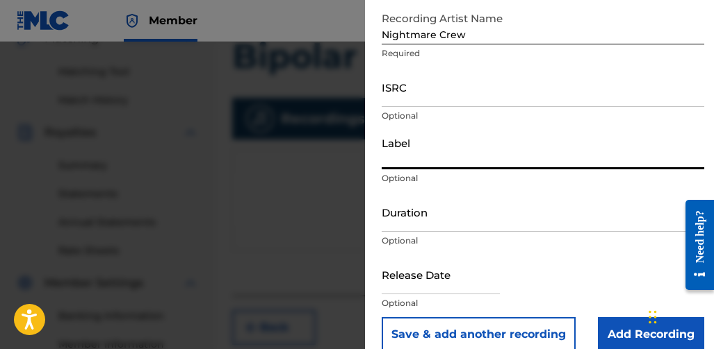
click at [484, 163] on input "Label" at bounding box center [542, 150] width 322 height 40
type input "Nightmare Records"
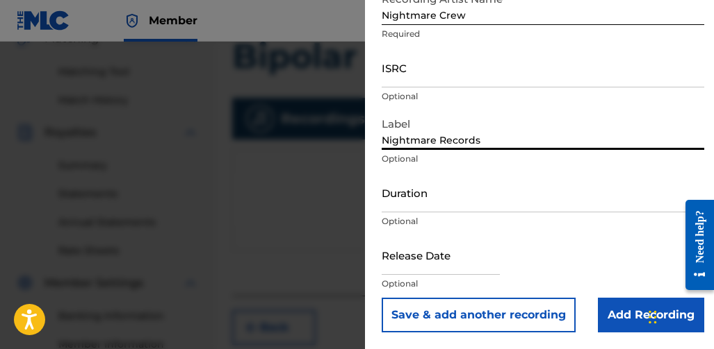
click at [513, 208] on input "Duration" at bounding box center [542, 193] width 322 height 40
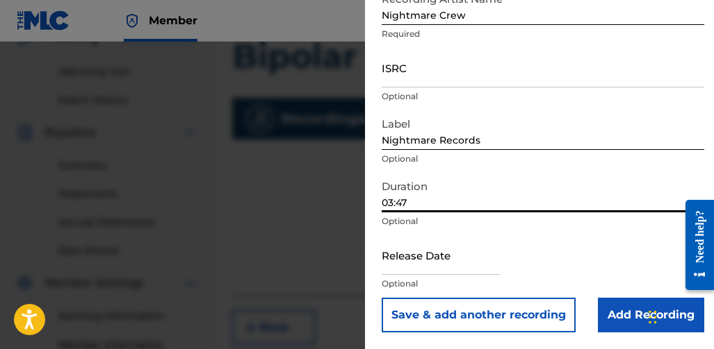
type input "03:47"
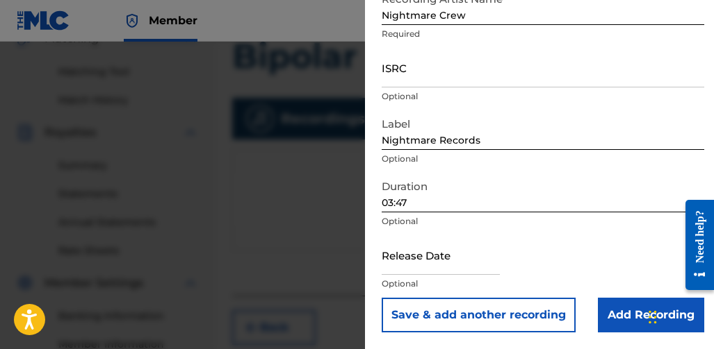
click at [409, 261] on input "text" at bounding box center [440, 256] width 118 height 40
select select "7"
select select "2025"
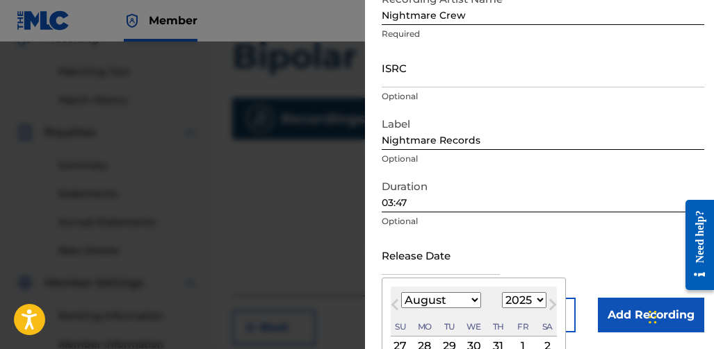
type input "[DATE]"
select select "4"
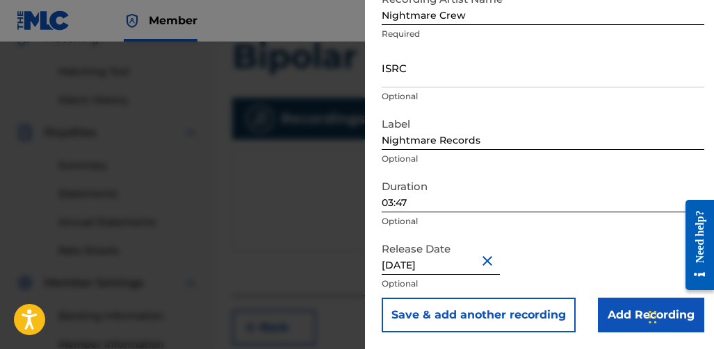
click at [622, 314] on input "Add Recording" at bounding box center [651, 315] width 106 height 35
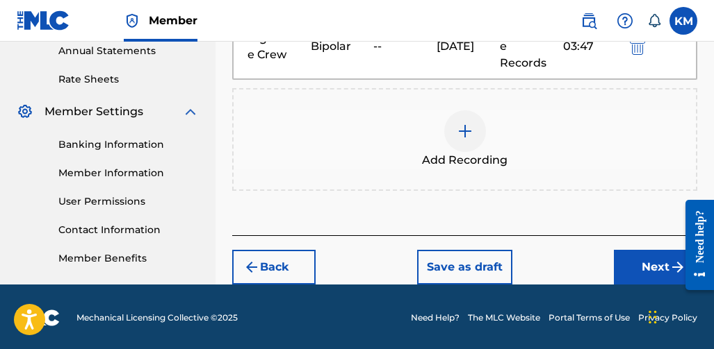
click at [620, 251] on button "Next" at bounding box center [655, 267] width 83 height 35
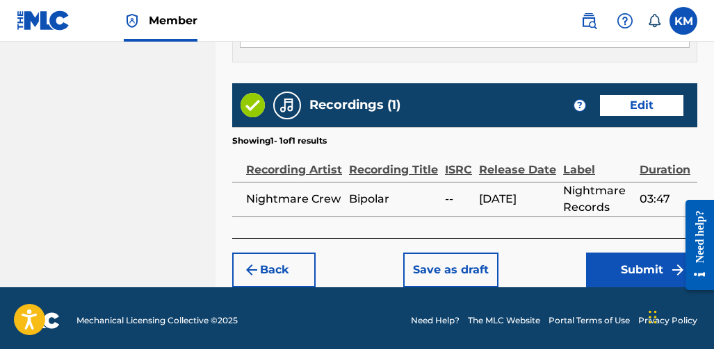
scroll to position [897, 0]
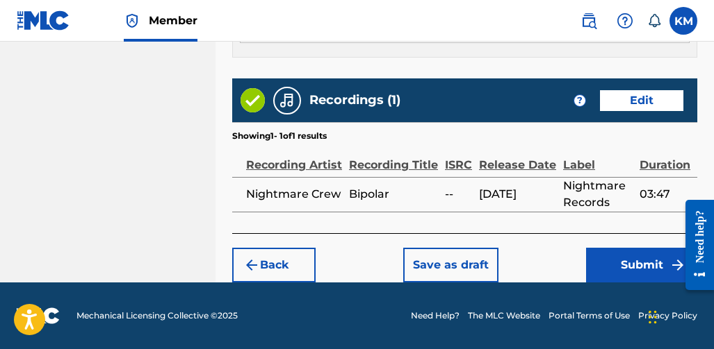
click at [609, 264] on button "Submit" at bounding box center [641, 265] width 111 height 35
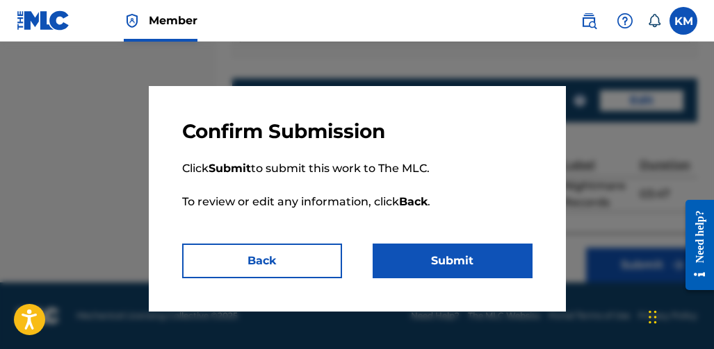
click at [493, 259] on button "Submit" at bounding box center [452, 261] width 160 height 35
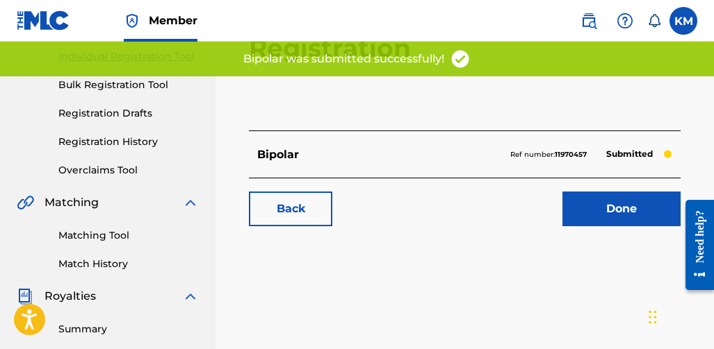
scroll to position [69, 0]
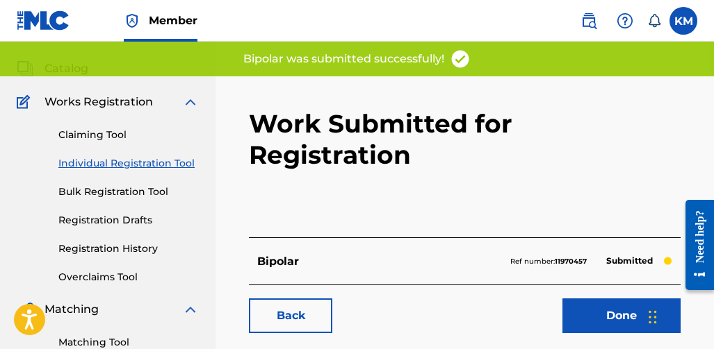
click at [579, 299] on link "Done" at bounding box center [621, 316] width 118 height 35
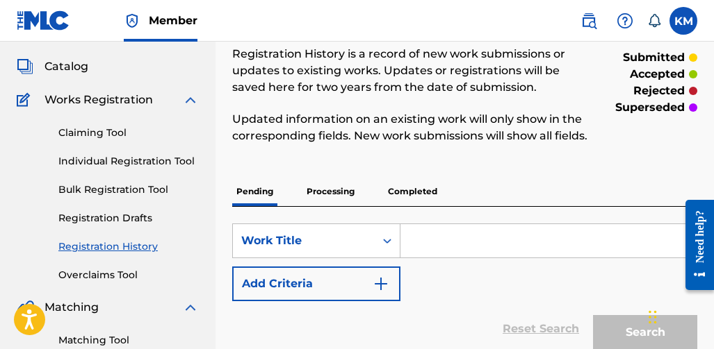
scroll to position [14, 0]
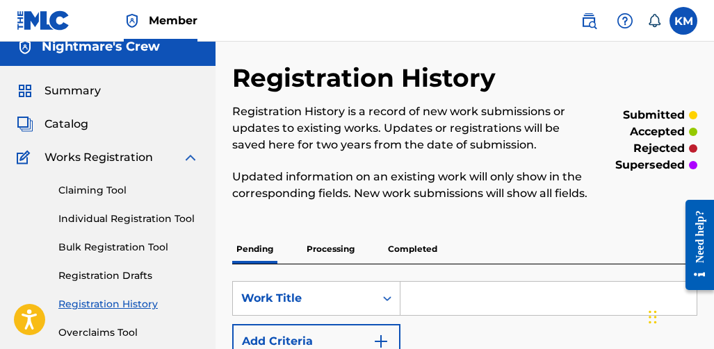
click at [339, 260] on p "Processing" at bounding box center [330, 249] width 56 height 29
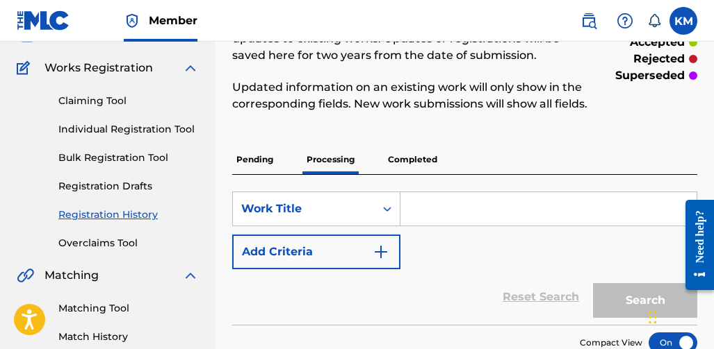
scroll to position [69, 0]
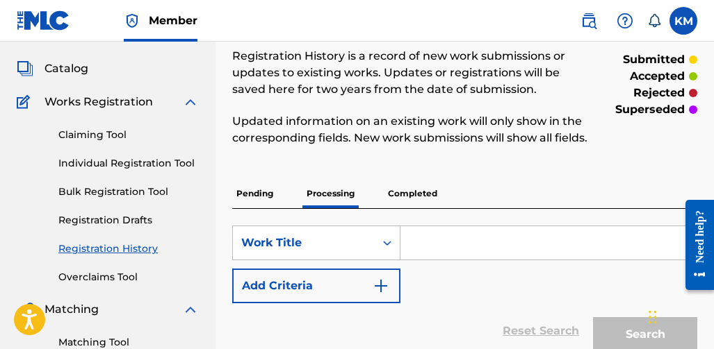
click at [413, 201] on p "Completed" at bounding box center [413, 193] width 58 height 29
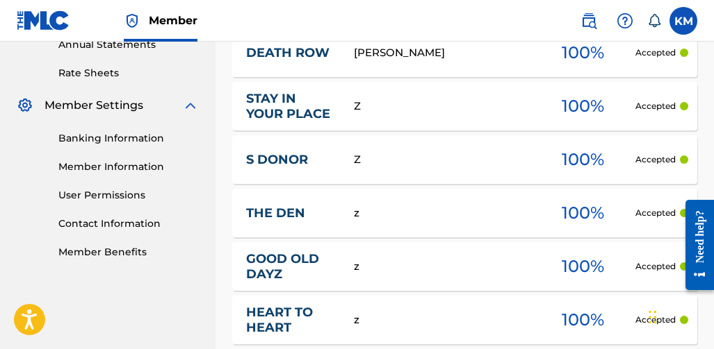
scroll to position [488, 0]
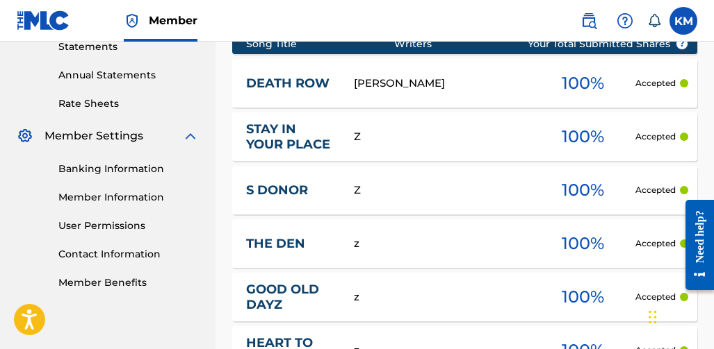
click at [403, 145] on div "Z" at bounding box center [442, 137] width 176 height 16
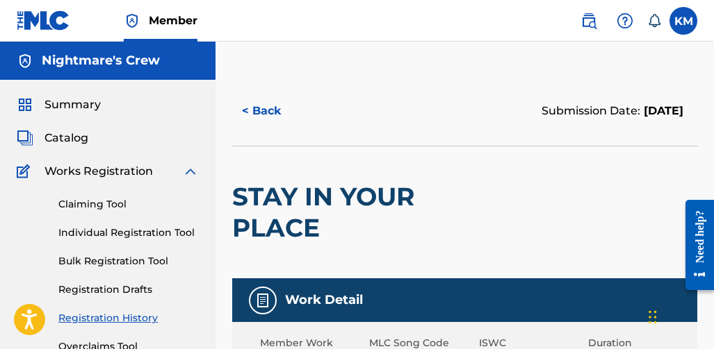
click at [47, 105] on span "Summary" at bounding box center [72, 105] width 56 height 17
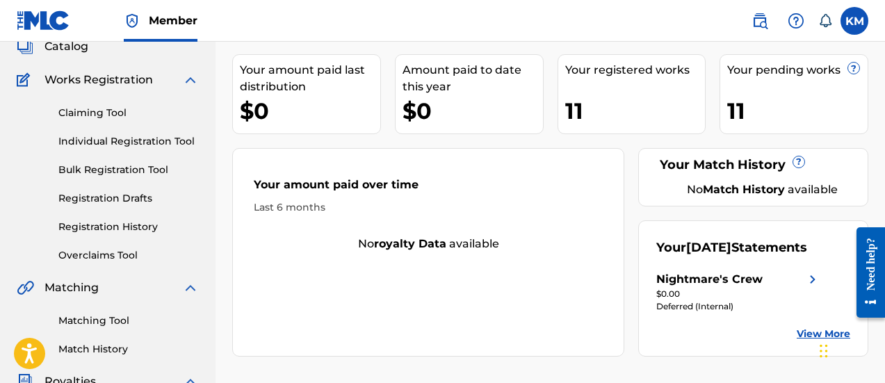
scroll to position [69, 0]
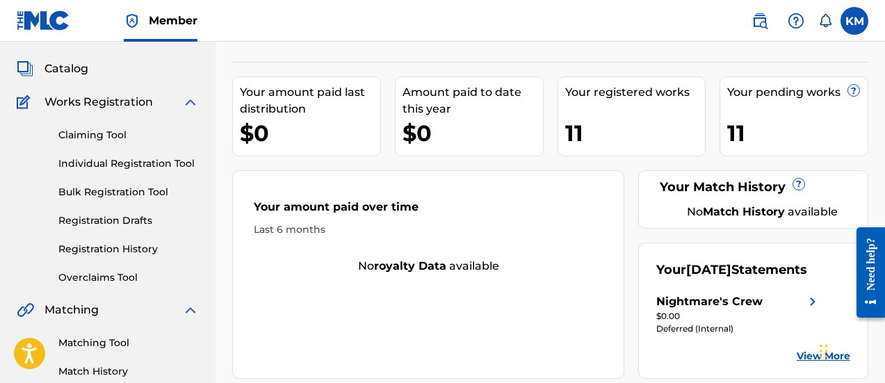
click at [713, 120] on div "11" at bounding box center [797, 132] width 140 height 31
click at [586, 131] on div "11" at bounding box center [635, 132] width 140 height 31
click at [580, 91] on div "Your registered works" at bounding box center [635, 92] width 140 height 17
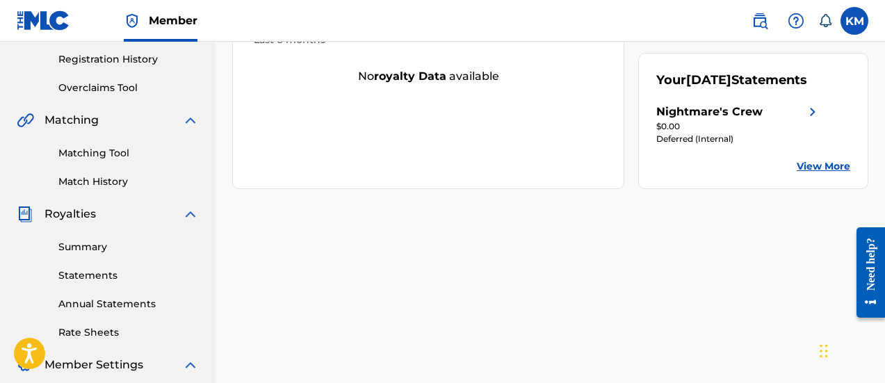
scroll to position [278, 0]
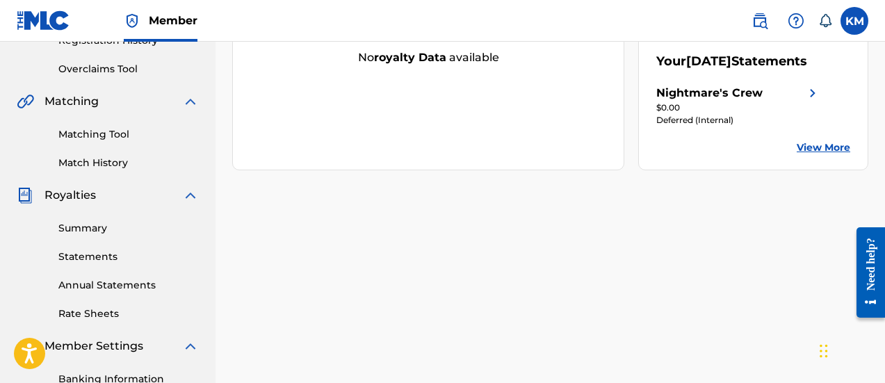
click at [713, 155] on link "View More" at bounding box center [823, 147] width 54 height 15
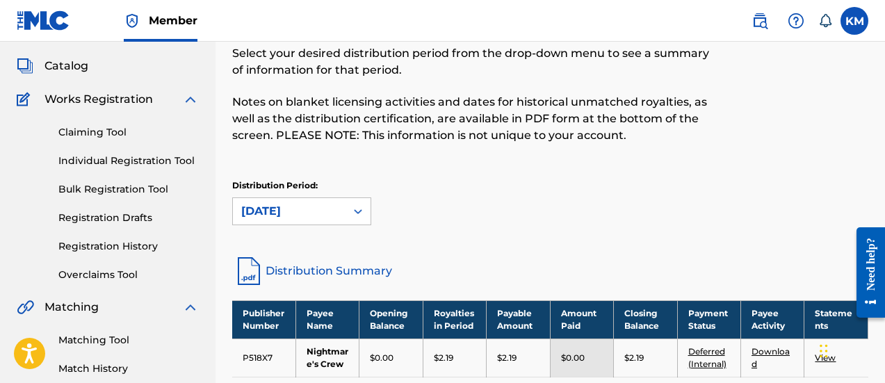
scroll to position [139, 0]
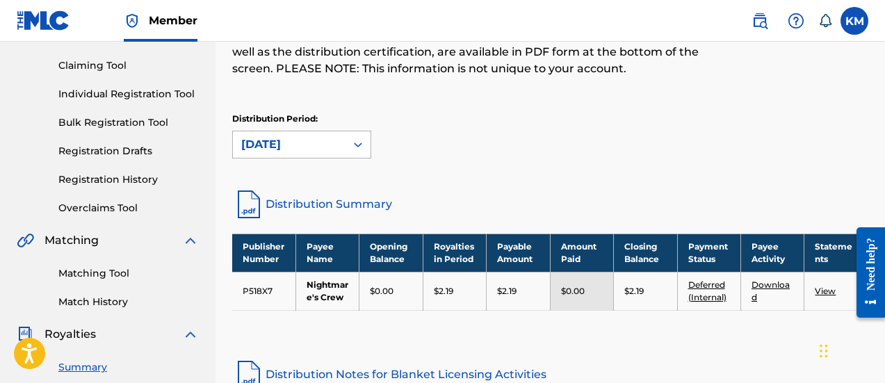
click at [333, 135] on div "[DATE]" at bounding box center [289, 144] width 113 height 26
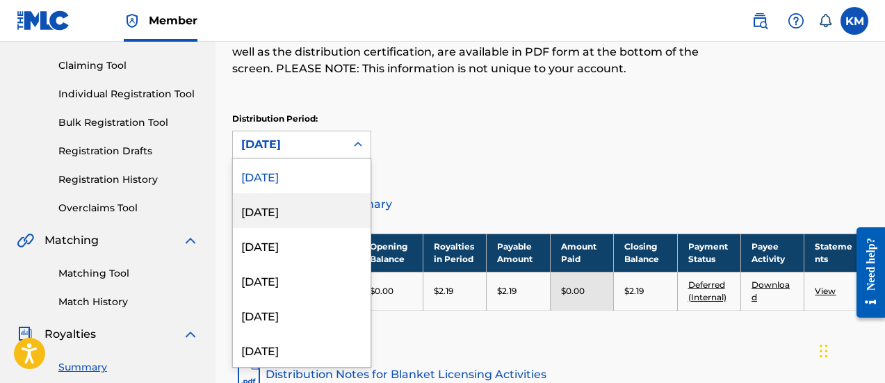
click at [300, 210] on div "[DATE]" at bounding box center [302, 210] width 138 height 35
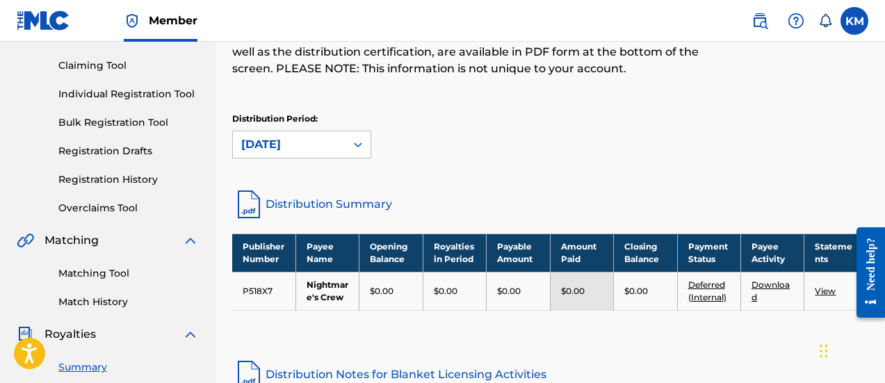
click at [306, 148] on div "[DATE]" at bounding box center [289, 144] width 96 height 17
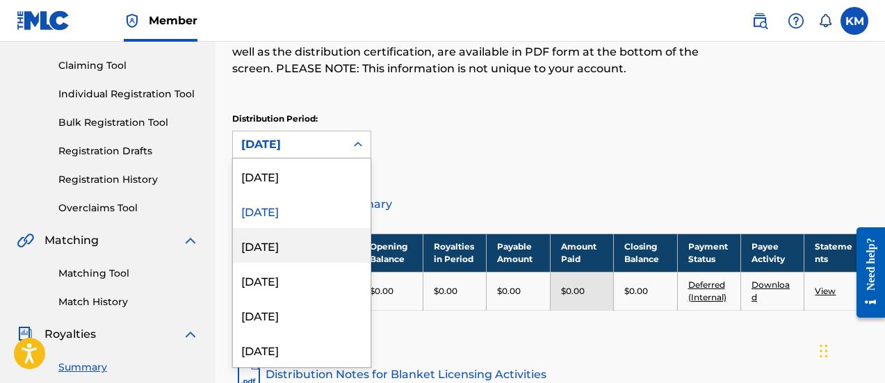
click at [281, 240] on div "[DATE]" at bounding box center [302, 245] width 138 height 35
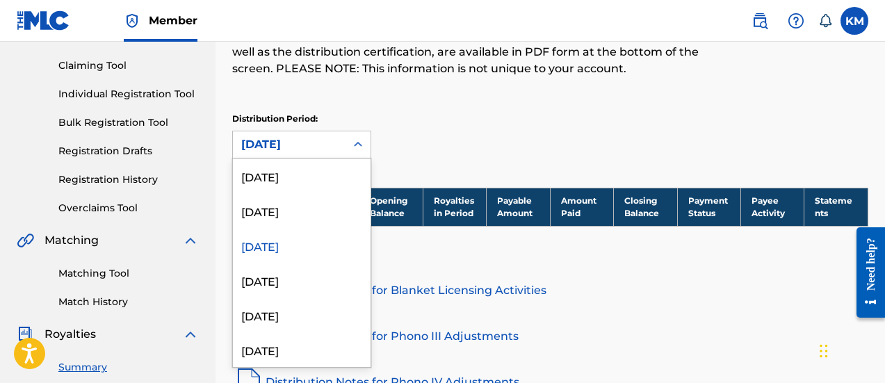
click at [340, 136] on div "[DATE]" at bounding box center [289, 144] width 113 height 26
click at [281, 287] on div "[DATE]" at bounding box center [302, 280] width 138 height 35
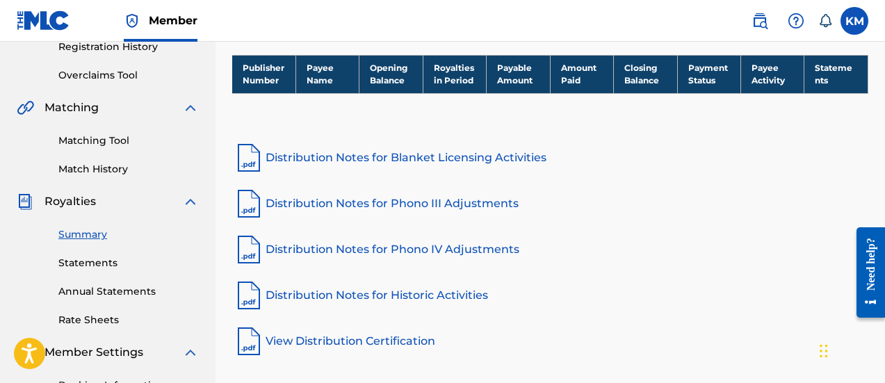
scroll to position [62, 0]
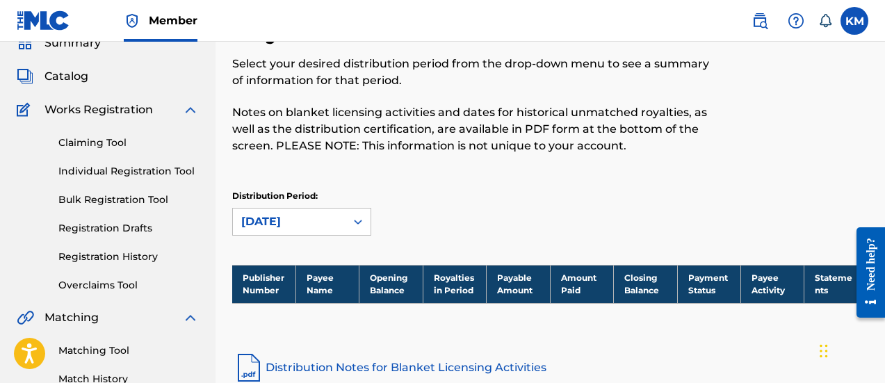
click at [307, 229] on div "[DATE]" at bounding box center [289, 221] width 96 height 17
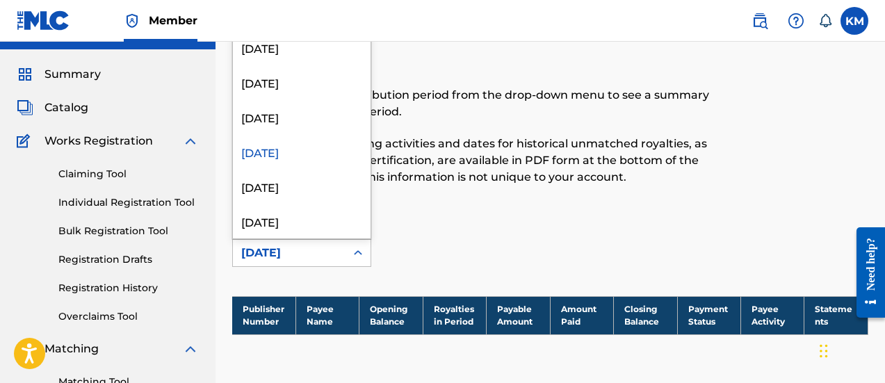
scroll to position [0, 0]
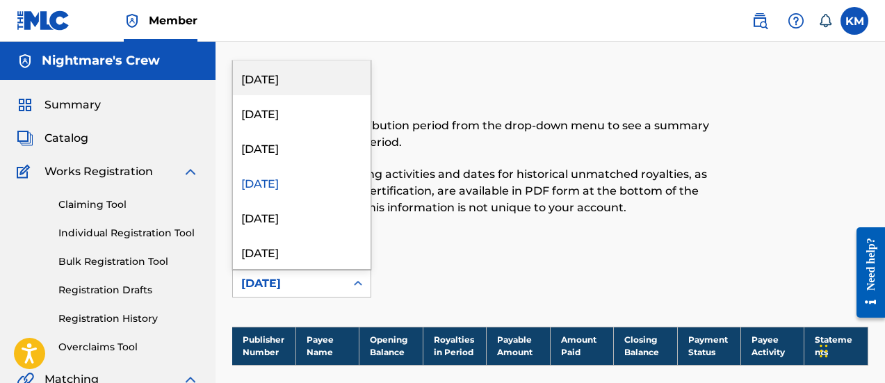
click at [288, 78] on div "[DATE]" at bounding box center [302, 77] width 138 height 35
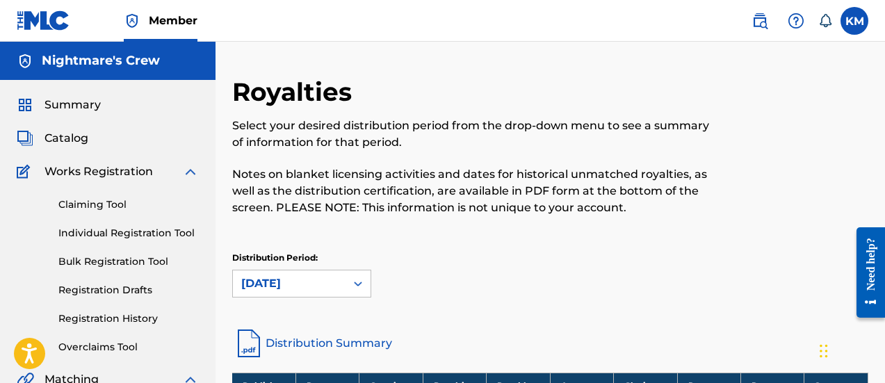
click at [73, 101] on span "Summary" at bounding box center [72, 105] width 56 height 17
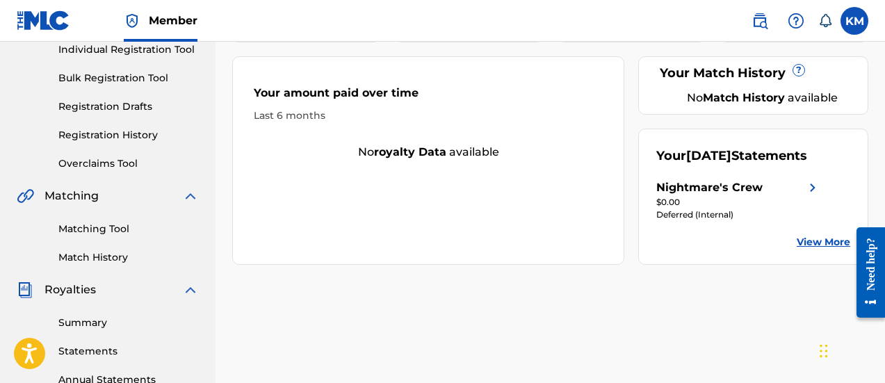
scroll to position [208, 0]
